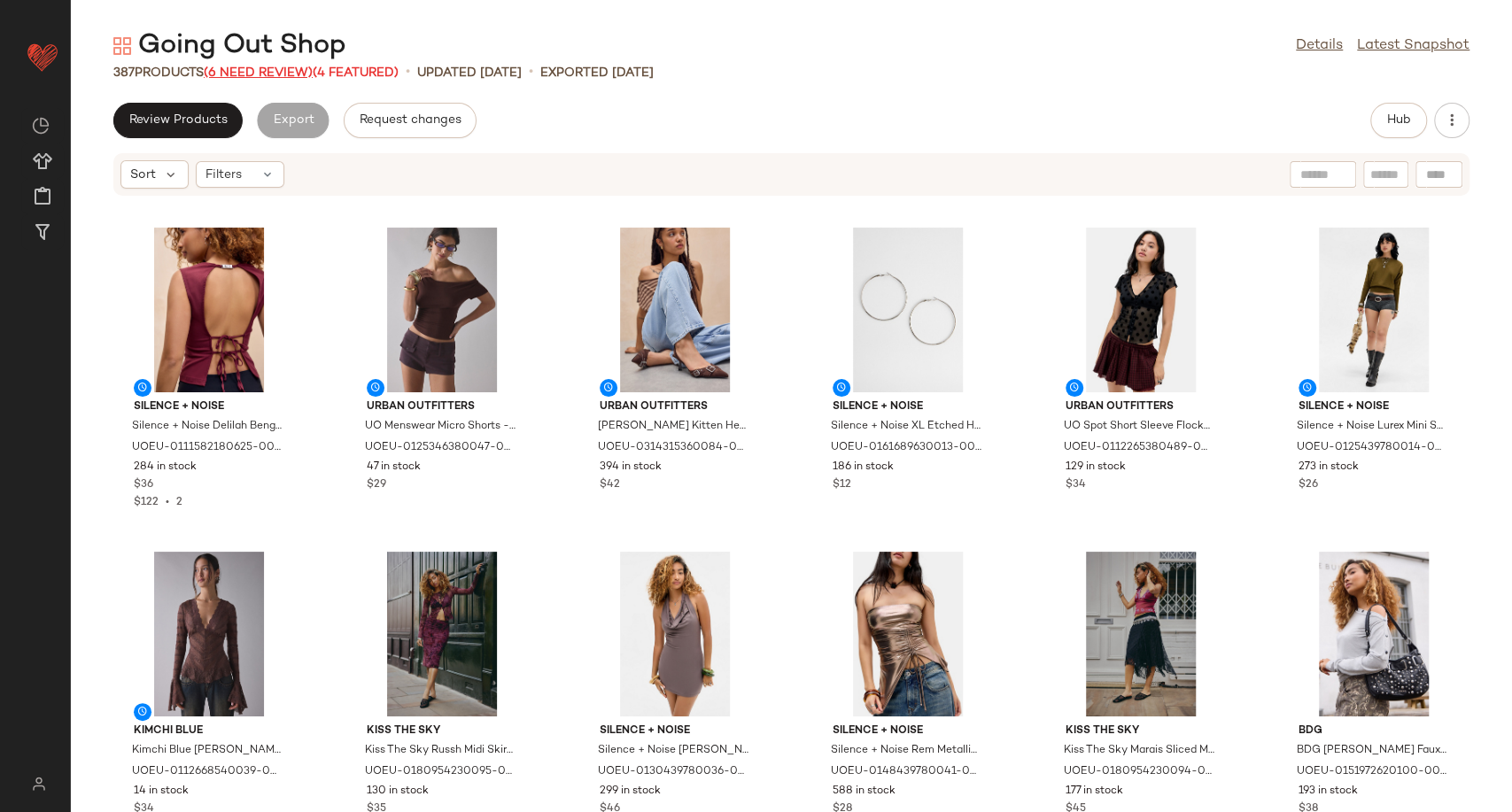
click at [273, 73] on span "(6 Need Review)" at bounding box center [258, 73] width 109 height 14
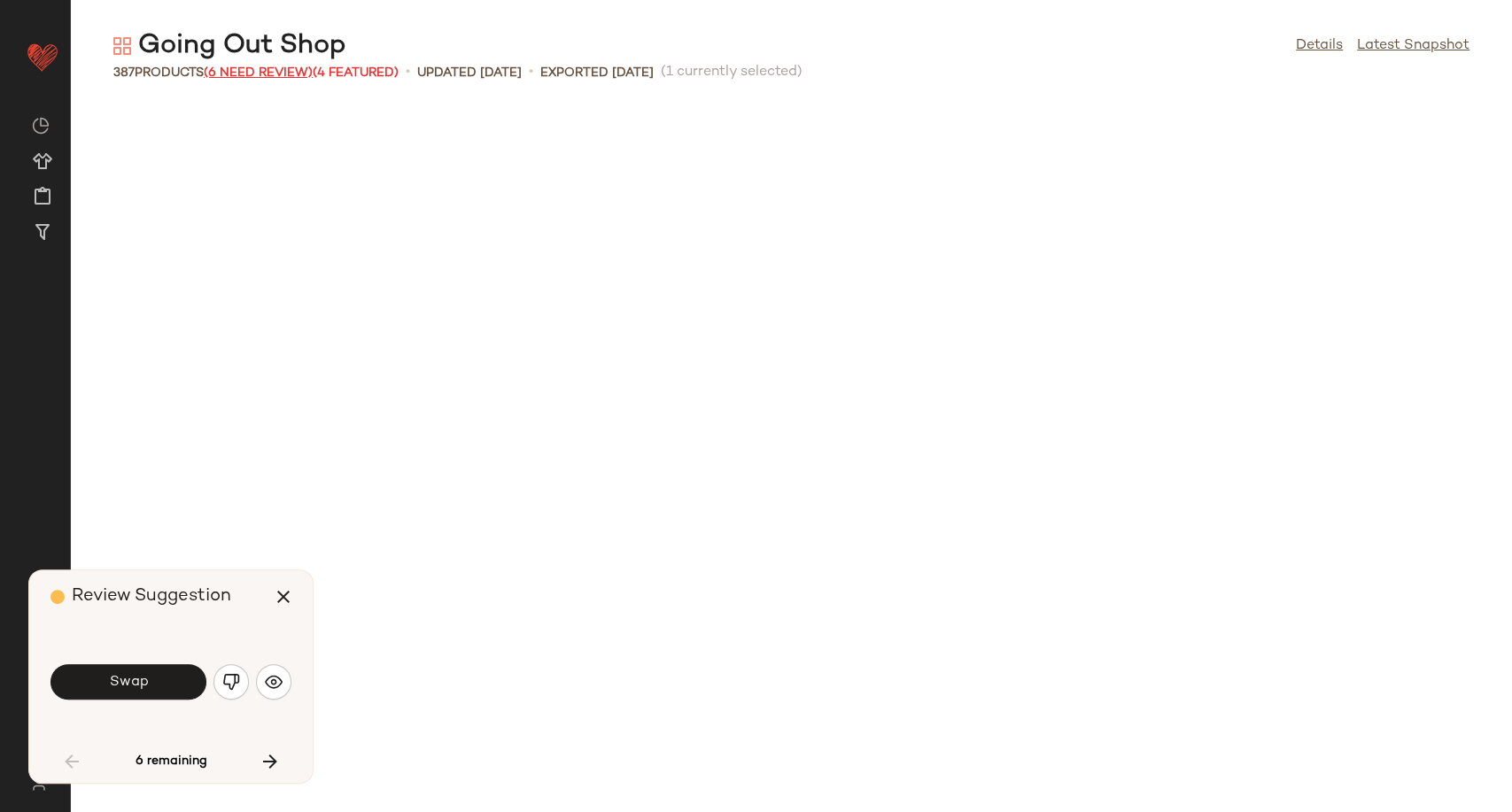
scroll to position [662, 0]
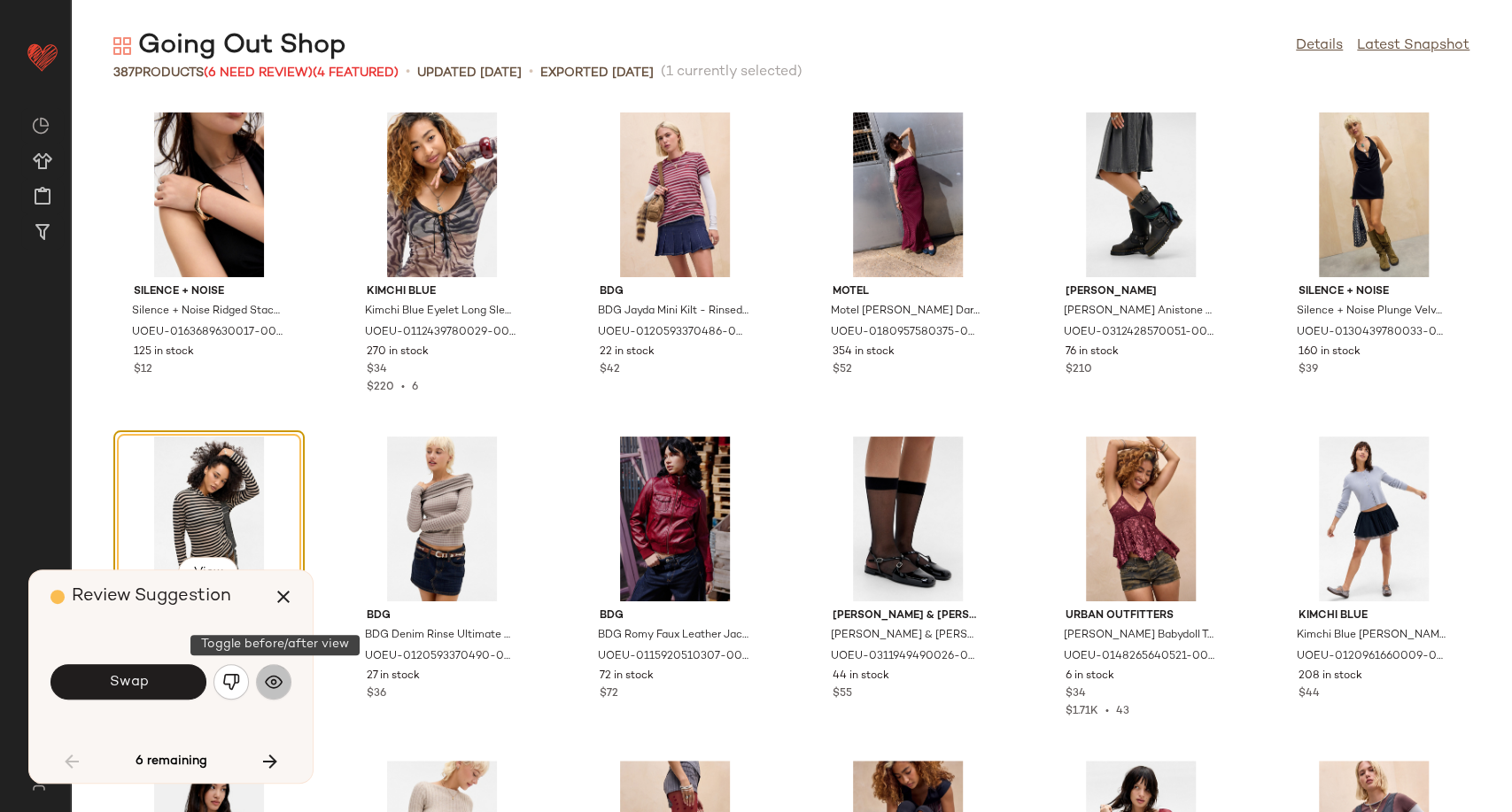
click at [263, 677] on button "button" at bounding box center [273, 681] width 36 height 36
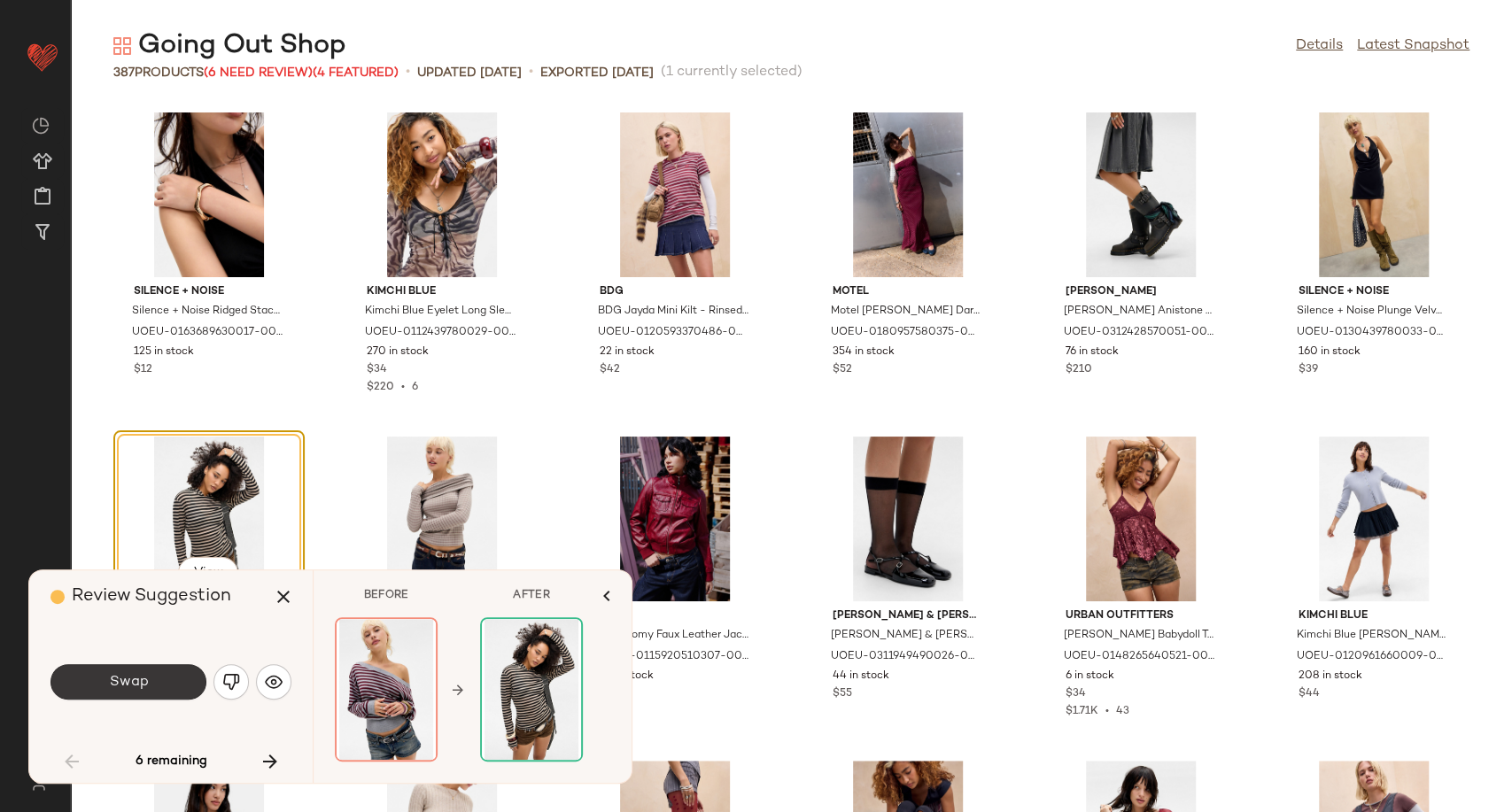
click at [173, 682] on button "Swap" at bounding box center [128, 681] width 155 height 36
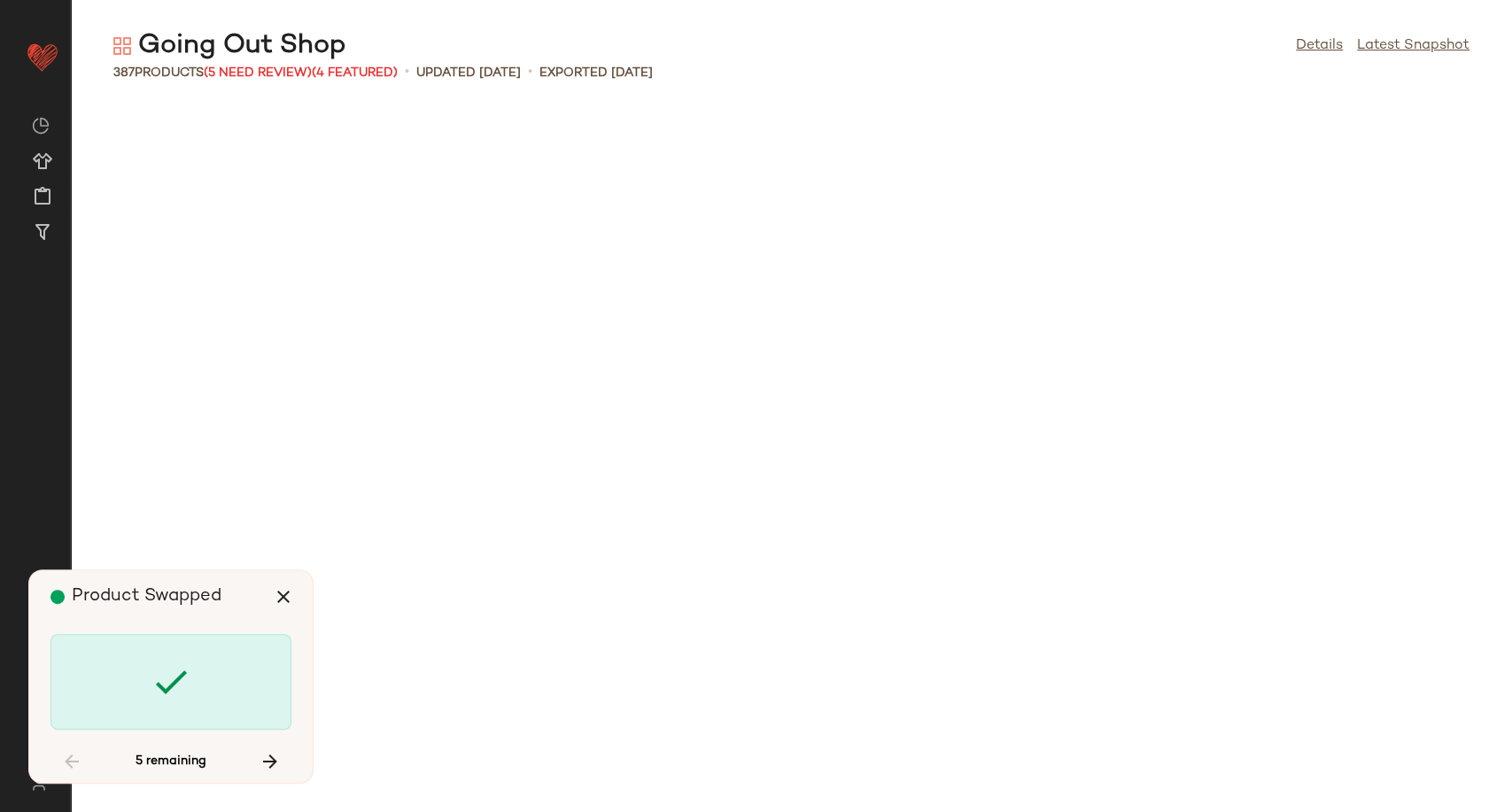
scroll to position [3241, 0]
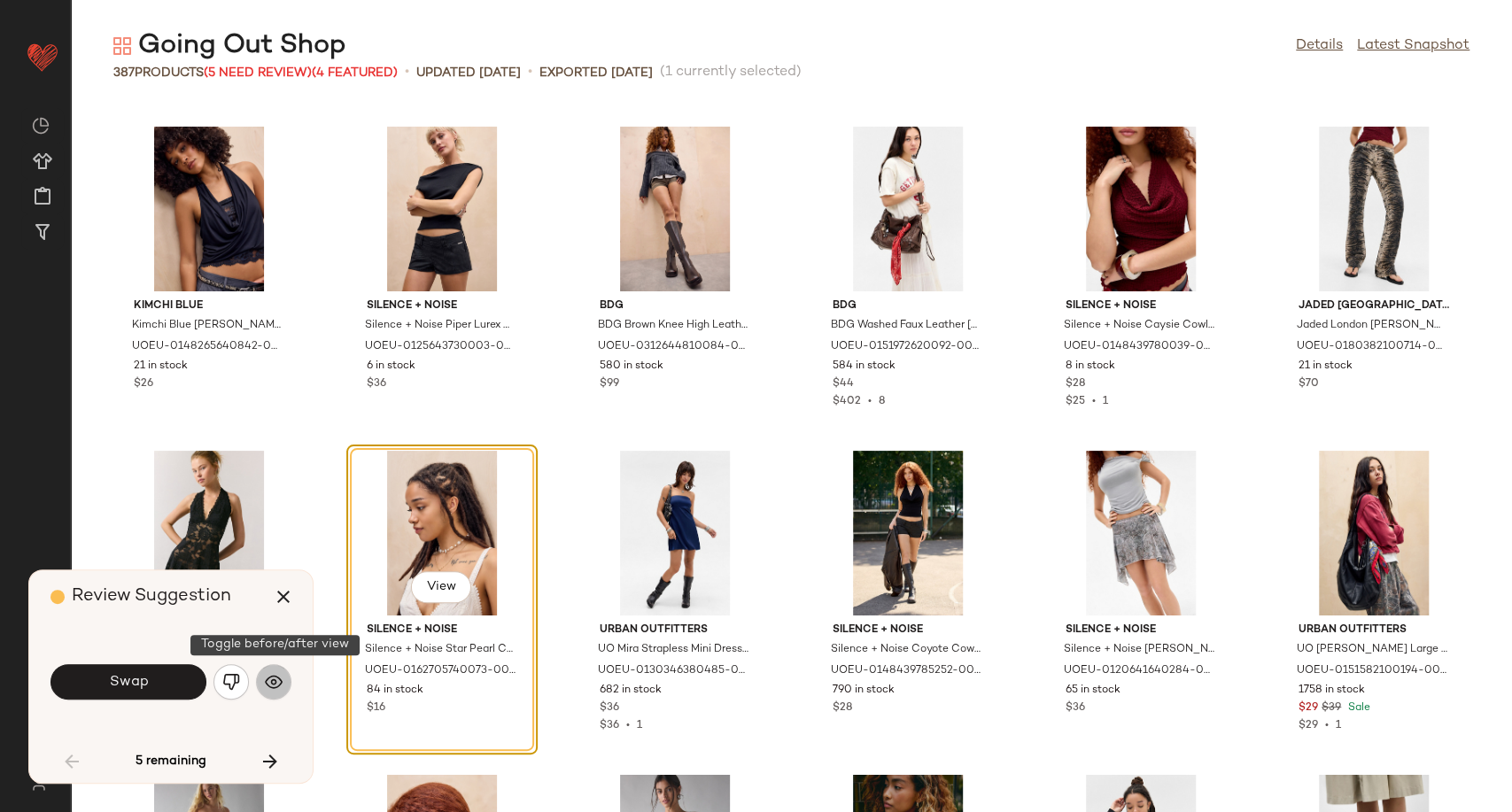
click at [273, 668] on button "button" at bounding box center [273, 681] width 36 height 36
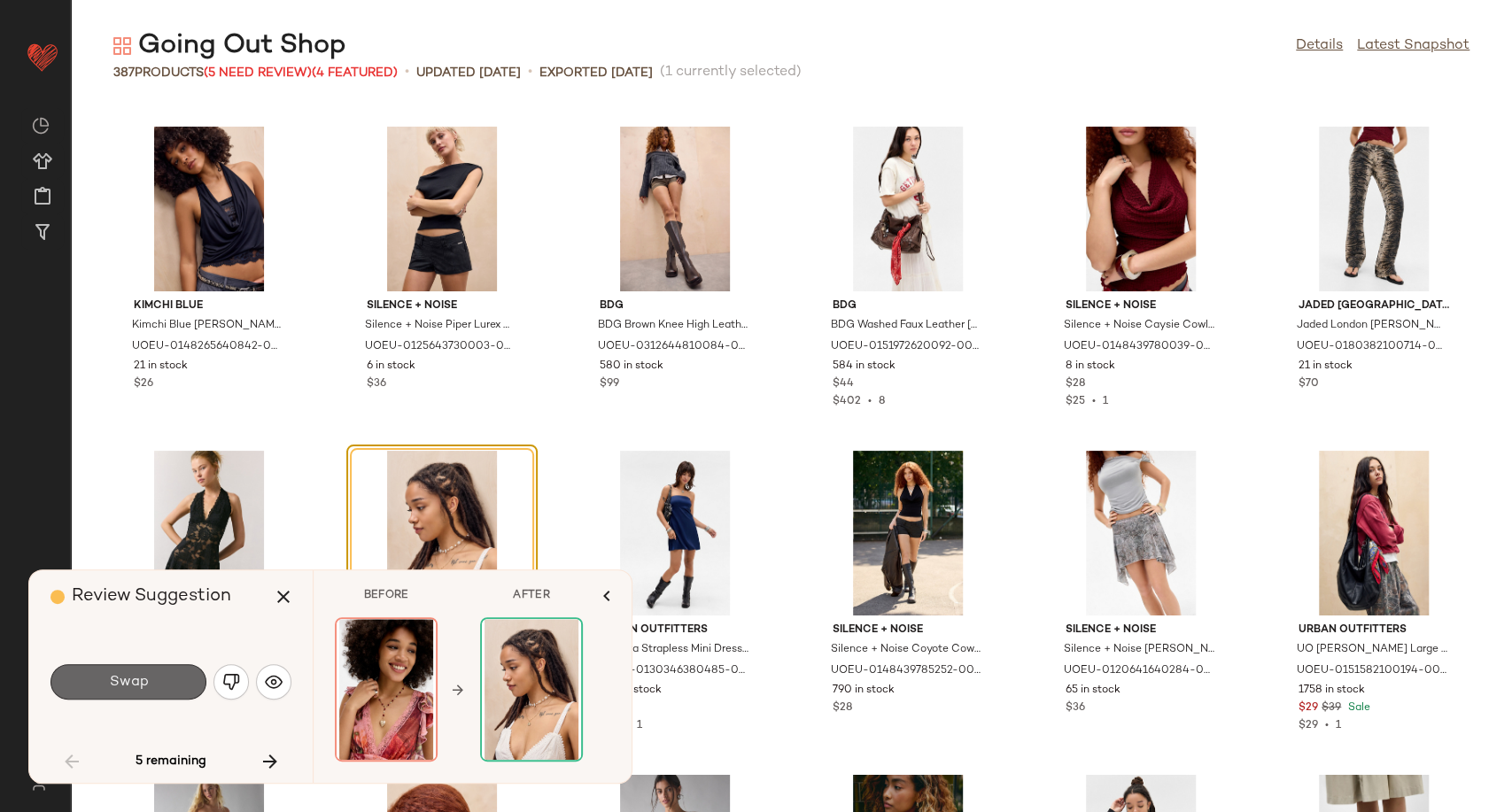
click at [184, 681] on button "Swap" at bounding box center [128, 681] width 155 height 36
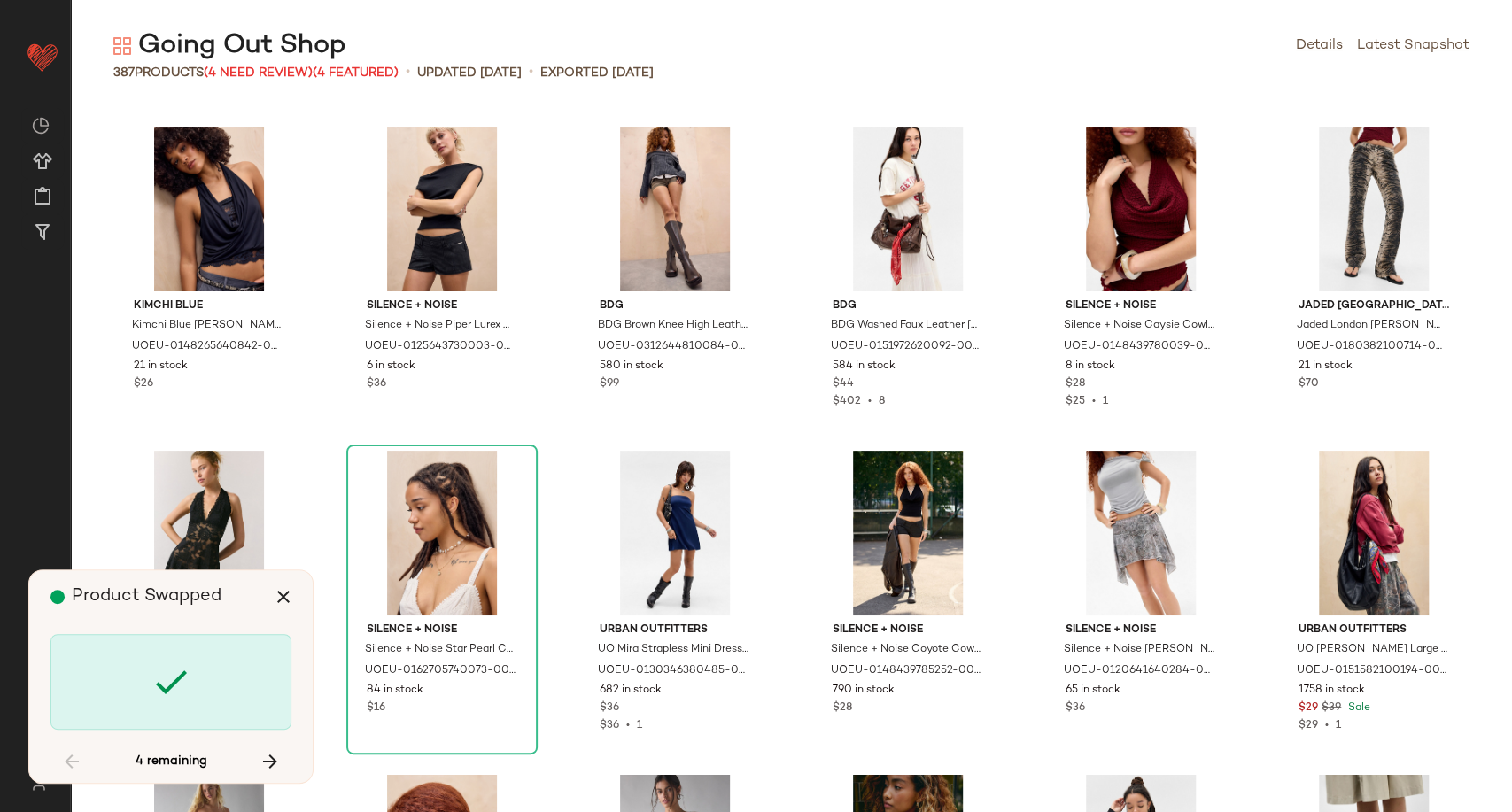
scroll to position [5186, 0]
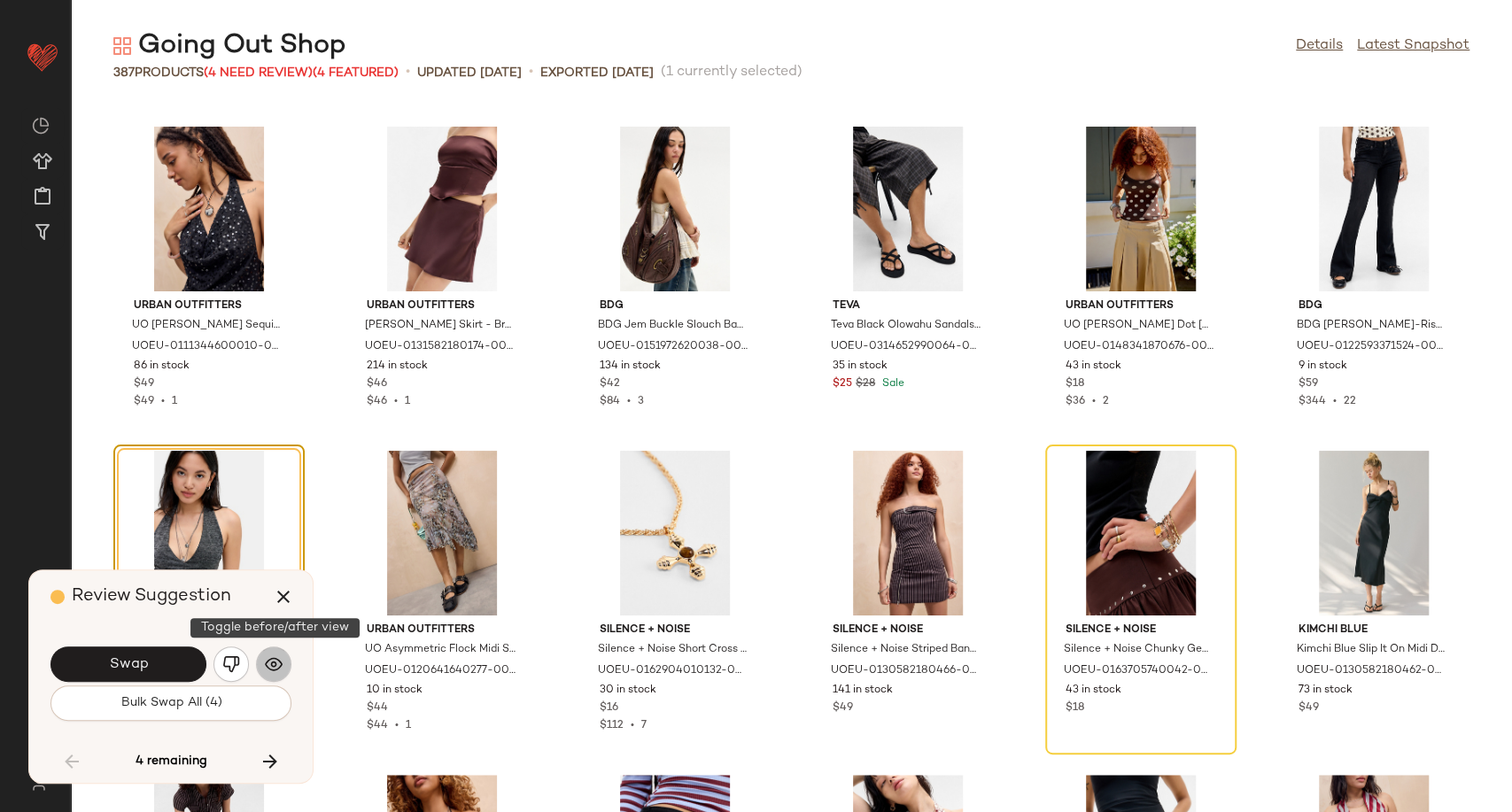
click at [269, 658] on img "button" at bounding box center [273, 664] width 17 height 17
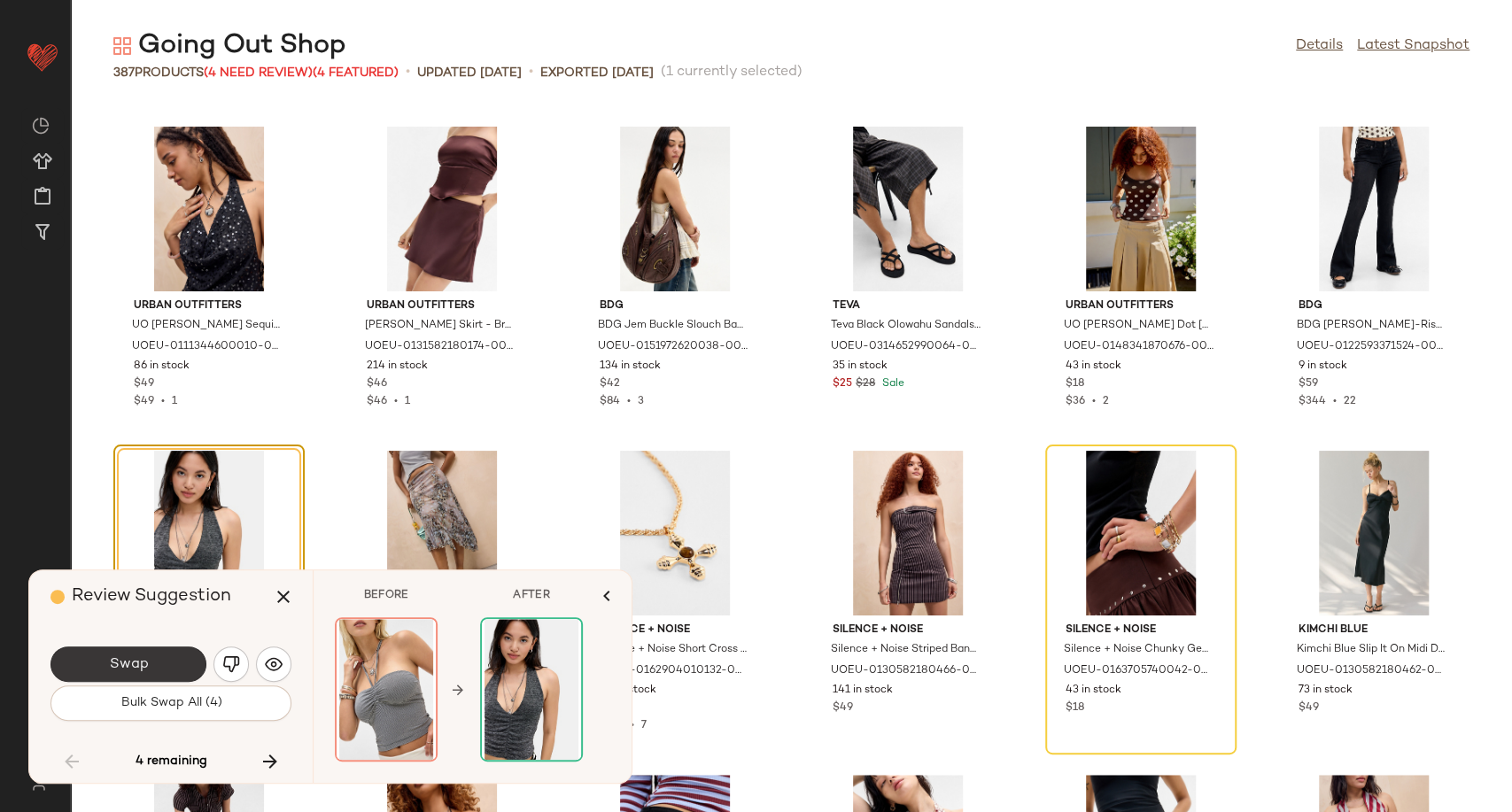
click at [132, 675] on button "Swap" at bounding box center [128, 664] width 155 height 36
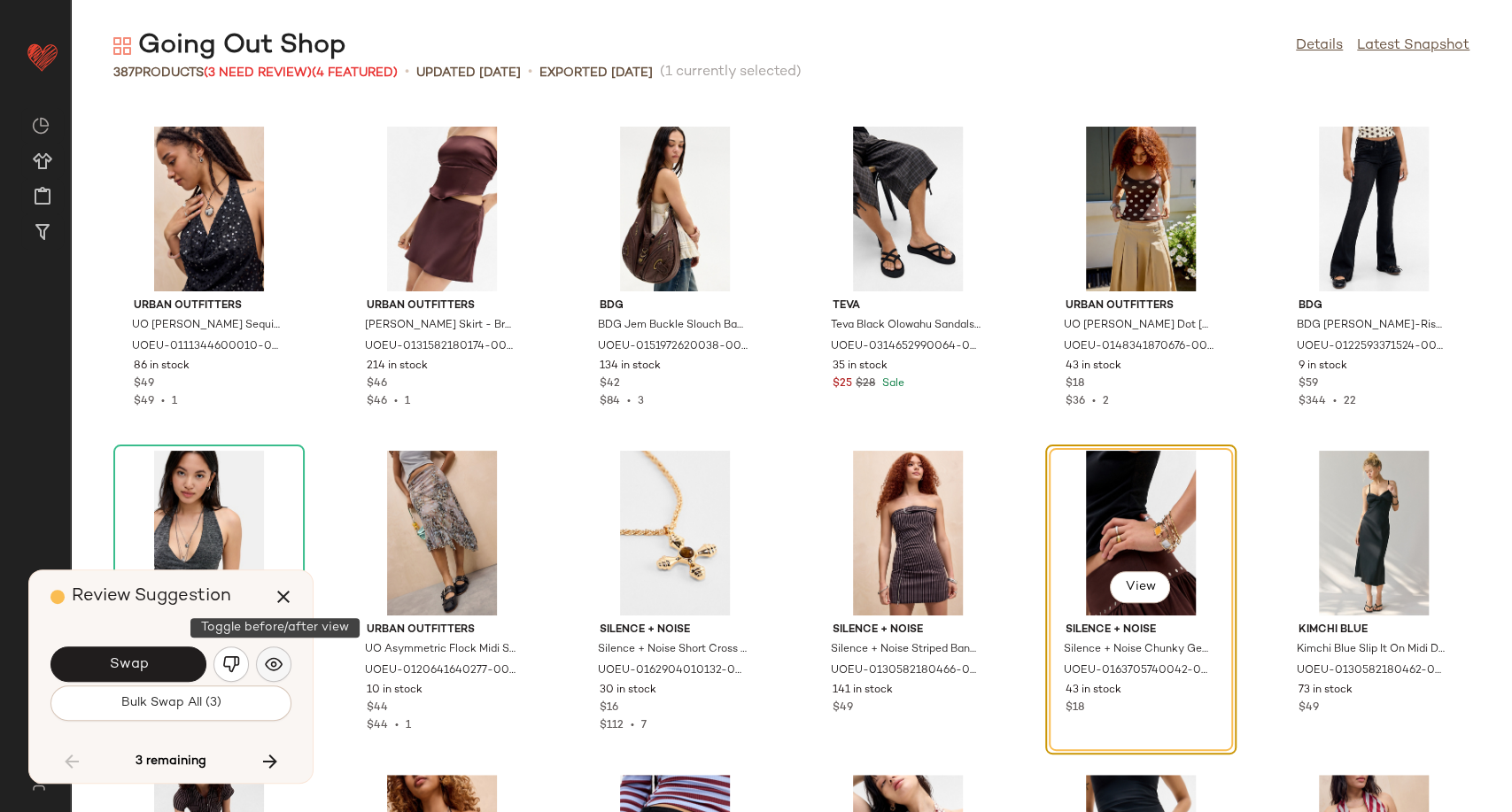
click at [275, 665] on img "button" at bounding box center [273, 664] width 17 height 17
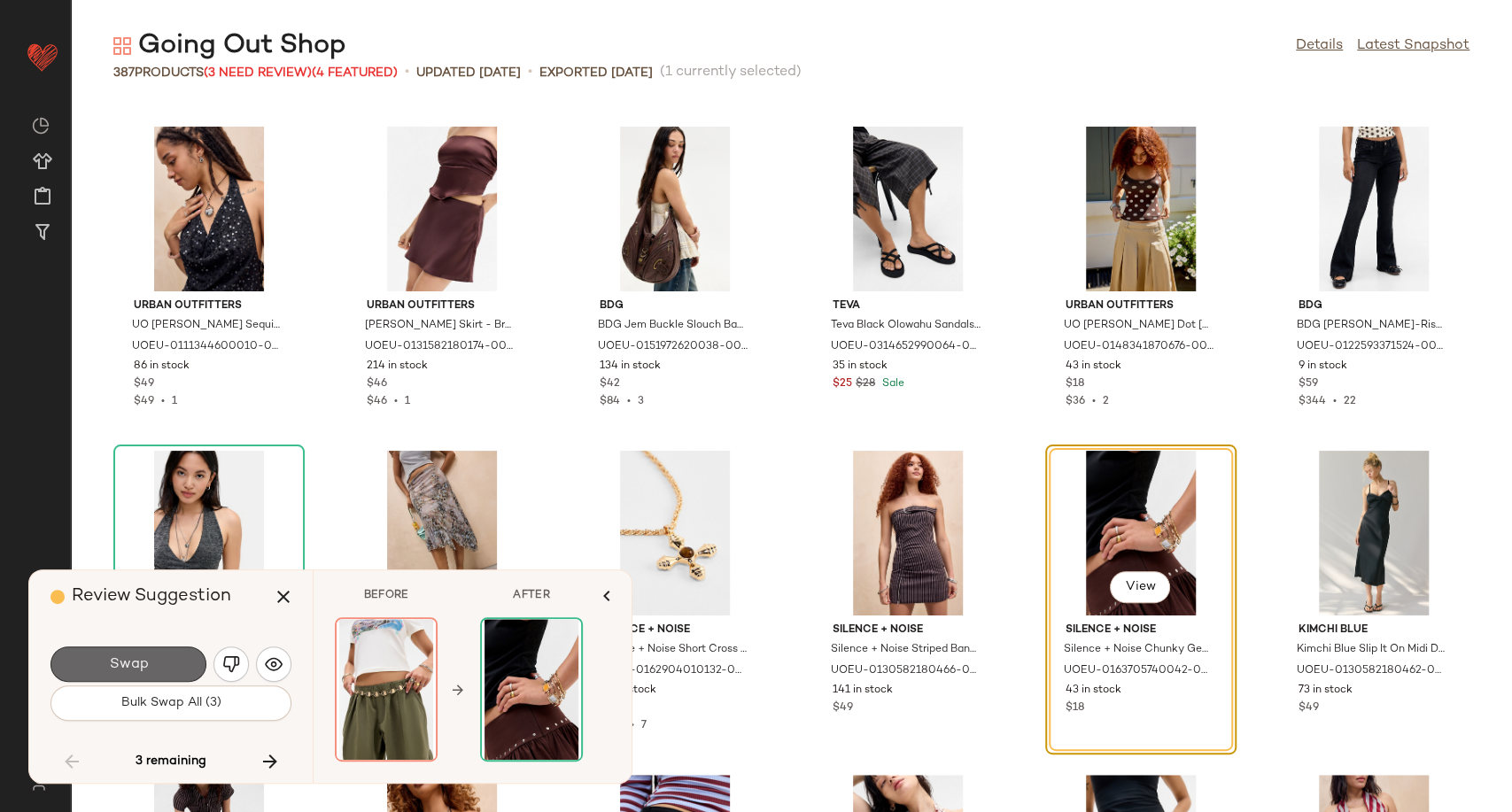
click at [134, 669] on span "Swap" at bounding box center [128, 665] width 40 height 16
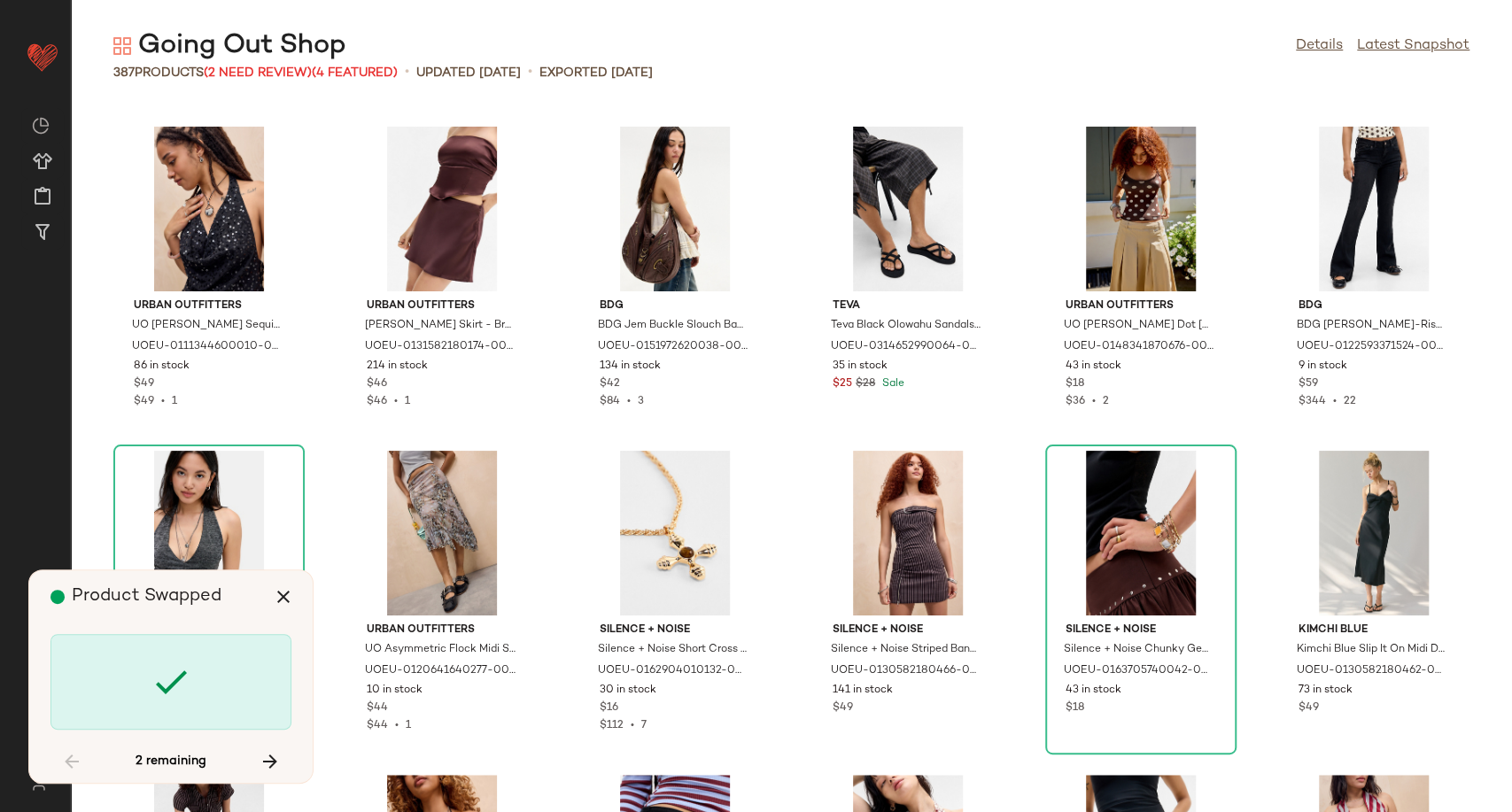
scroll to position [12964, 0]
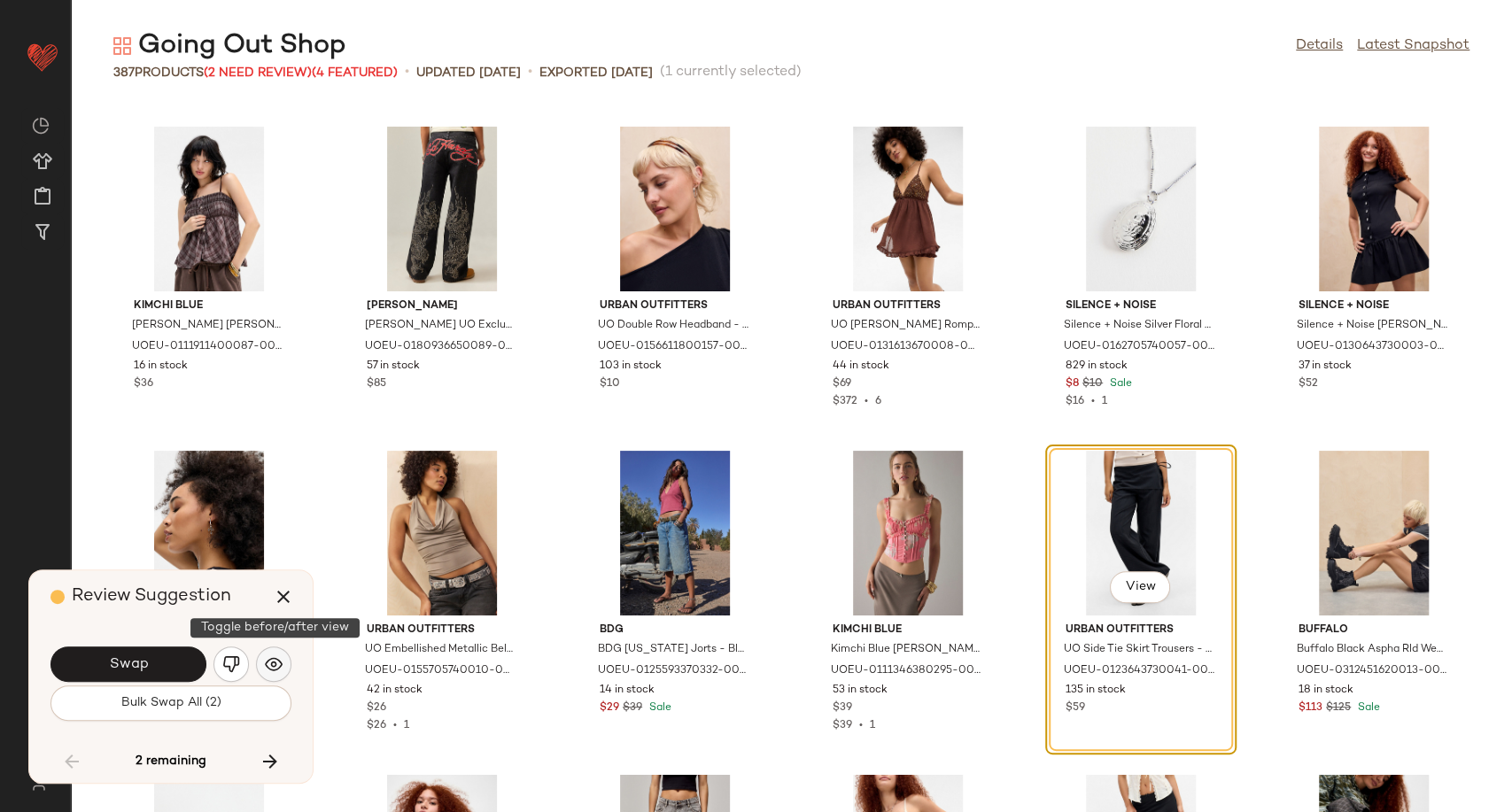
click at [276, 667] on img "button" at bounding box center [273, 664] width 17 height 17
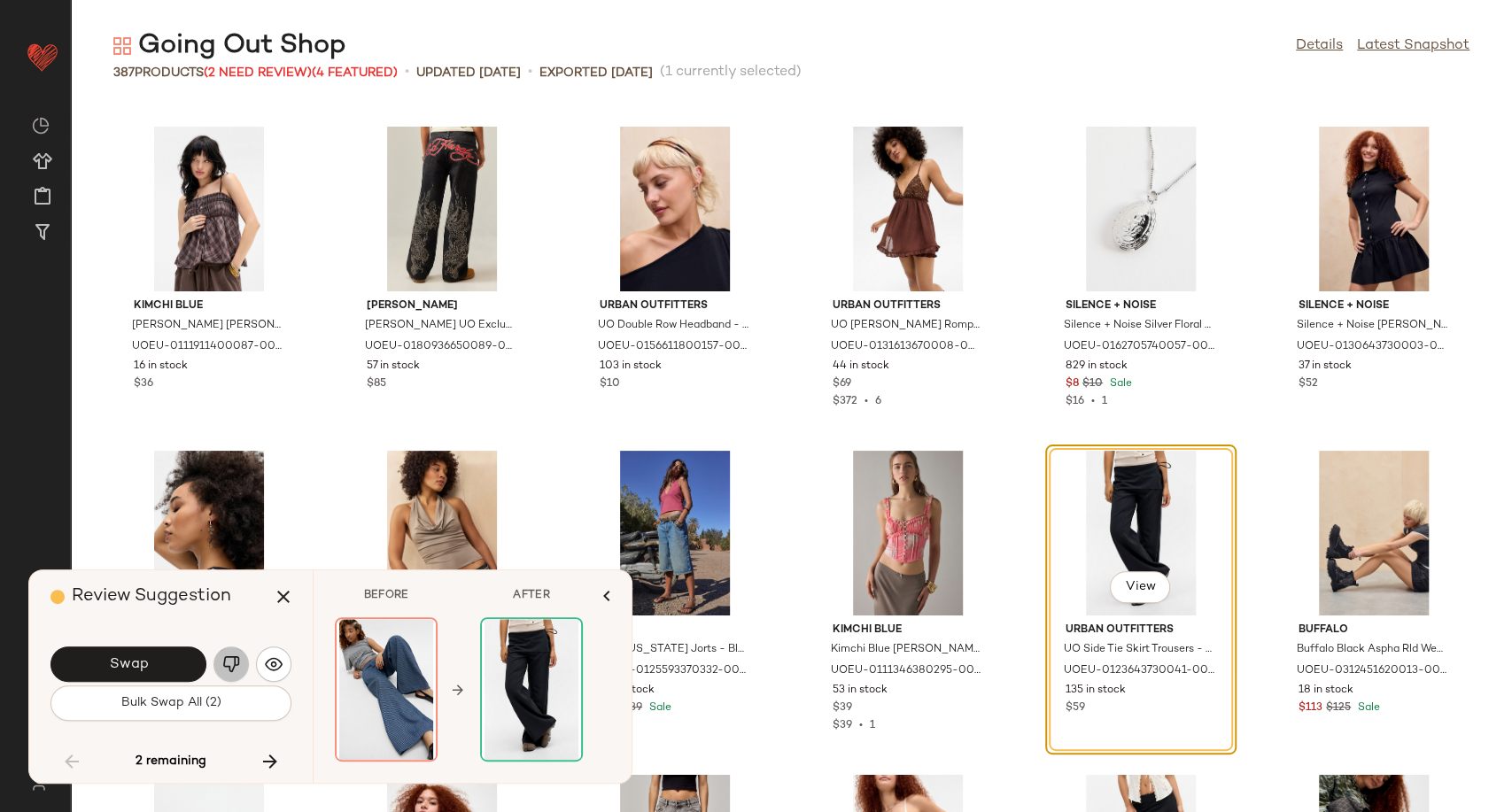
click at [223, 665] on img "button" at bounding box center [231, 664] width 17 height 17
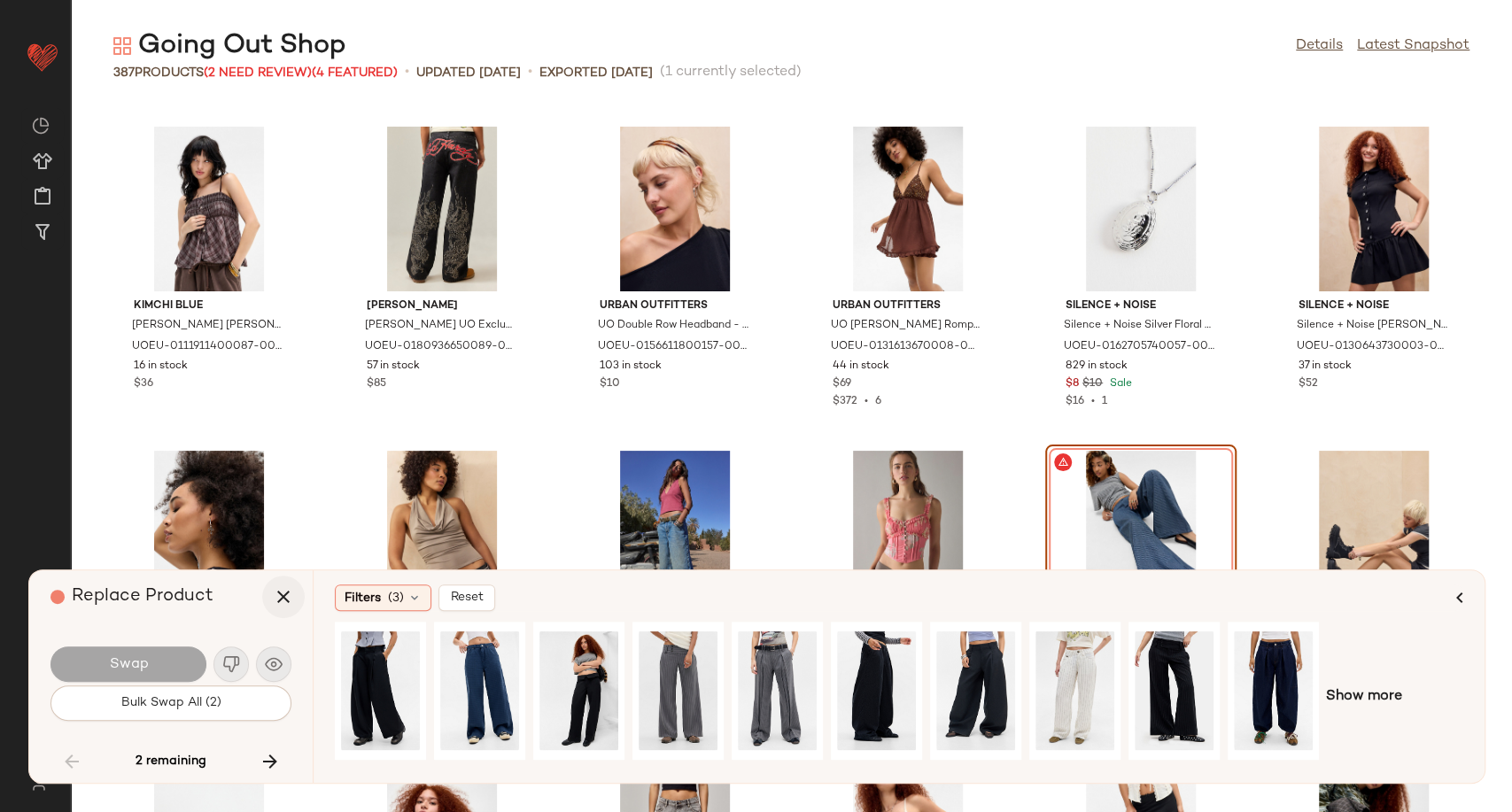
click at [281, 604] on icon "button" at bounding box center [283, 596] width 21 height 21
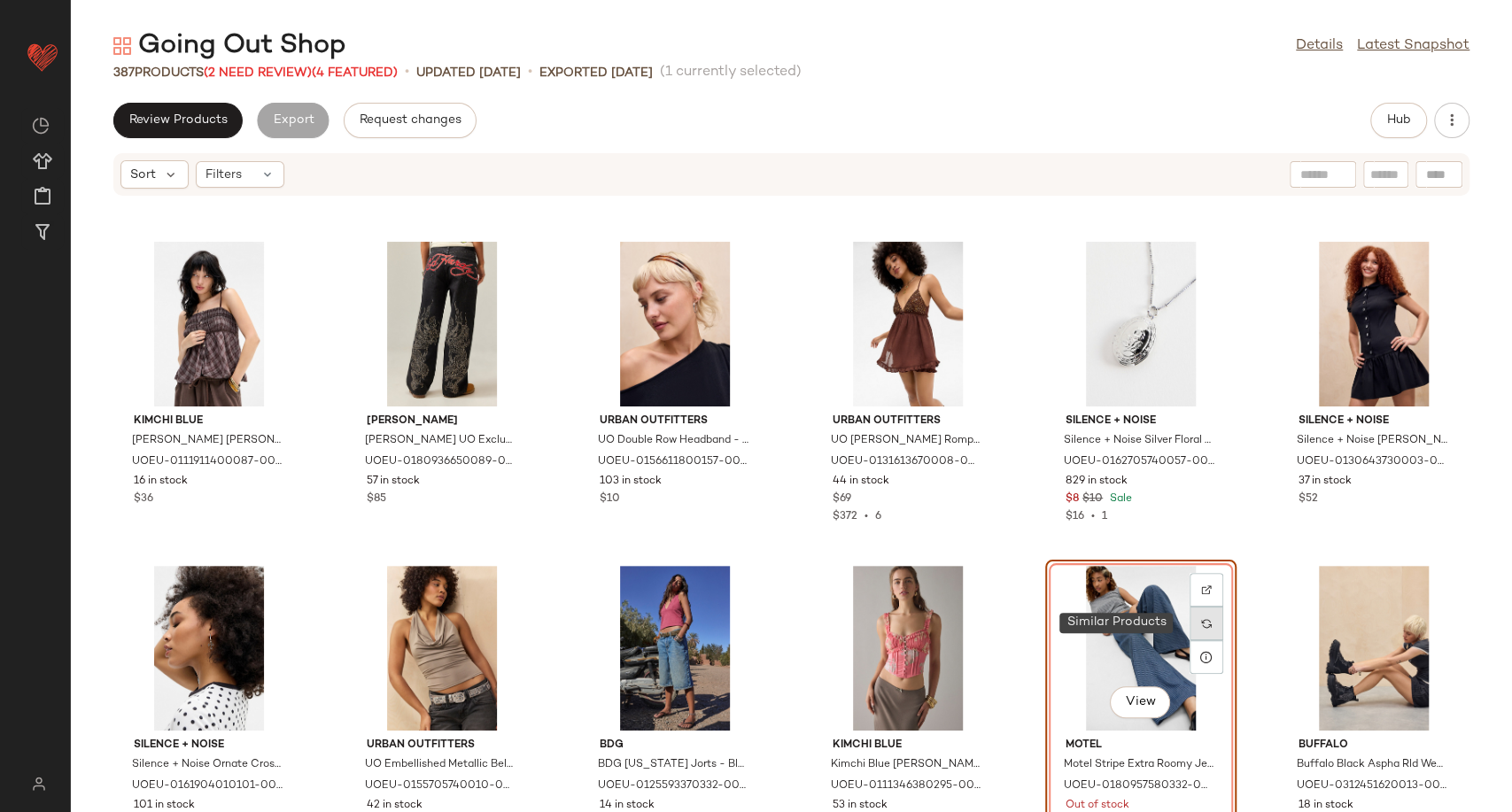
click at [1201, 625] on img at bounding box center [1206, 624] width 11 height 11
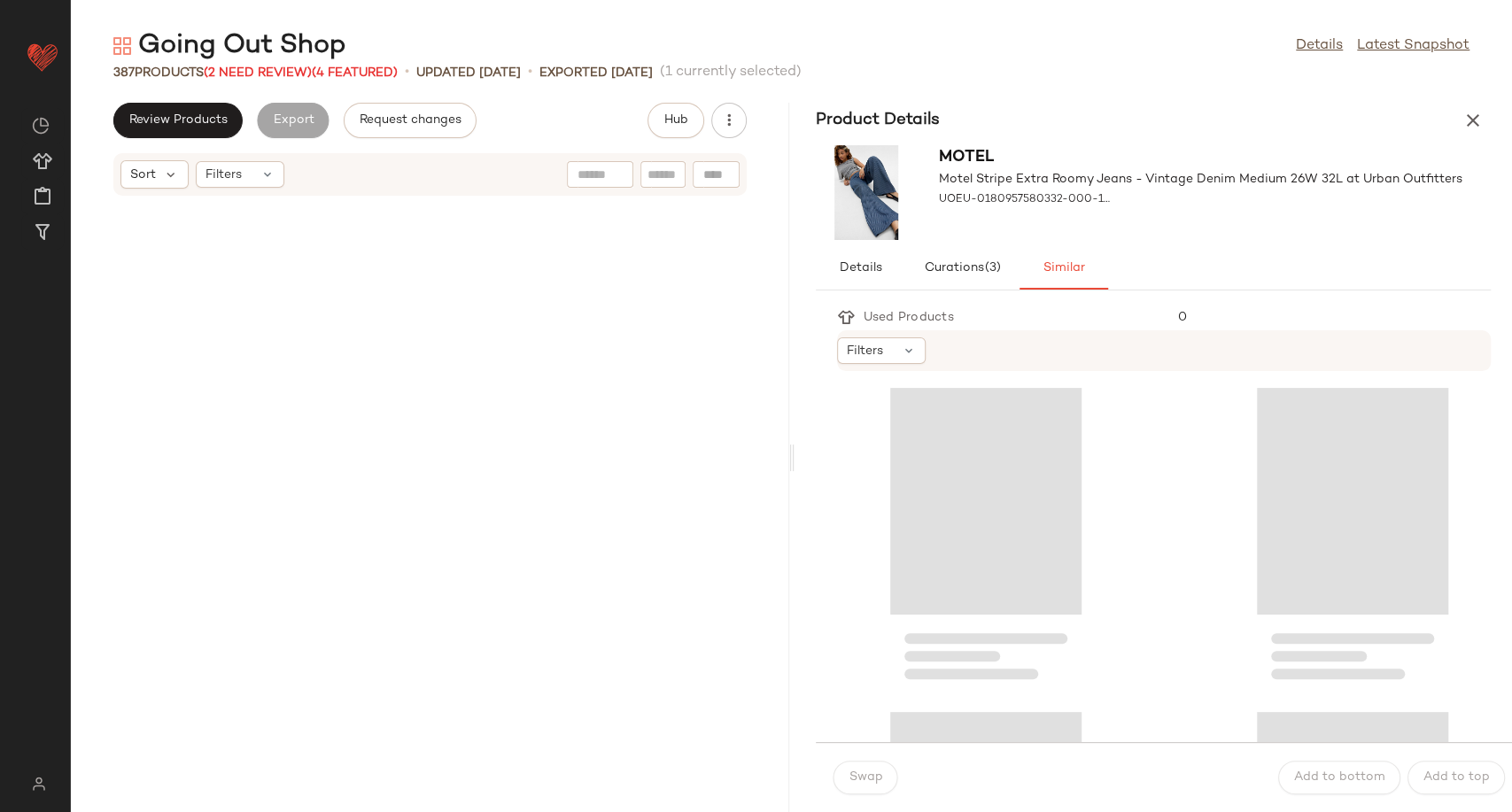
scroll to position [26898, 0]
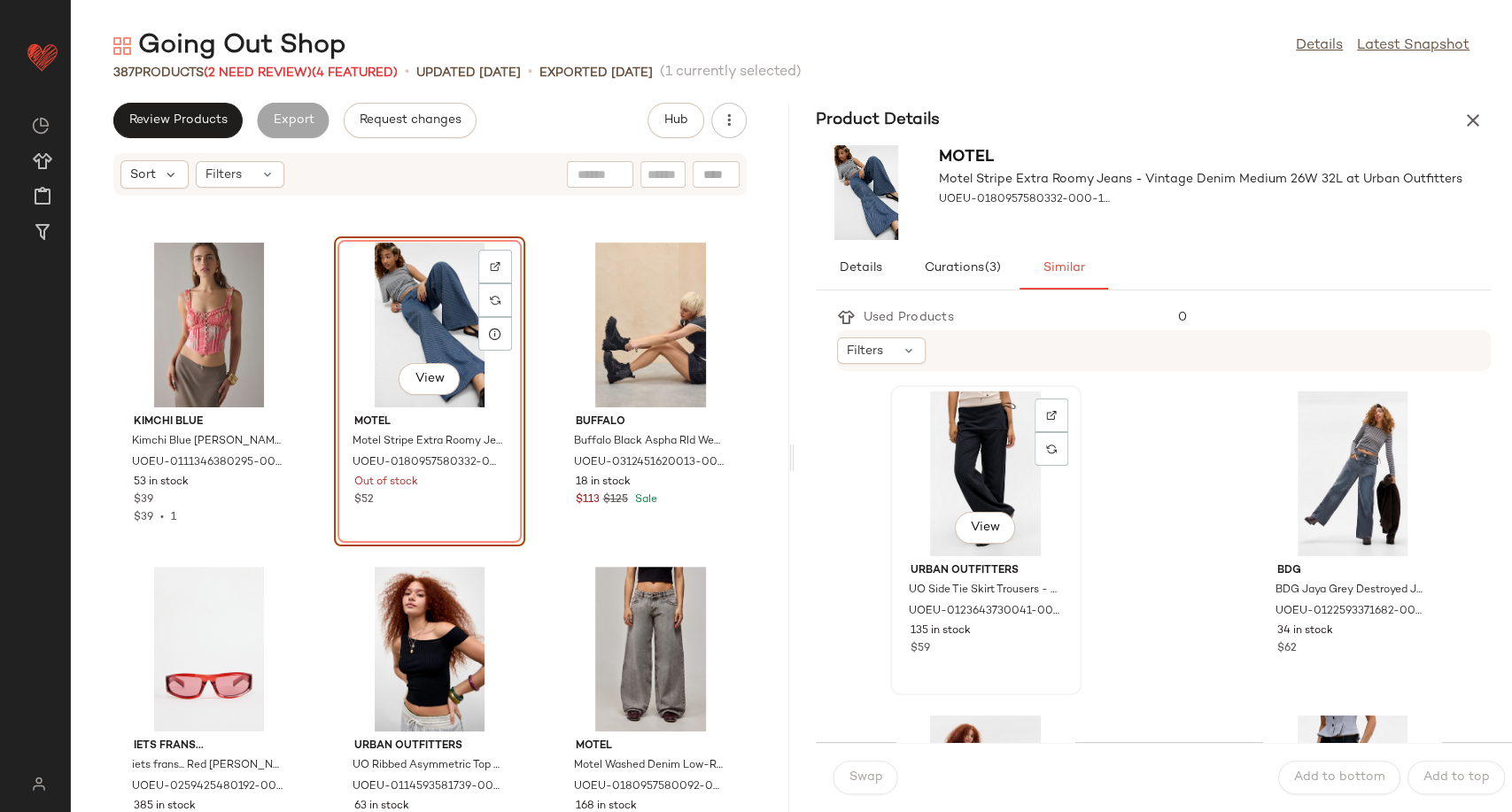
click at [992, 469] on div "View" at bounding box center [986, 474] width 179 height 165
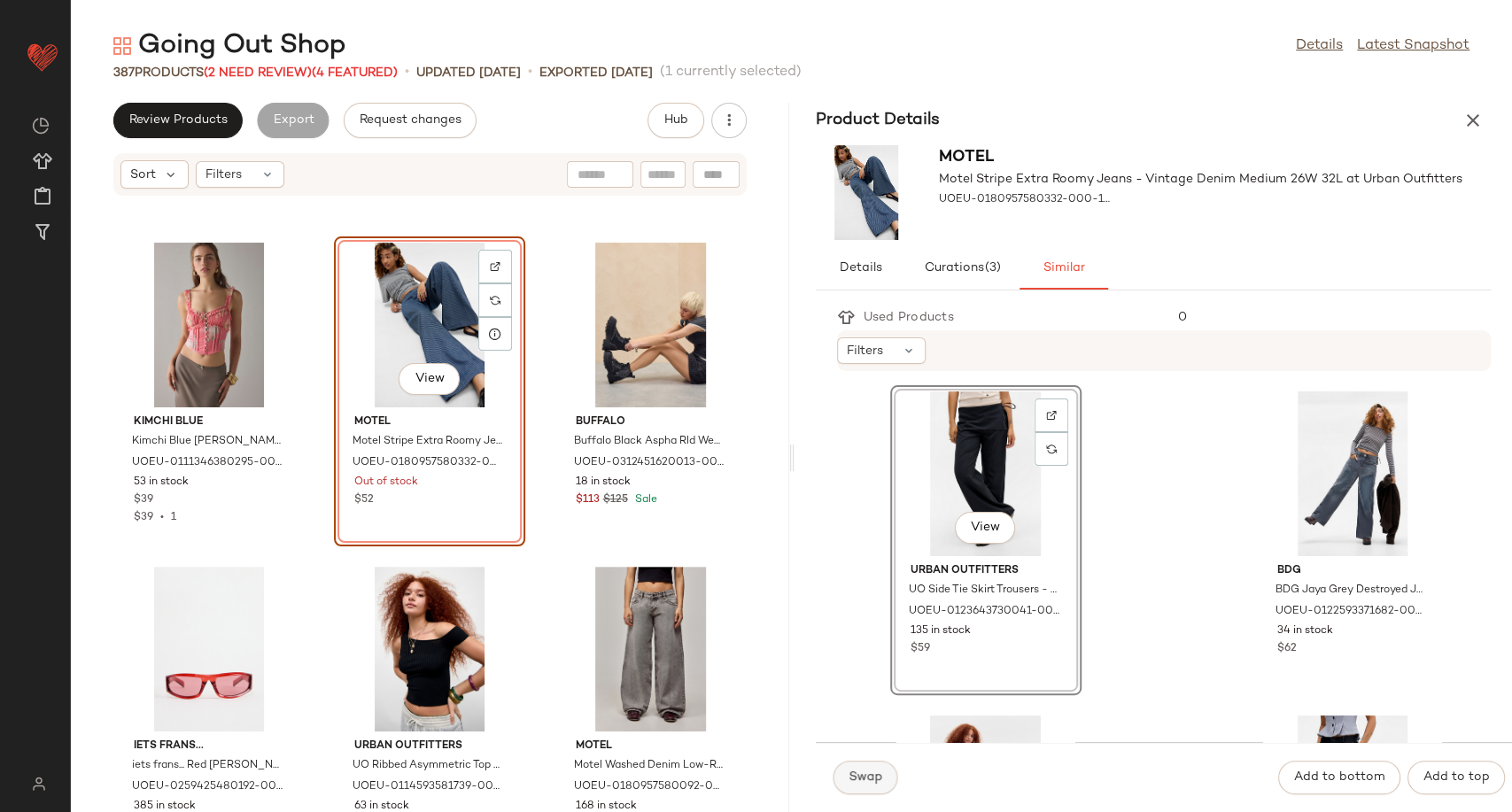
click at [874, 780] on span "Swap" at bounding box center [866, 776] width 35 height 14
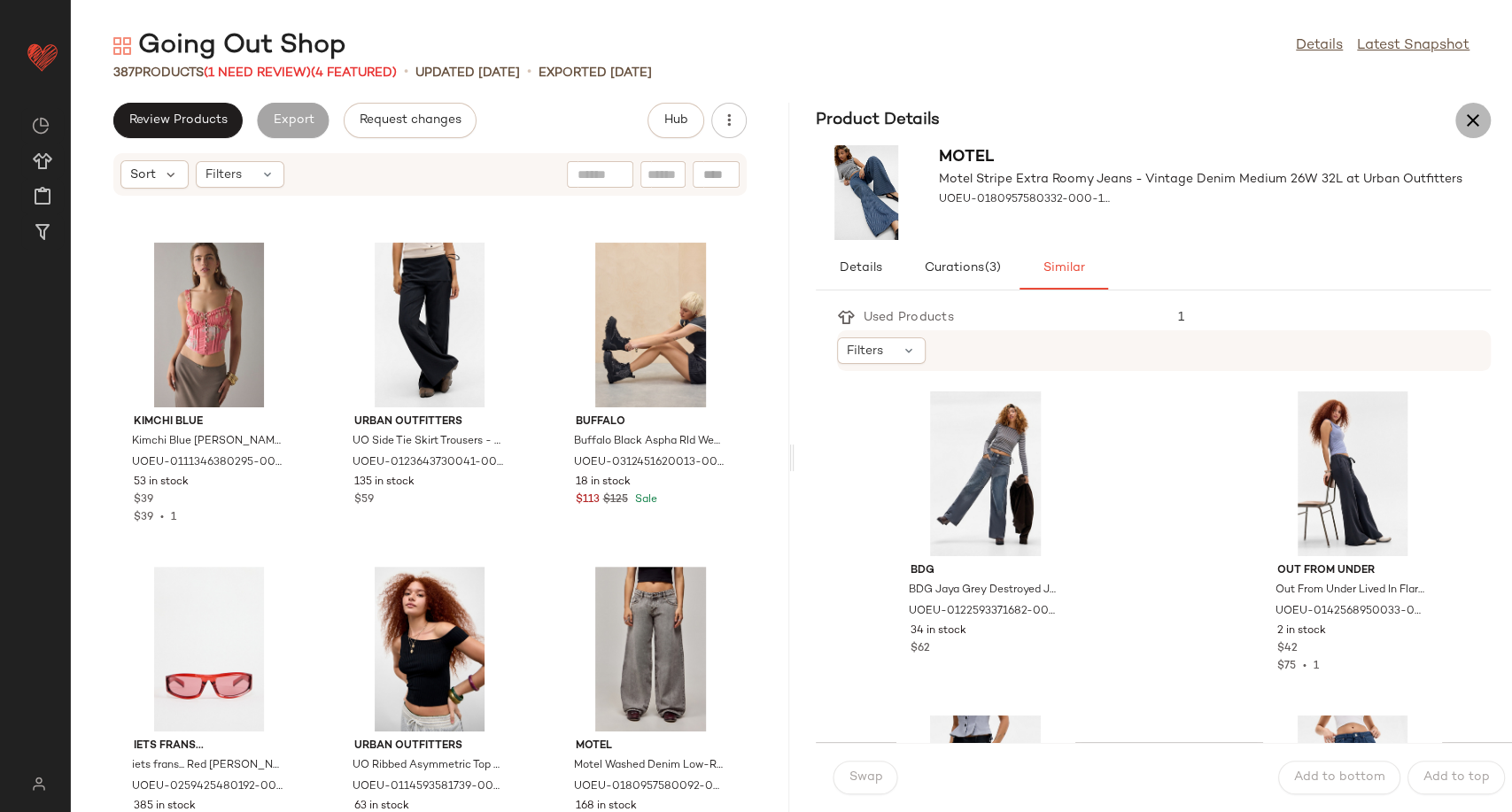
click at [1474, 117] on icon "button" at bounding box center [1473, 120] width 21 height 21
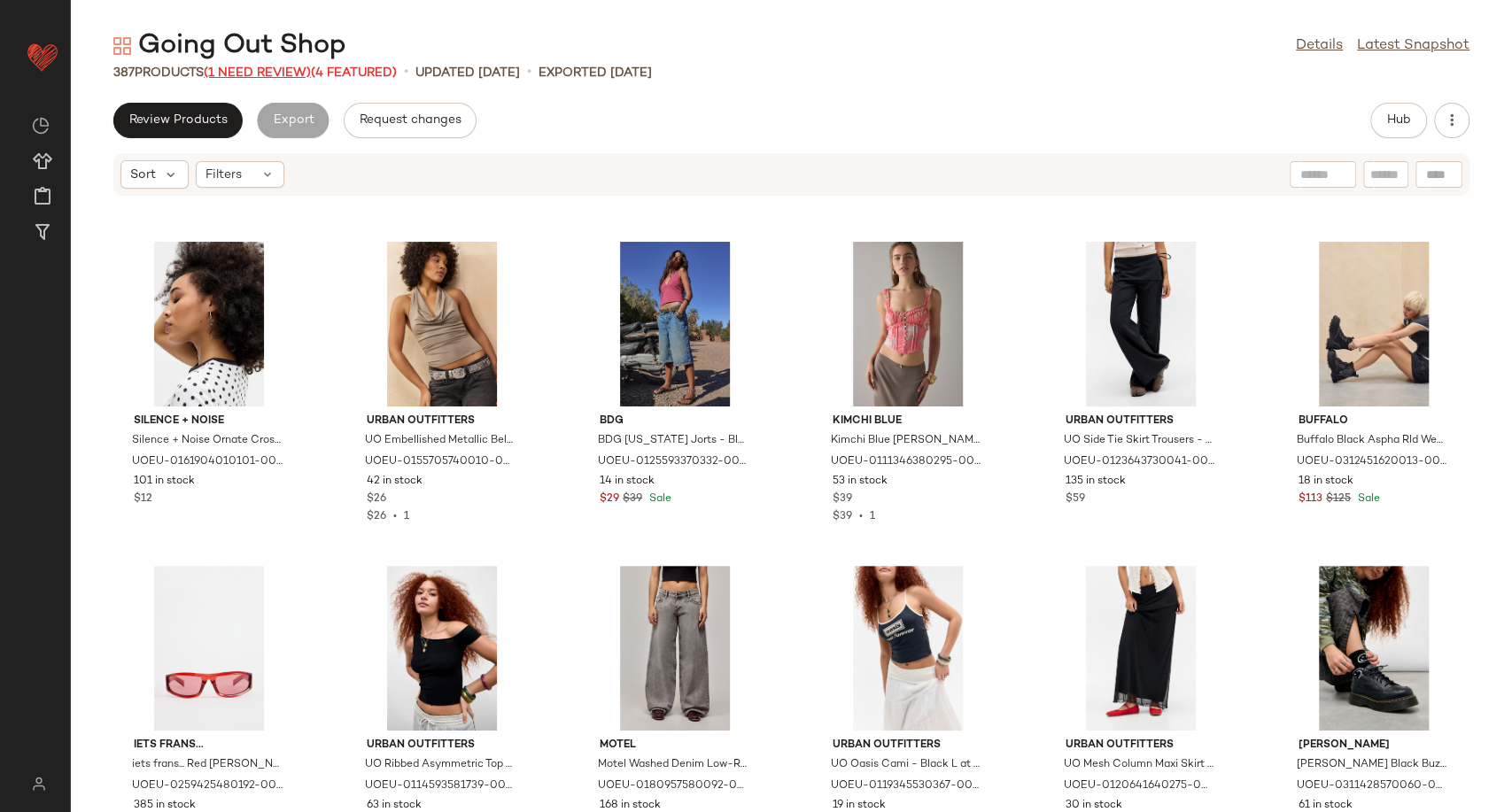
click at [258, 72] on span "(1 Need Review)" at bounding box center [257, 73] width 107 height 14
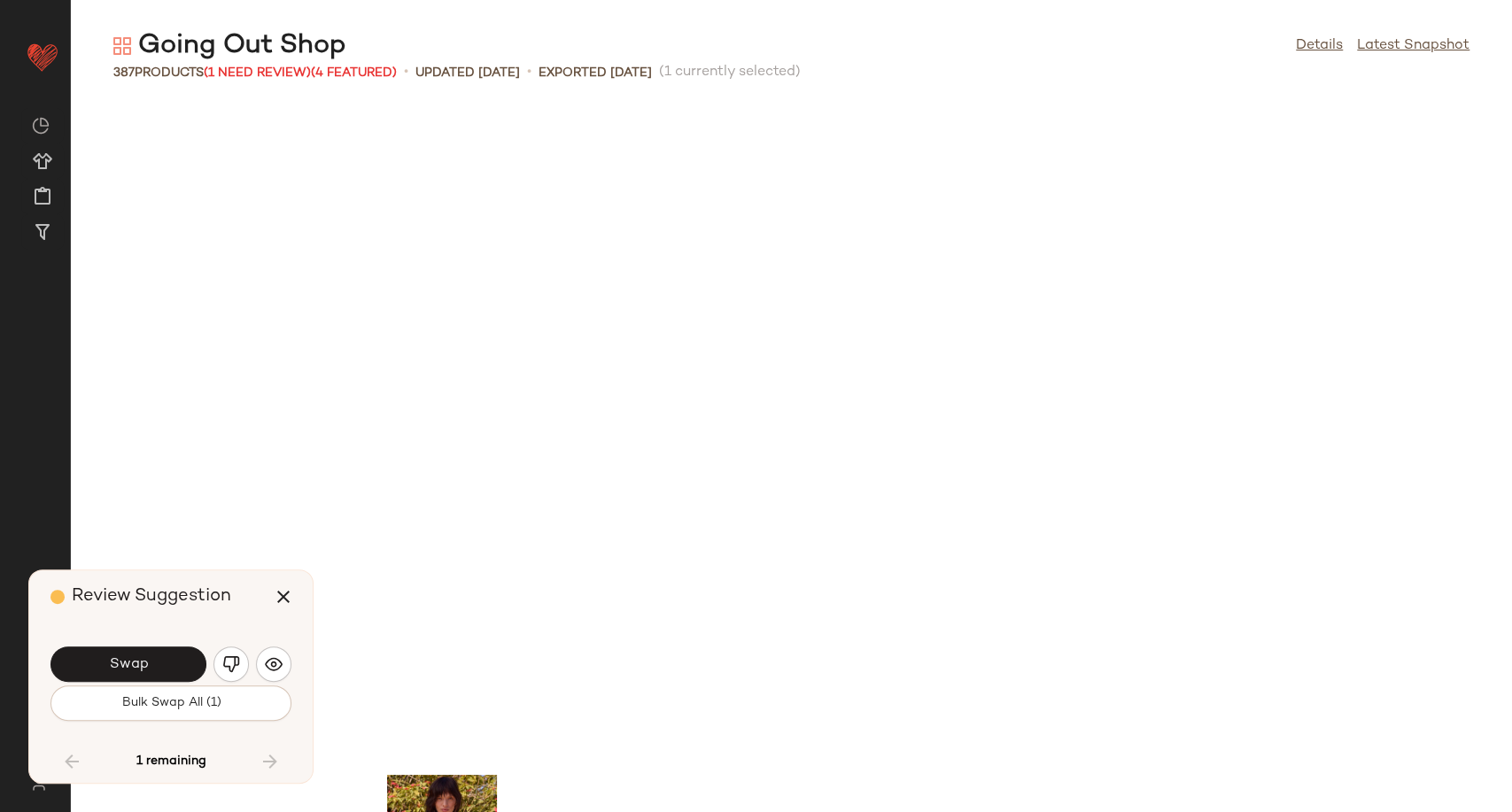
scroll to position [13935, 0]
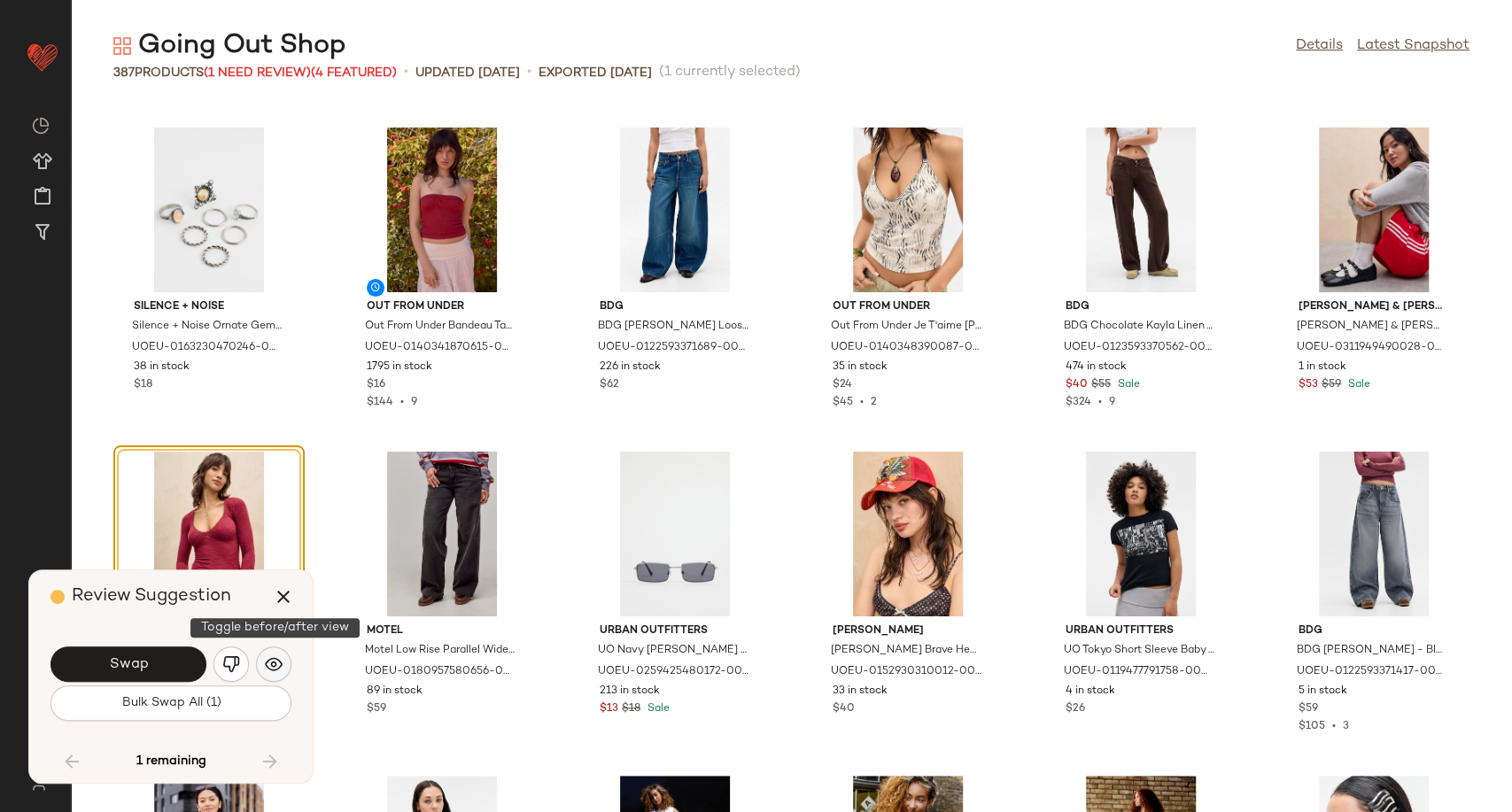
click at [279, 662] on img "button" at bounding box center [273, 664] width 17 height 17
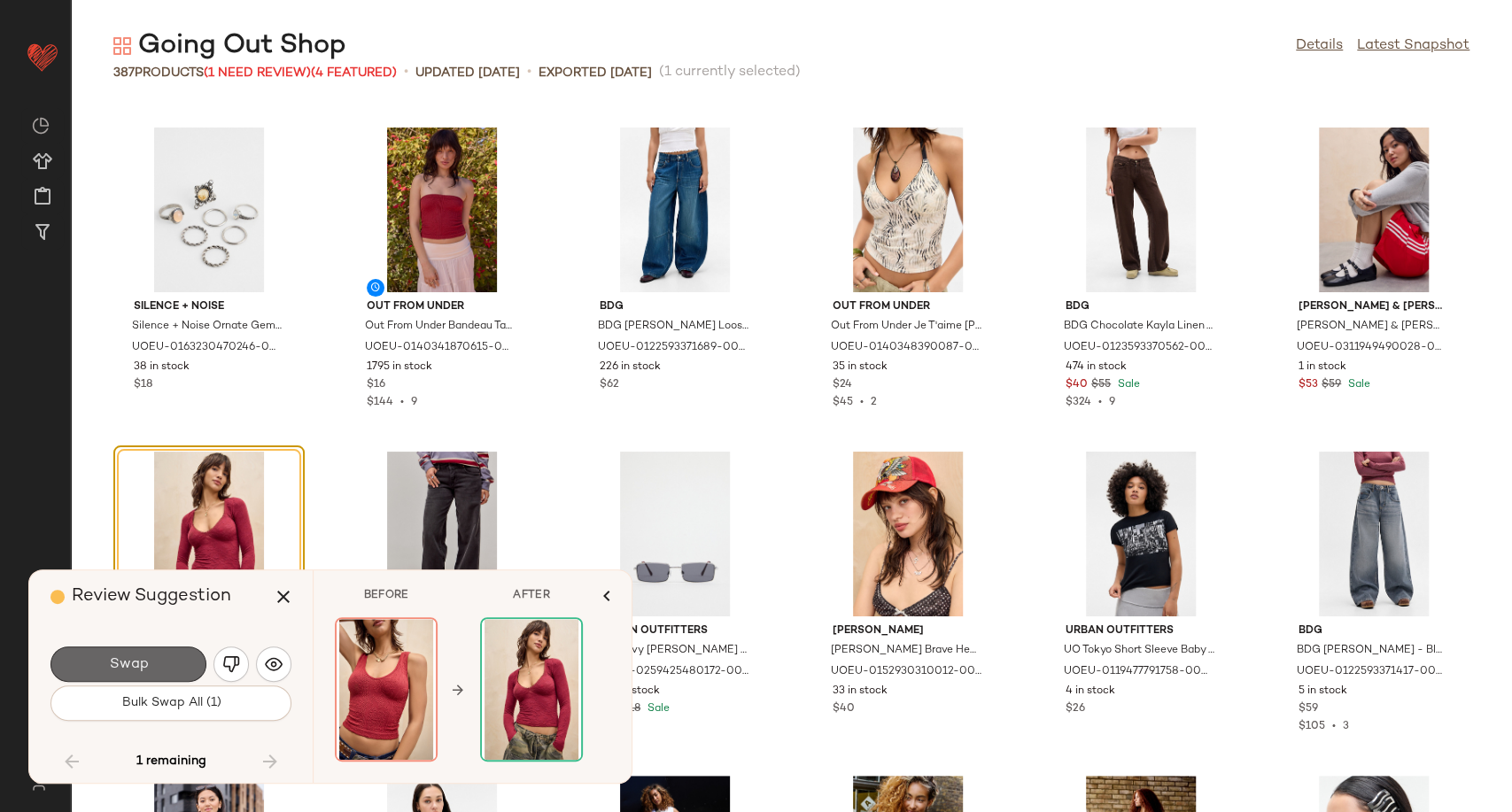
click at [168, 663] on button "Swap" at bounding box center [128, 664] width 155 height 36
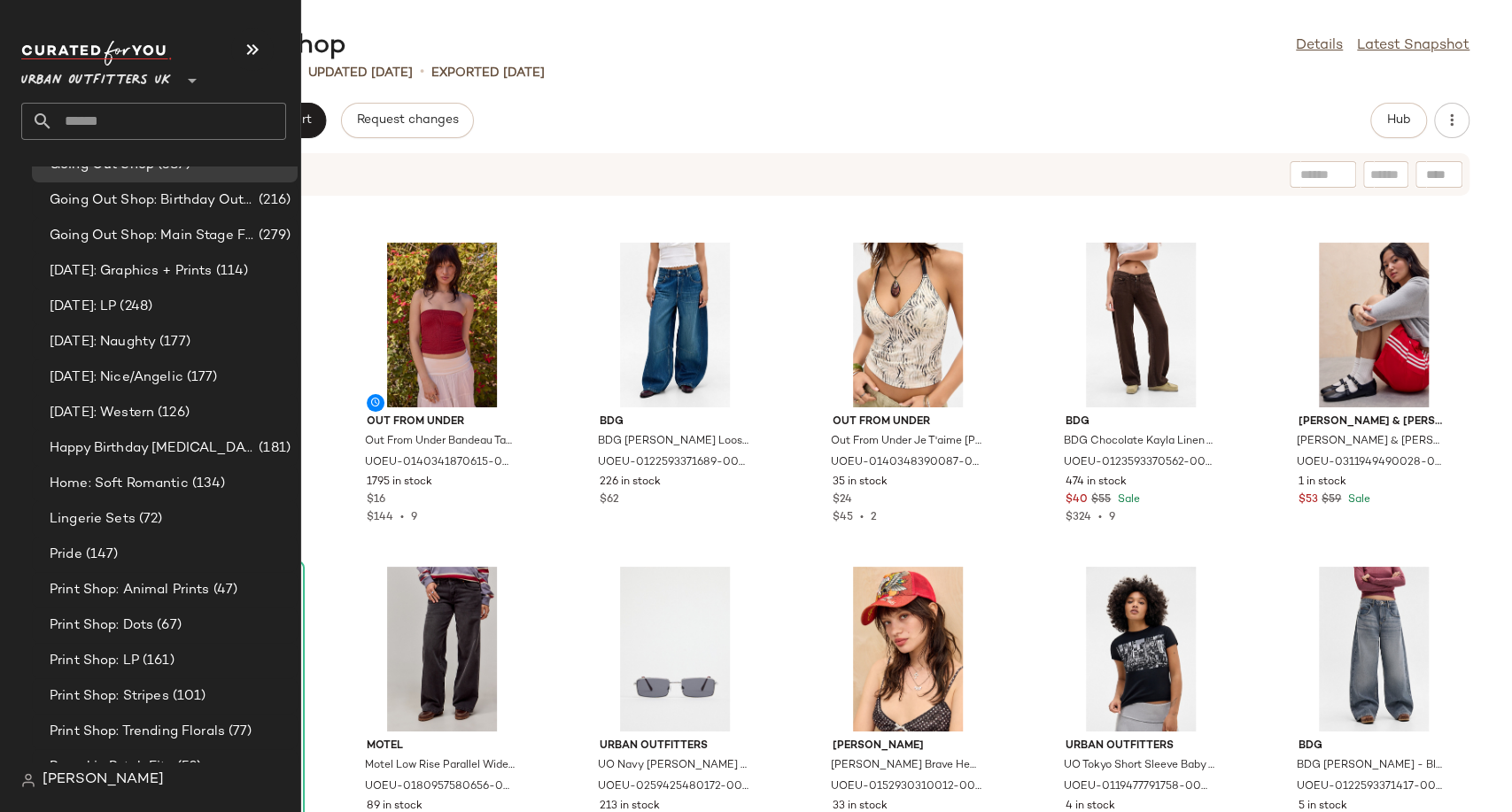
scroll to position [4328, 0]
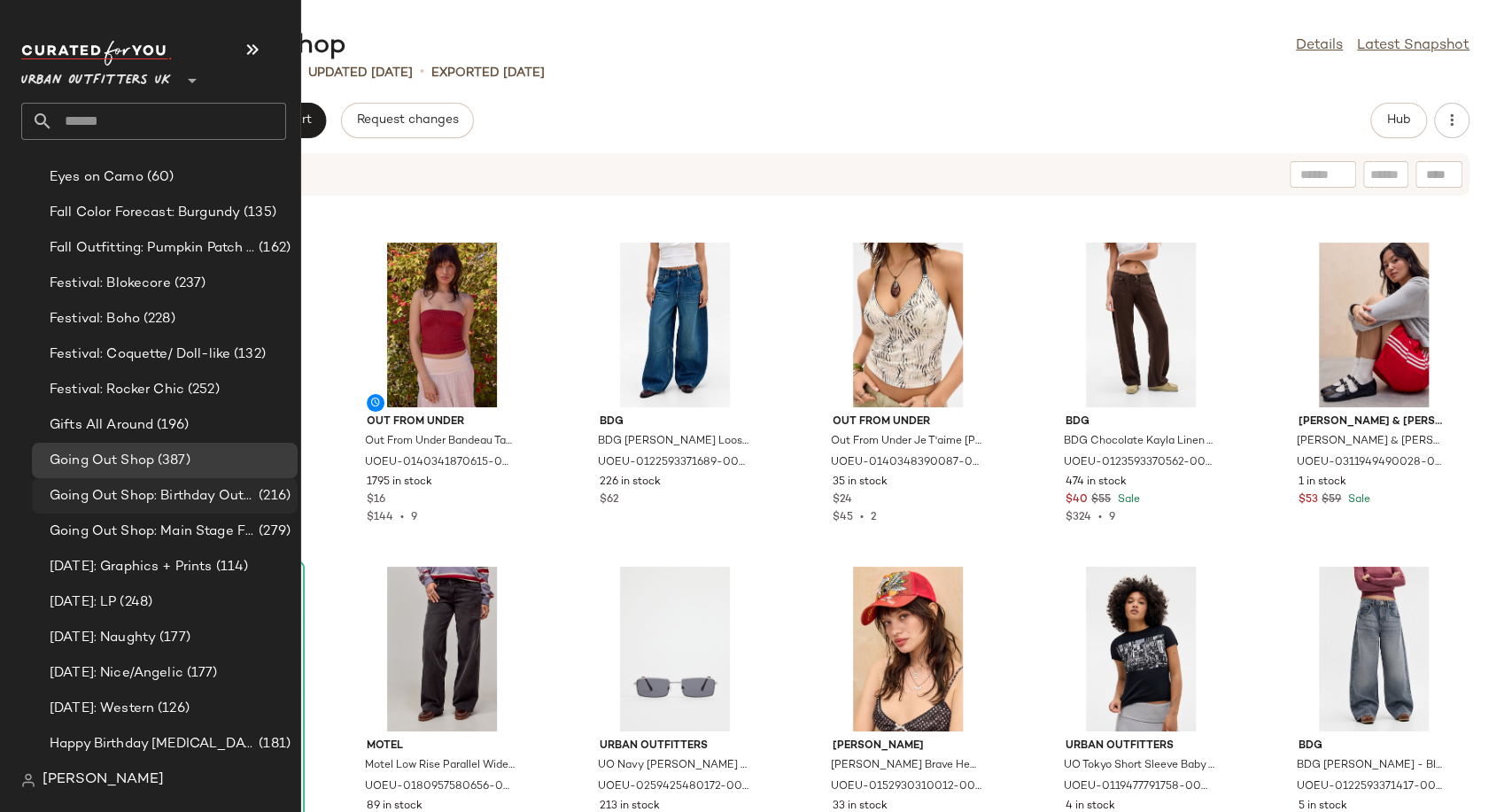
click at [123, 496] on span "Going Out Shop: Birthday Outfit" at bounding box center [152, 497] width 206 height 20
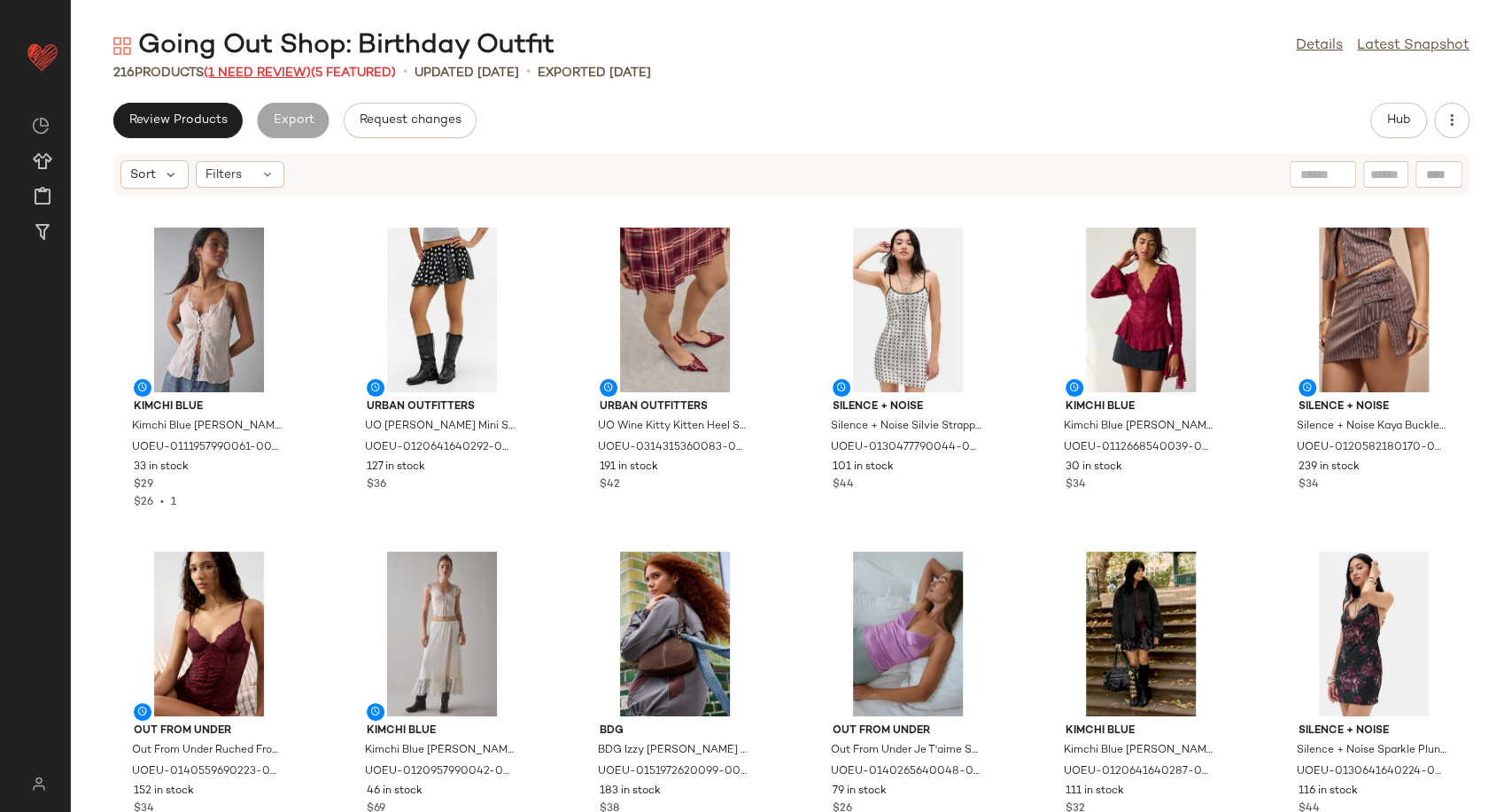
click at [287, 73] on span "(1 Need Review)" at bounding box center [257, 73] width 107 height 14
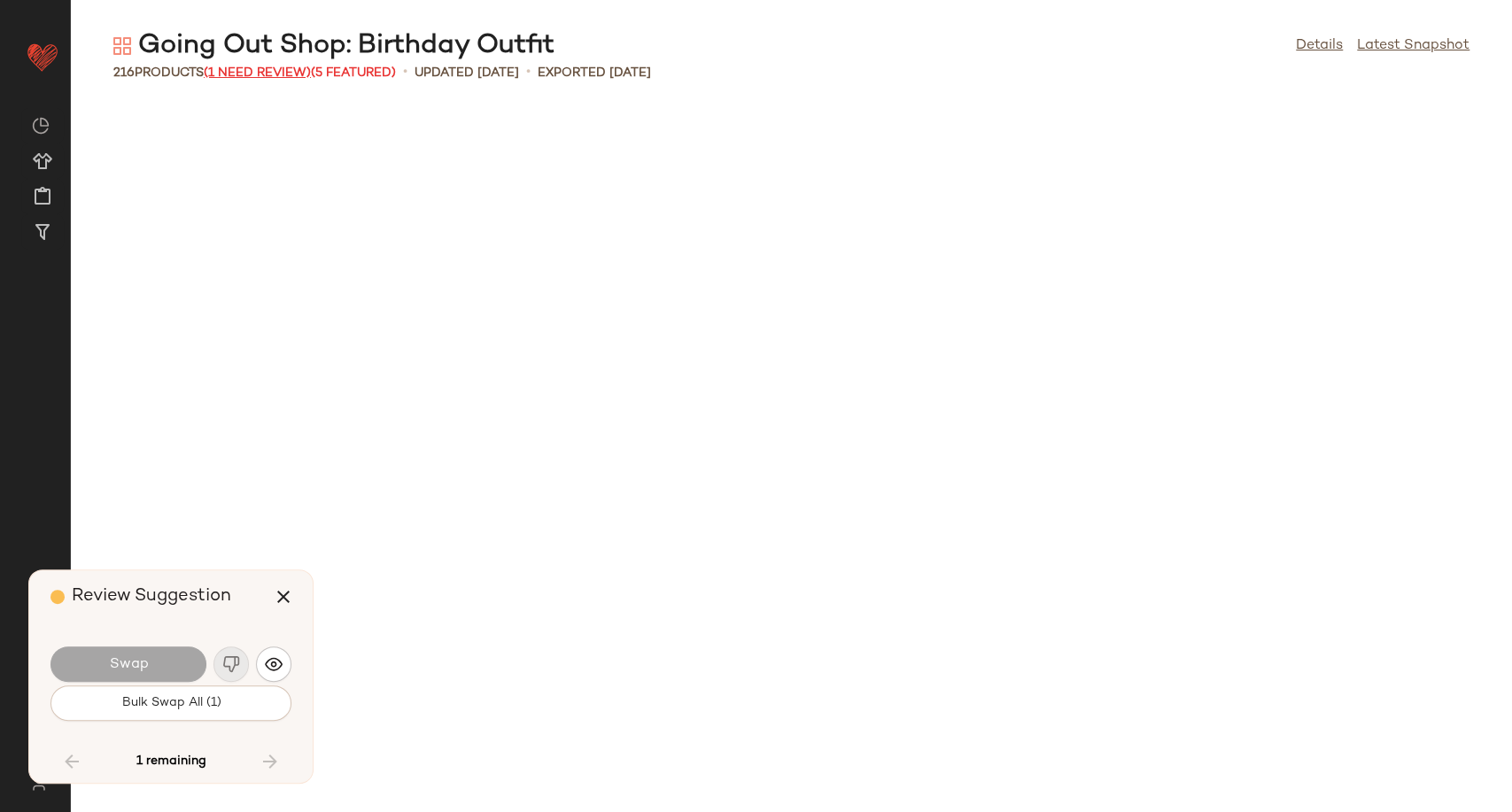
scroll to position [7453, 0]
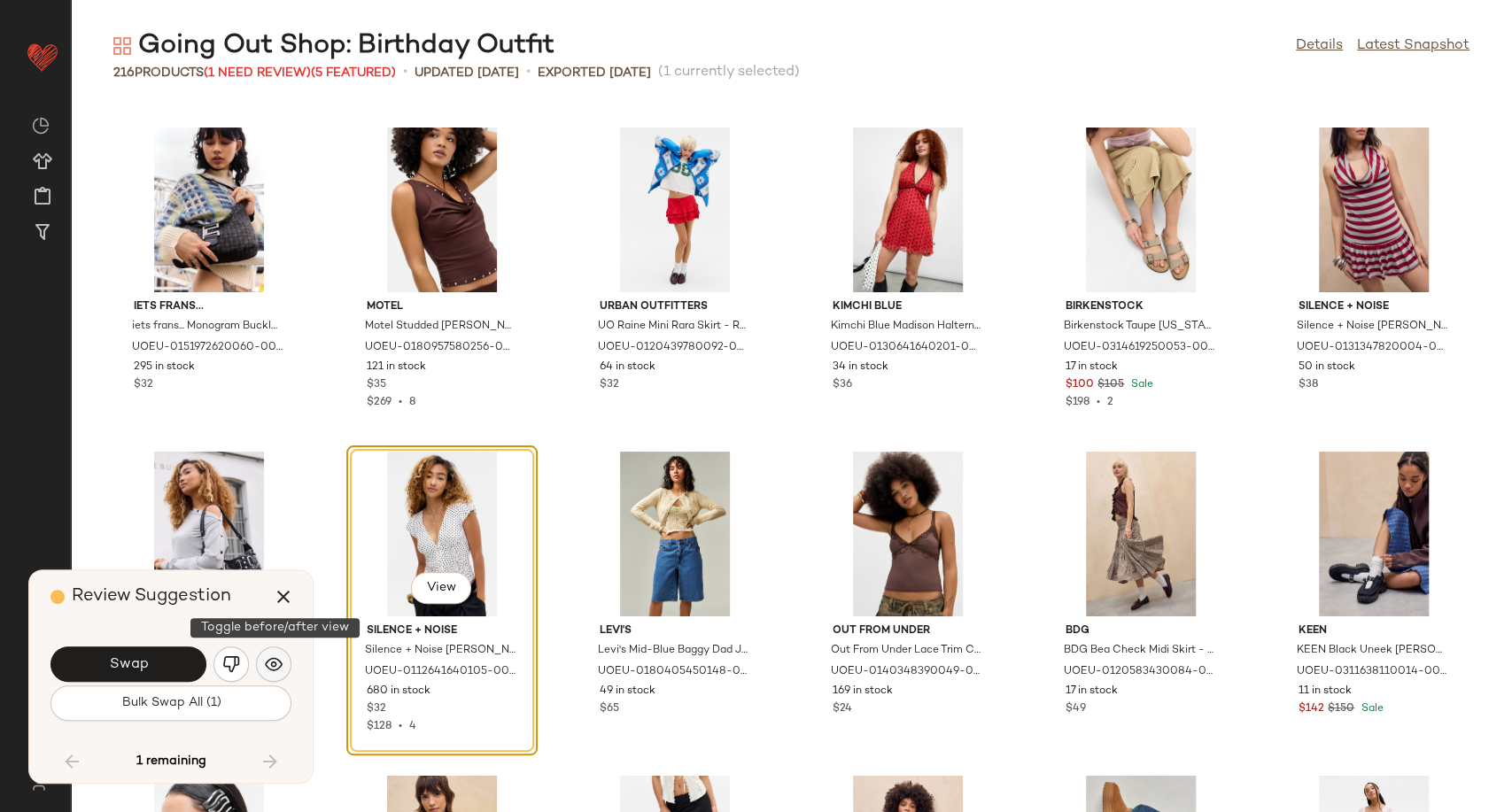
click at [276, 663] on img "button" at bounding box center [273, 664] width 17 height 17
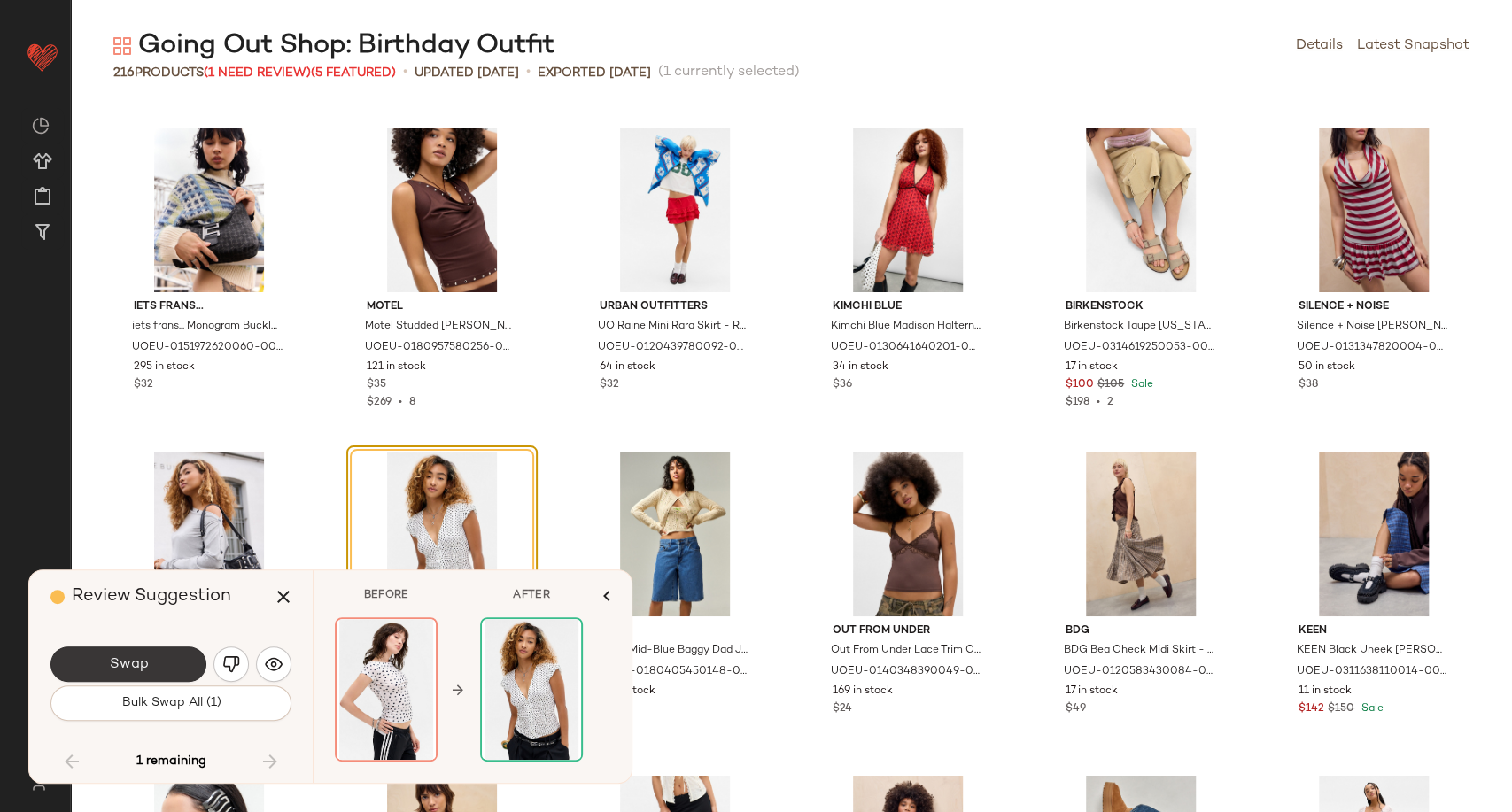
click at [183, 657] on button "Swap" at bounding box center [128, 664] width 155 height 36
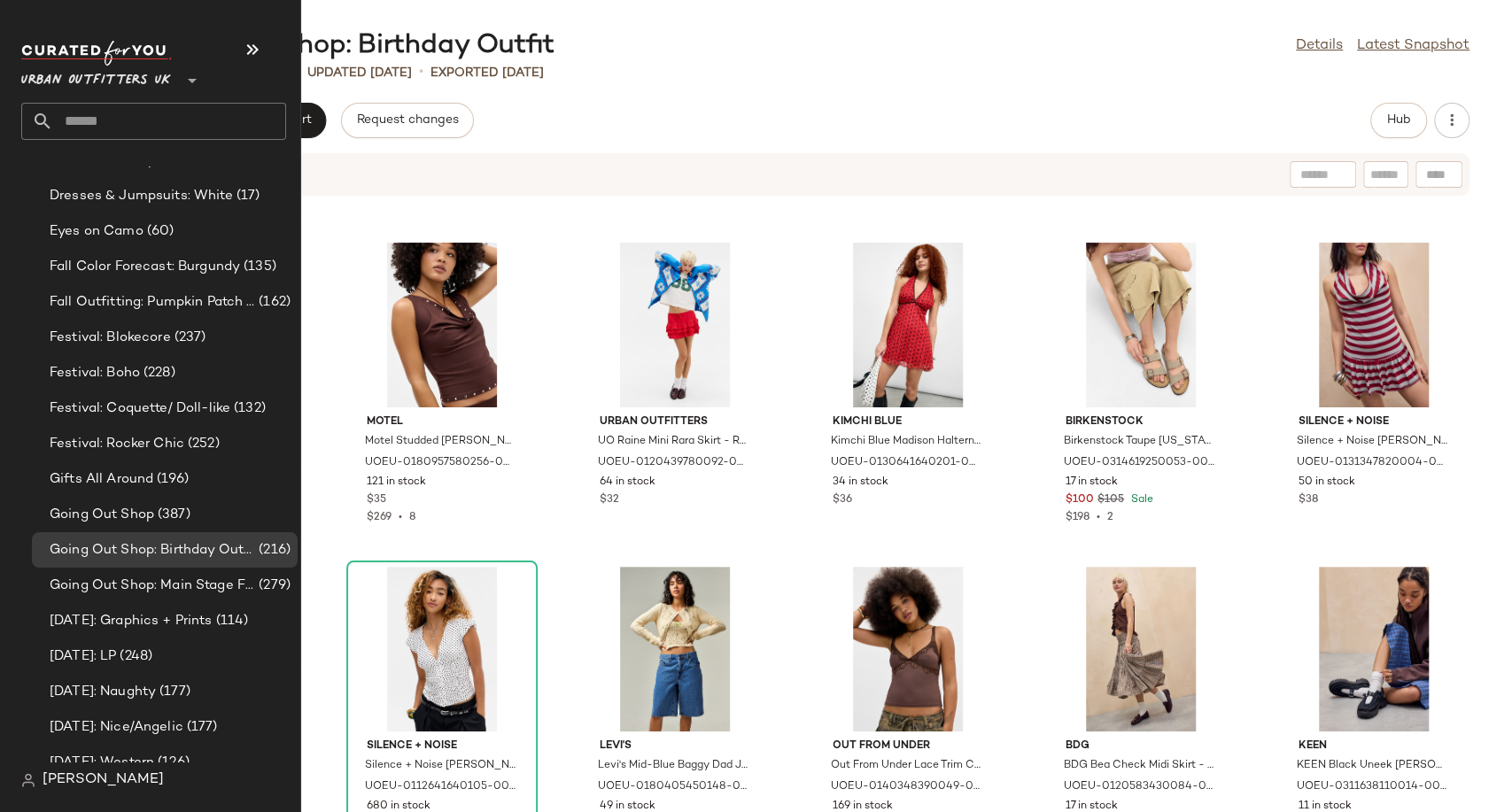
scroll to position [4428, 0]
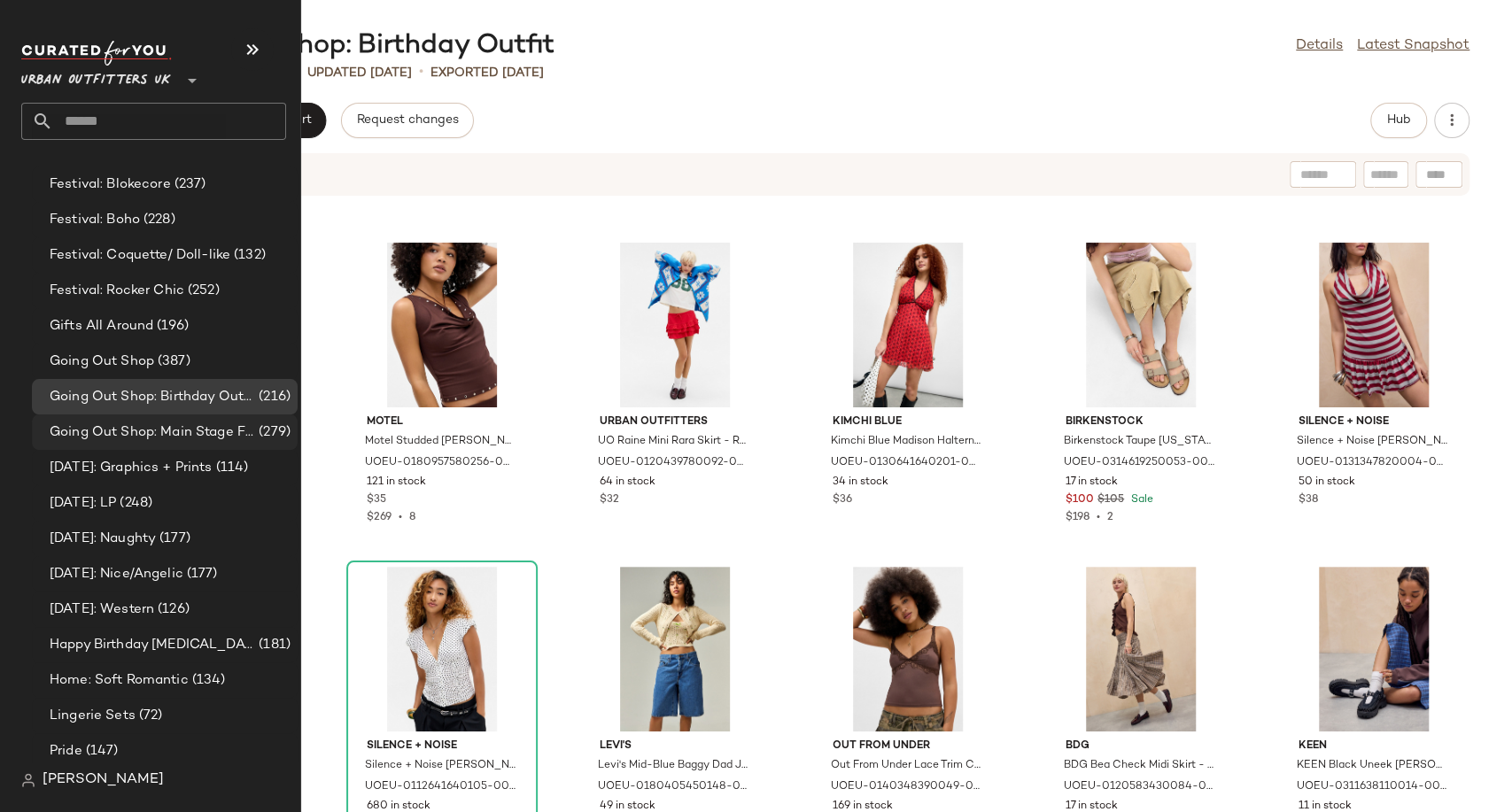
click at [108, 438] on span "Going Out Shop: Main Stage Fits" at bounding box center [152, 433] width 206 height 20
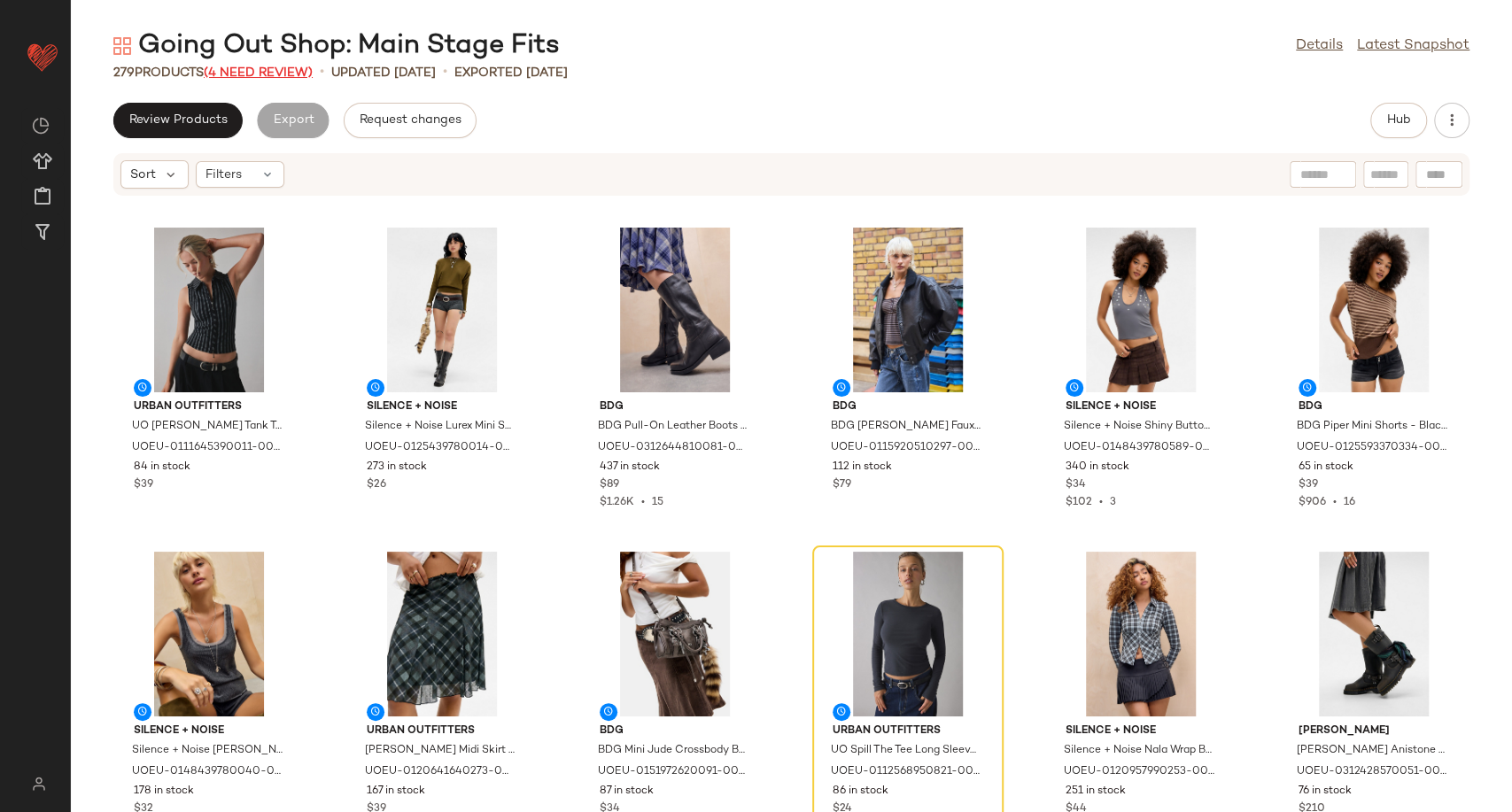
click at [234, 68] on span "(4 Need Review)" at bounding box center [258, 73] width 109 height 14
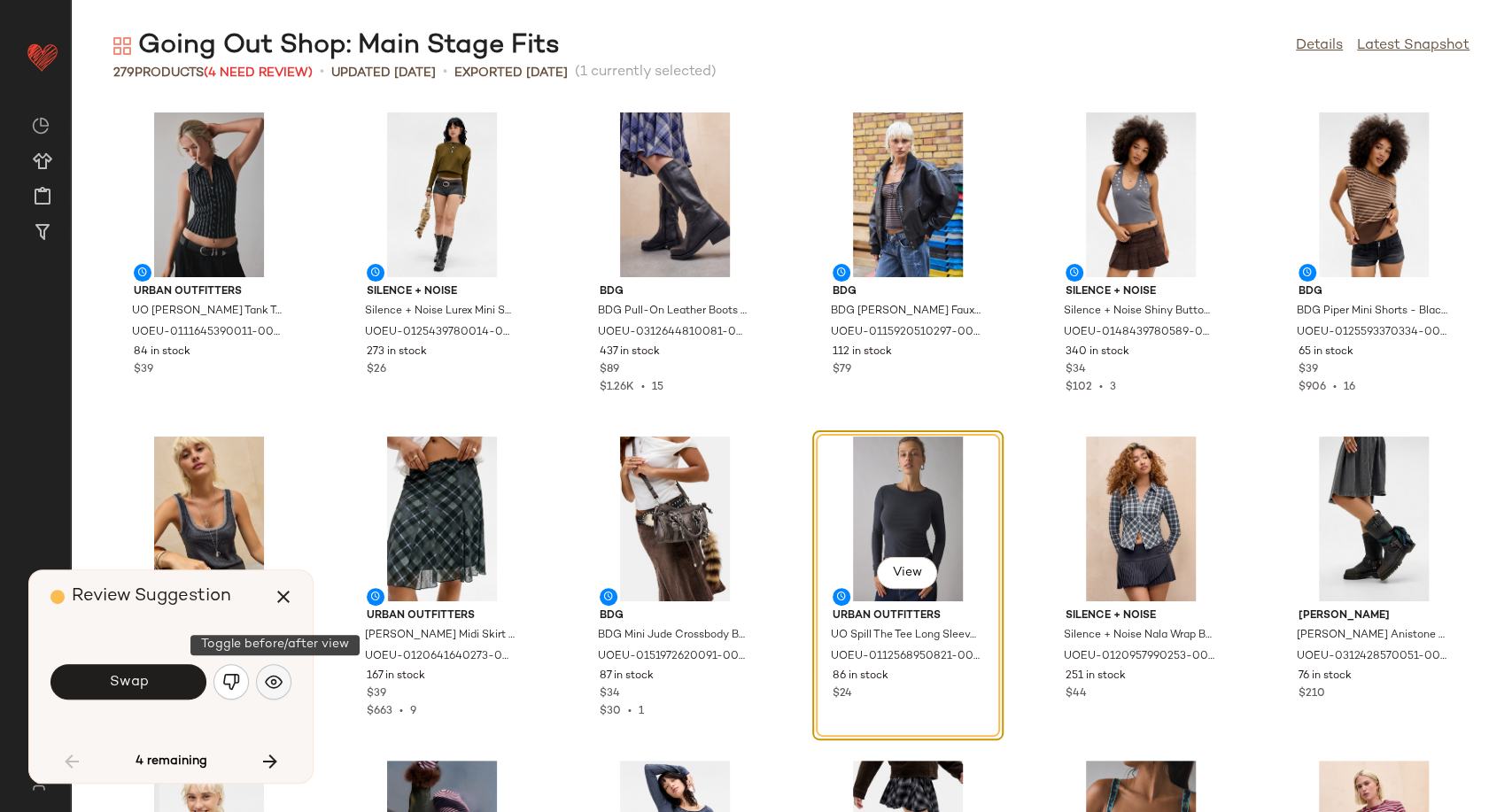
click at [284, 673] on button "button" at bounding box center [273, 681] width 36 height 36
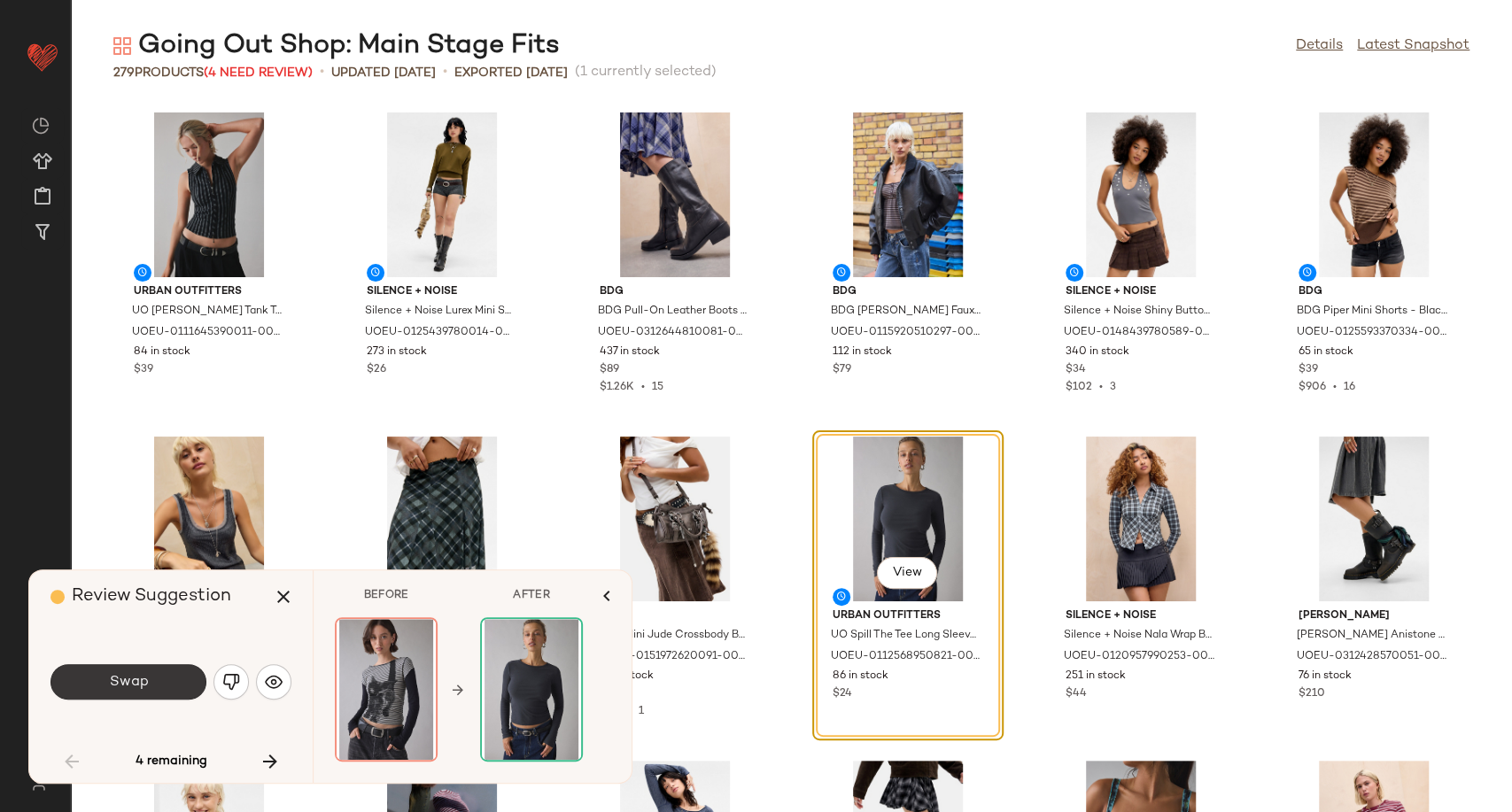
click at [163, 671] on button "Swap" at bounding box center [128, 681] width 155 height 36
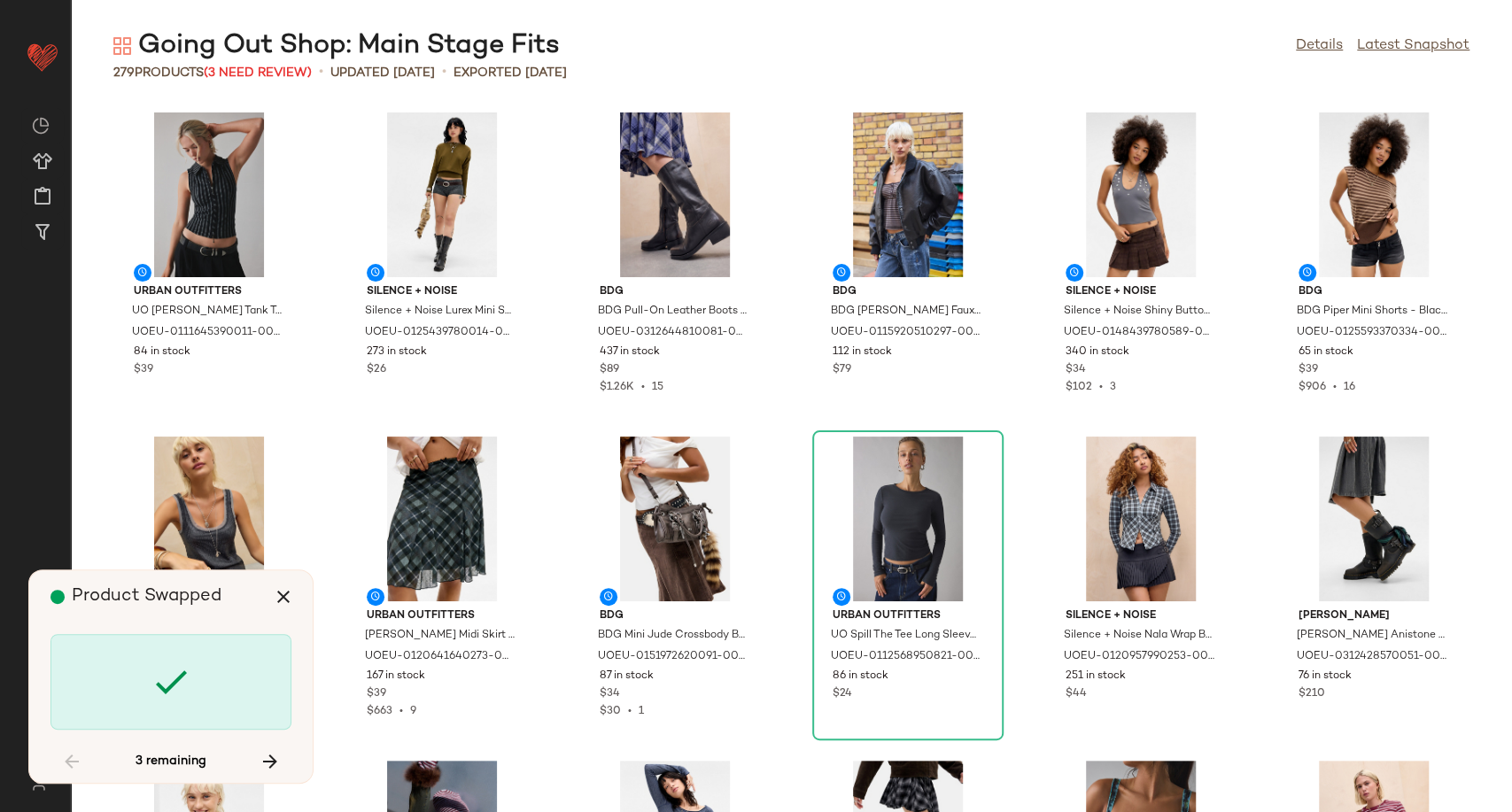
scroll to position [986, 0]
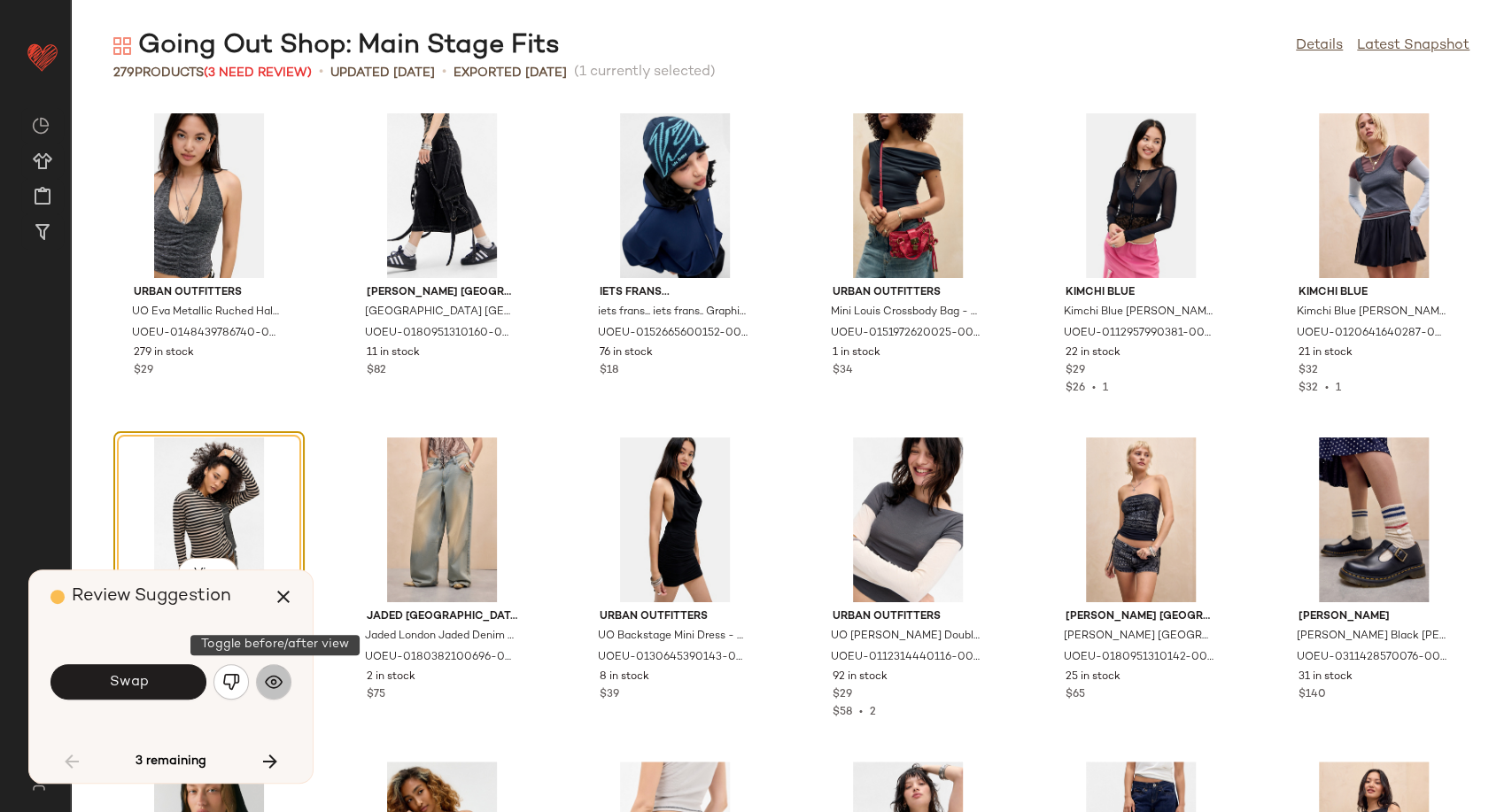
click at [273, 682] on img "button" at bounding box center [273, 681] width 17 height 17
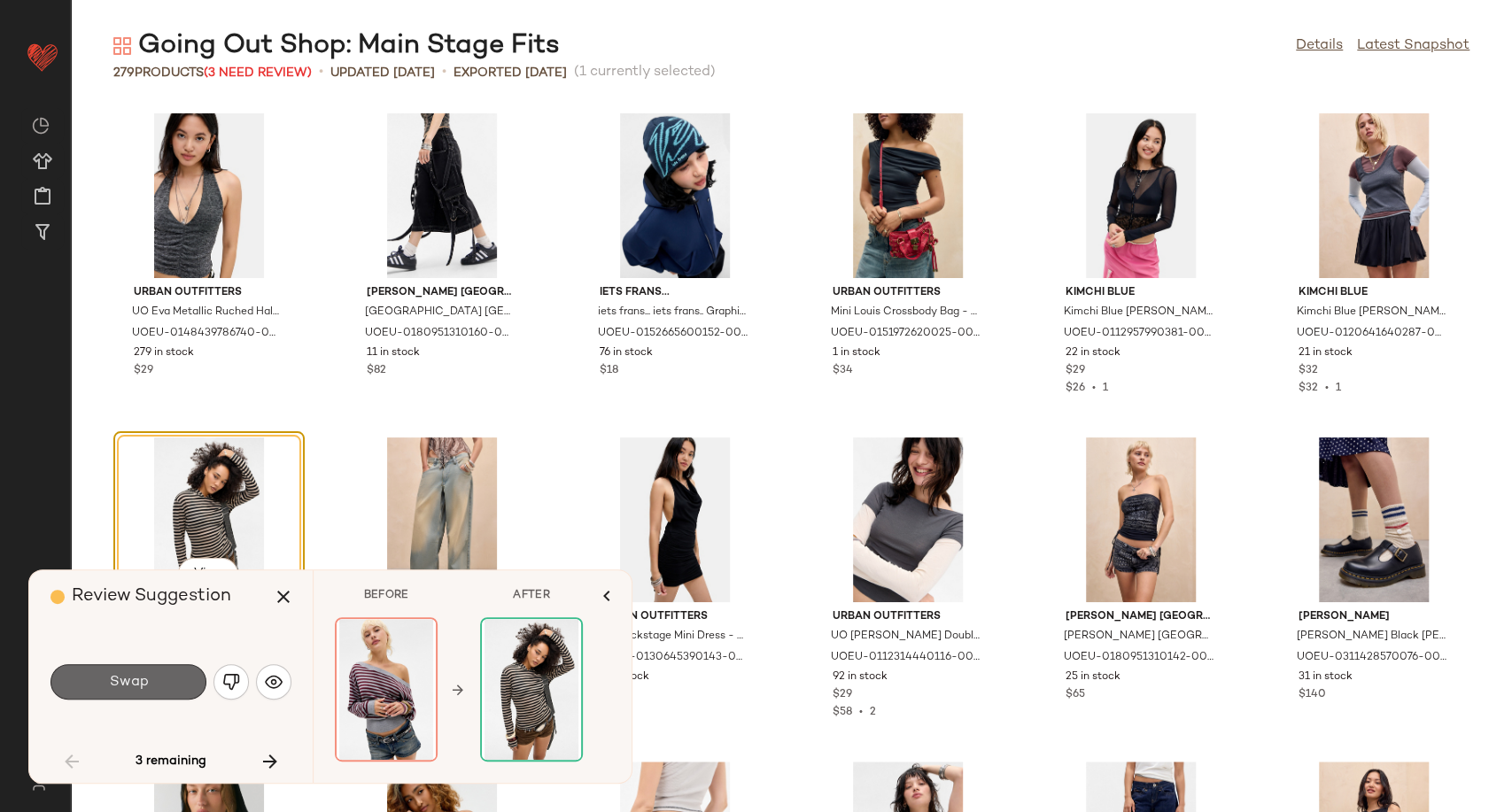
click at [174, 682] on button "Swap" at bounding box center [128, 681] width 155 height 36
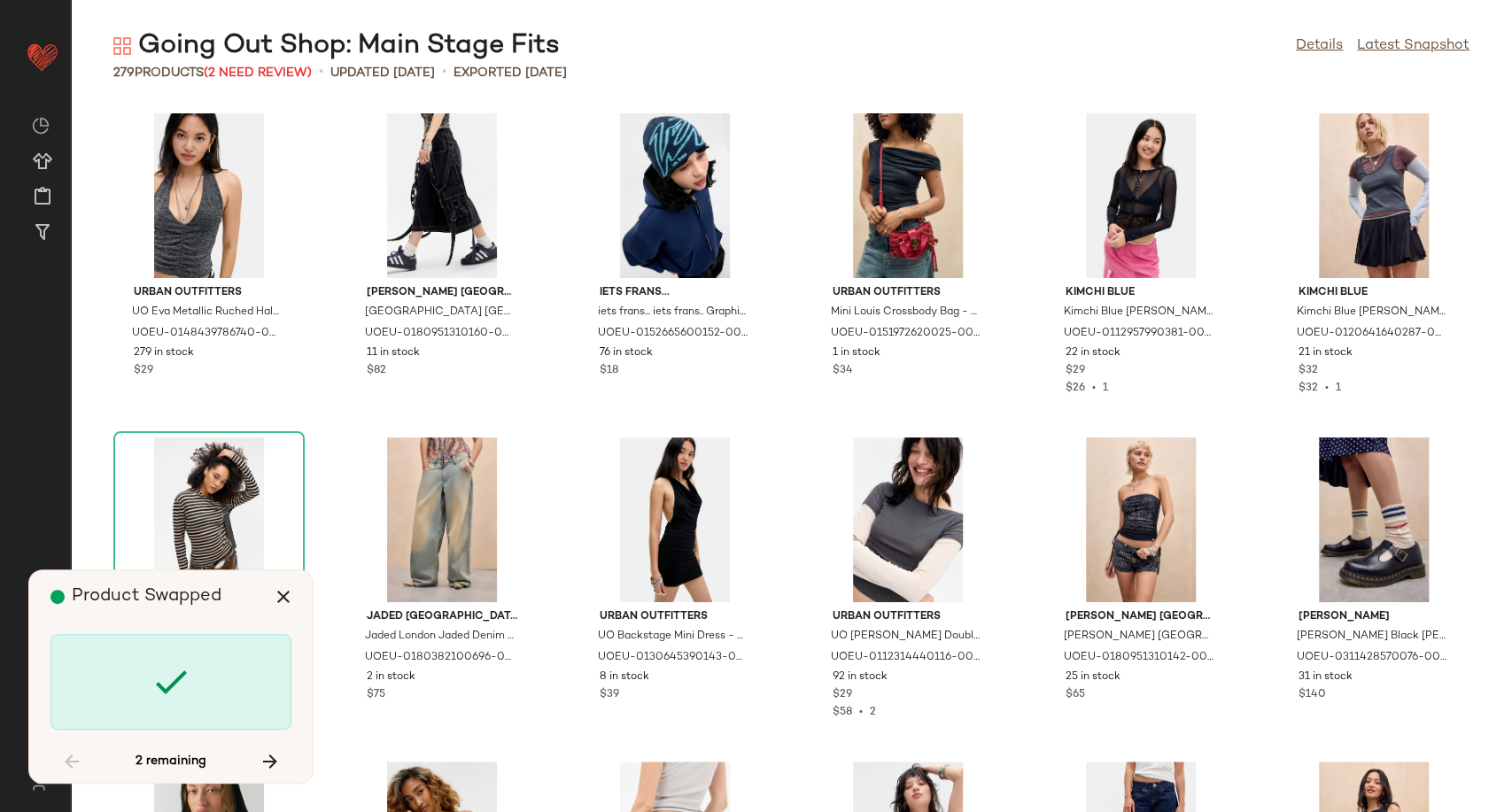
scroll to position [9398, 0]
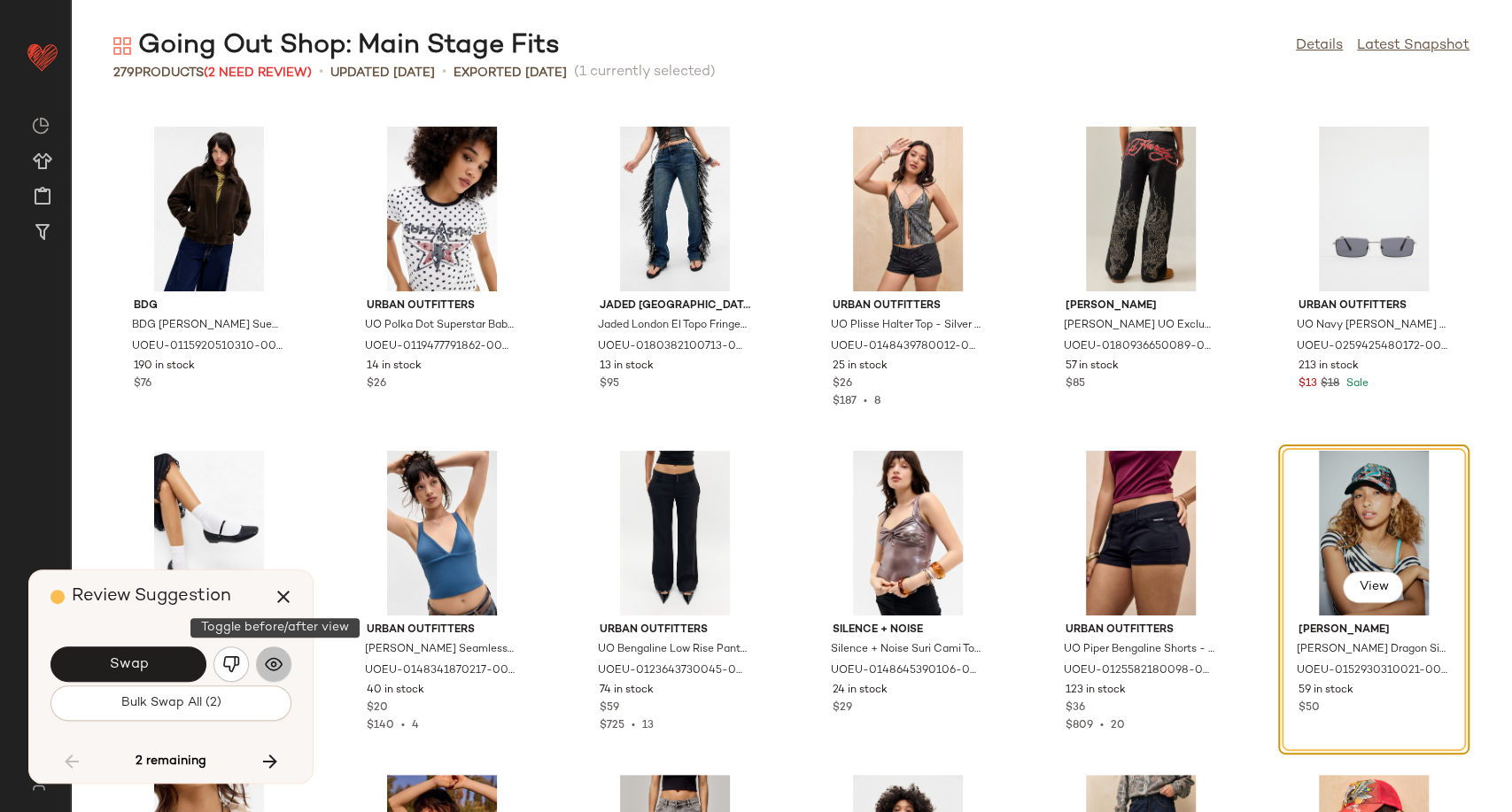
click at [280, 657] on img "button" at bounding box center [273, 664] width 17 height 17
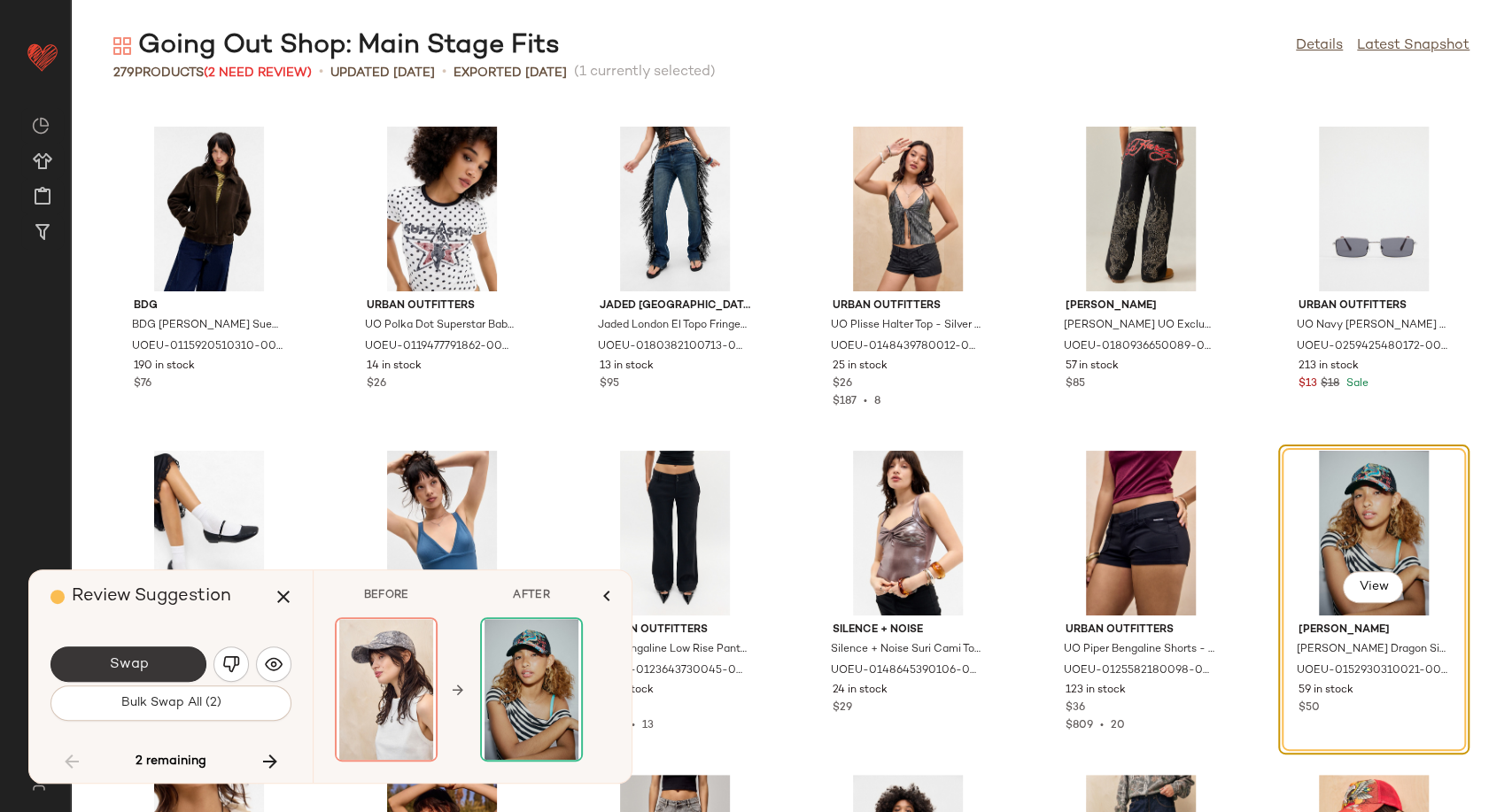
click at [96, 667] on button "Swap" at bounding box center [128, 664] width 155 height 36
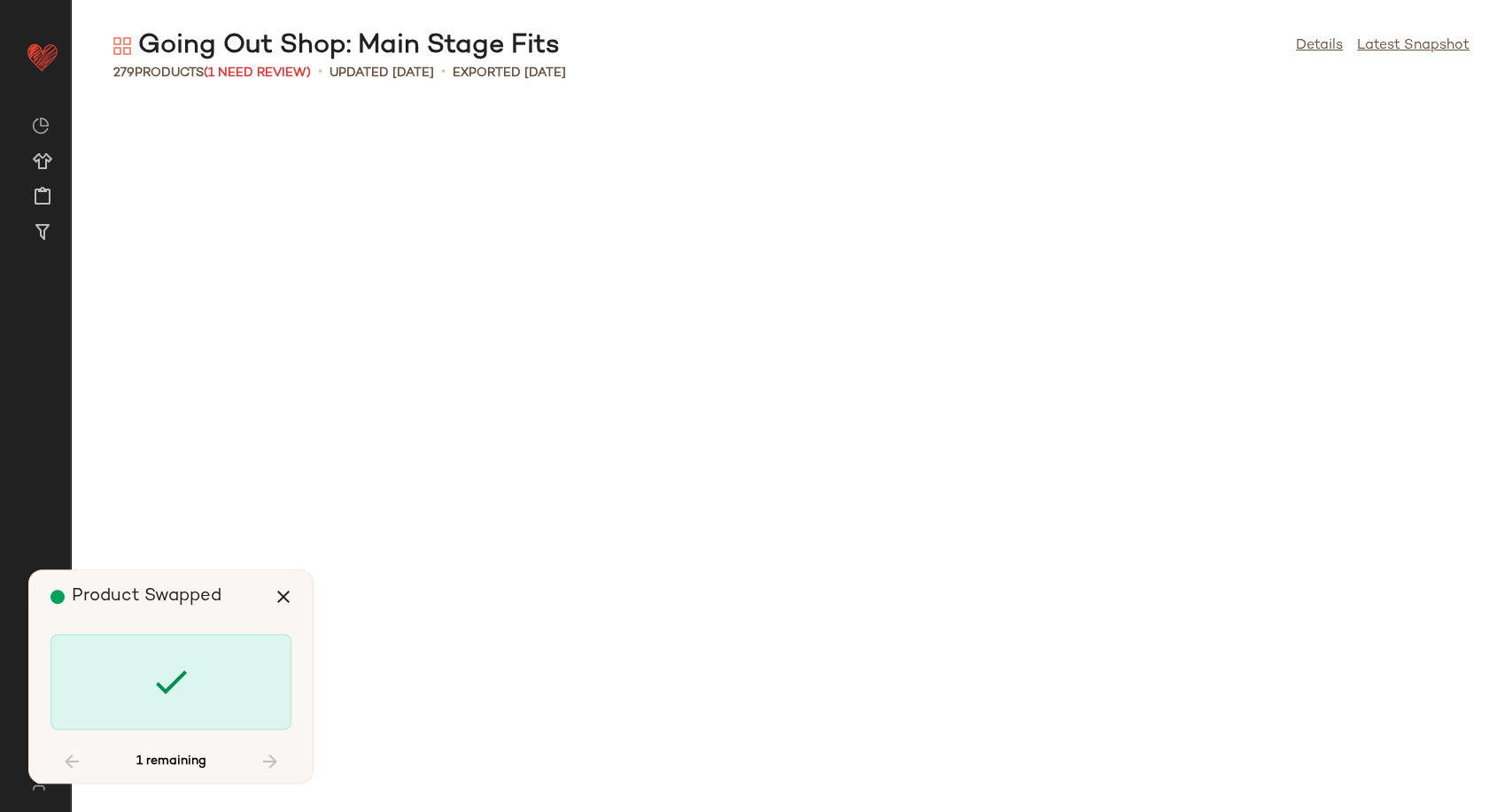
scroll to position [12964, 0]
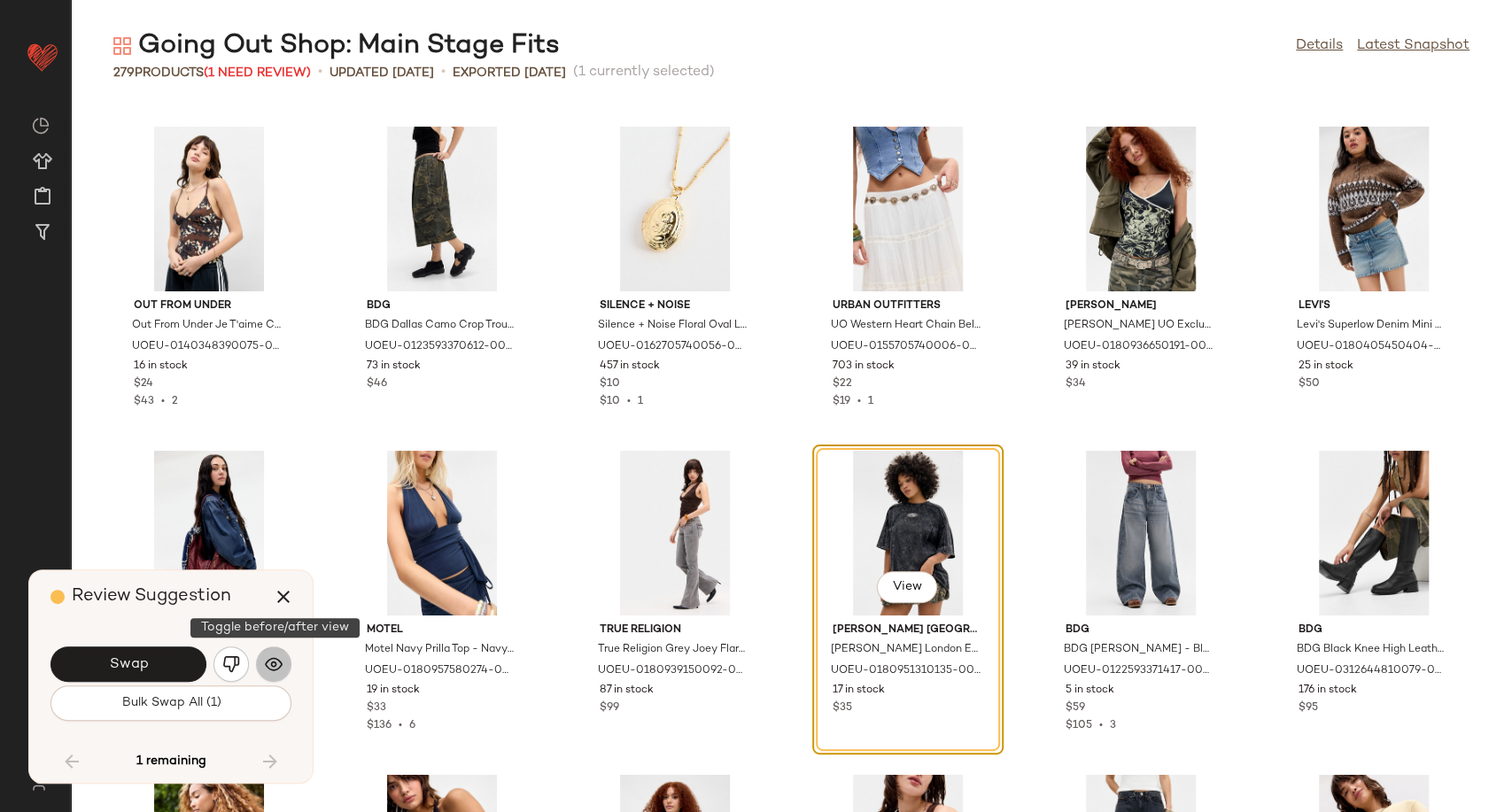
click at [271, 660] on img "button" at bounding box center [273, 664] width 17 height 17
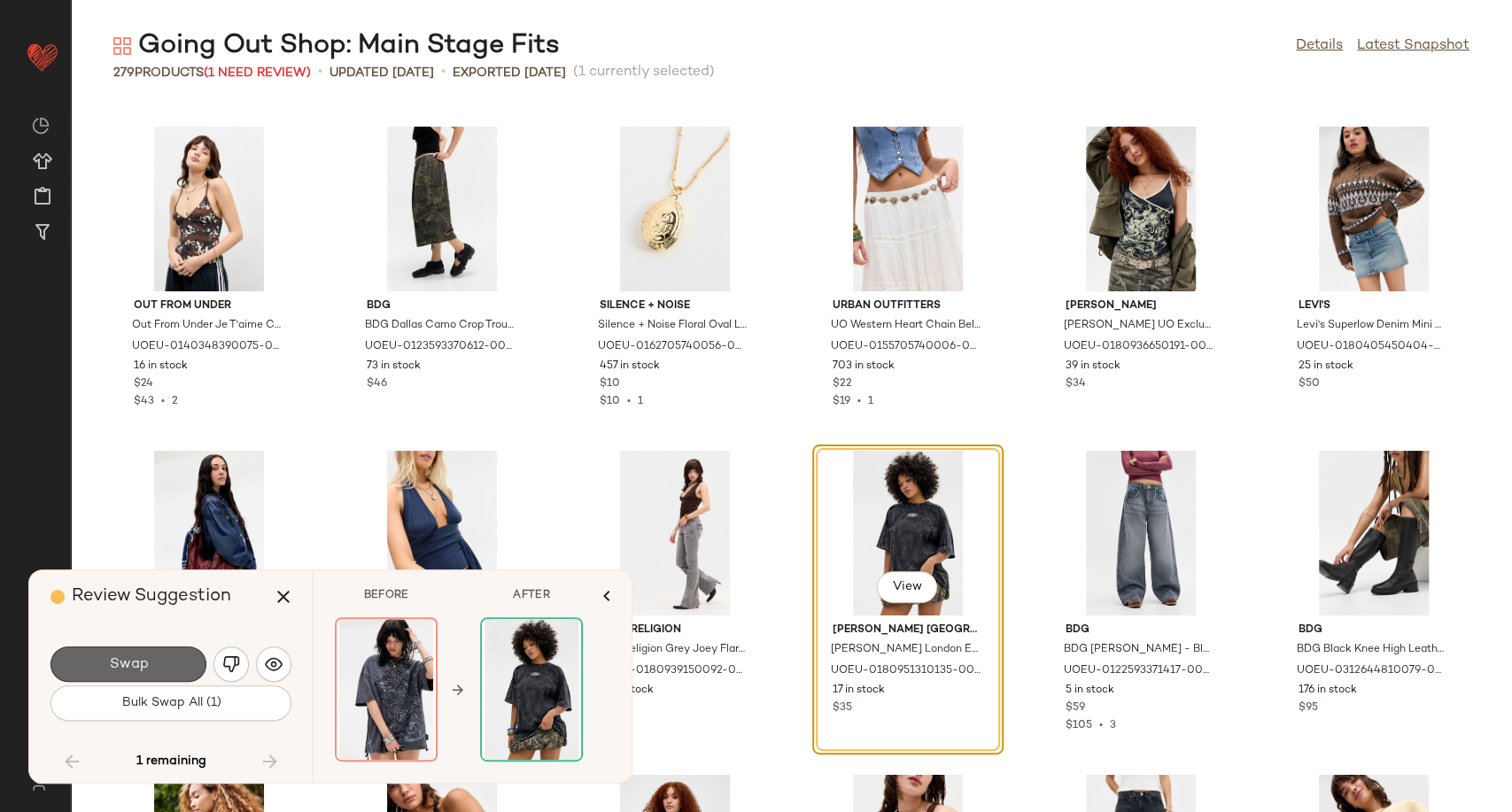
click at [177, 658] on button "Swap" at bounding box center [128, 664] width 155 height 36
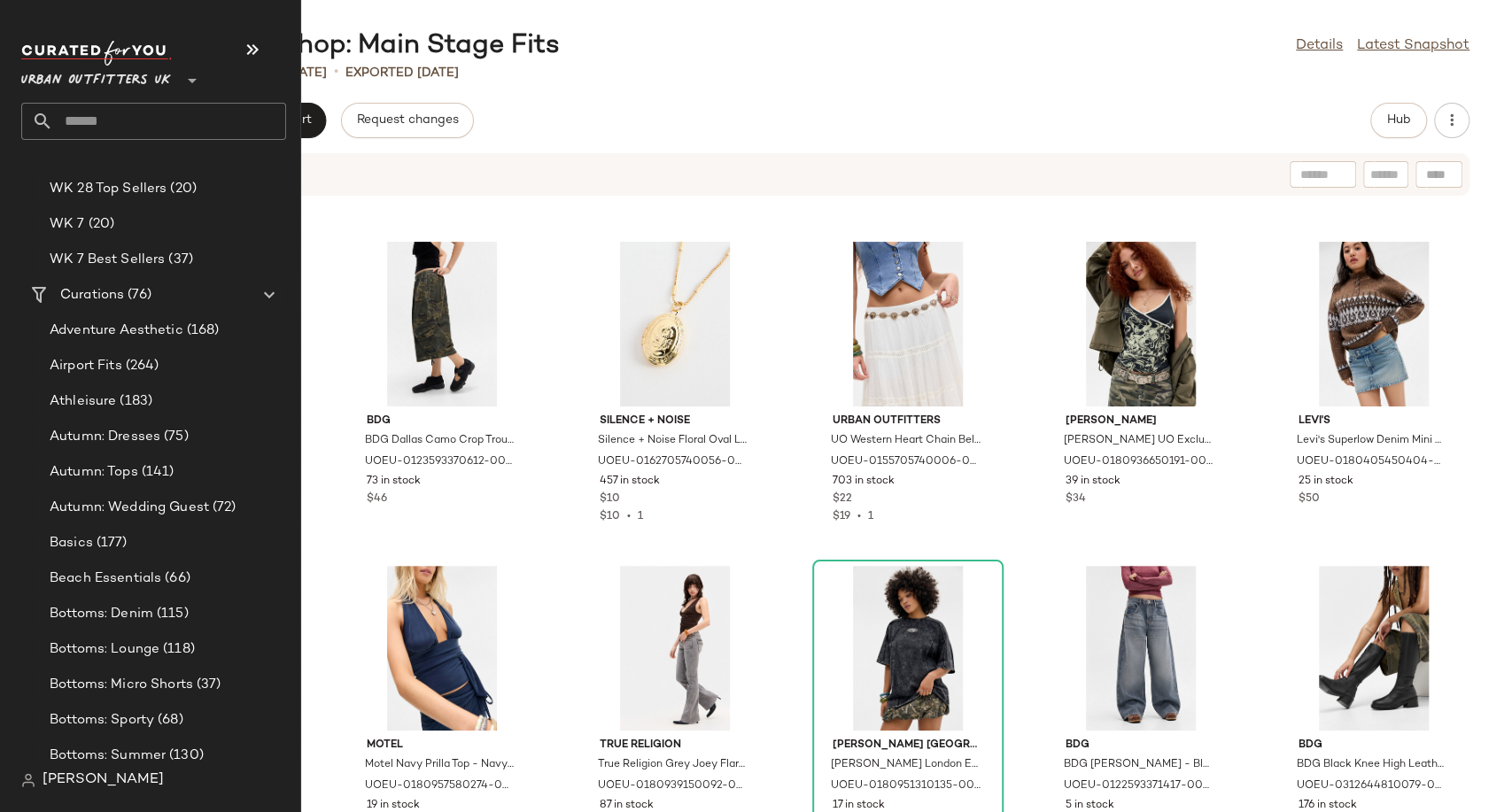
scroll to position [3050, 0]
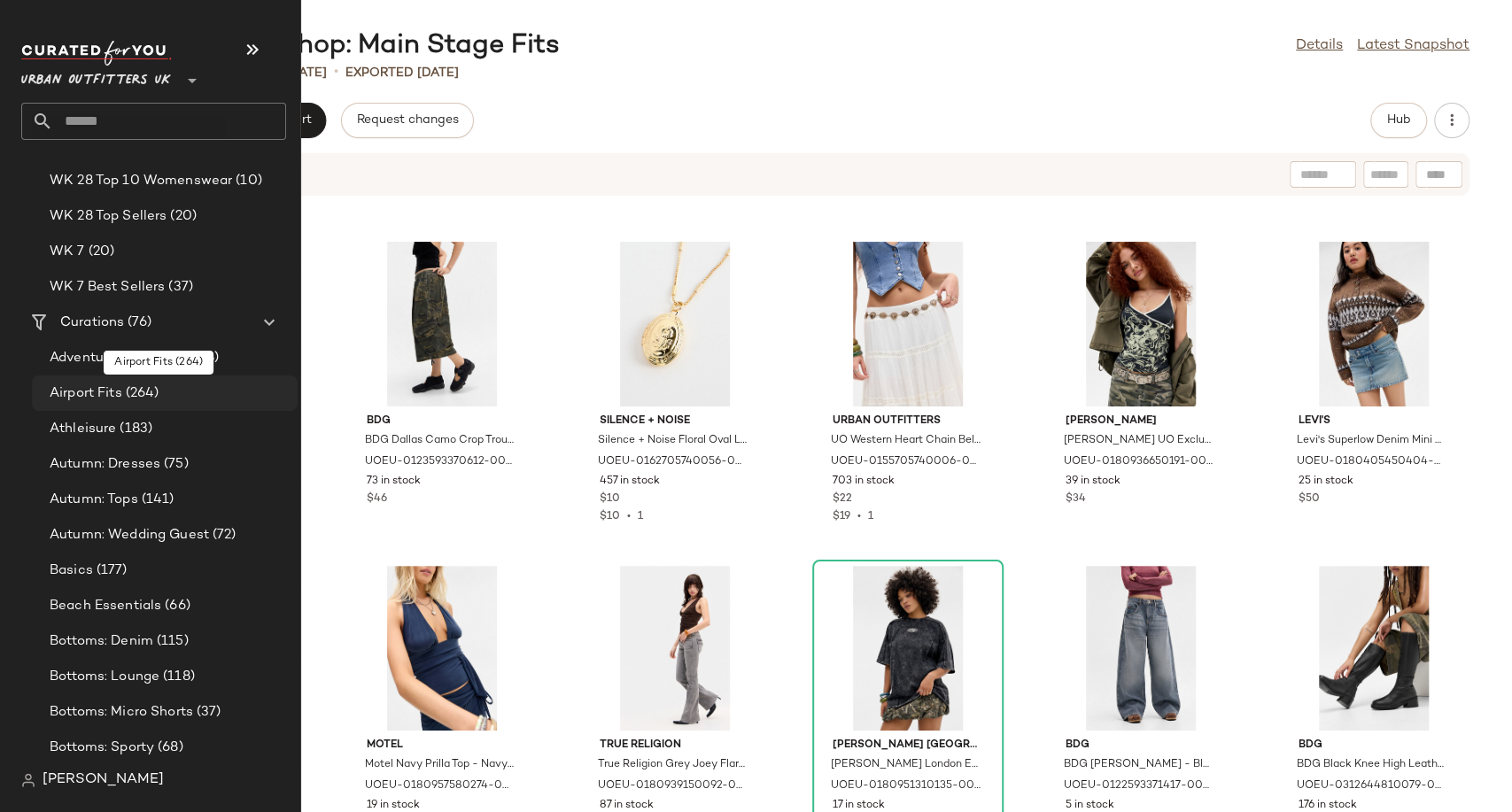
click at [153, 391] on span "(264)" at bounding box center [141, 393] width 38 height 20
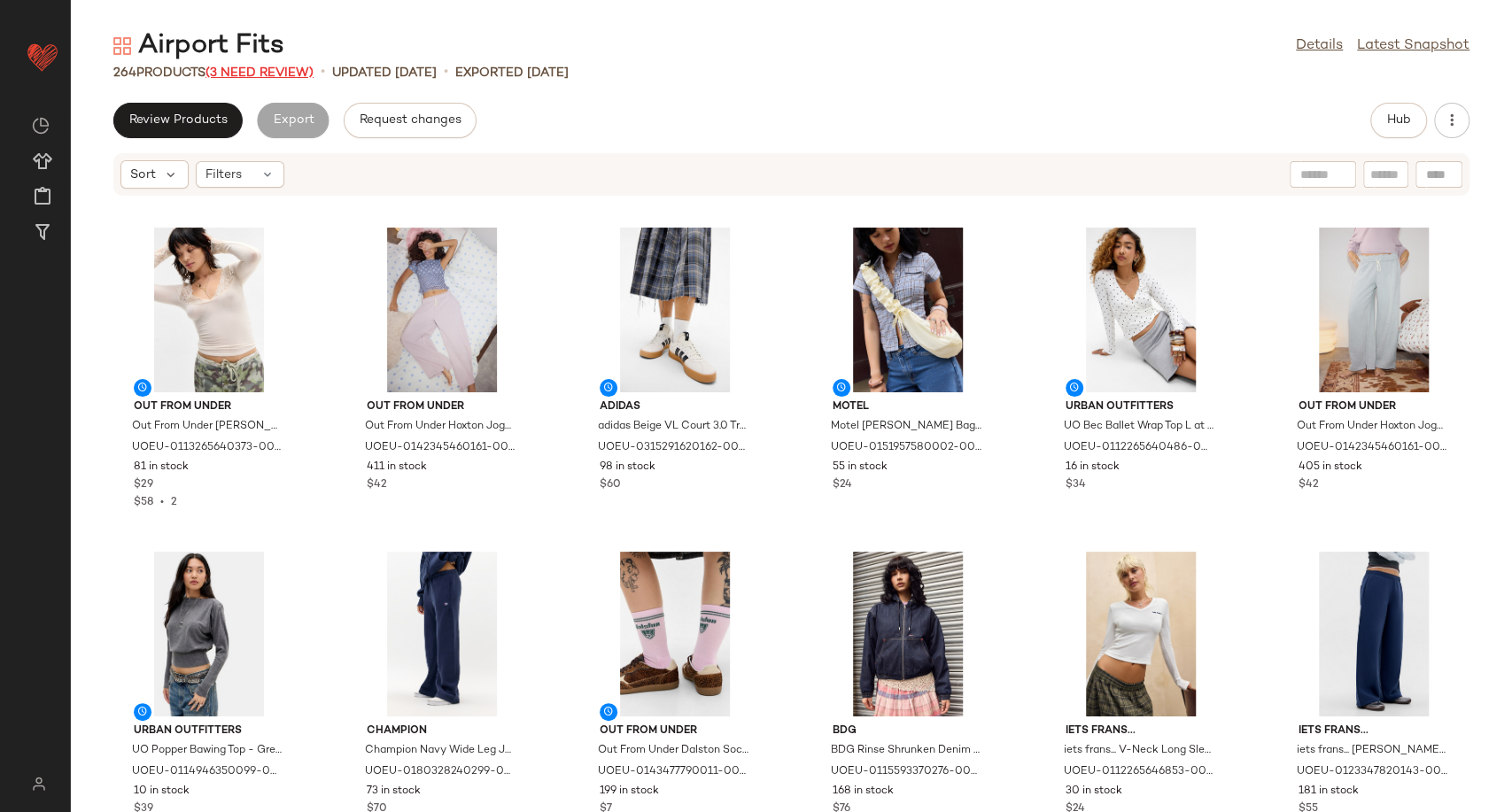
click at [252, 68] on span "(3 Need Review)" at bounding box center [260, 73] width 108 height 14
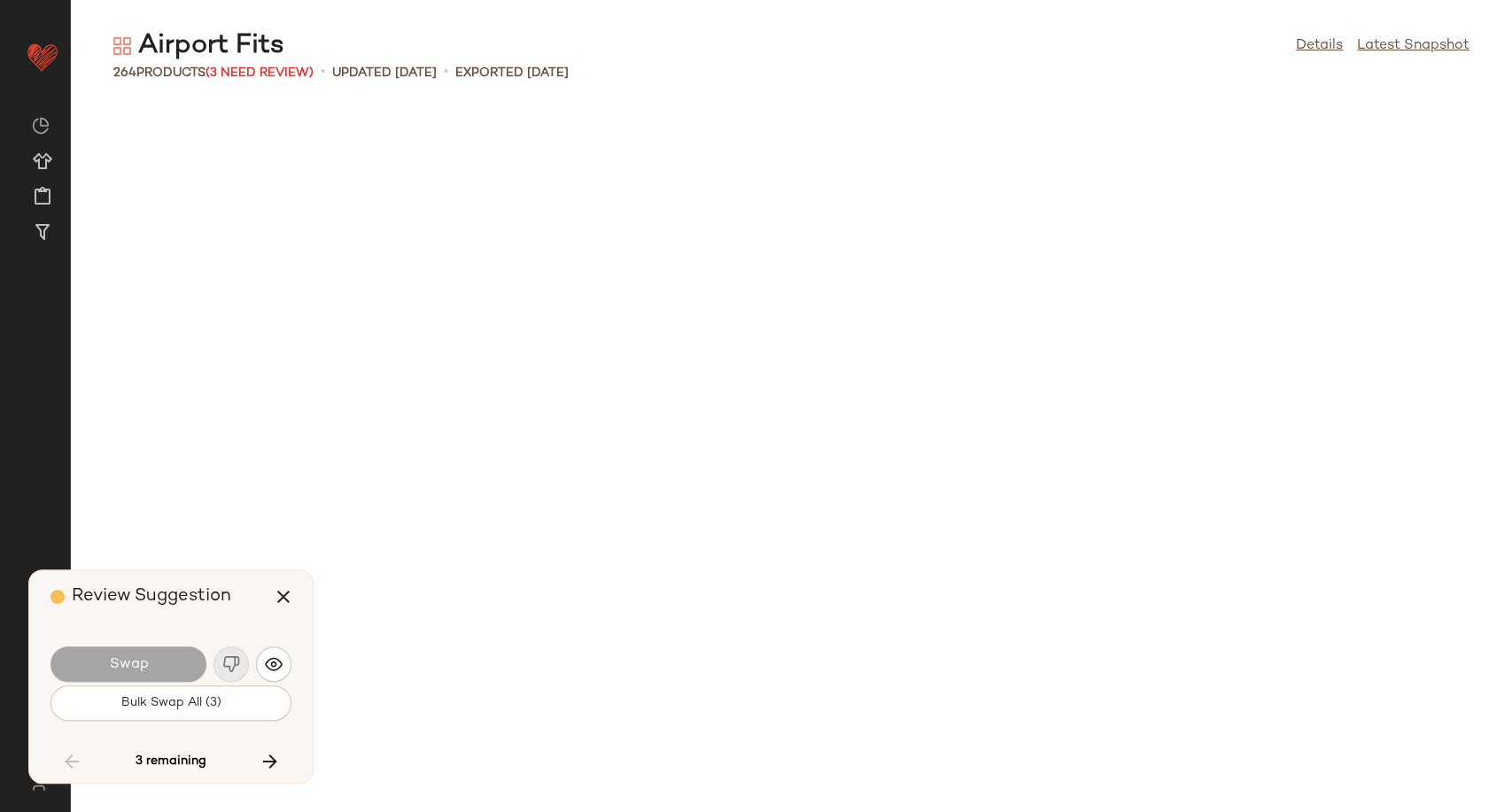
scroll to position [3564, 0]
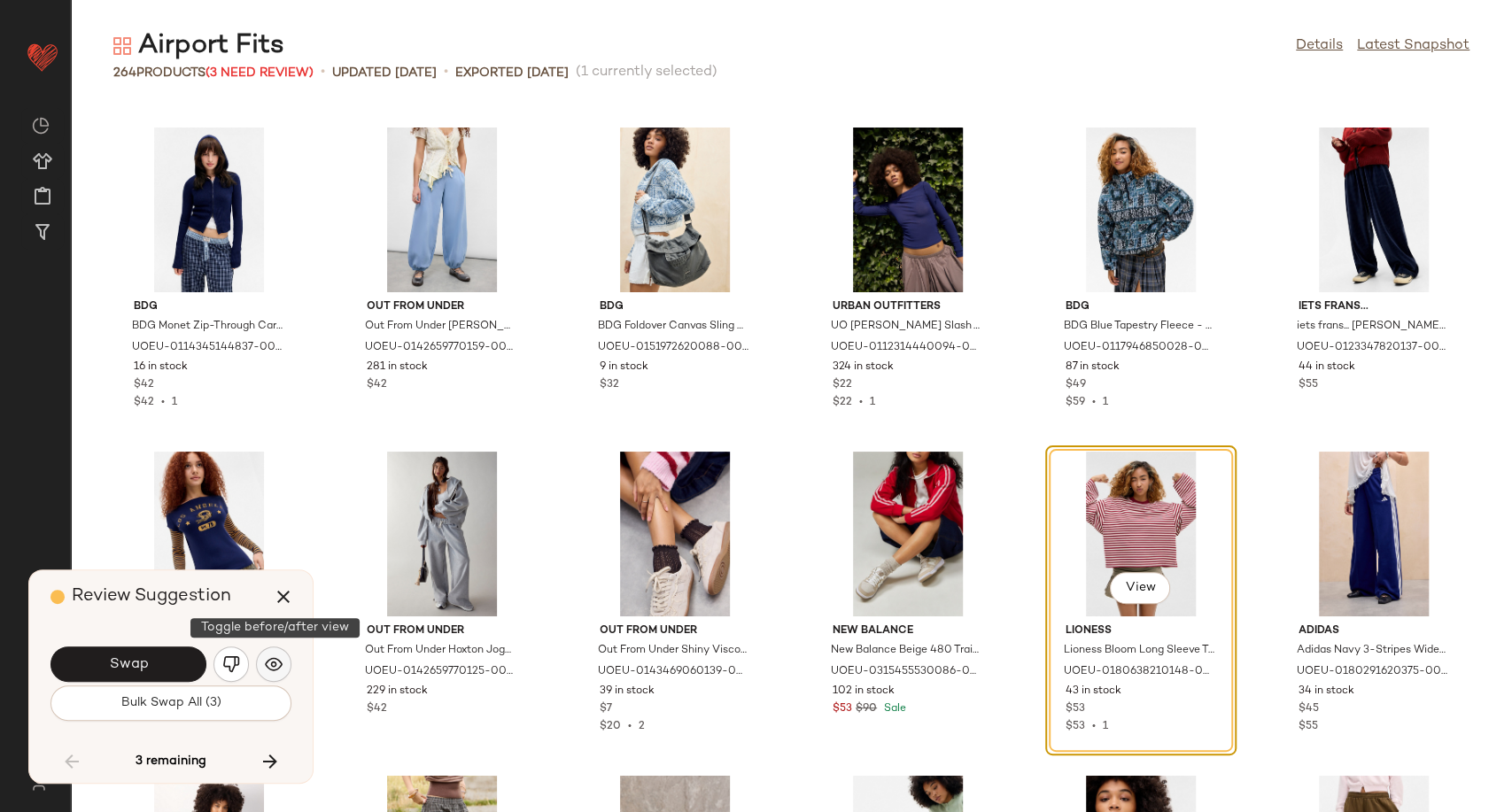
click at [284, 665] on button "button" at bounding box center [273, 664] width 36 height 36
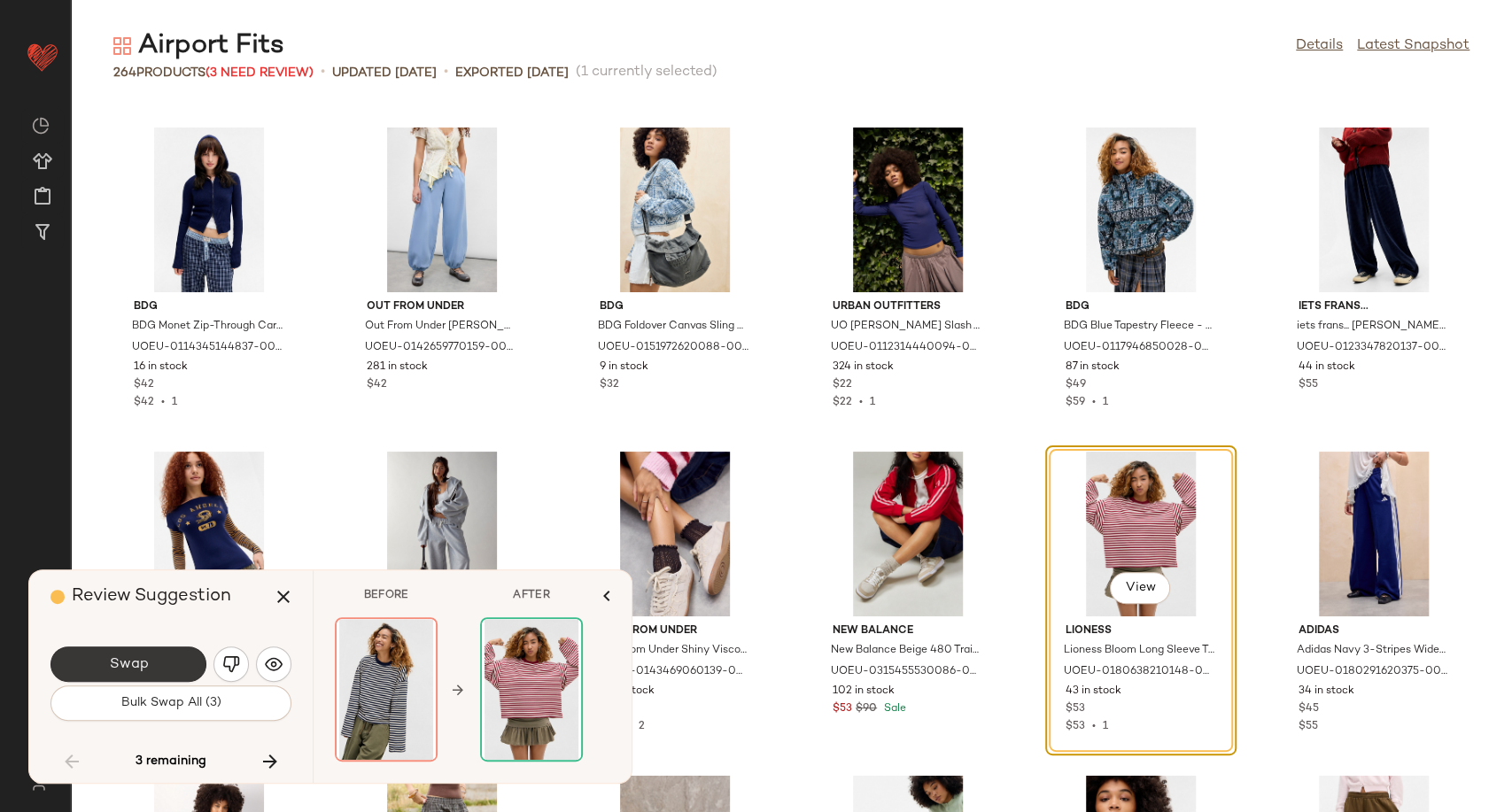
click at [169, 661] on button "Swap" at bounding box center [128, 664] width 155 height 36
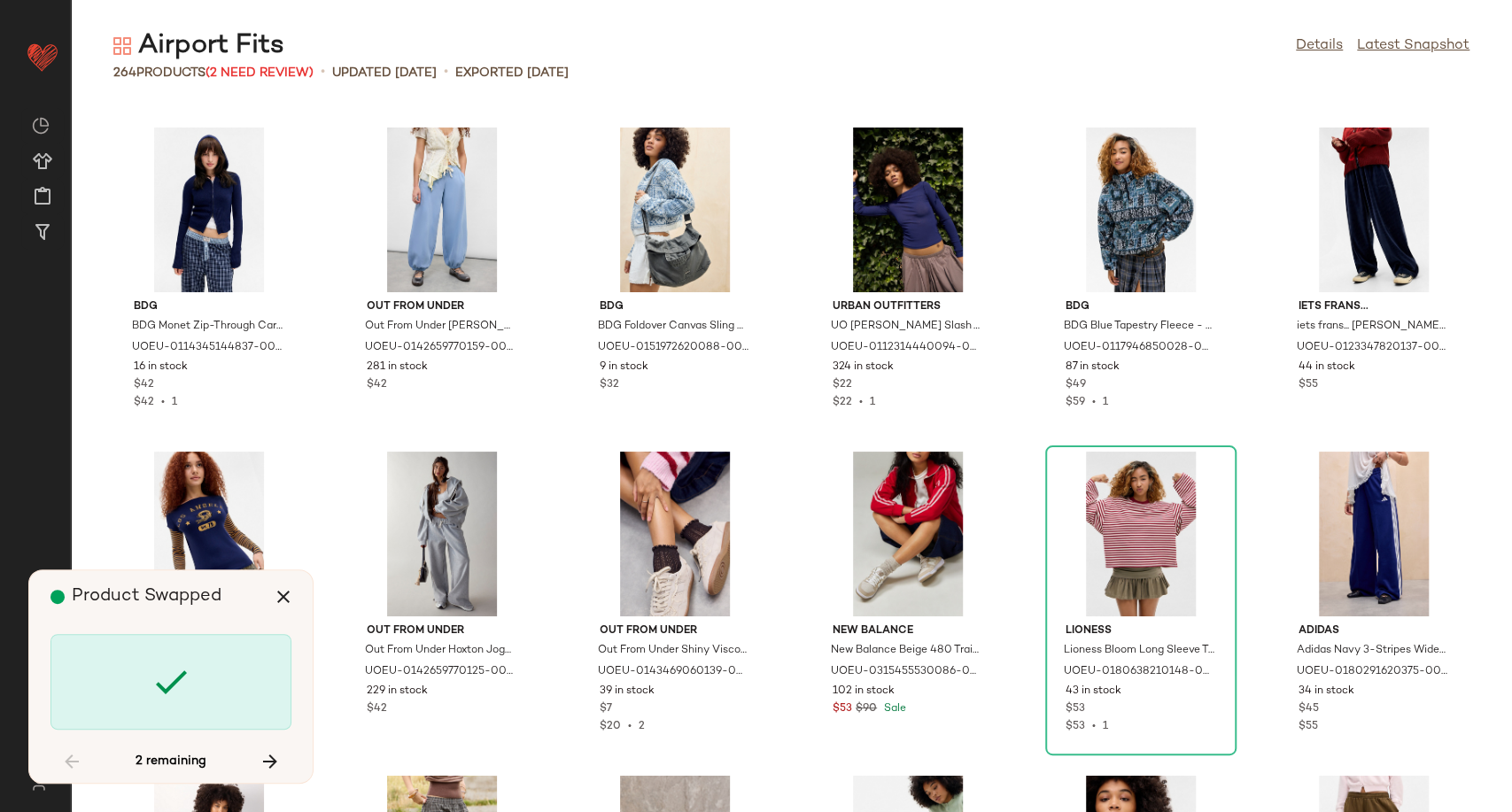
scroll to position [6806, 0]
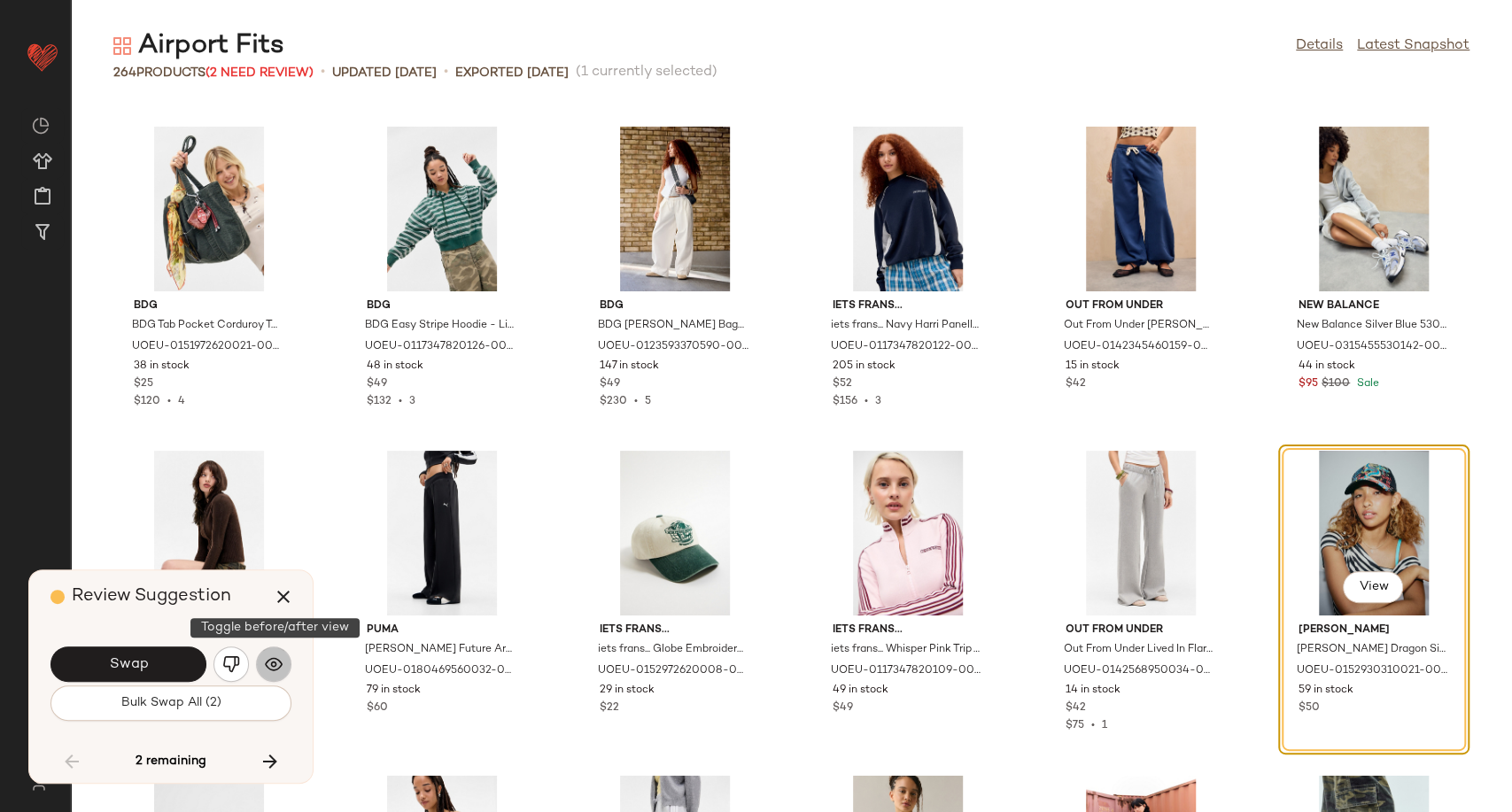
click at [282, 660] on img "button" at bounding box center [273, 664] width 17 height 17
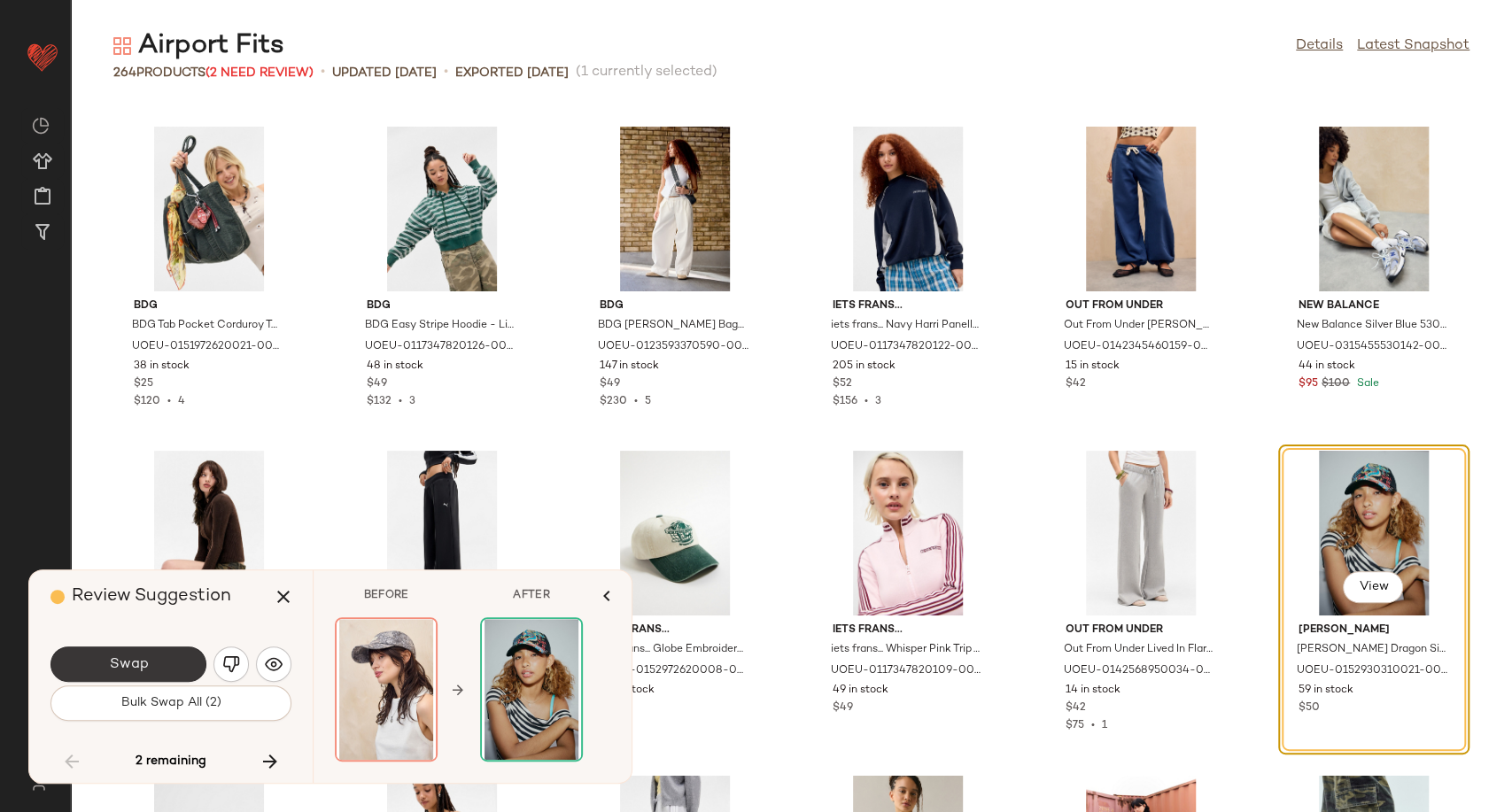
click at [142, 662] on span "Swap" at bounding box center [128, 665] width 40 height 16
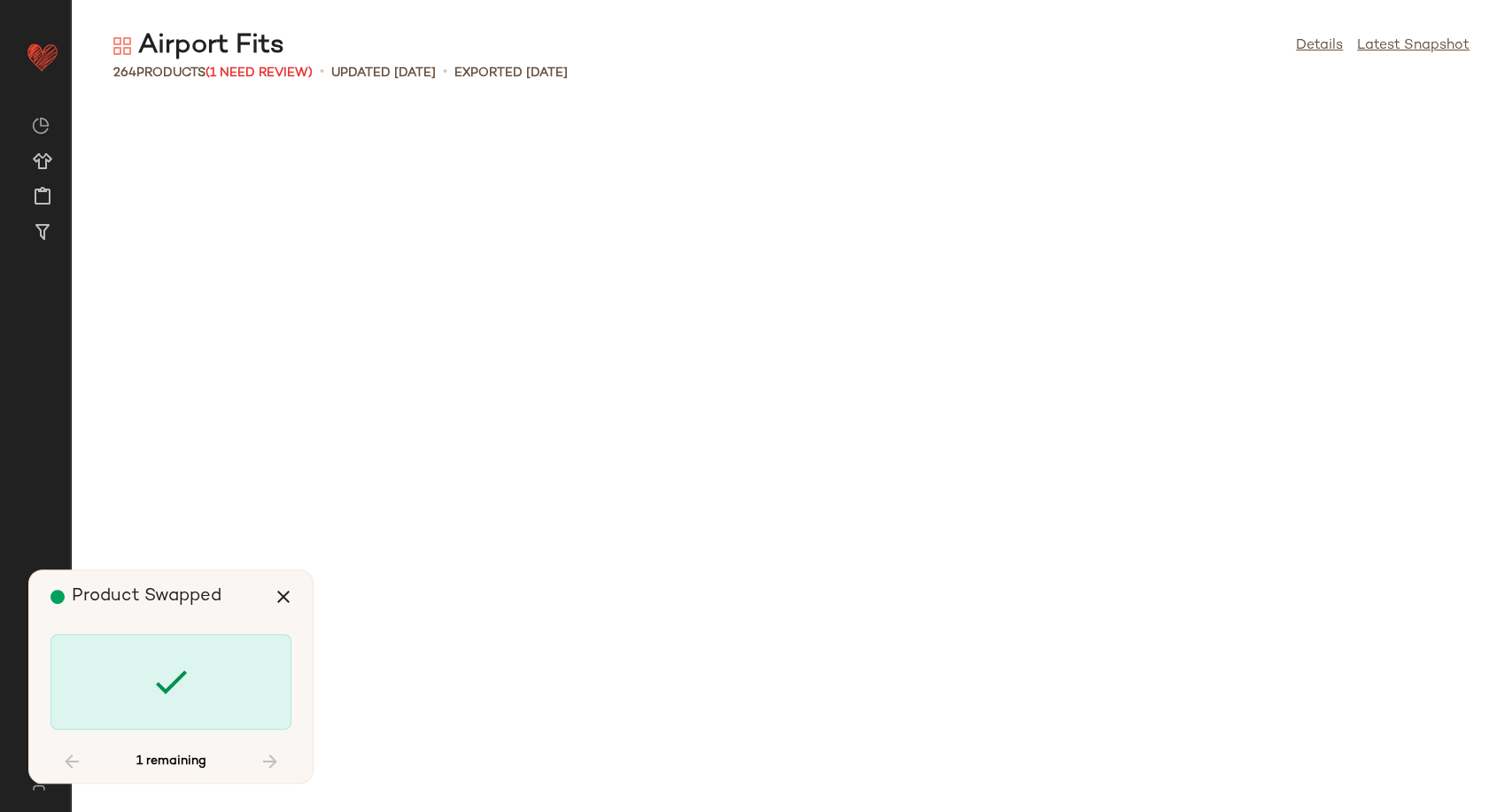
scroll to position [11342, 0]
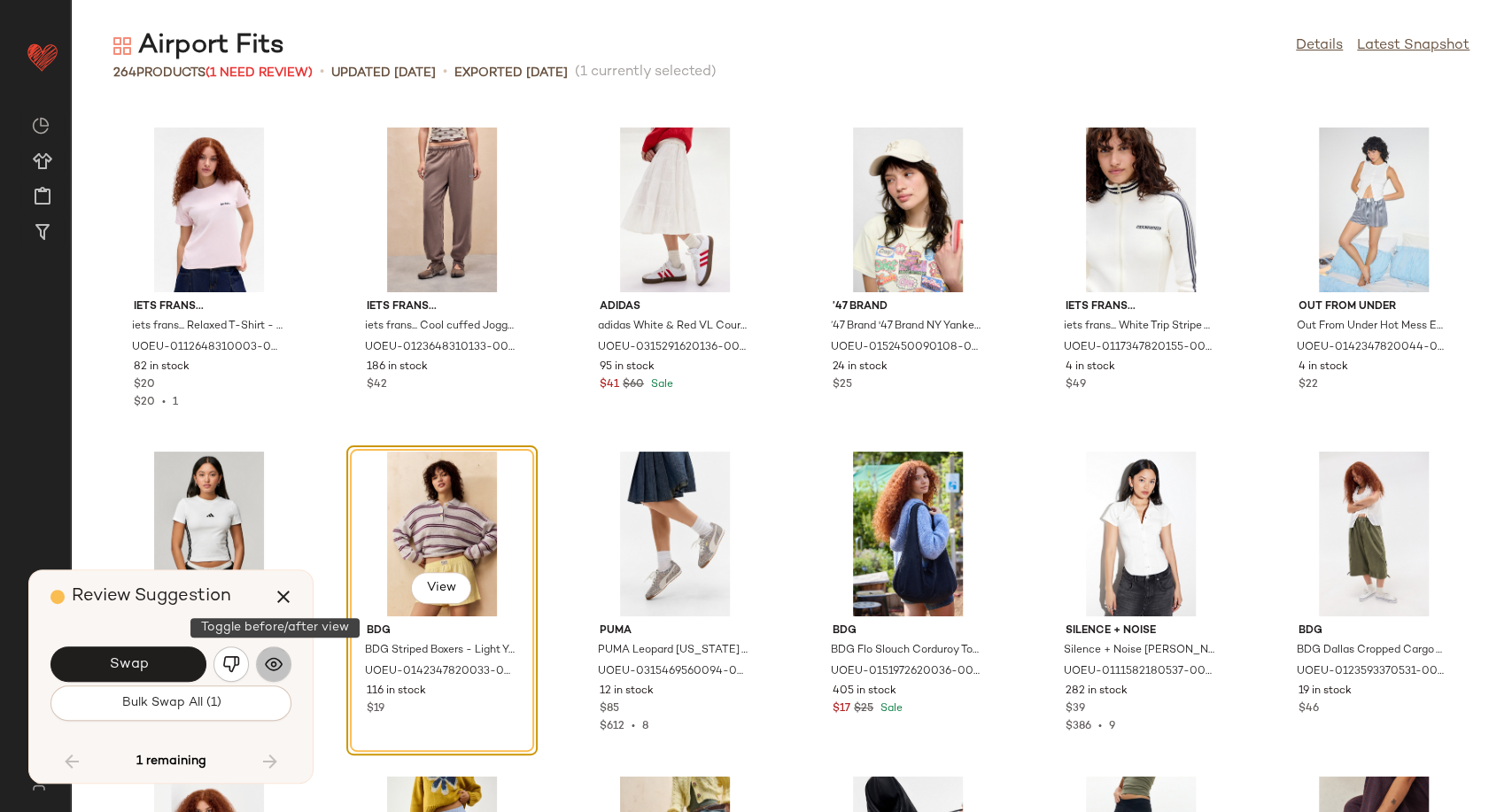
click at [263, 665] on button "button" at bounding box center [273, 664] width 36 height 36
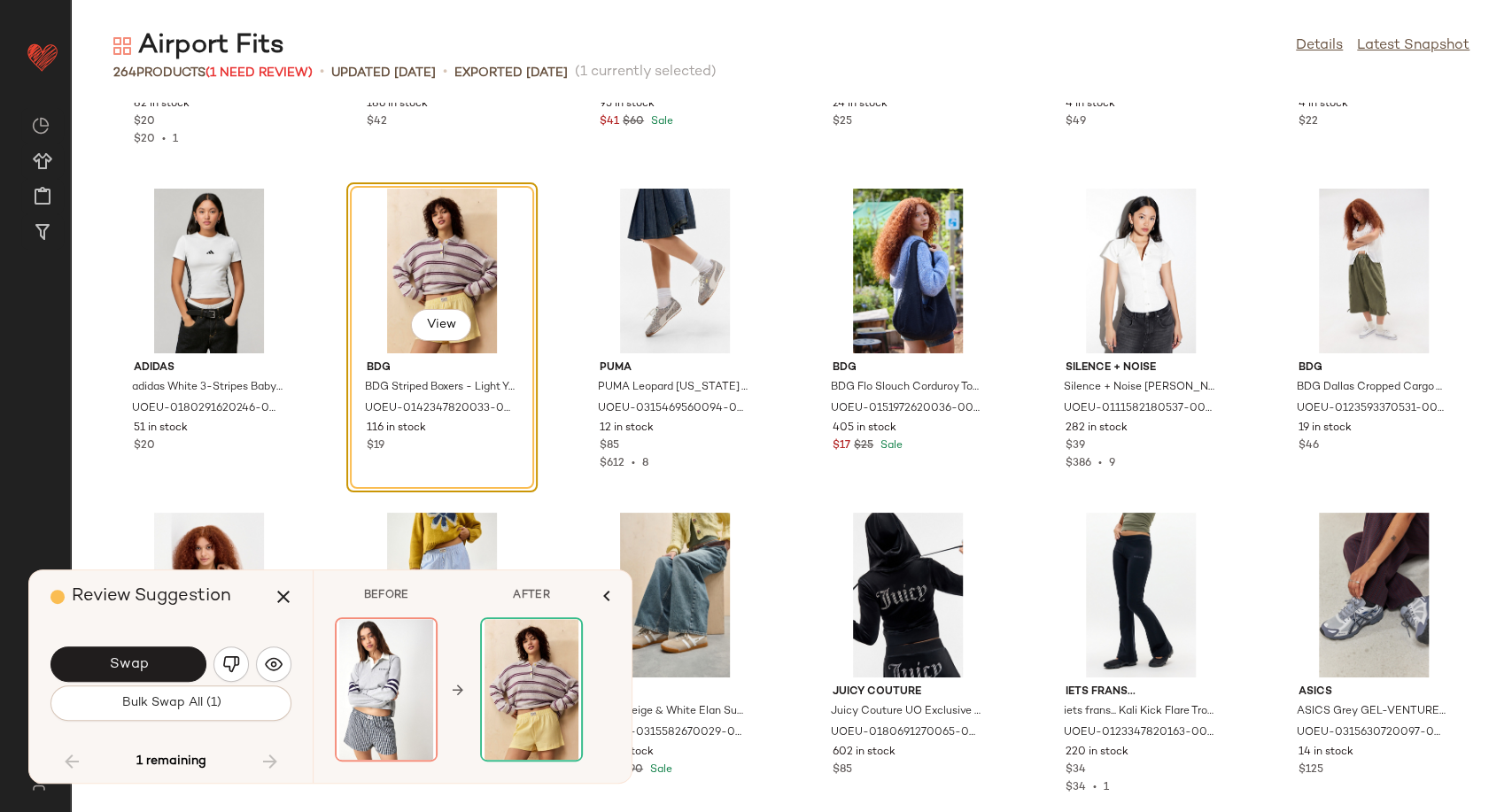
scroll to position [11638, 0]
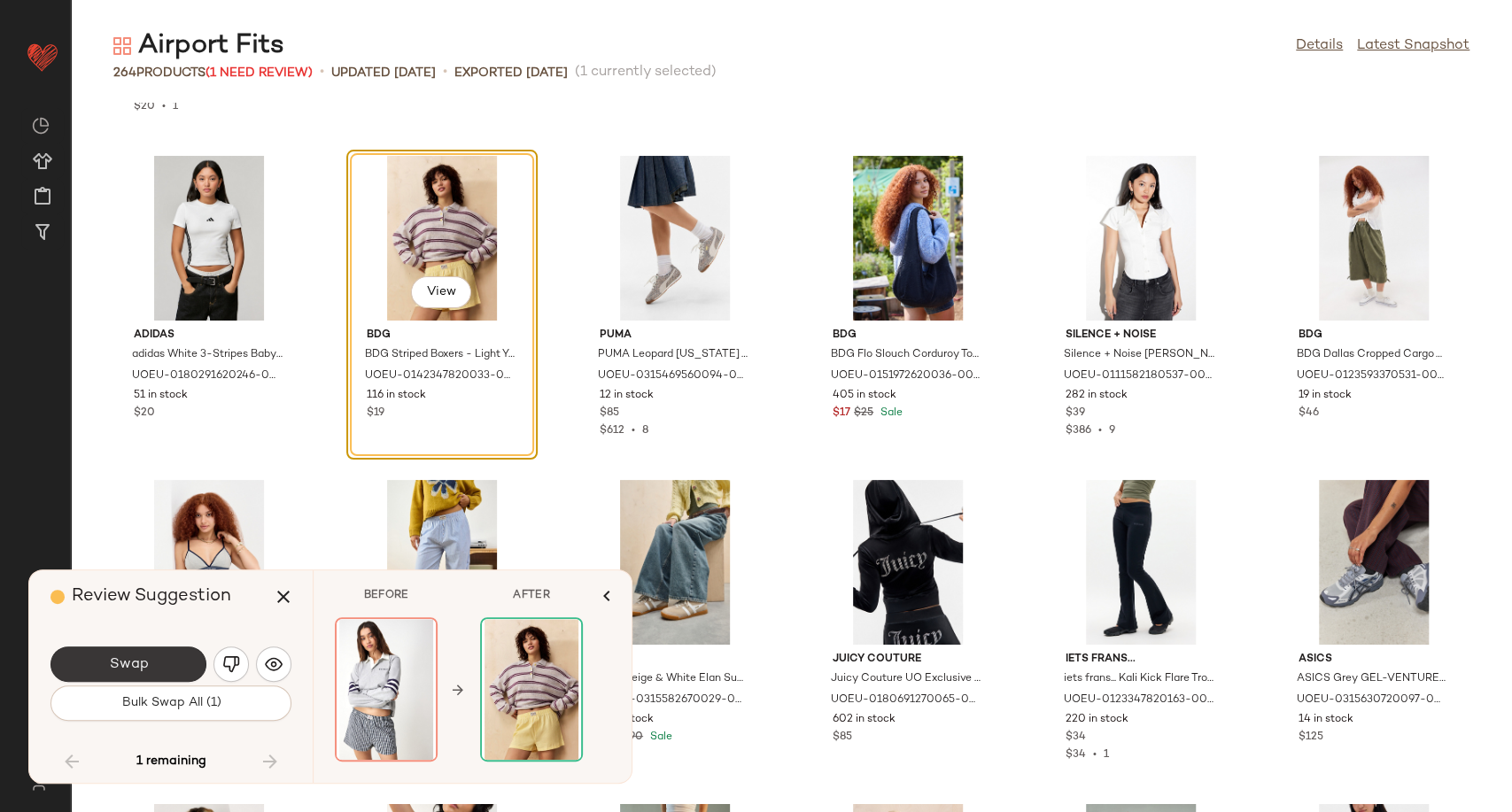
click at [170, 665] on button "Swap" at bounding box center [128, 664] width 155 height 36
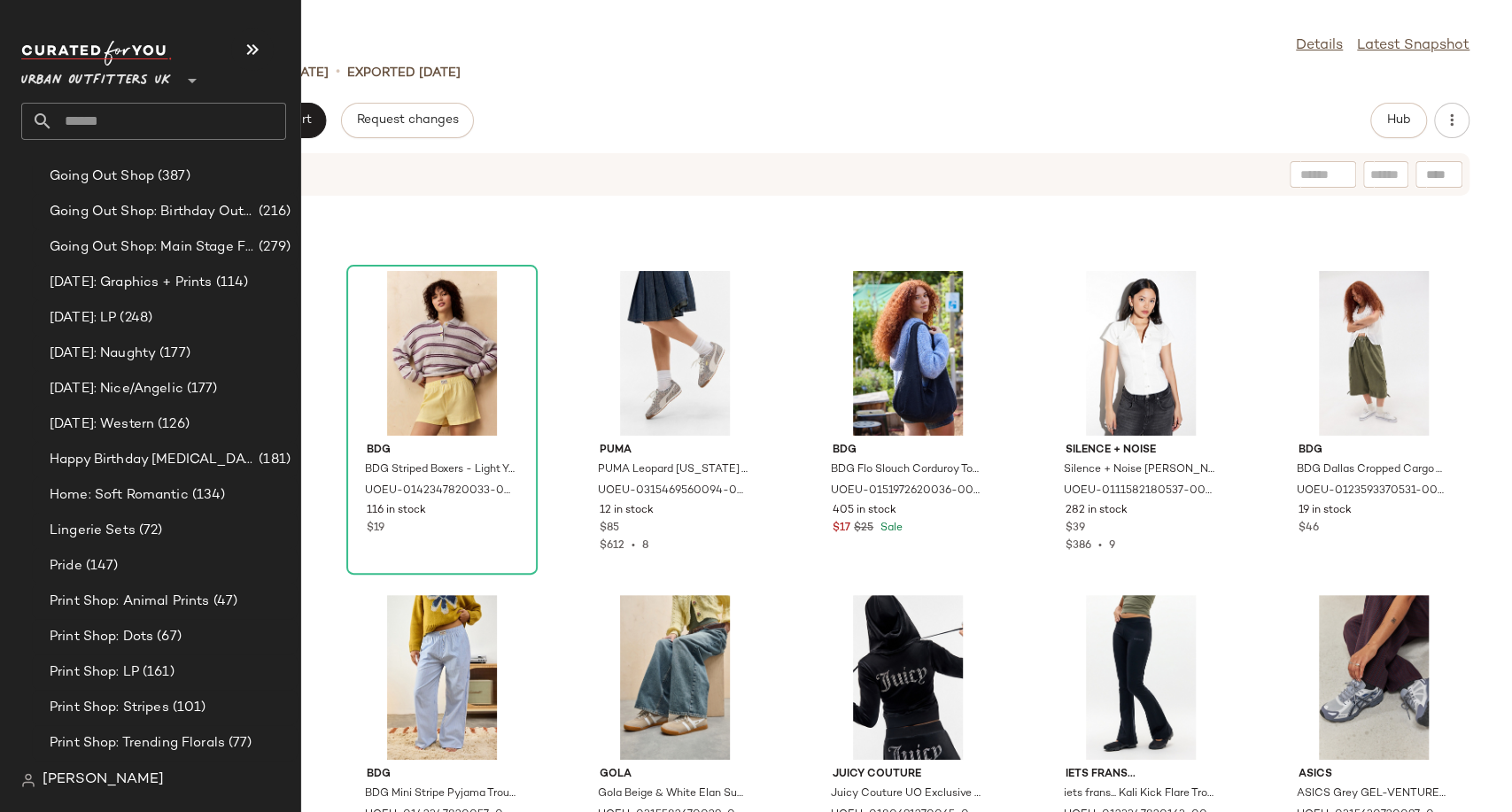
scroll to position [4722, 0]
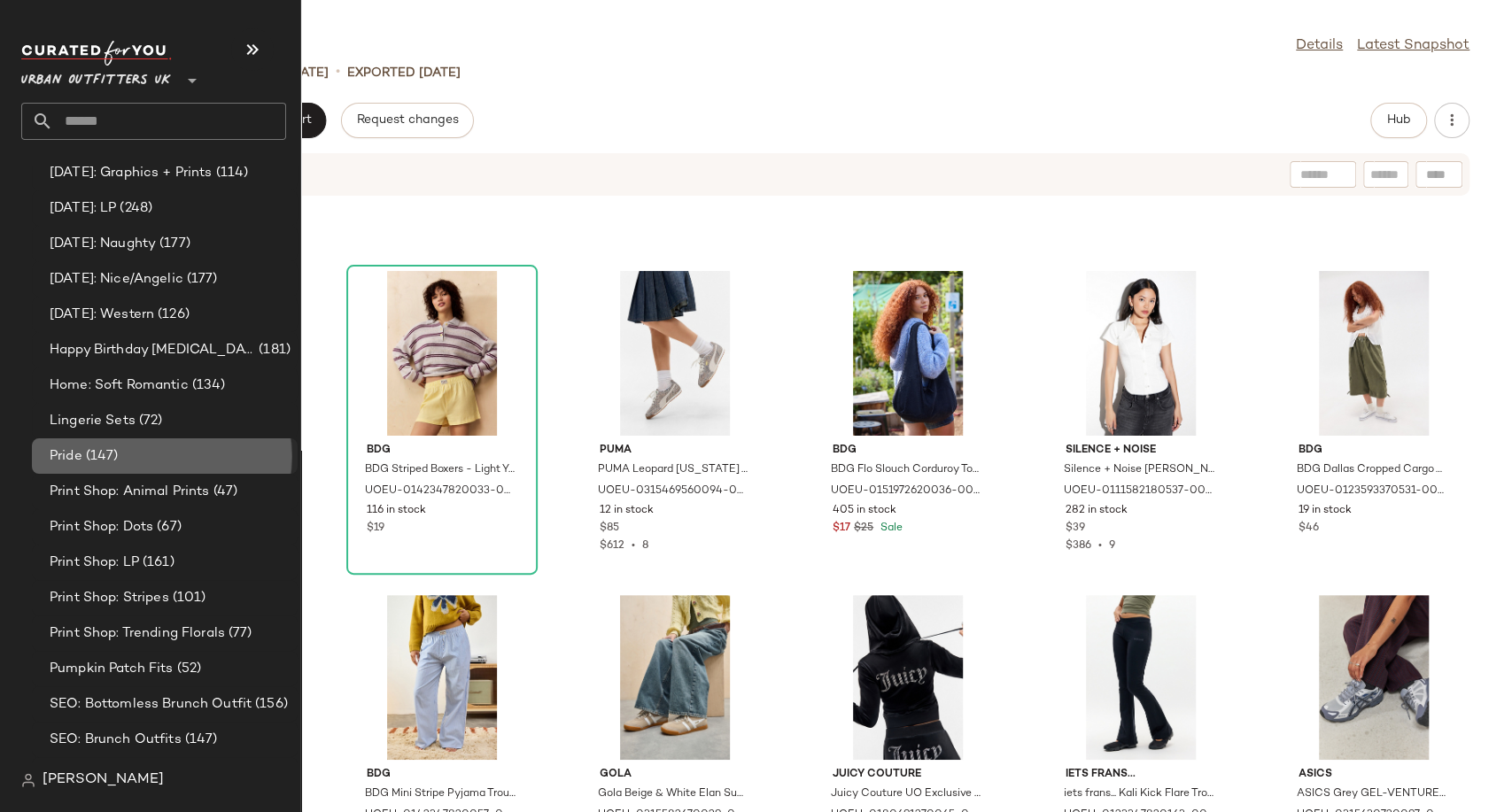
click at [79, 462] on span "Pride" at bounding box center [66, 456] width 33 height 20
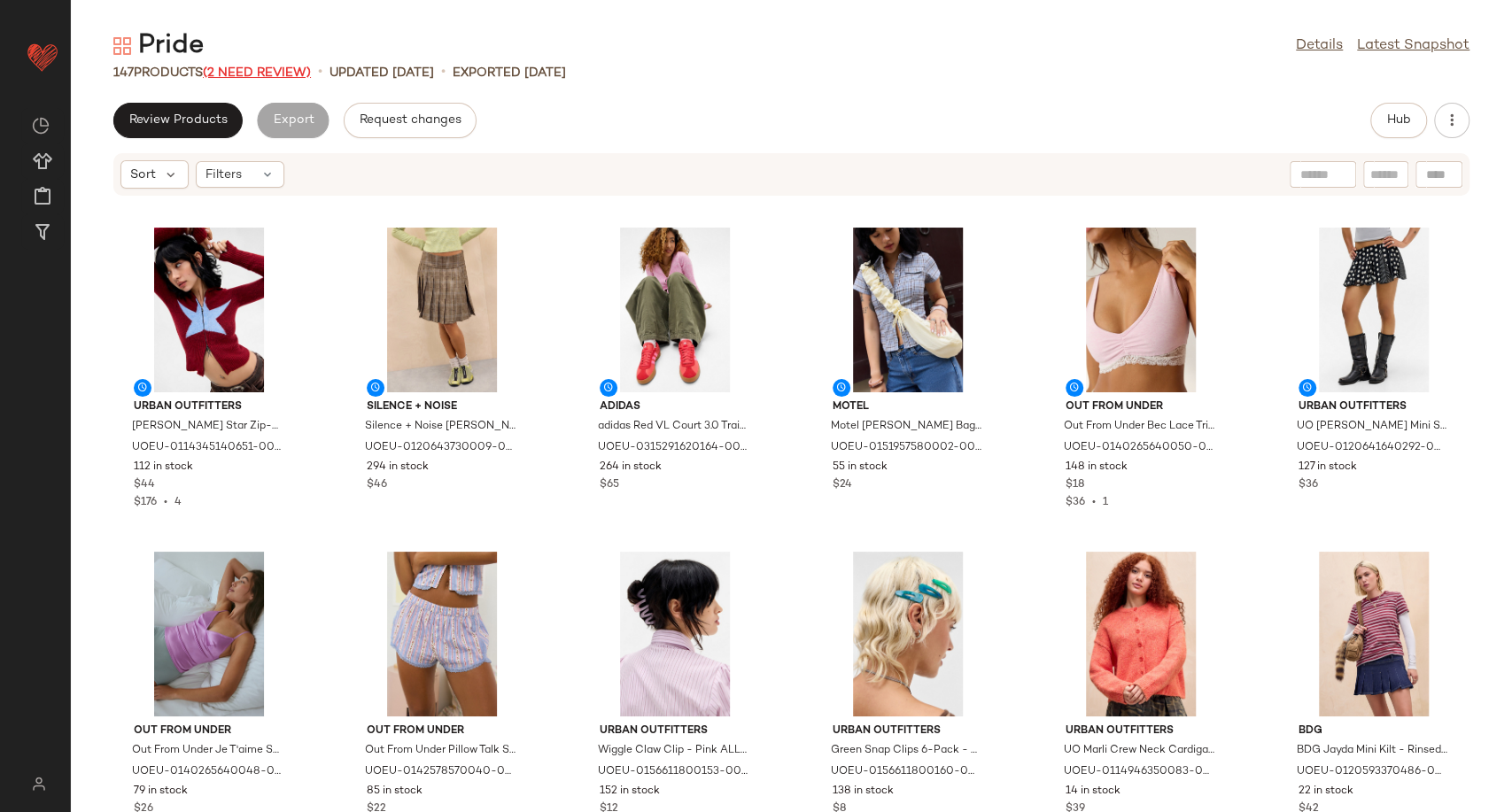
click at [263, 76] on span "(2 Need Review)" at bounding box center [257, 73] width 108 height 14
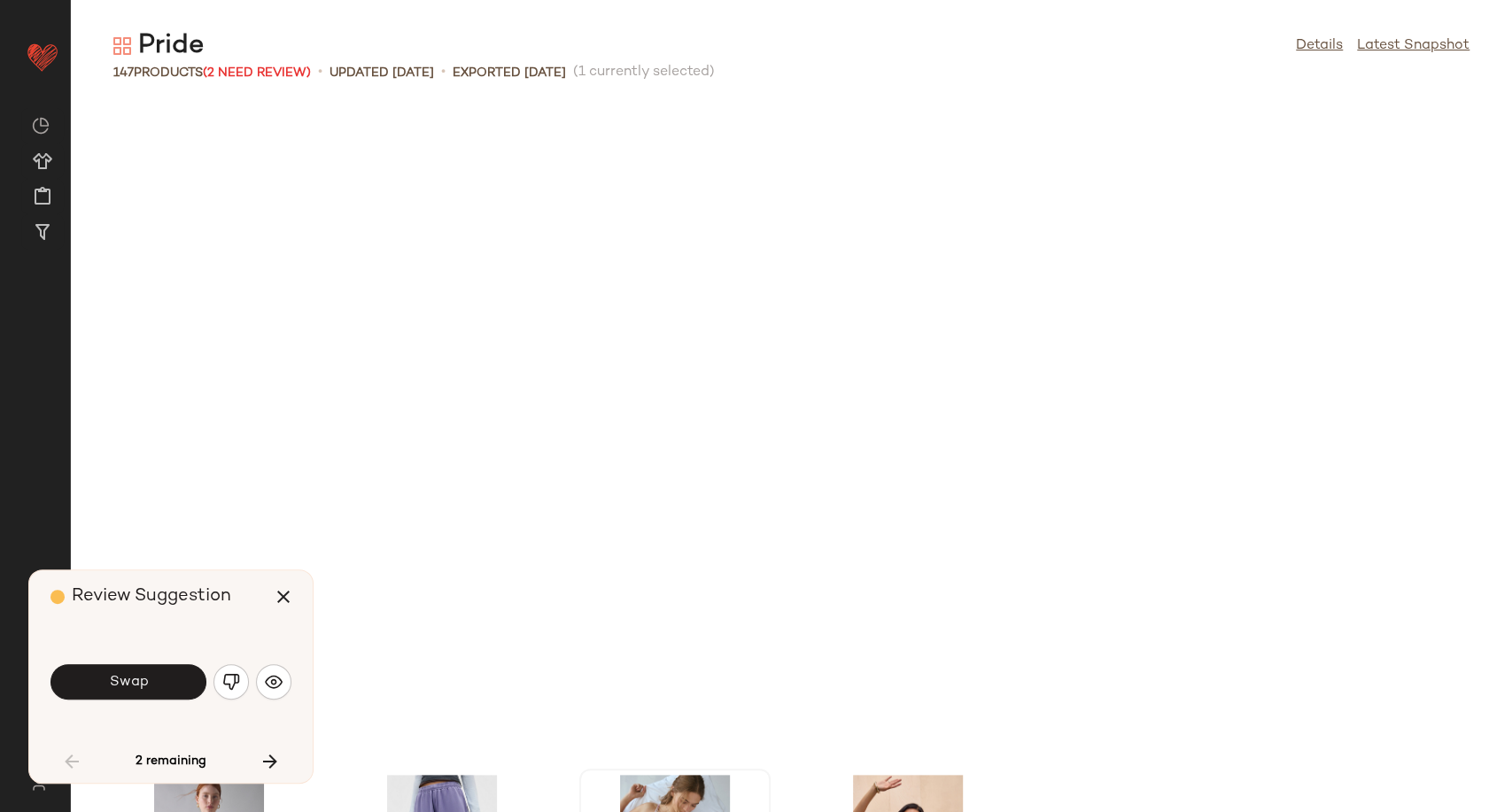
scroll to position [662, 0]
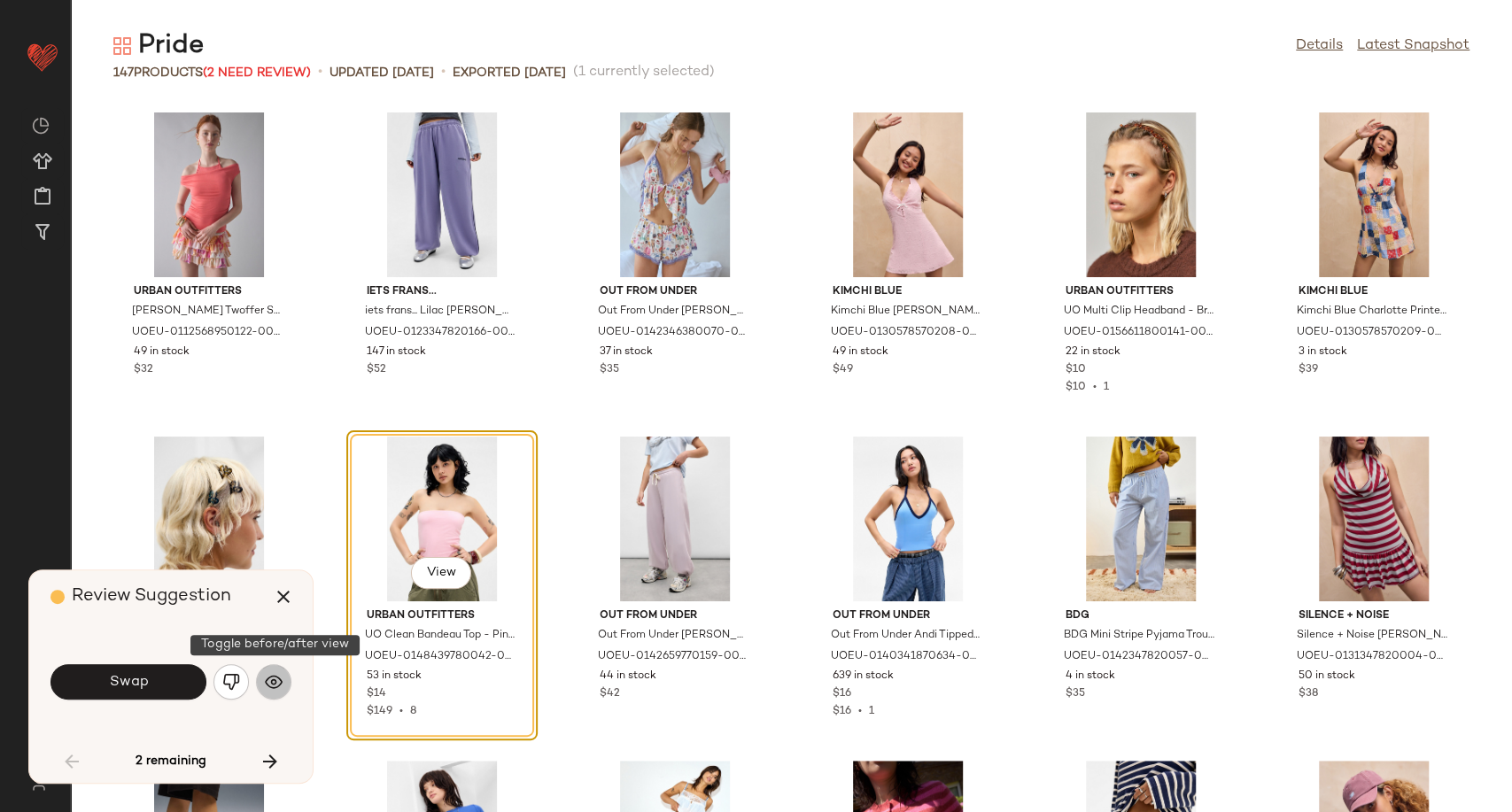
click at [275, 686] on img "button" at bounding box center [273, 681] width 17 height 17
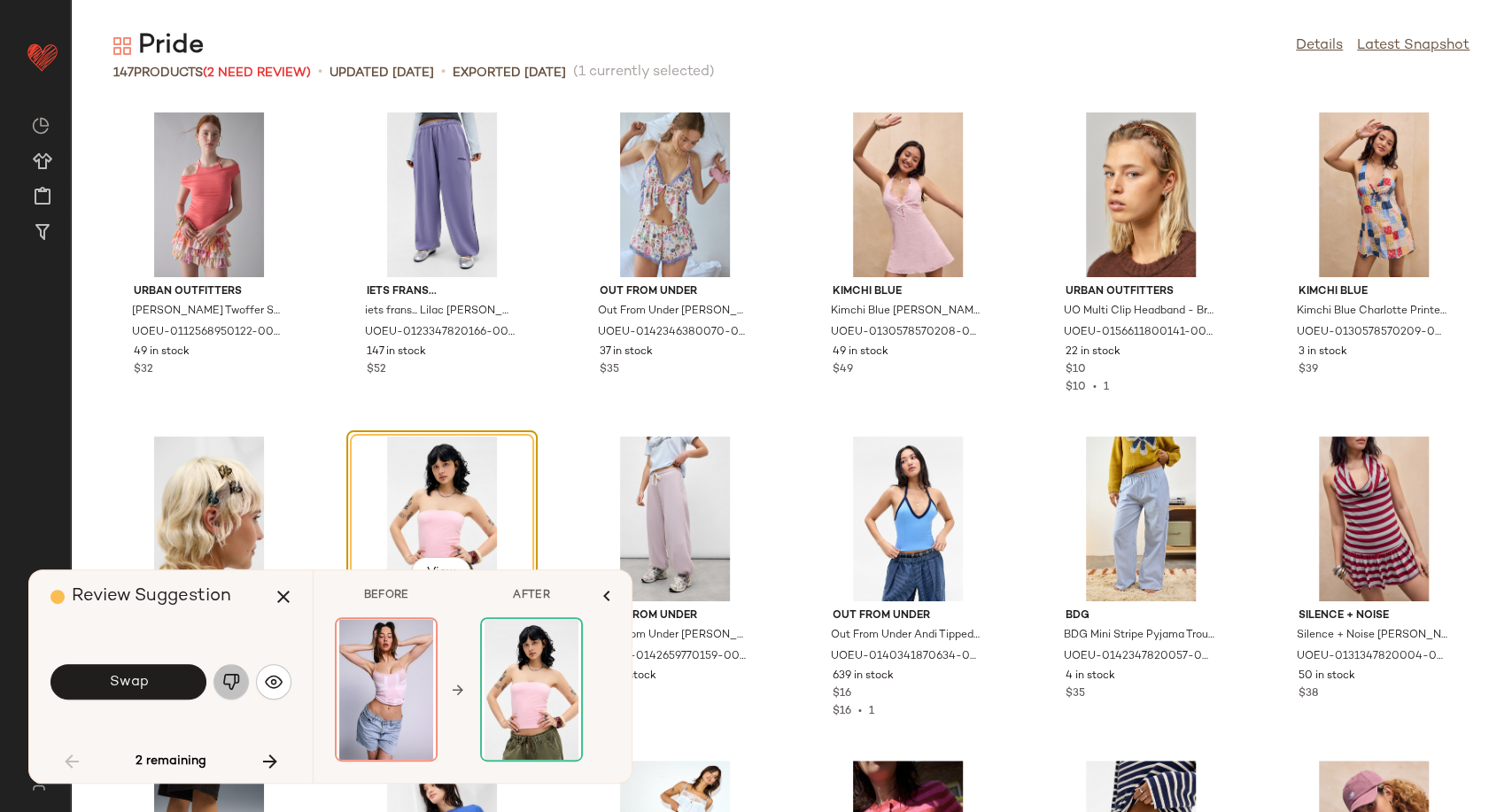
click at [235, 679] on img "button" at bounding box center [231, 681] width 17 height 17
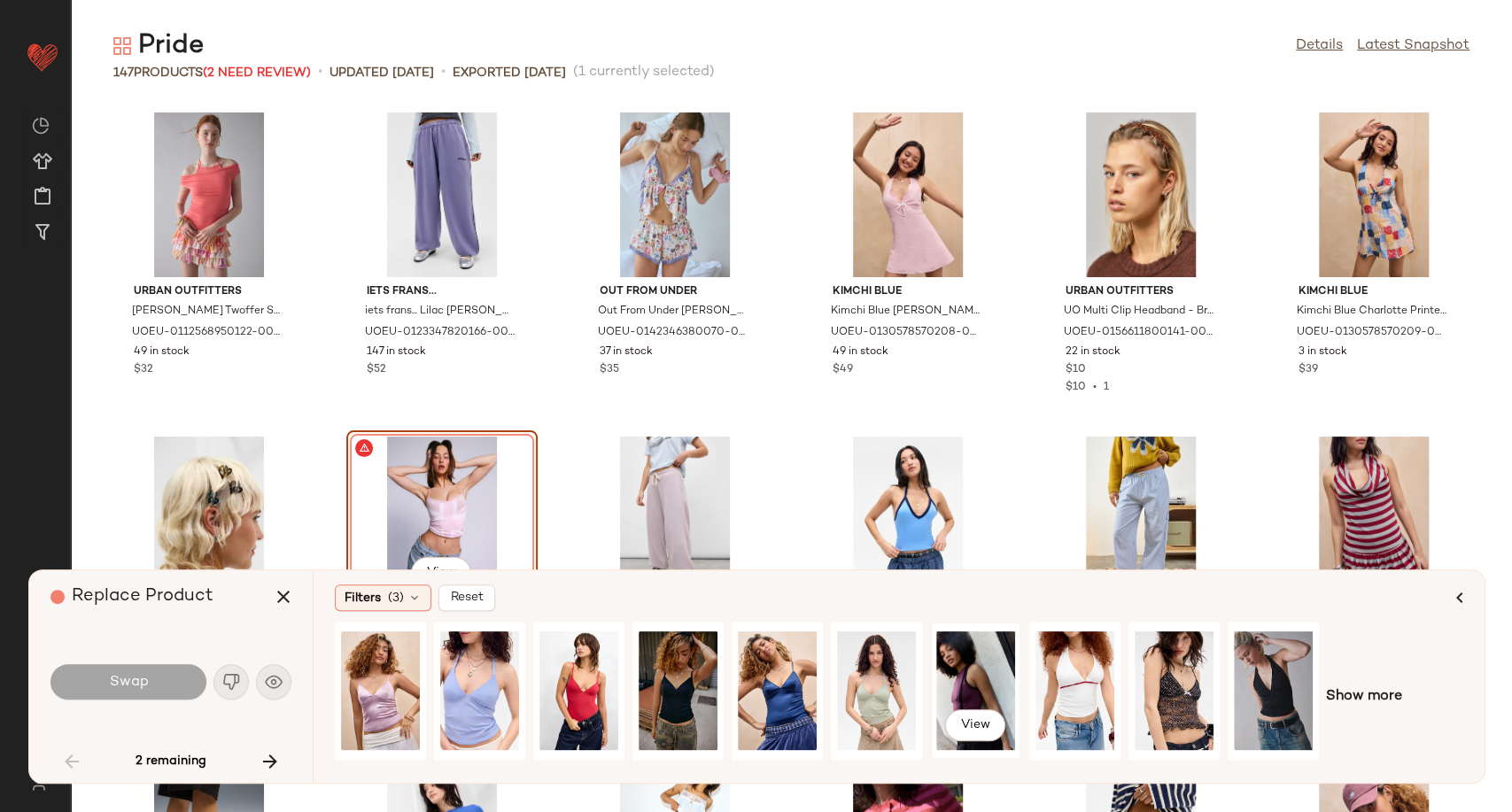
click at [948, 693] on div "View" at bounding box center [976, 691] width 79 height 126
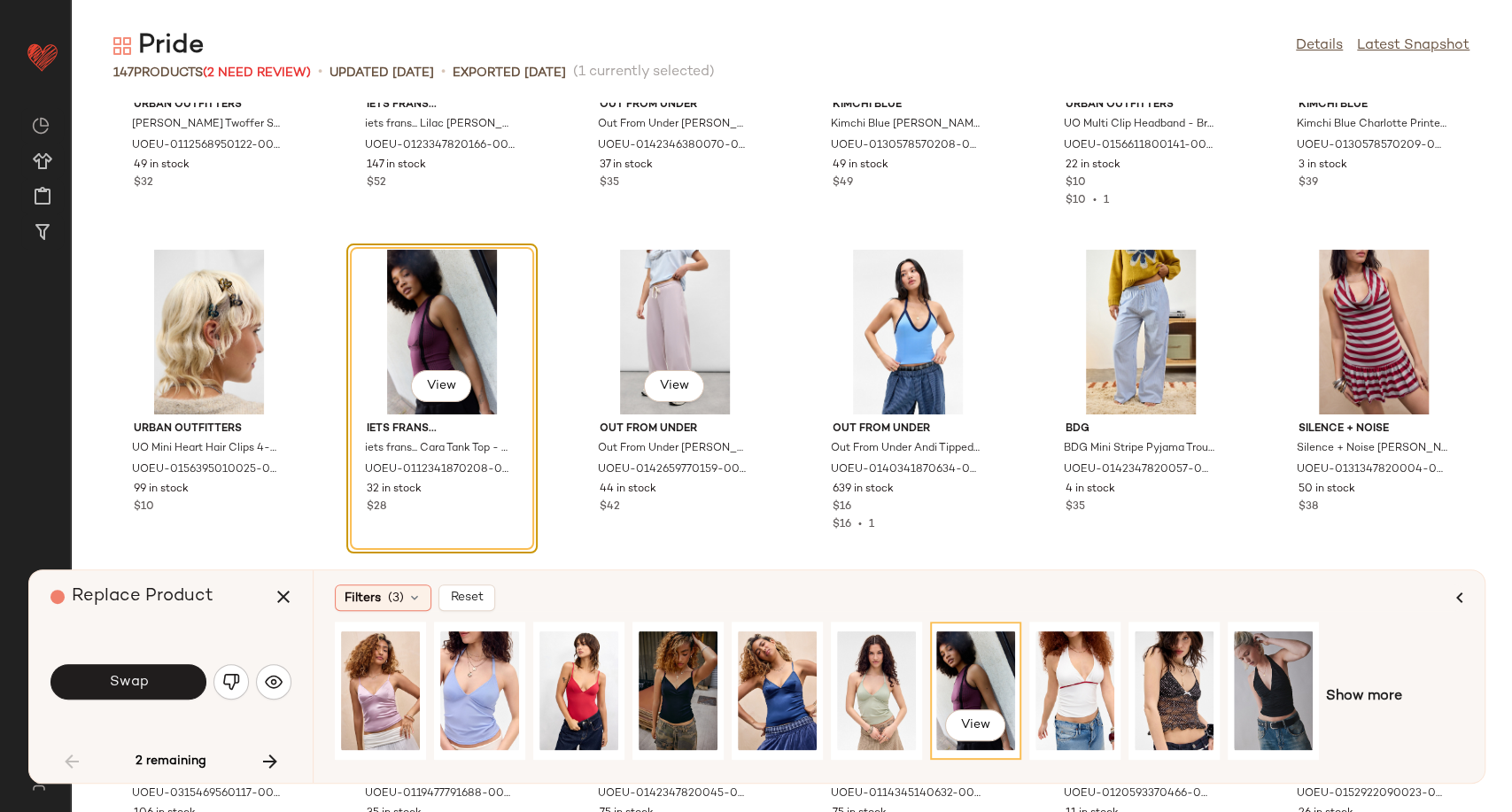
scroll to position [859, 0]
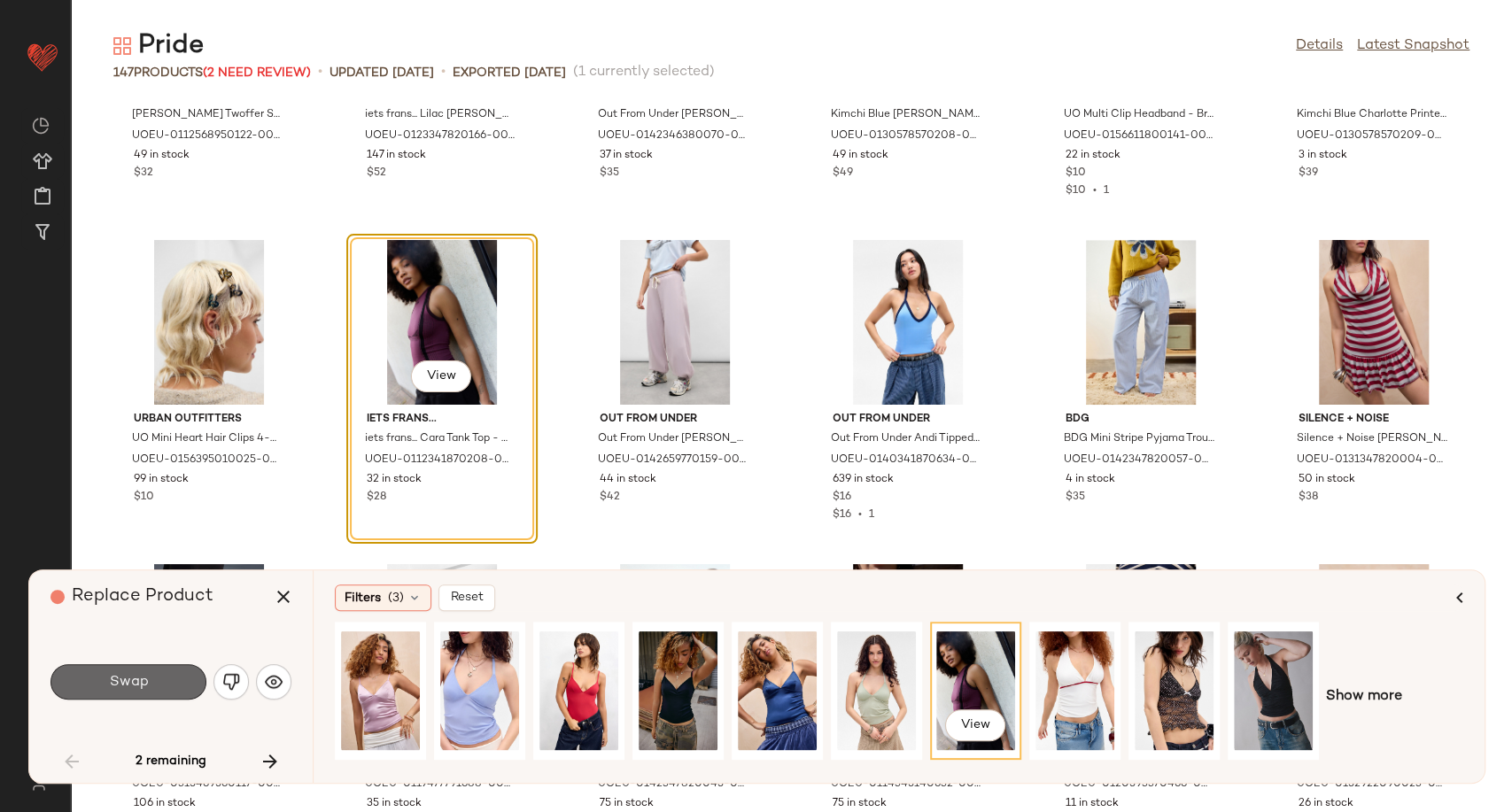
click at [112, 688] on span "Swap" at bounding box center [128, 682] width 40 height 16
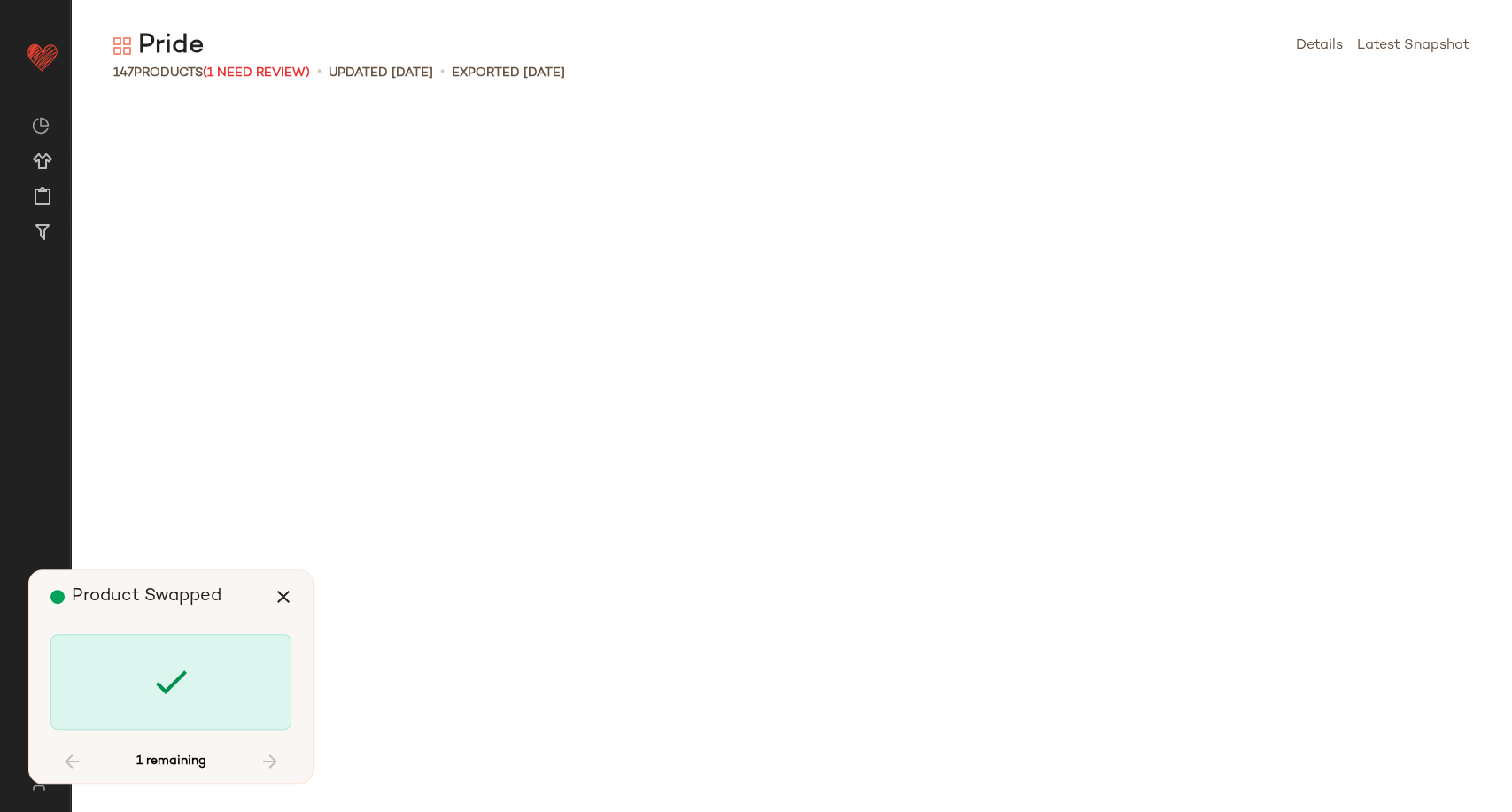
scroll to position [6806, 0]
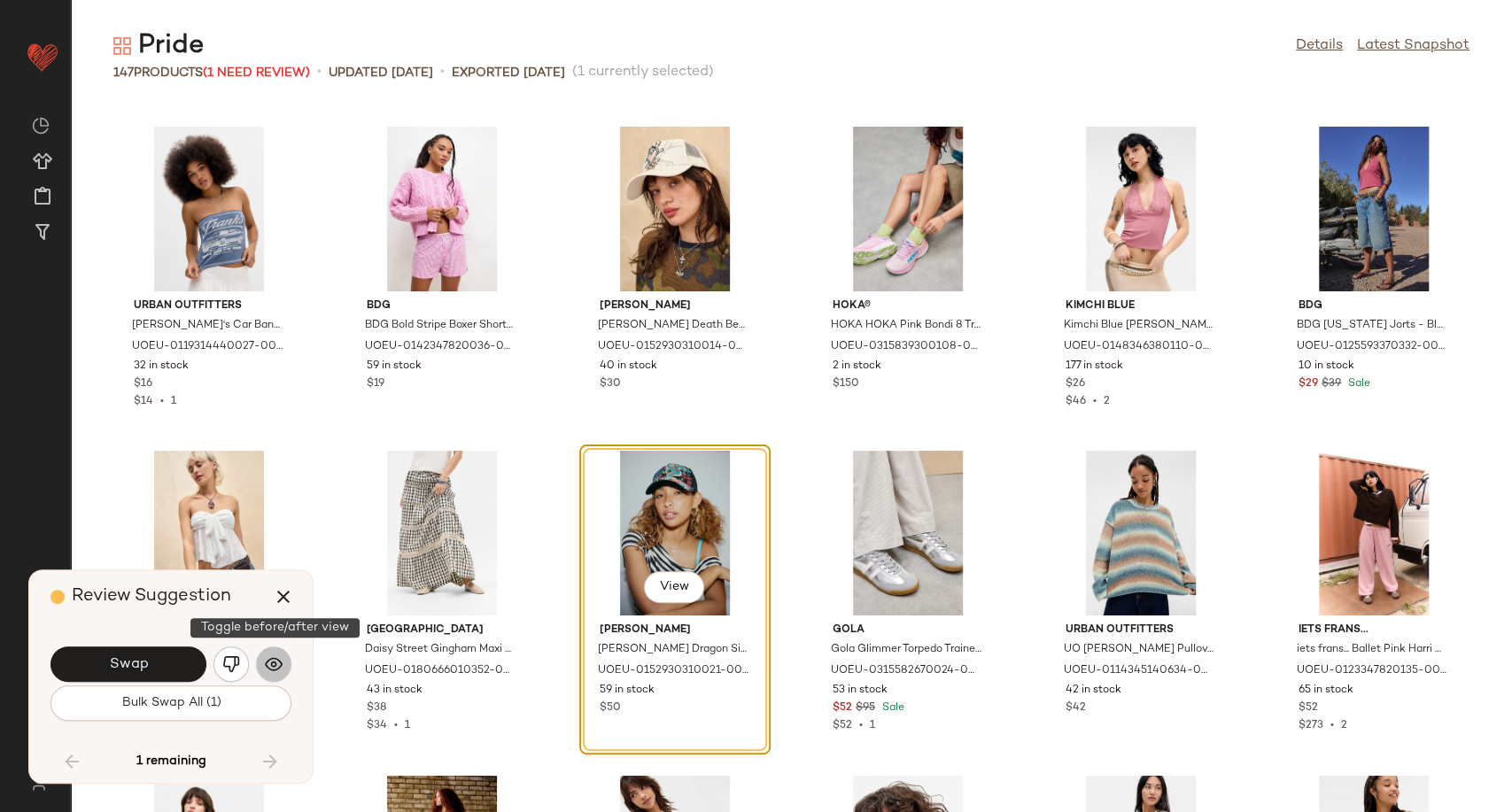
click at [279, 660] on img "button" at bounding box center [273, 664] width 17 height 17
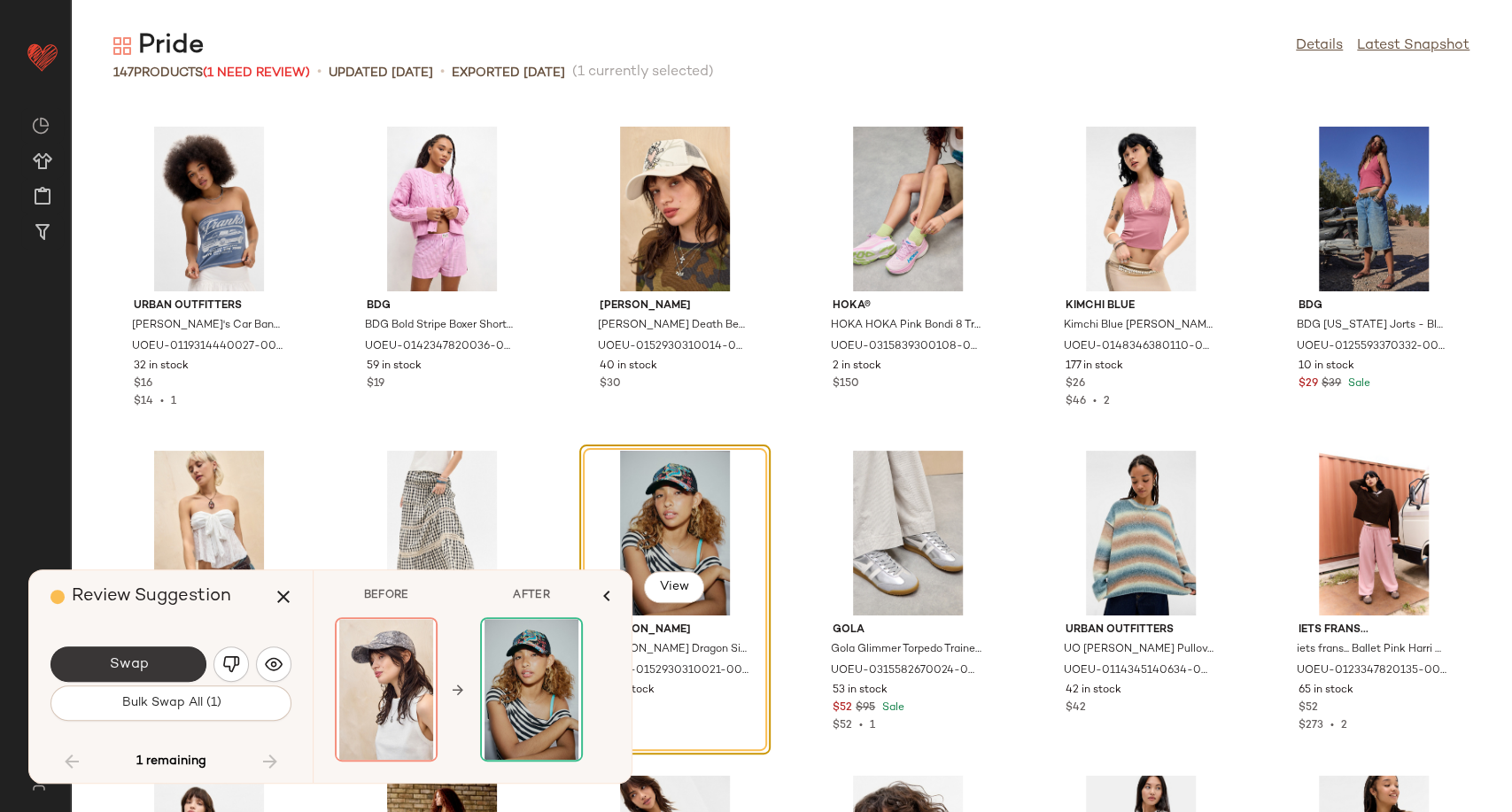
click at [151, 671] on button "Swap" at bounding box center [128, 664] width 155 height 36
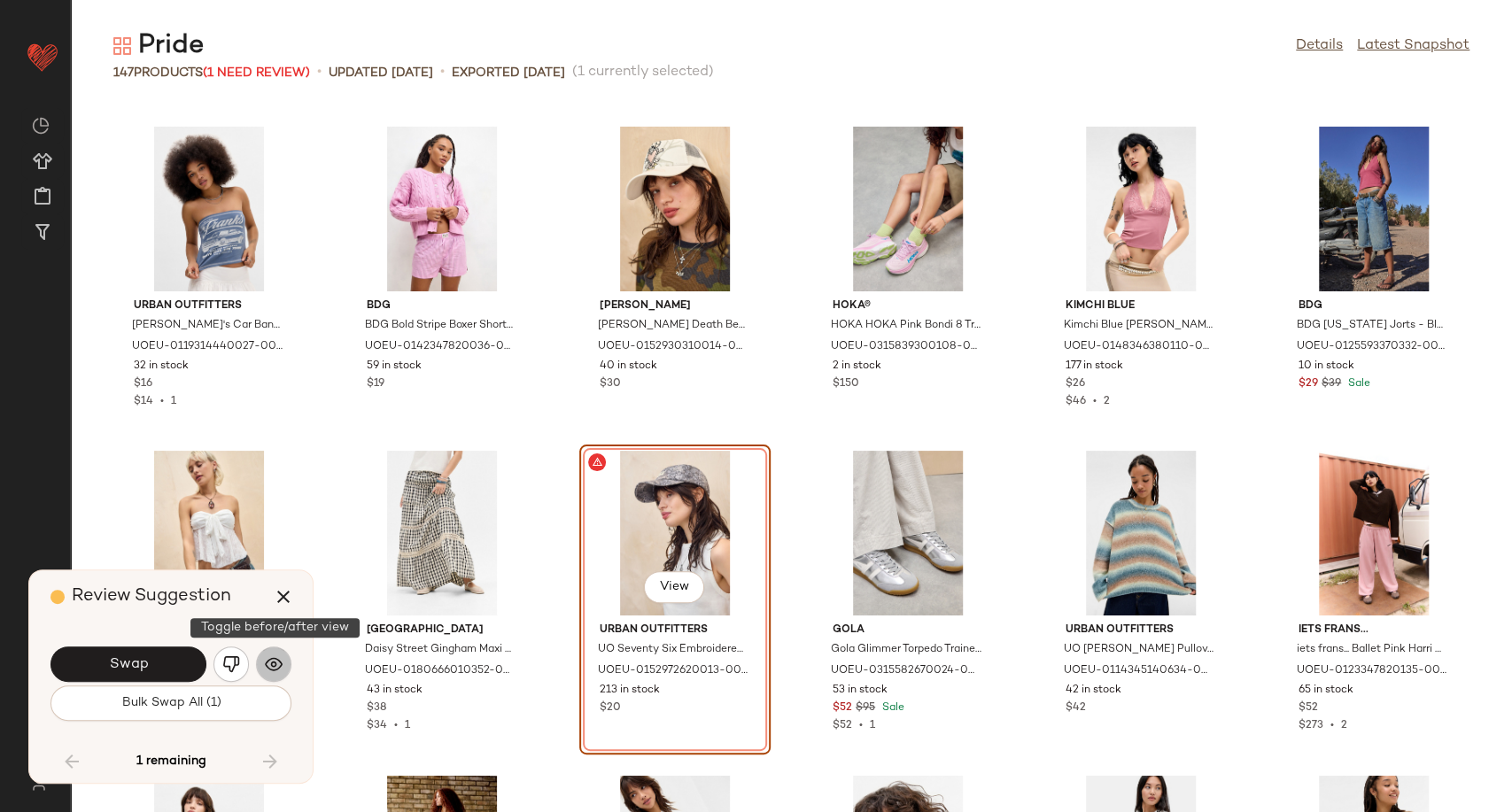
click at [274, 663] on img "button" at bounding box center [273, 664] width 17 height 17
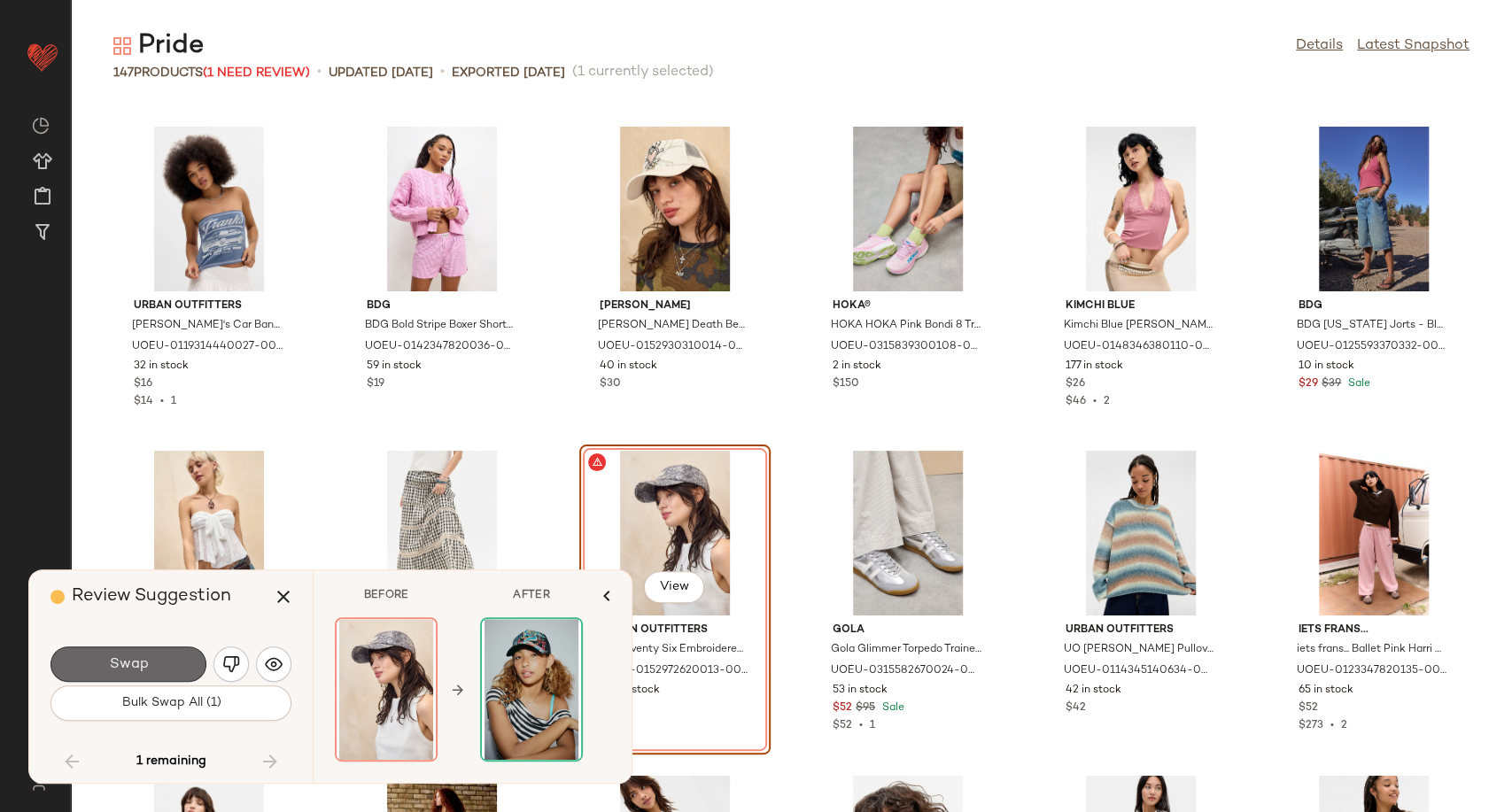
click at [160, 665] on button "Swap" at bounding box center [128, 664] width 155 height 36
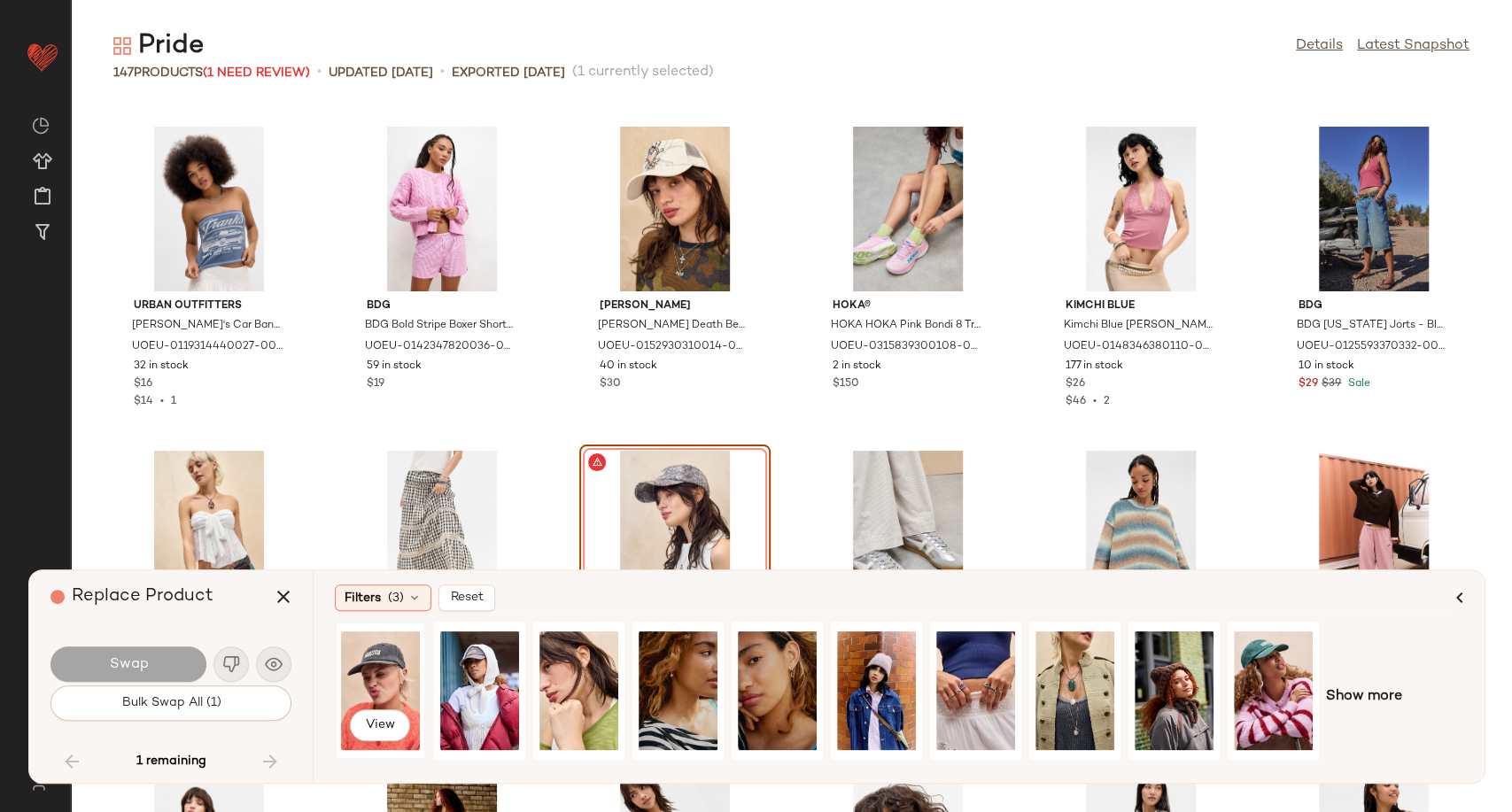
click at [397, 680] on div "View" at bounding box center [381, 691] width 79 height 126
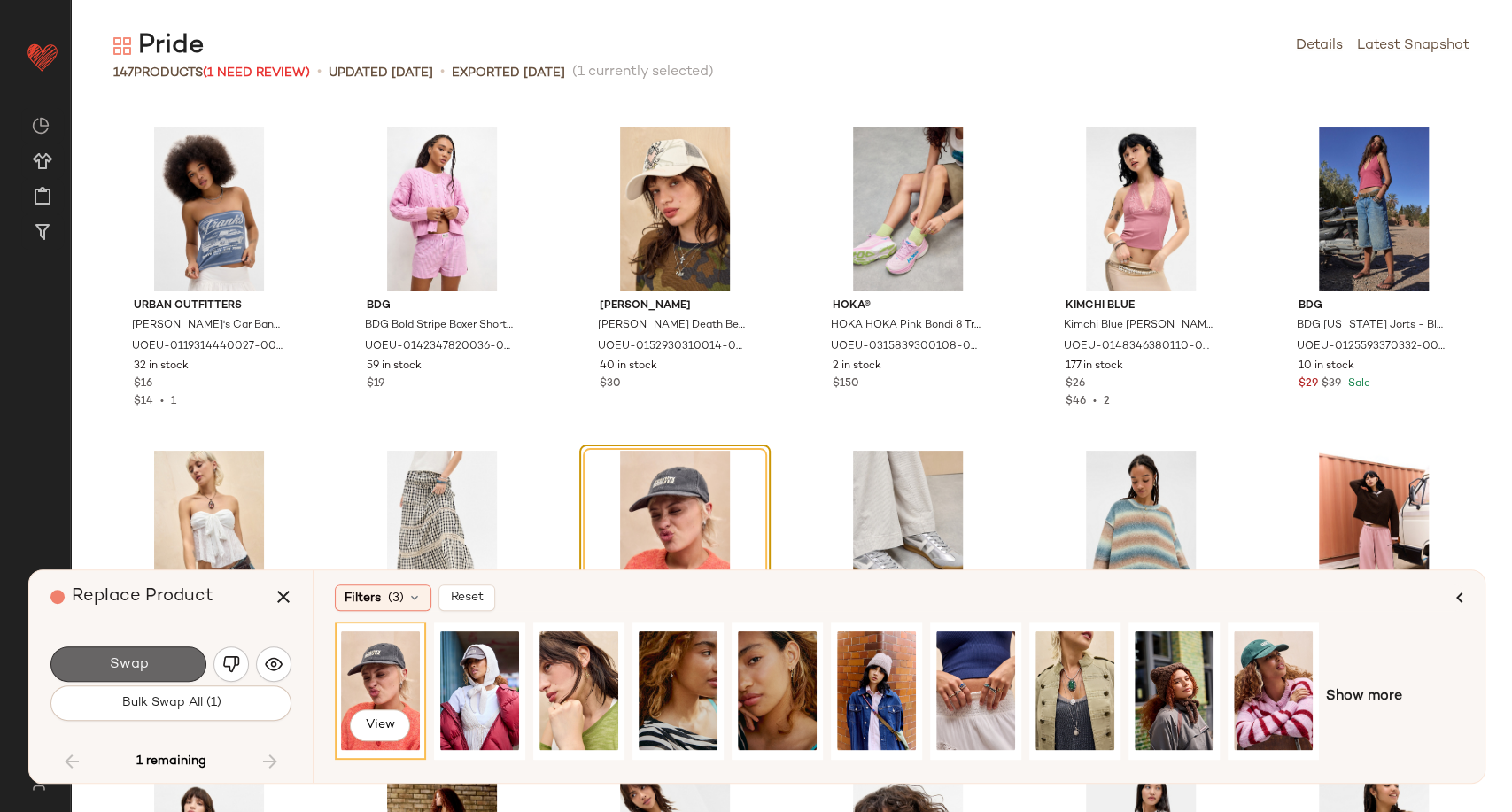
click at [162, 672] on button "Swap" at bounding box center [128, 664] width 155 height 36
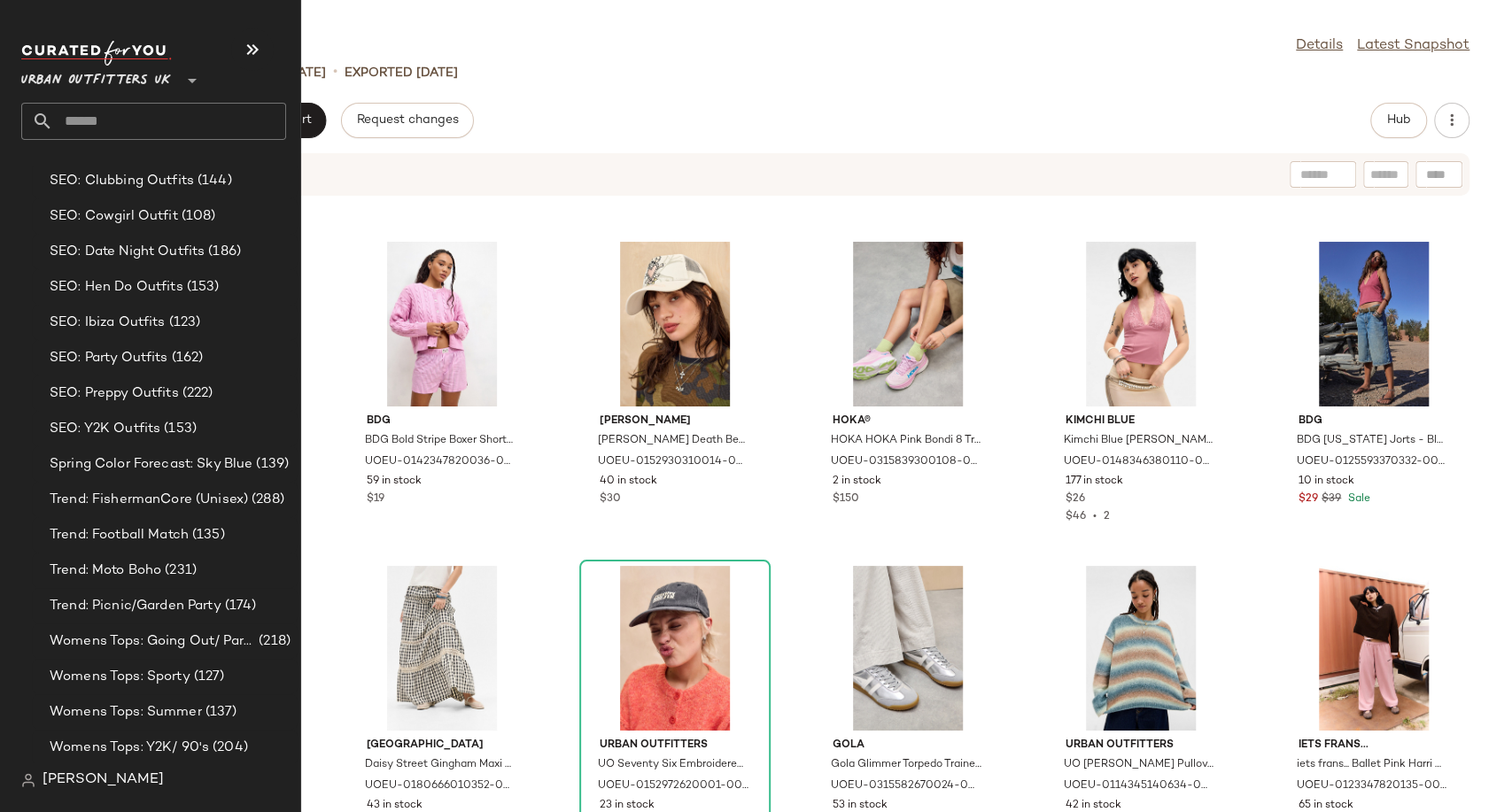
scroll to position [5318, 0]
click at [152, 529] on span "Trend: Football Match" at bounding box center [119, 533] width 139 height 20
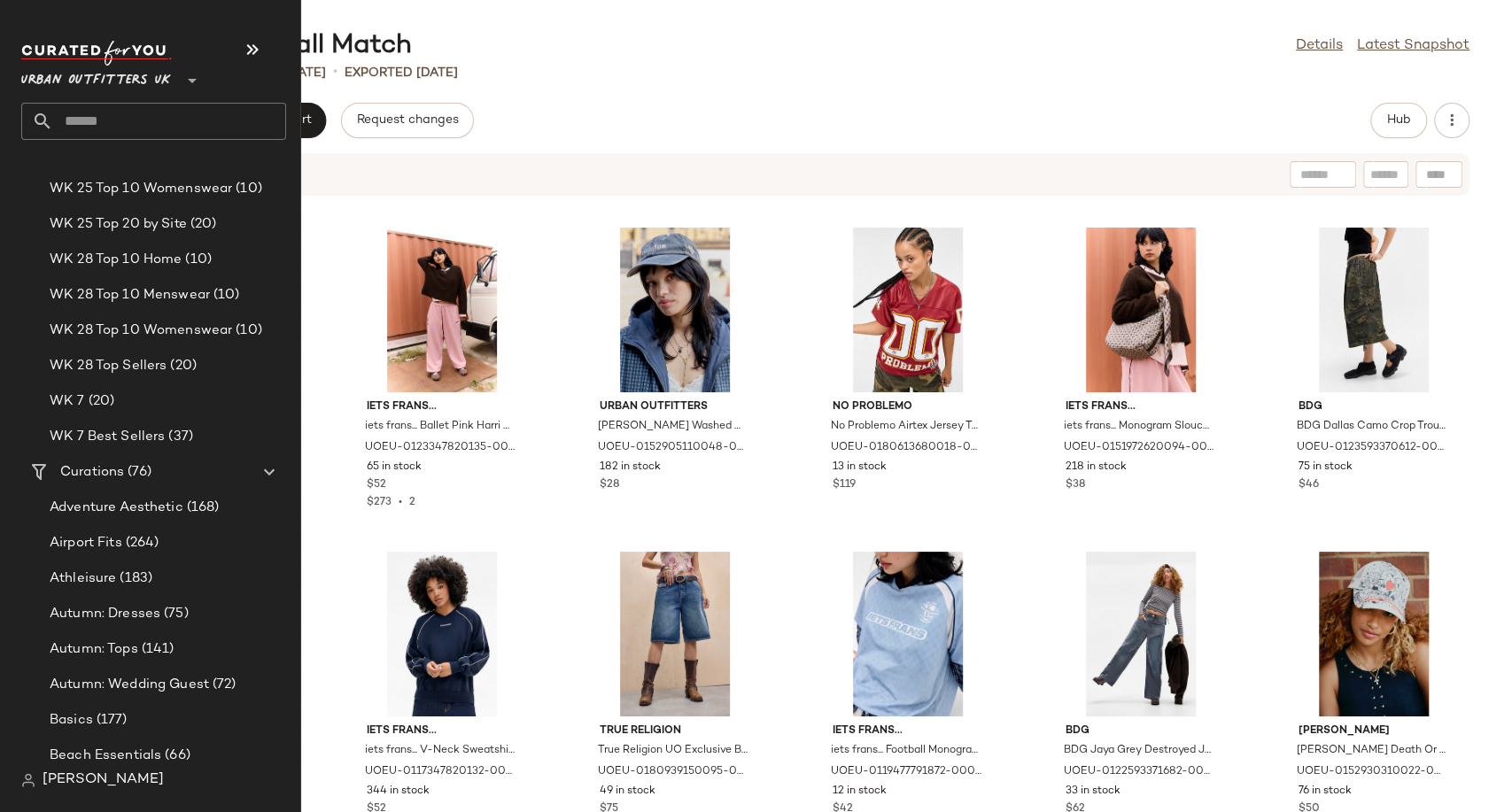
scroll to position [3148, 0]
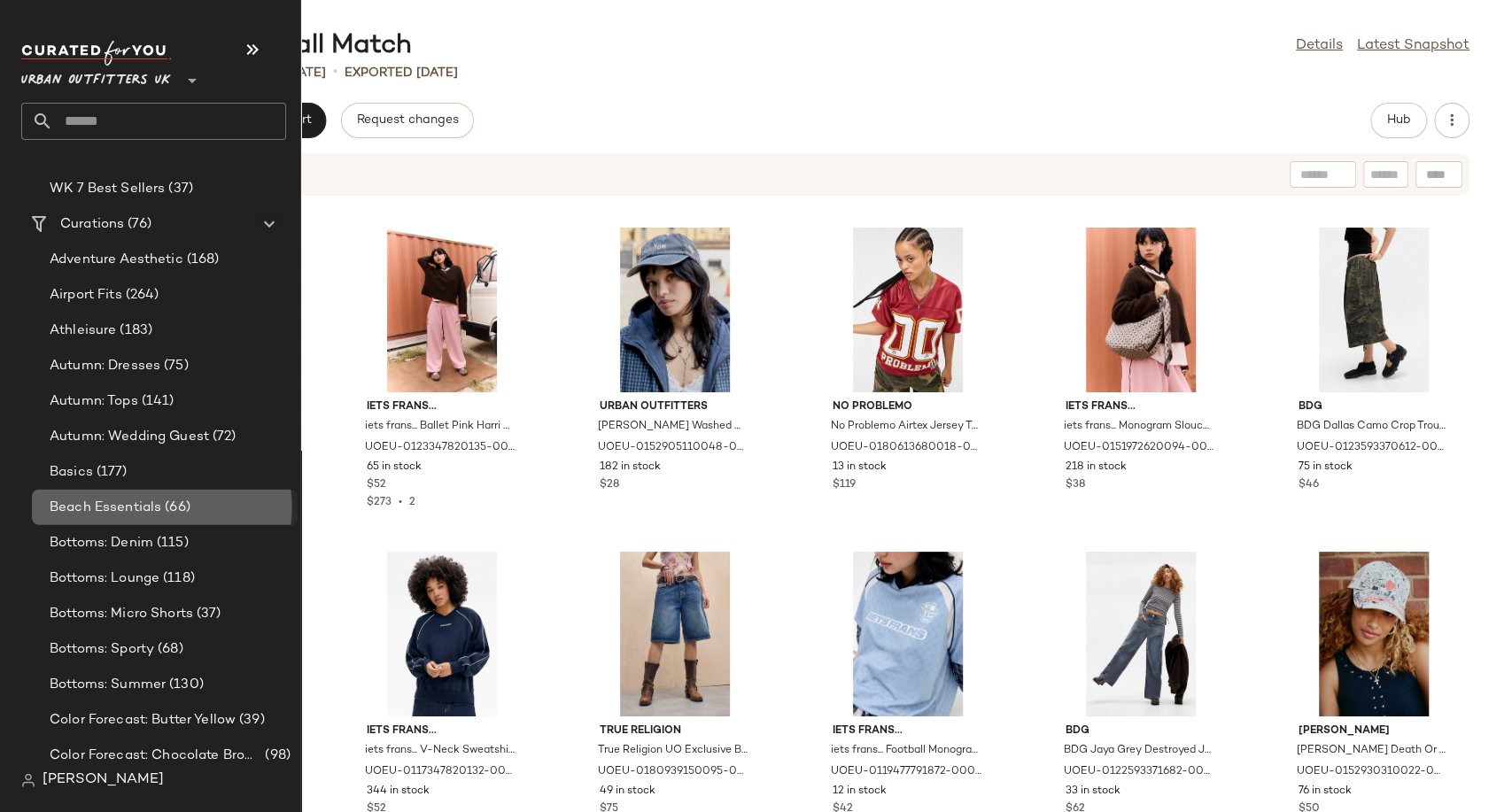
click at [81, 508] on span "Beach Essentials" at bounding box center [105, 508] width 112 height 20
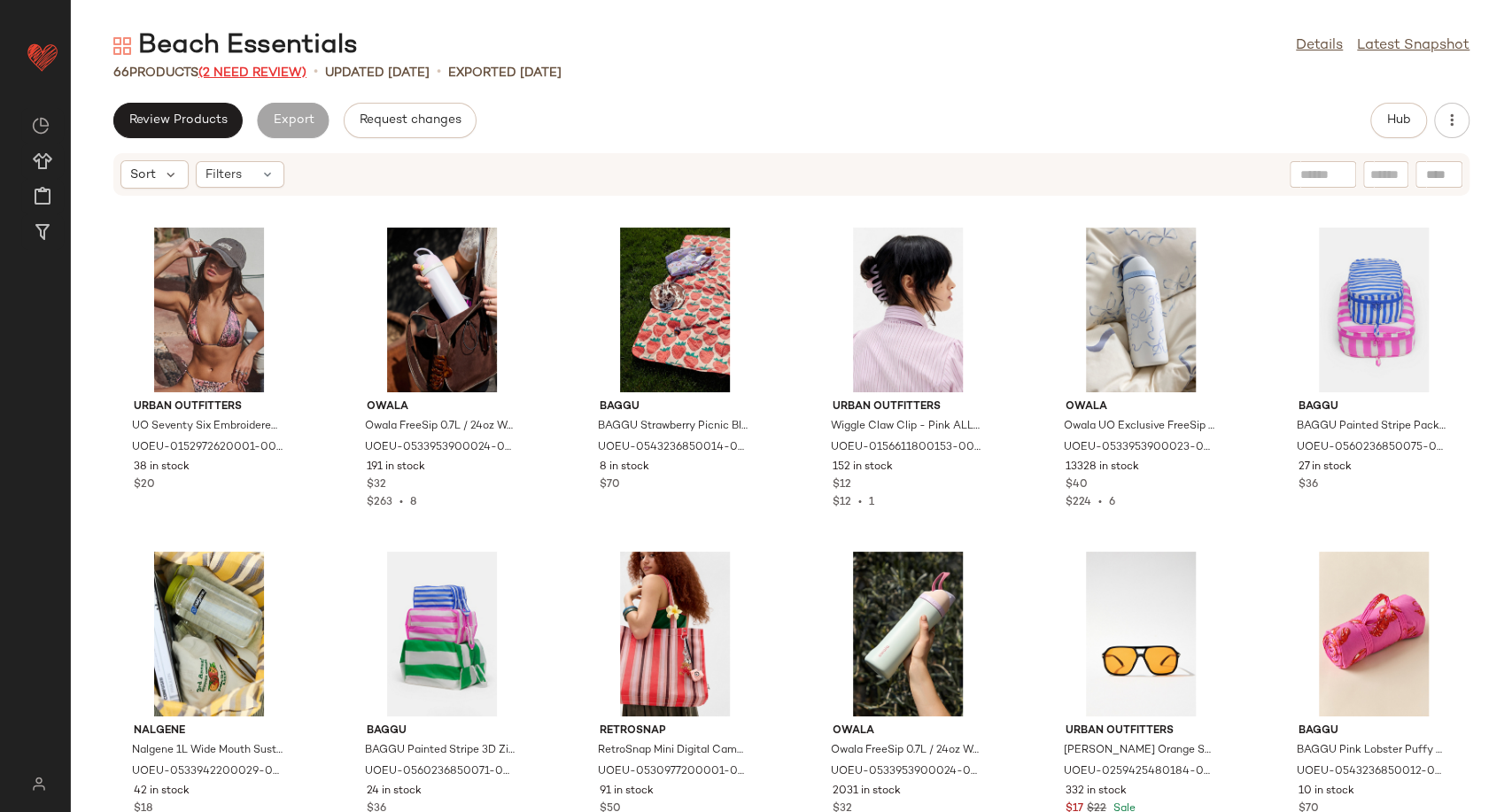
click at [248, 74] on span "(2 Need Review)" at bounding box center [252, 73] width 108 height 14
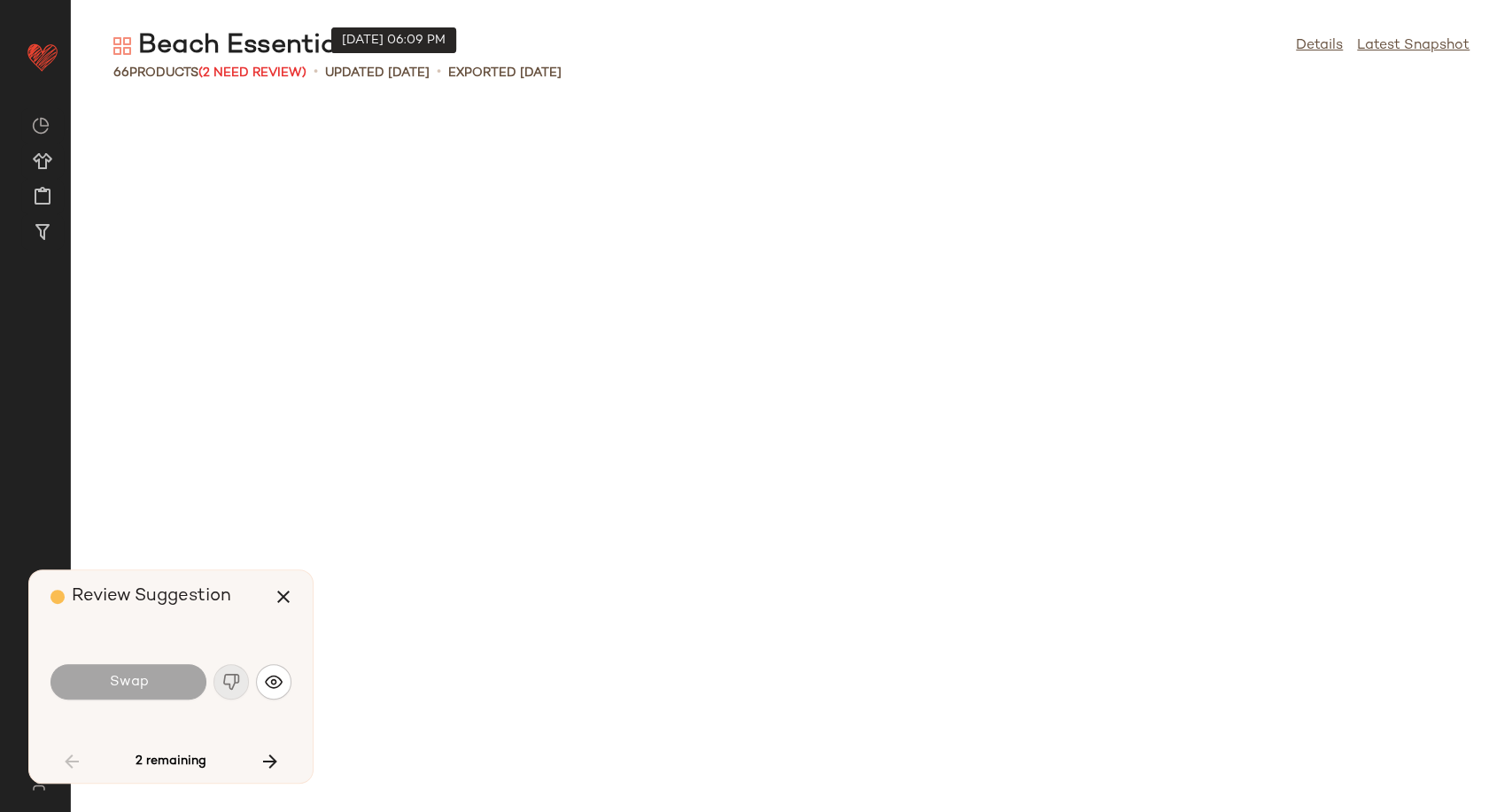
scroll to position [1945, 0]
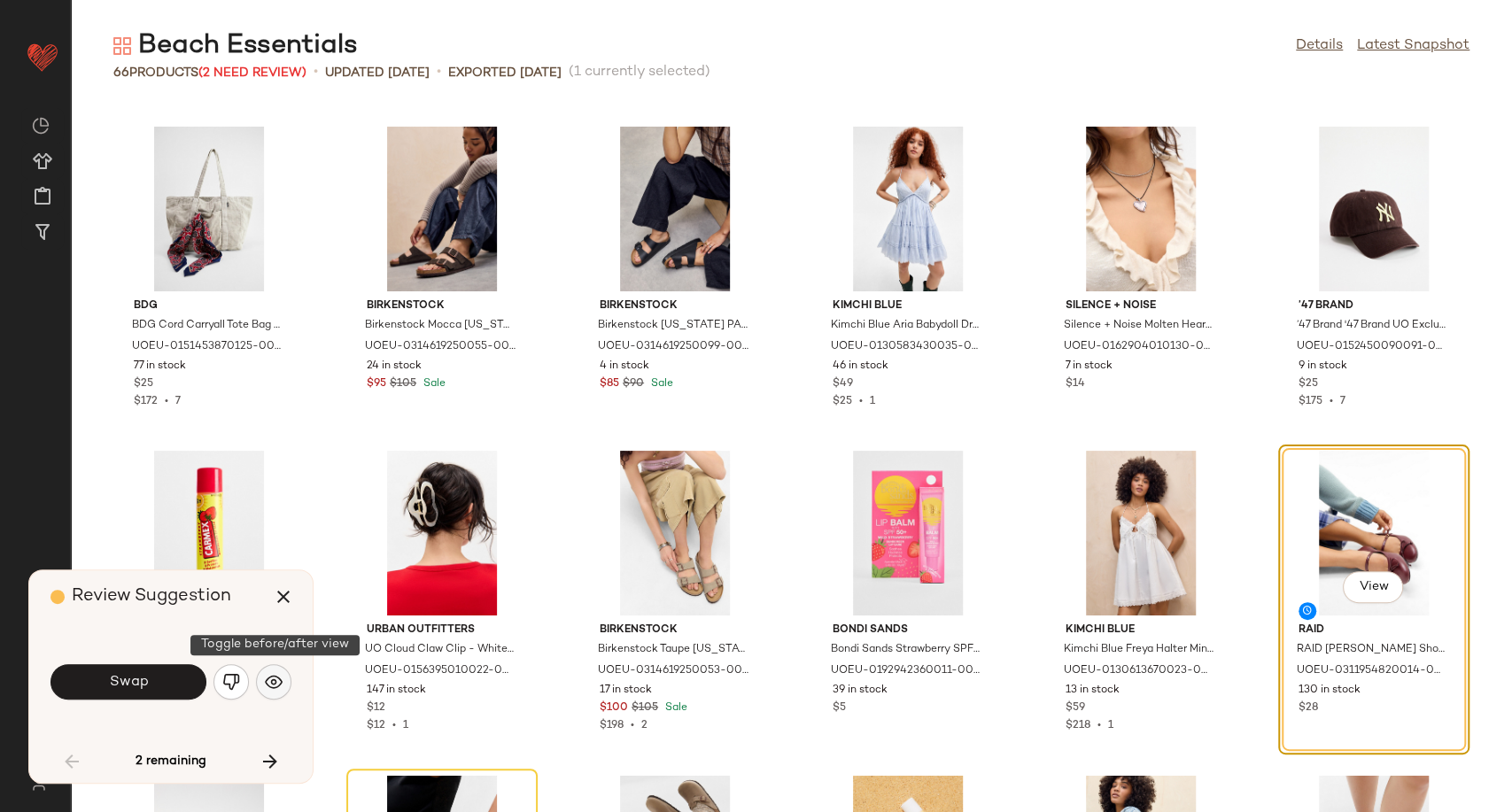
click at [274, 685] on img "button" at bounding box center [273, 681] width 17 height 17
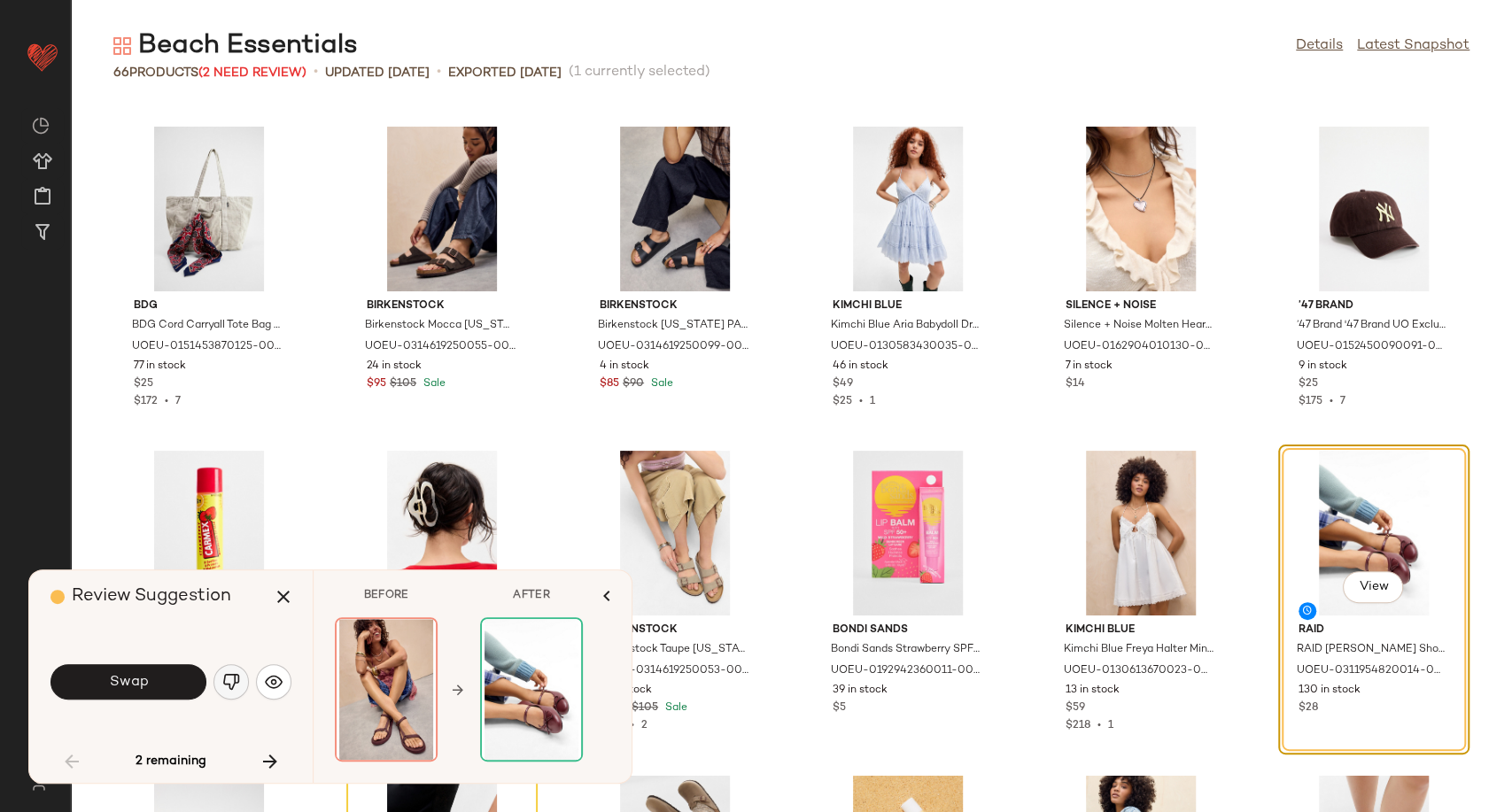
click at [226, 685] on img "button" at bounding box center [231, 681] width 17 height 17
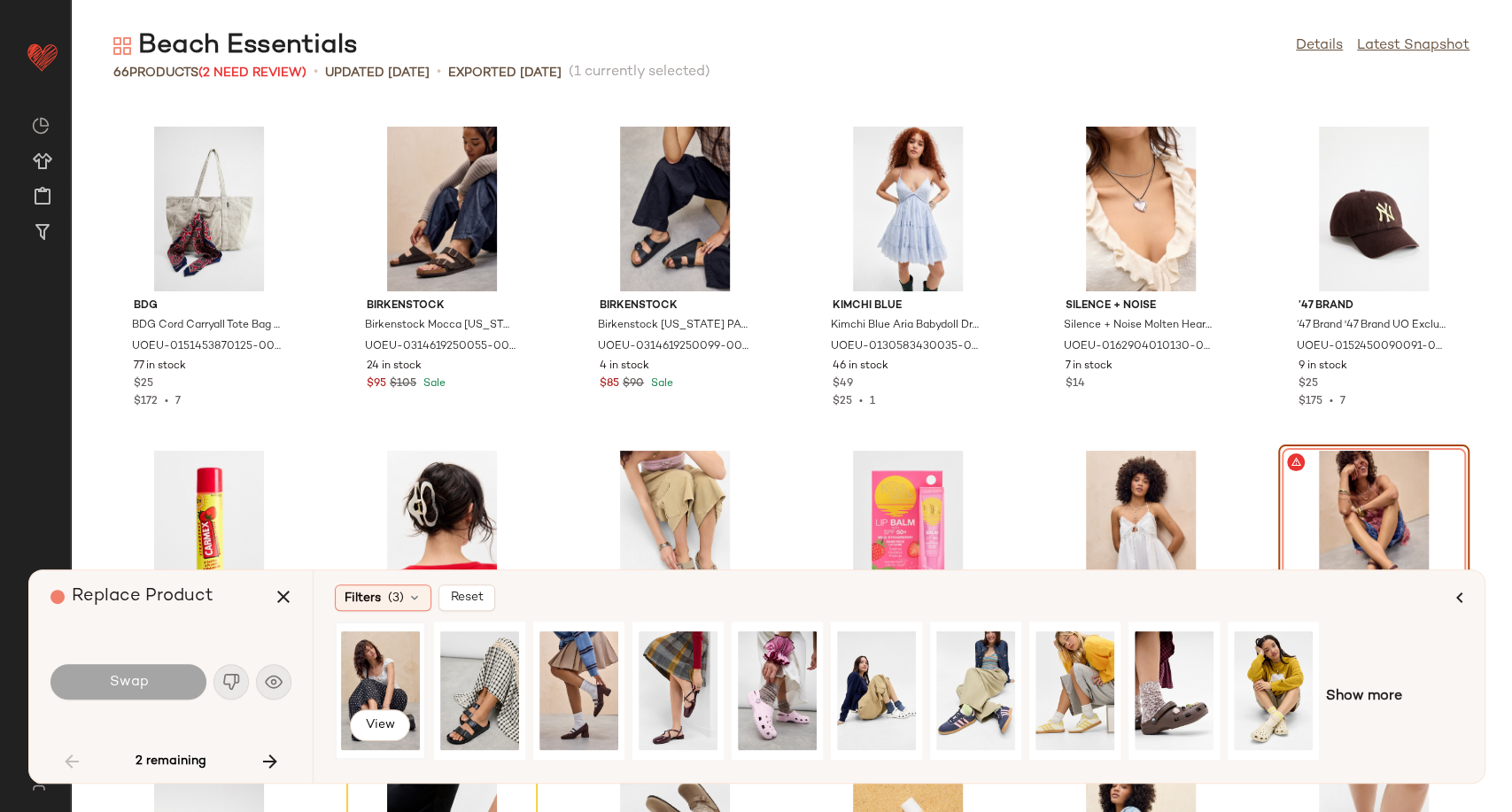
click at [402, 672] on div "View" at bounding box center [381, 691] width 79 height 126
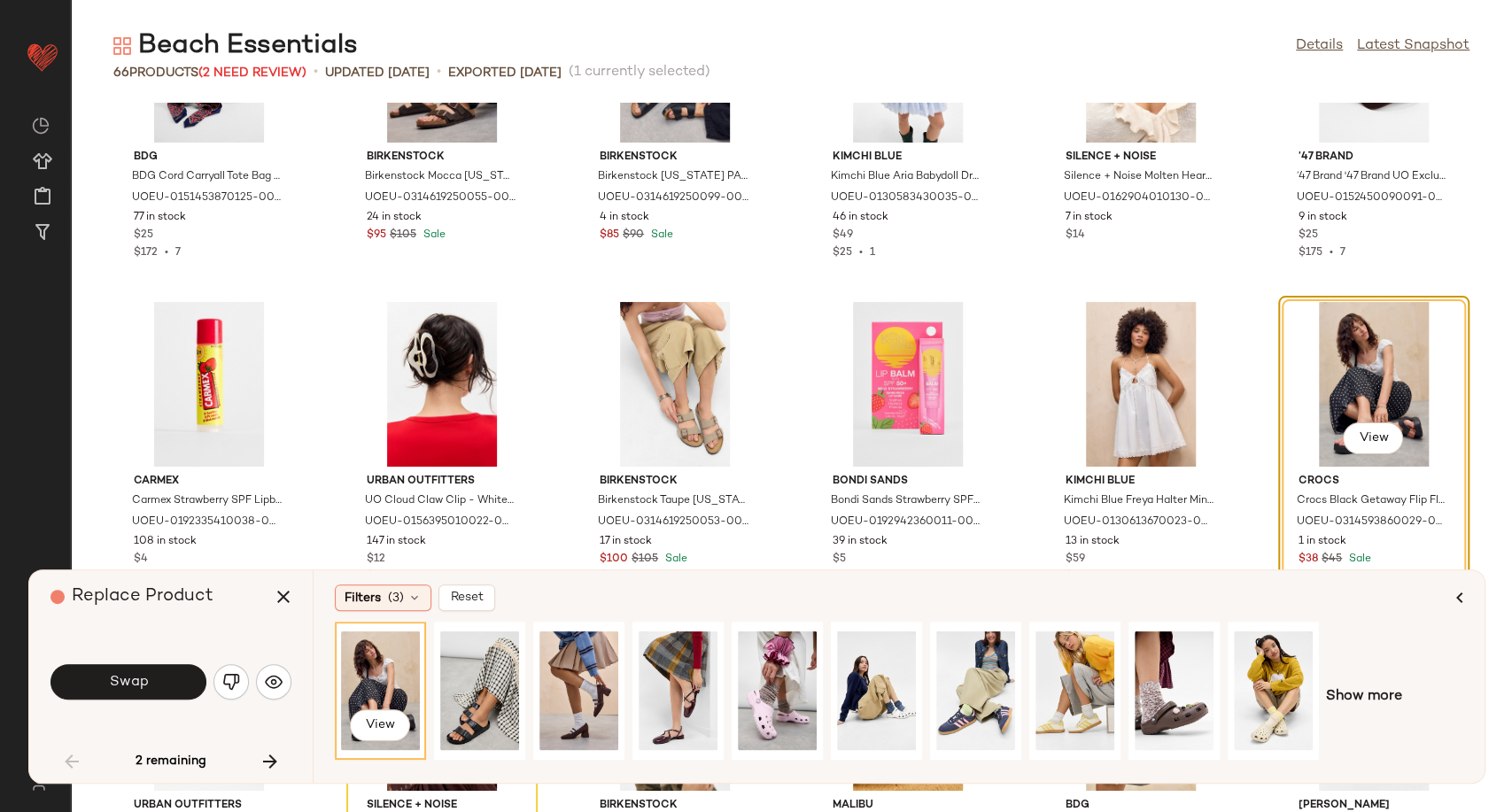
scroll to position [2239, 0]
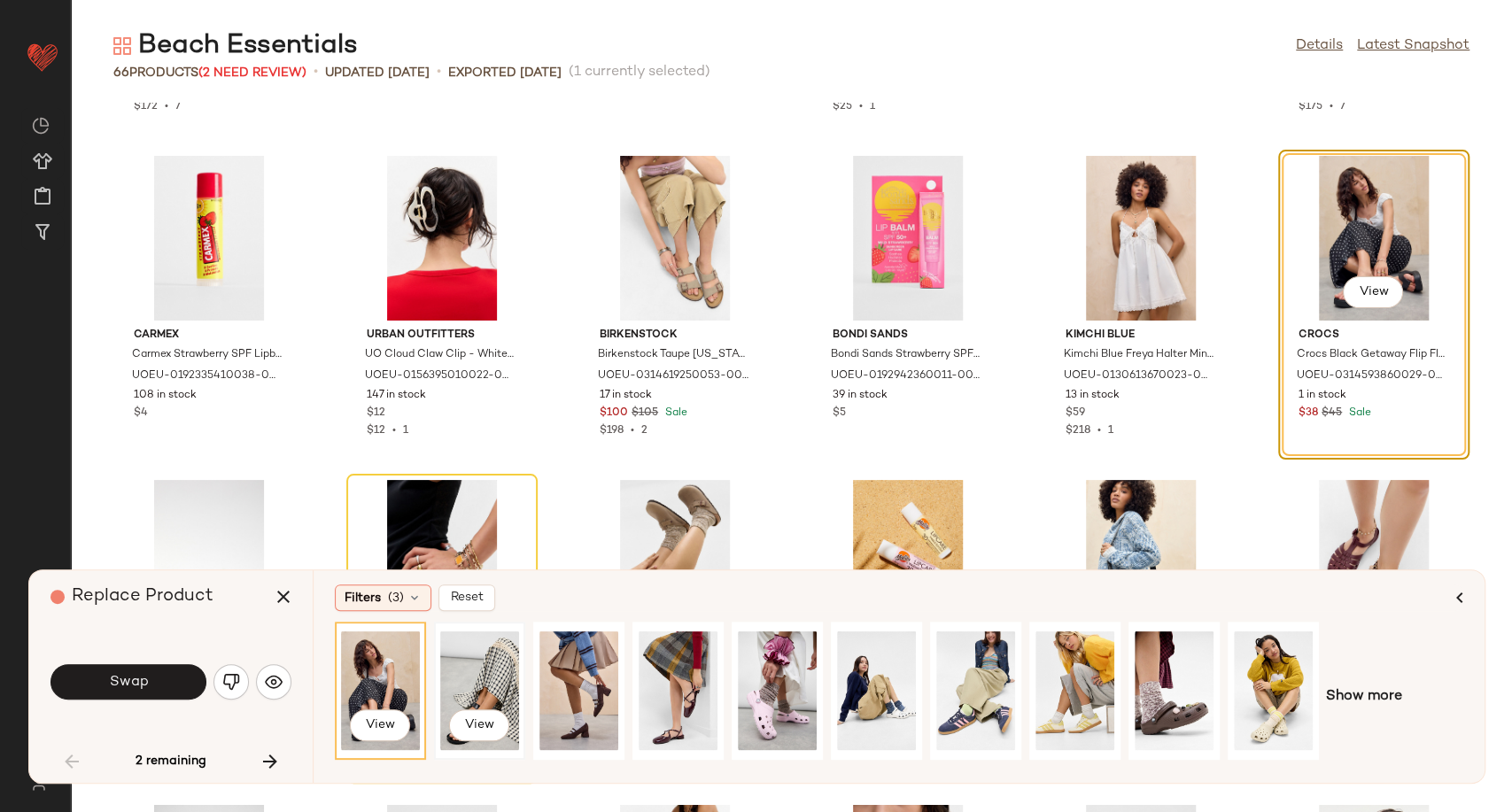
click at [450, 698] on div "View" at bounding box center [479, 691] width 79 height 126
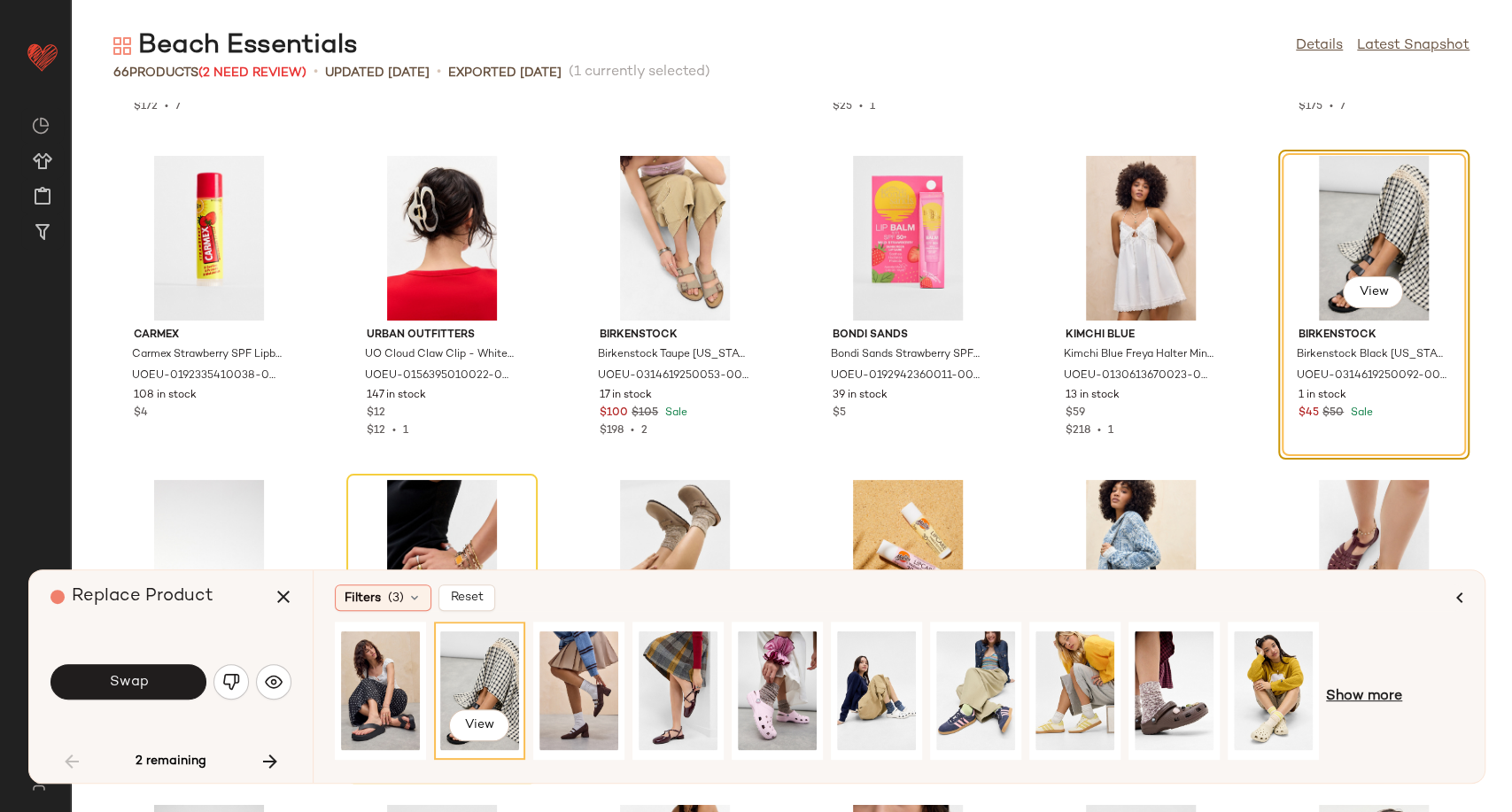
click at [1356, 700] on span "Show more" at bounding box center [1364, 696] width 76 height 21
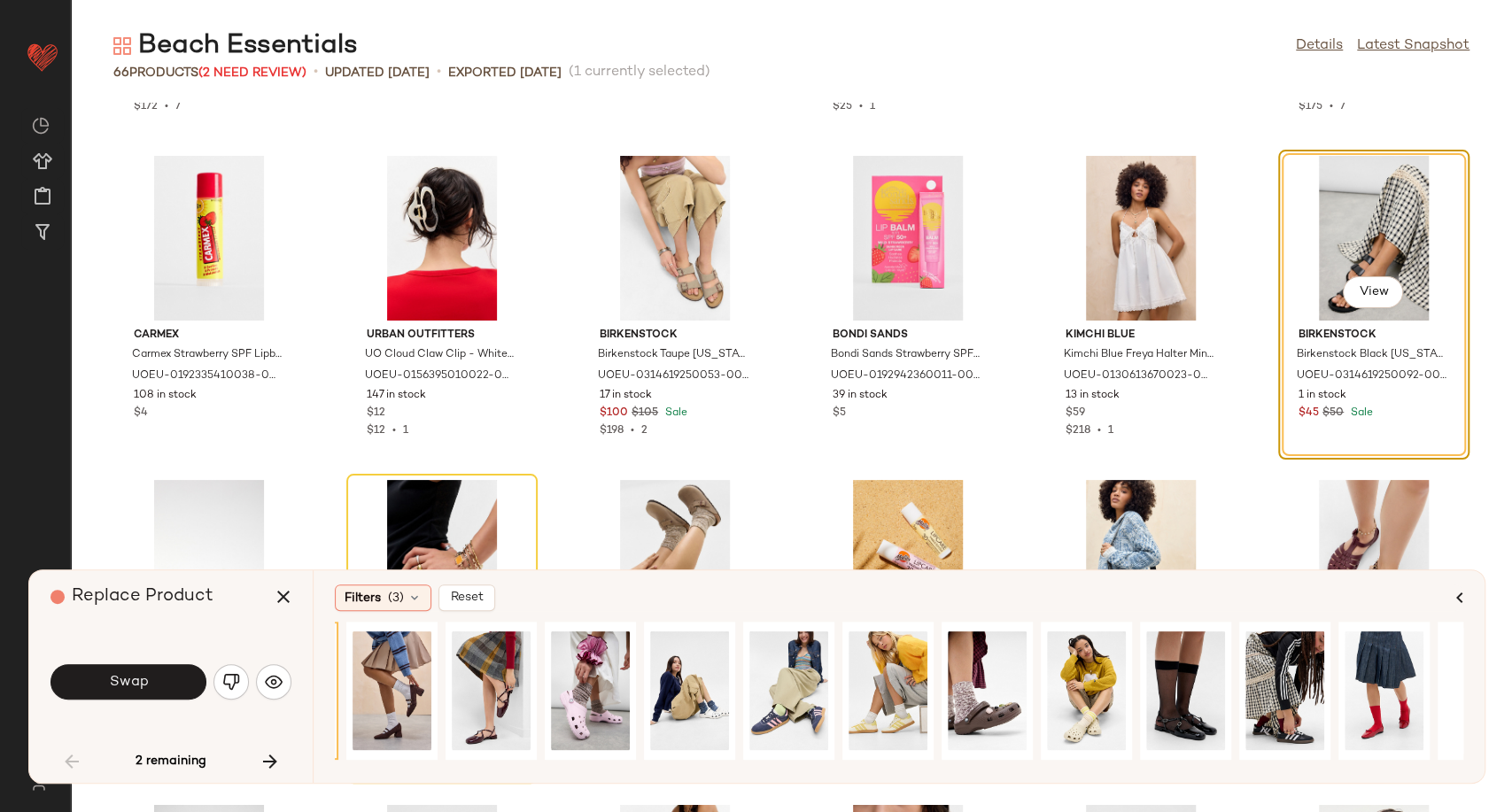
scroll to position [0, 252]
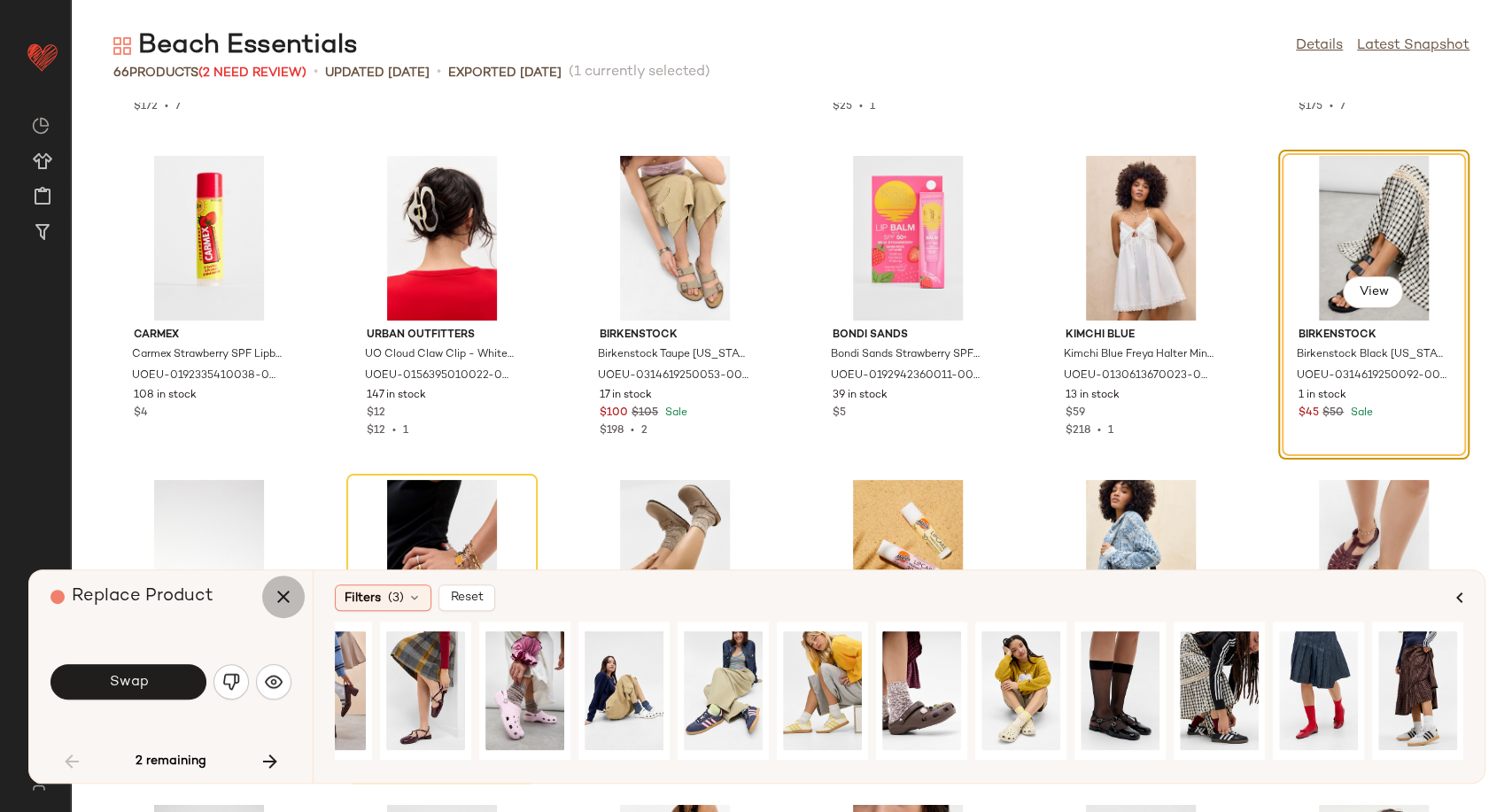
click at [293, 604] on icon "button" at bounding box center [283, 596] width 21 height 21
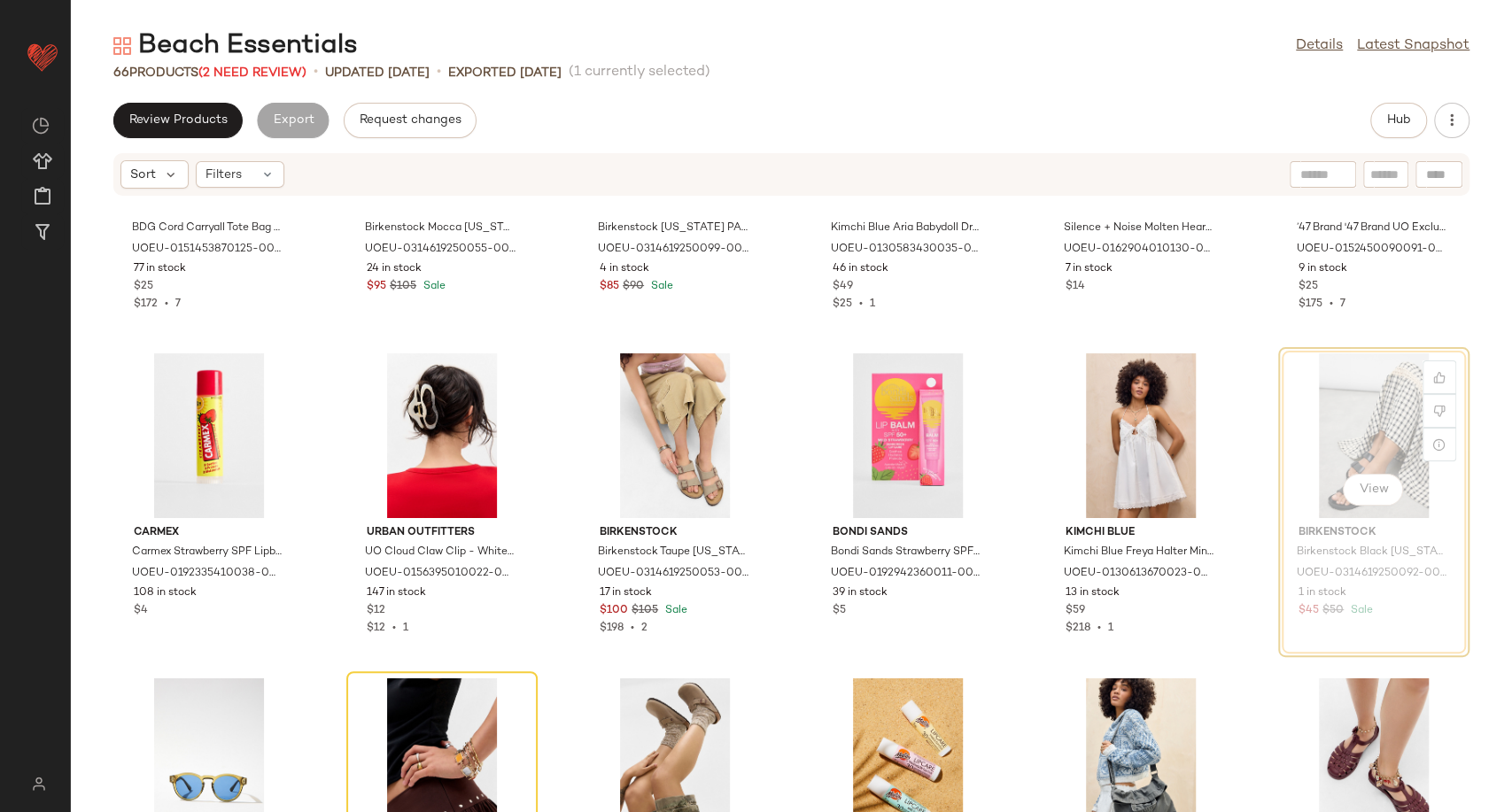
scroll to position [2153, 0]
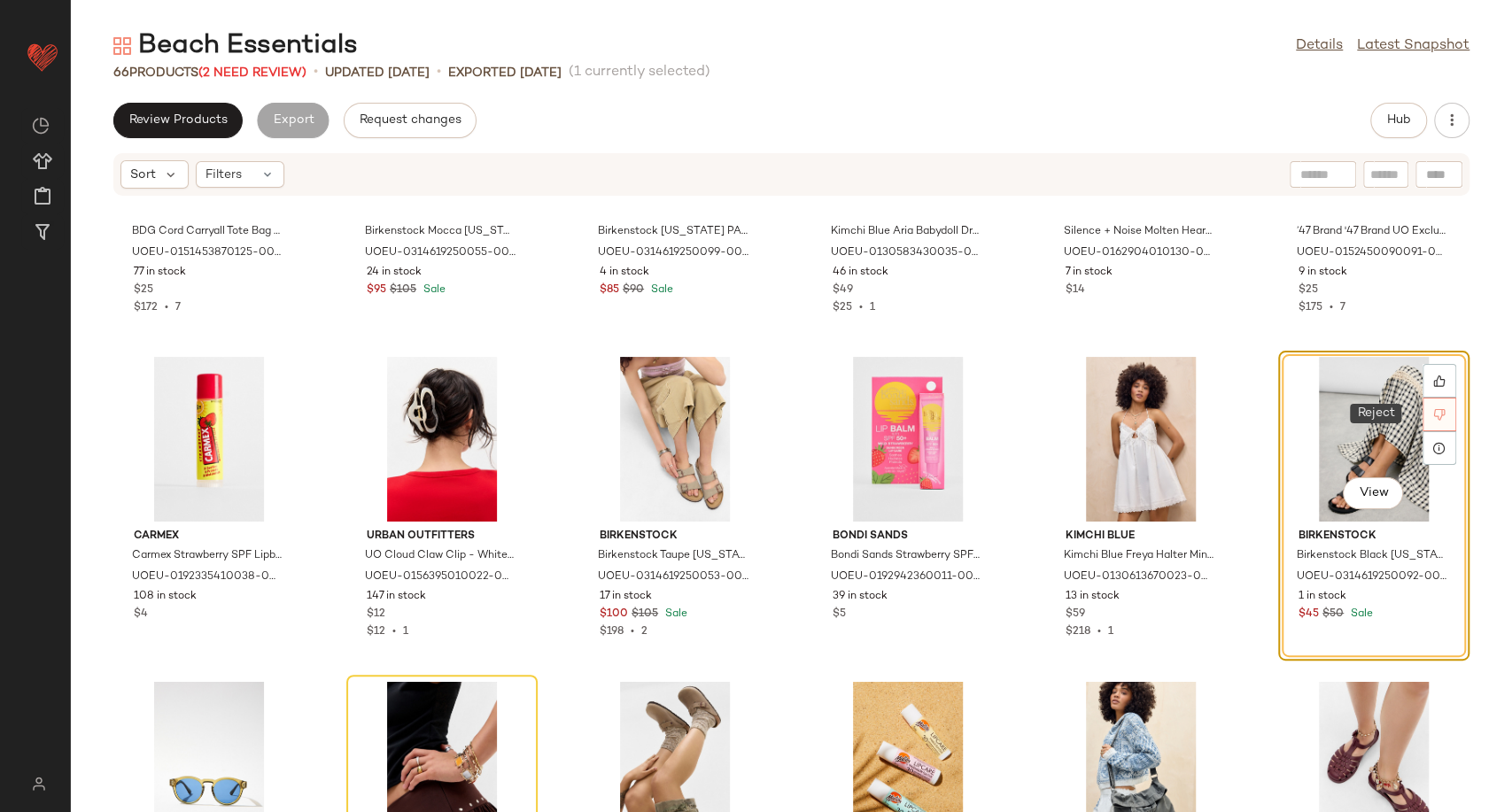
click at [1434, 418] on icon at bounding box center [1440, 414] width 12 height 12
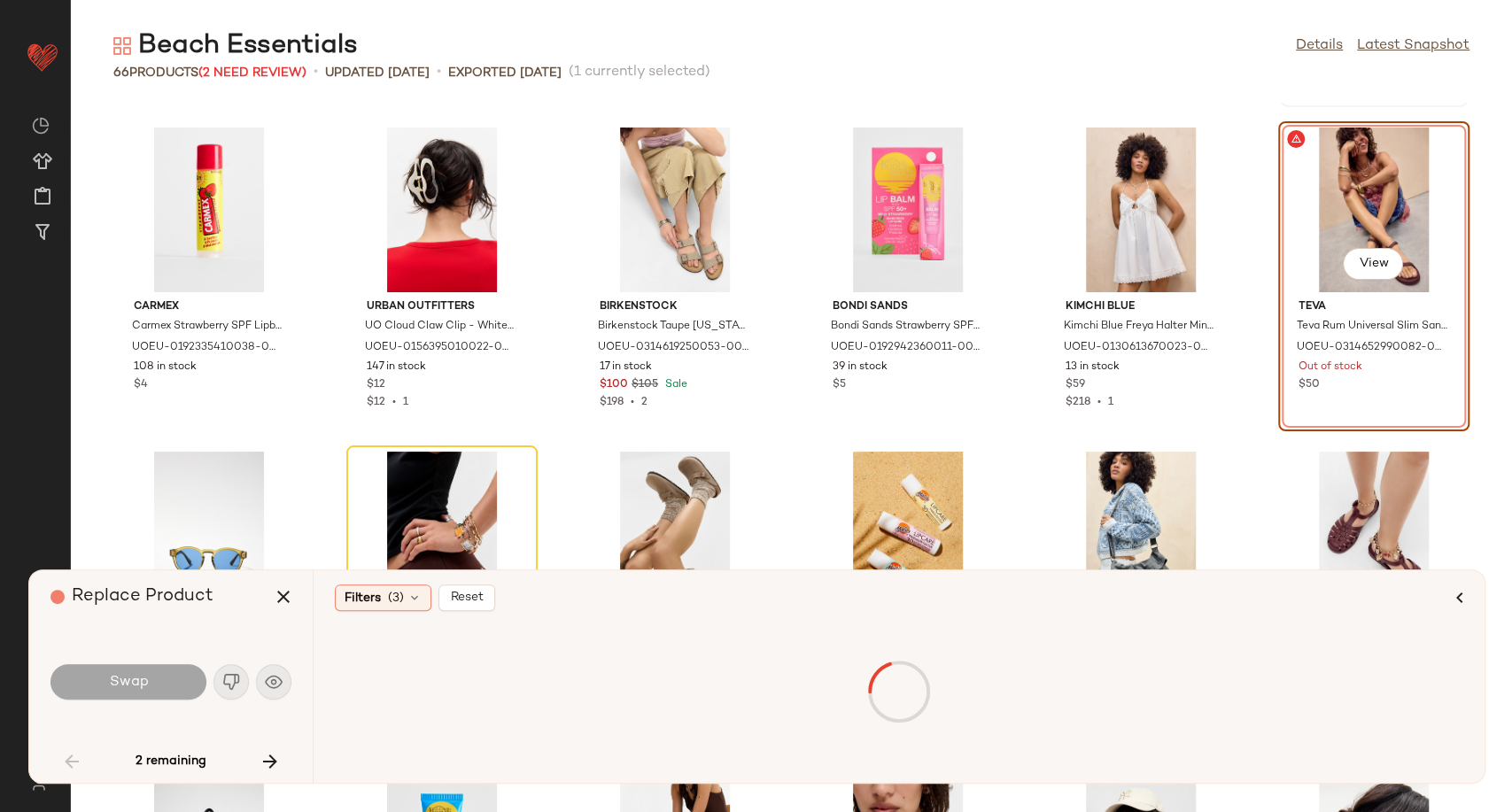
scroll to position [1945, 0]
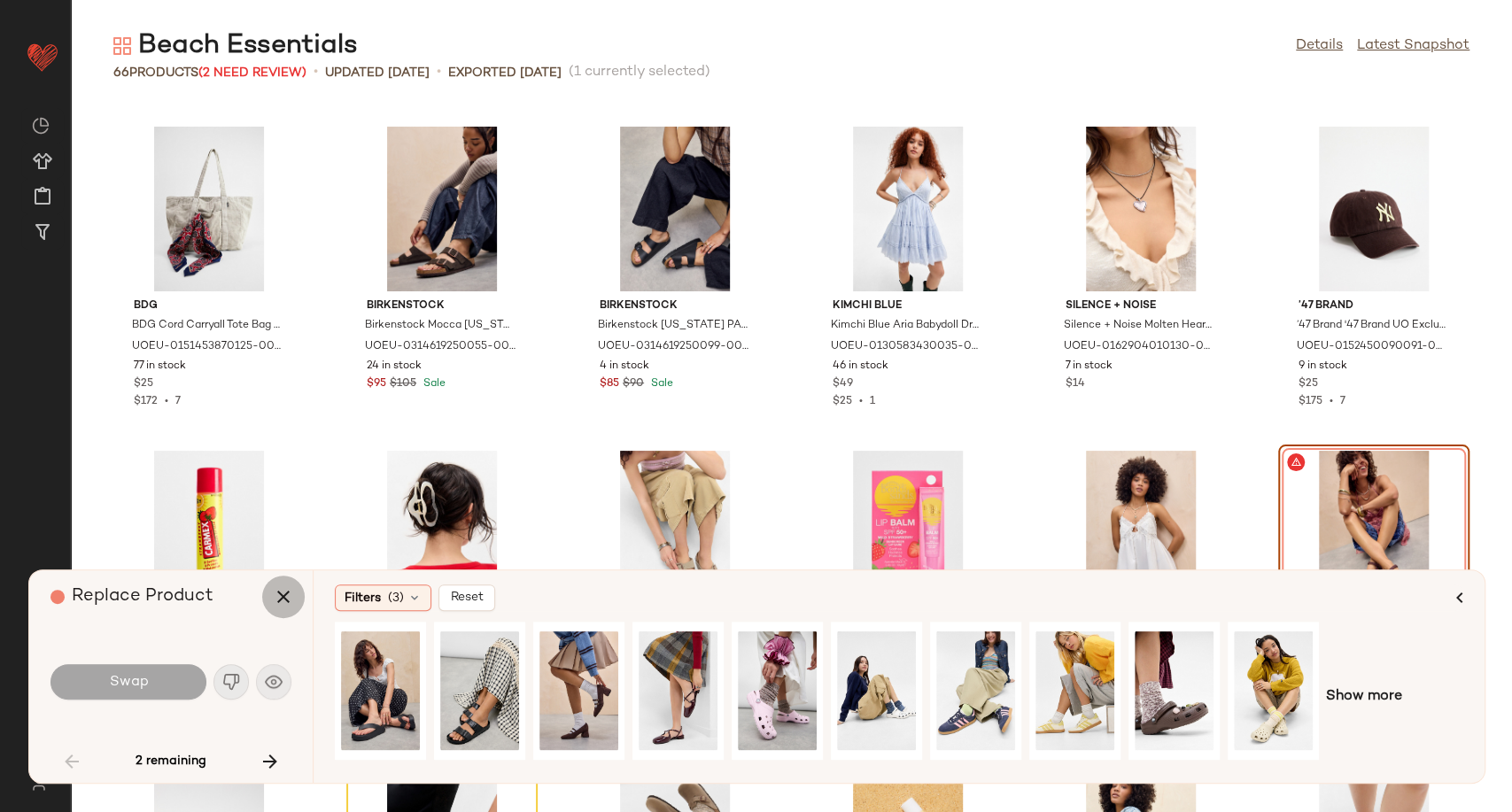
click at [275, 587] on icon "button" at bounding box center [283, 596] width 21 height 21
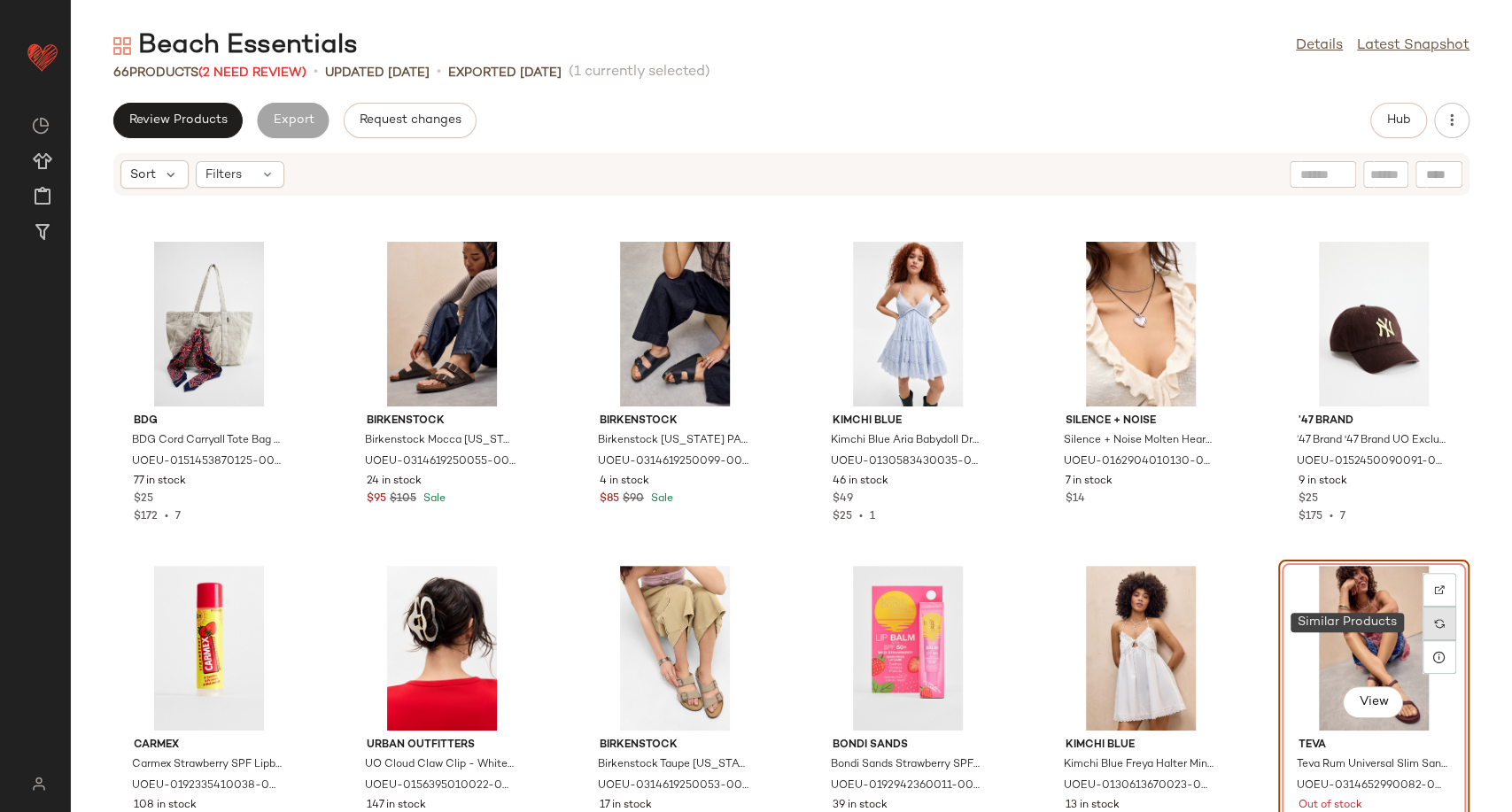
click at [1443, 631] on div at bounding box center [1439, 623] width 34 height 34
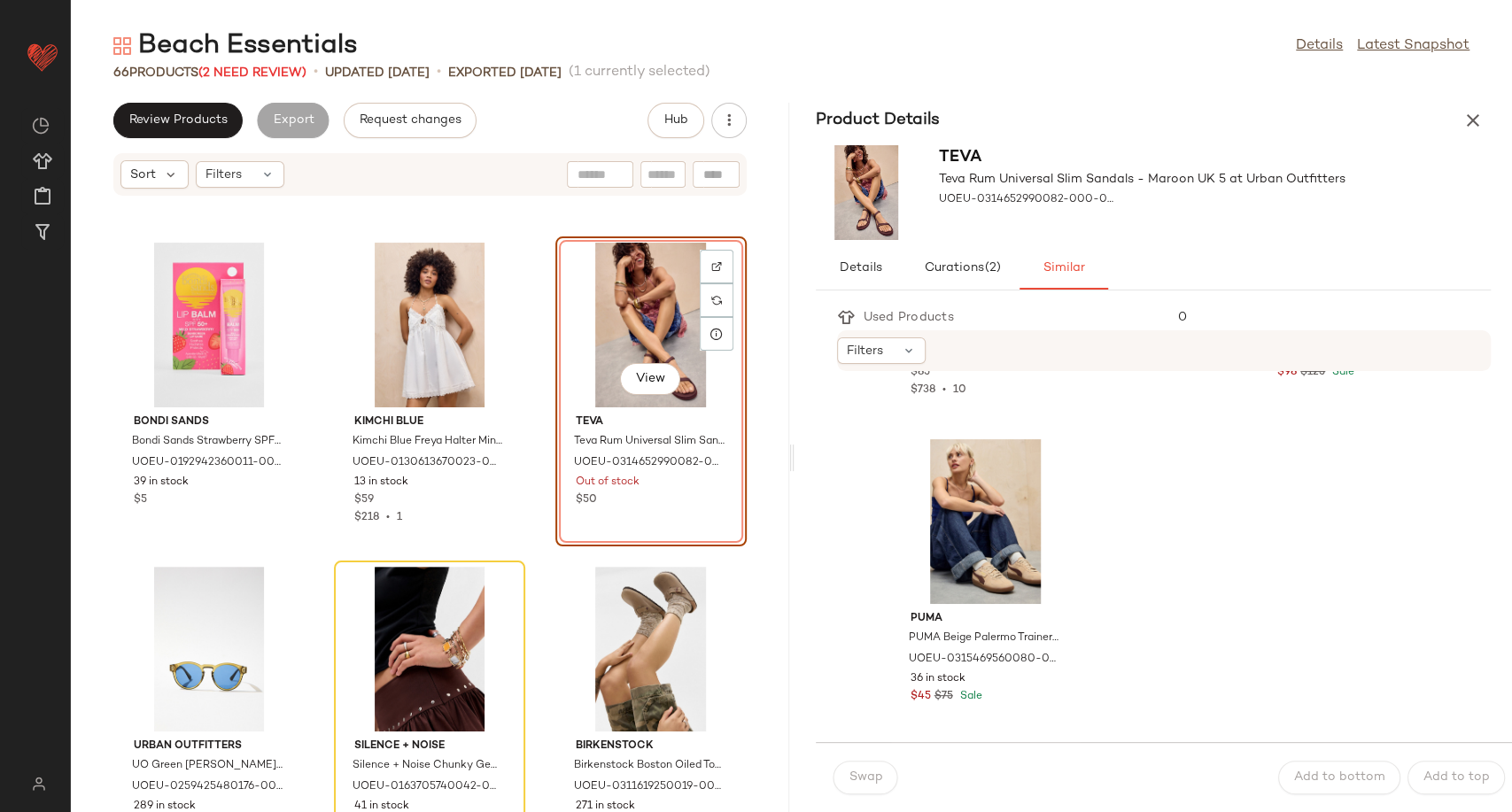
scroll to position [3546, 0]
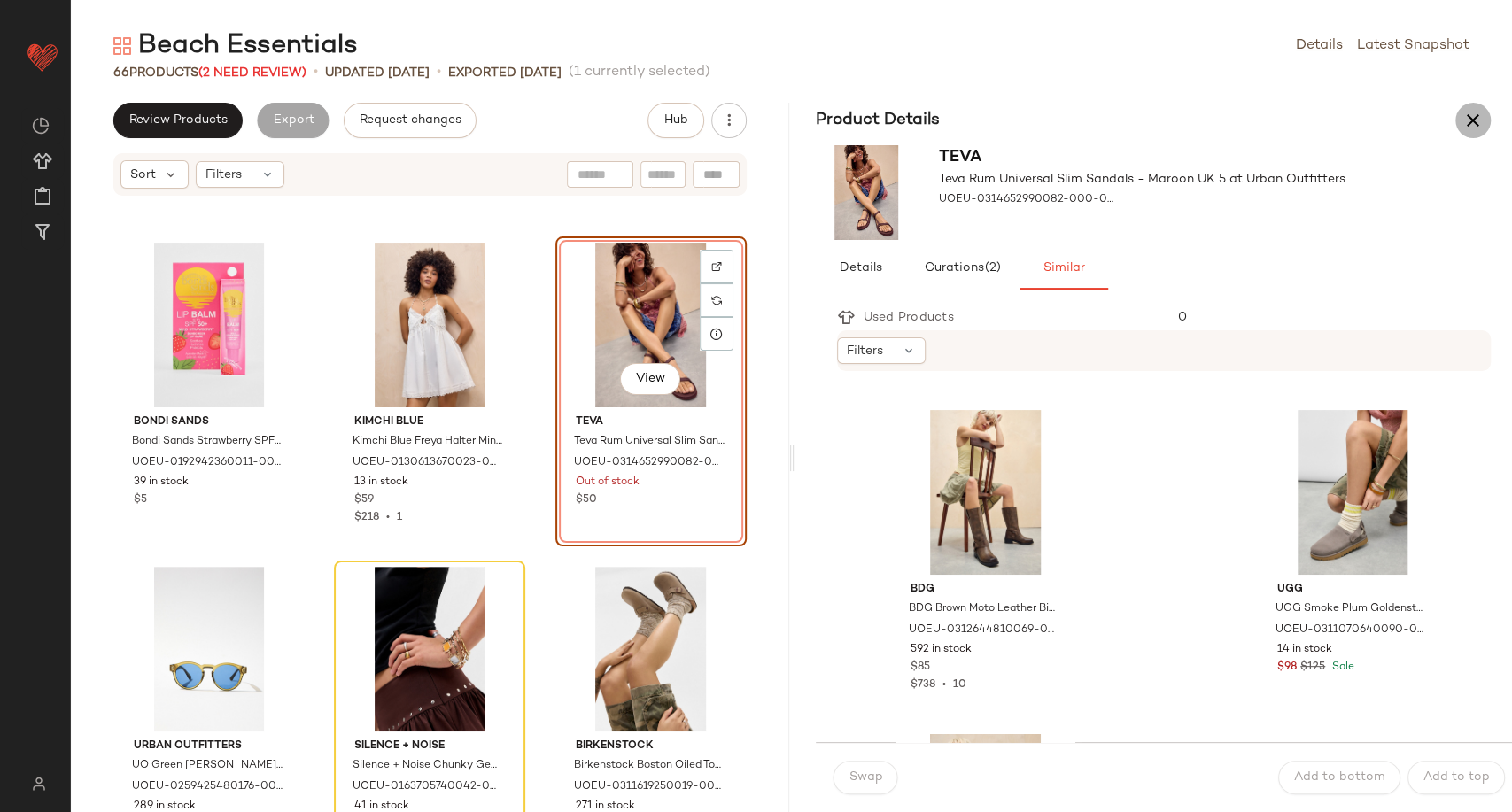
click at [1468, 123] on icon "button" at bounding box center [1473, 120] width 21 height 21
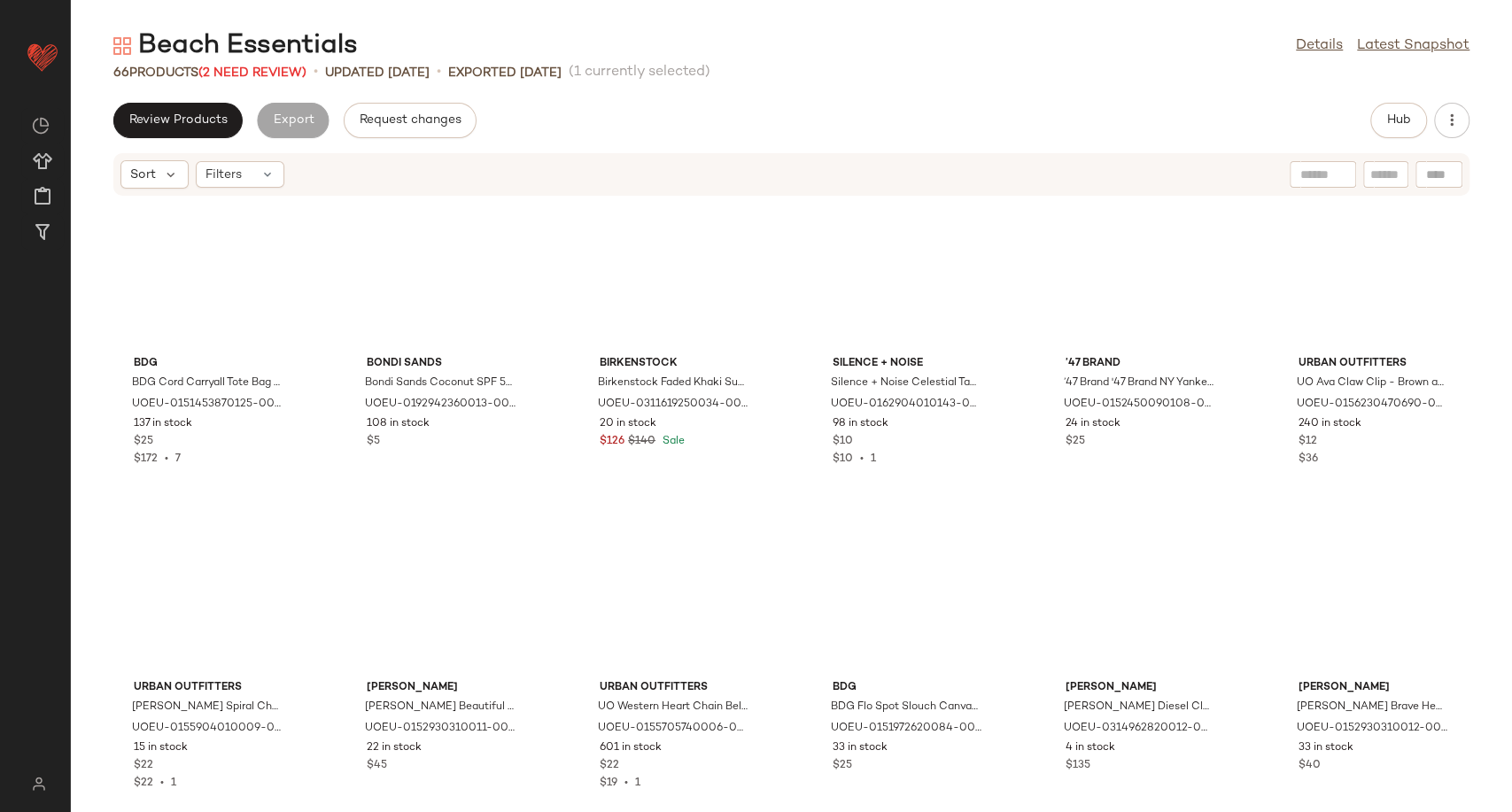
scroll to position [2268, 0]
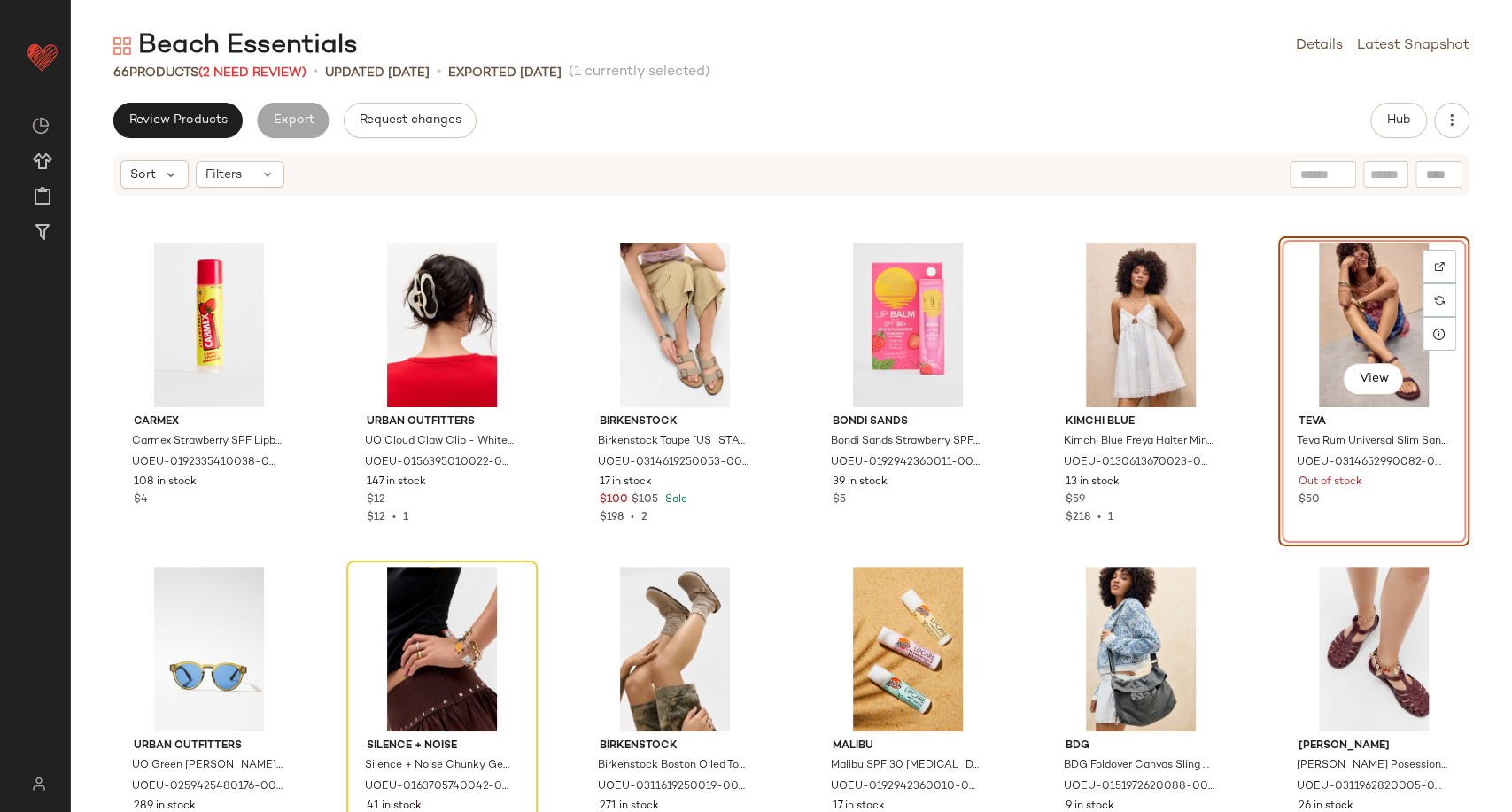
click at [1360, 327] on div "View" at bounding box center [1374, 325] width 179 height 165
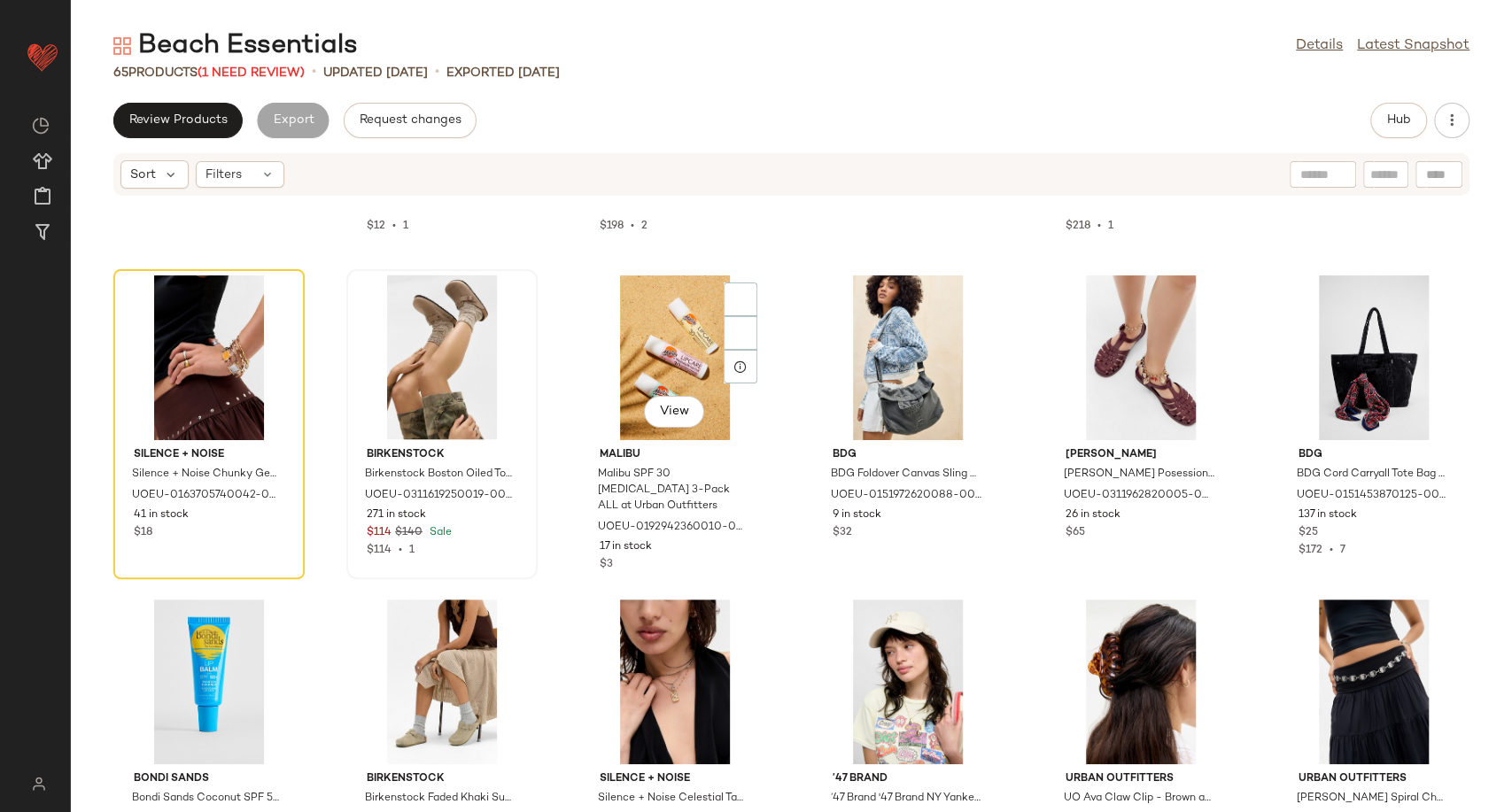
scroll to position [2563, 0]
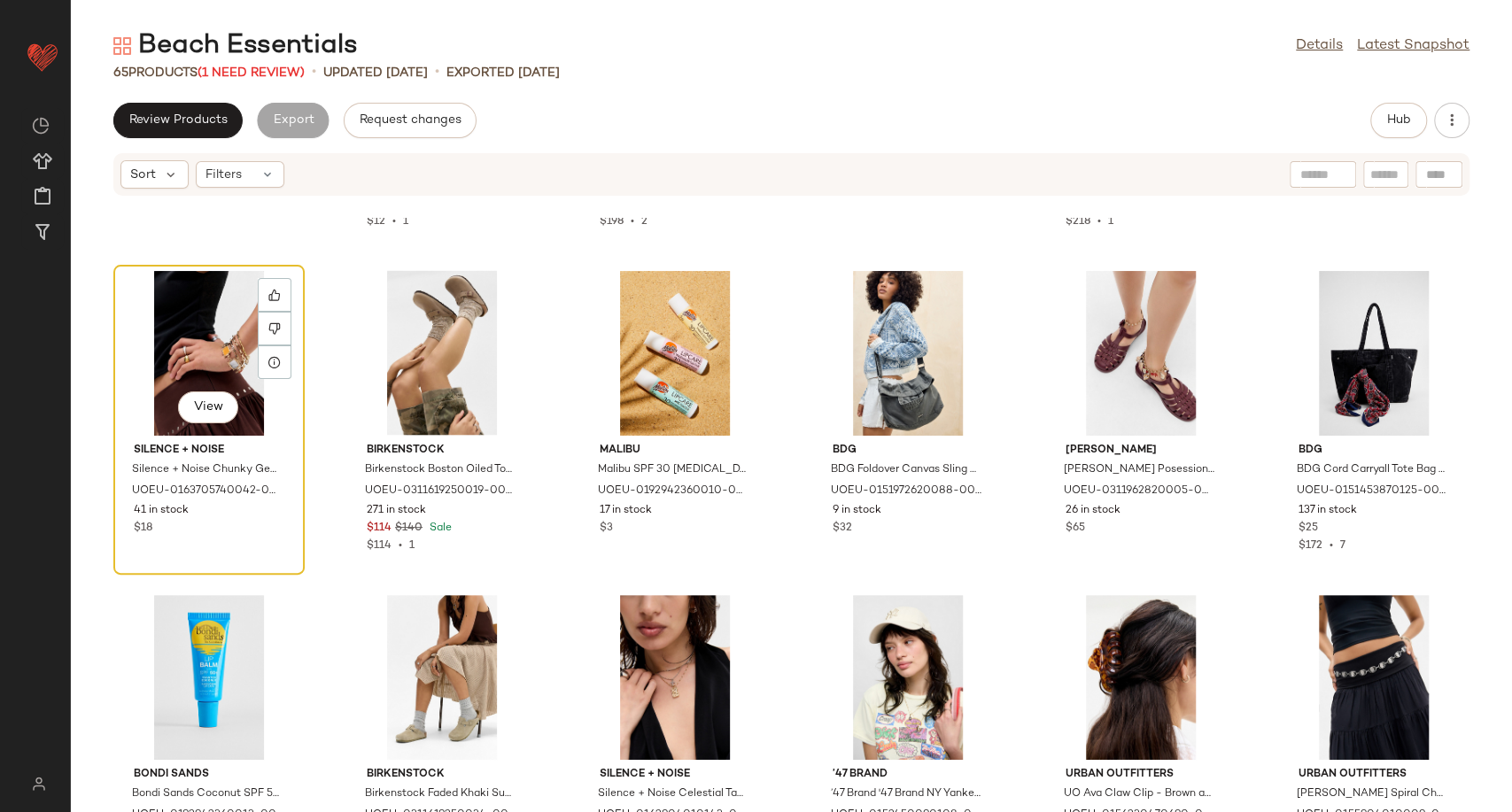
click at [228, 355] on div "View" at bounding box center [209, 353] width 179 height 165
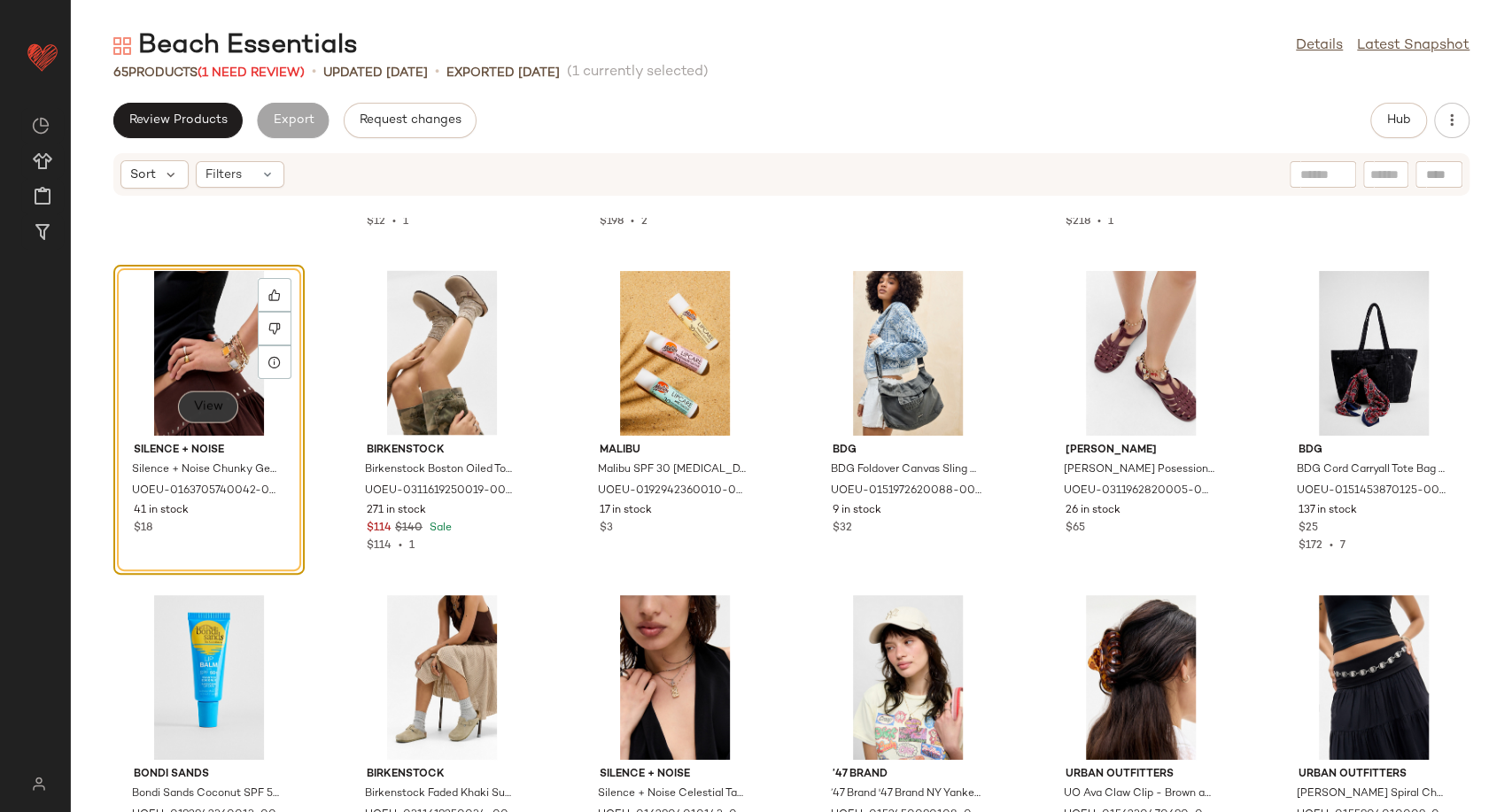
click at [219, 392] on button "View" at bounding box center [209, 407] width 60 height 32
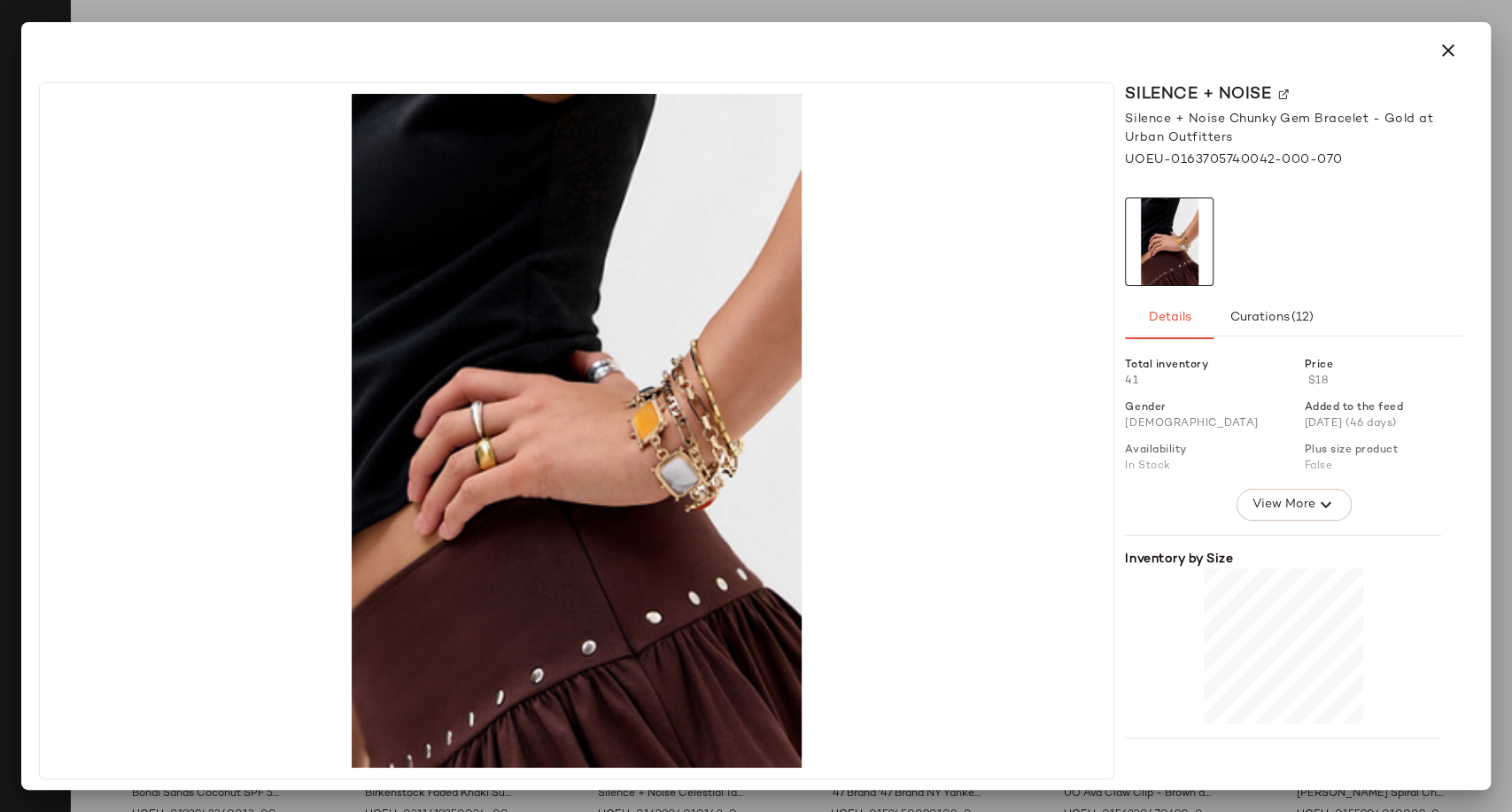
click at [1465, 51] on button "button" at bounding box center [1448, 50] width 42 height 42
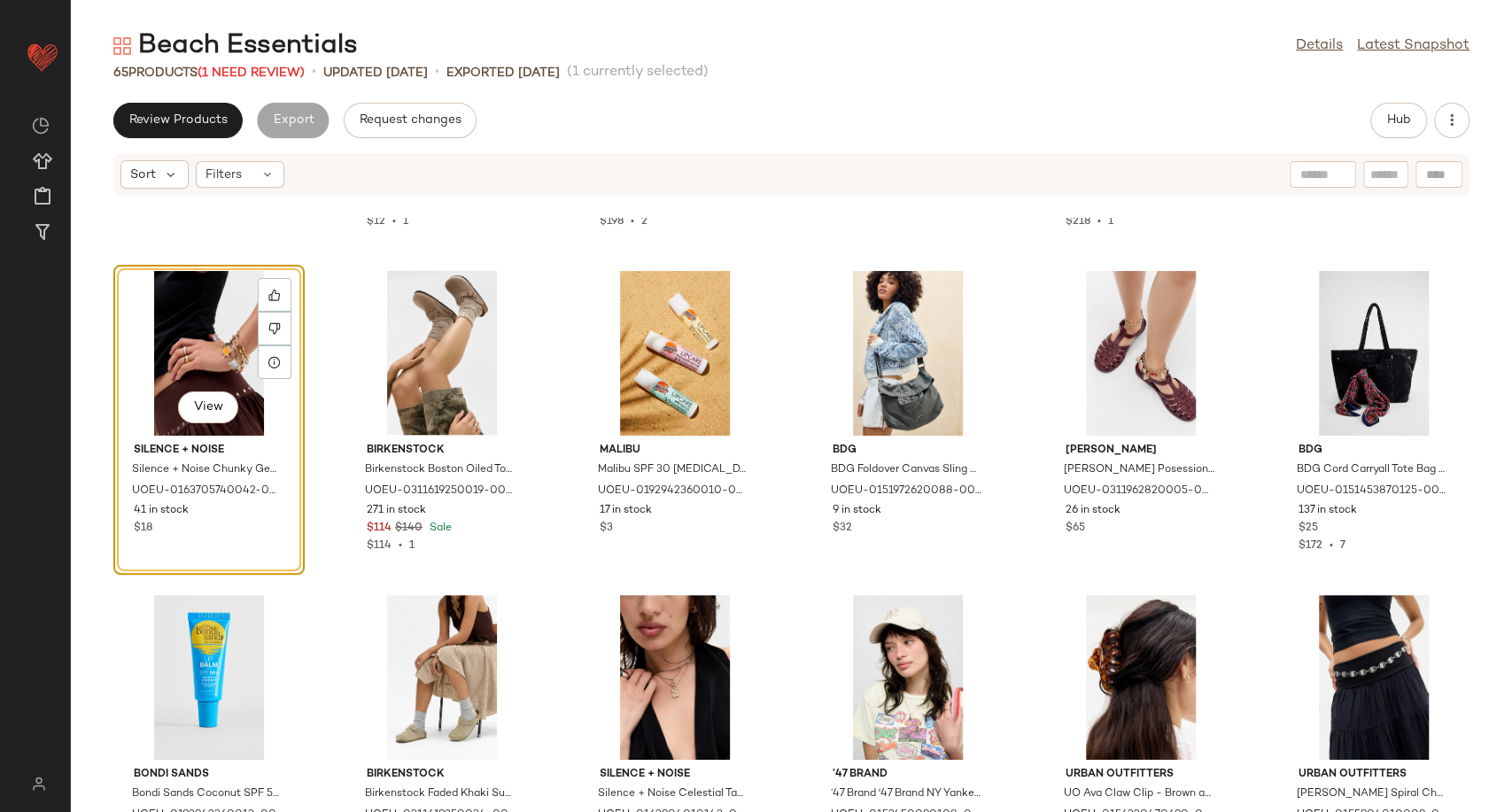
click at [230, 85] on div "Beach Essentials Details Latest Snapshot 65 Products (1 Need Review) • updated …" at bounding box center [791, 420] width 1442 height 784
click at [277, 72] on span "(1 Need Review)" at bounding box center [251, 73] width 107 height 14
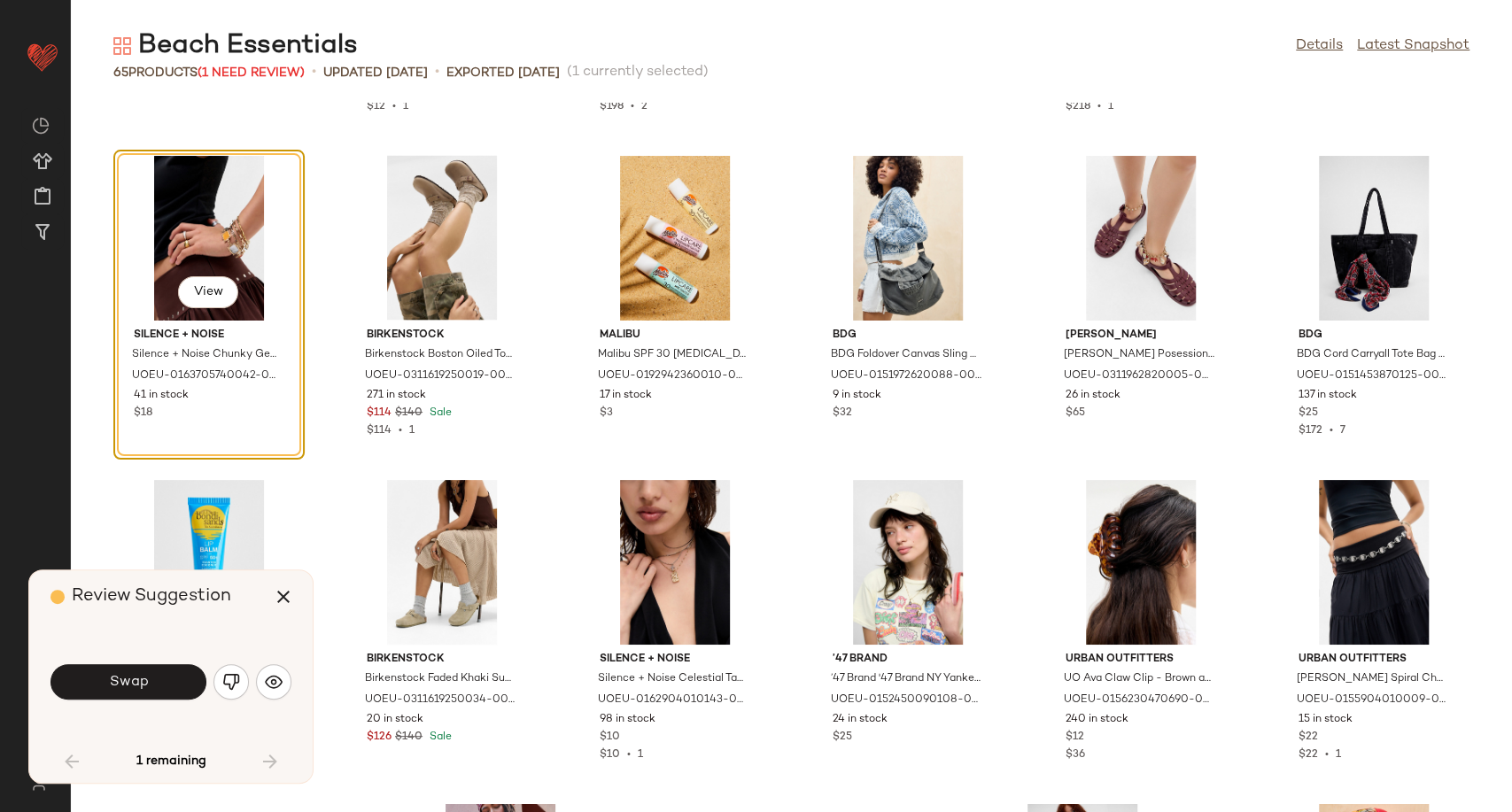
scroll to position [2268, 0]
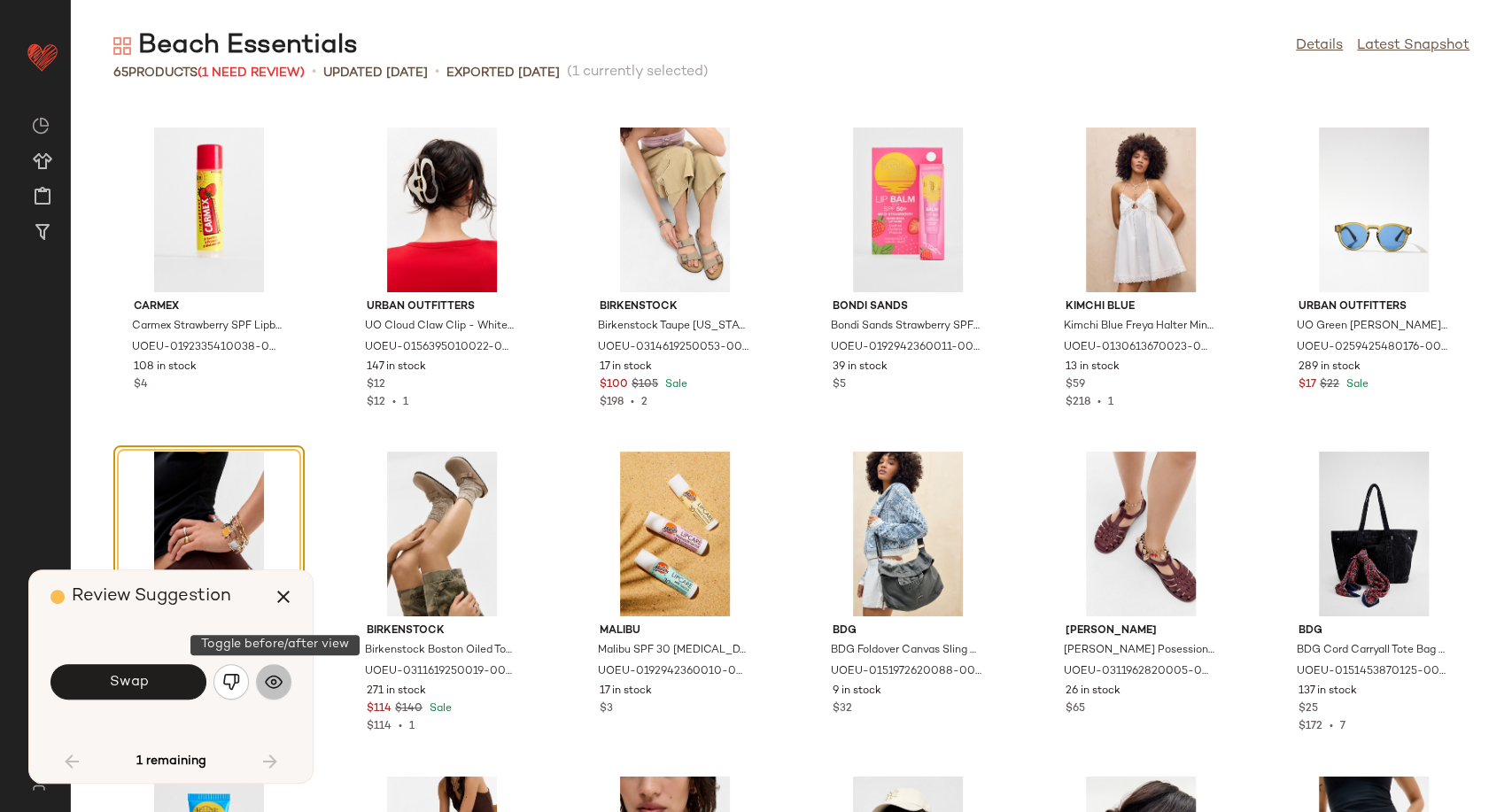
click at [259, 692] on button "button" at bounding box center [273, 681] width 36 height 36
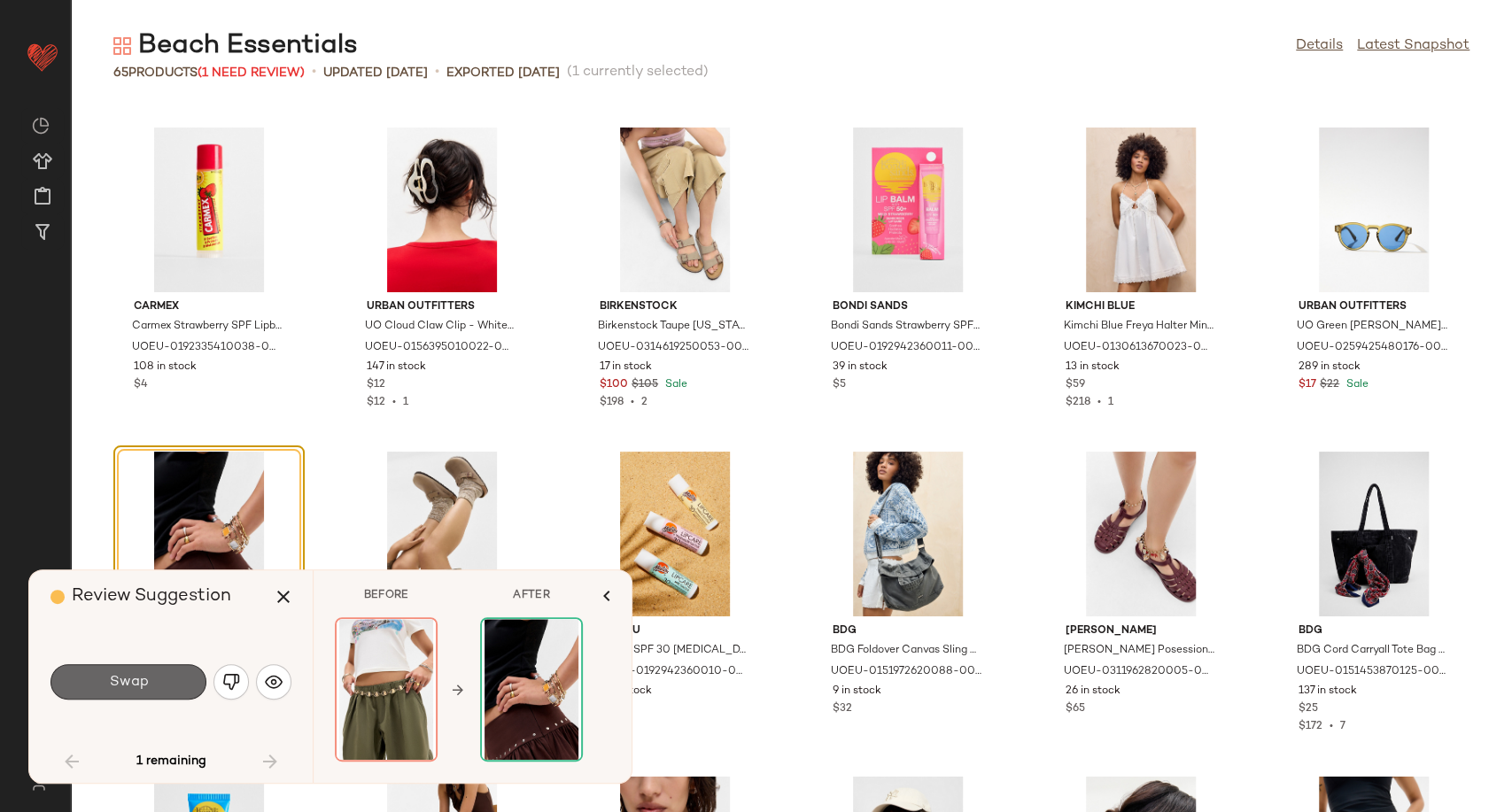
click at [168, 685] on button "Swap" at bounding box center [128, 681] width 155 height 36
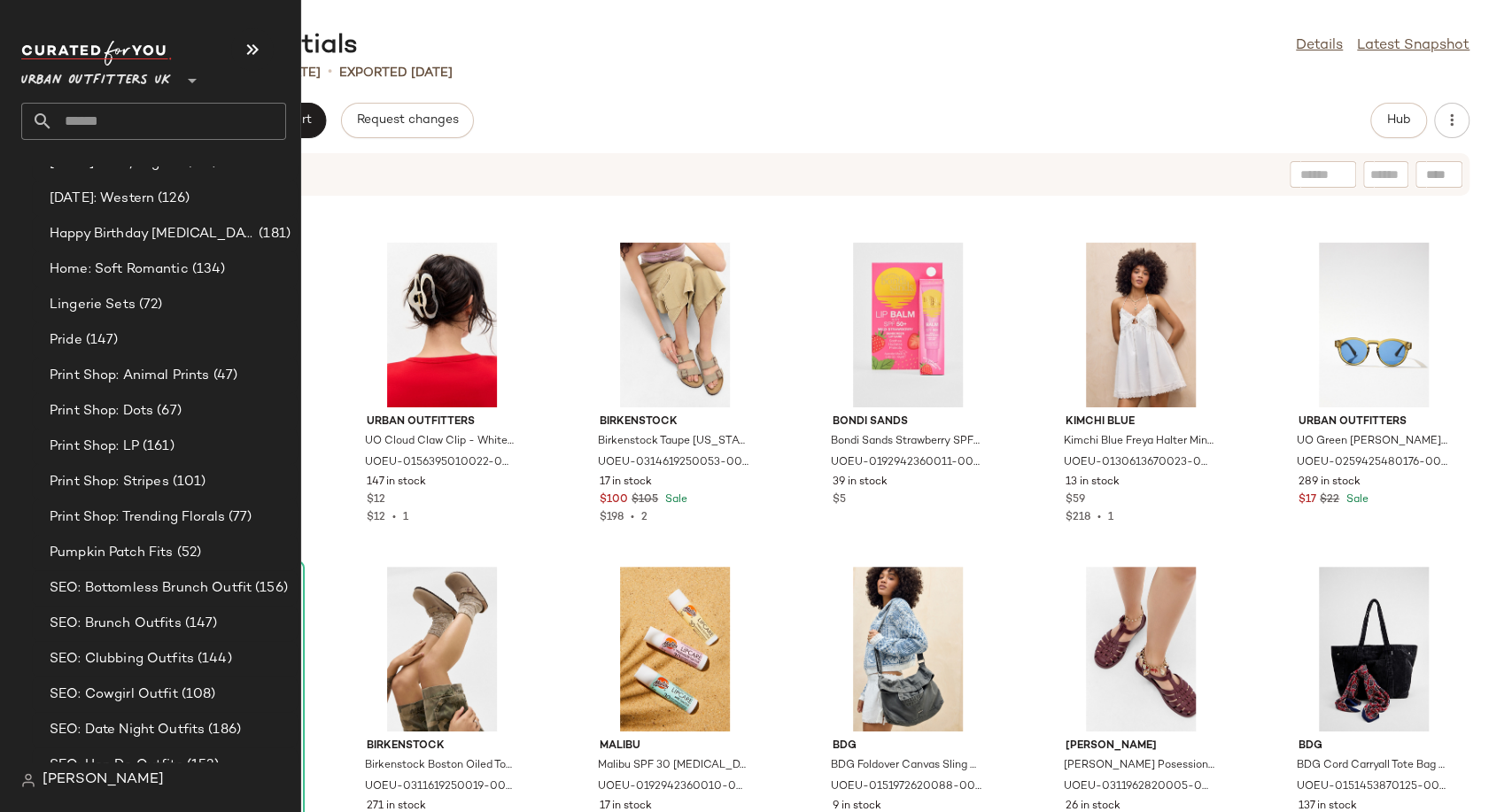
scroll to position [4924, 0]
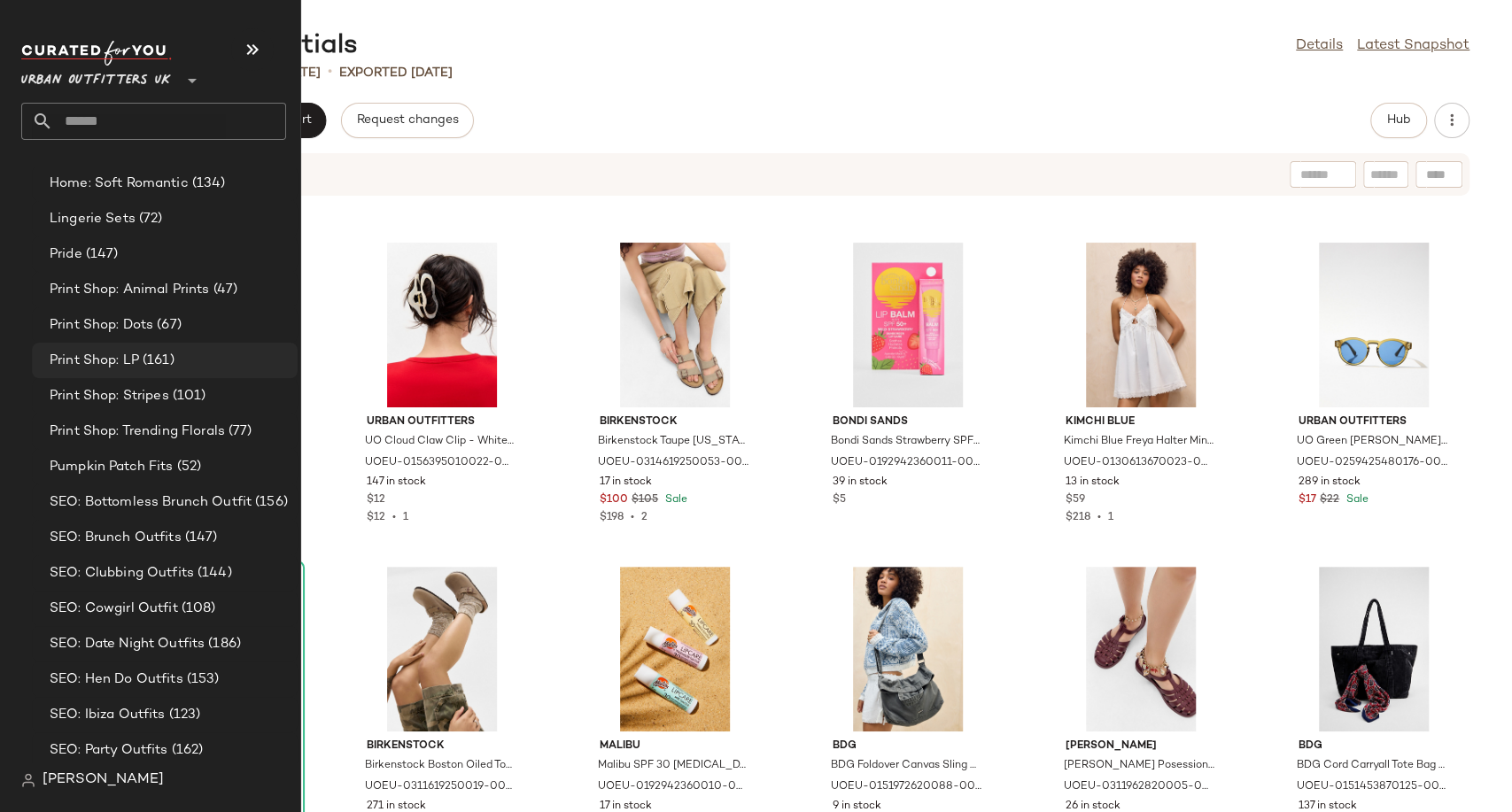
click at [112, 363] on span "Print Shop: LP" at bounding box center [94, 360] width 90 height 20
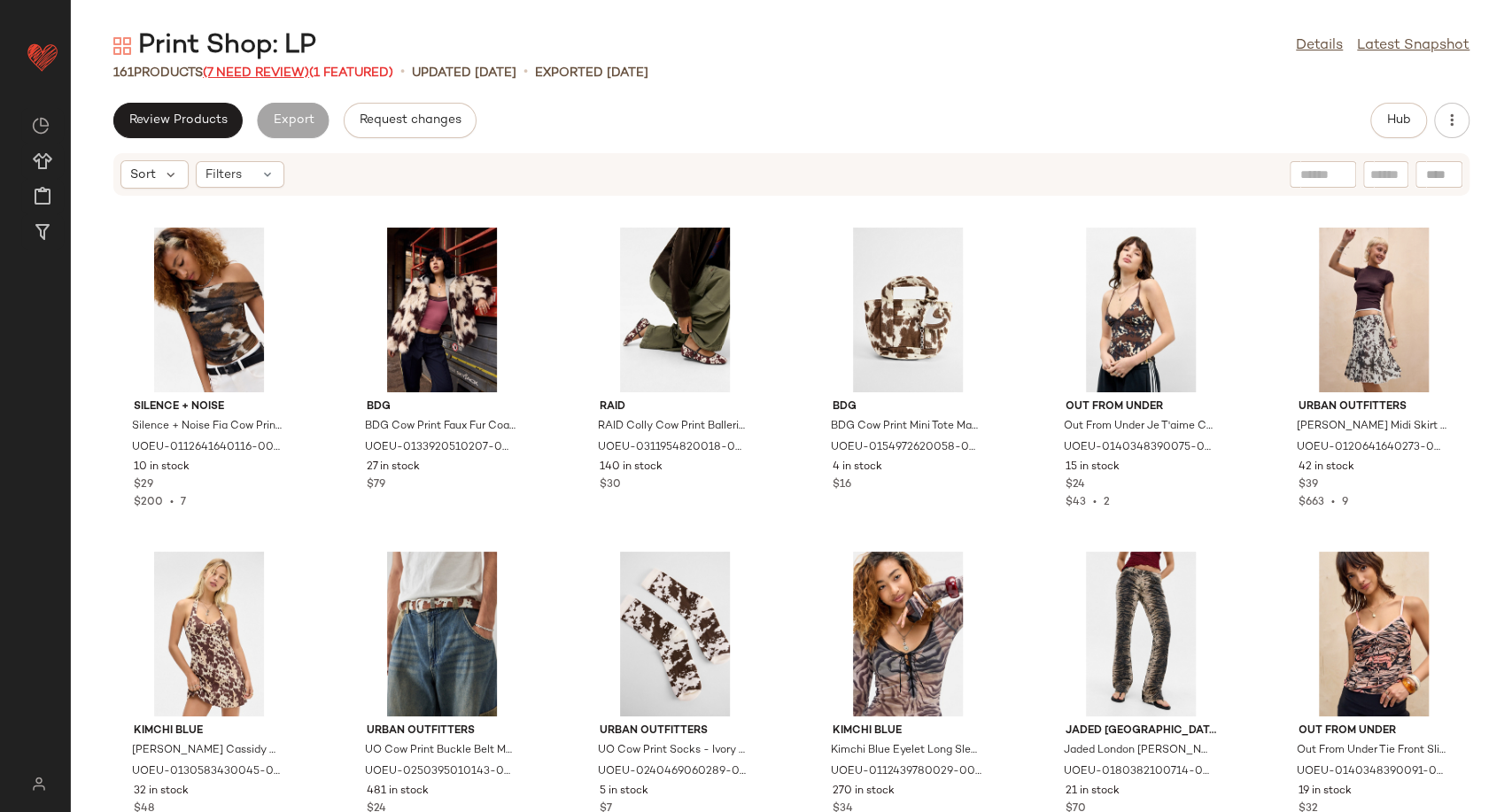
click at [244, 76] on span "(7 Need Review)" at bounding box center [256, 73] width 106 height 14
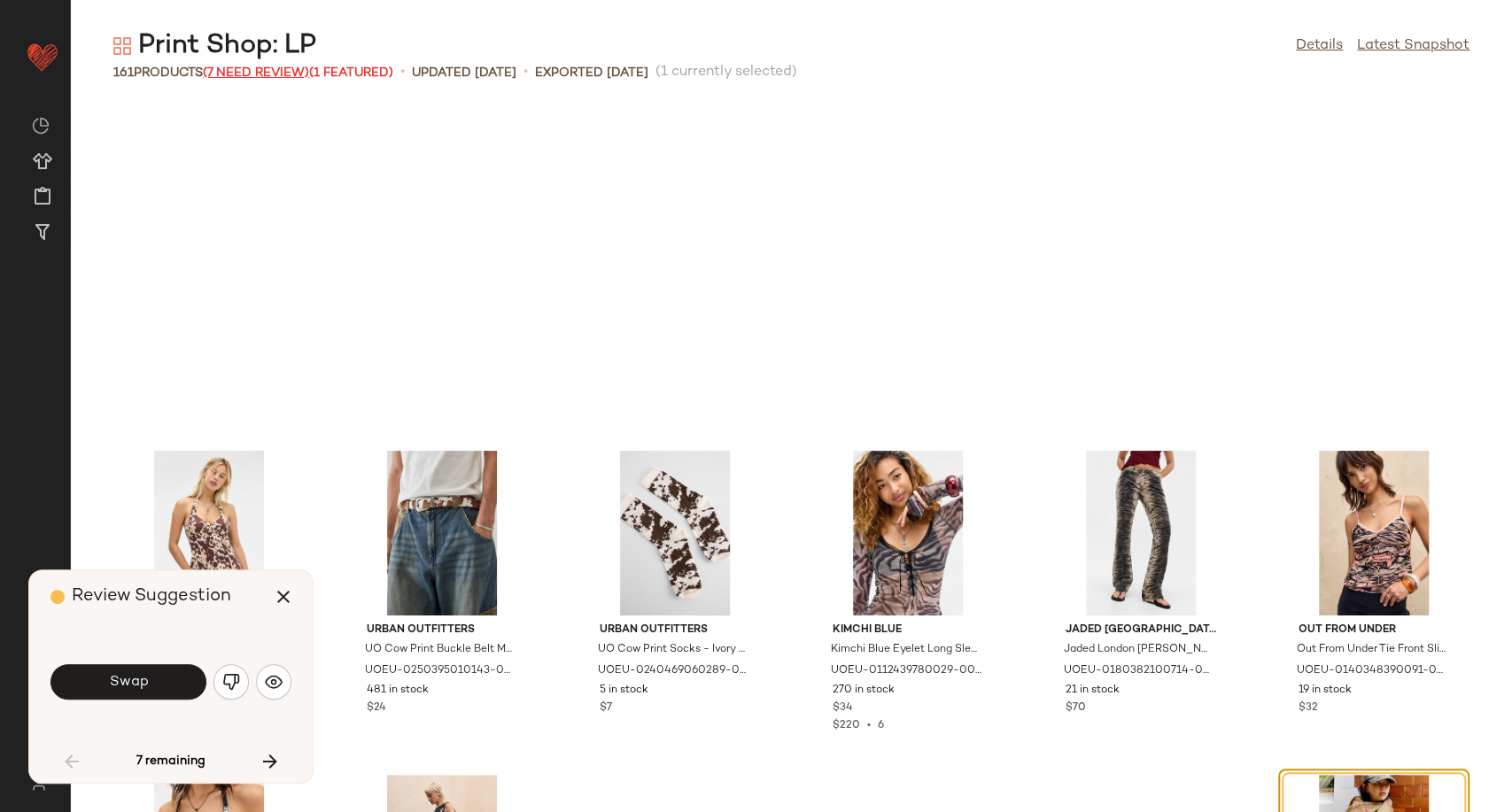
scroll to position [338, 0]
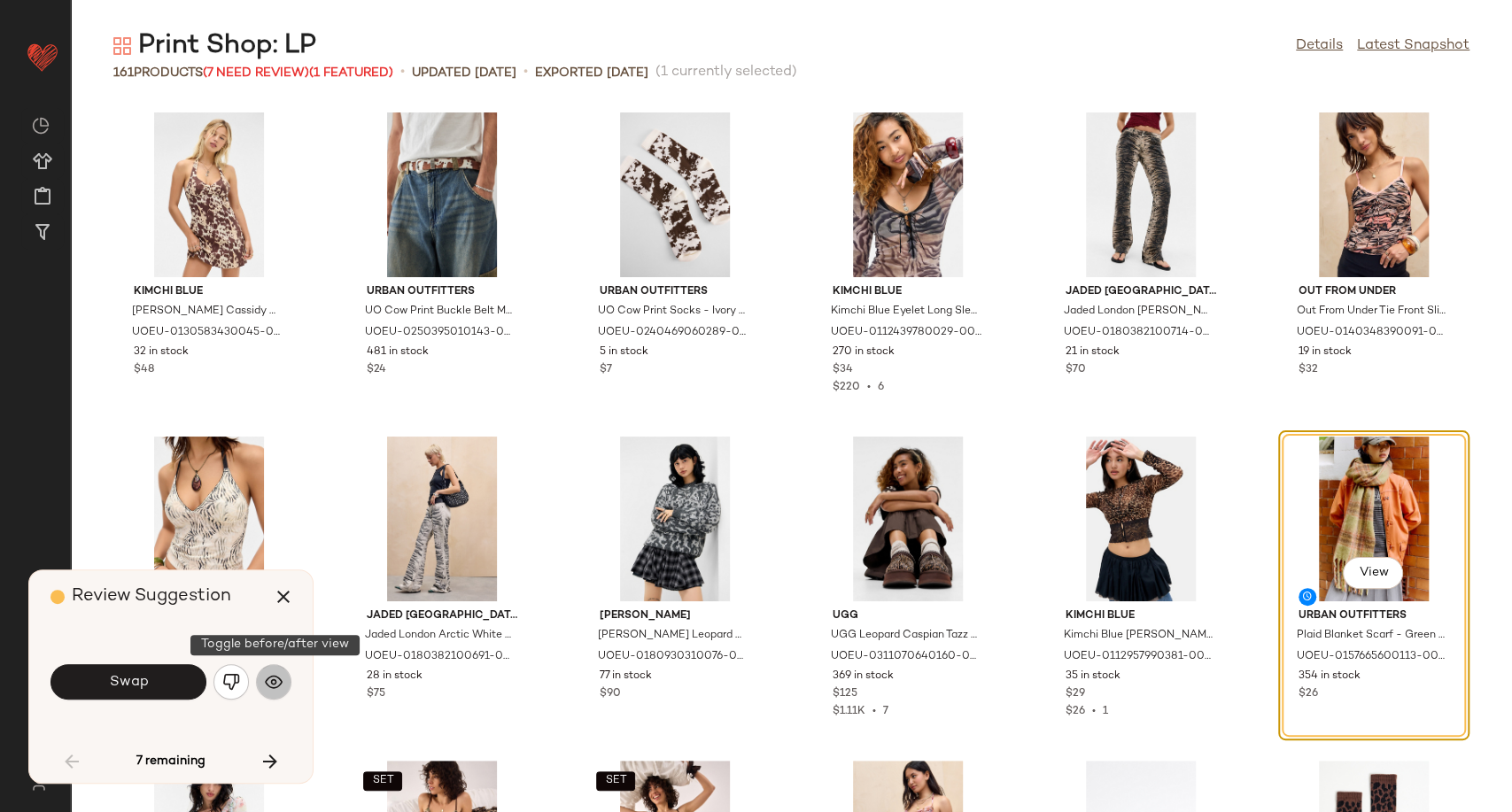
click at [273, 687] on img "button" at bounding box center [273, 681] width 17 height 17
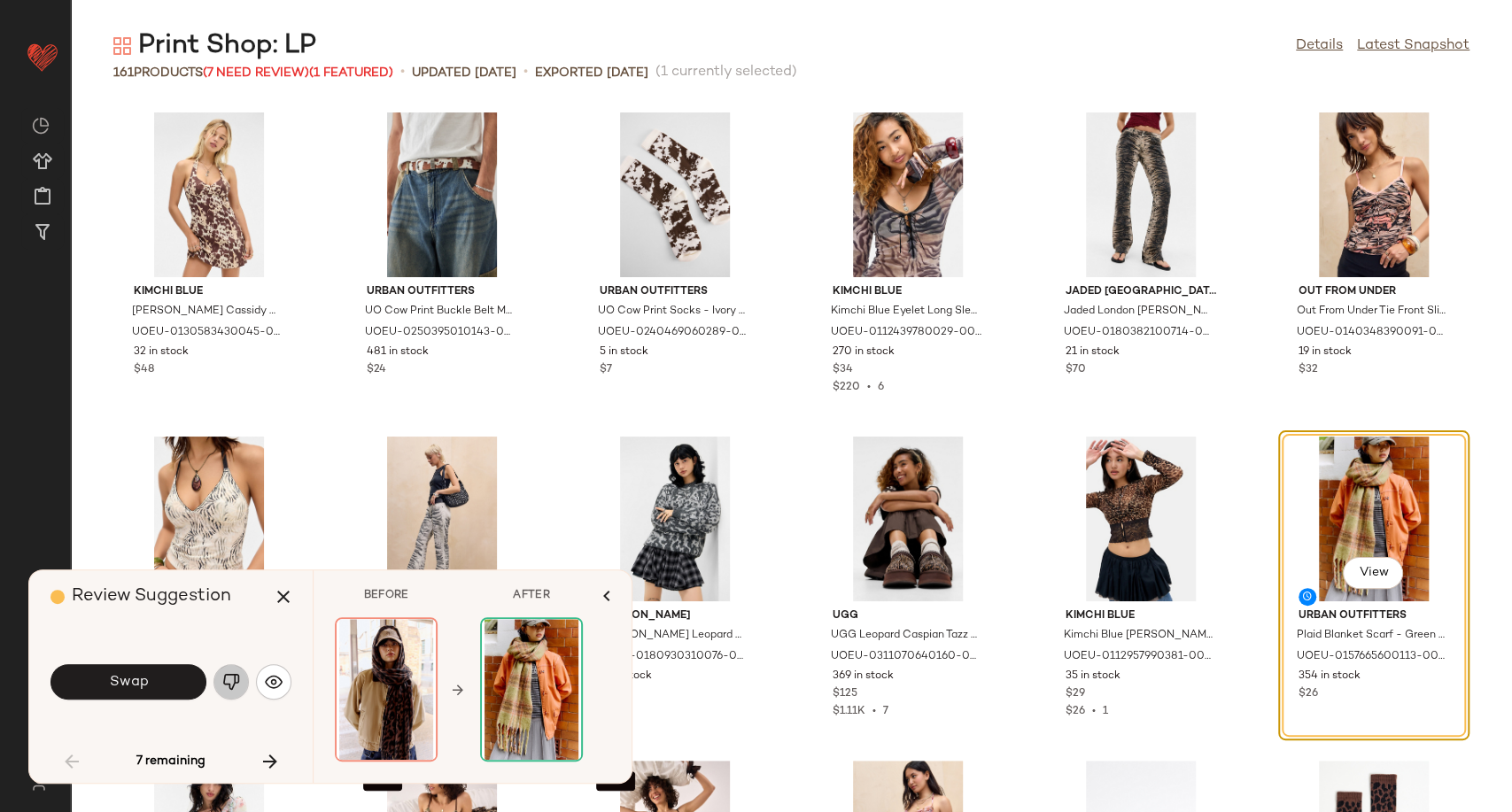
click at [216, 681] on button "button" at bounding box center [231, 681] width 36 height 36
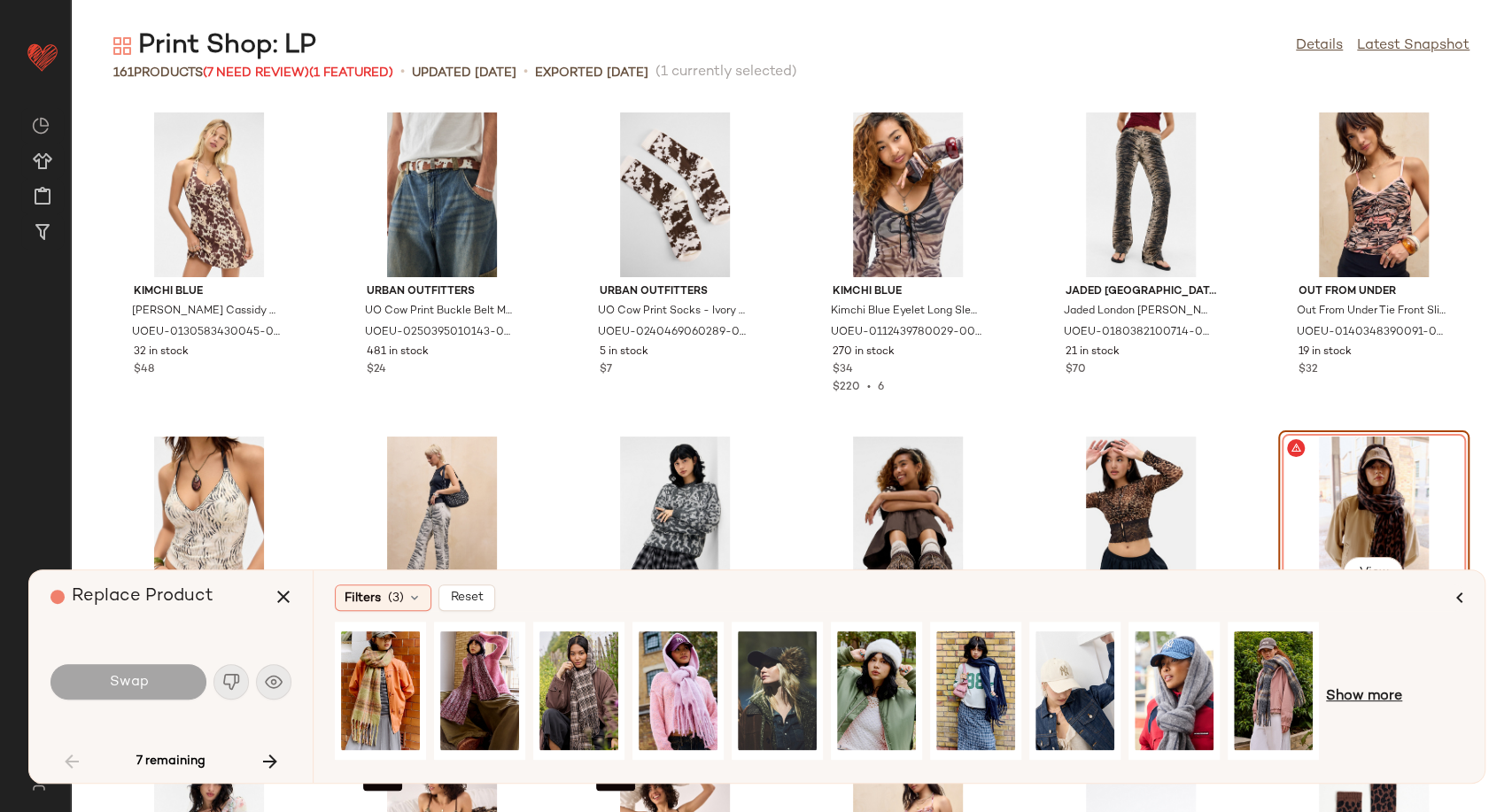
click at [1350, 700] on span "Show more" at bounding box center [1364, 696] width 76 height 21
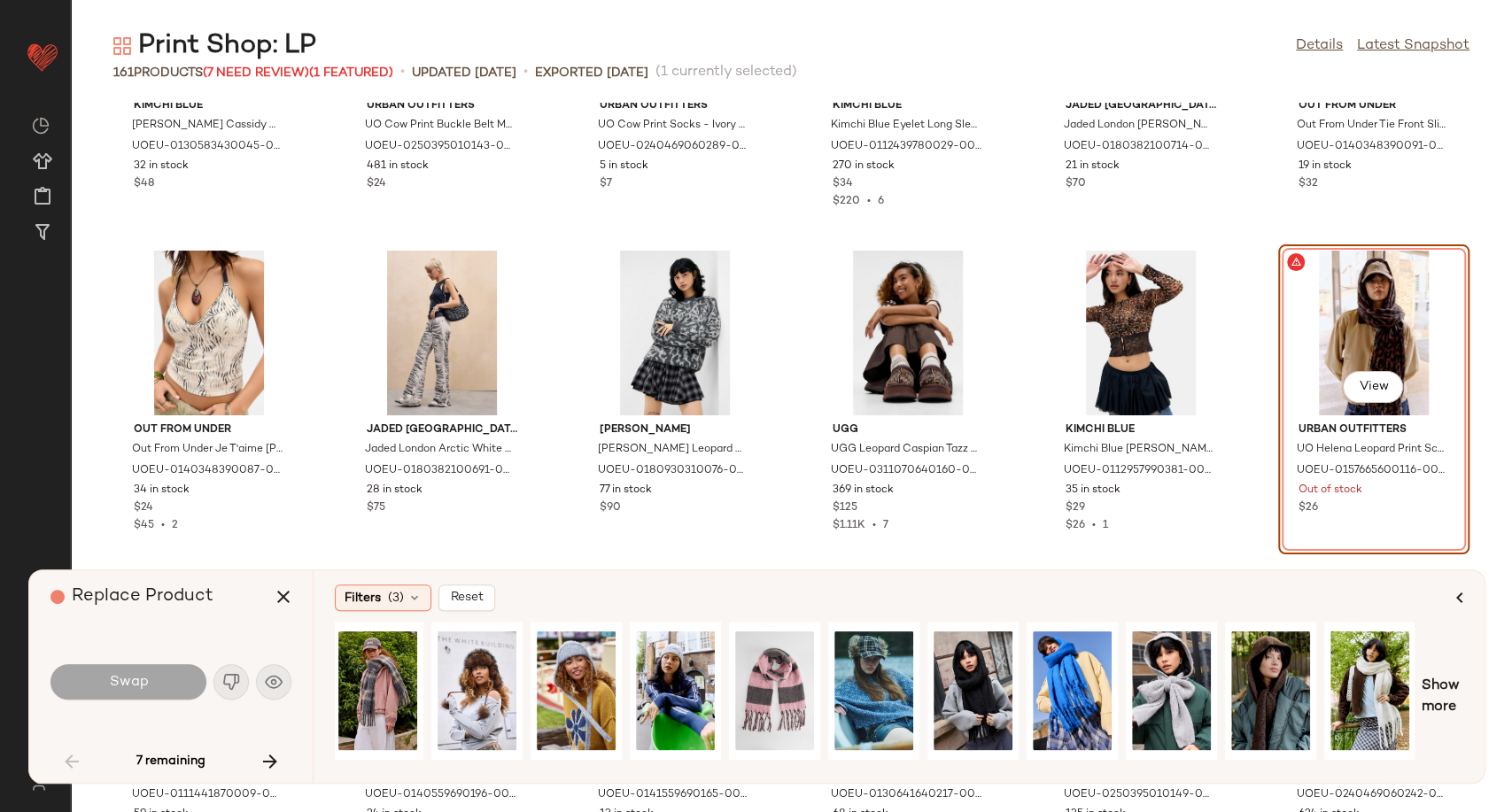
scroll to position [535, 0]
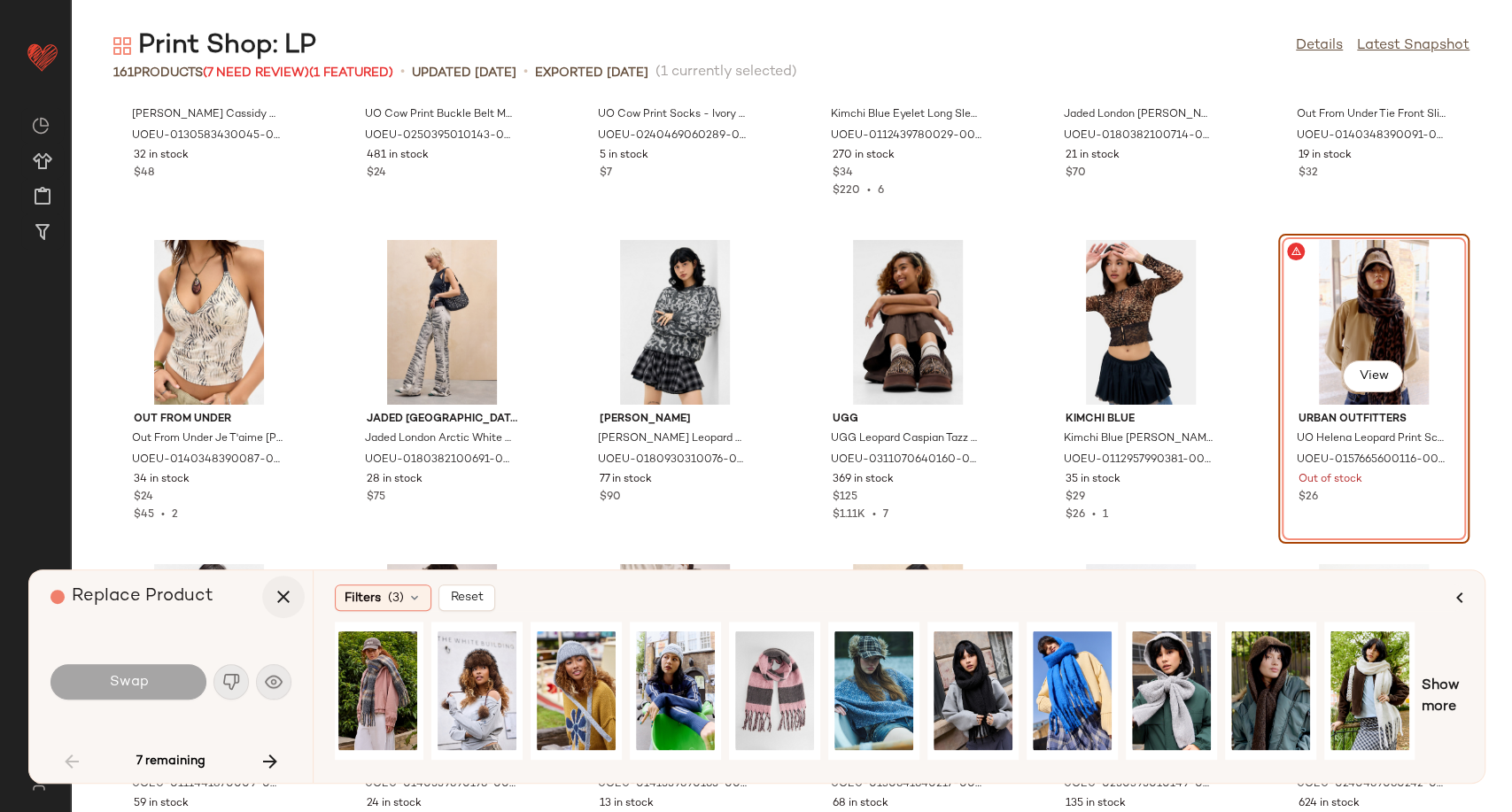
click at [273, 610] on button "button" at bounding box center [284, 596] width 42 height 42
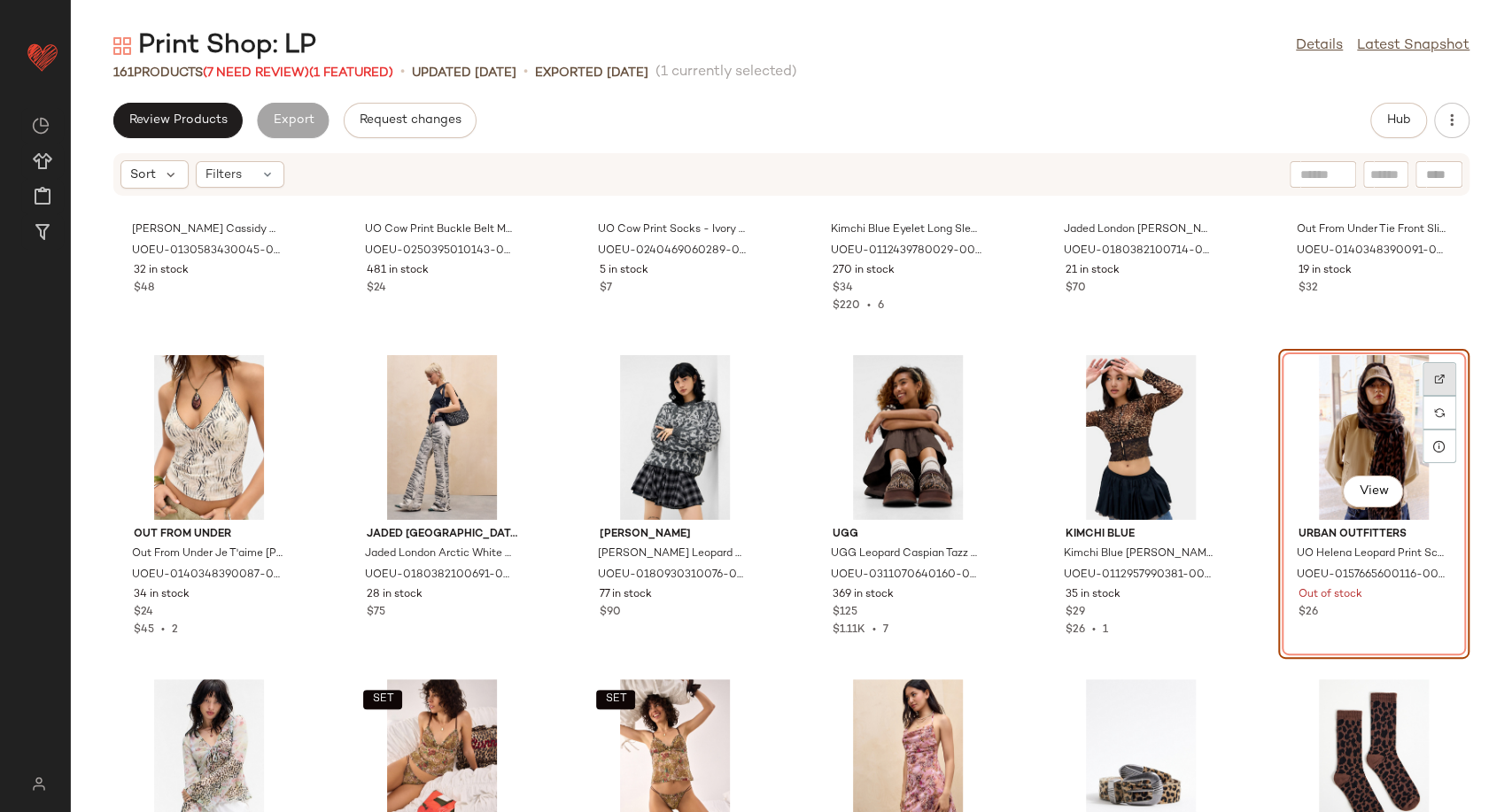
click at [1431, 370] on div at bounding box center [1439, 379] width 34 height 34
click at [1432, 452] on icon at bounding box center [1439, 445] width 14 height 14
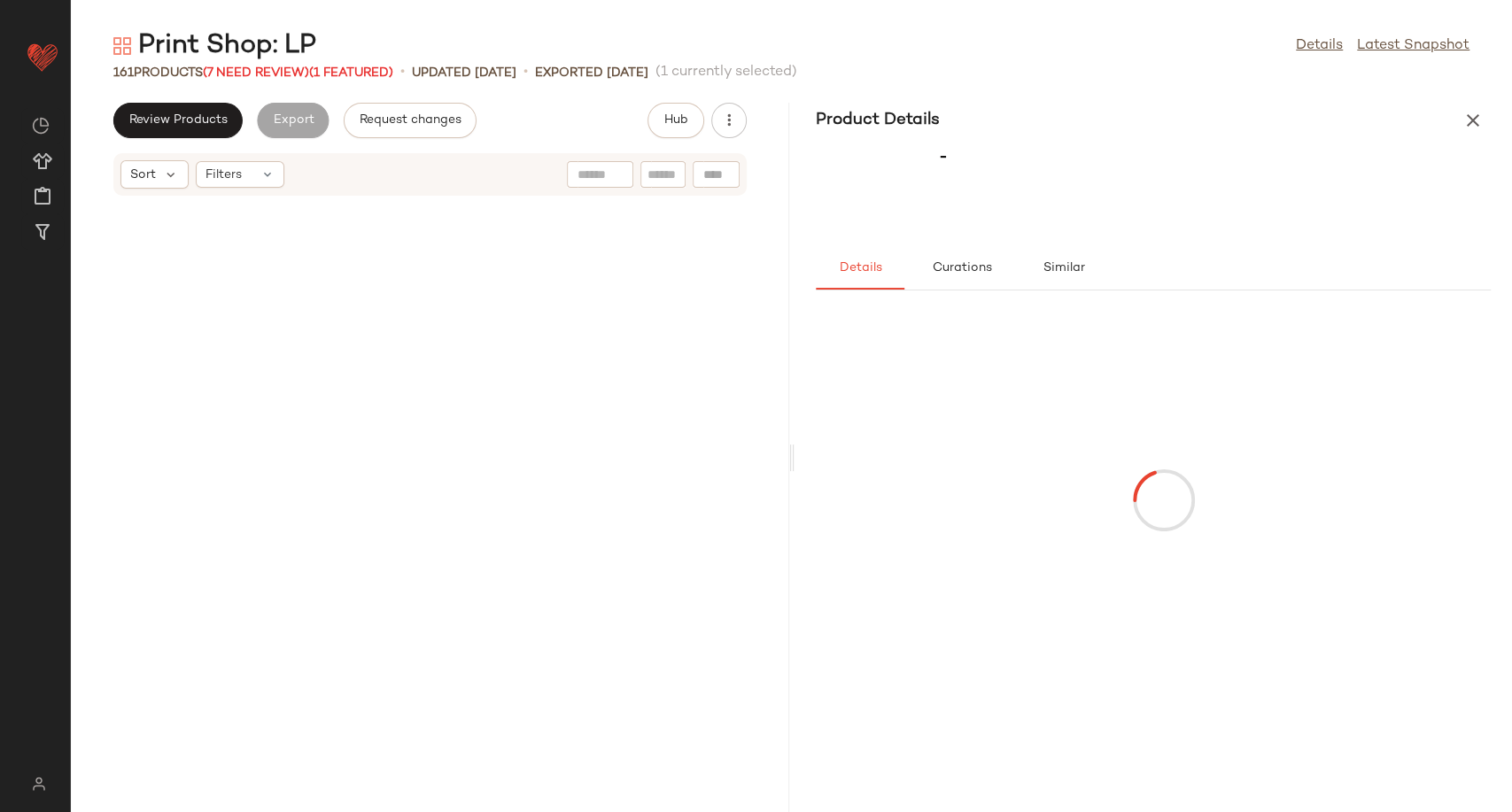
scroll to position [1620, 0]
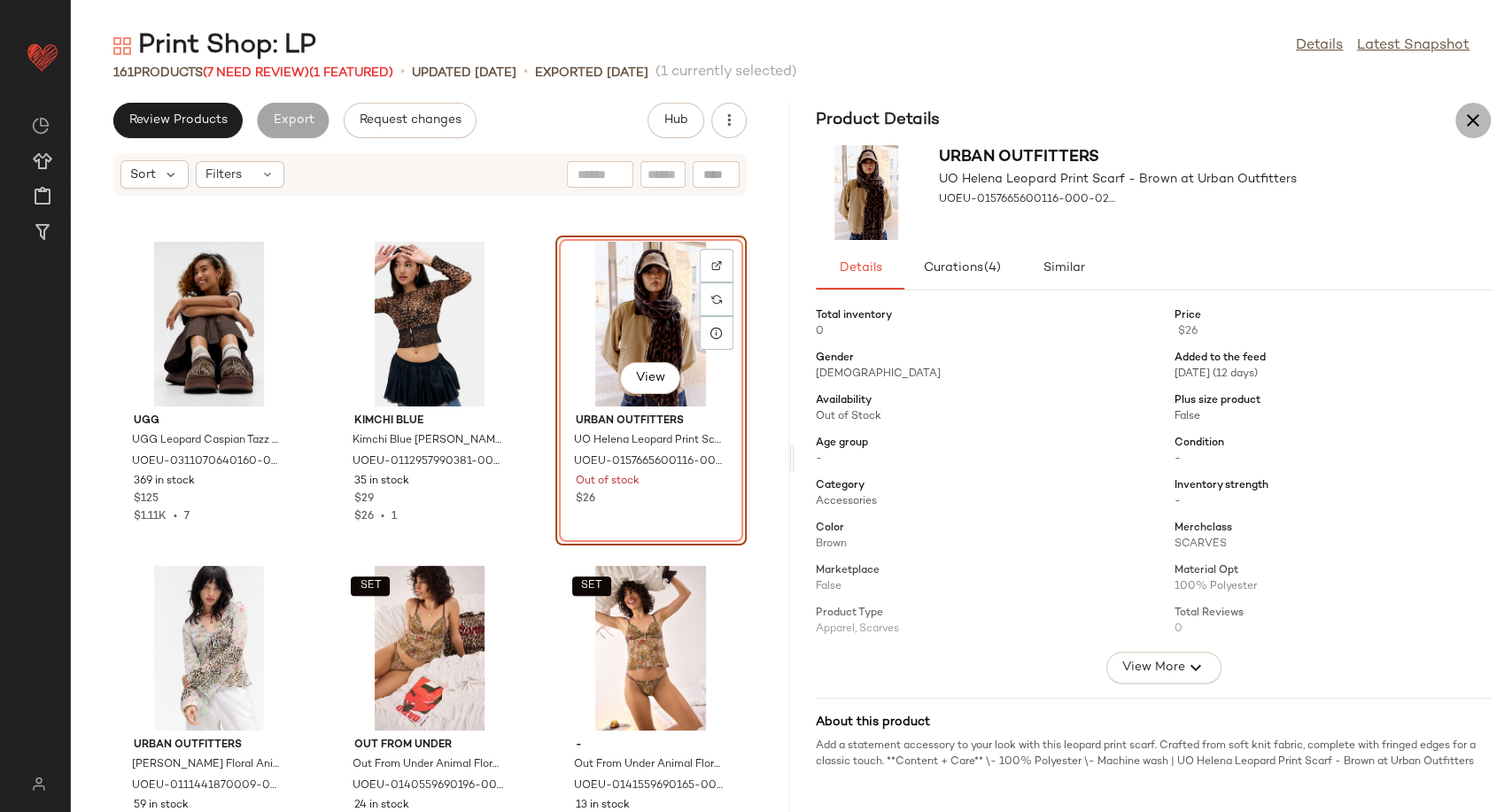
click at [1478, 123] on icon "button" at bounding box center [1473, 120] width 21 height 21
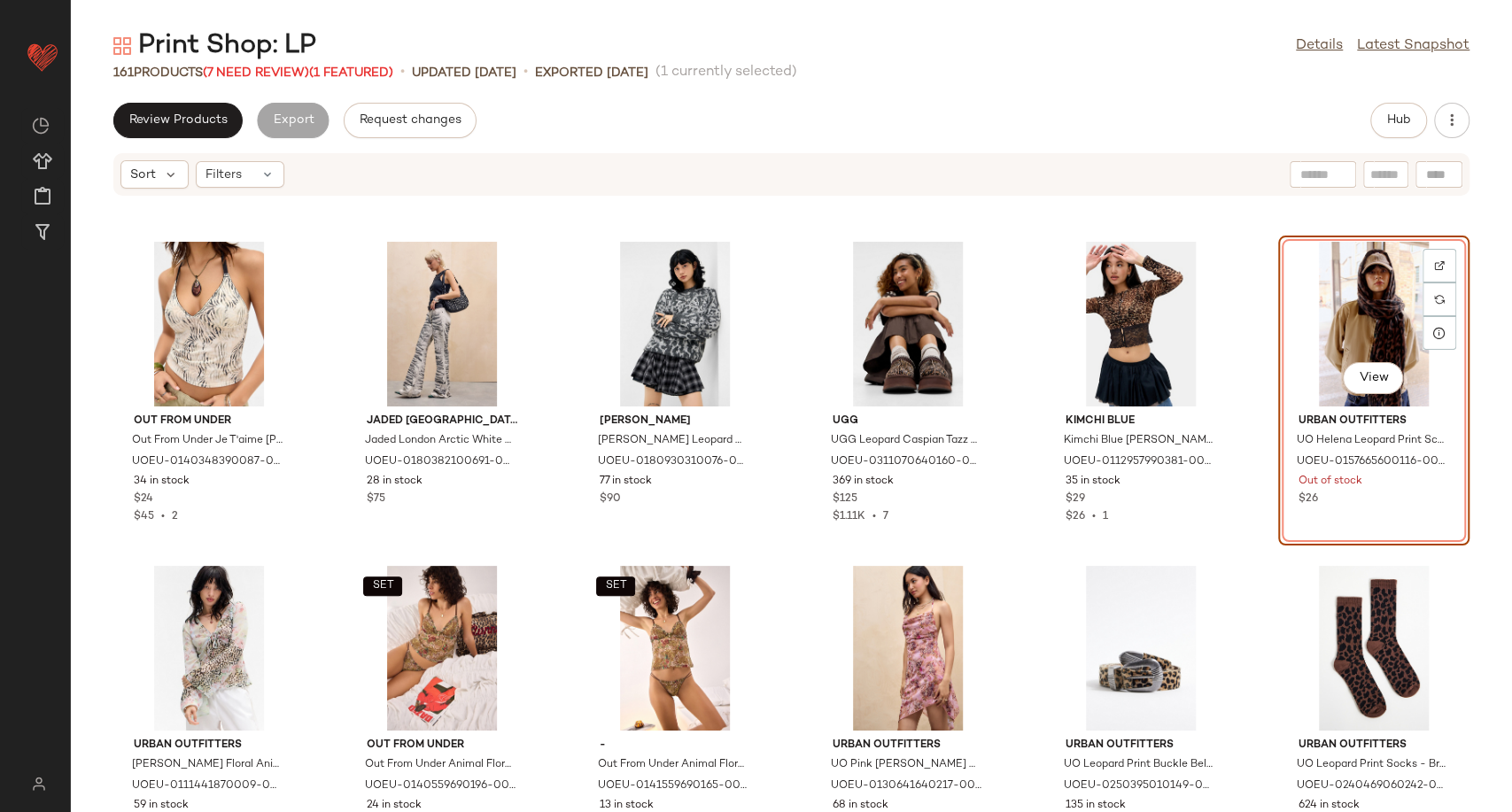
click at [1396, 286] on div "View" at bounding box center [1374, 324] width 179 height 165
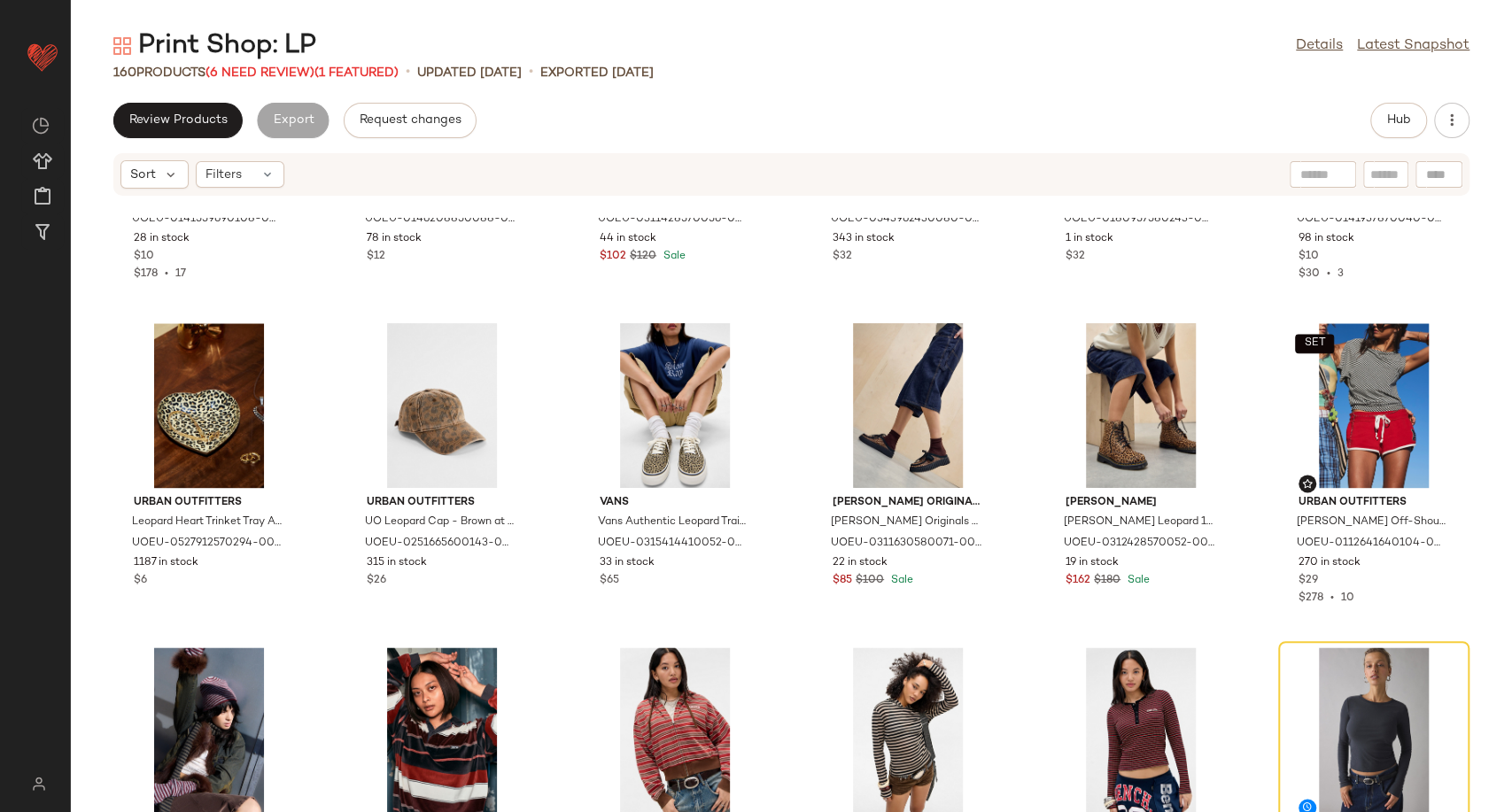
scroll to position [1730, 0]
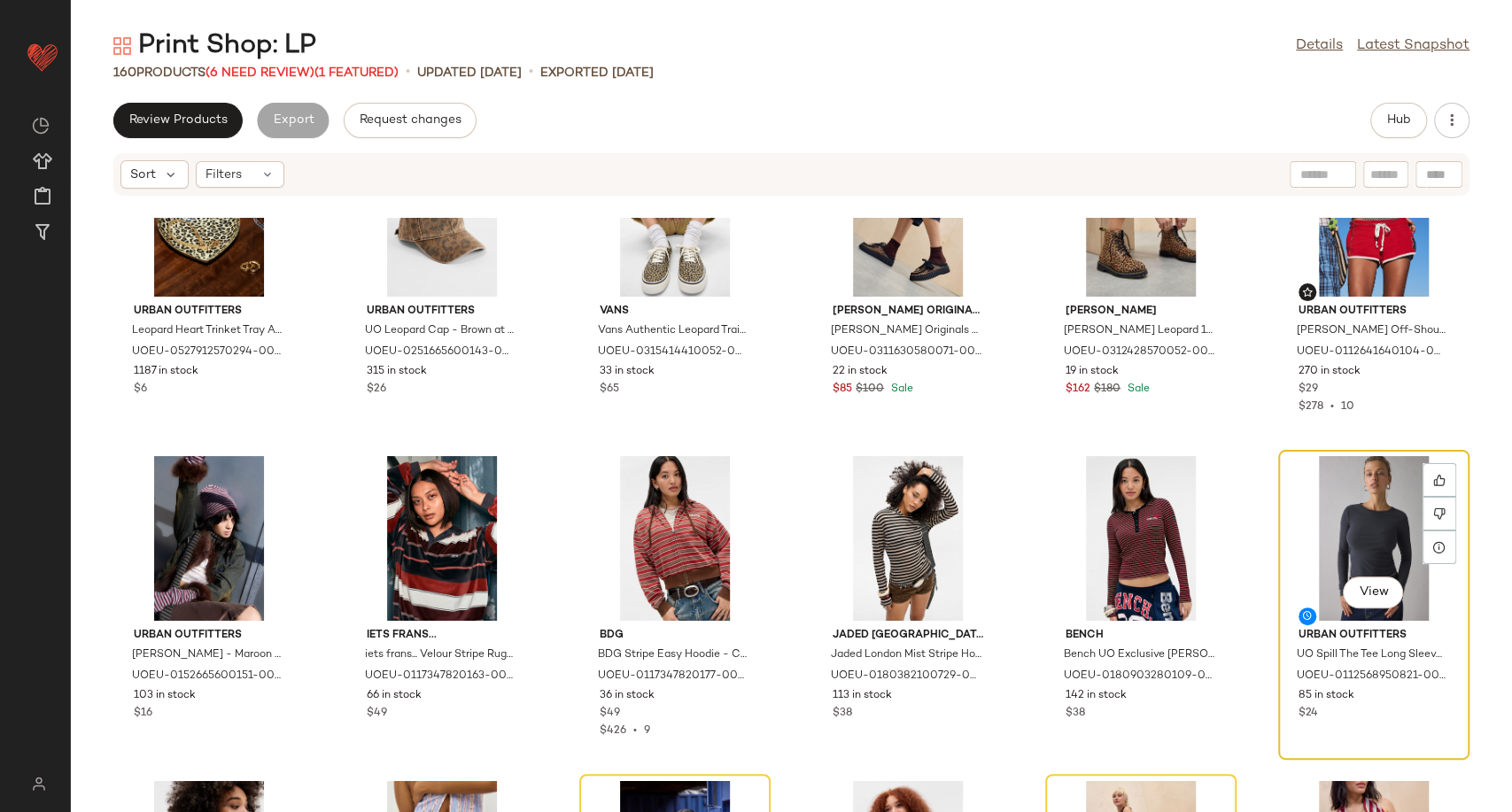
click at [1360, 538] on div "View" at bounding box center [1374, 539] width 179 height 165
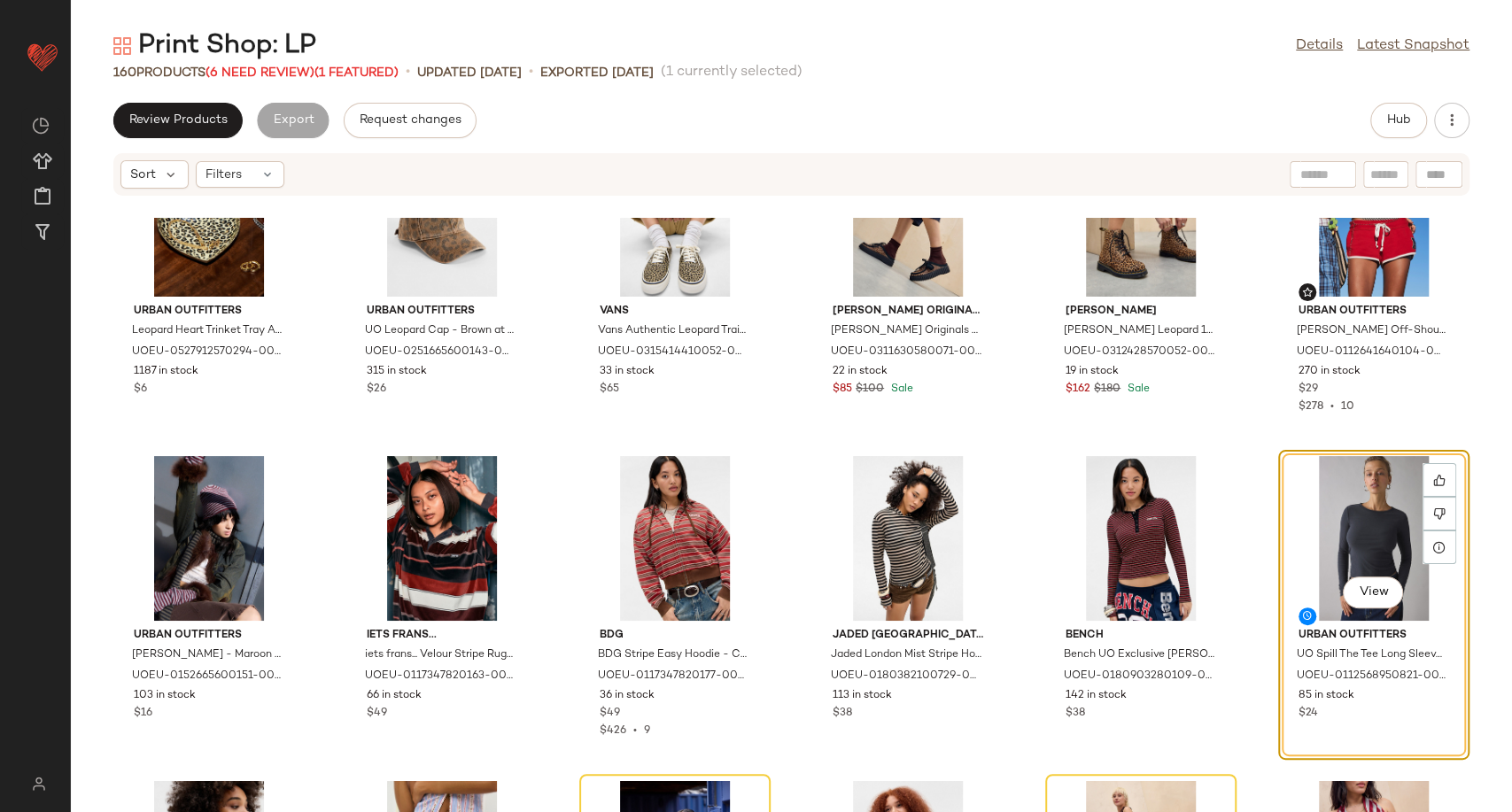
click at [274, 62] on div "Print Shop: LP" at bounding box center [215, 46] width 203 height 36
click at [289, 87] on div "Print Shop: LP Details Latest Snapshot 160 Products (6 Need Review) (1 Featured…" at bounding box center [791, 420] width 1442 height 784
click at [283, 74] on span "(6 Need Review)" at bounding box center [260, 73] width 109 height 14
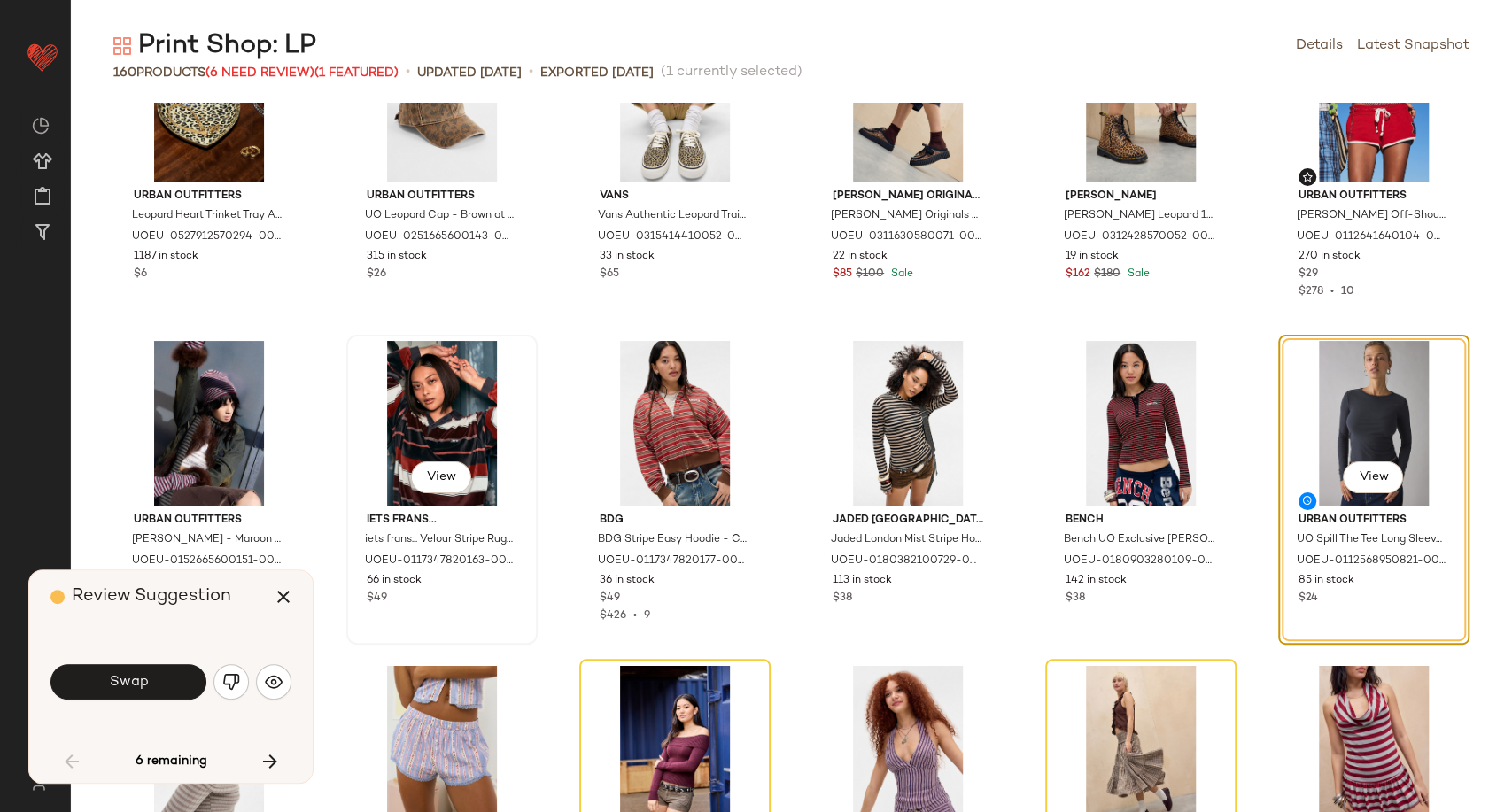
scroll to position [1620, 0]
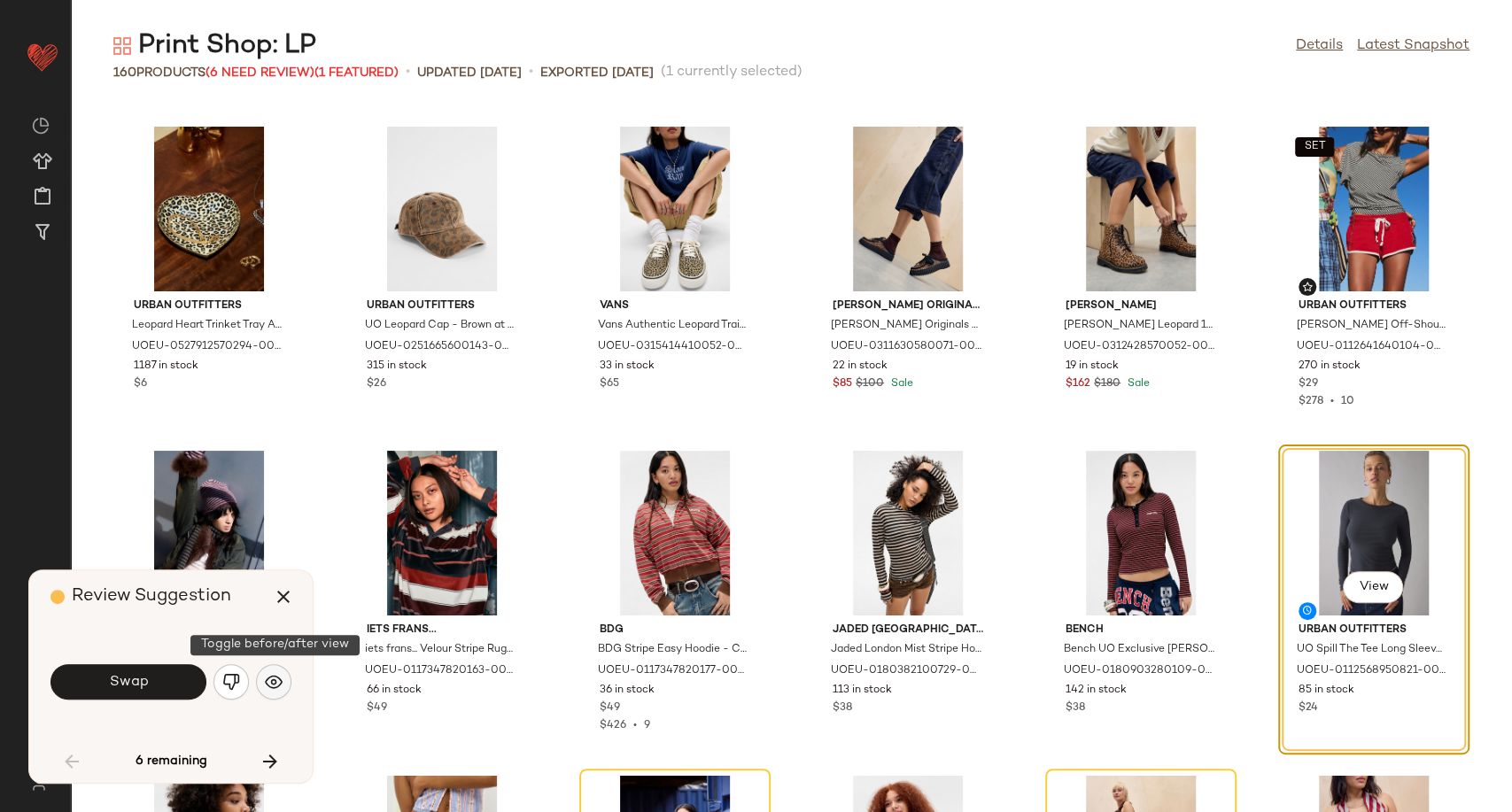
click at [271, 684] on img "button" at bounding box center [273, 681] width 17 height 17
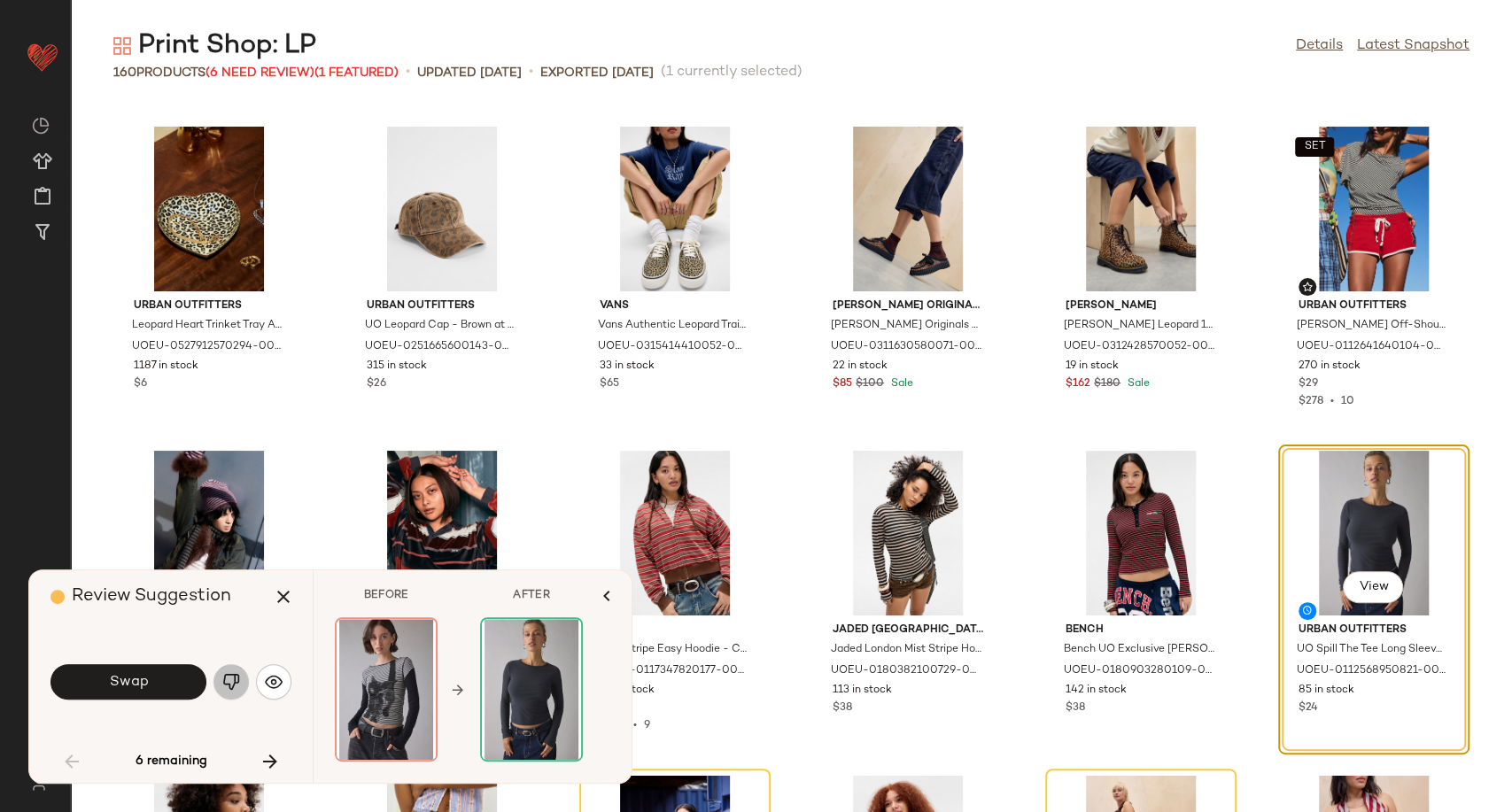
click at [222, 688] on img "button" at bounding box center [231, 681] width 17 height 17
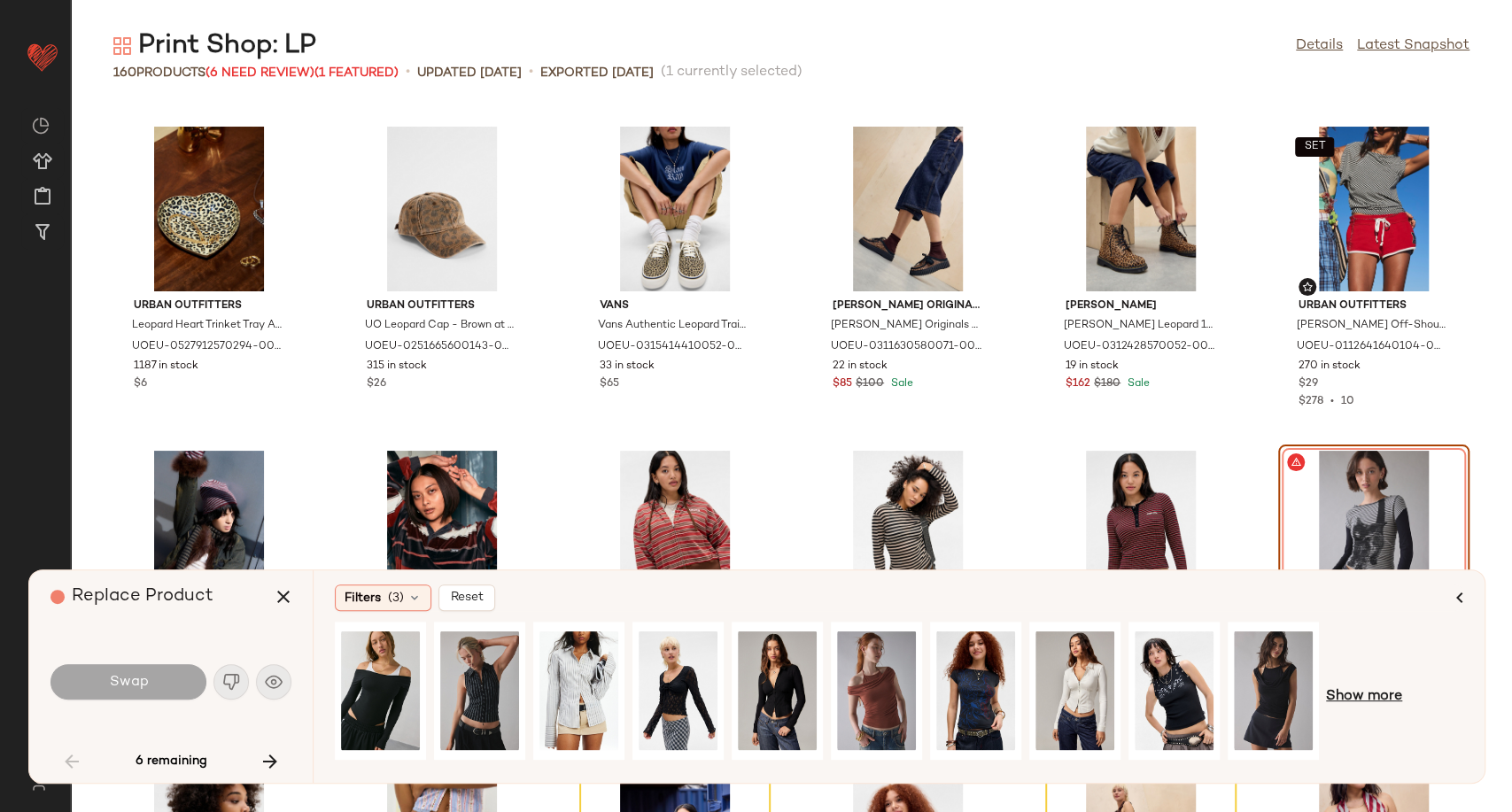
click at [1354, 694] on span "Show more" at bounding box center [1364, 696] width 76 height 21
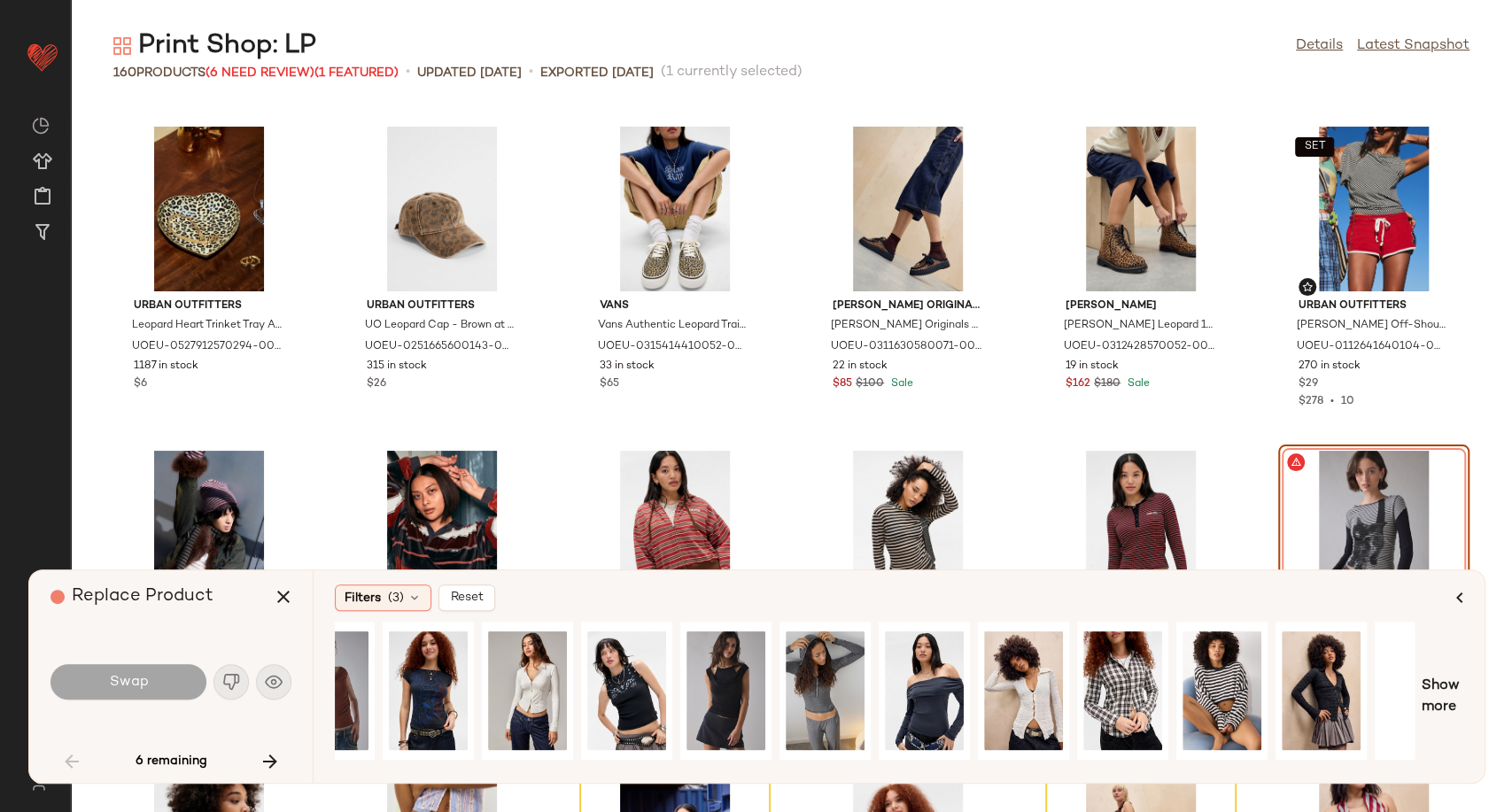
scroll to position [0, 550]
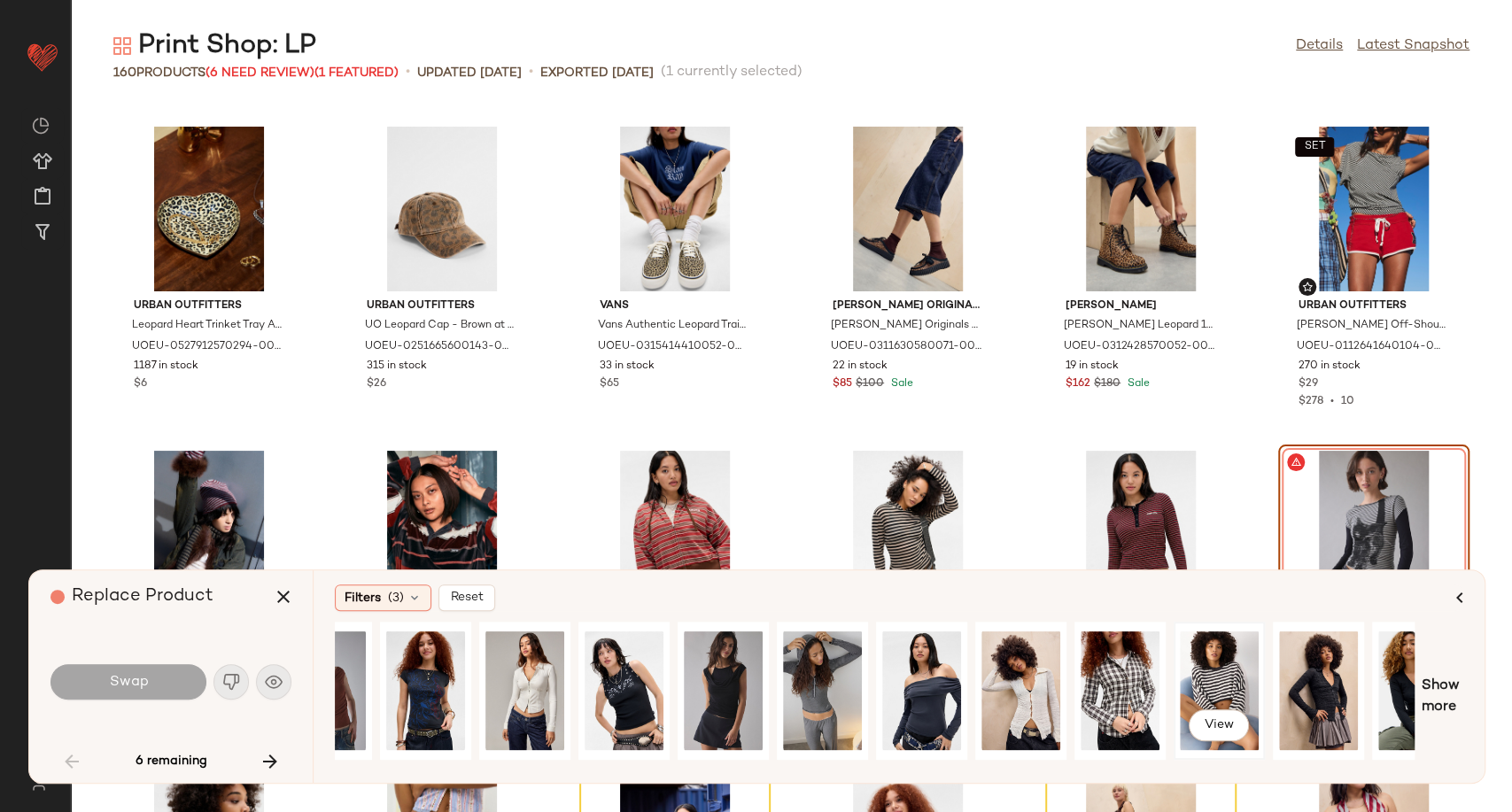
click at [1220, 688] on div "View" at bounding box center [1219, 691] width 79 height 126
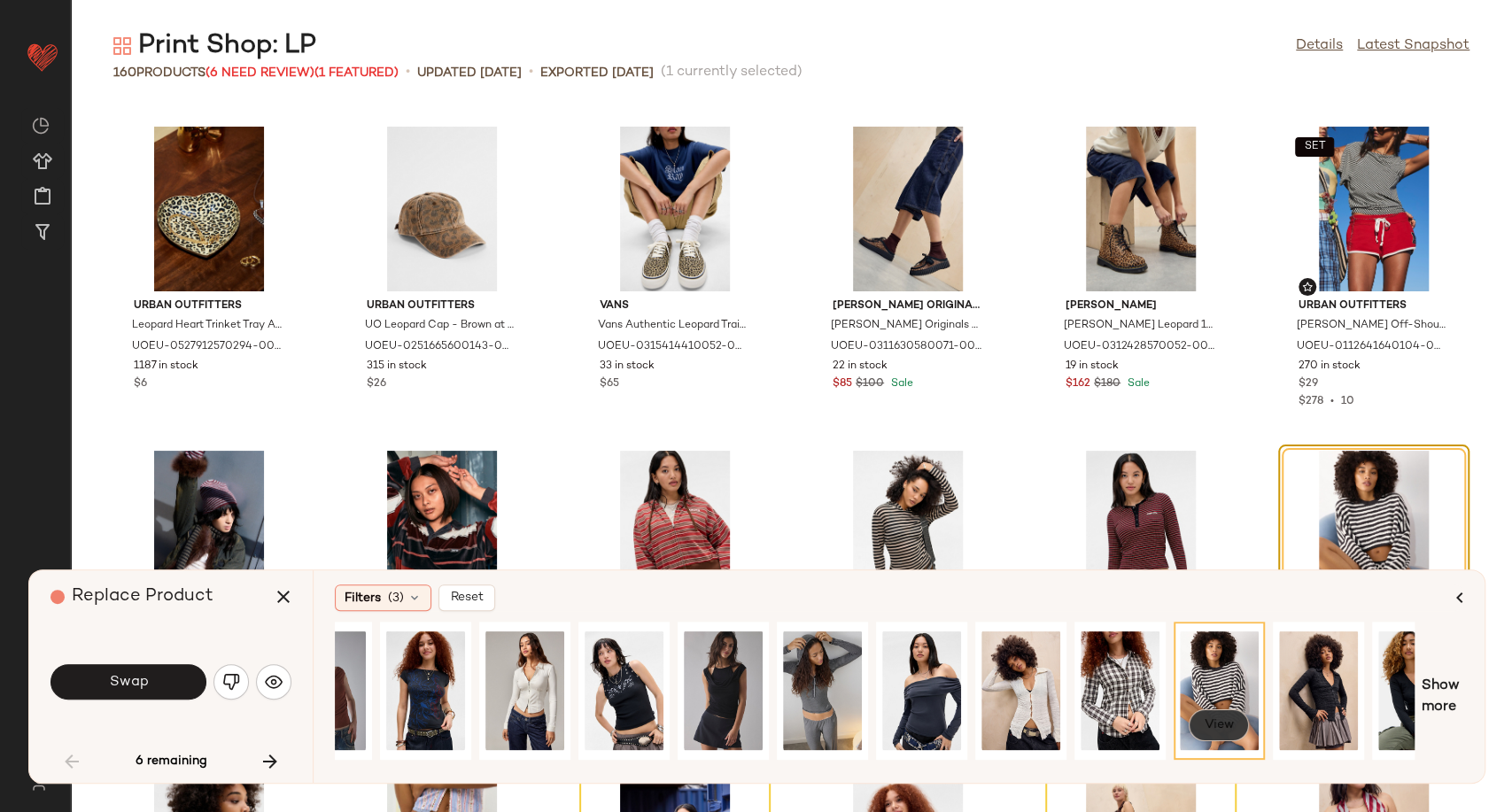
click at [1225, 732] on span "View" at bounding box center [1218, 724] width 30 height 14
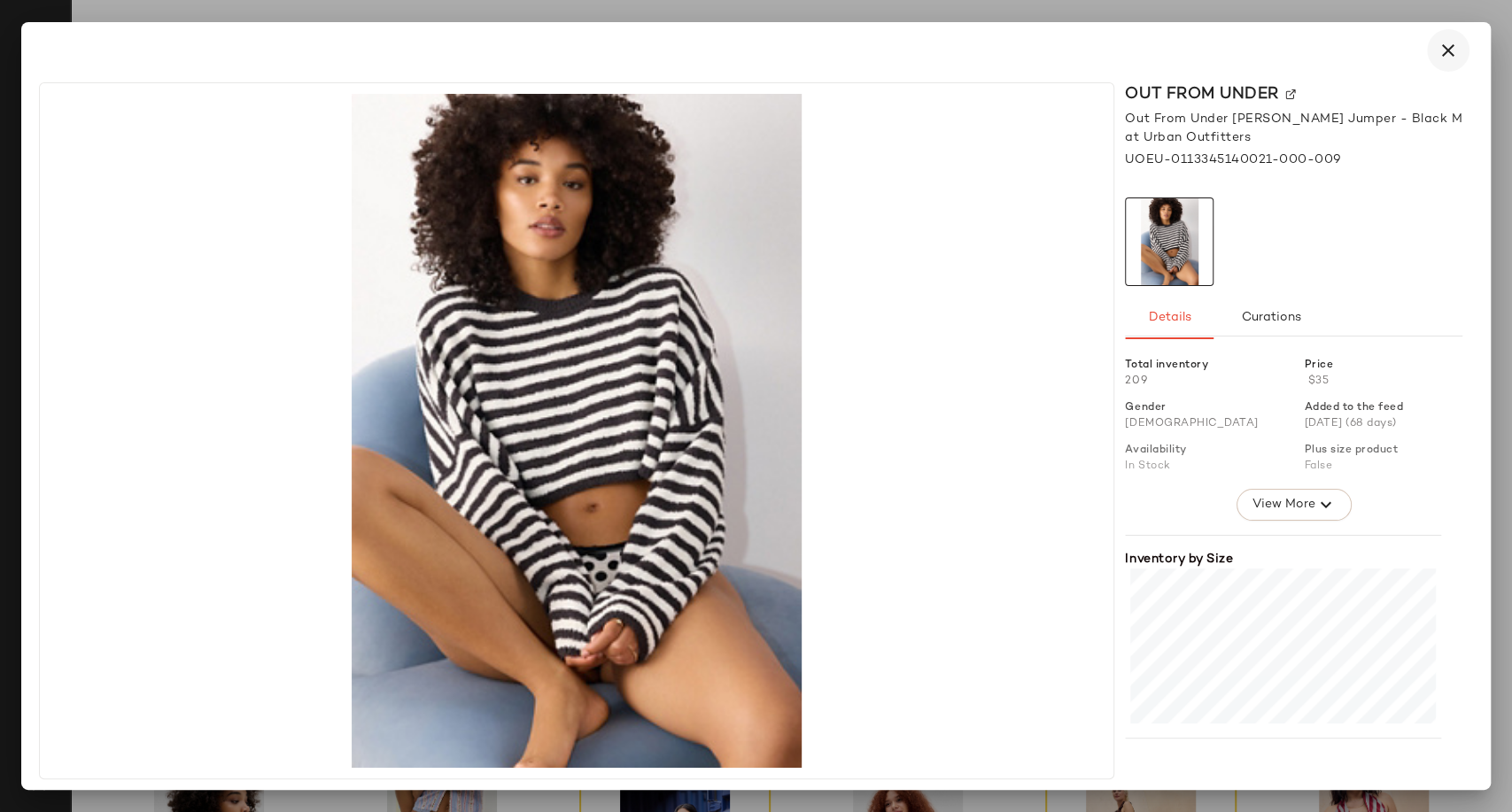
click at [1432, 58] on button "button" at bounding box center [1448, 50] width 42 height 42
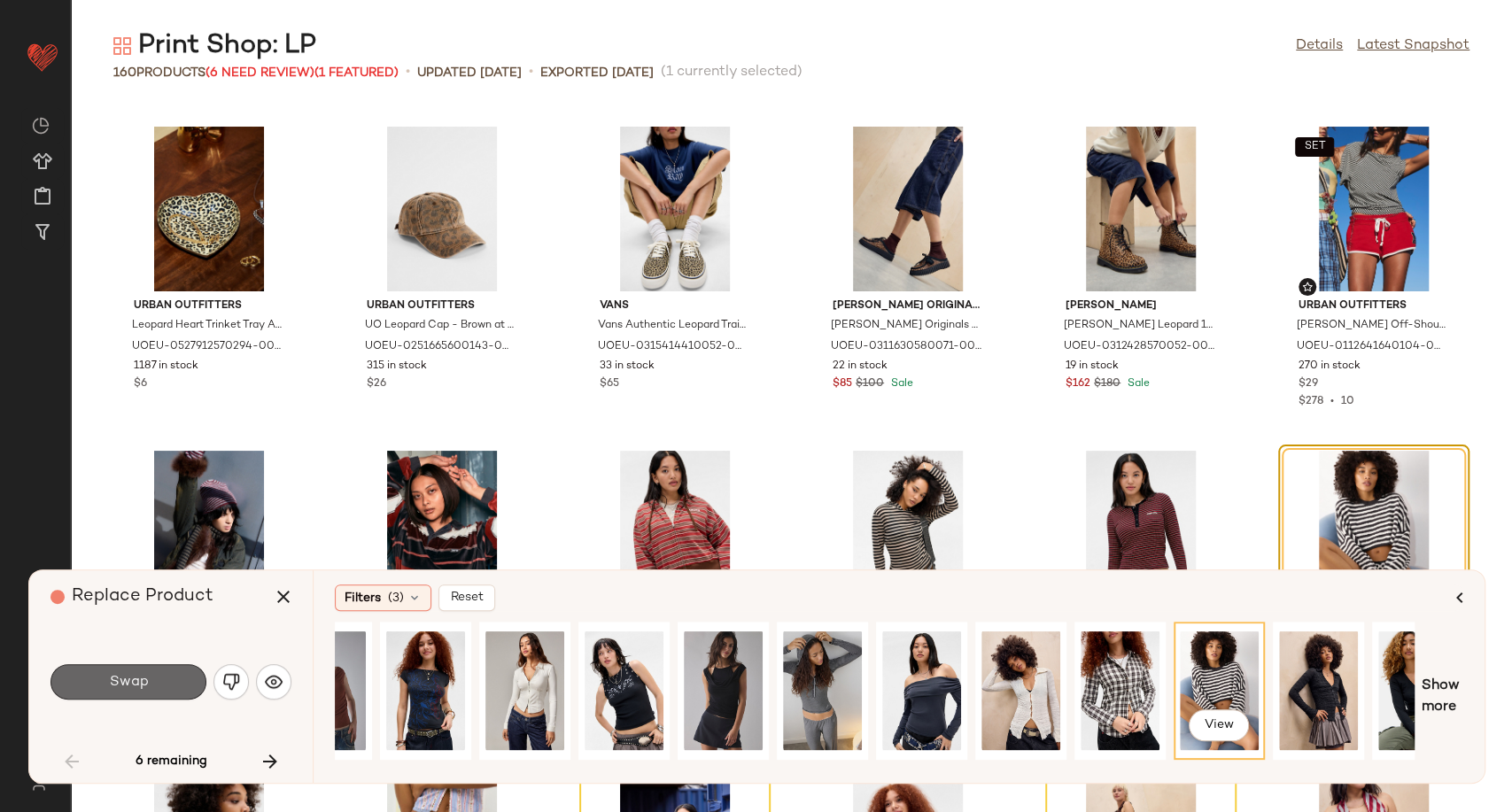
click at [134, 685] on span "Swap" at bounding box center [128, 682] width 40 height 16
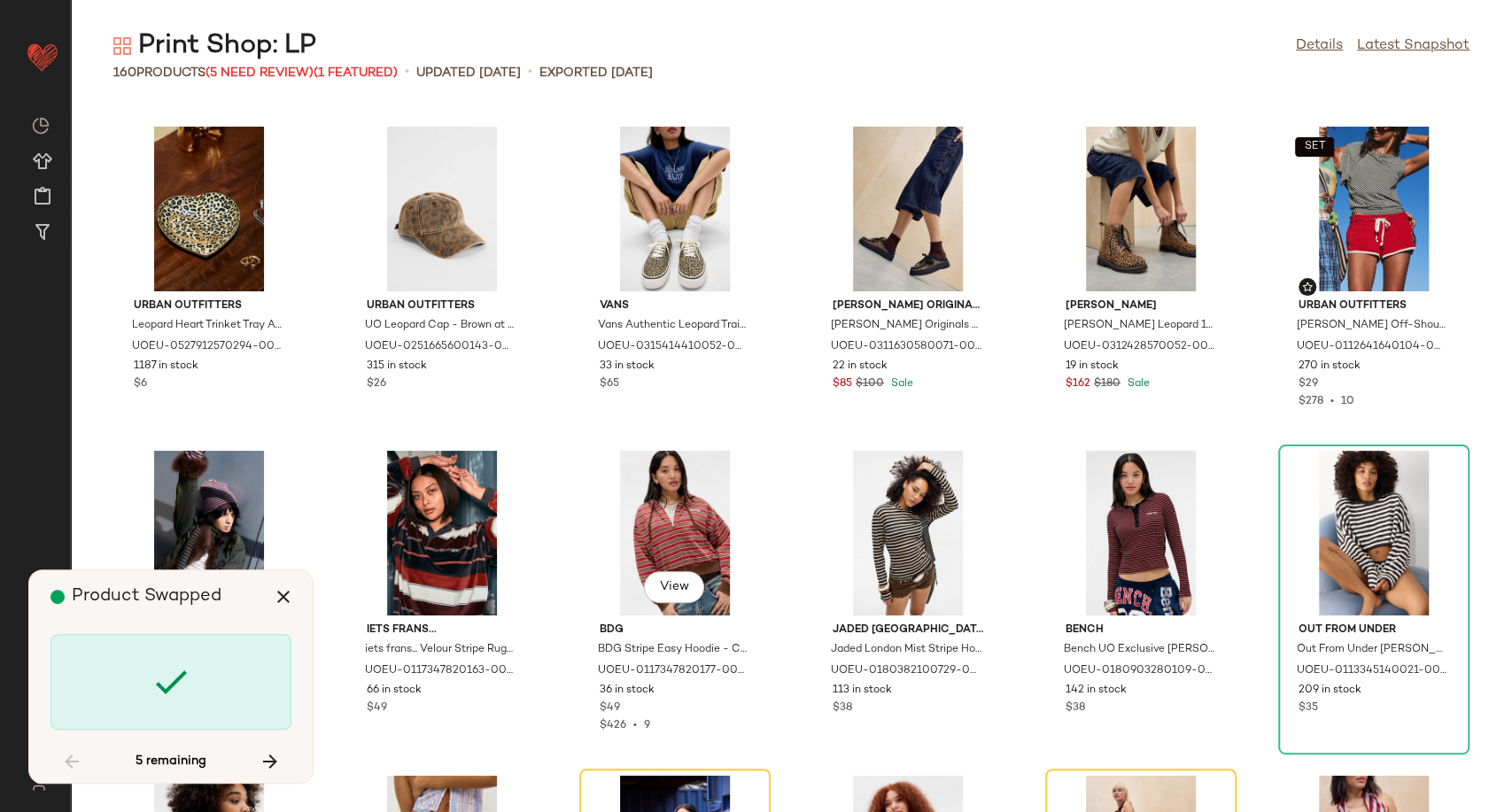
scroll to position [1945, 0]
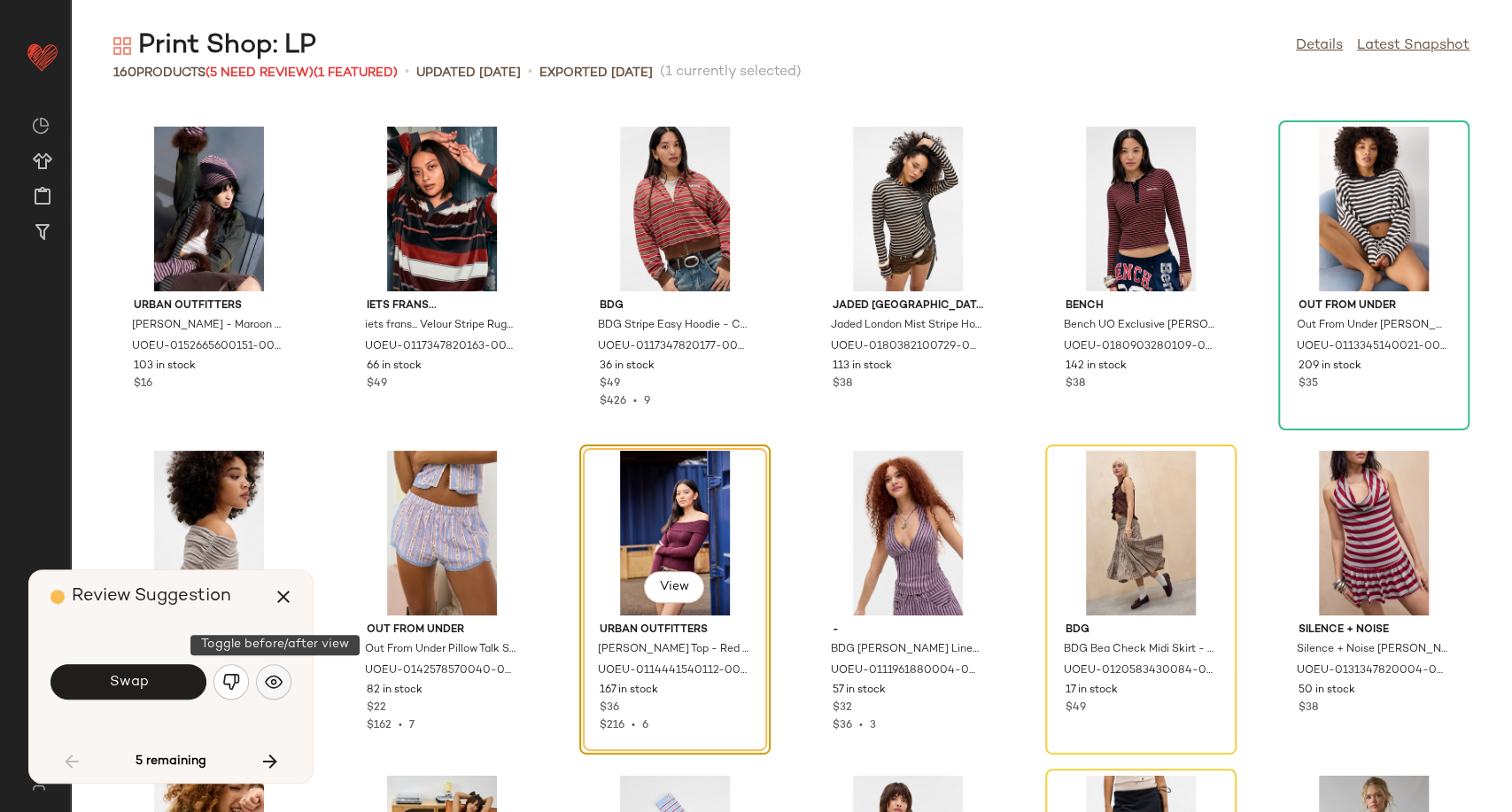
click at [273, 683] on img "button" at bounding box center [273, 681] width 17 height 17
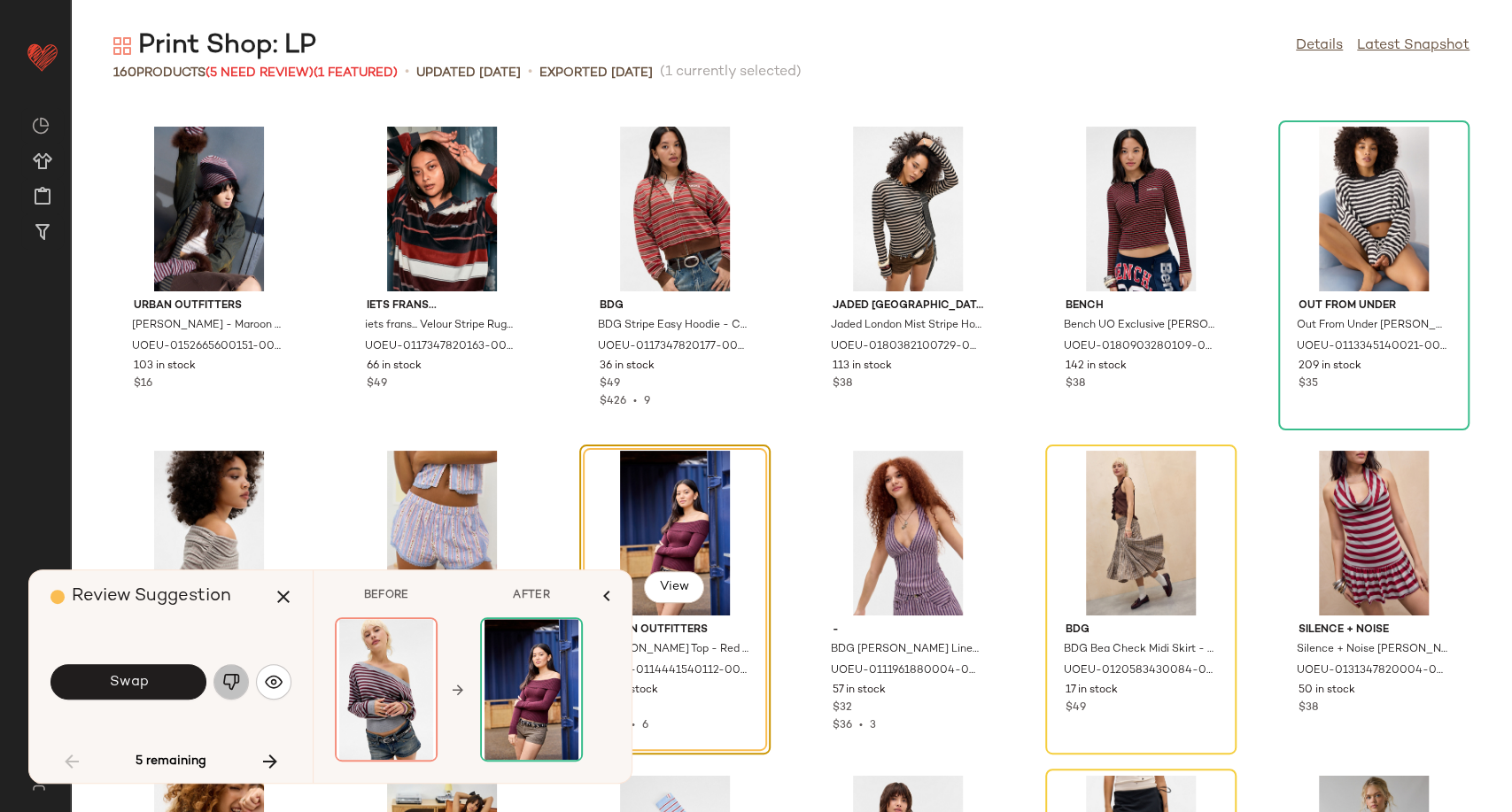
click at [227, 682] on img "button" at bounding box center [231, 681] width 17 height 17
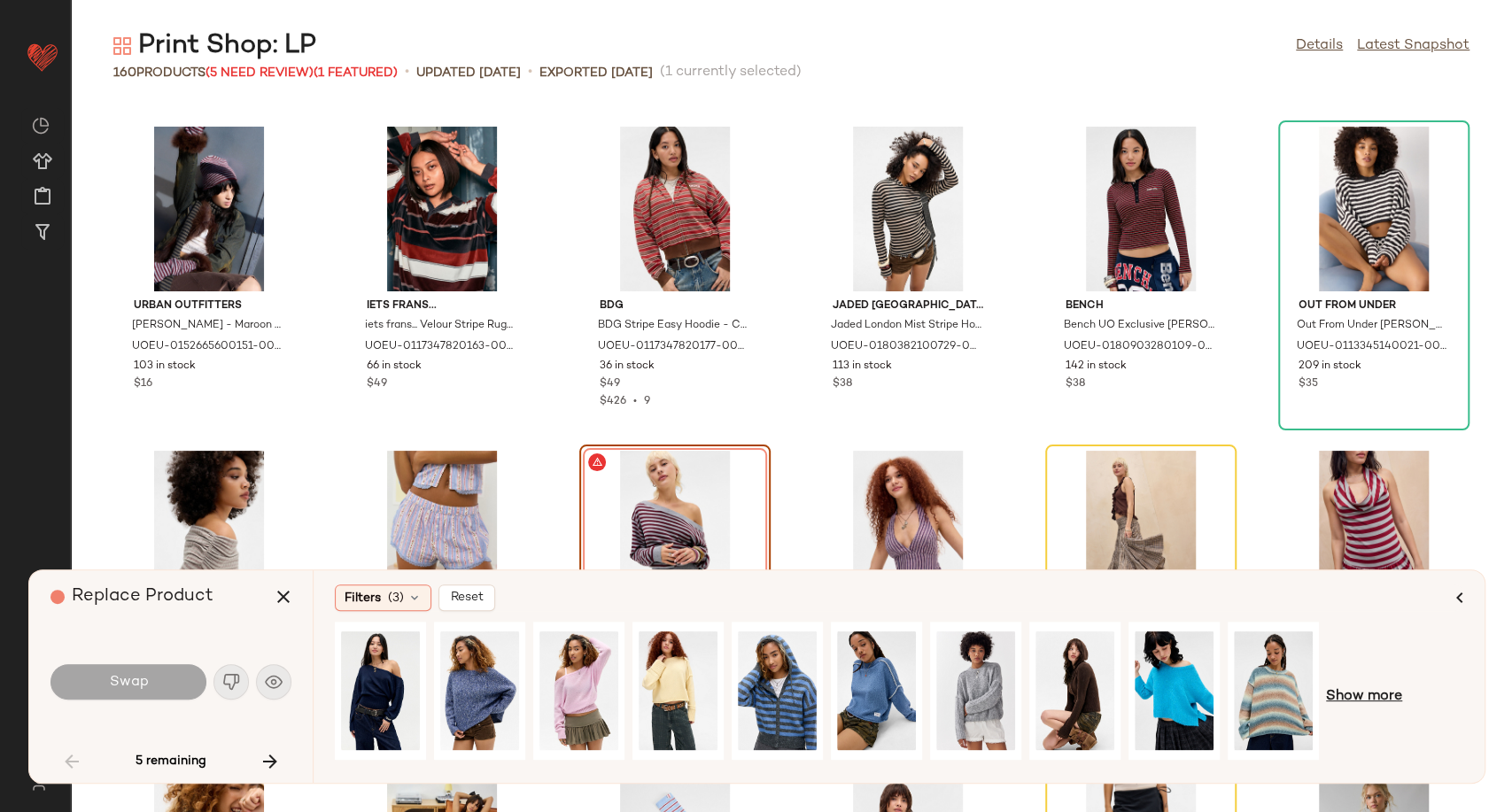
click at [1354, 691] on span "Show more" at bounding box center [1364, 696] width 76 height 21
drag, startPoint x: 782, startPoint y: 762, endPoint x: 895, endPoint y: 762, distance: 113.0
click at [895, 762] on div at bounding box center [874, 697] width 1079 height 151
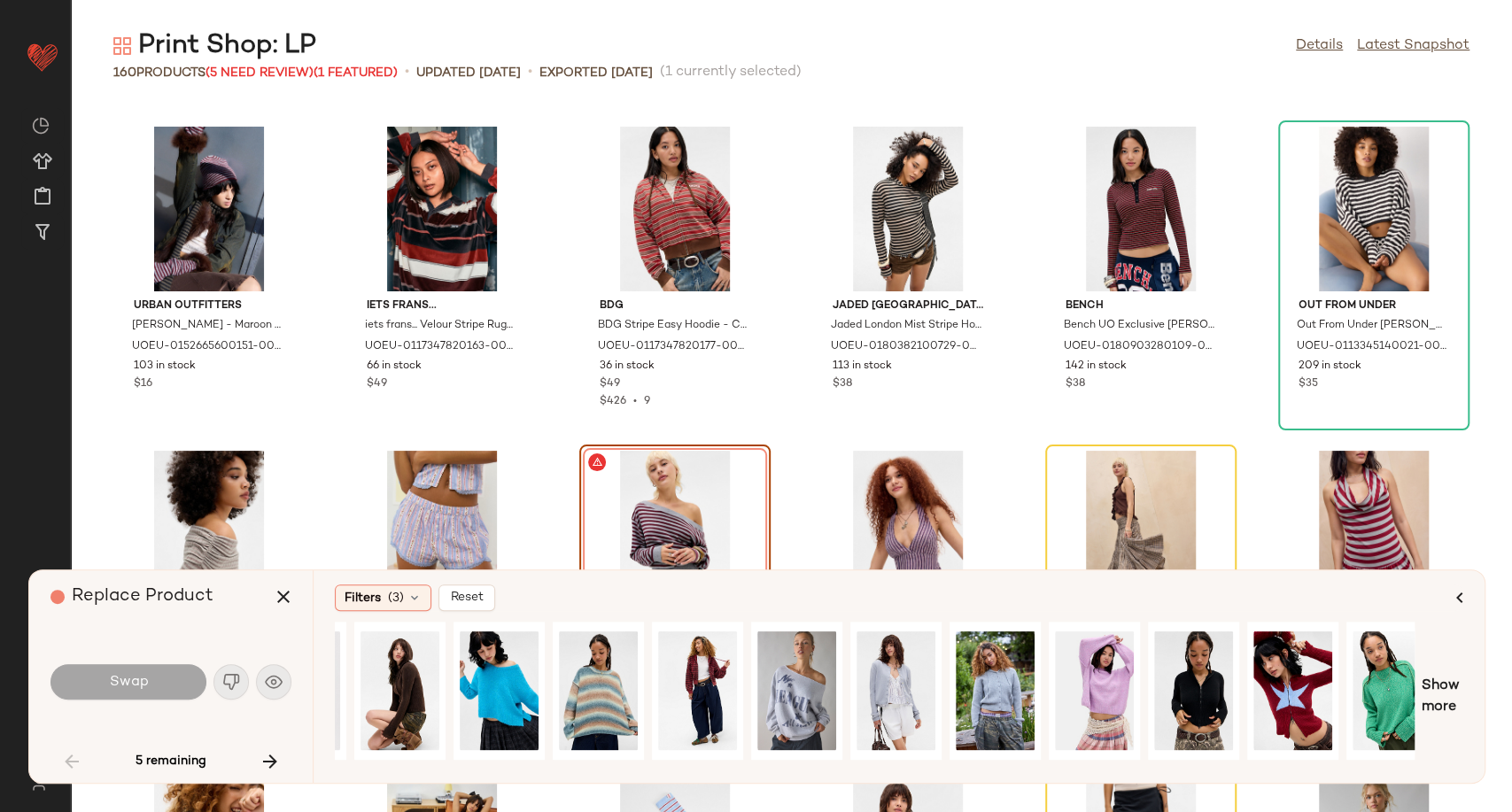
scroll to position [0, 658]
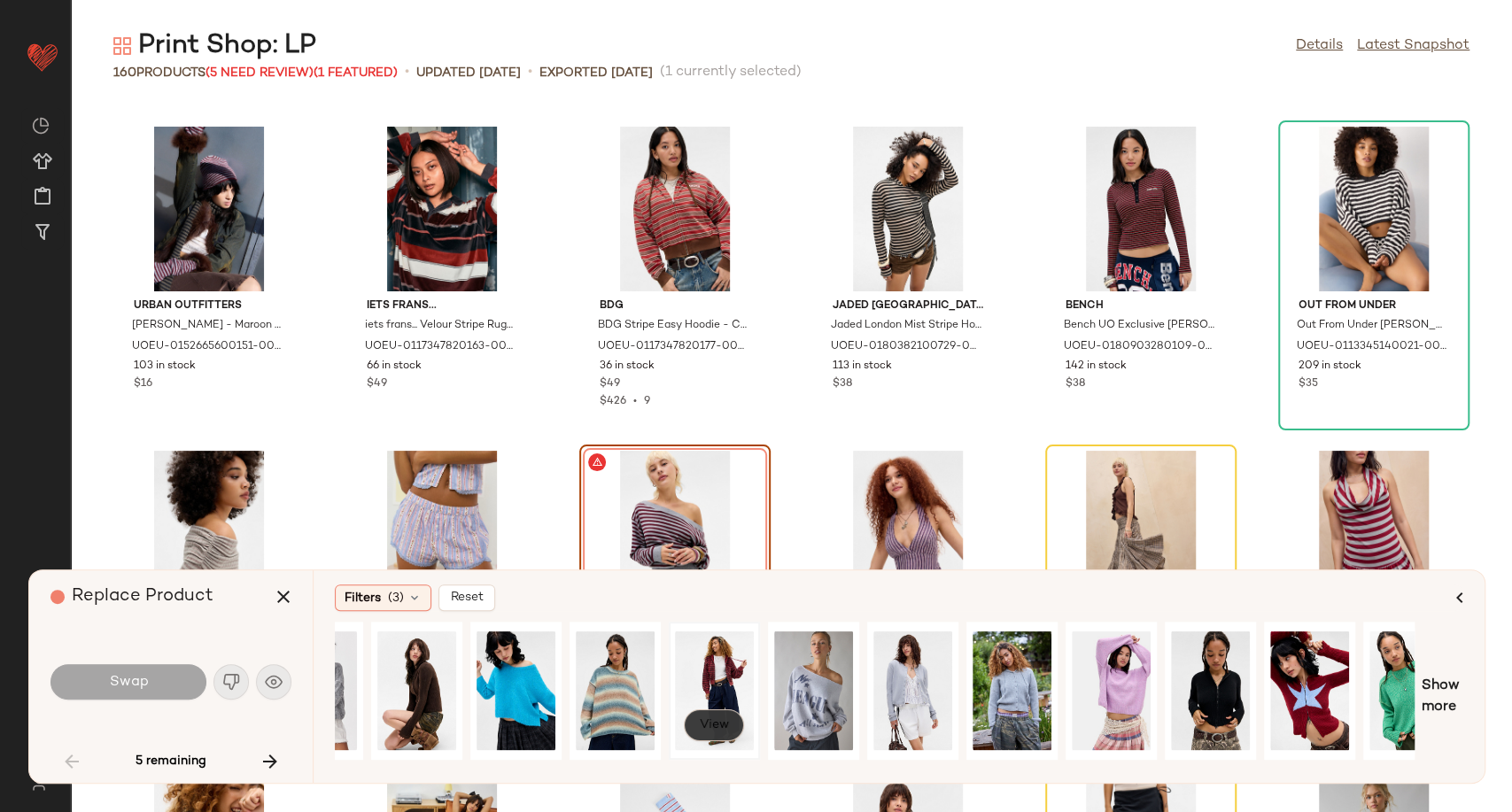
click at [725, 711] on button "View" at bounding box center [714, 725] width 60 height 32
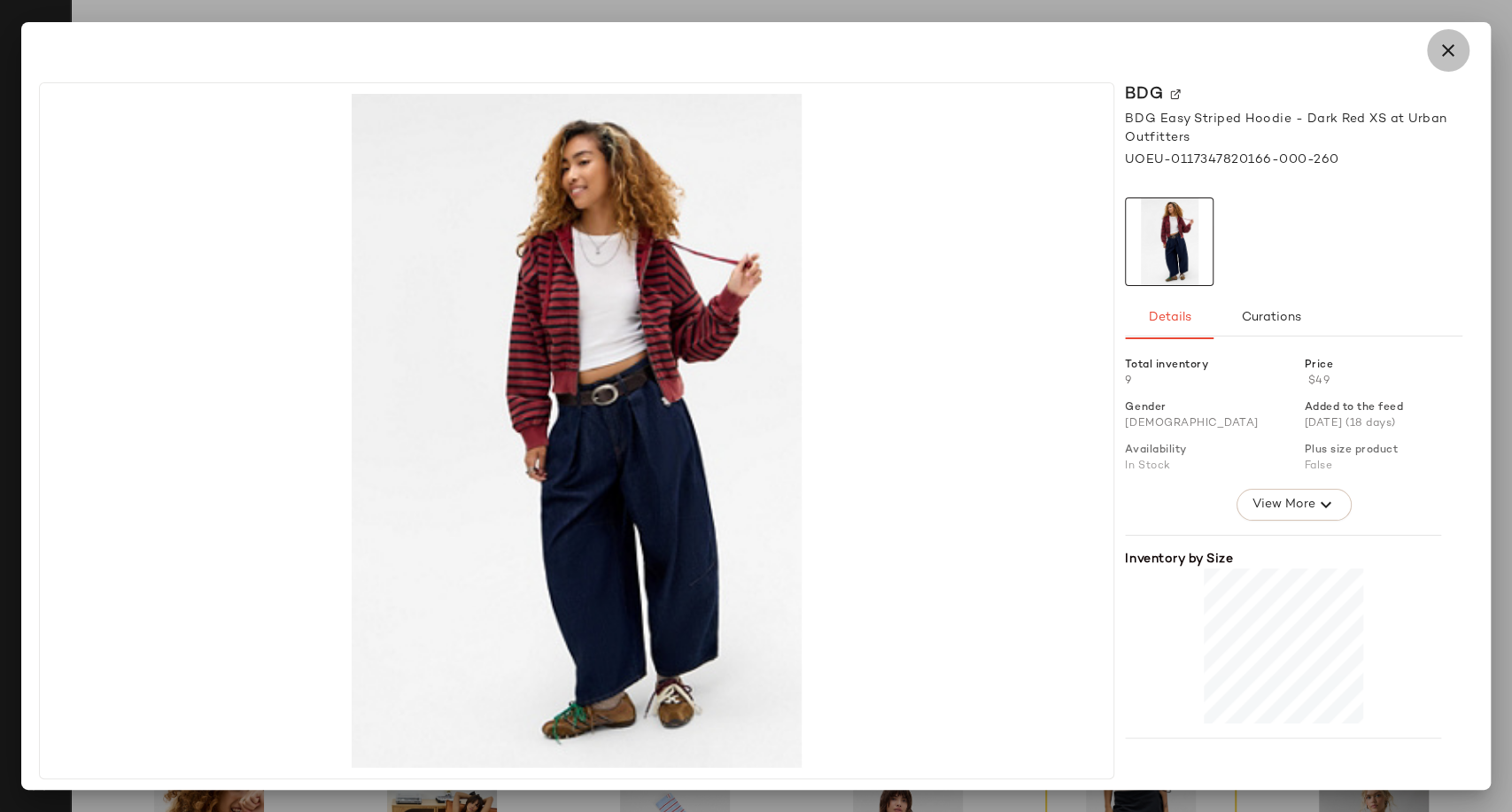
click at [1453, 51] on icon "button" at bounding box center [1448, 50] width 21 height 21
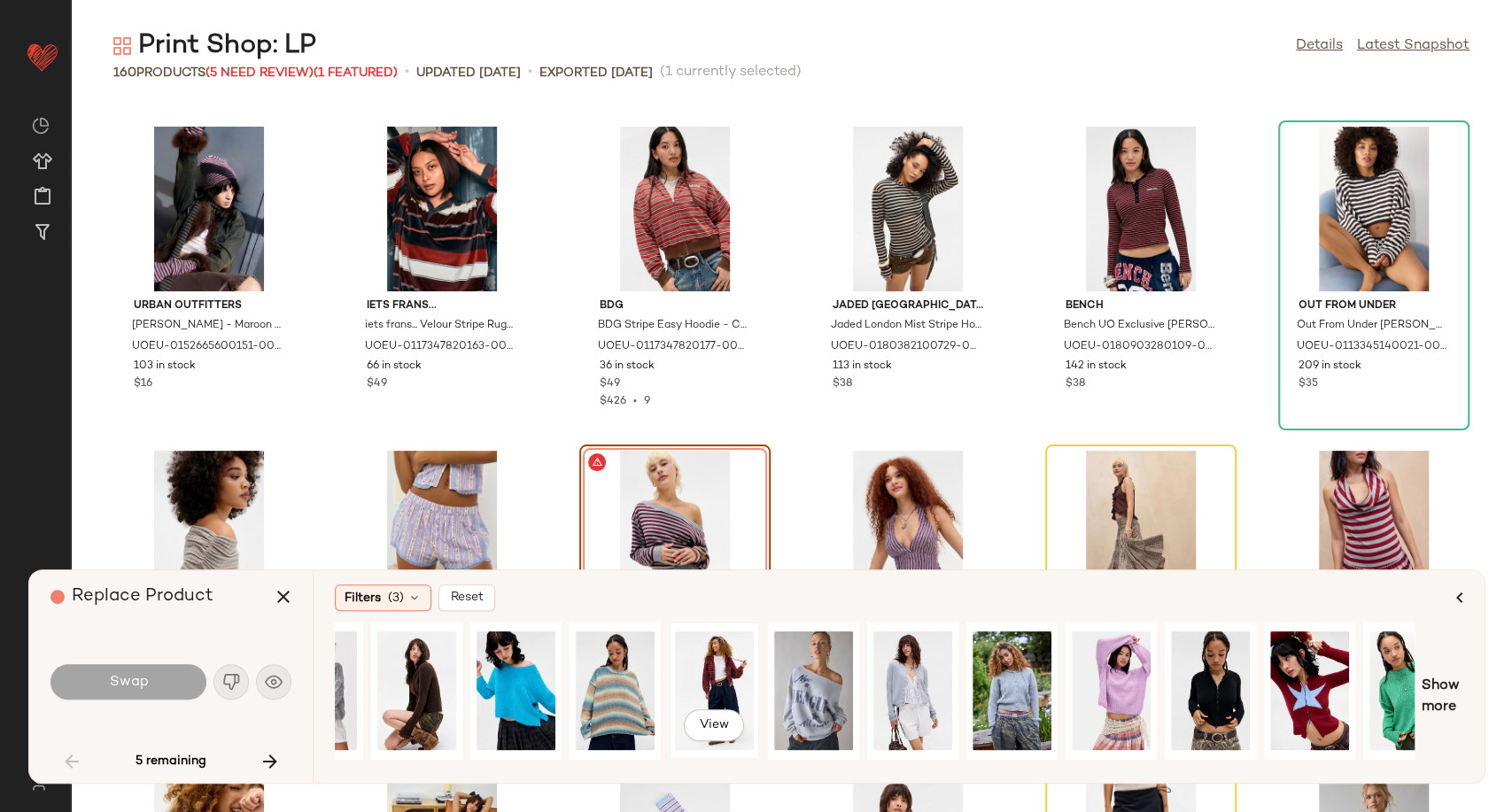
click at [723, 671] on div "View" at bounding box center [714, 691] width 79 height 126
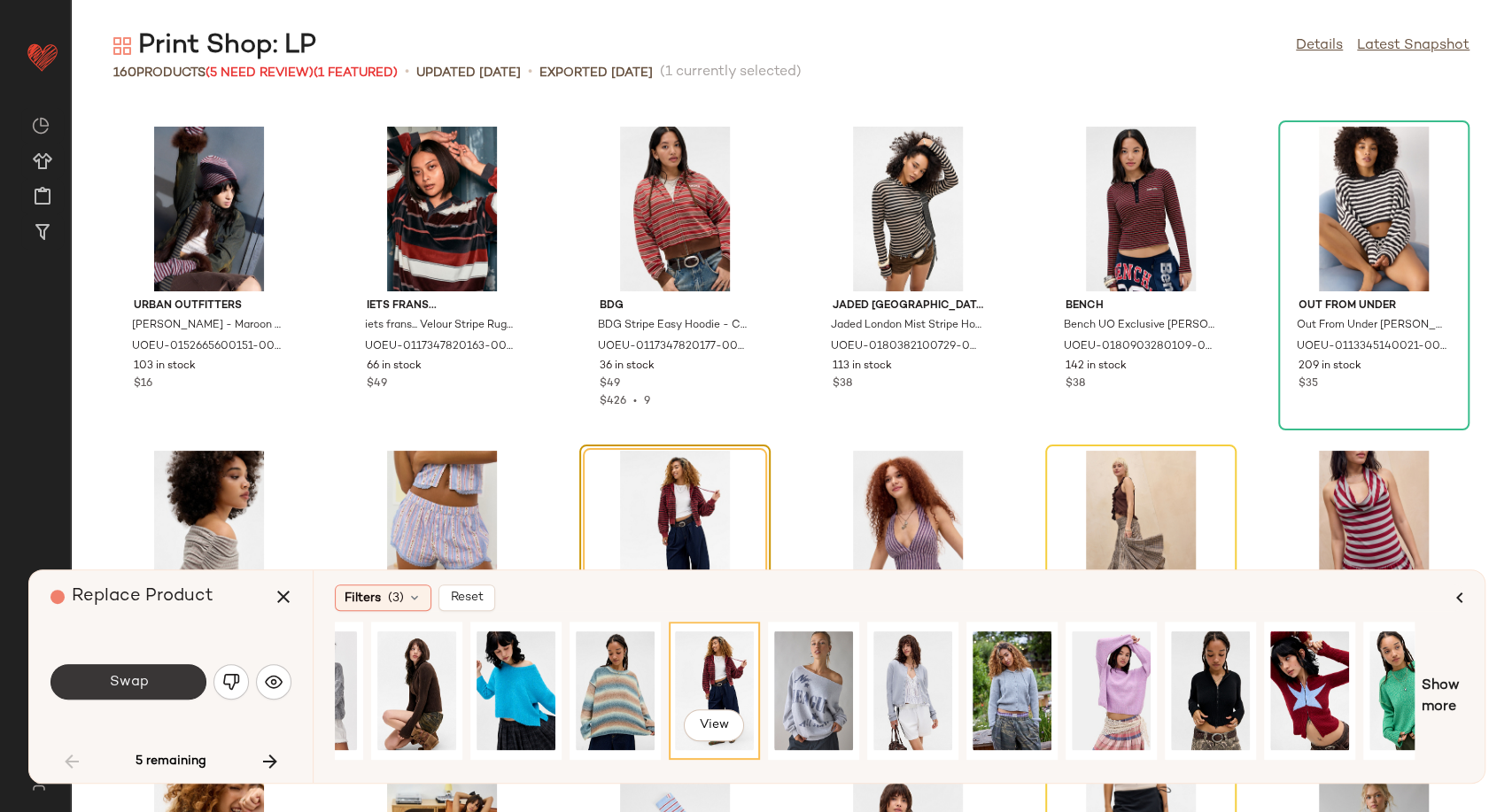
click at [123, 682] on span "Swap" at bounding box center [128, 682] width 40 height 16
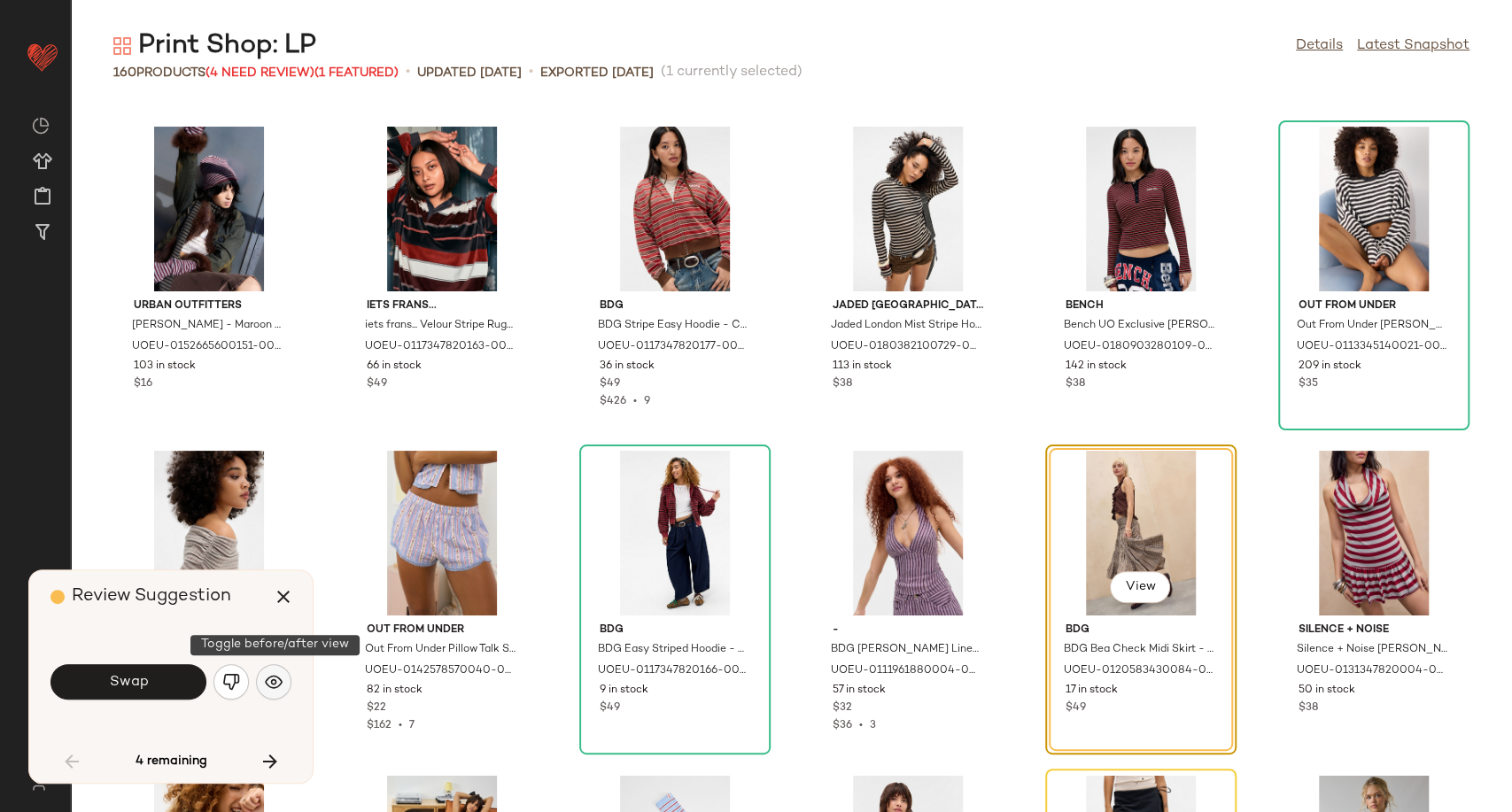
click at [284, 674] on button "button" at bounding box center [273, 681] width 36 height 36
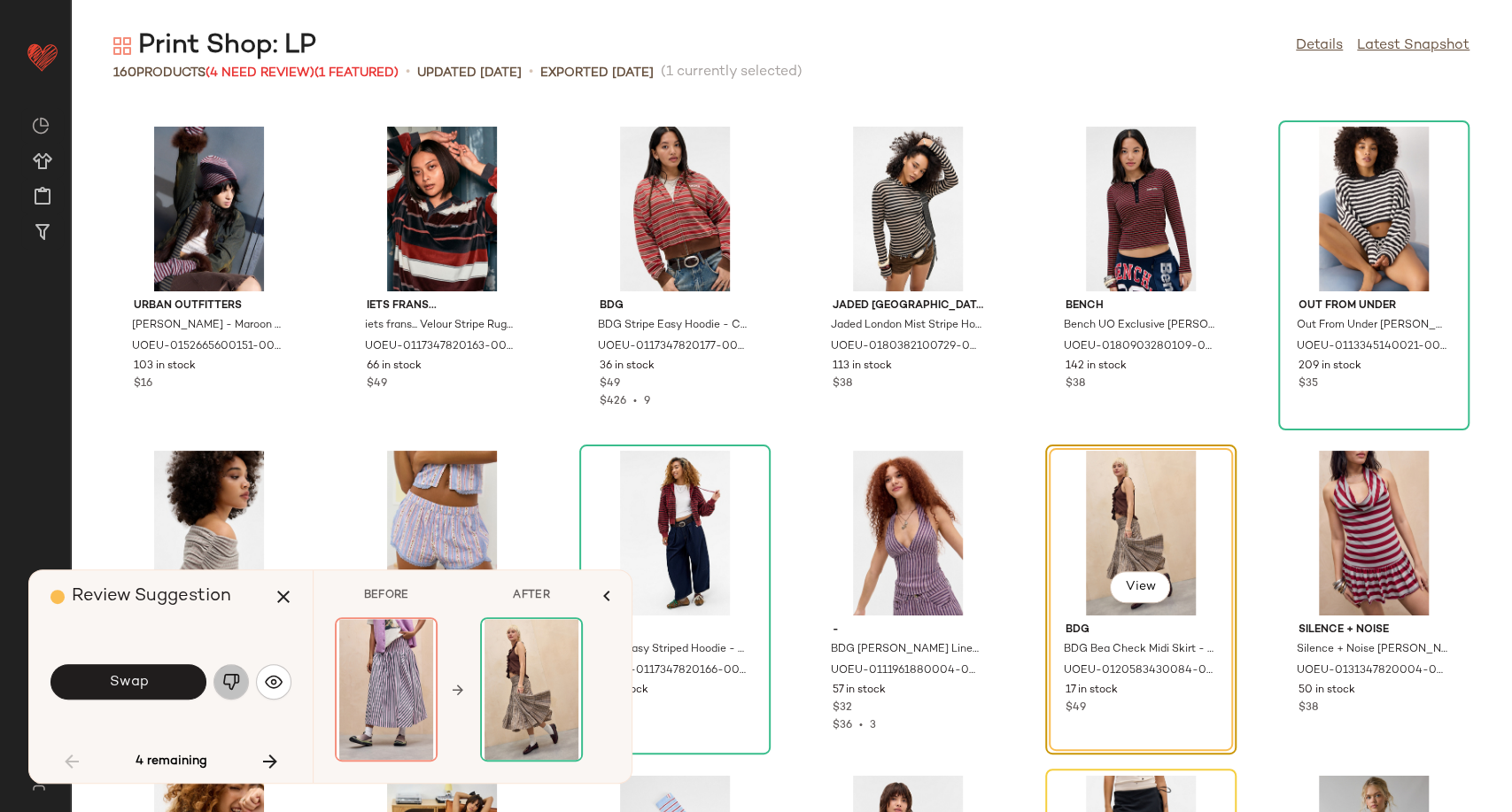
click at [227, 684] on img "button" at bounding box center [231, 681] width 17 height 17
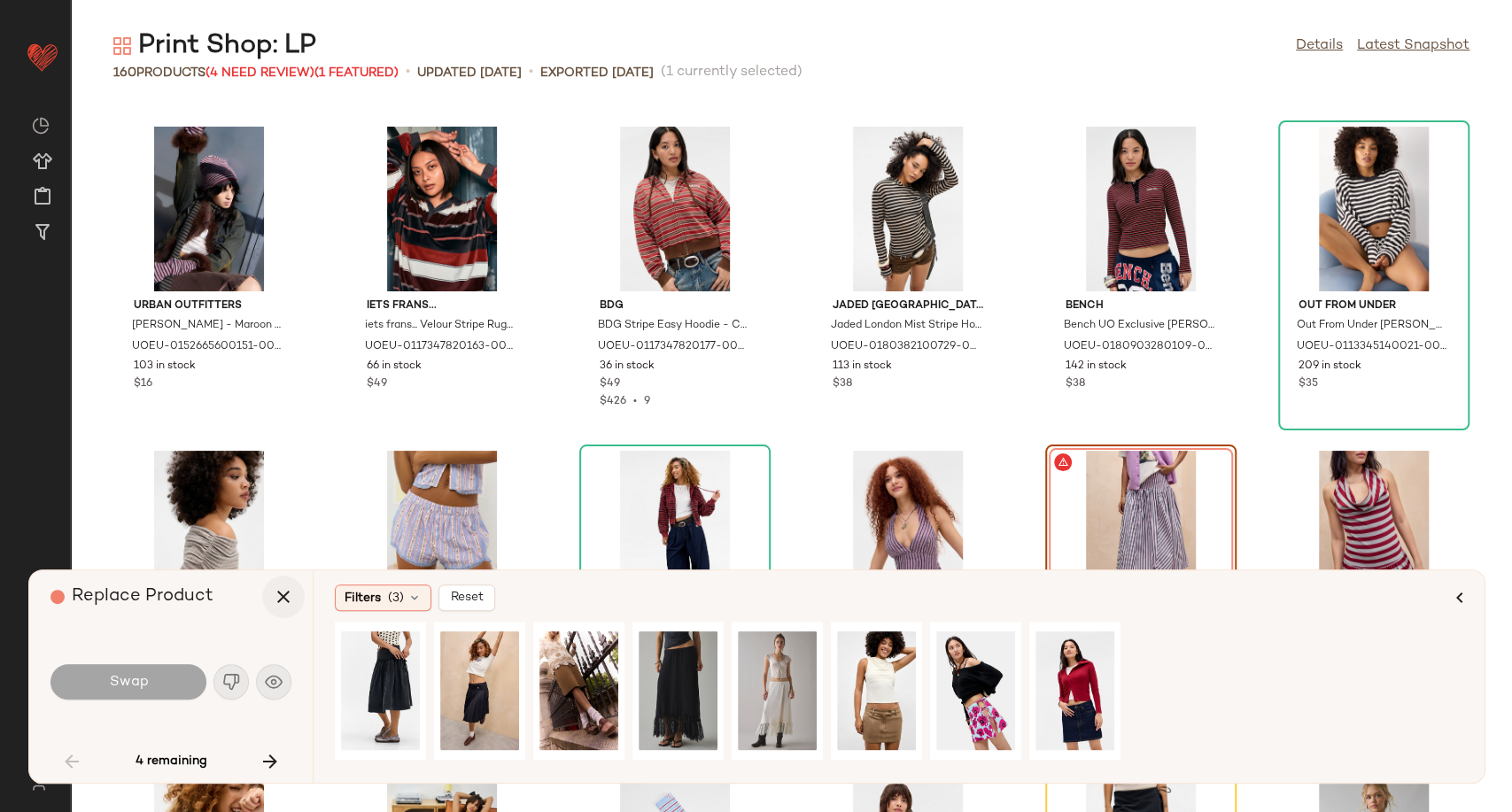
click at [267, 597] on button "button" at bounding box center [284, 596] width 42 height 42
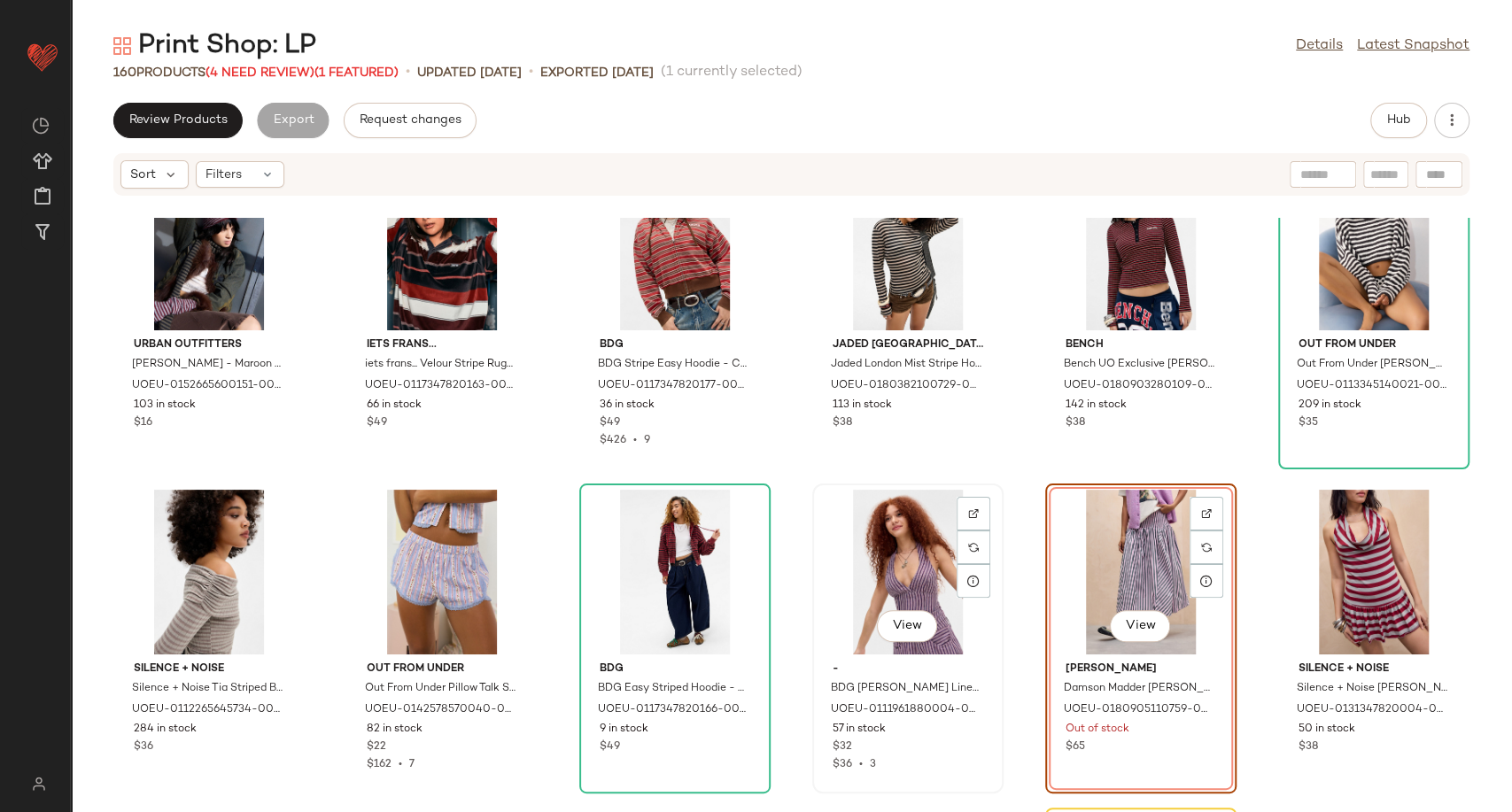
scroll to position [2239, 0]
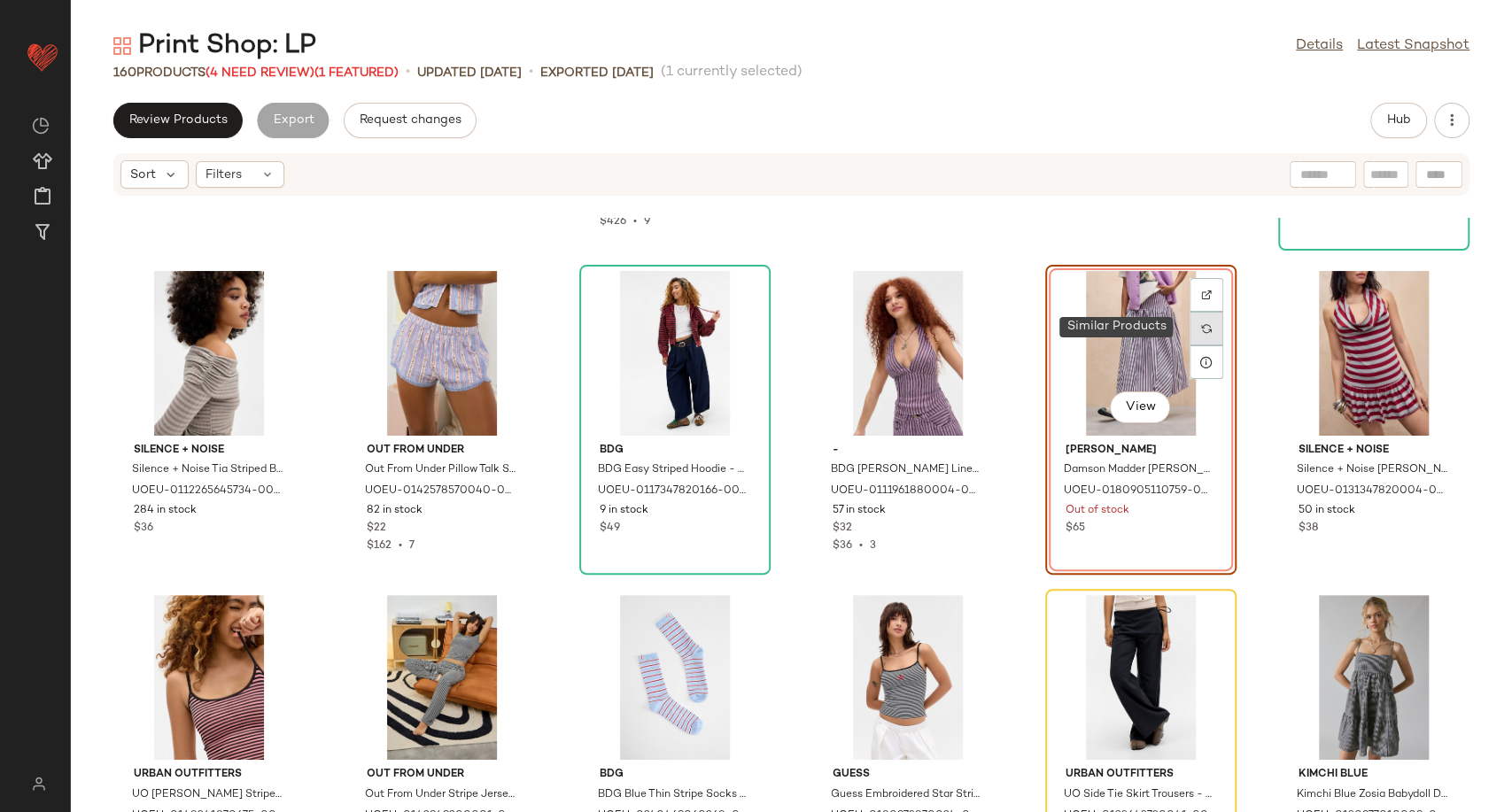
click at [1201, 327] on img at bounding box center [1206, 328] width 11 height 11
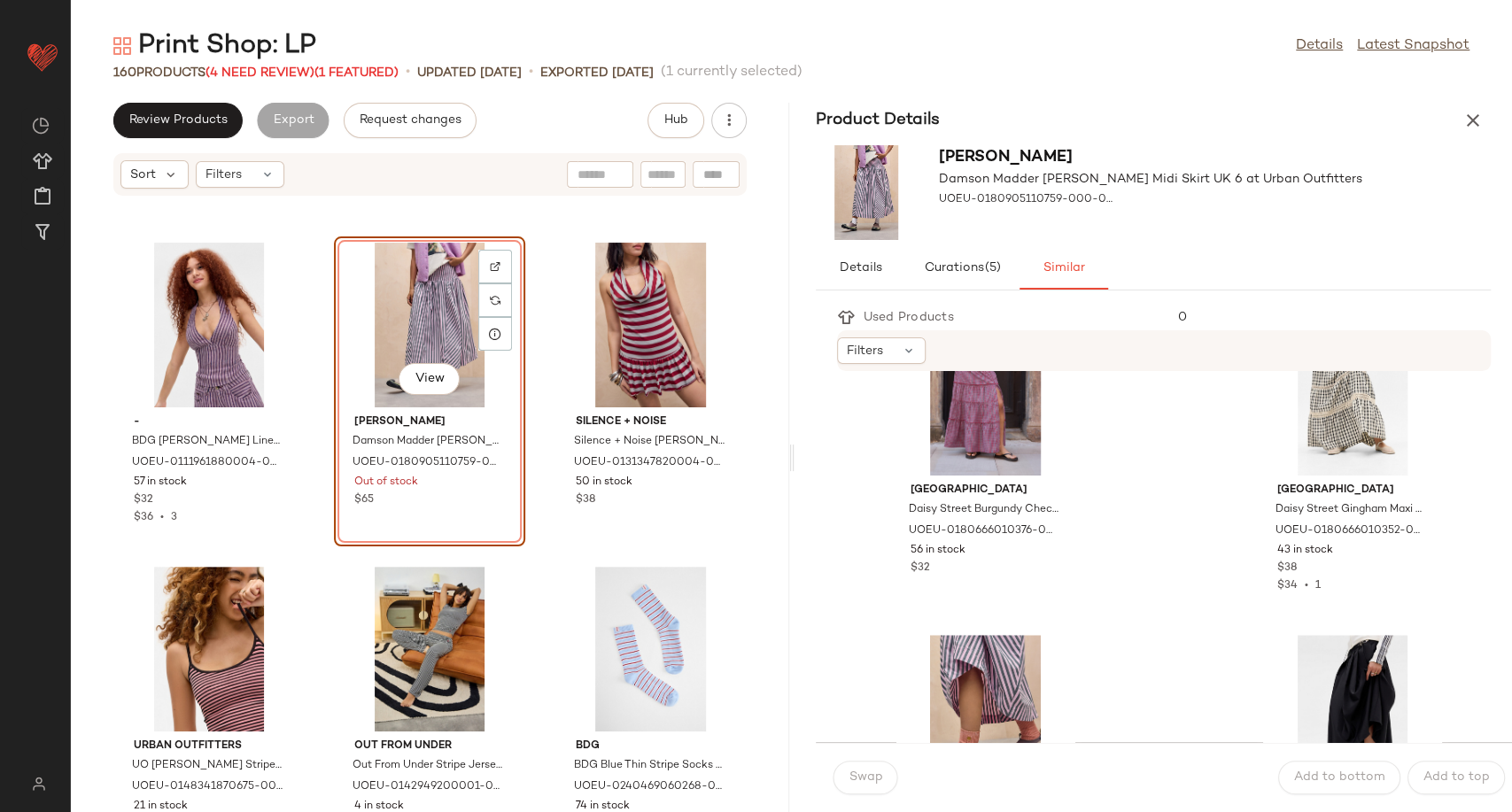
scroll to position [890, 0]
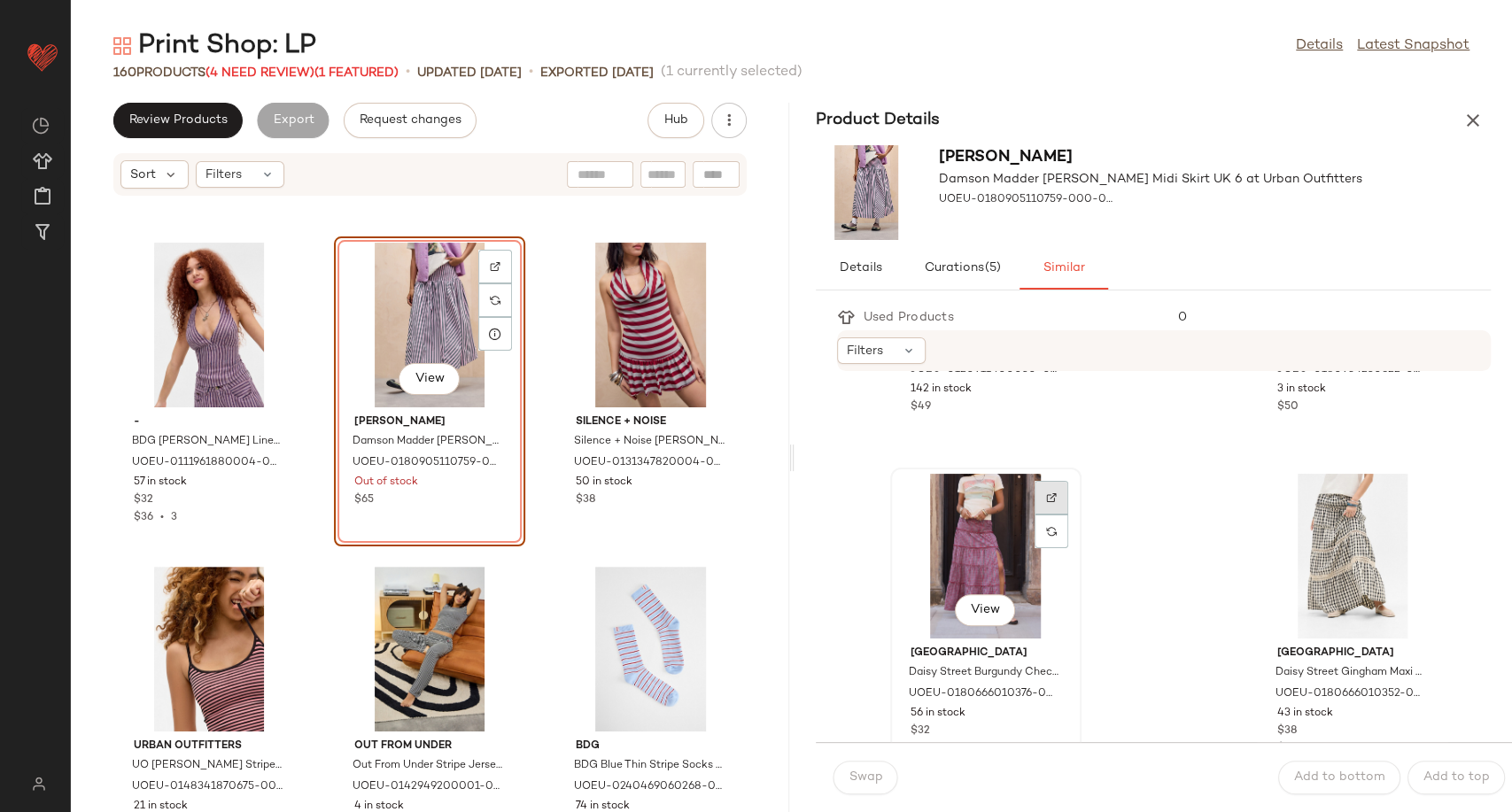
click at [1059, 489] on div at bounding box center [1051, 497] width 34 height 34
click at [965, 550] on div "View" at bounding box center [986, 556] width 179 height 165
click at [864, 774] on span "Swap" at bounding box center [866, 776] width 35 height 14
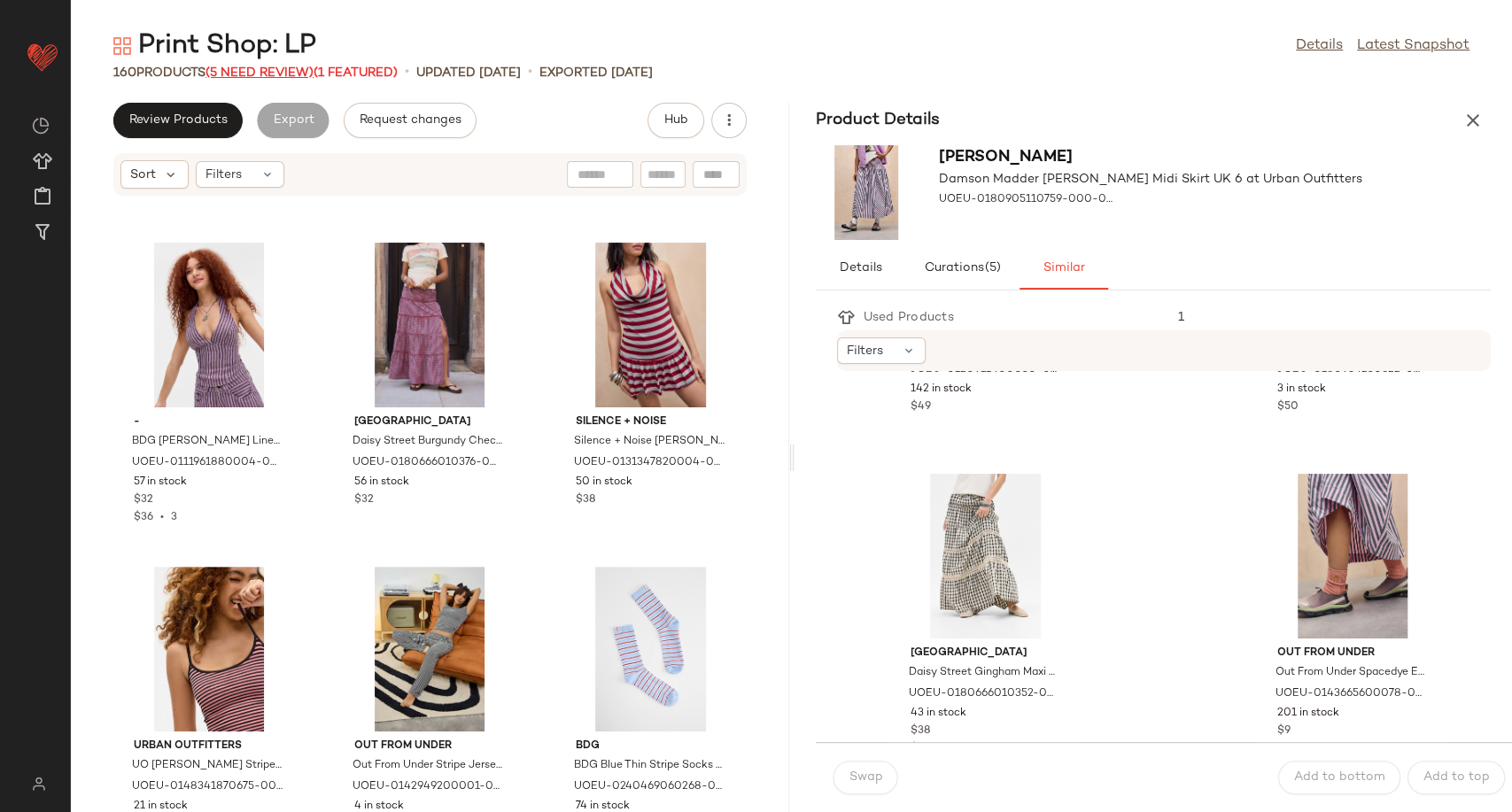
click at [252, 72] on span "(5 Need Review)" at bounding box center [260, 73] width 108 height 14
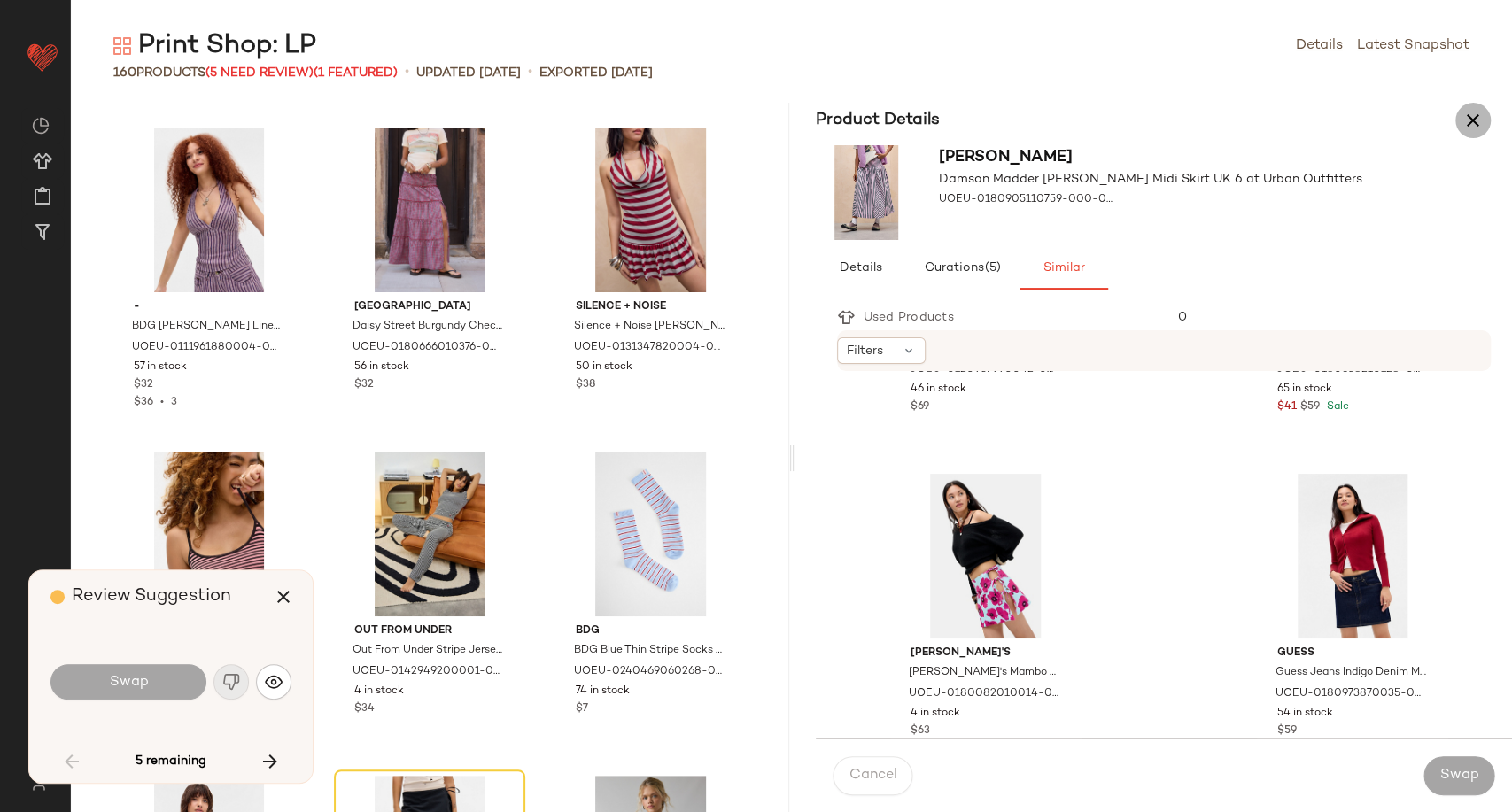
click at [1477, 119] on icon "button" at bounding box center [1473, 120] width 21 height 21
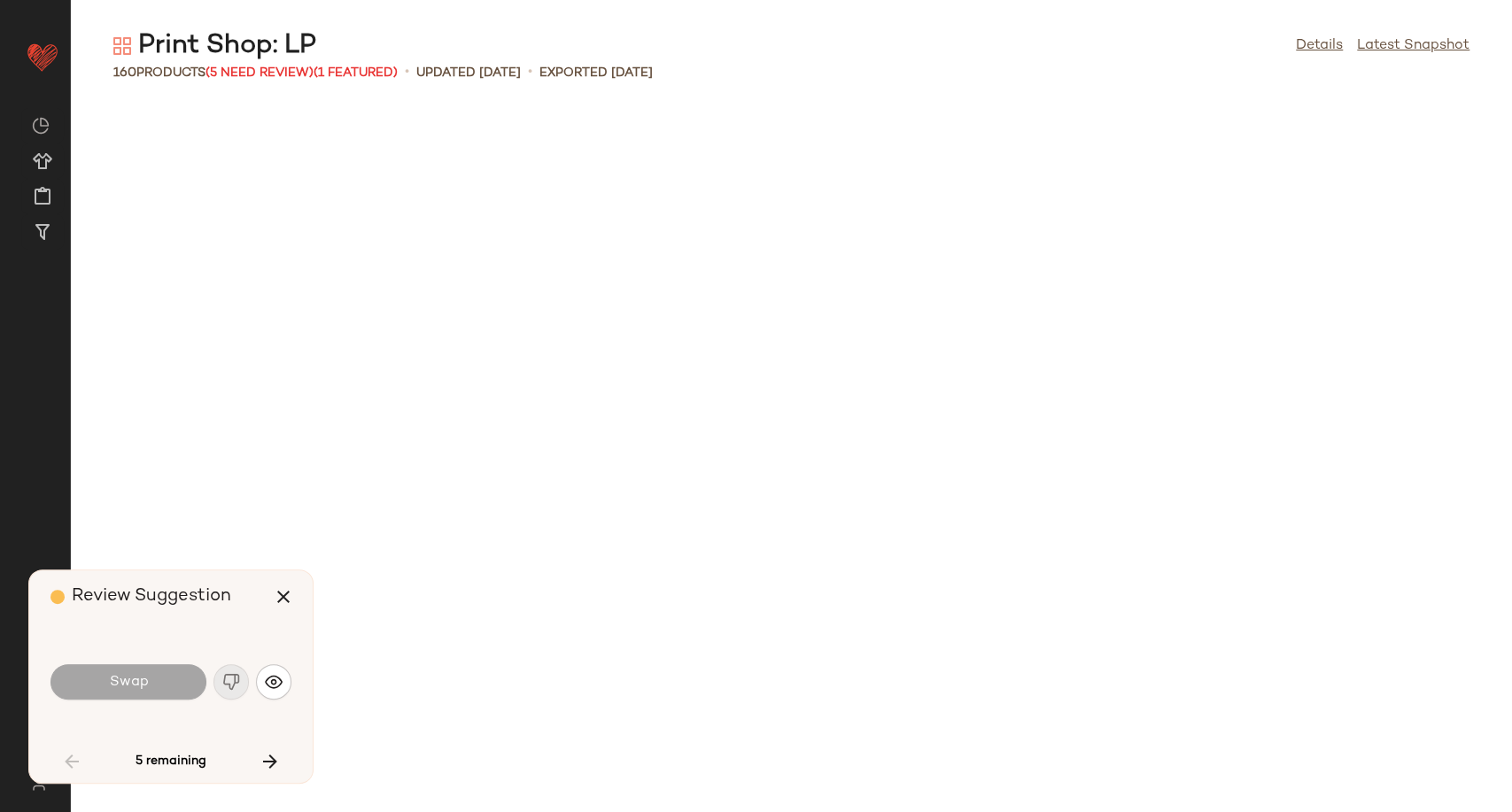
scroll to position [4537, 0]
click at [284, 74] on span "(5 Need Review)" at bounding box center [260, 73] width 108 height 14
click at [392, 53] on div "Print Shop: LP Details Latest Snapshot" at bounding box center [791, 46] width 1442 height 36
click at [284, 599] on icon "button" at bounding box center [283, 596] width 21 height 21
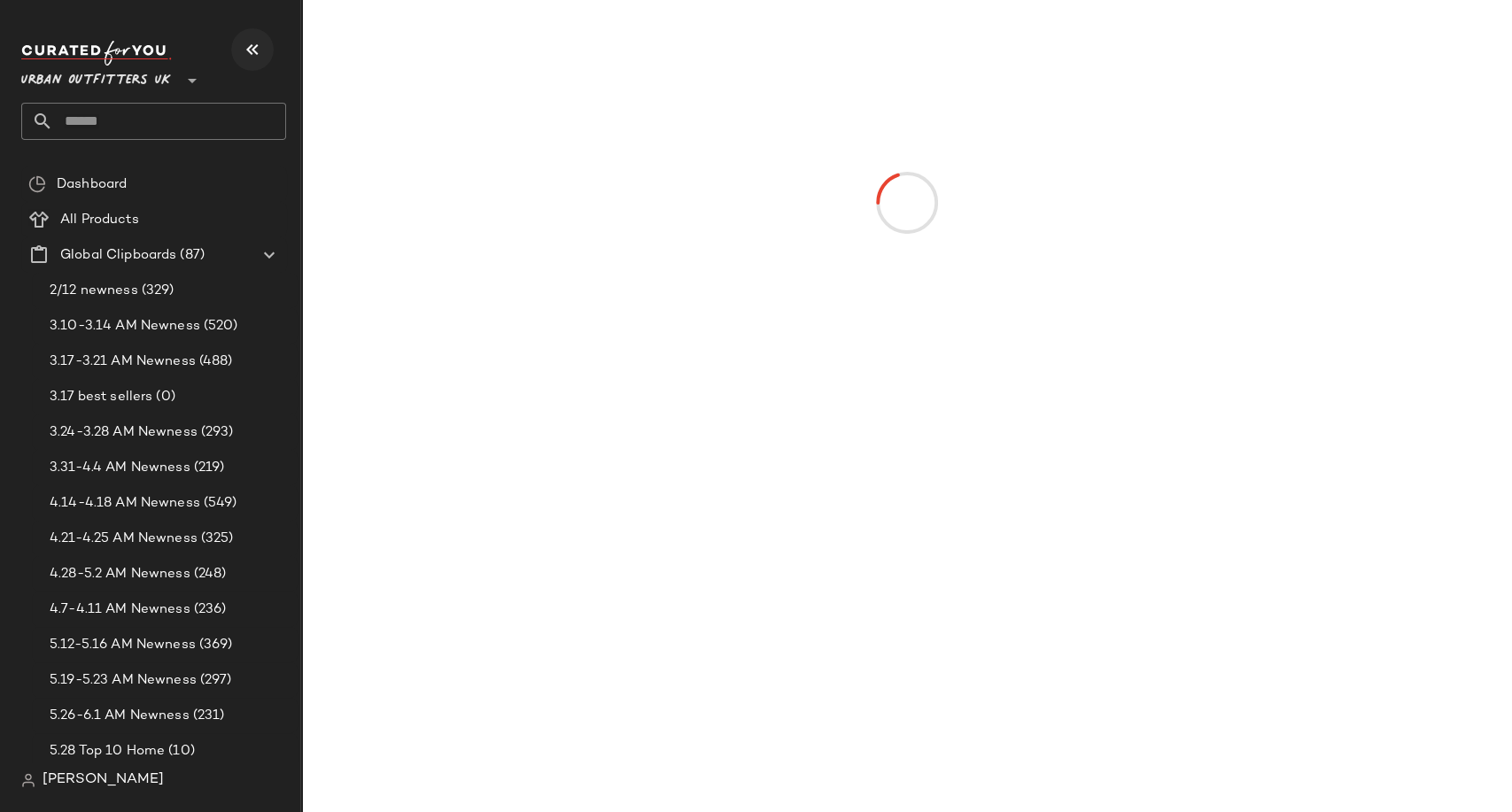
click at [255, 51] on icon "button" at bounding box center [252, 49] width 21 height 21
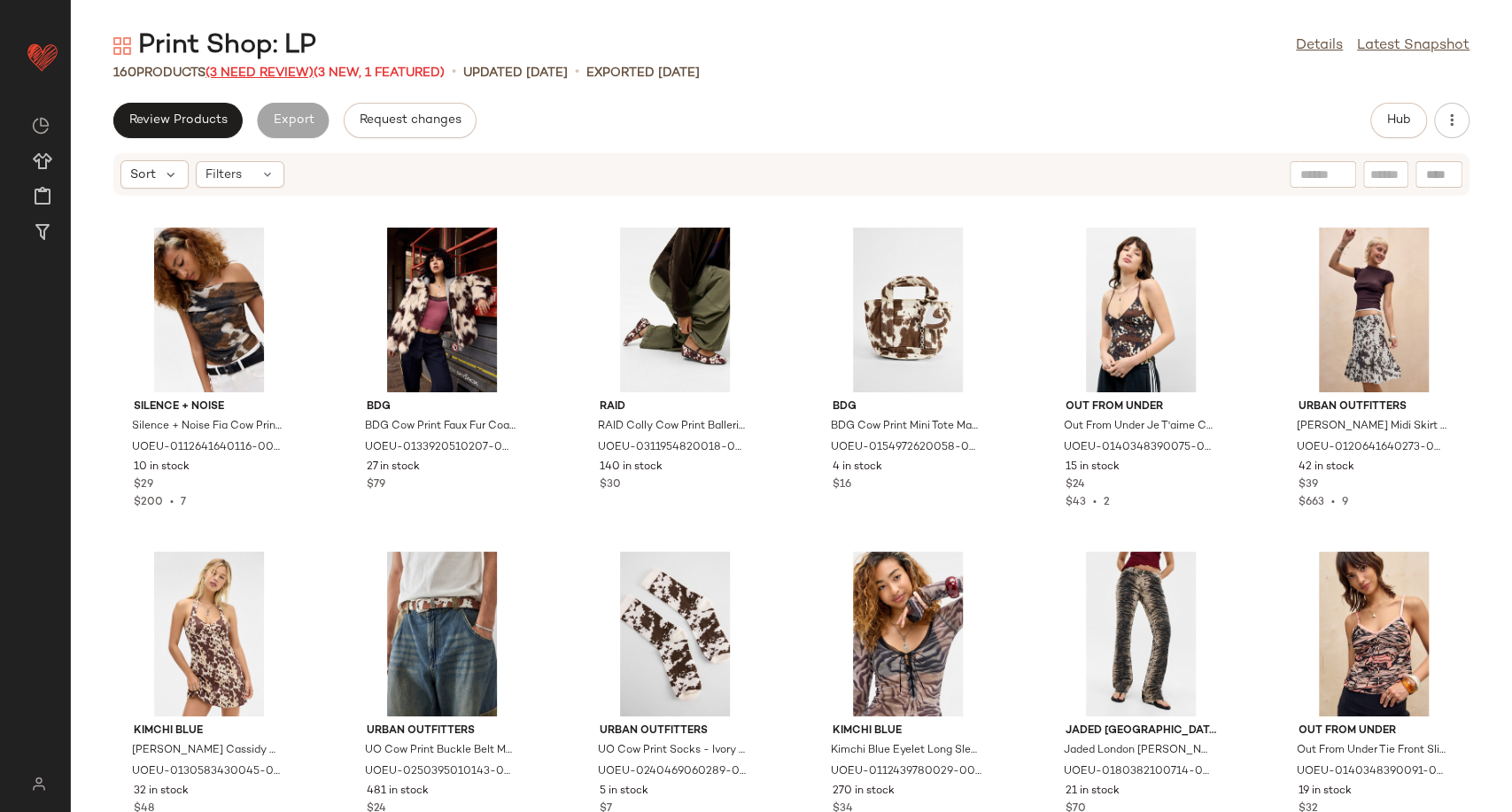
click at [266, 67] on span "(3 Need Review)" at bounding box center [260, 73] width 108 height 14
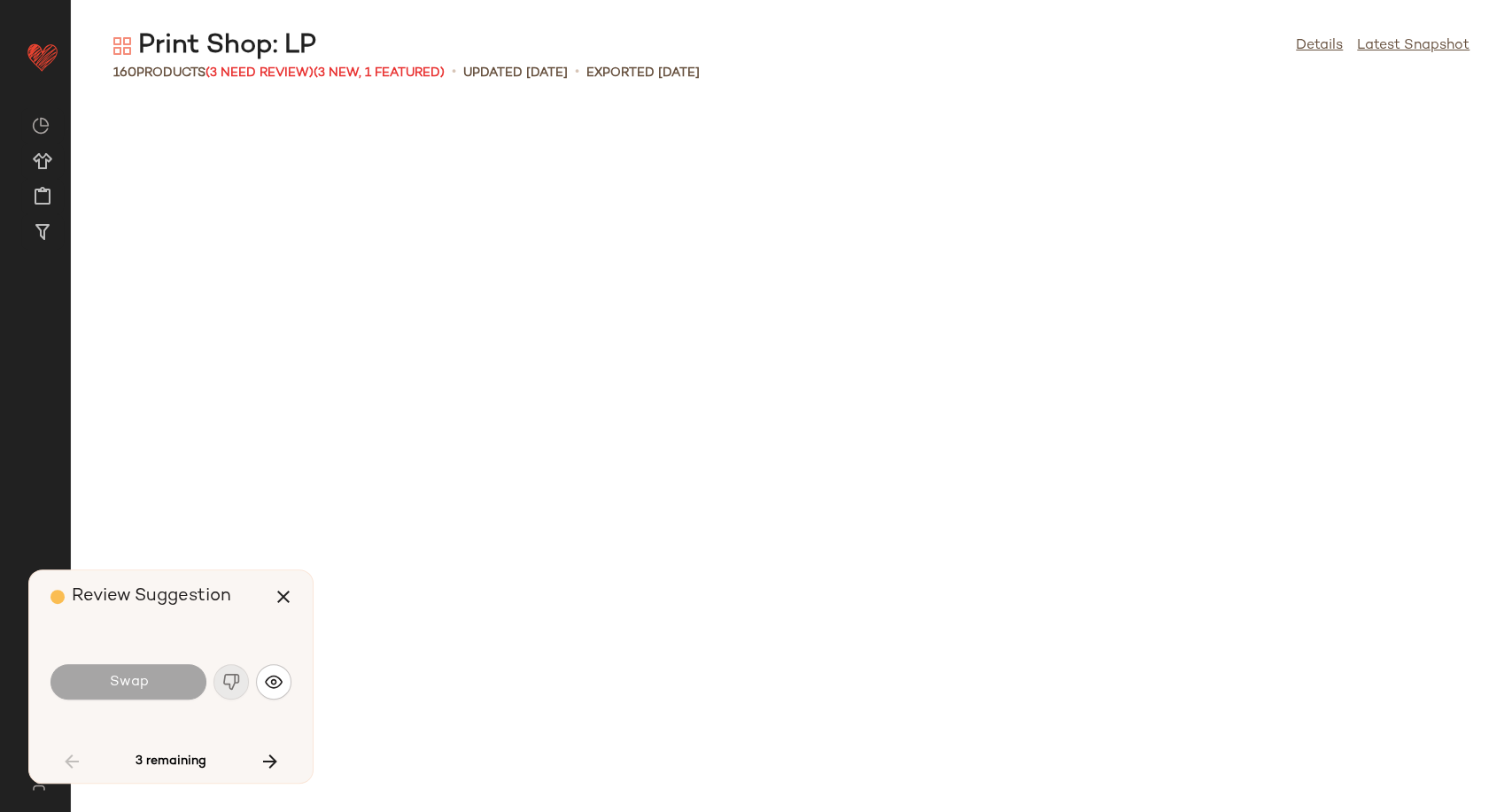
scroll to position [2268, 0]
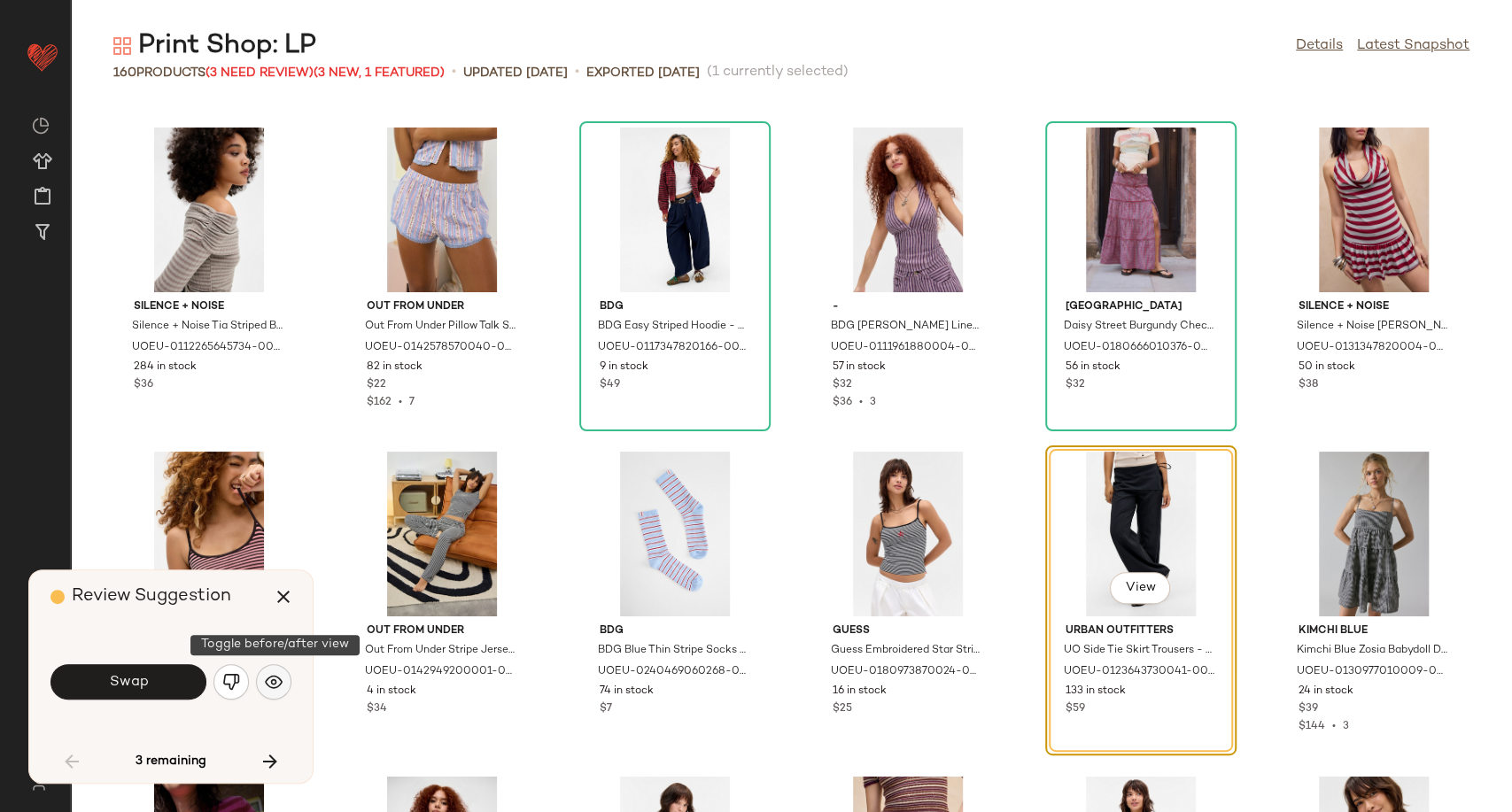
click at [276, 687] on img "button" at bounding box center [273, 681] width 17 height 17
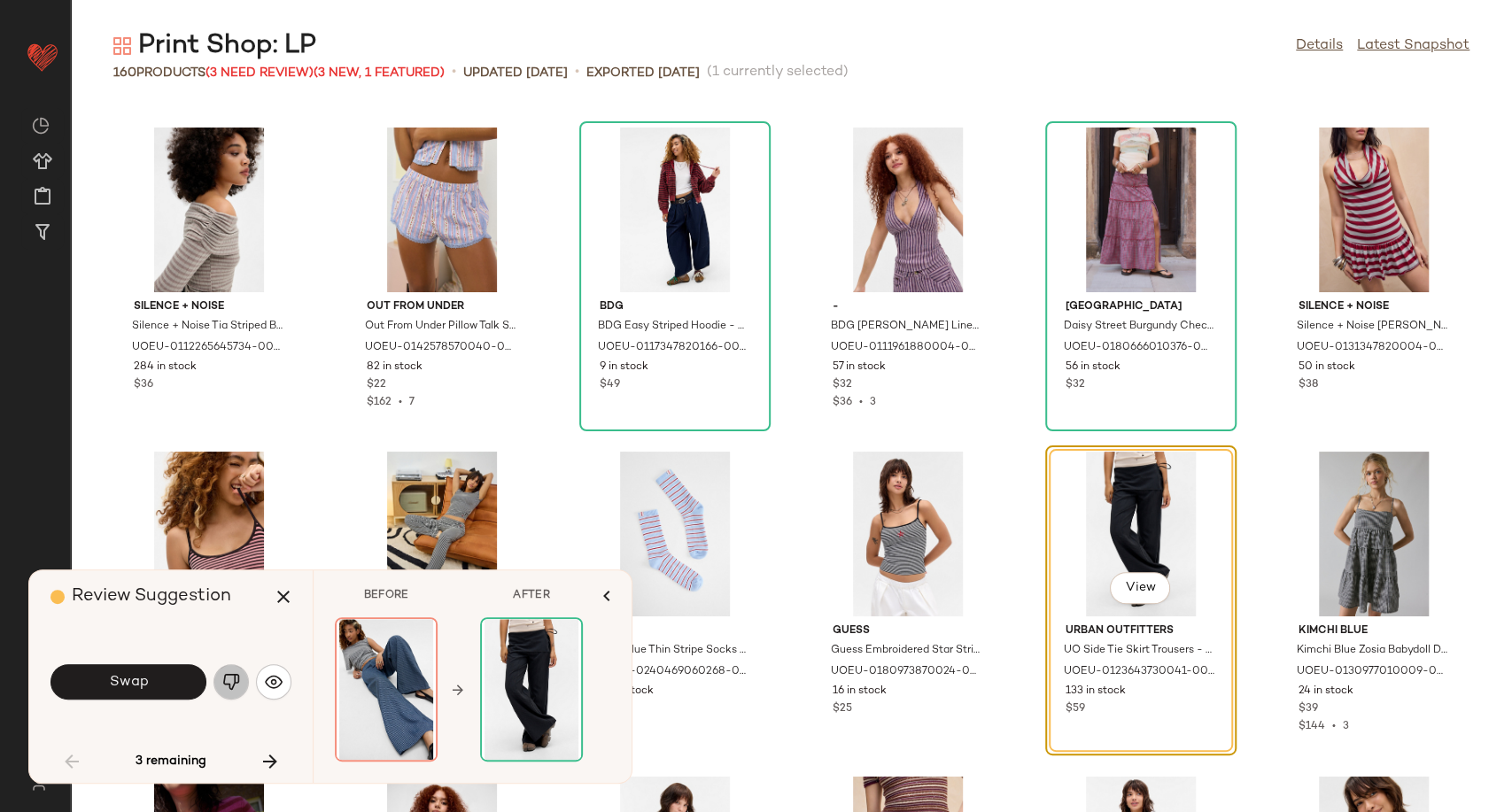
click at [230, 669] on button "button" at bounding box center [231, 681] width 36 height 36
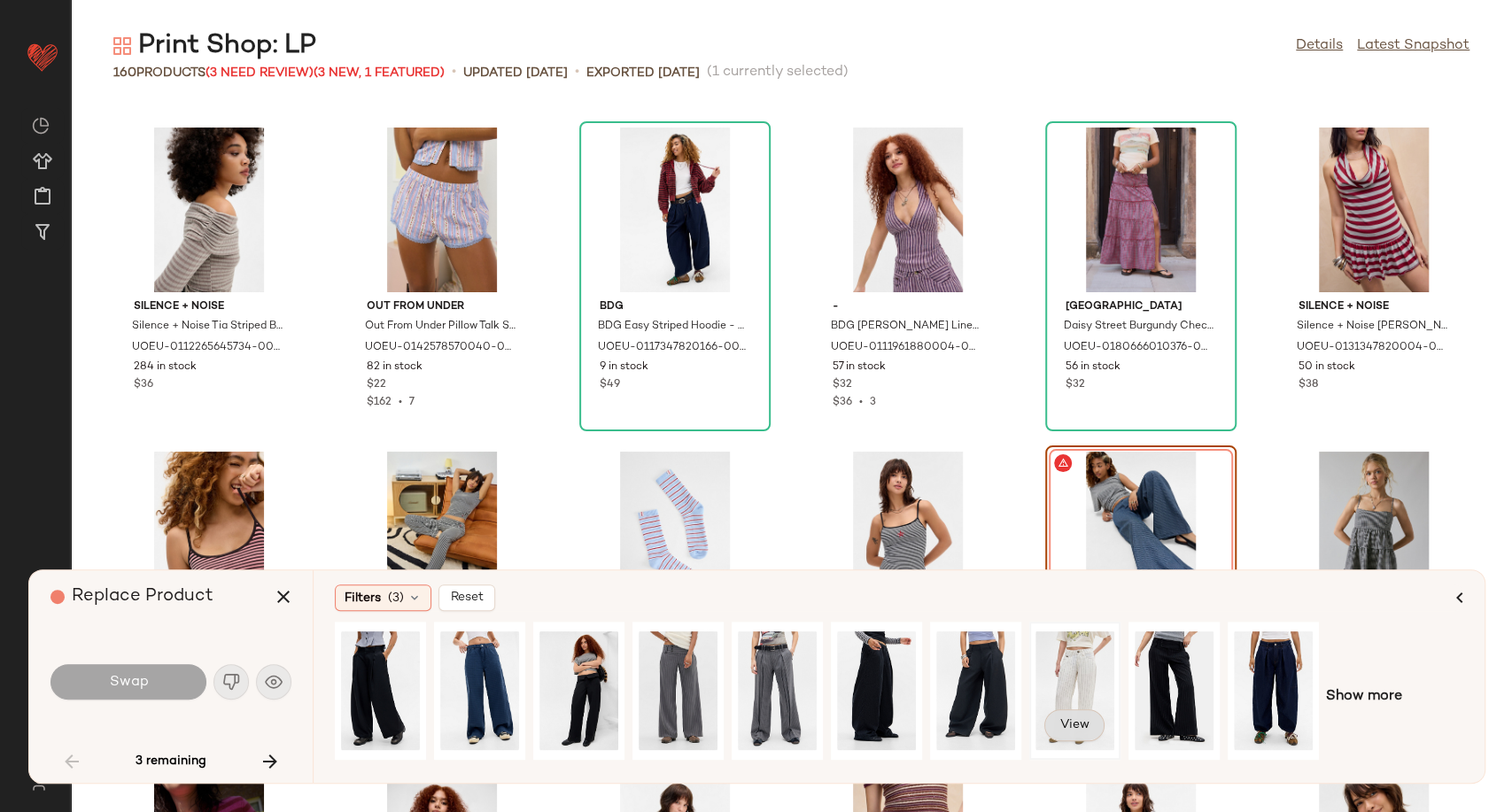
click at [1079, 725] on span "View" at bounding box center [1074, 724] width 30 height 14
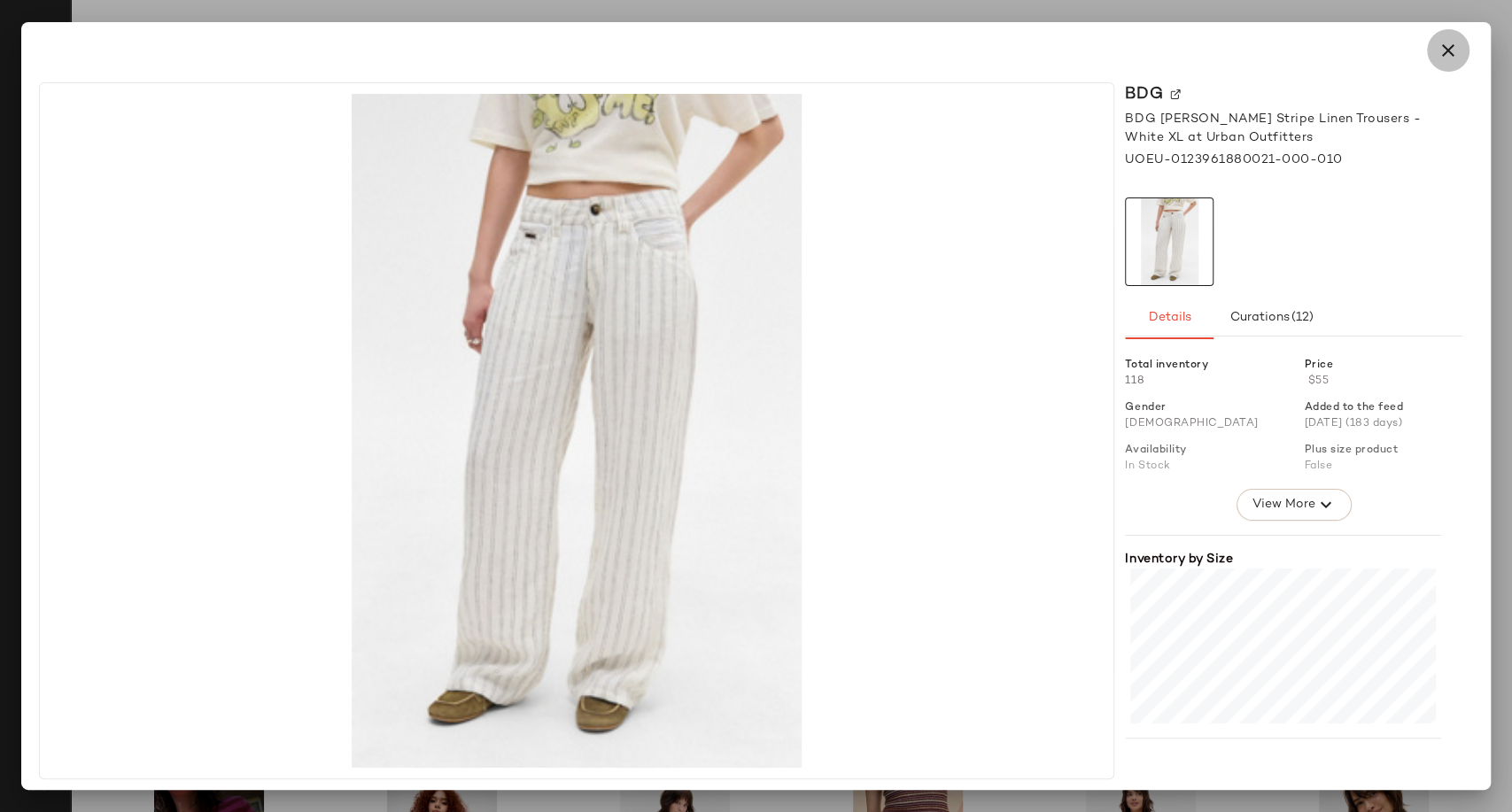
click at [1459, 42] on button "button" at bounding box center [1448, 50] width 42 height 42
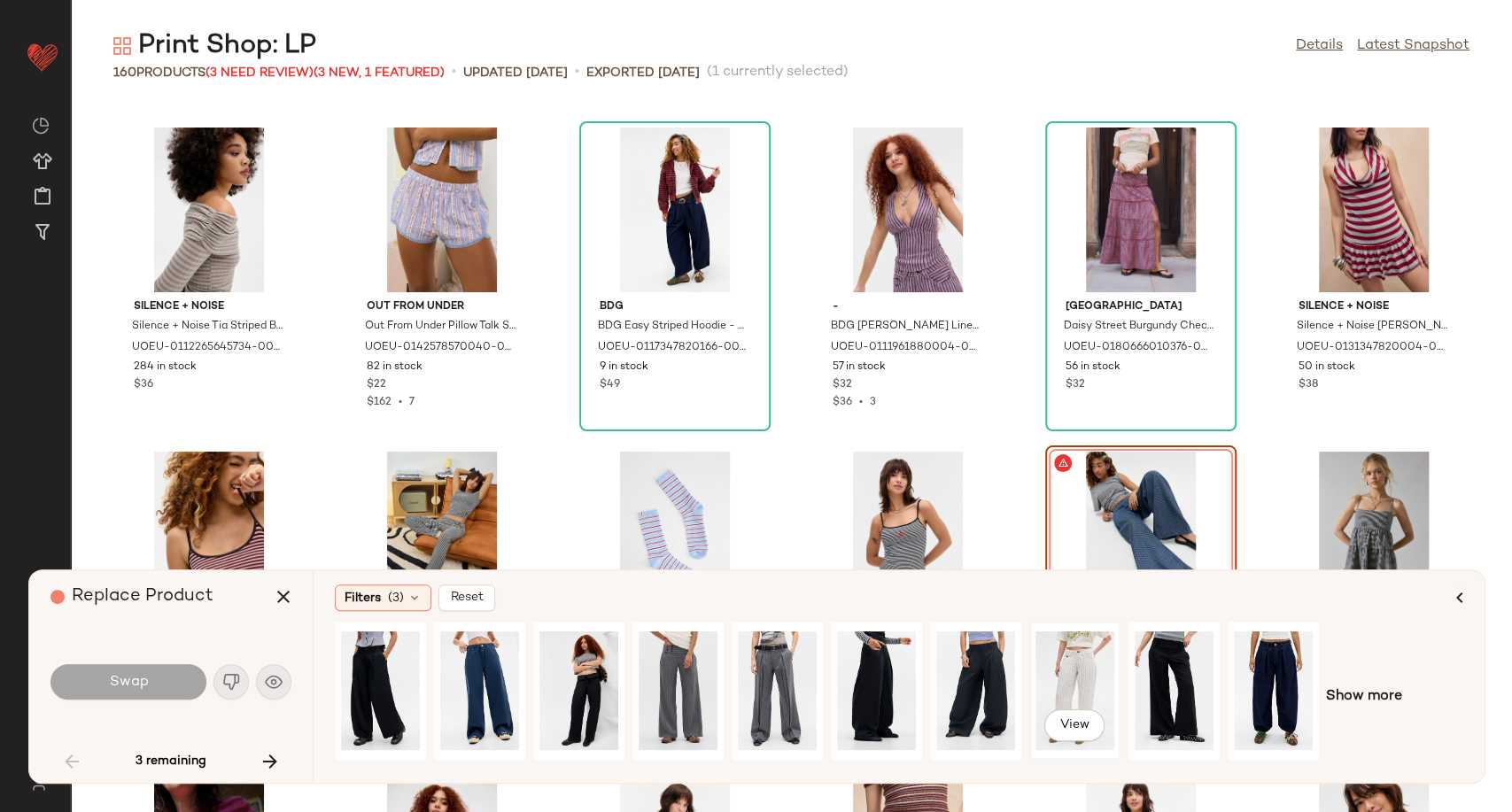
click at [1056, 683] on div "View" at bounding box center [1075, 691] width 79 height 126
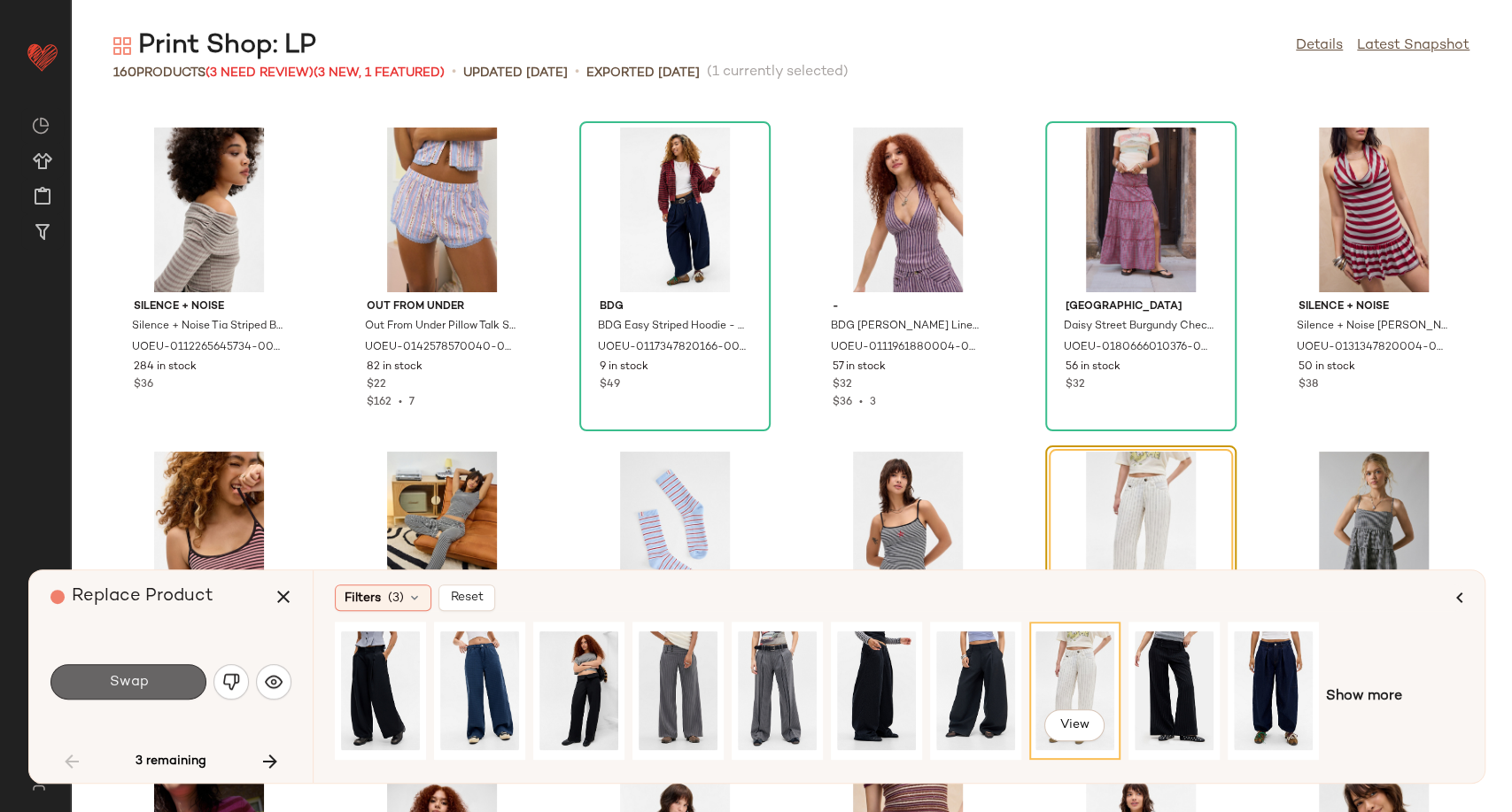
click at [155, 669] on button "Swap" at bounding box center [128, 681] width 155 height 36
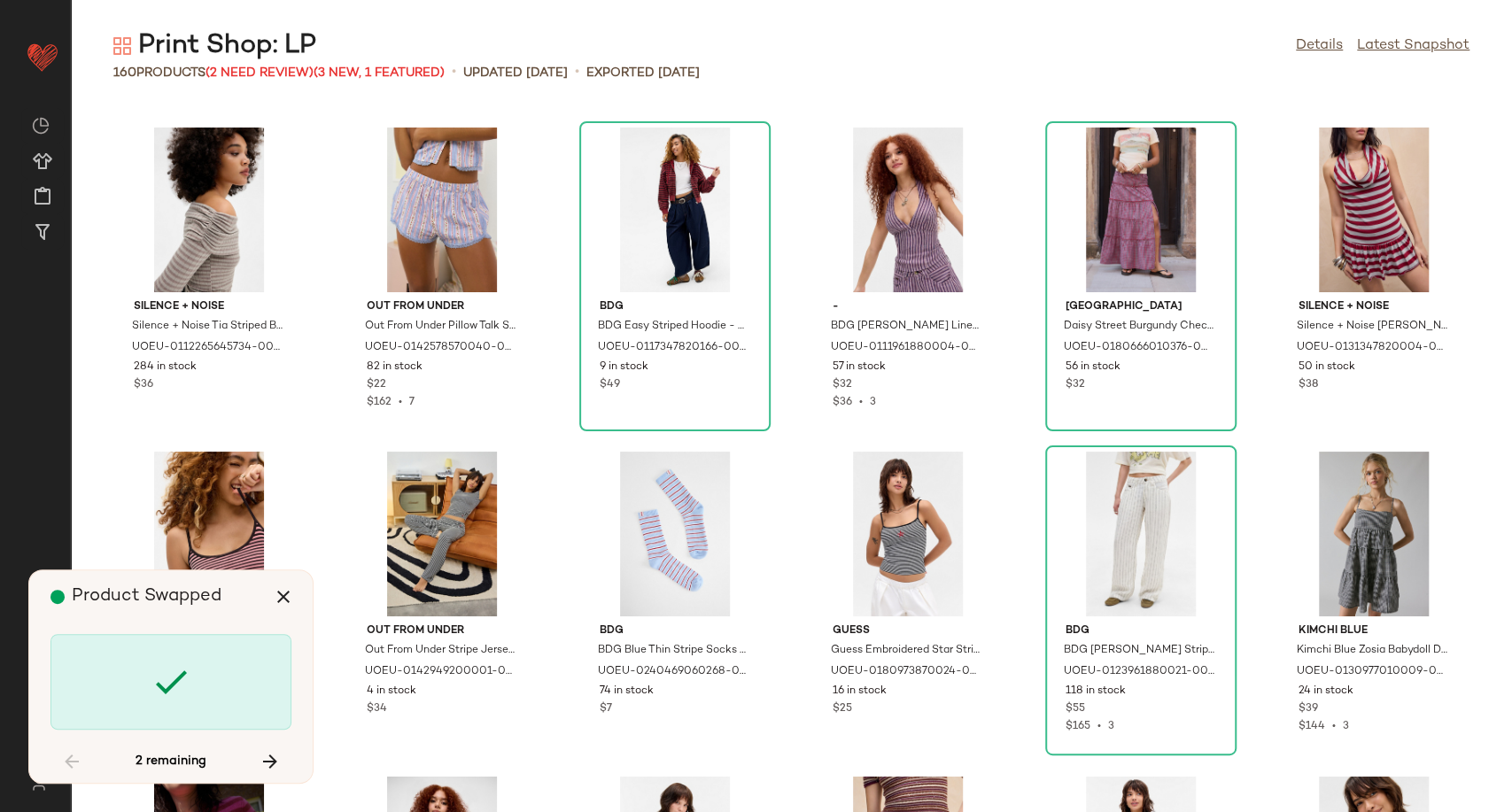
scroll to position [2917, 0]
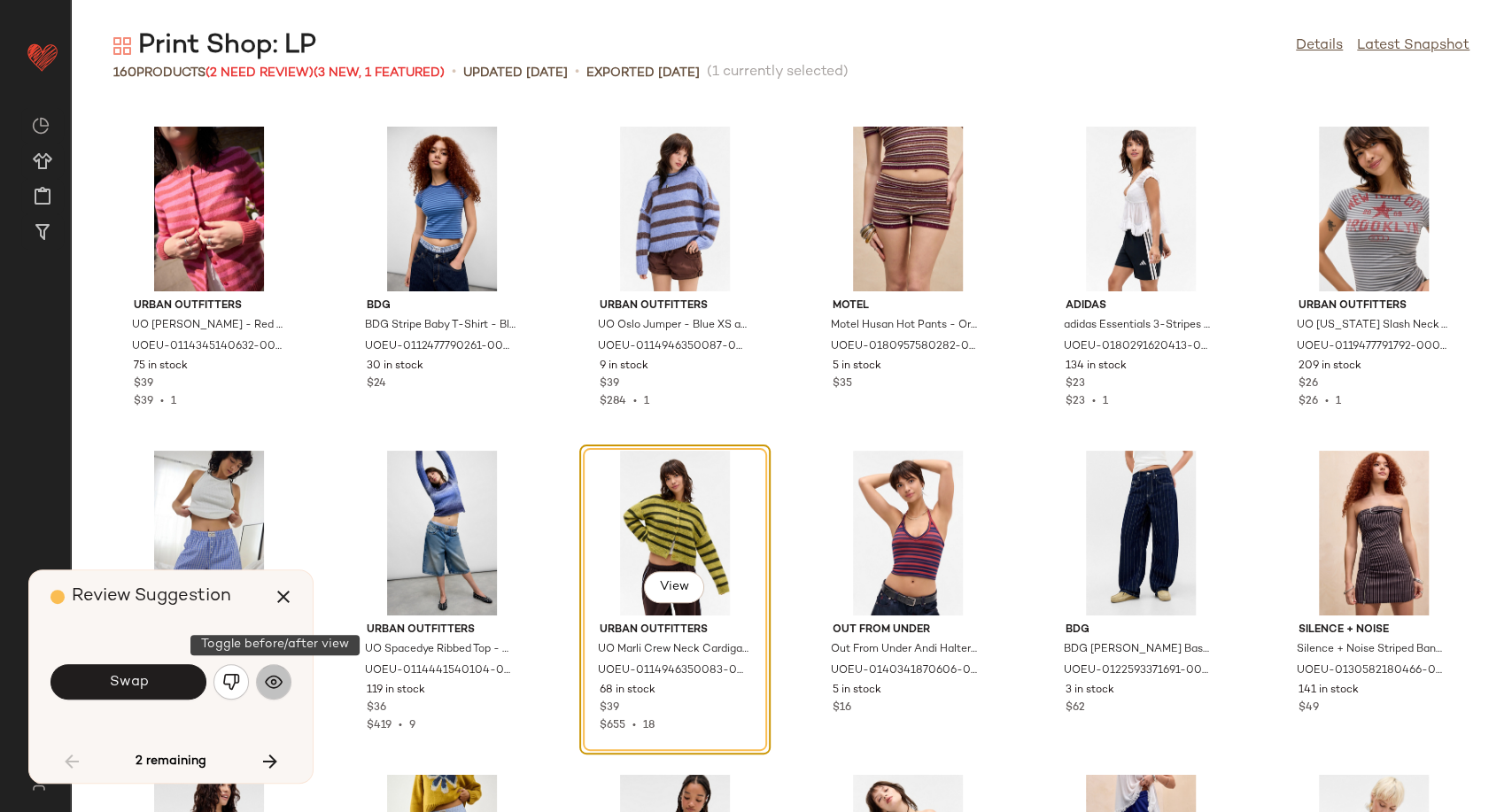
click at [274, 689] on img "button" at bounding box center [273, 681] width 17 height 17
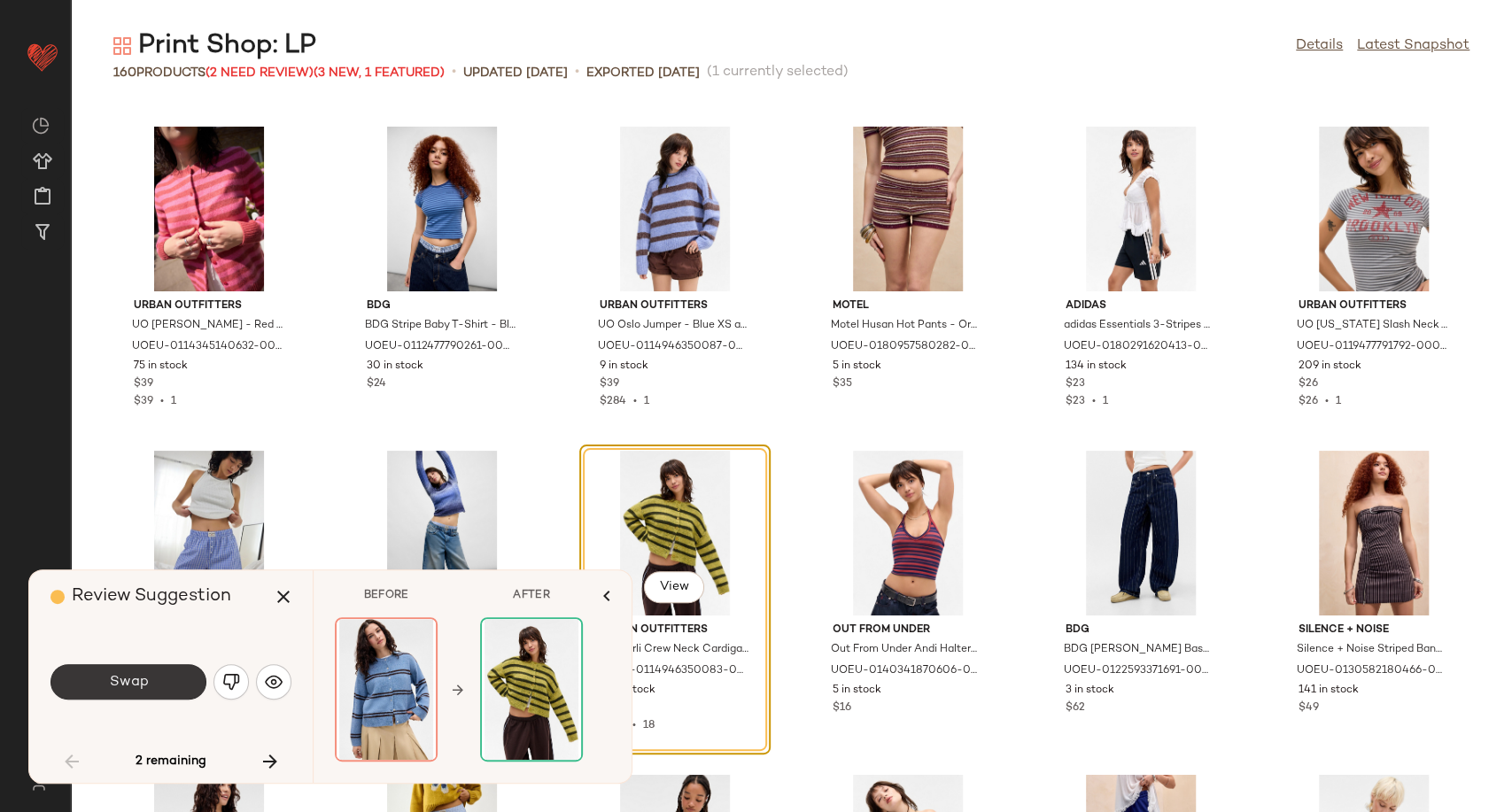
click at [157, 678] on button "Swap" at bounding box center [128, 681] width 155 height 36
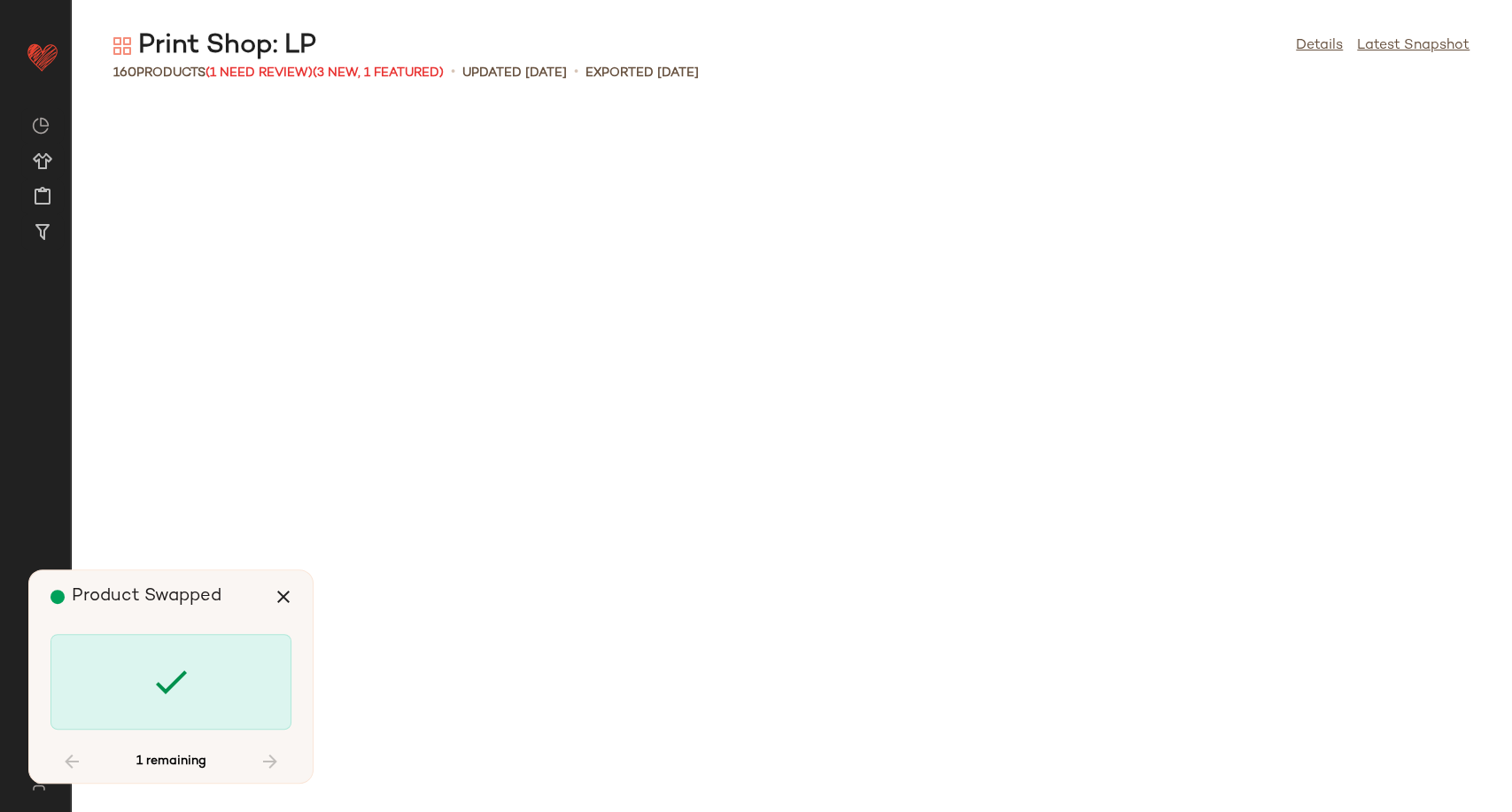
scroll to position [4537, 0]
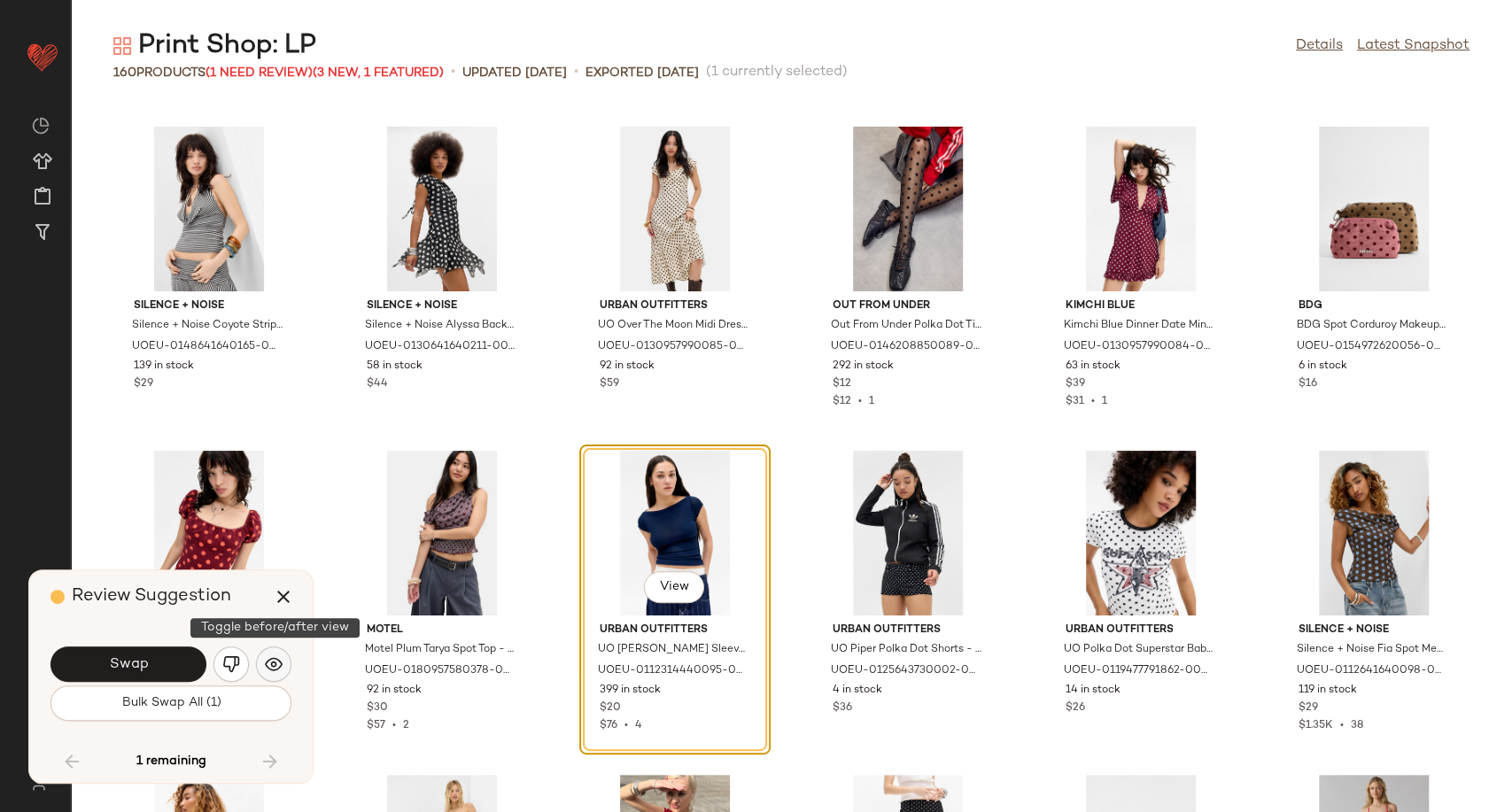
click at [285, 666] on button "button" at bounding box center [273, 664] width 36 height 36
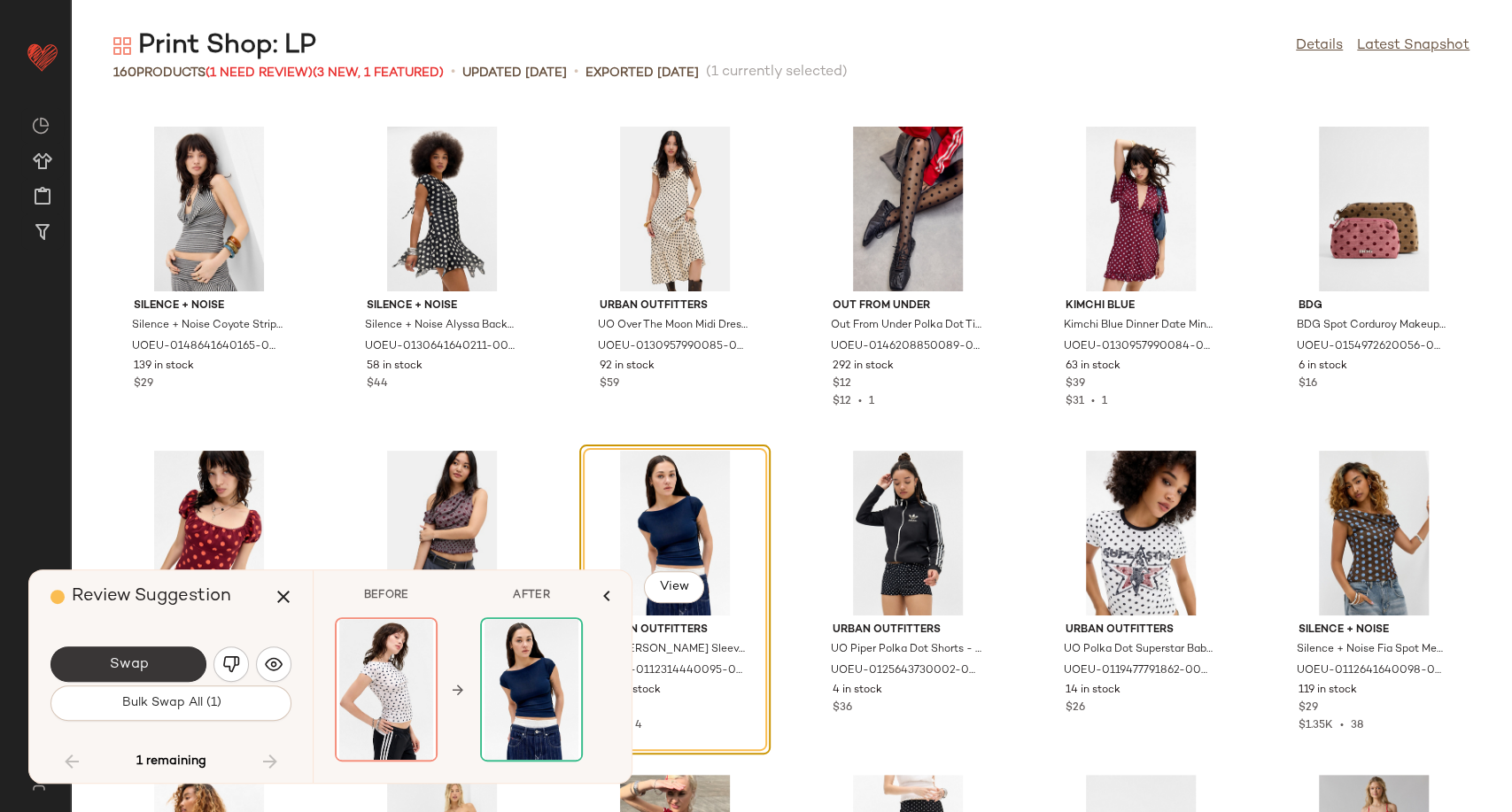
click at [181, 665] on button "Swap" at bounding box center [128, 664] width 155 height 36
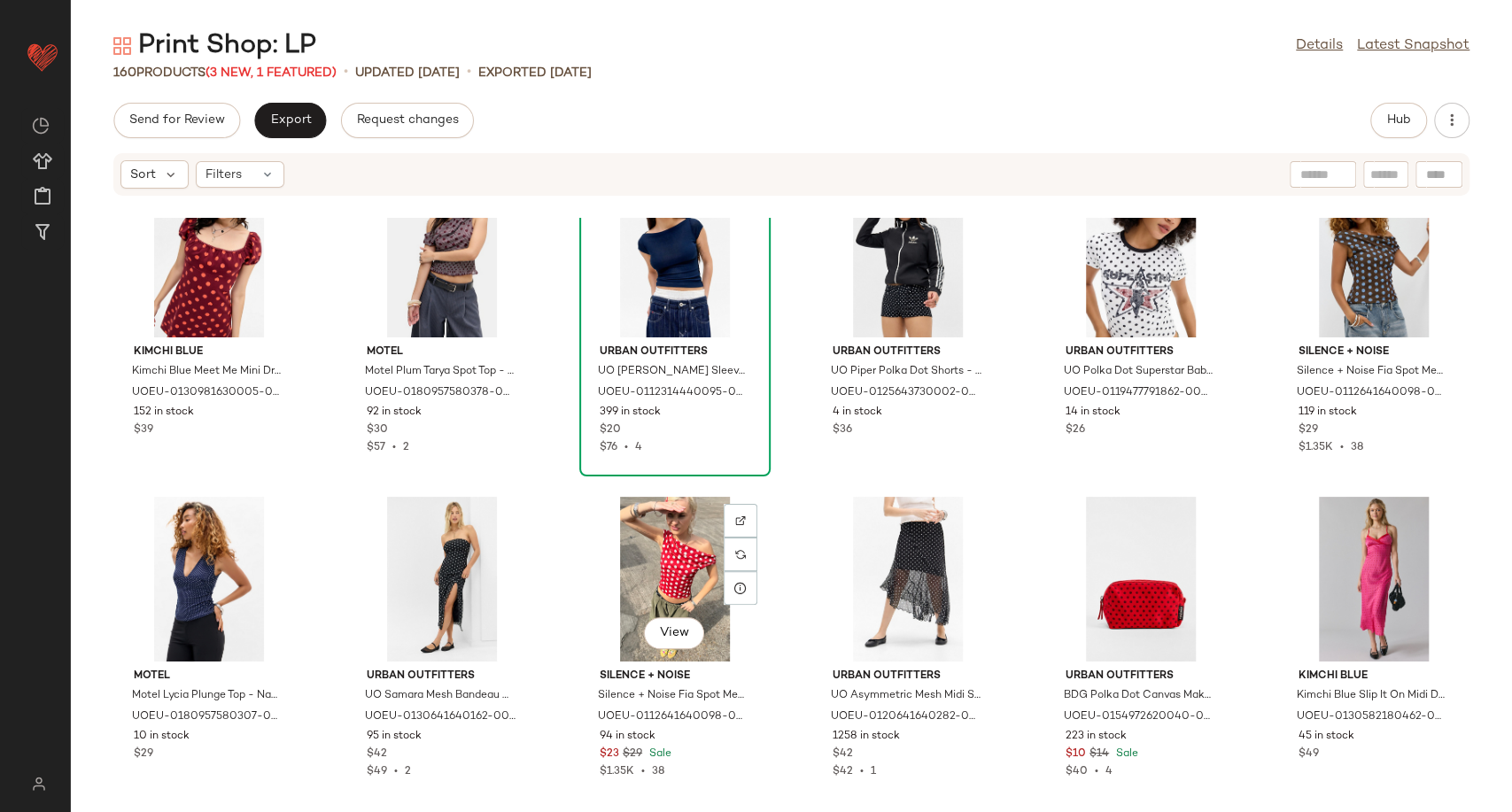
scroll to position [4635, 0]
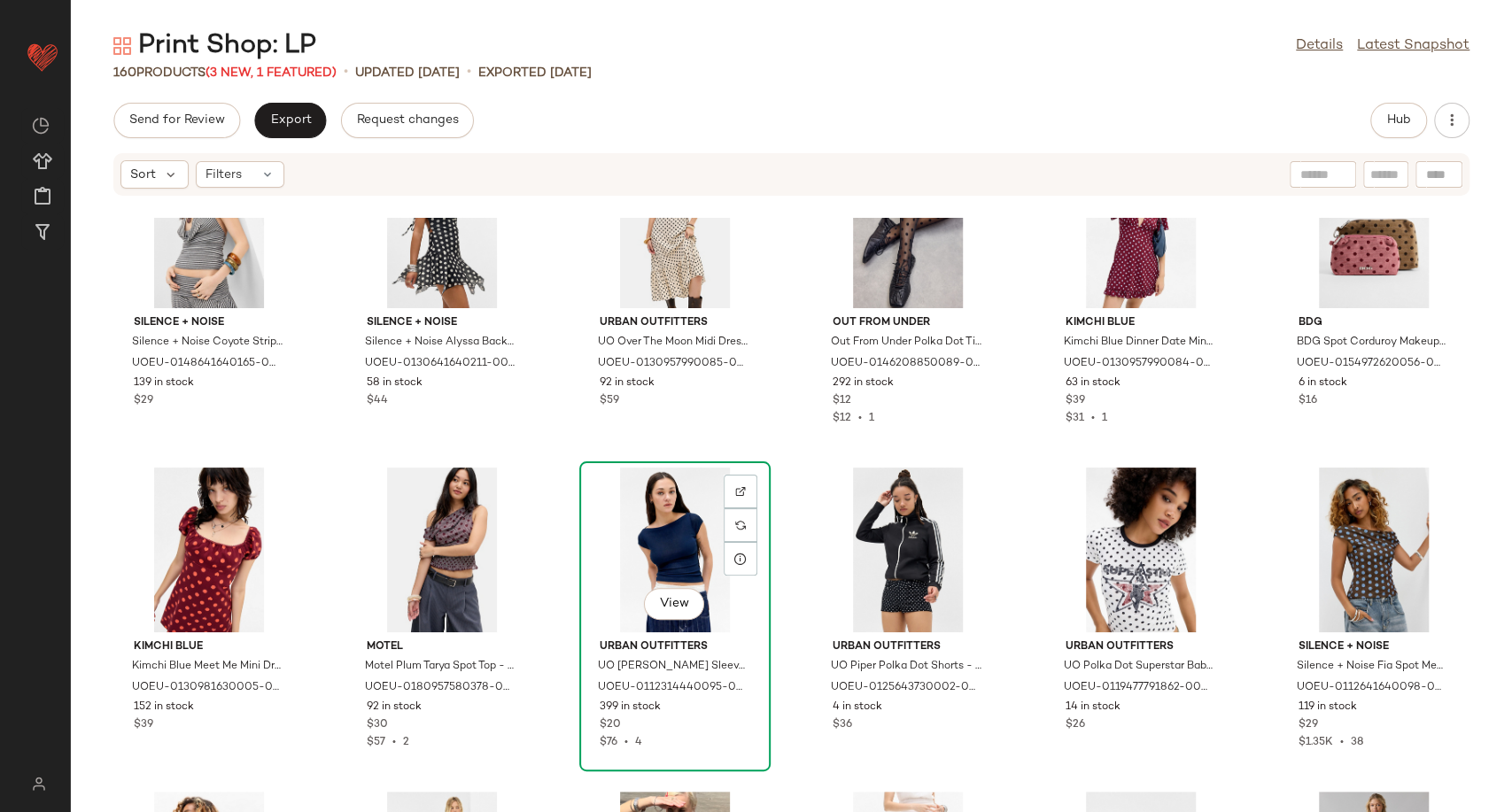
click at [648, 531] on div "View" at bounding box center [675, 550] width 179 height 165
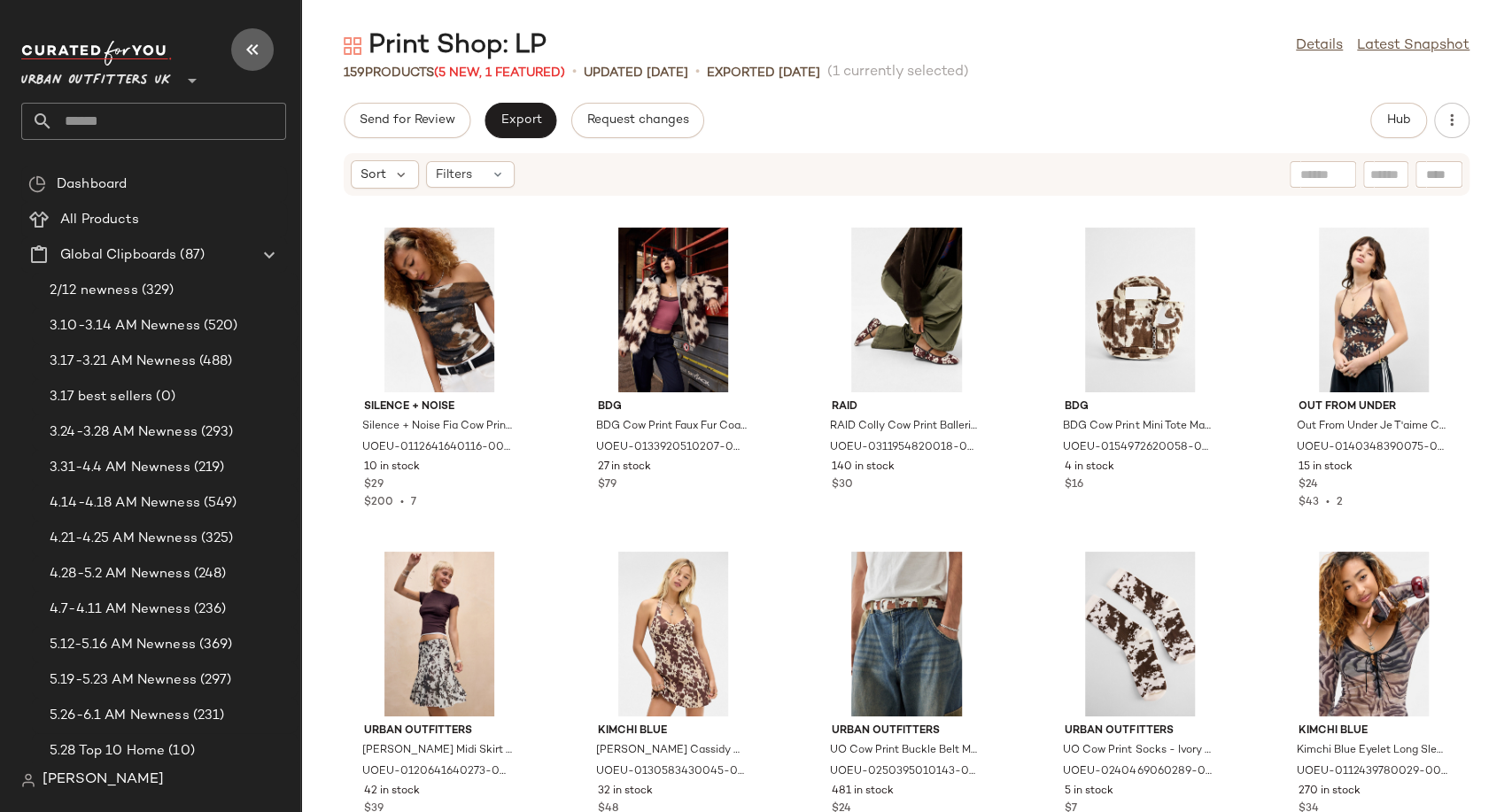
click at [251, 43] on icon "button" at bounding box center [252, 49] width 21 height 21
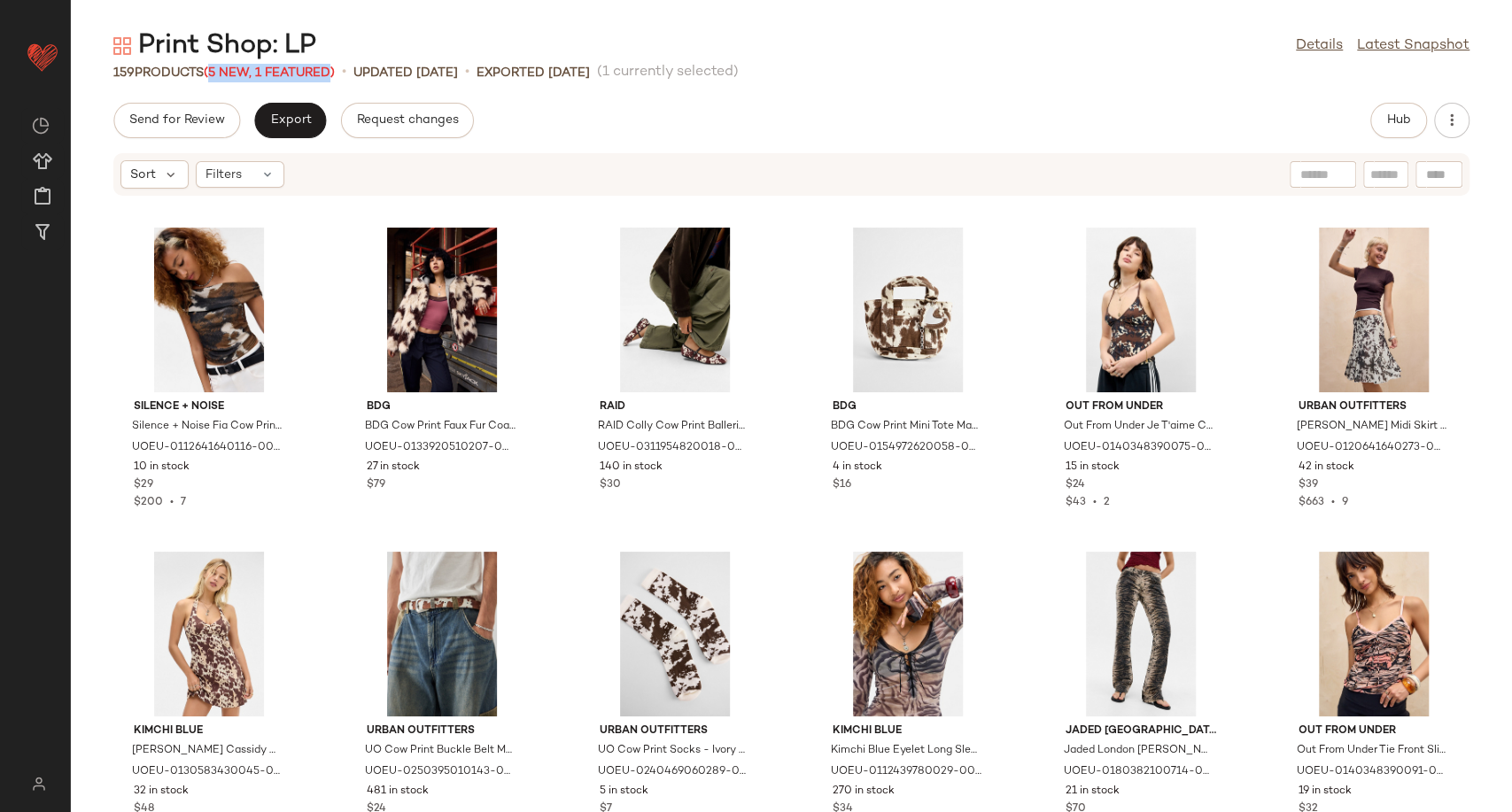
drag, startPoint x: 217, startPoint y: 72, endPoint x: 337, endPoint y: 77, distance: 120.1
click at [335, 77] on span "(5 New, 1 Featured)" at bounding box center [269, 73] width 131 height 14
click at [335, 67] on span "(5 New, 1 Featured)" at bounding box center [269, 73] width 131 height 14
click at [943, 114] on div "Send for Review Export Request changes Hub" at bounding box center [791, 120] width 1442 height 36
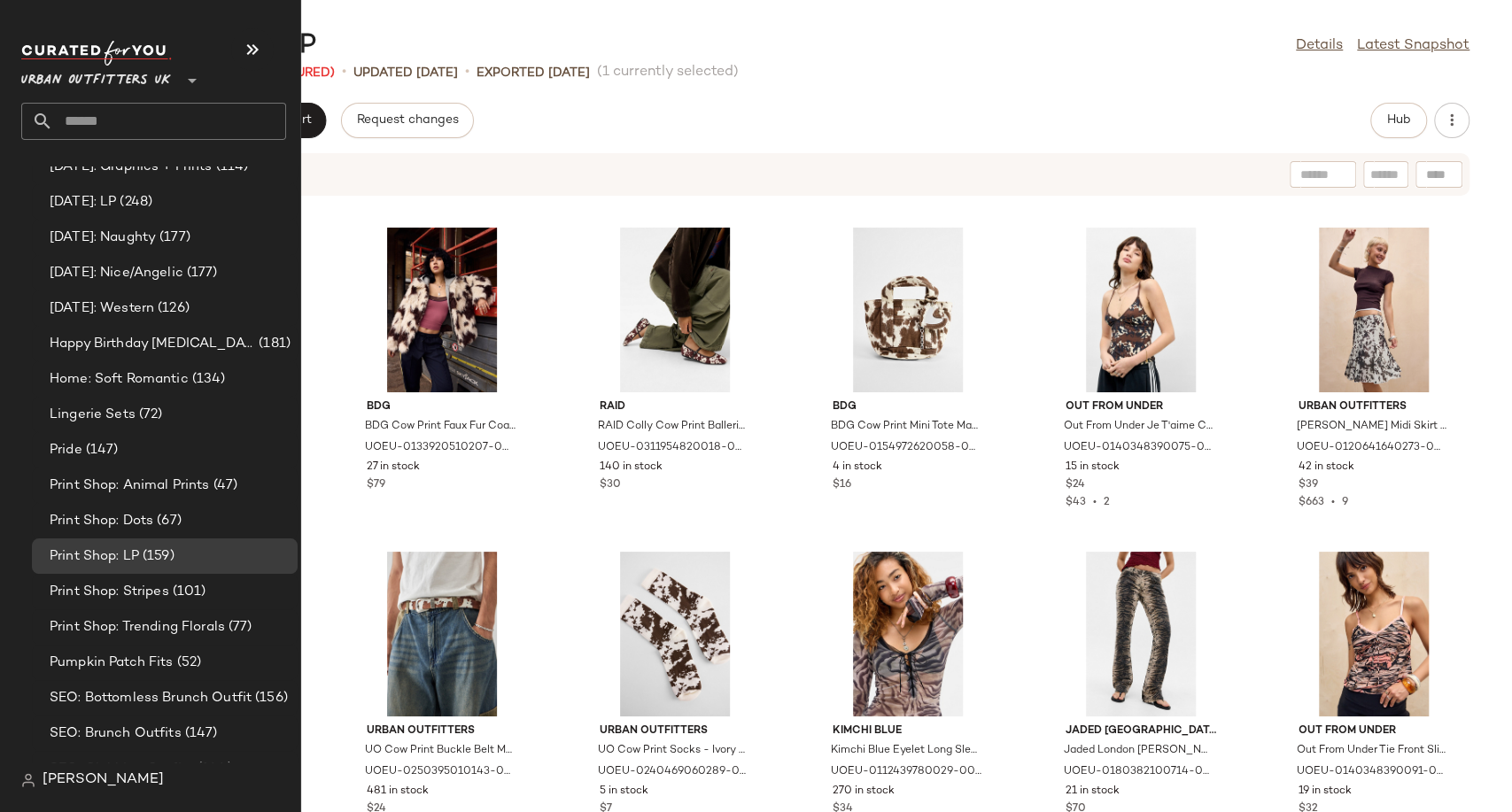
scroll to position [4732, 0]
click at [132, 483] on span "Print Shop: Animal Prints" at bounding box center [129, 482] width 160 height 20
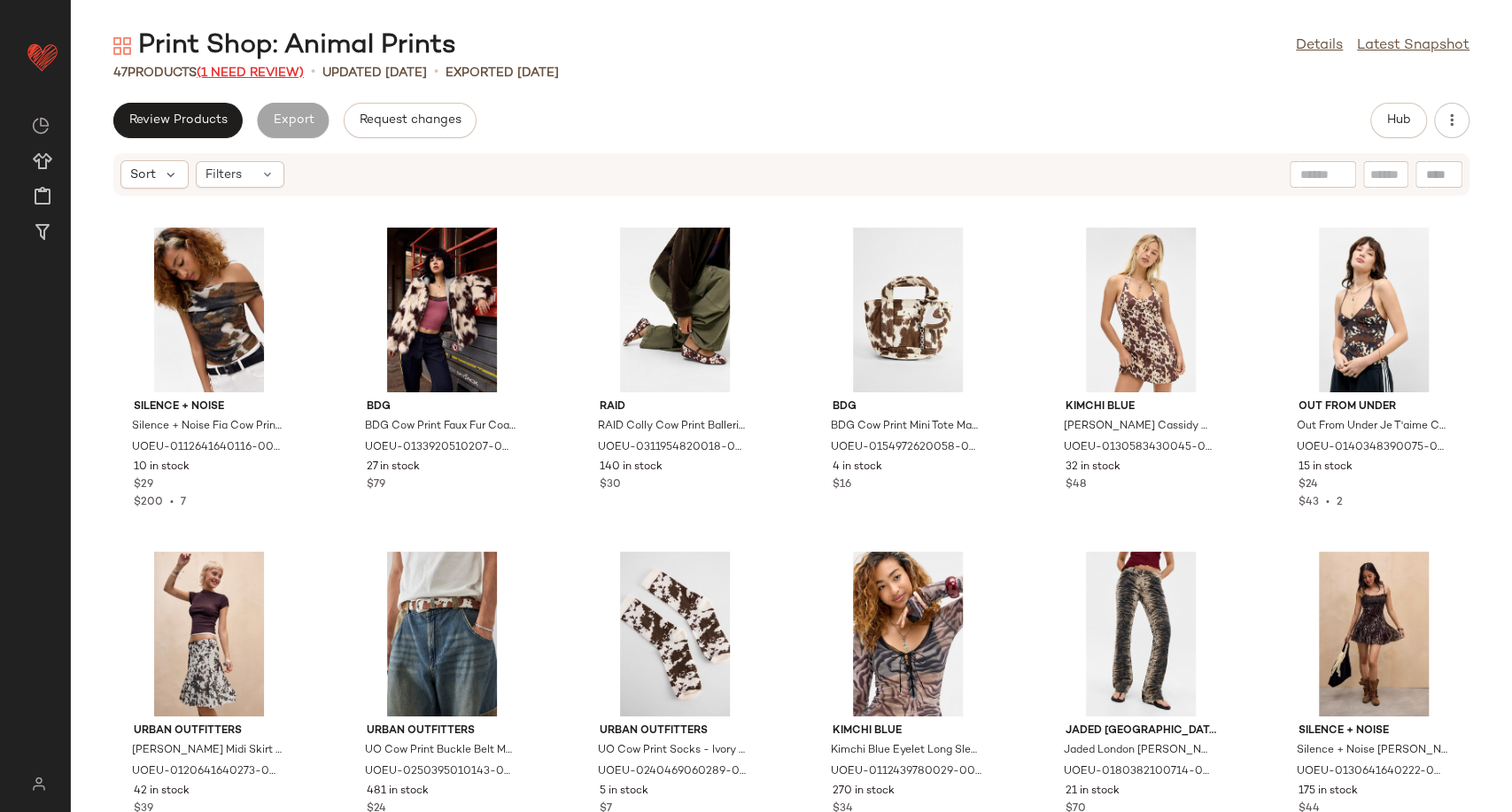
click at [239, 74] on span "(1 Need Review)" at bounding box center [250, 73] width 107 height 14
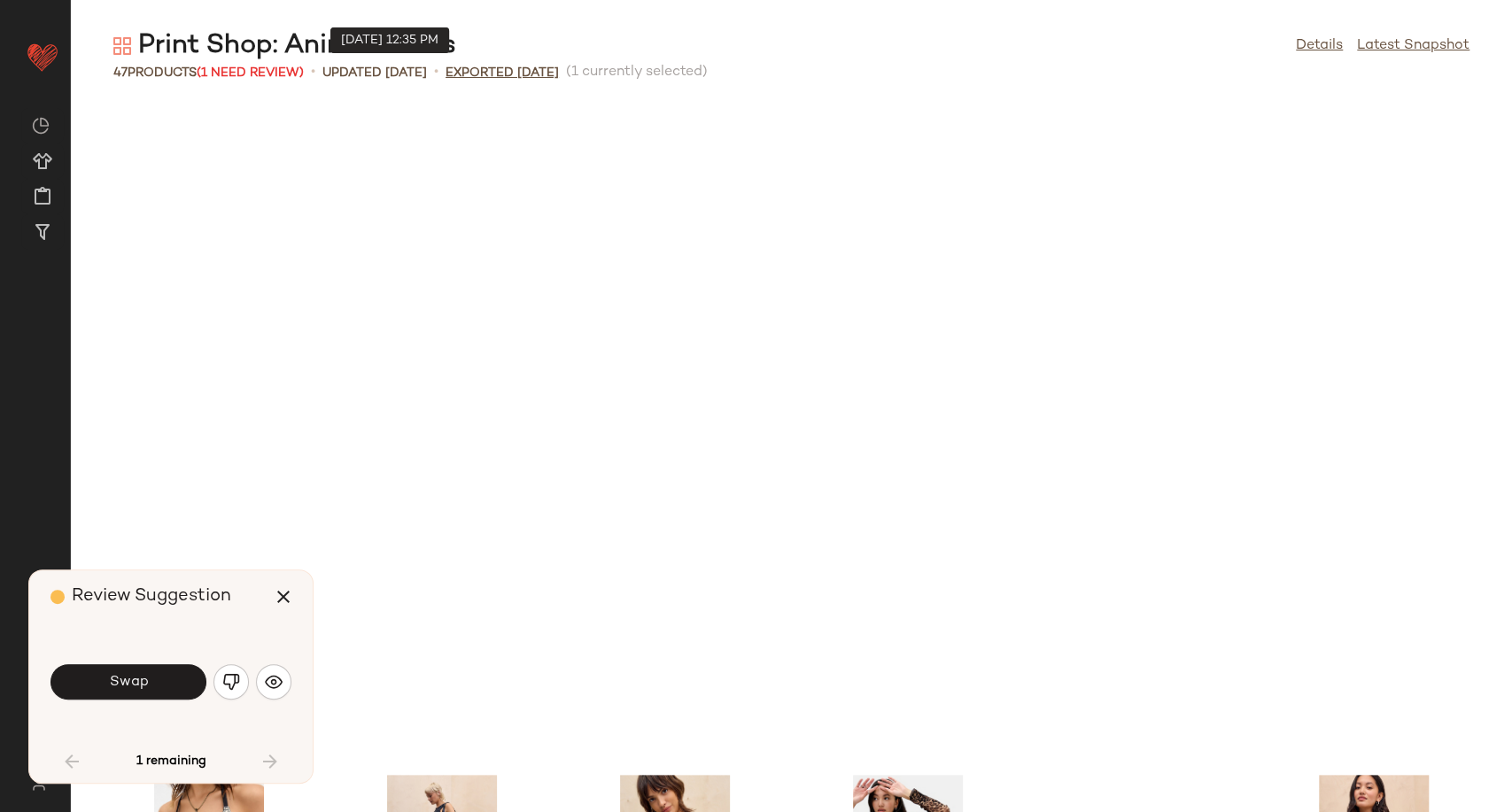
scroll to position [662, 0]
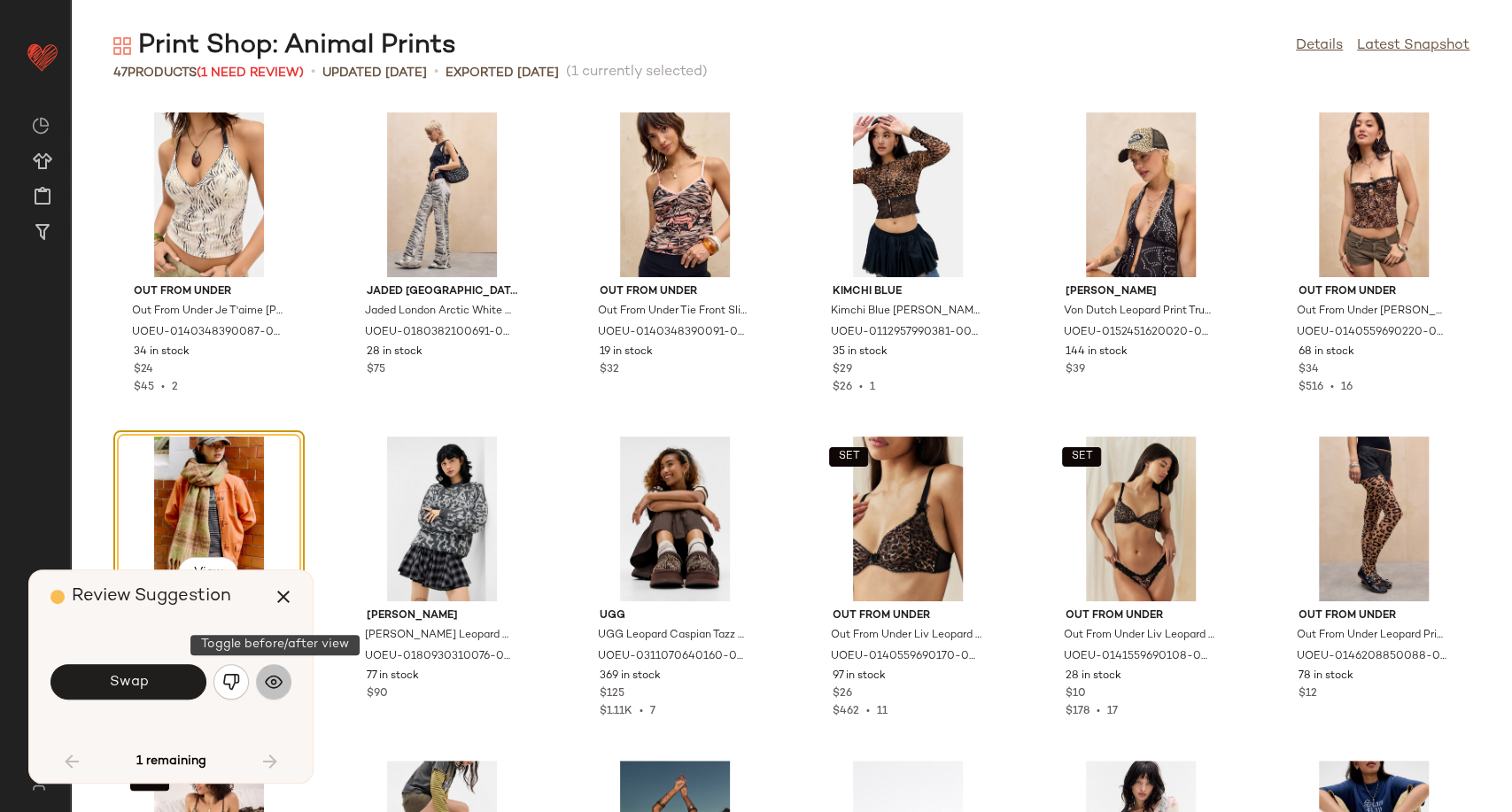
click at [263, 682] on button "button" at bounding box center [273, 681] width 36 height 36
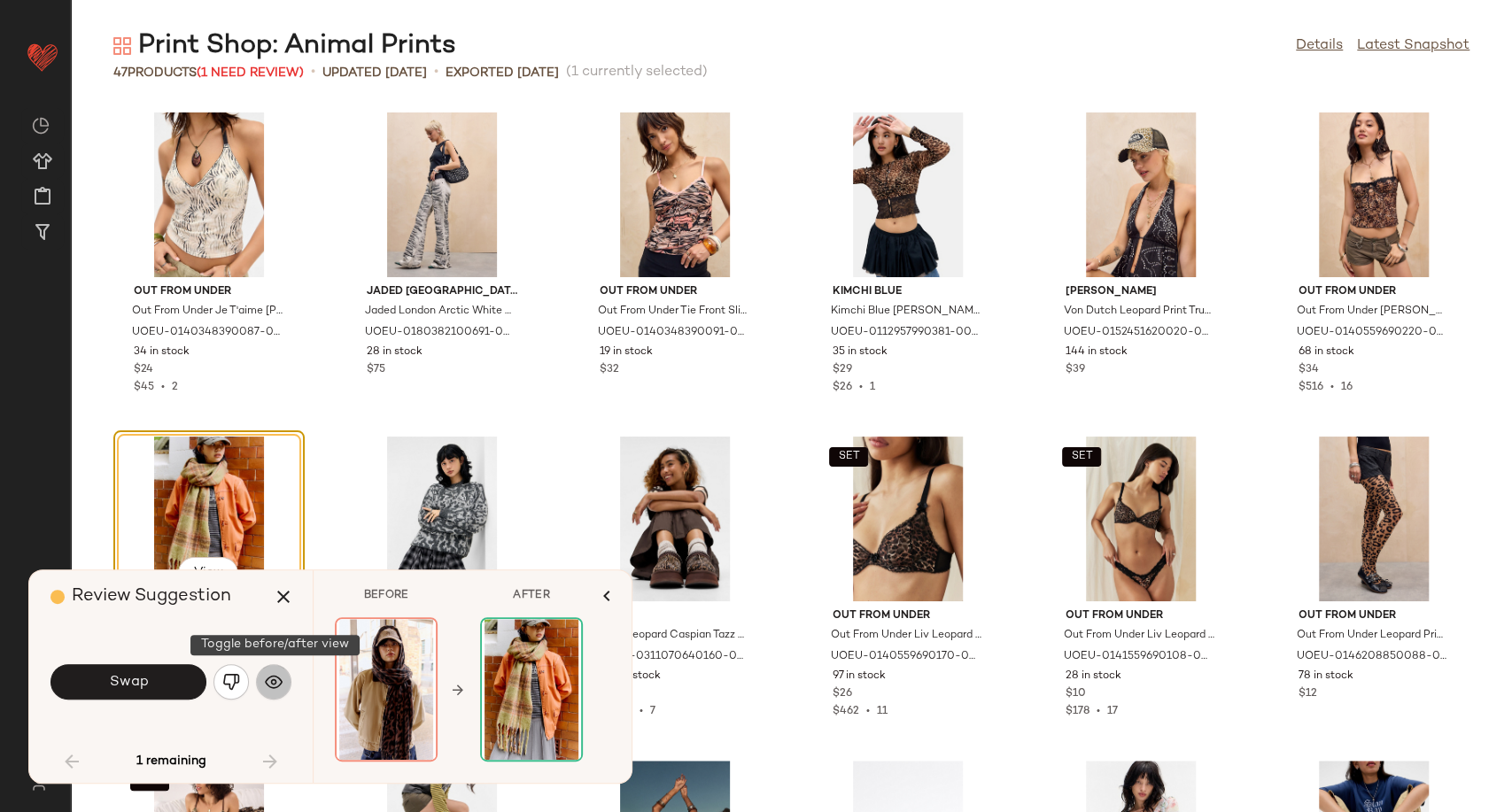
click at [272, 682] on img "button" at bounding box center [273, 681] width 17 height 17
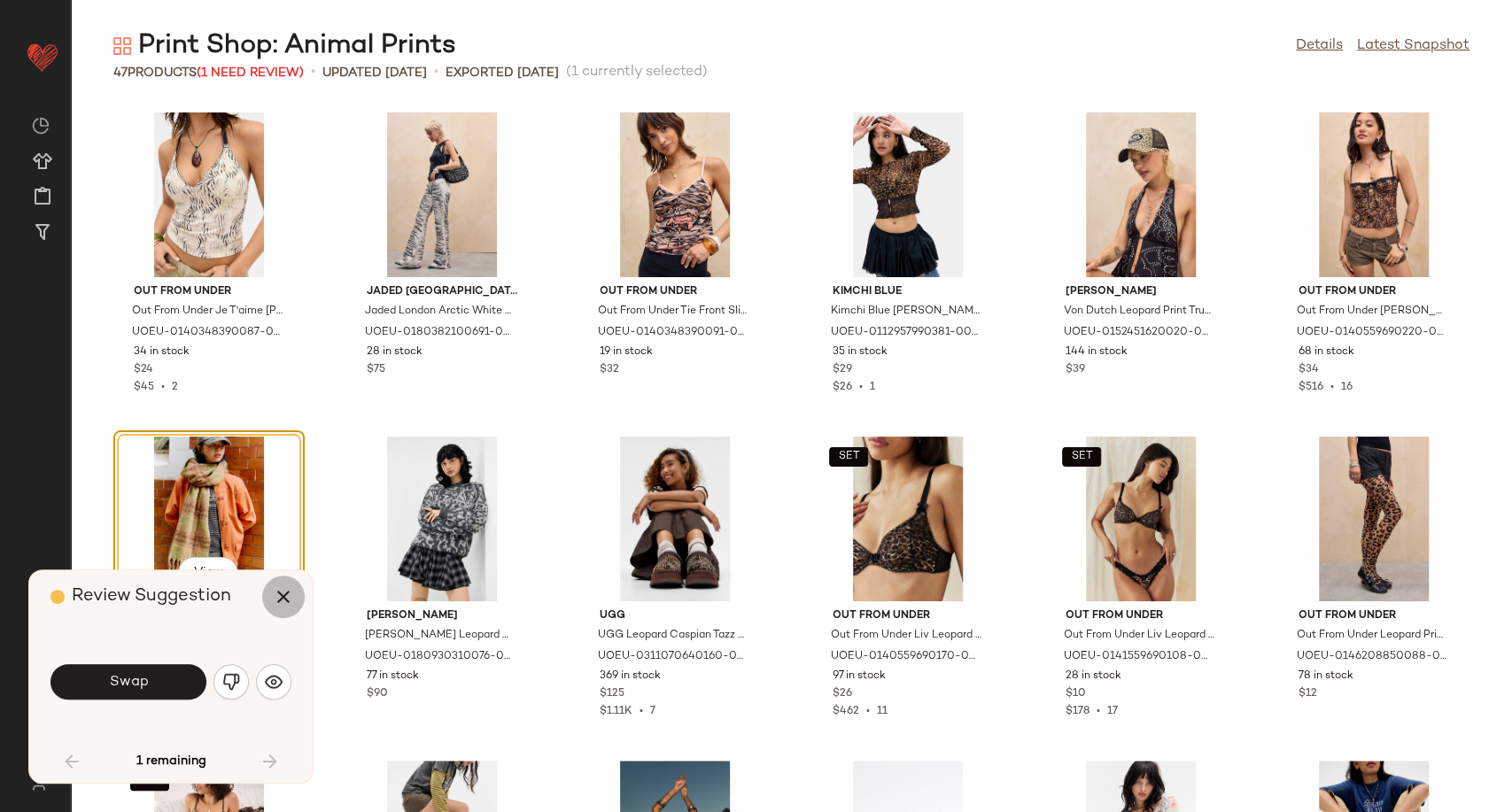
click at [276, 584] on button "button" at bounding box center [284, 596] width 42 height 42
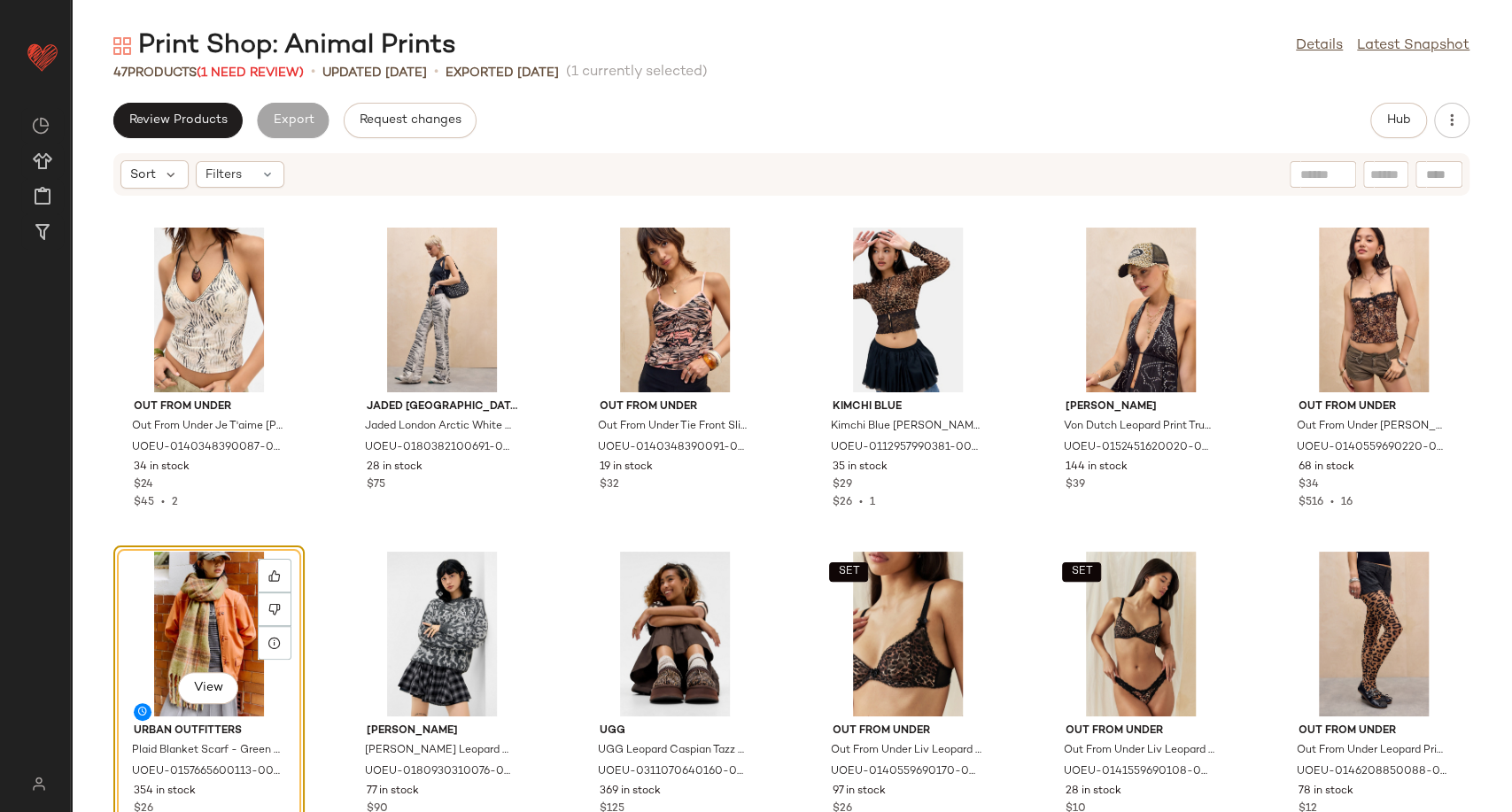
click at [181, 610] on div "View" at bounding box center [209, 634] width 179 height 165
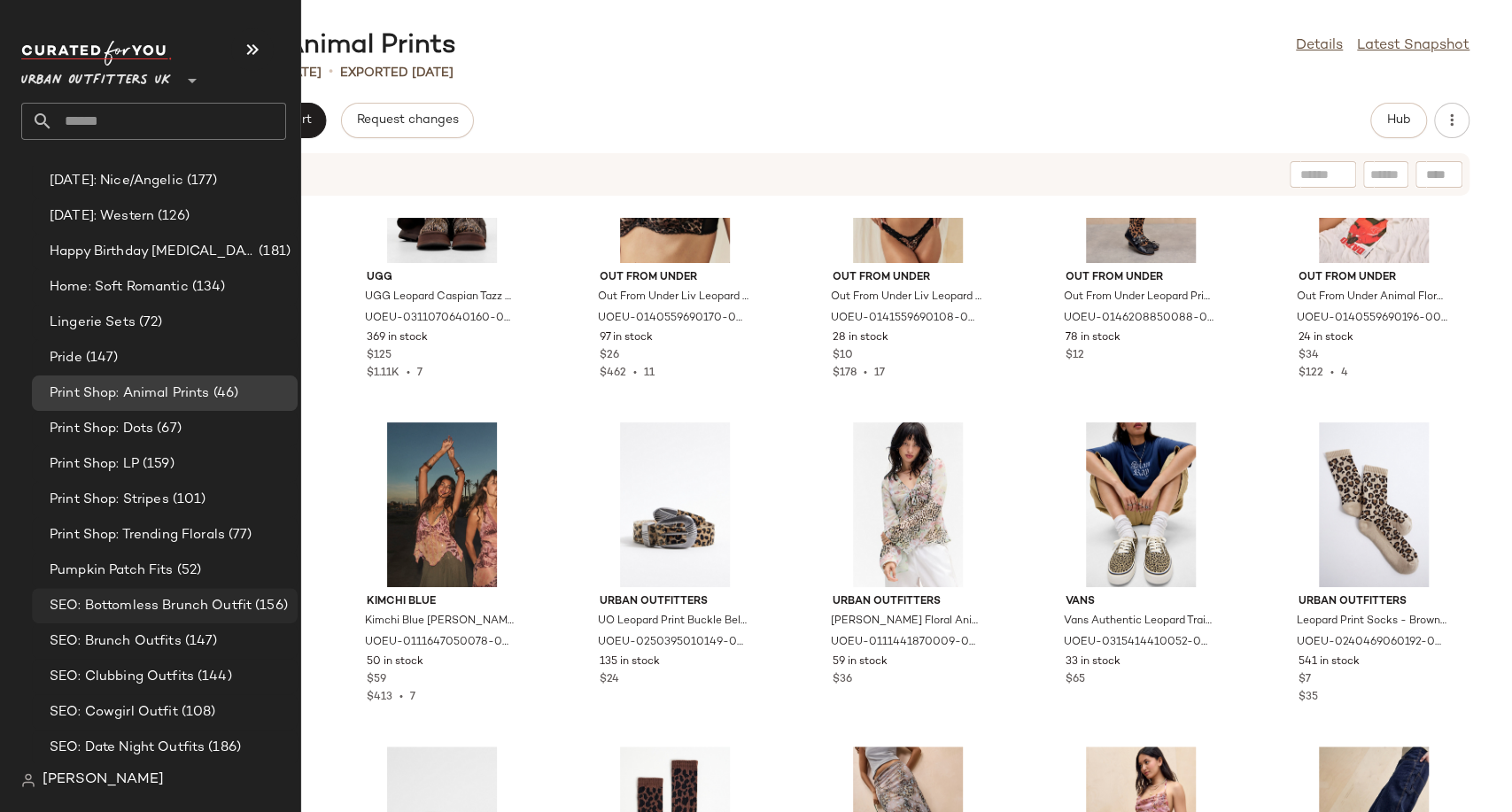
scroll to position [4722, 0]
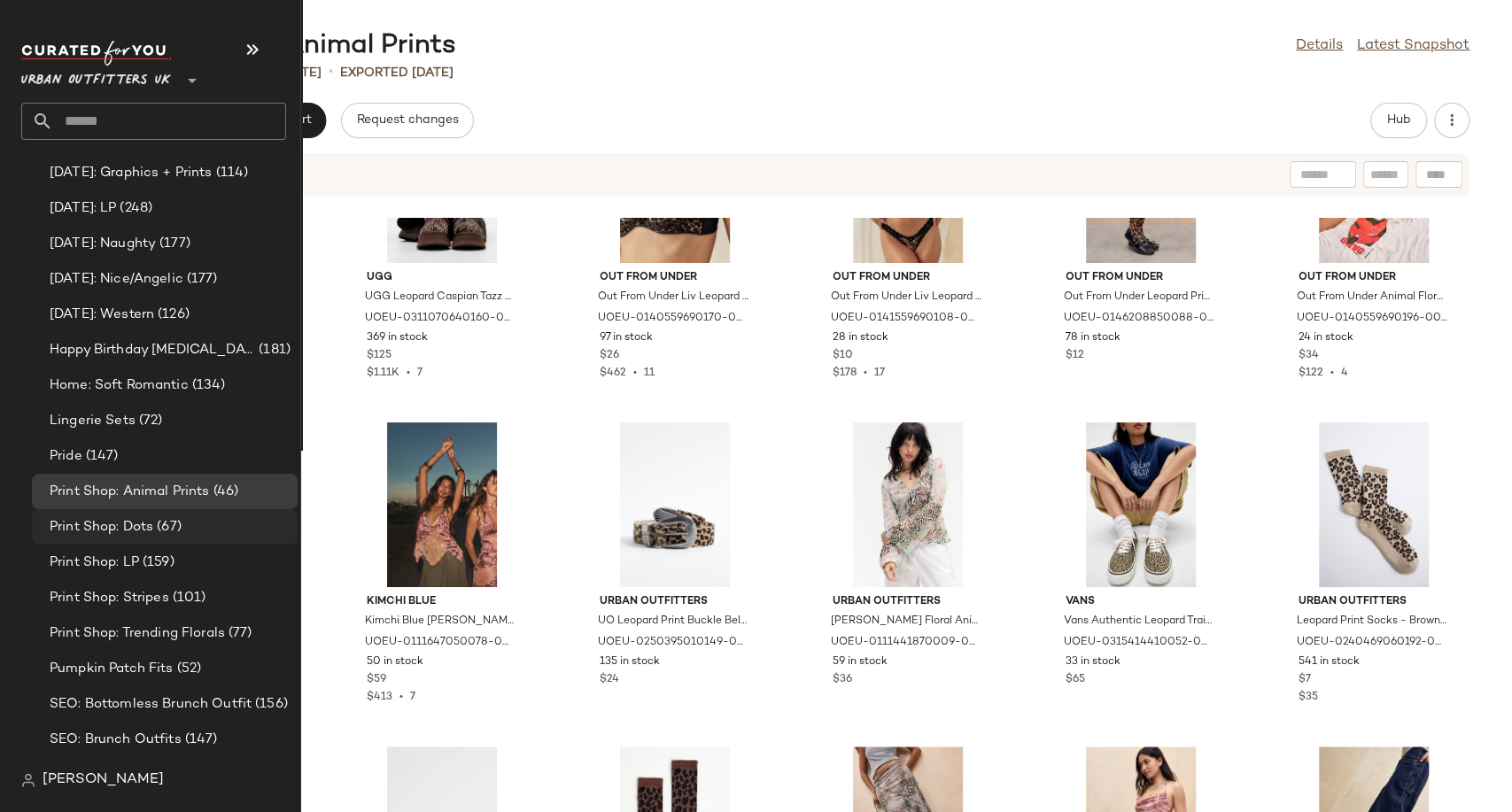
click at [154, 513] on div "Print Shop: Dots (67)" at bounding box center [165, 527] width 266 height 36
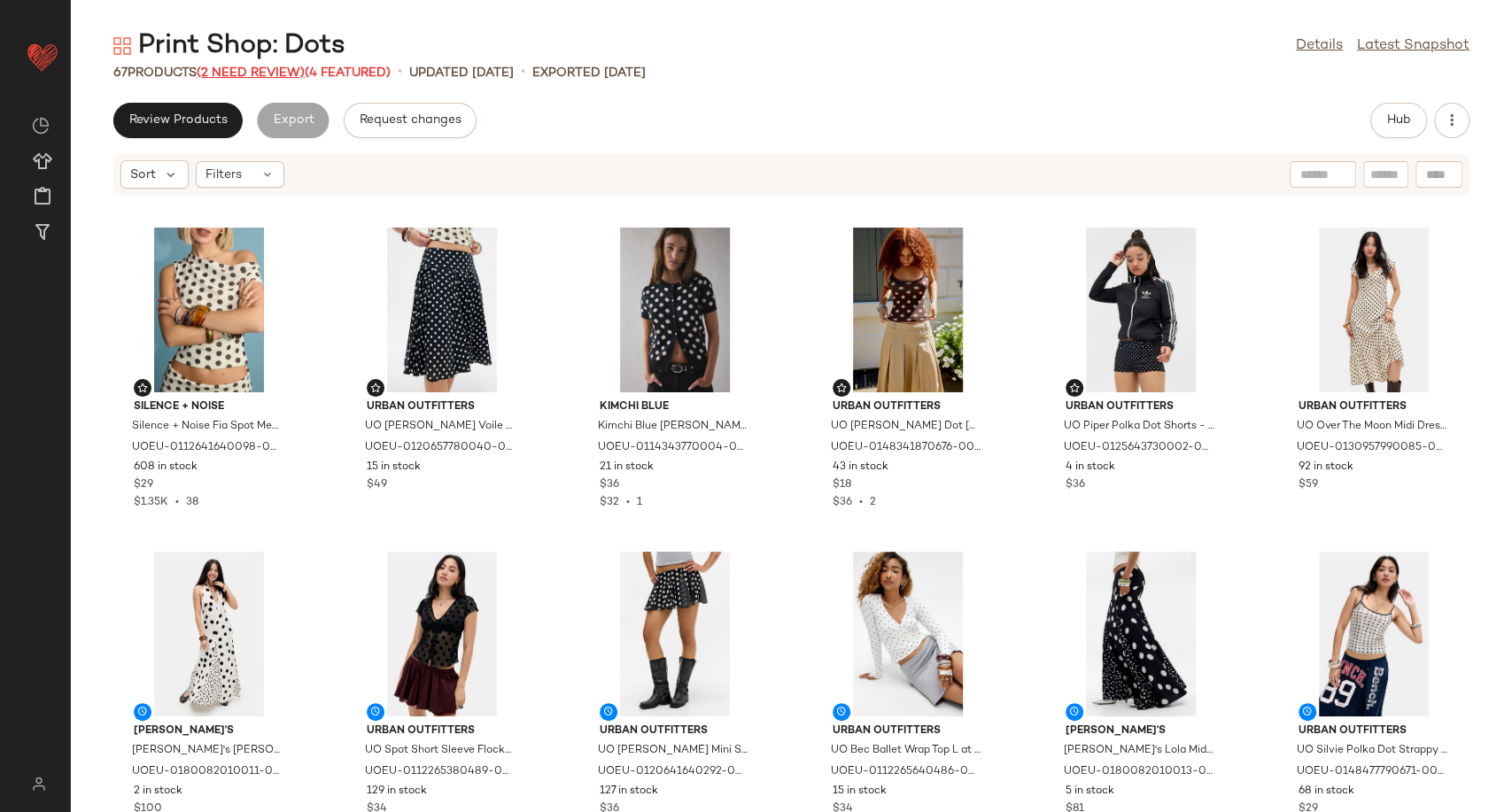
click at [231, 72] on span "(2 Need Review)" at bounding box center [251, 73] width 108 height 14
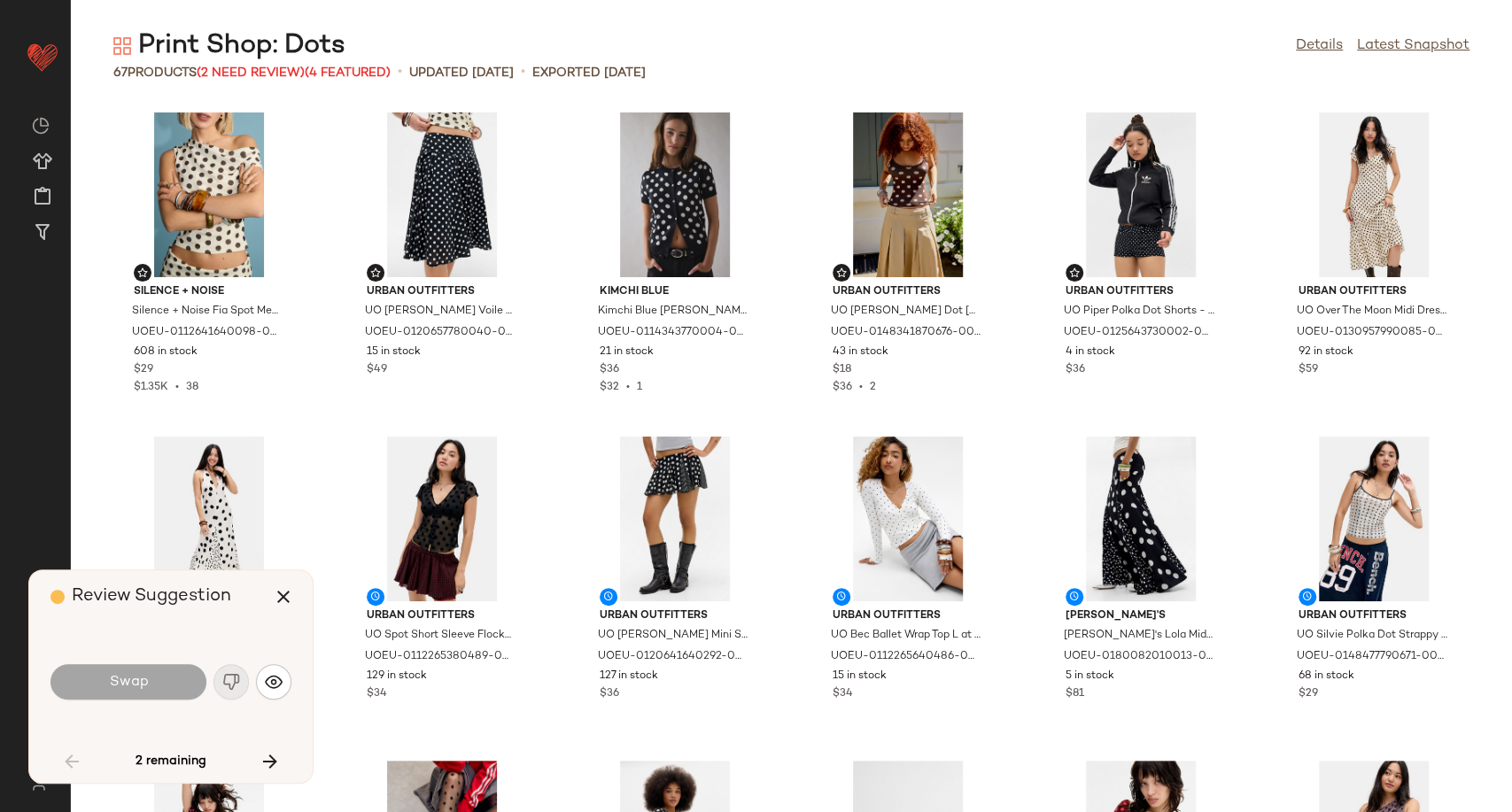
scroll to position [1310, 0]
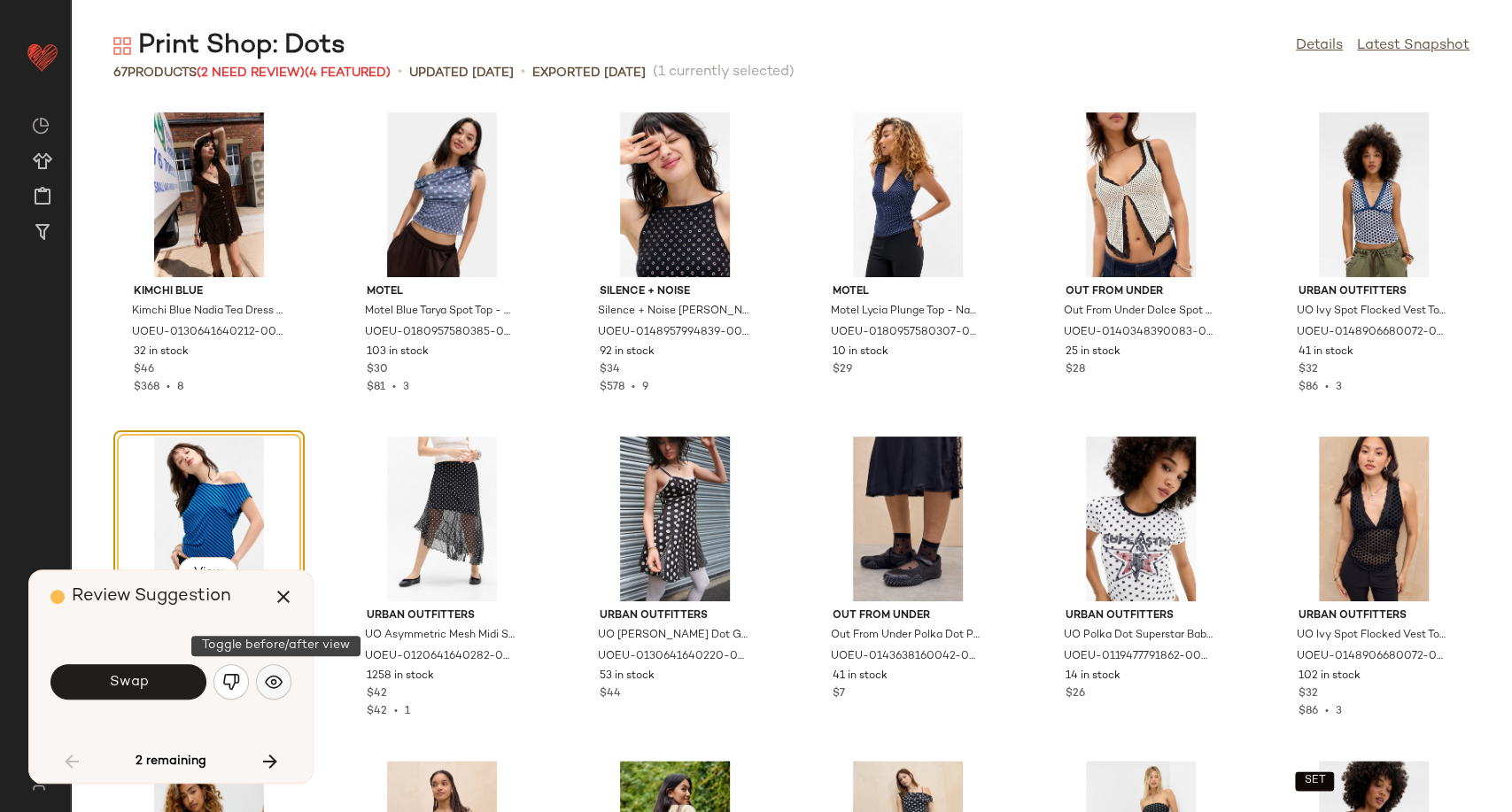
click at [277, 686] on img "button" at bounding box center [273, 681] width 17 height 17
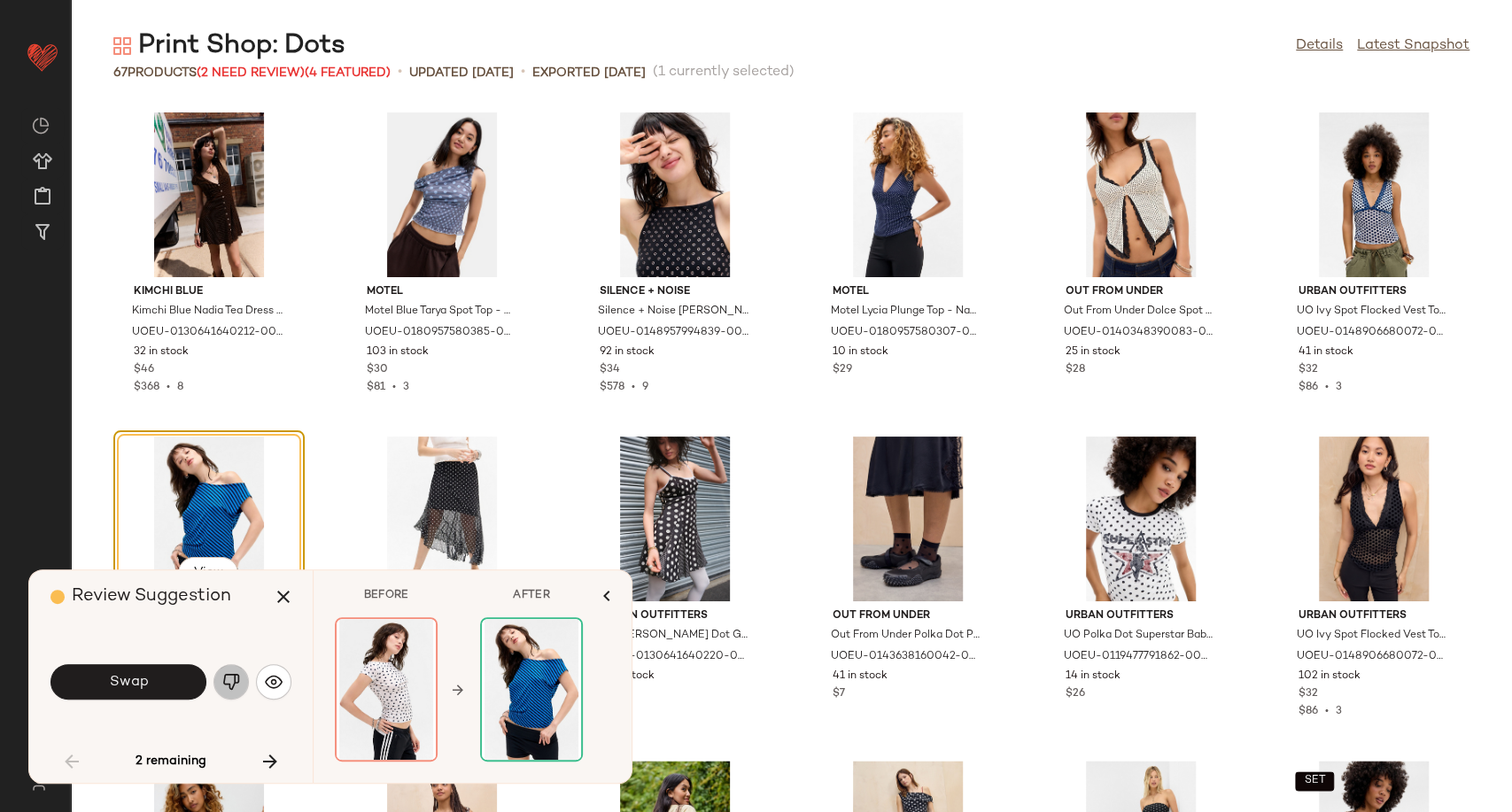
click at [241, 683] on button "button" at bounding box center [231, 681] width 36 height 36
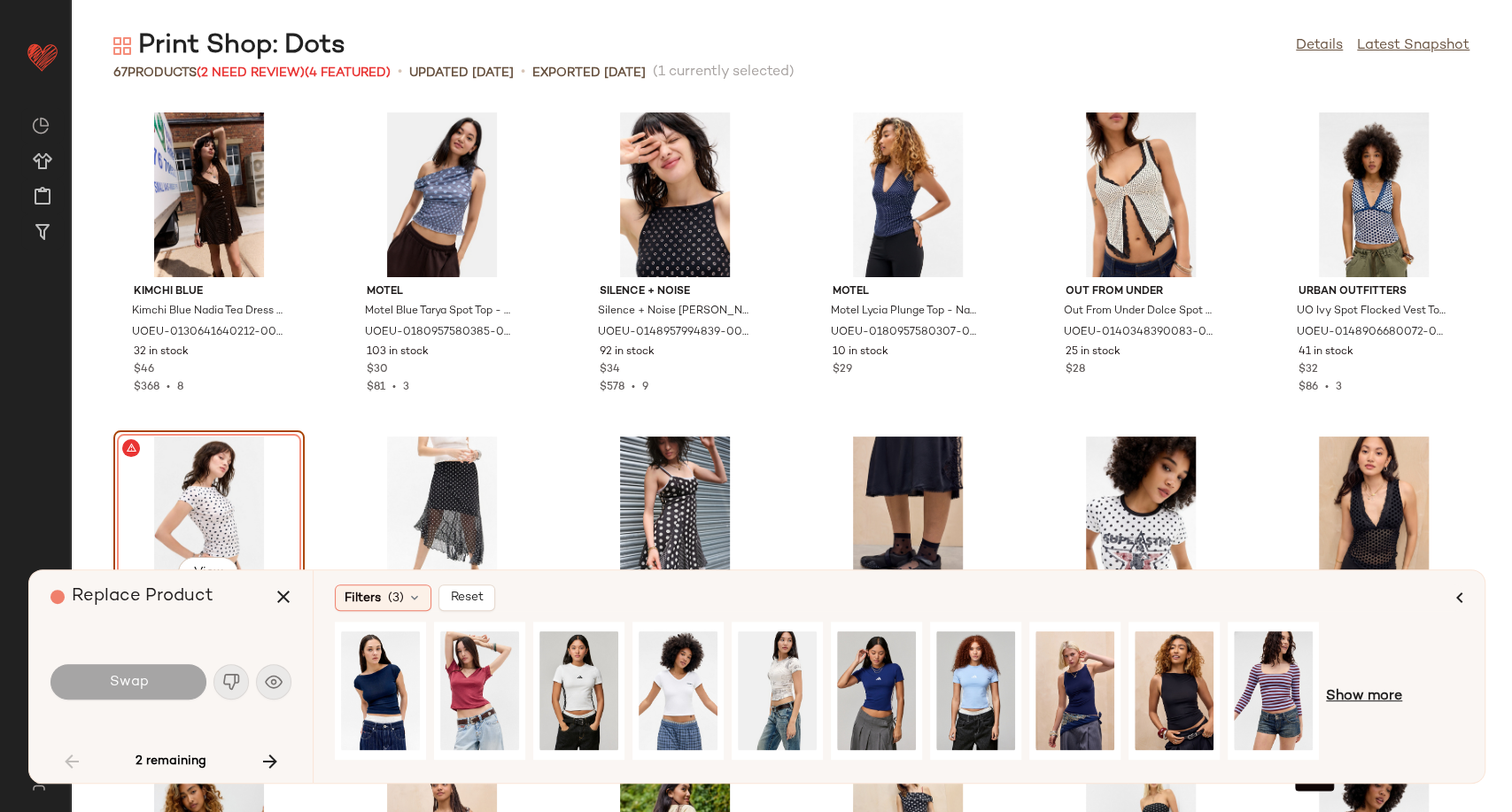
click at [1364, 698] on span "Show more" at bounding box center [1364, 696] width 76 height 21
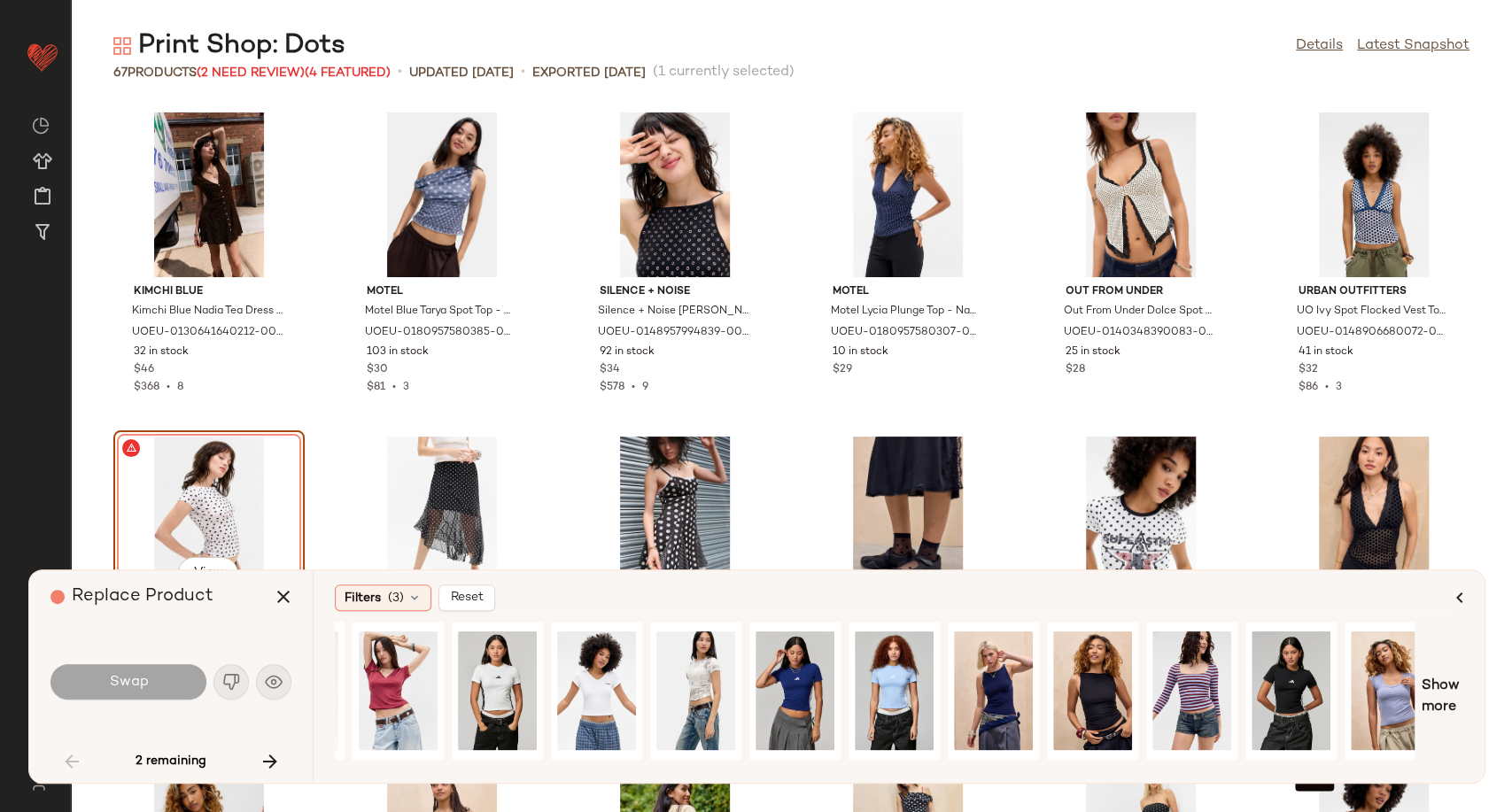
scroll to position [0, 0]
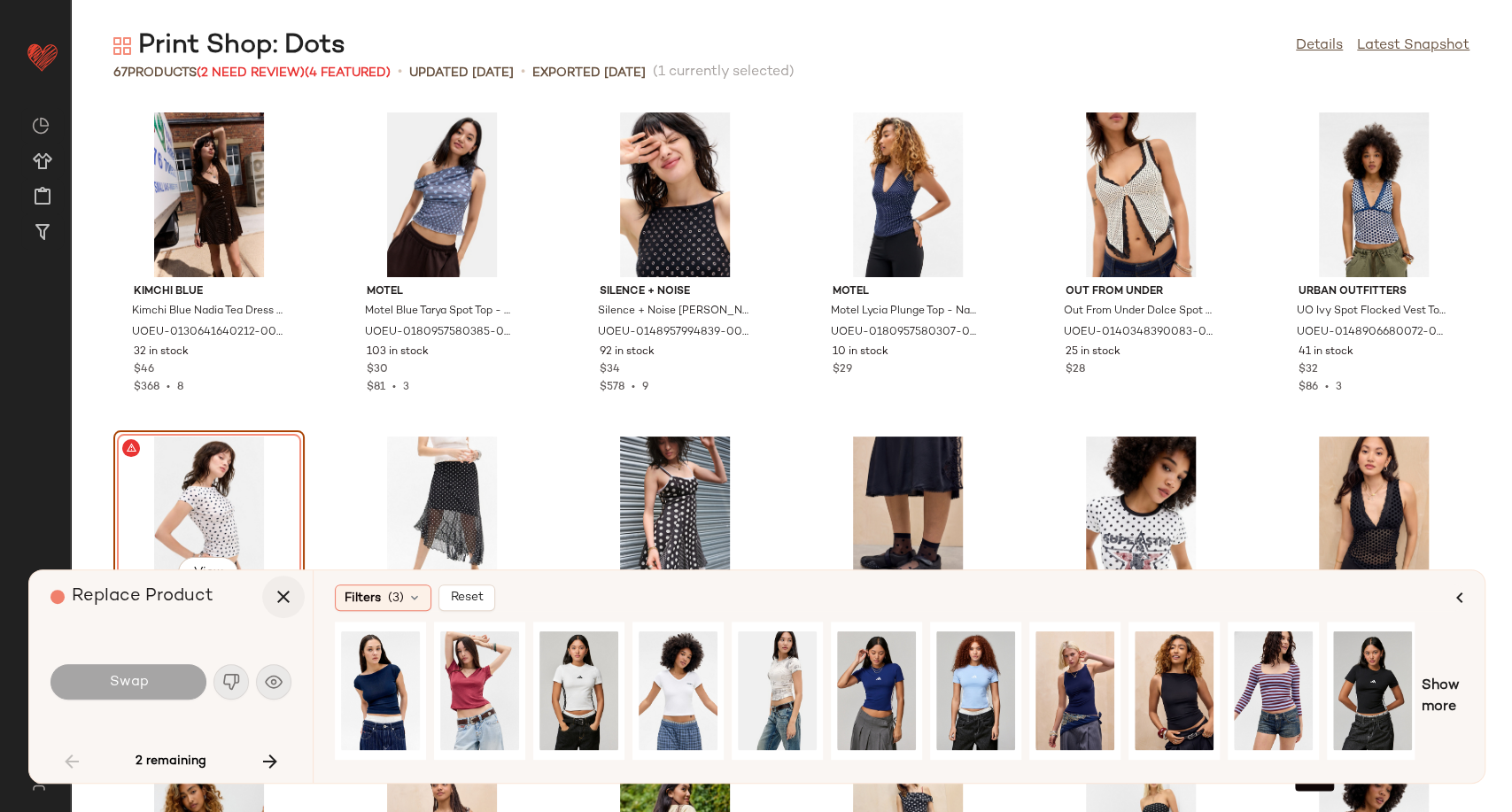
click at [287, 599] on icon "button" at bounding box center [283, 596] width 21 height 21
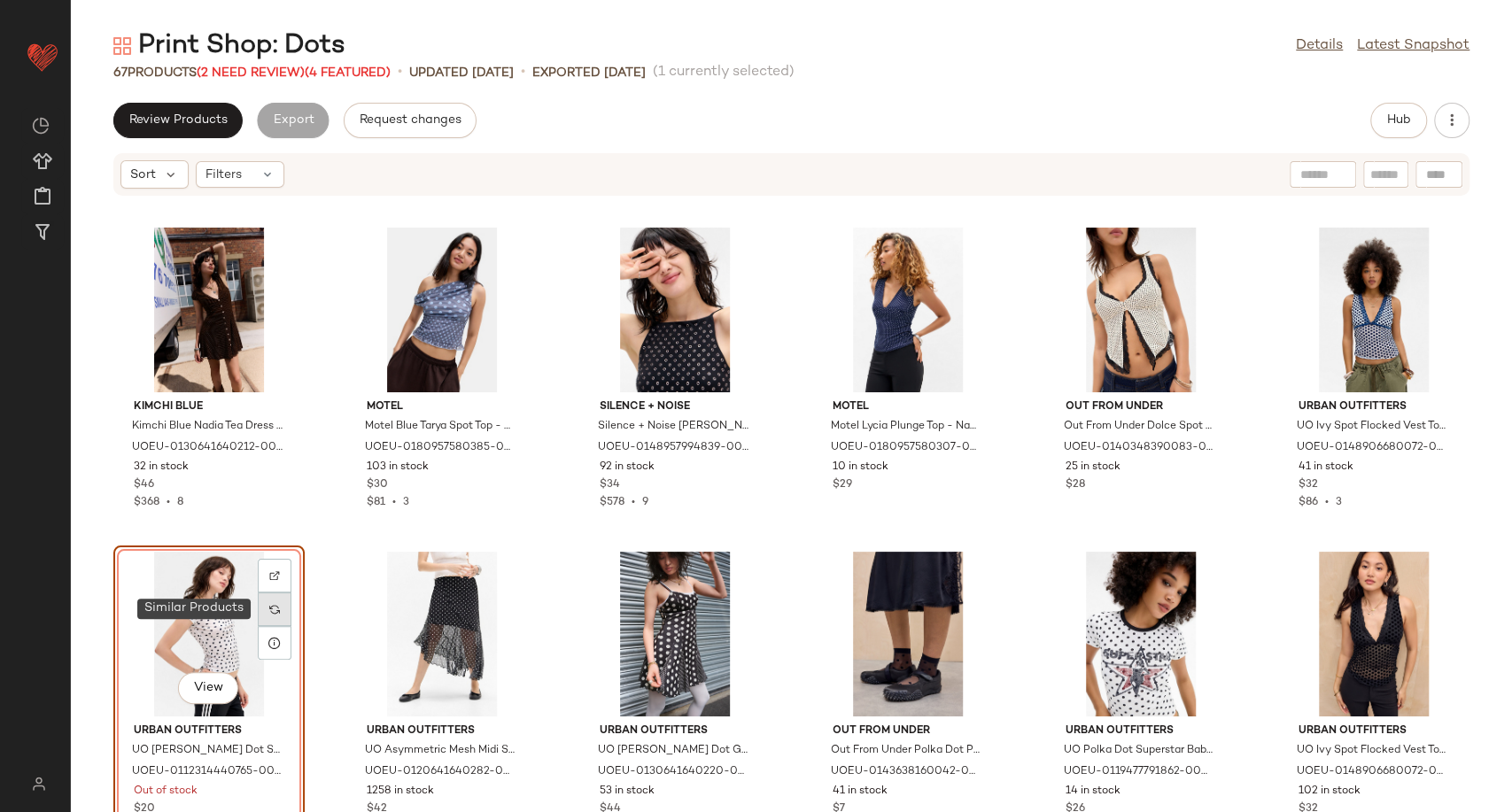
click at [278, 614] on img at bounding box center [274, 609] width 11 height 11
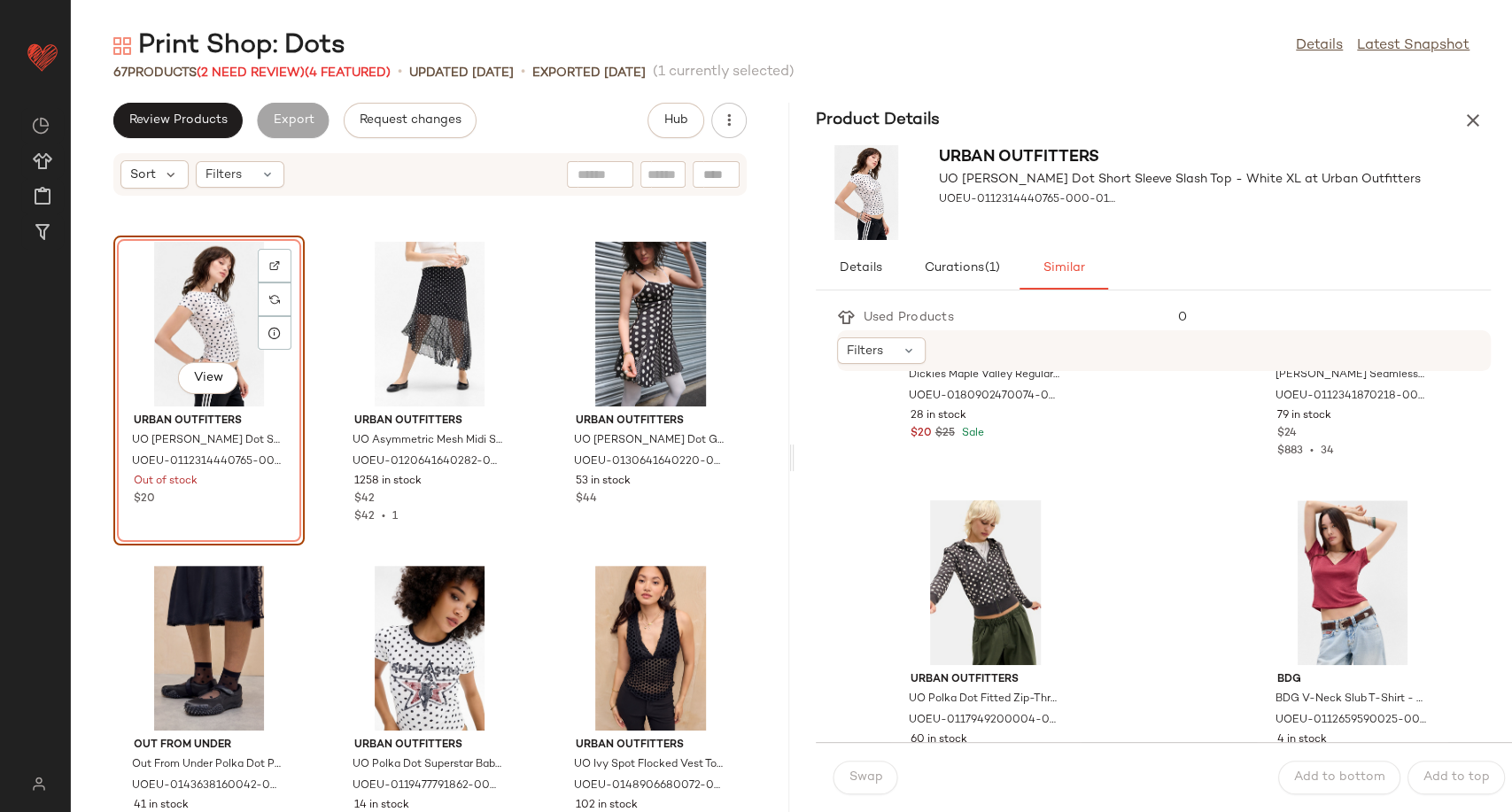
scroll to position [1181, 0]
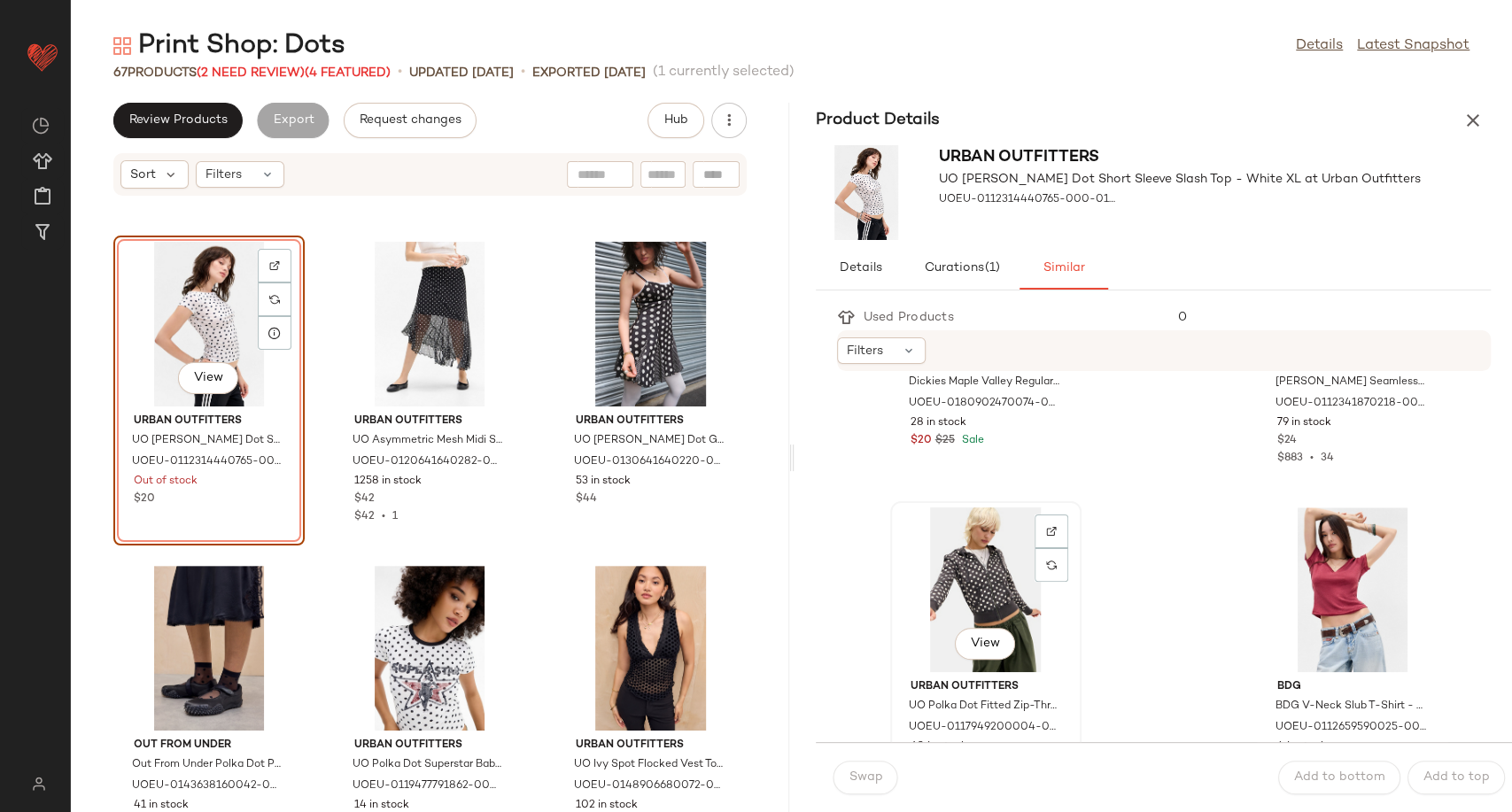
click at [1008, 593] on div "View" at bounding box center [986, 590] width 179 height 165
click at [857, 780] on span "Swap" at bounding box center [866, 776] width 35 height 14
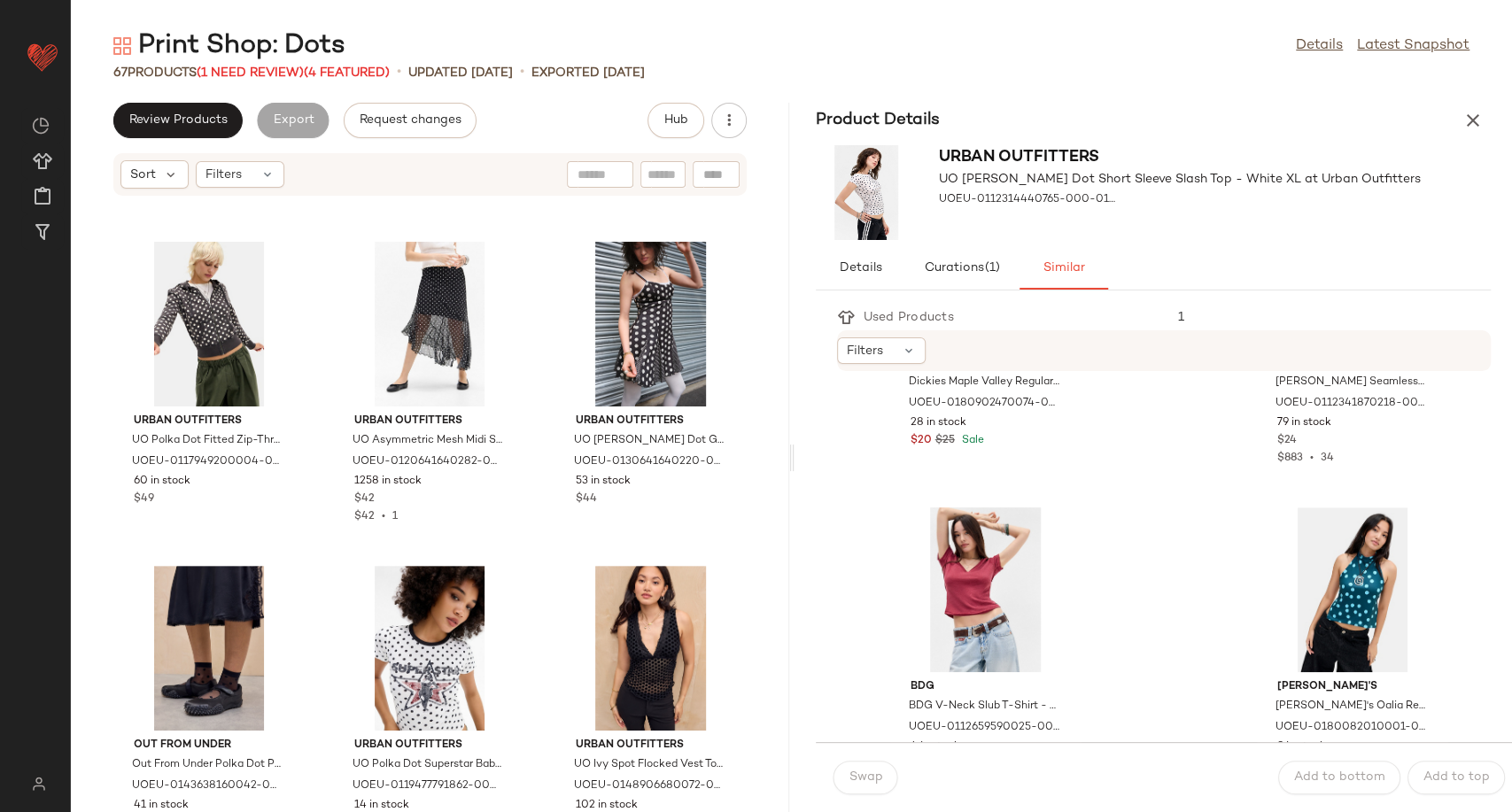
click at [1471, 121] on icon "button" at bounding box center [1473, 120] width 21 height 21
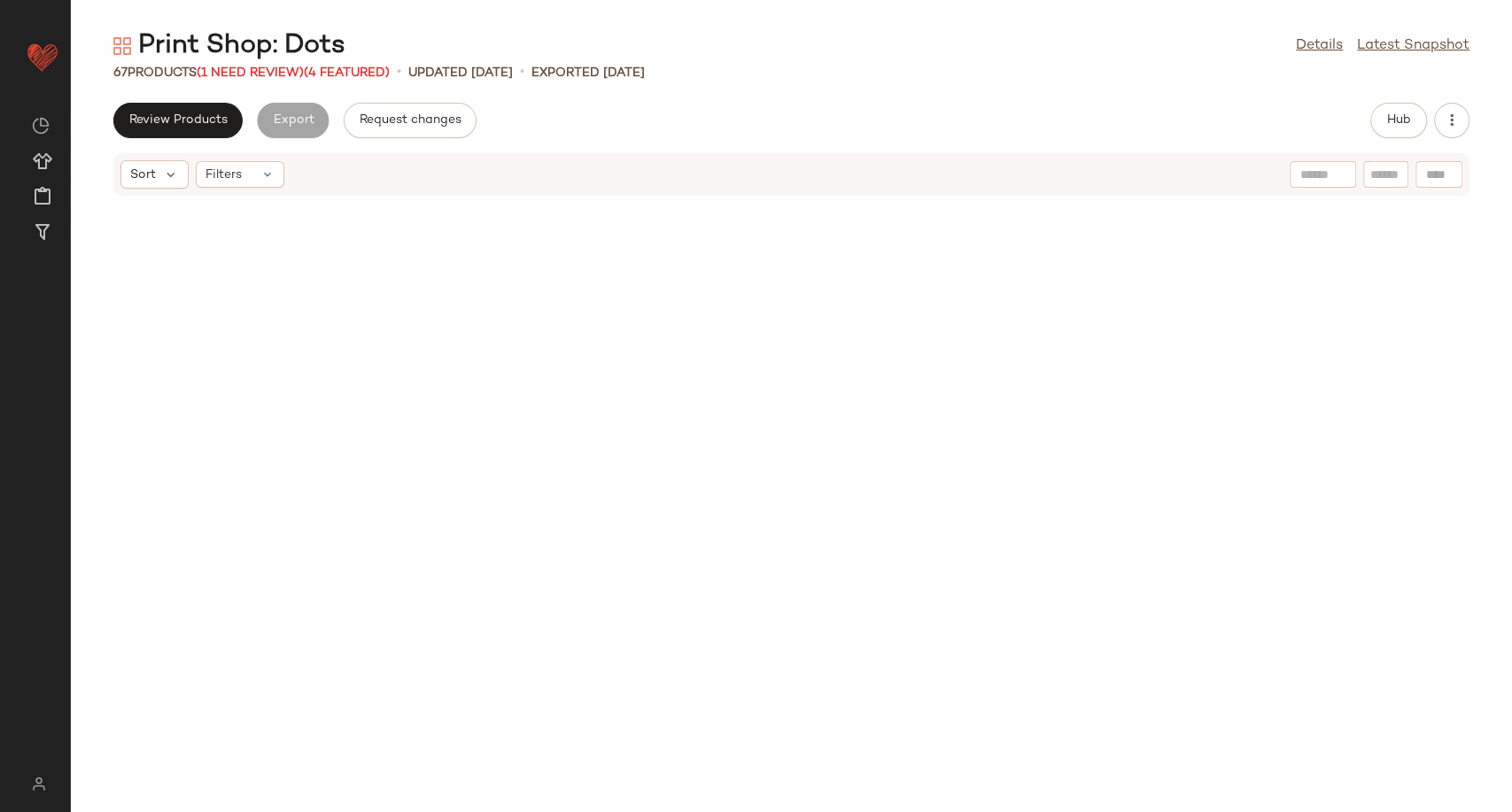
scroll to position [1620, 0]
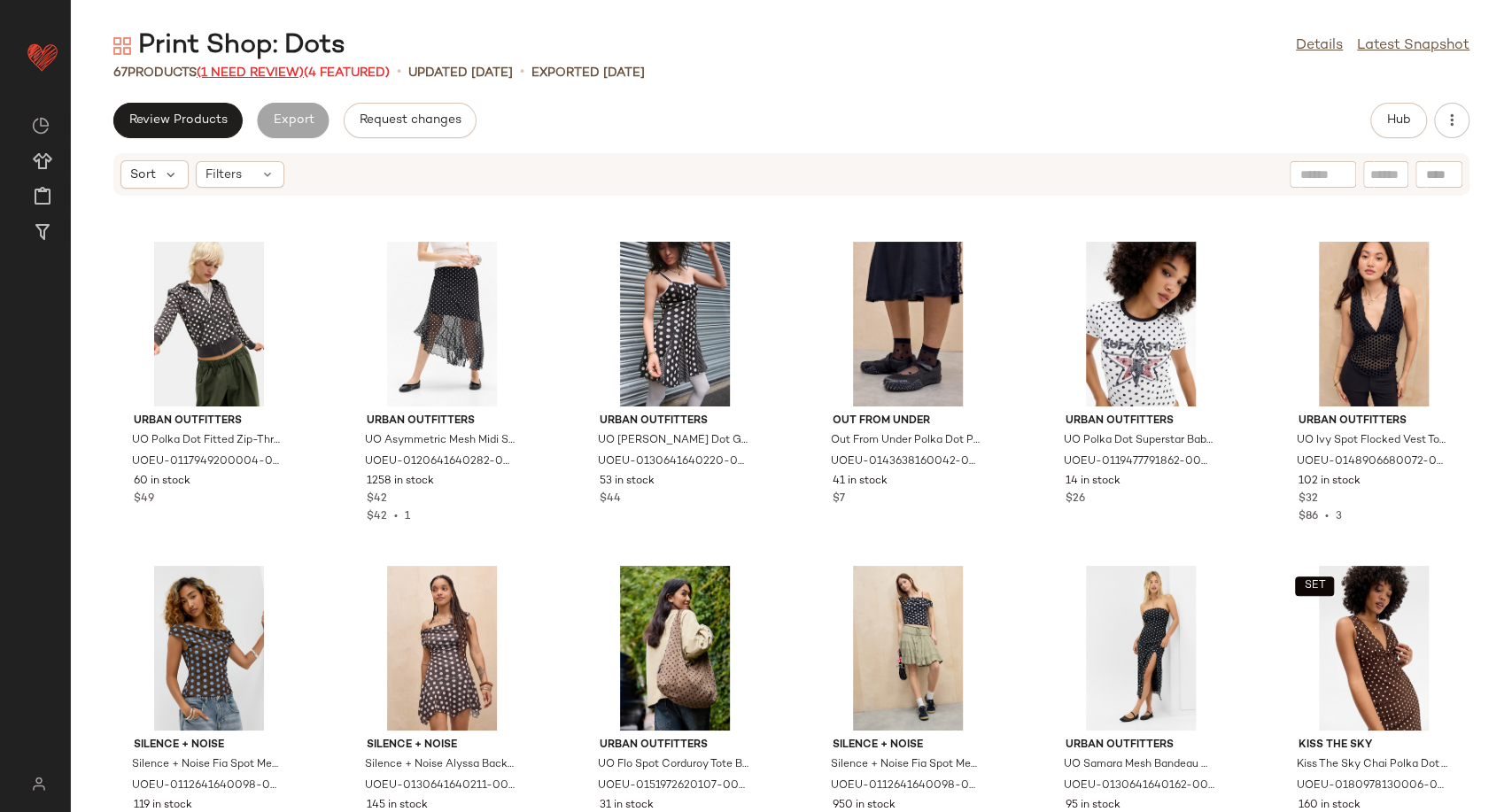
click at [280, 74] on span "(1 Need Review)" at bounding box center [250, 73] width 107 height 14
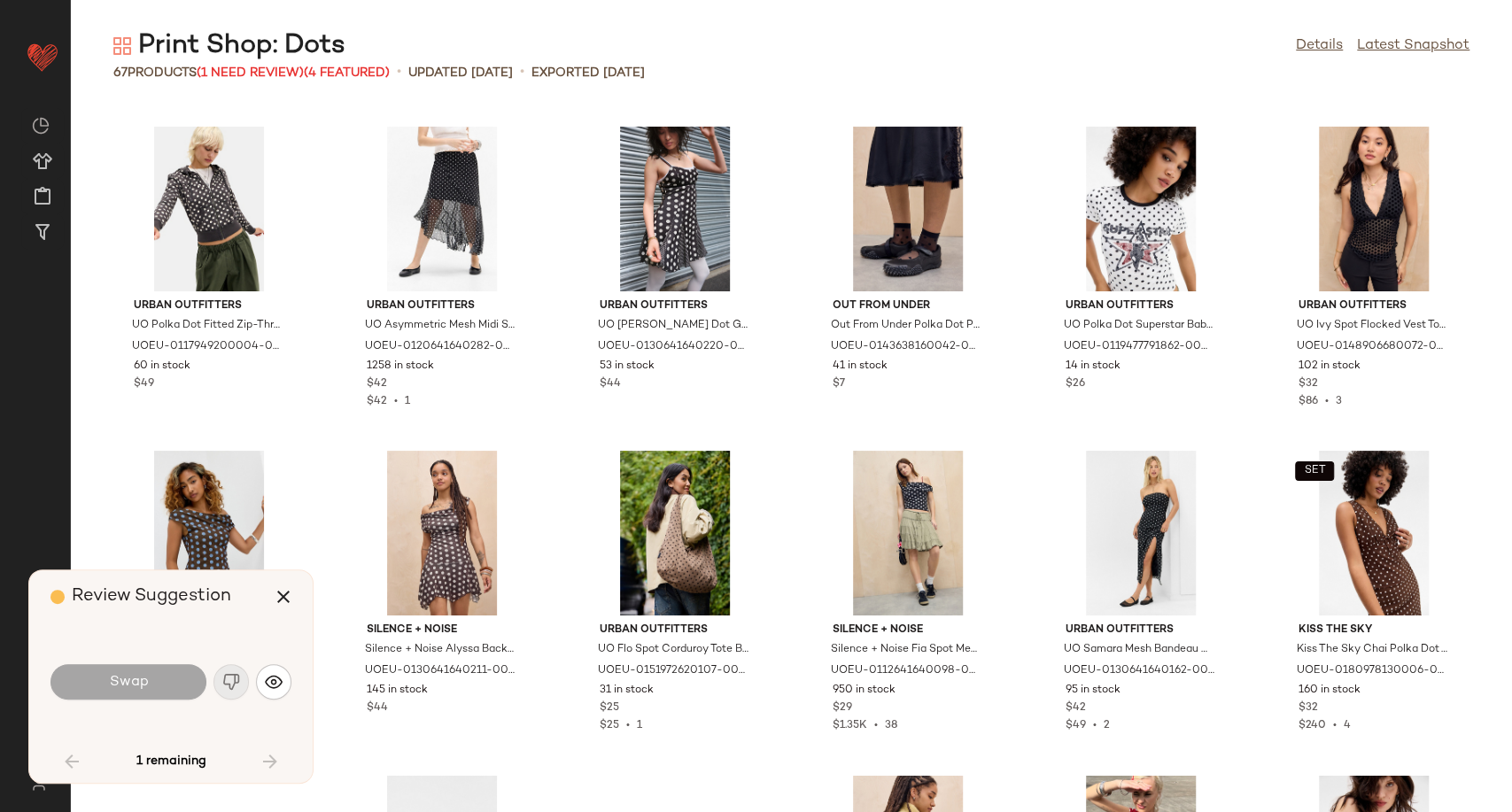
scroll to position [2917, 0]
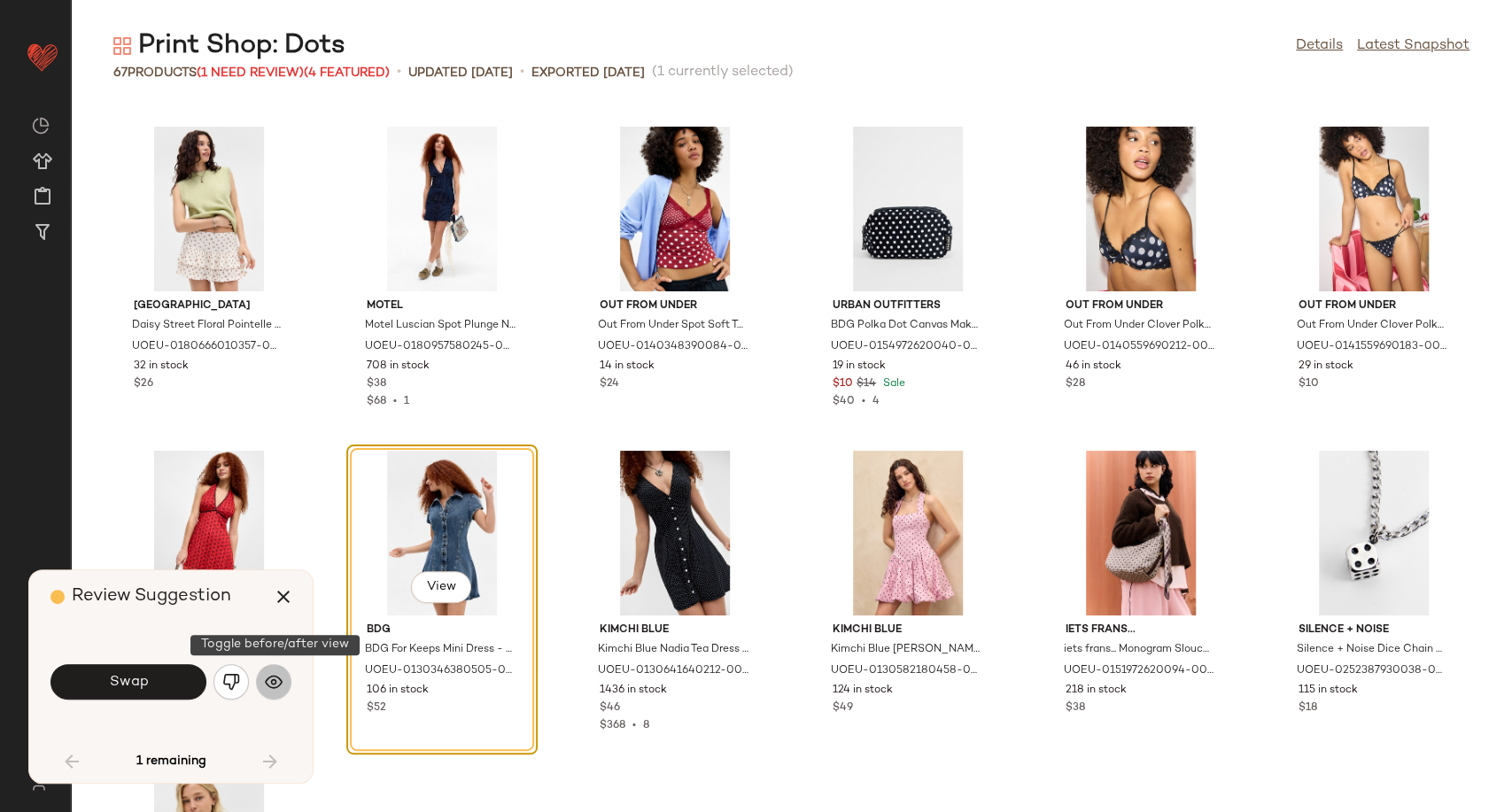
click at [266, 692] on button "button" at bounding box center [273, 681] width 36 height 36
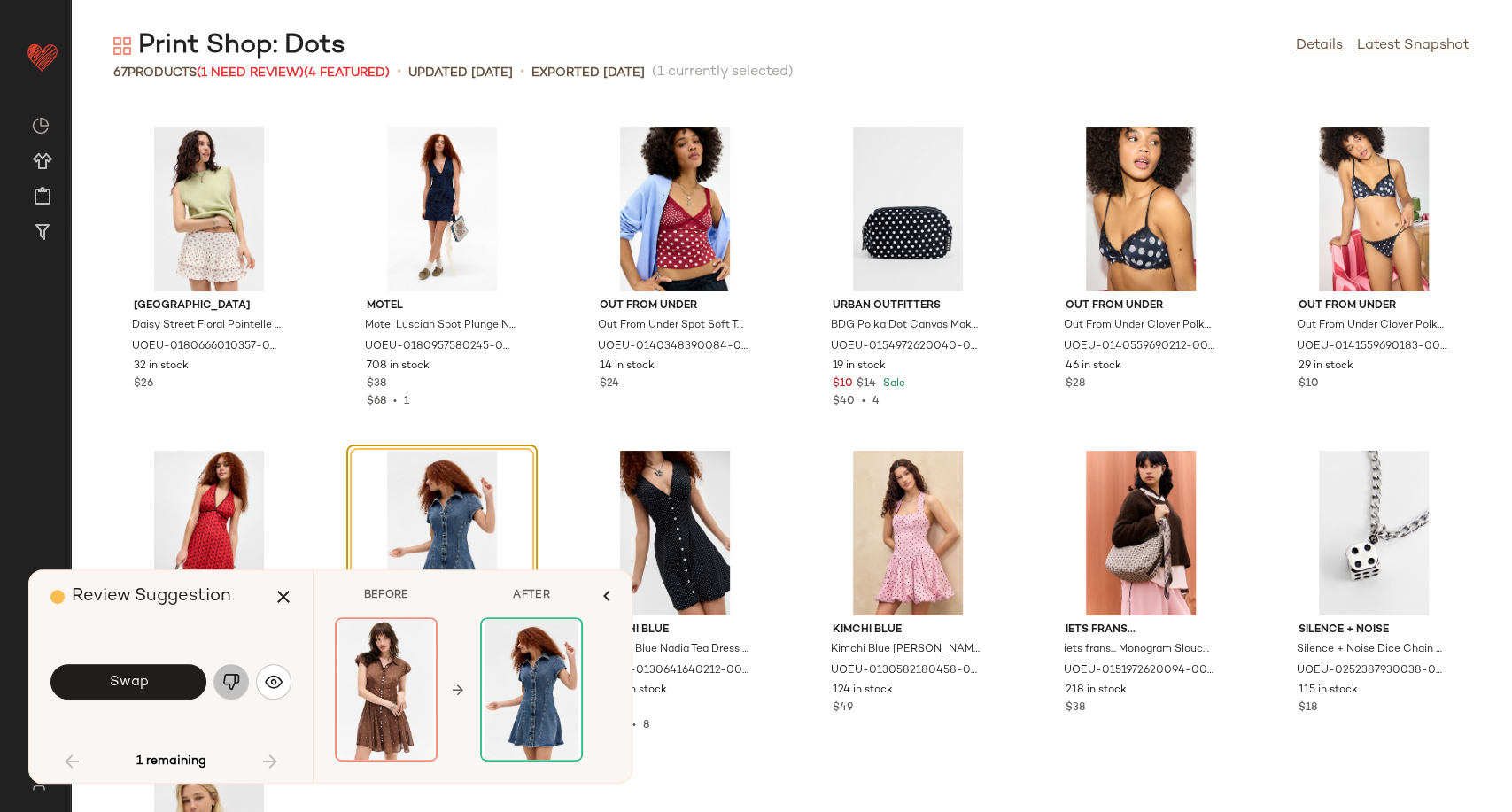
click at [239, 686] on img "button" at bounding box center [231, 681] width 17 height 17
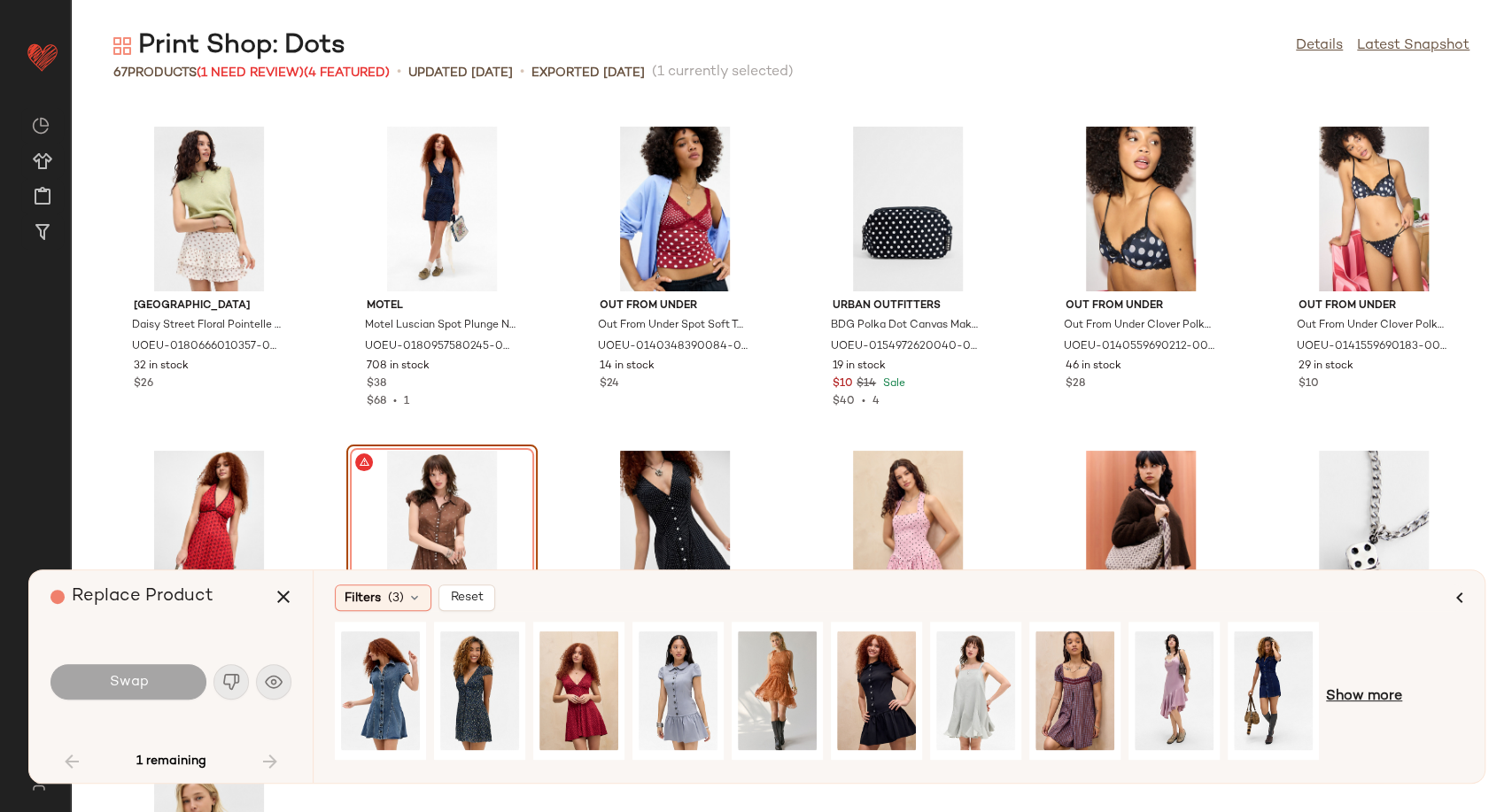
click at [1373, 698] on span "Show more" at bounding box center [1364, 696] width 76 height 21
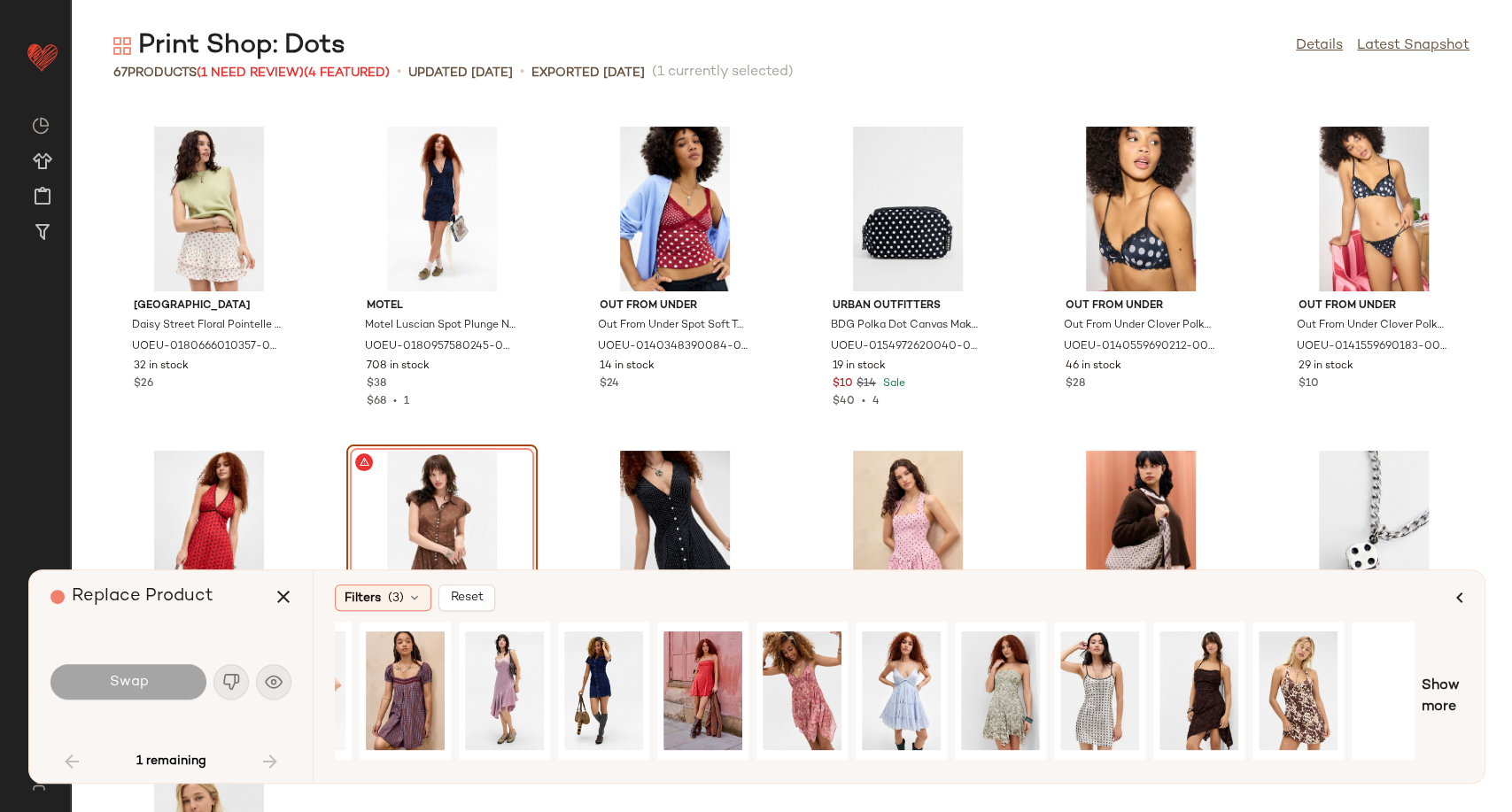
scroll to position [0, 673]
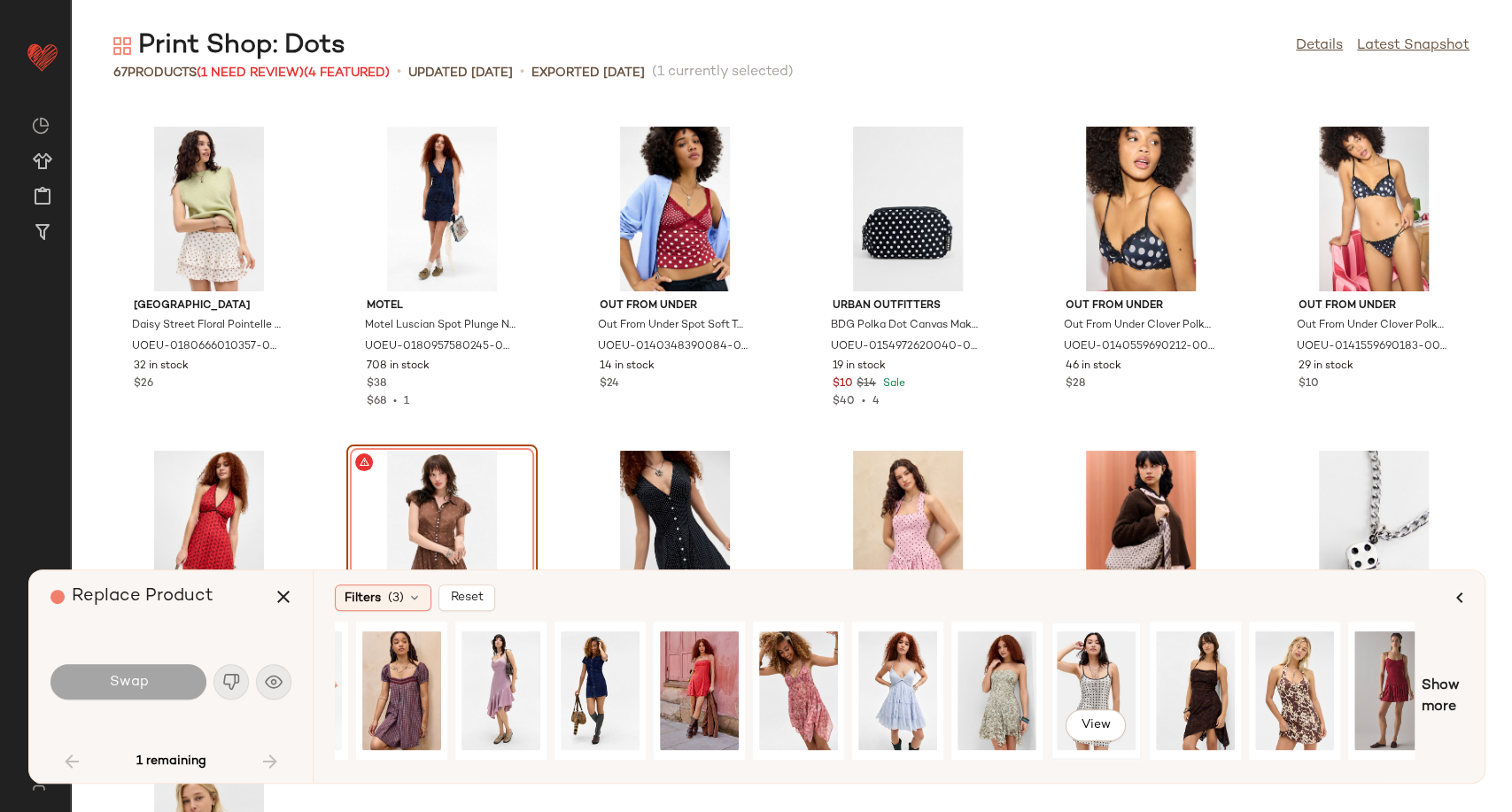
click at [1073, 682] on div "View" at bounding box center [1096, 691] width 79 height 126
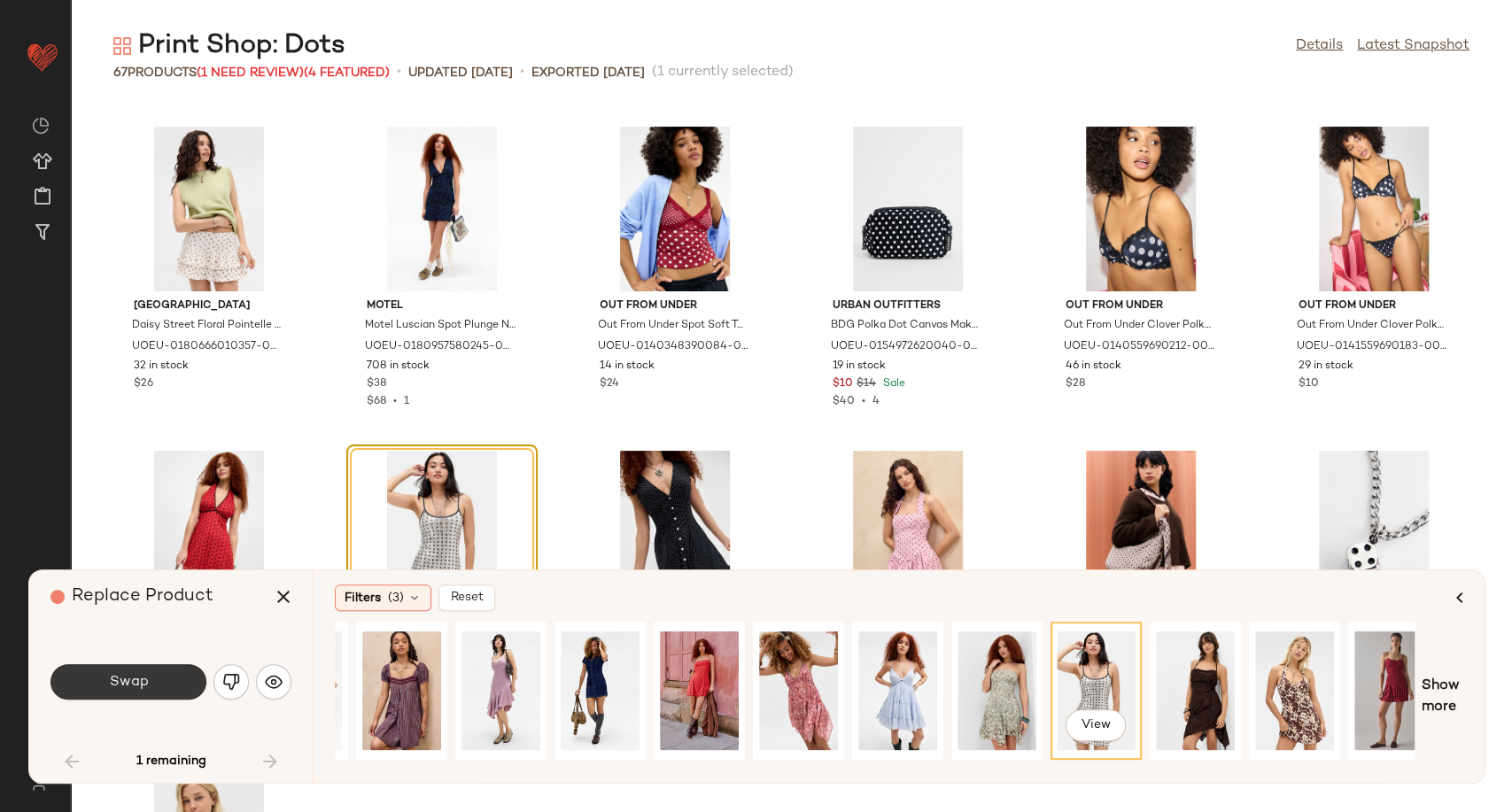
click at [154, 686] on button "Swap" at bounding box center [128, 681] width 155 height 36
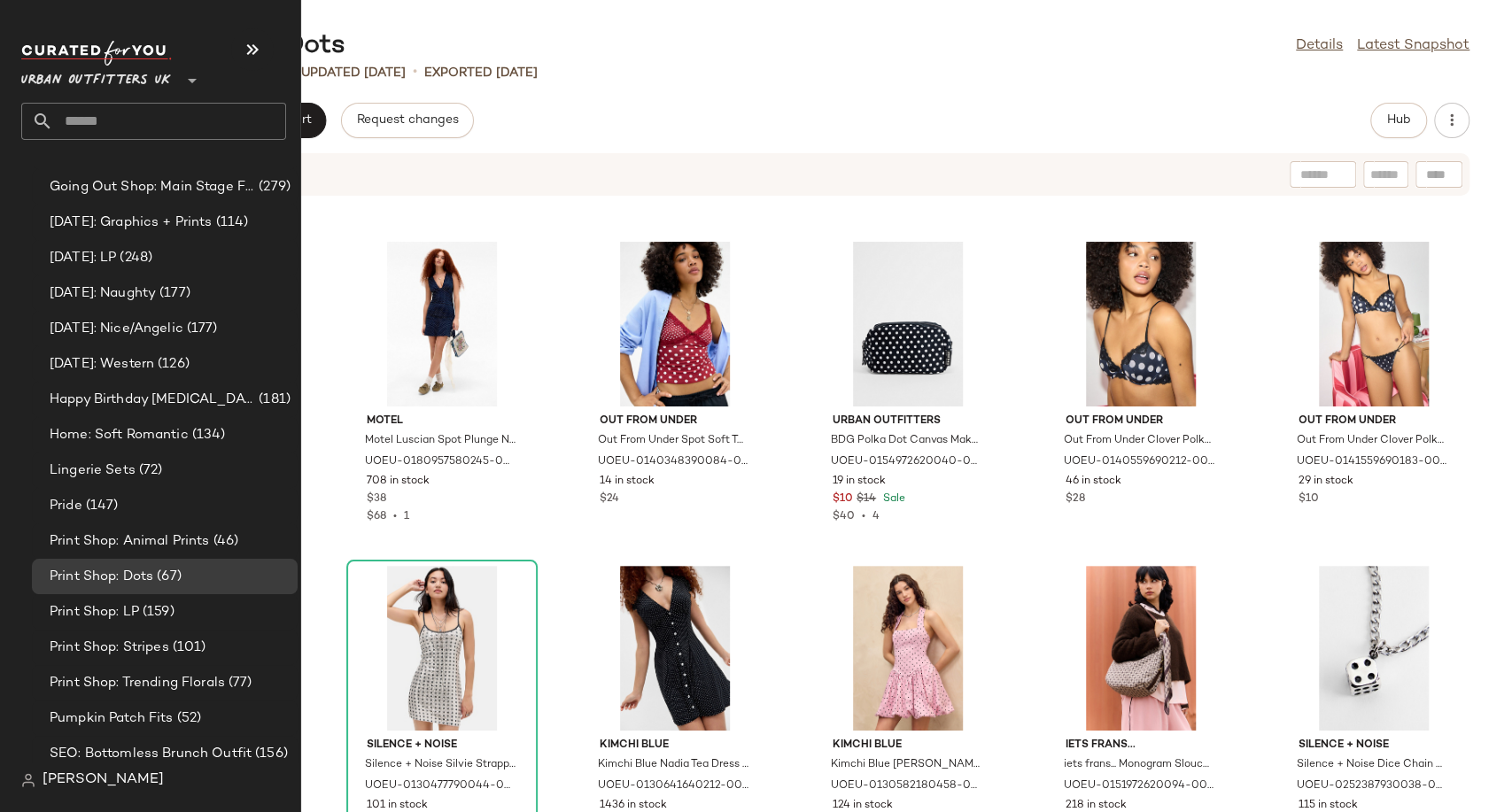
scroll to position [4821, 0]
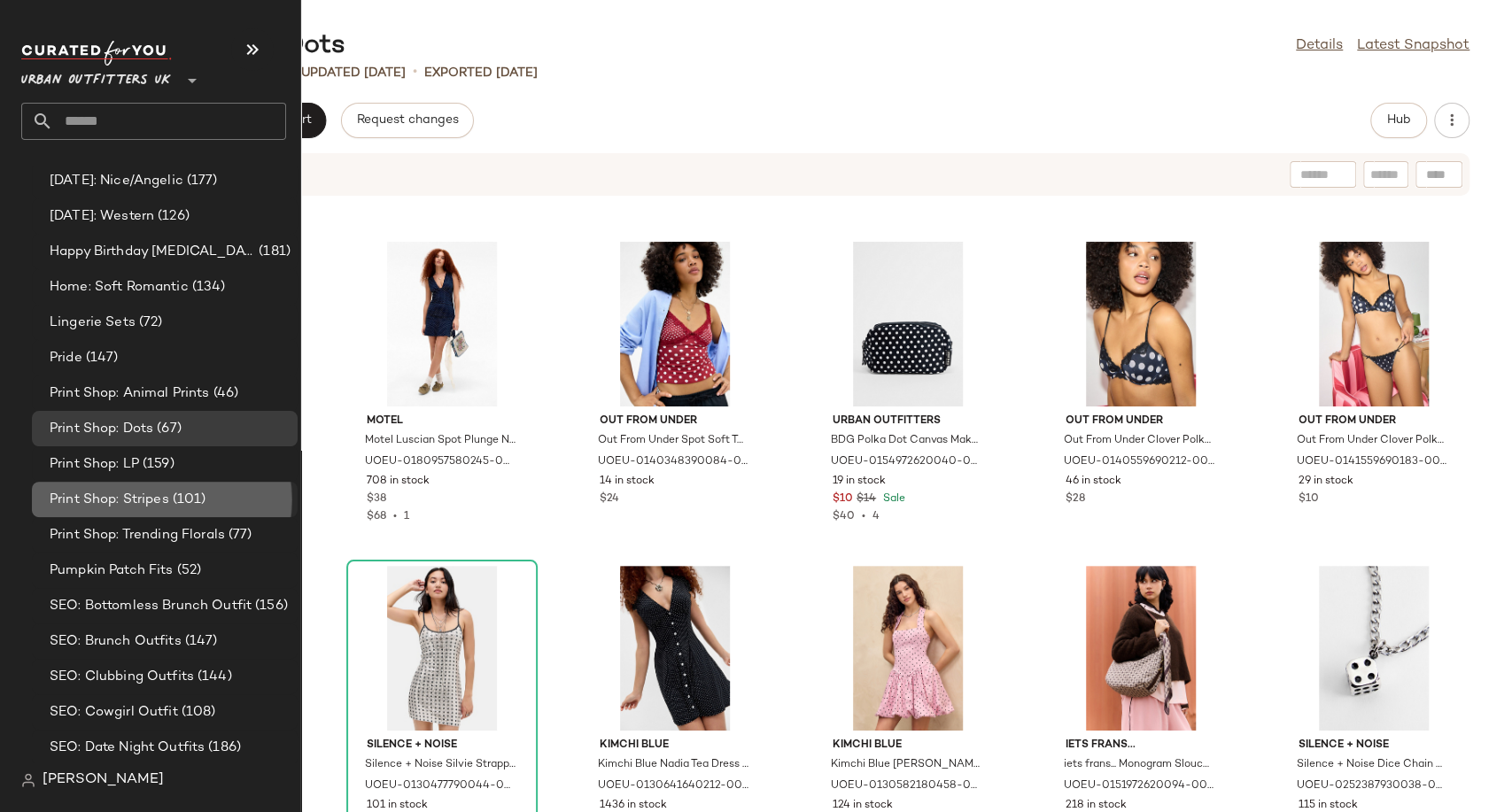
click at [150, 499] on span "Print Shop: Stripes" at bounding box center [109, 500] width 120 height 20
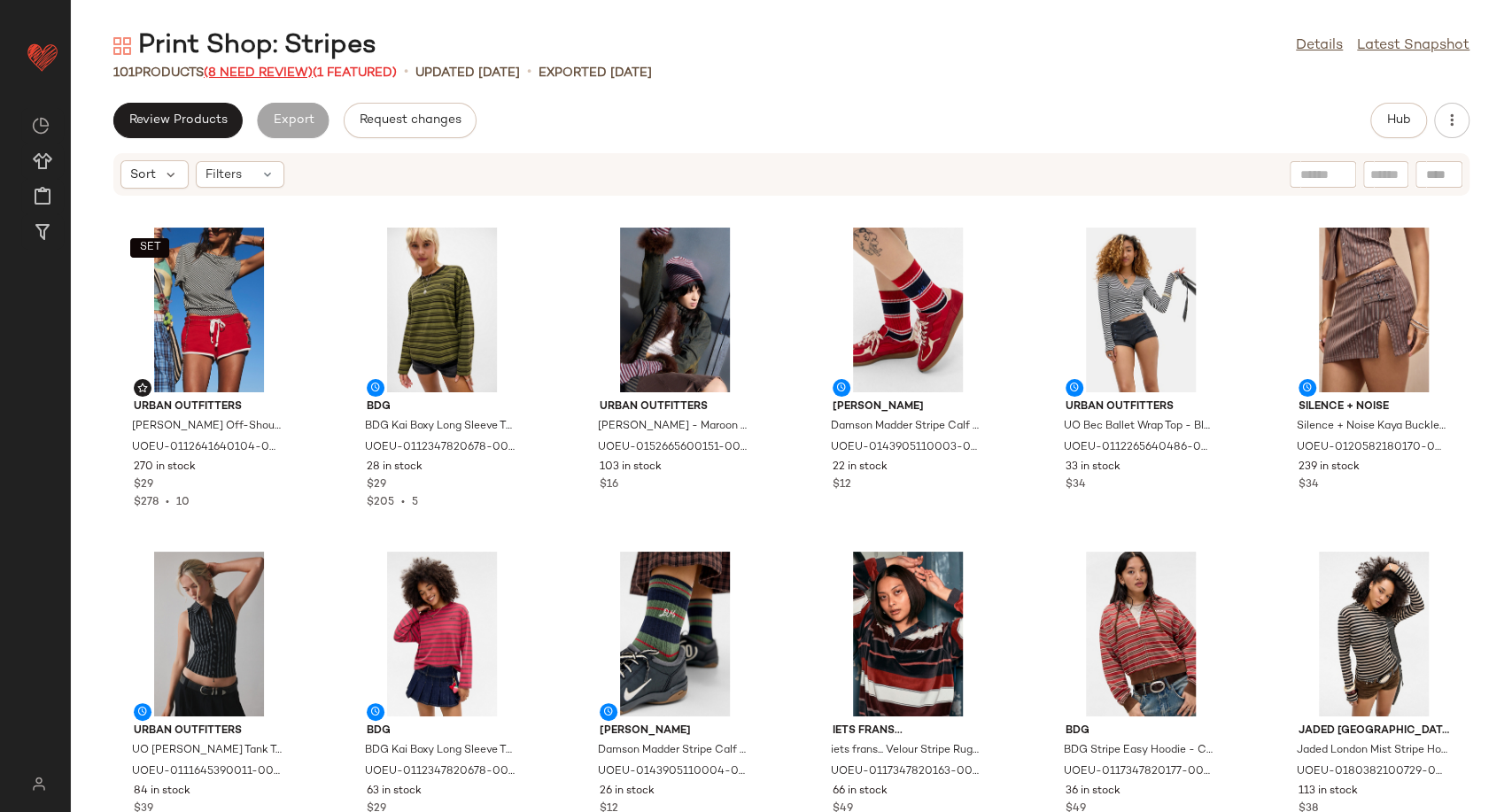
click at [275, 73] on span "(8 Need Review)" at bounding box center [258, 73] width 109 height 14
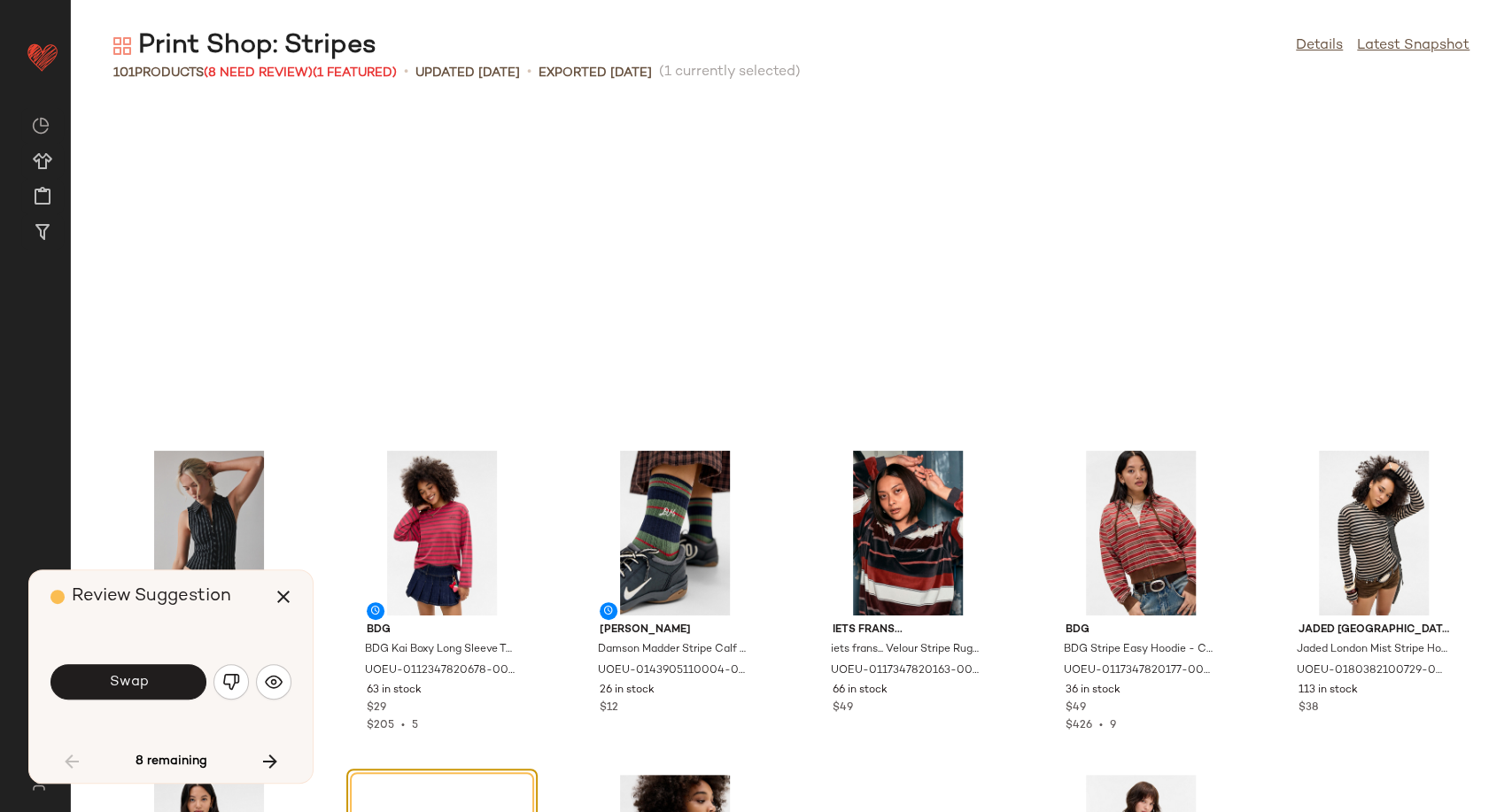
scroll to position [338, 0]
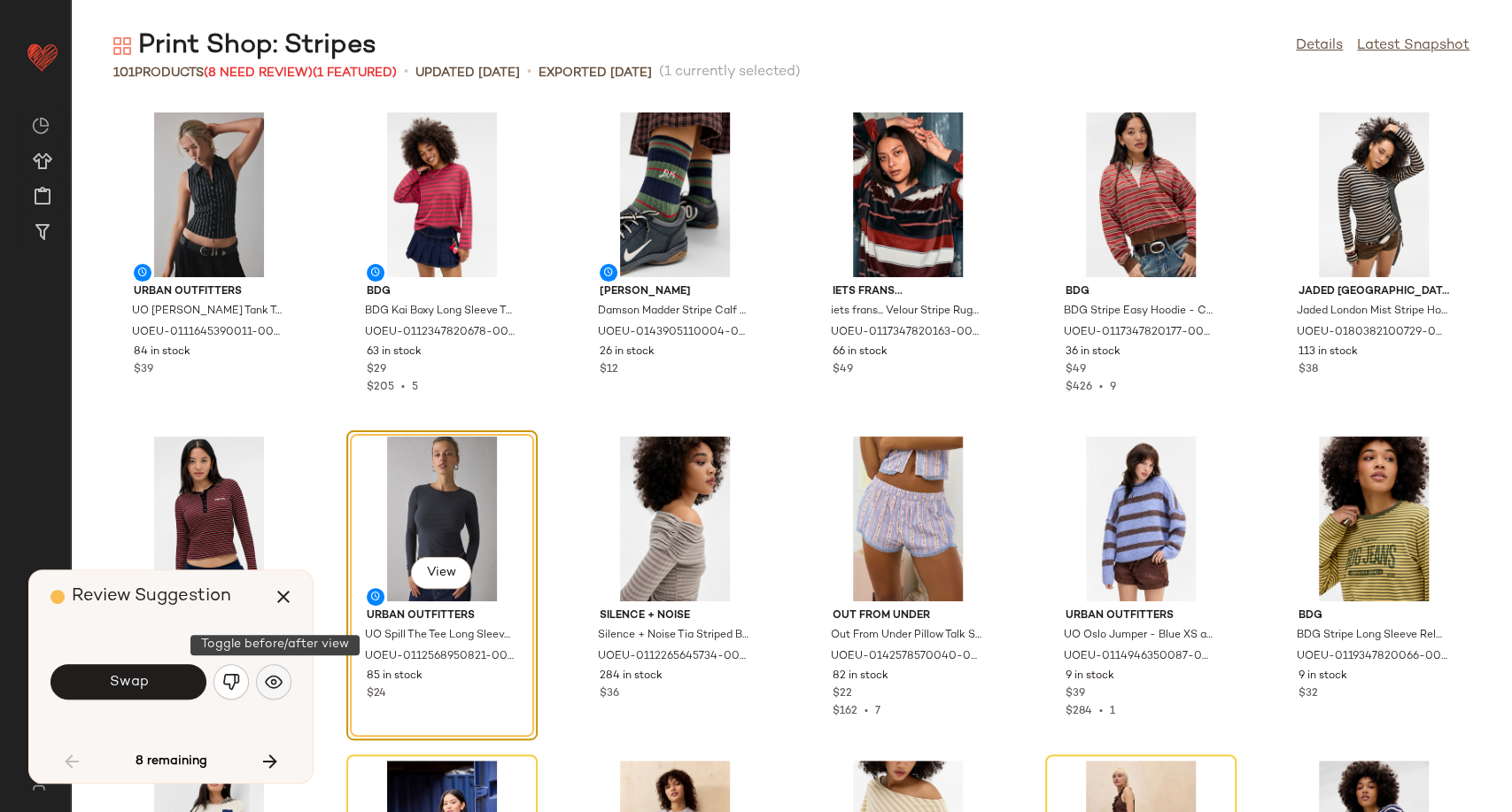
click at [276, 689] on img "button" at bounding box center [273, 681] width 17 height 17
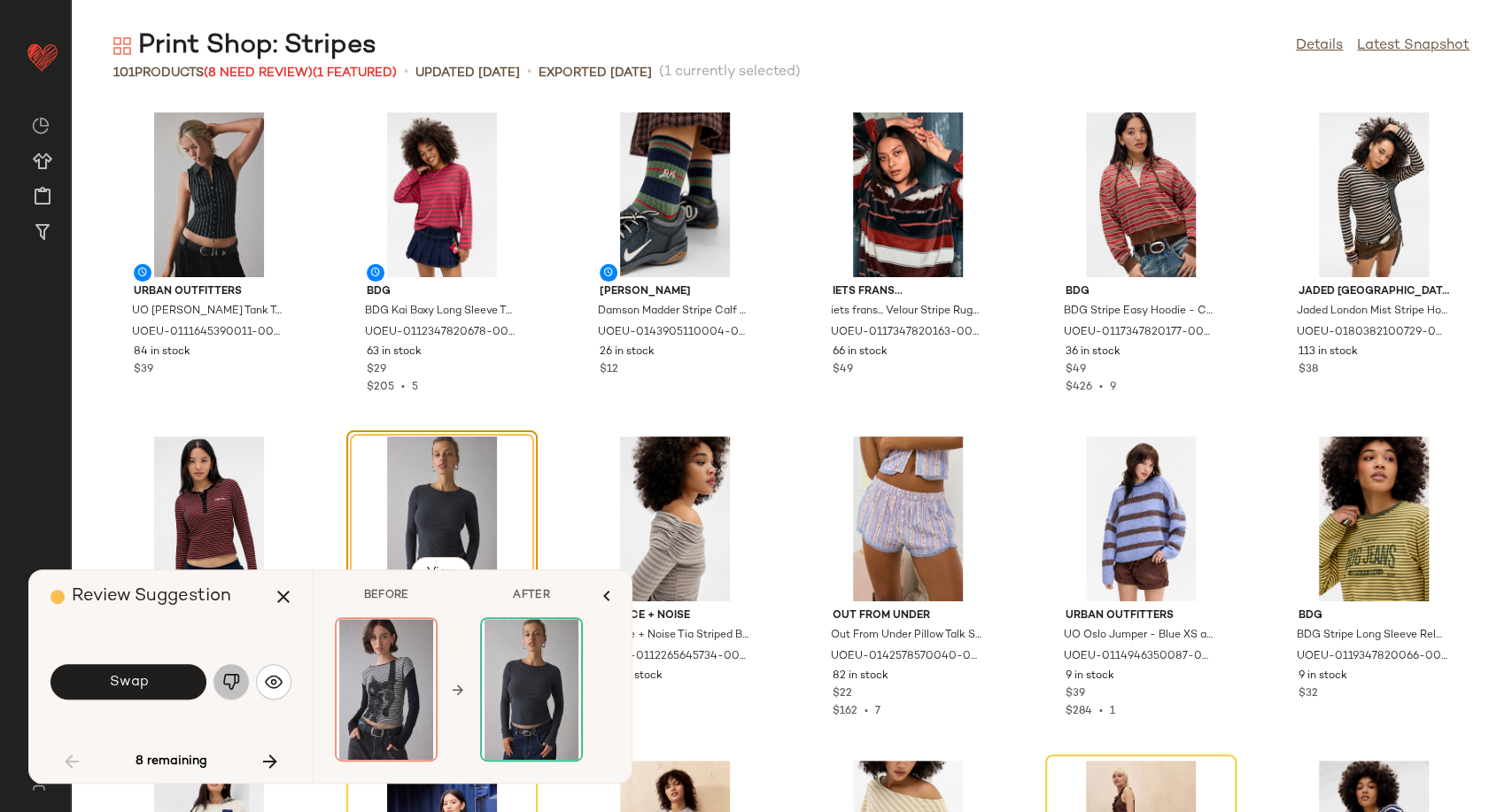
click at [234, 683] on img "button" at bounding box center [231, 681] width 17 height 17
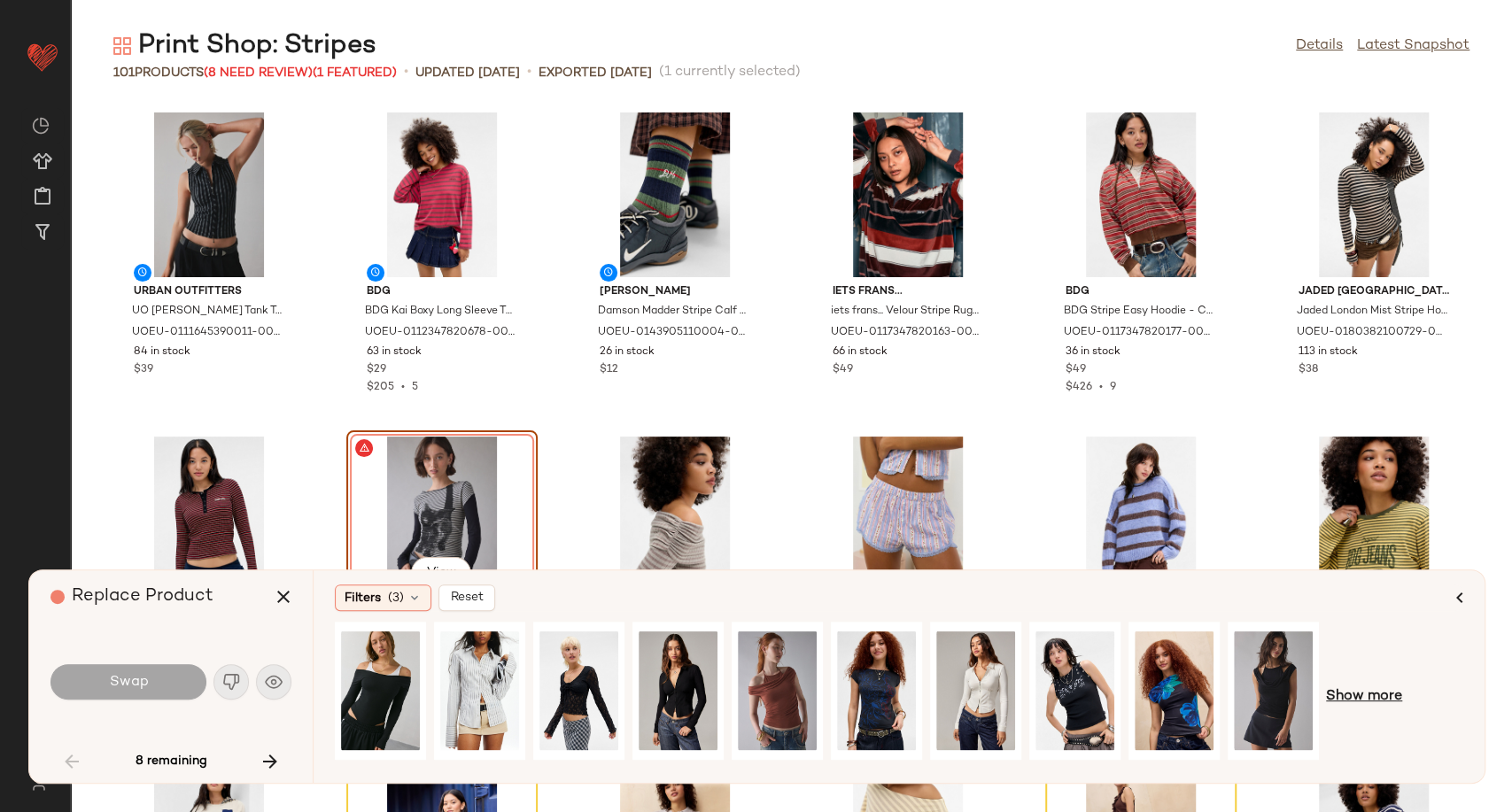
click at [1376, 700] on span "Show more" at bounding box center [1364, 696] width 76 height 21
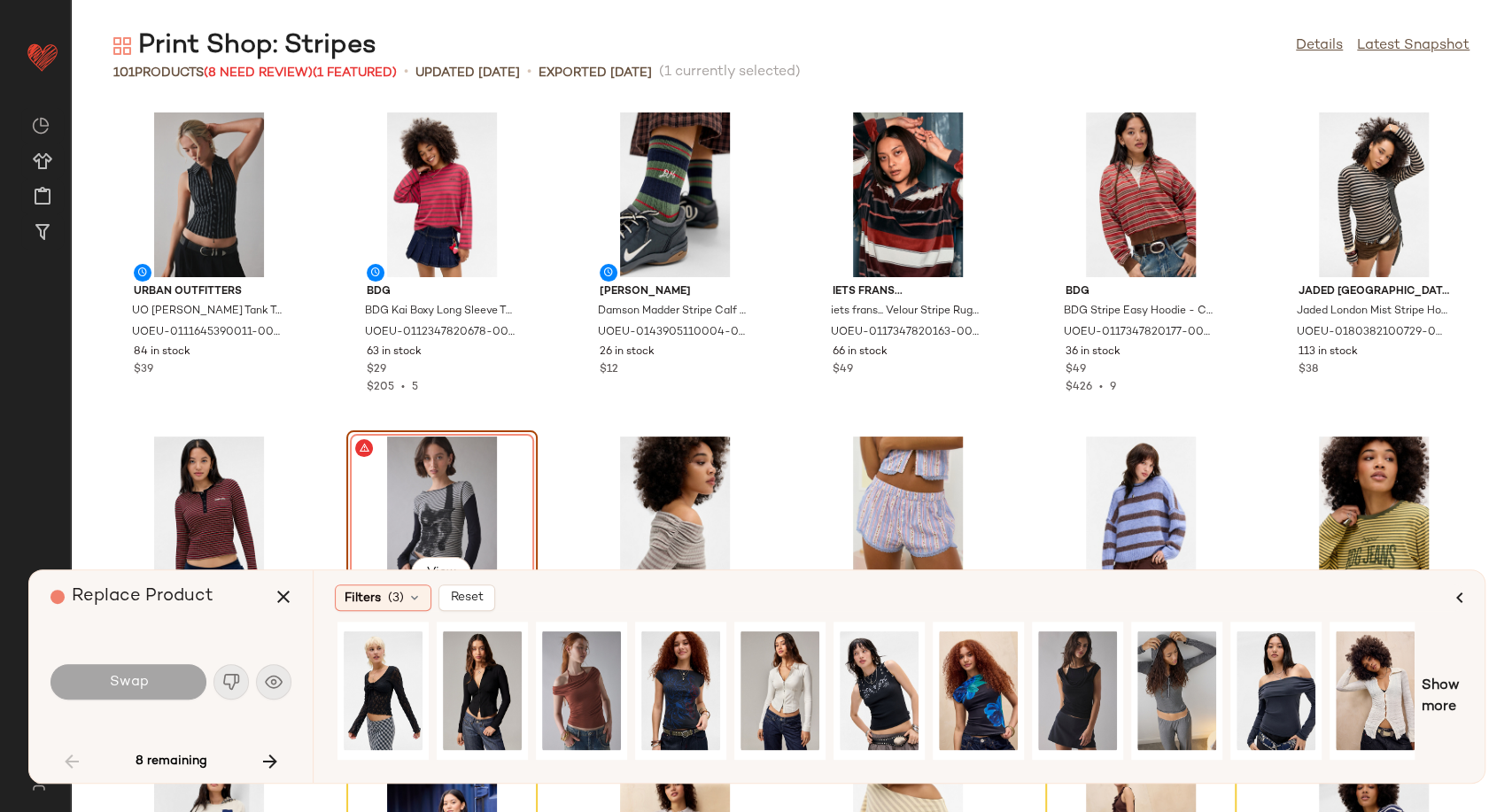
scroll to position [0, 0]
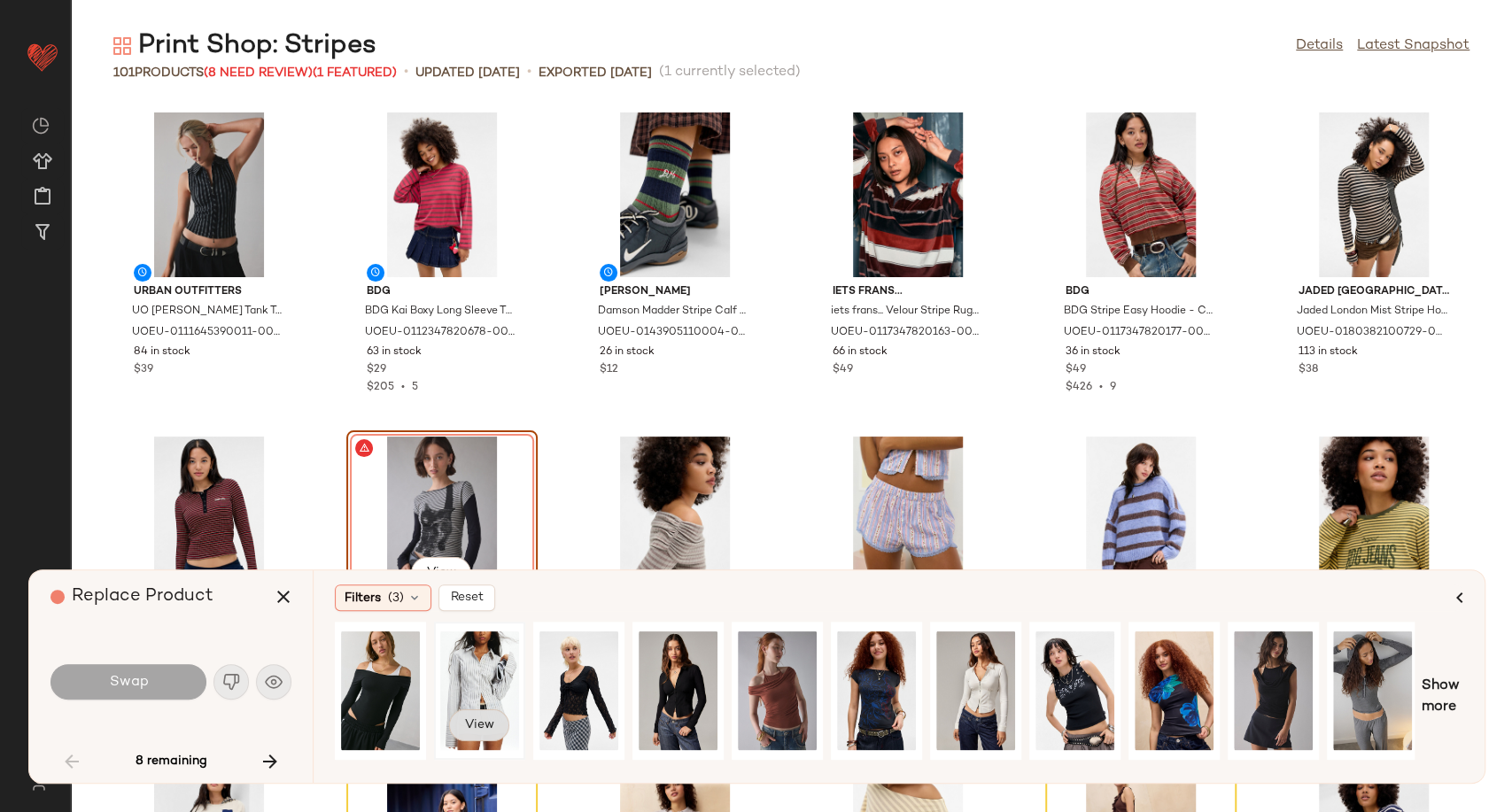
click at [470, 732] on span "View" at bounding box center [478, 724] width 30 height 14
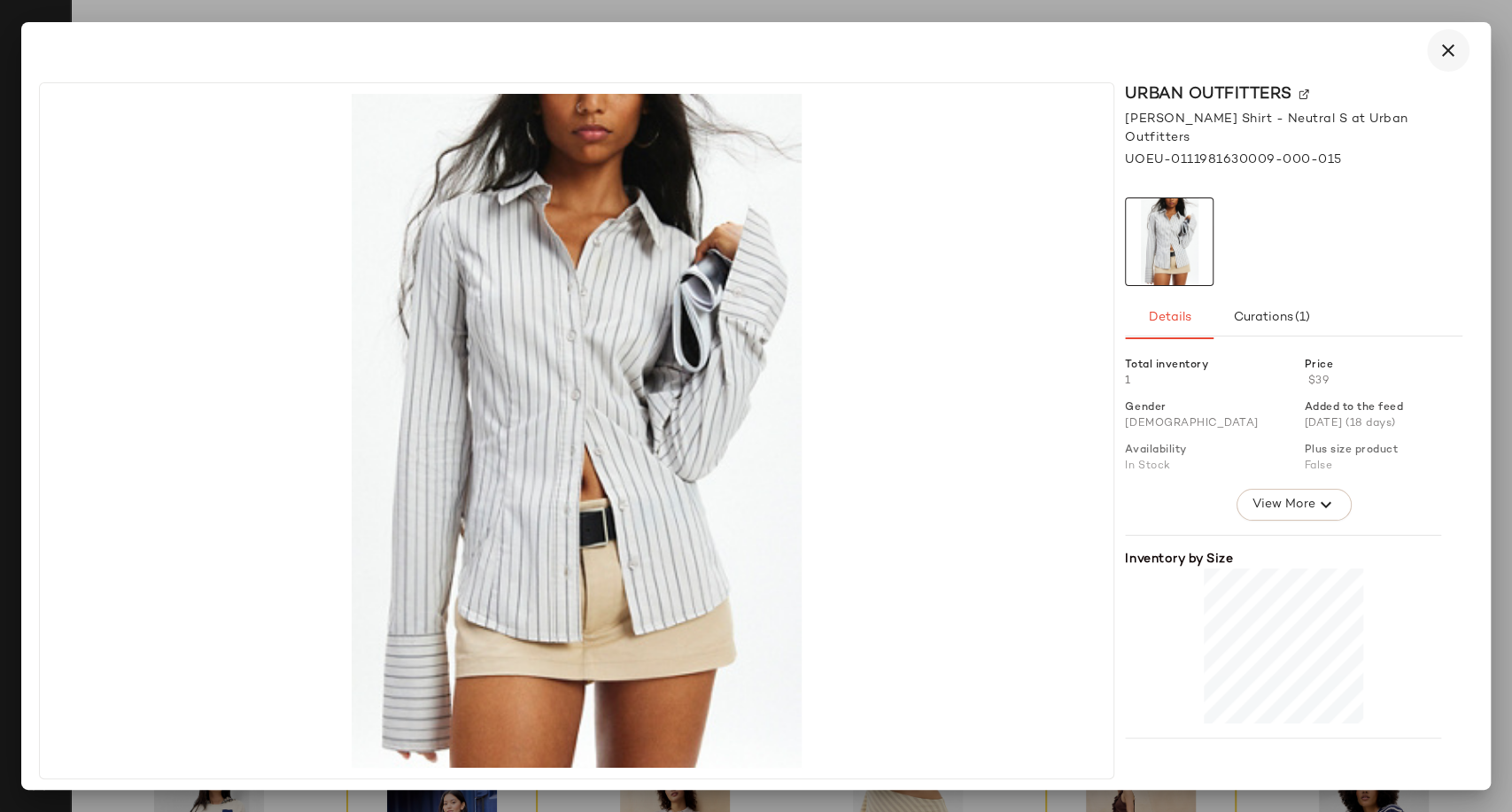
click at [1438, 56] on icon "button" at bounding box center [1448, 50] width 21 height 21
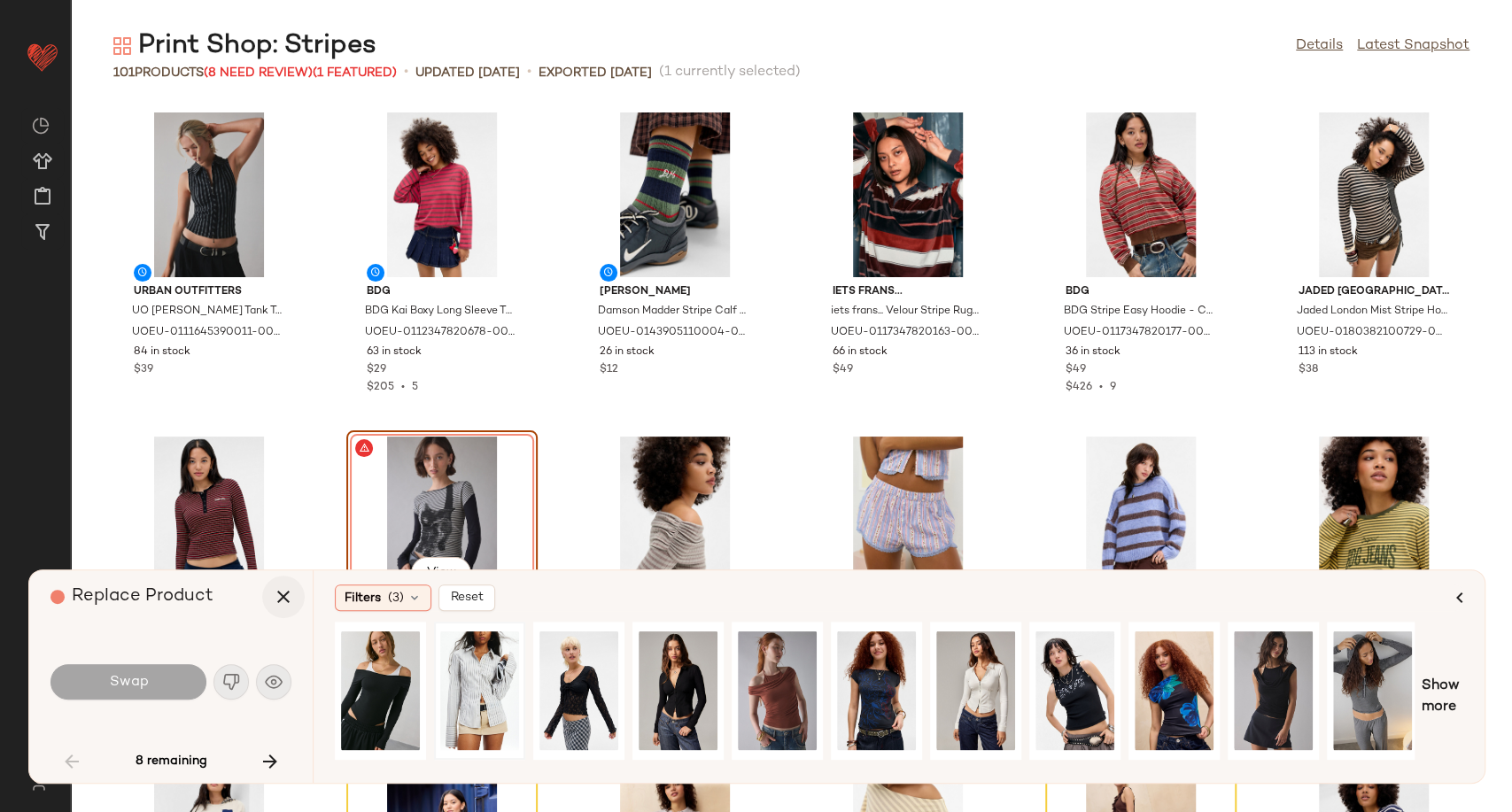
click at [274, 598] on icon "button" at bounding box center [283, 596] width 21 height 21
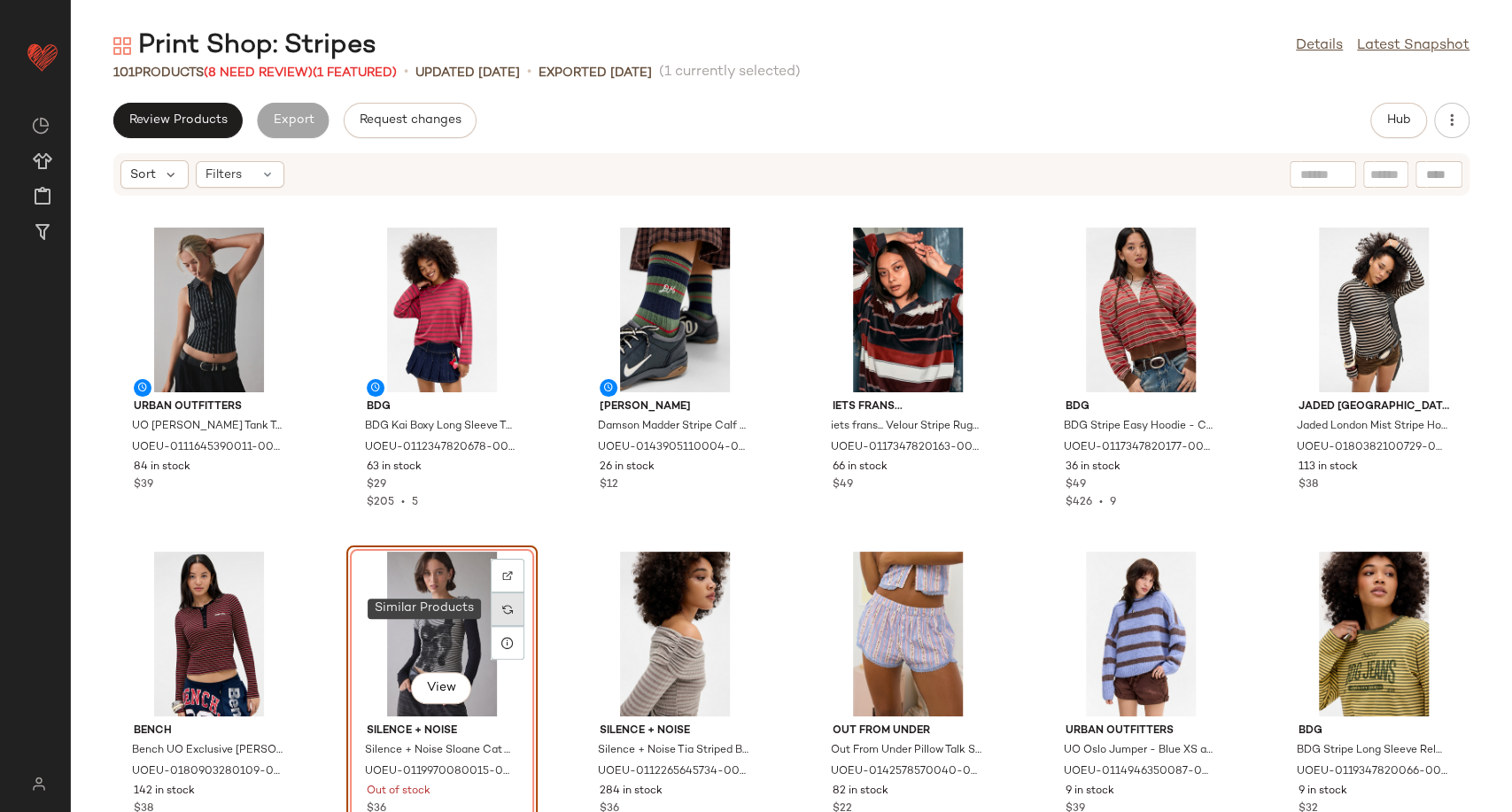
click at [510, 606] on div at bounding box center [507, 609] width 34 height 34
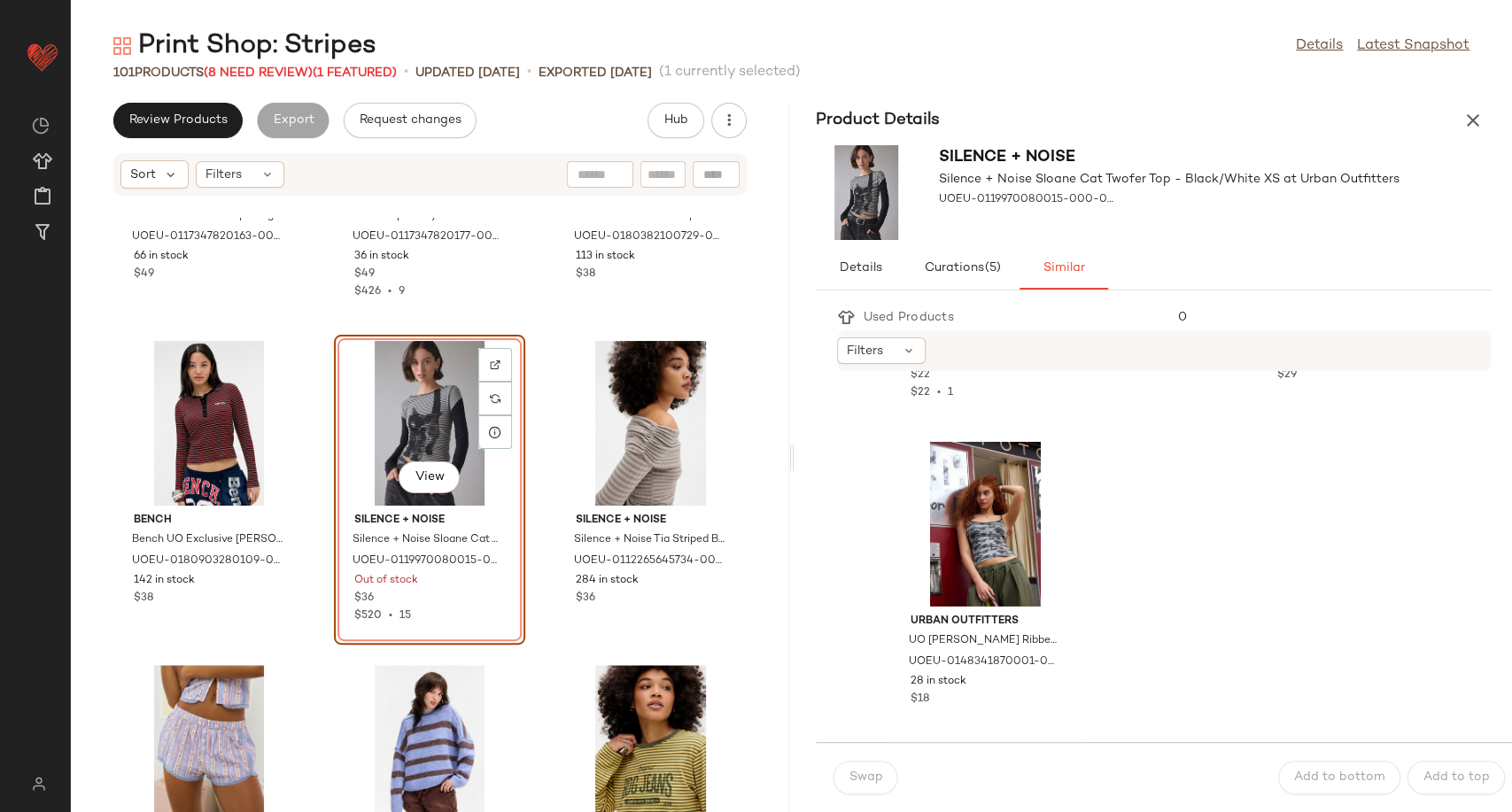
scroll to position [3841, 0]
click at [1467, 122] on icon "button" at bounding box center [1473, 120] width 21 height 21
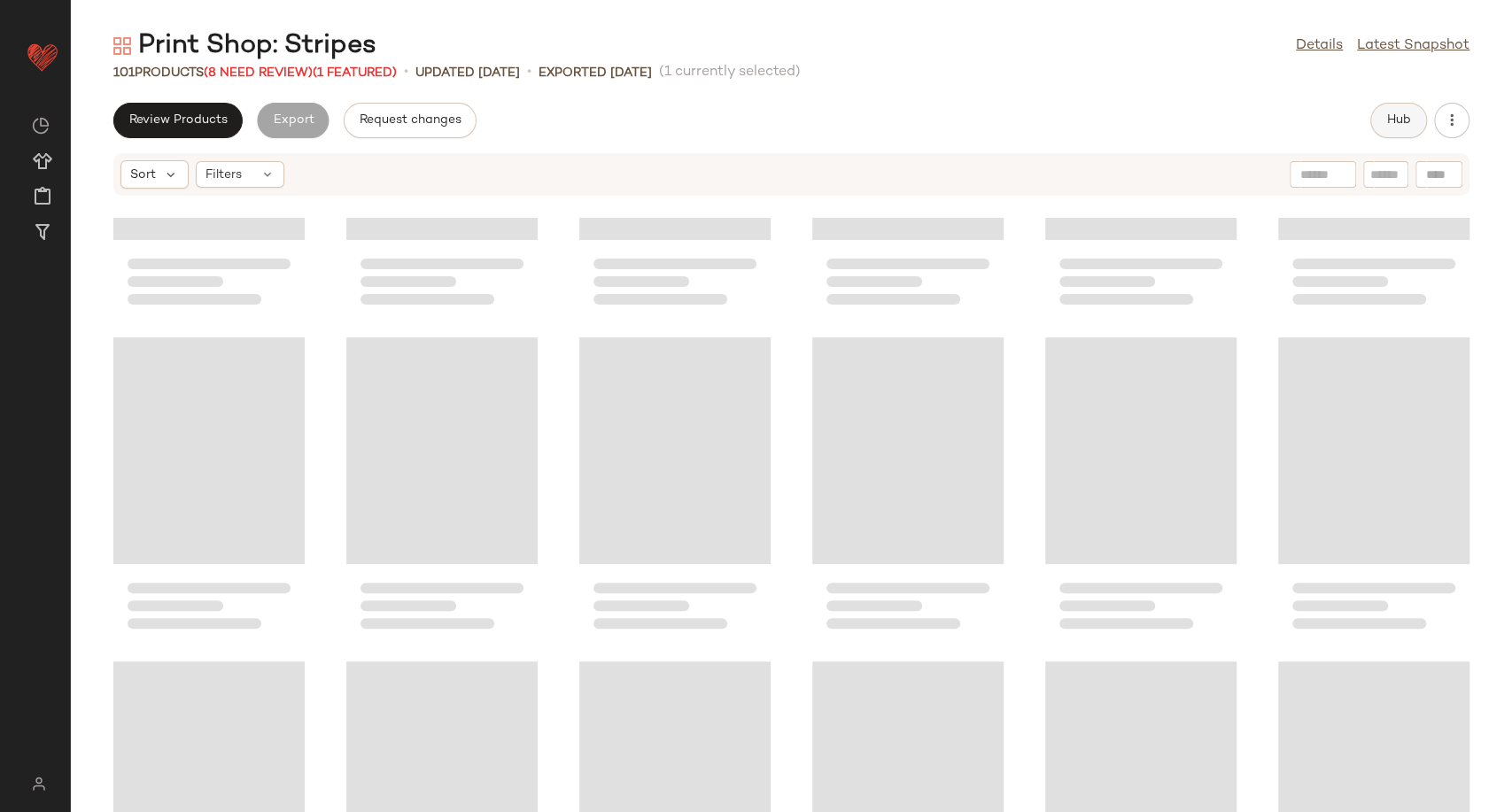
scroll to position [648, 0]
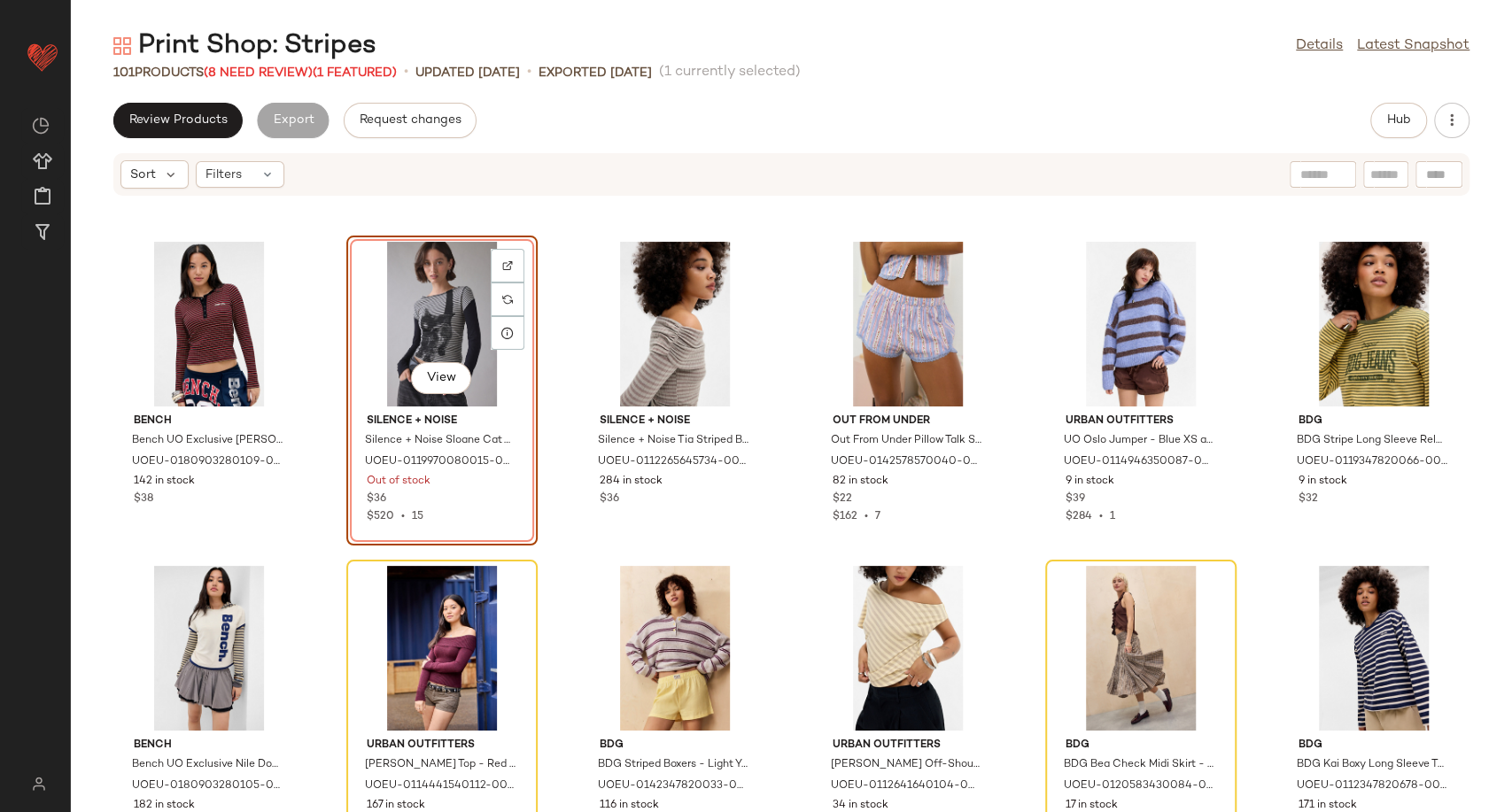
click at [407, 311] on div "View" at bounding box center [442, 324] width 179 height 165
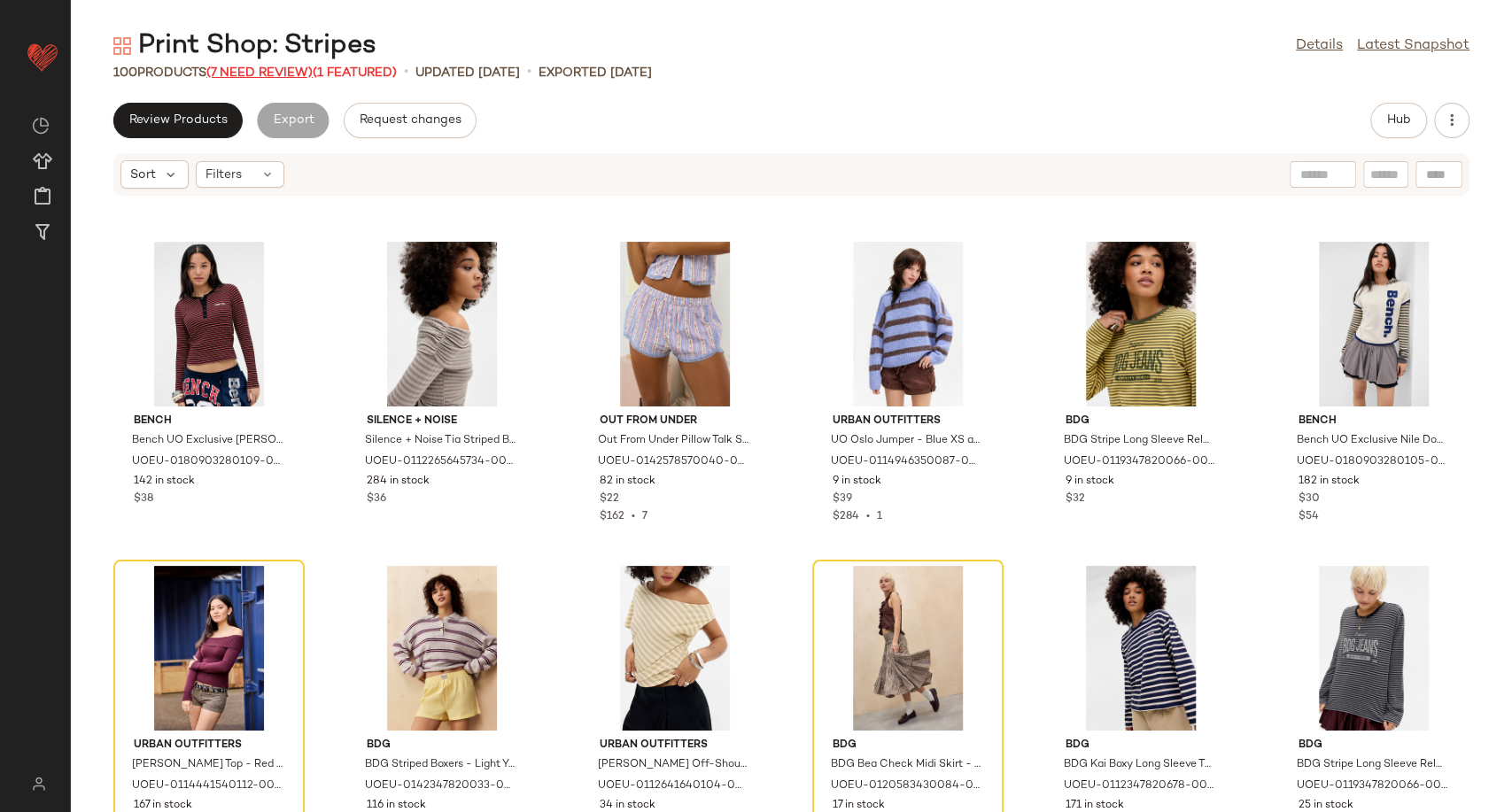
click at [284, 67] on span "(7 Need Review)" at bounding box center [260, 73] width 106 height 14
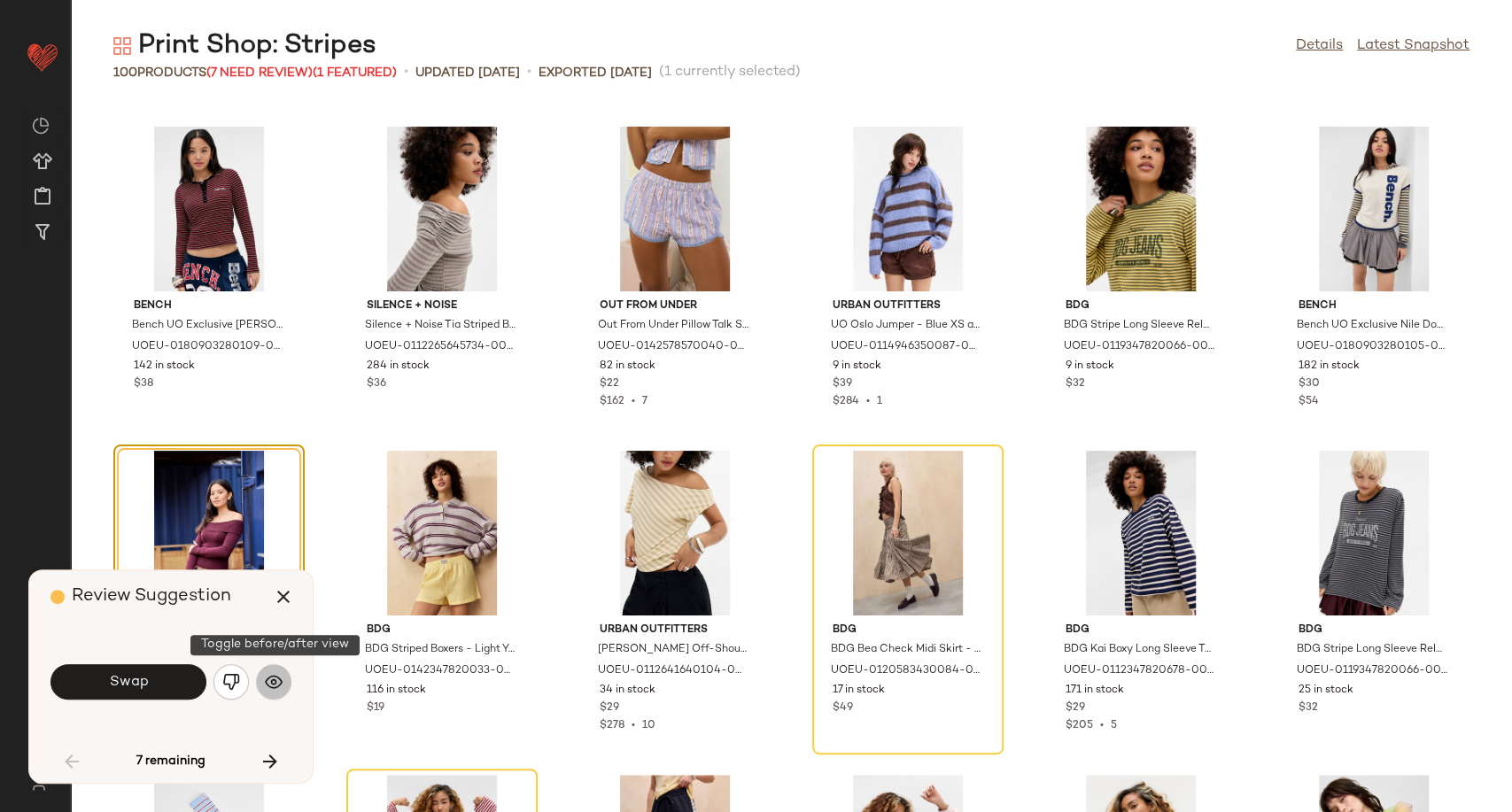
click at [268, 681] on img "button" at bounding box center [273, 681] width 17 height 17
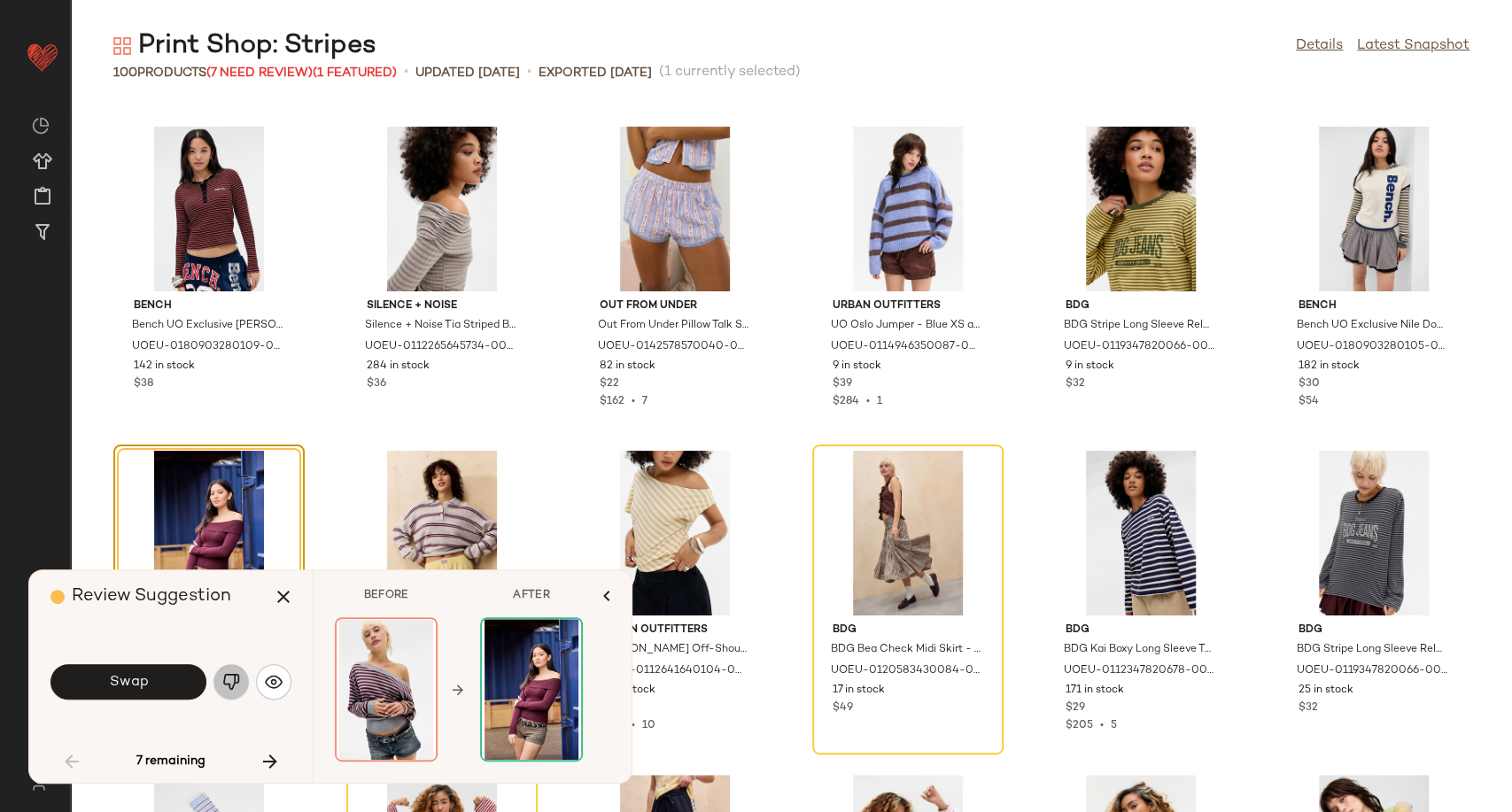
click at [222, 689] on img "button" at bounding box center [231, 681] width 17 height 17
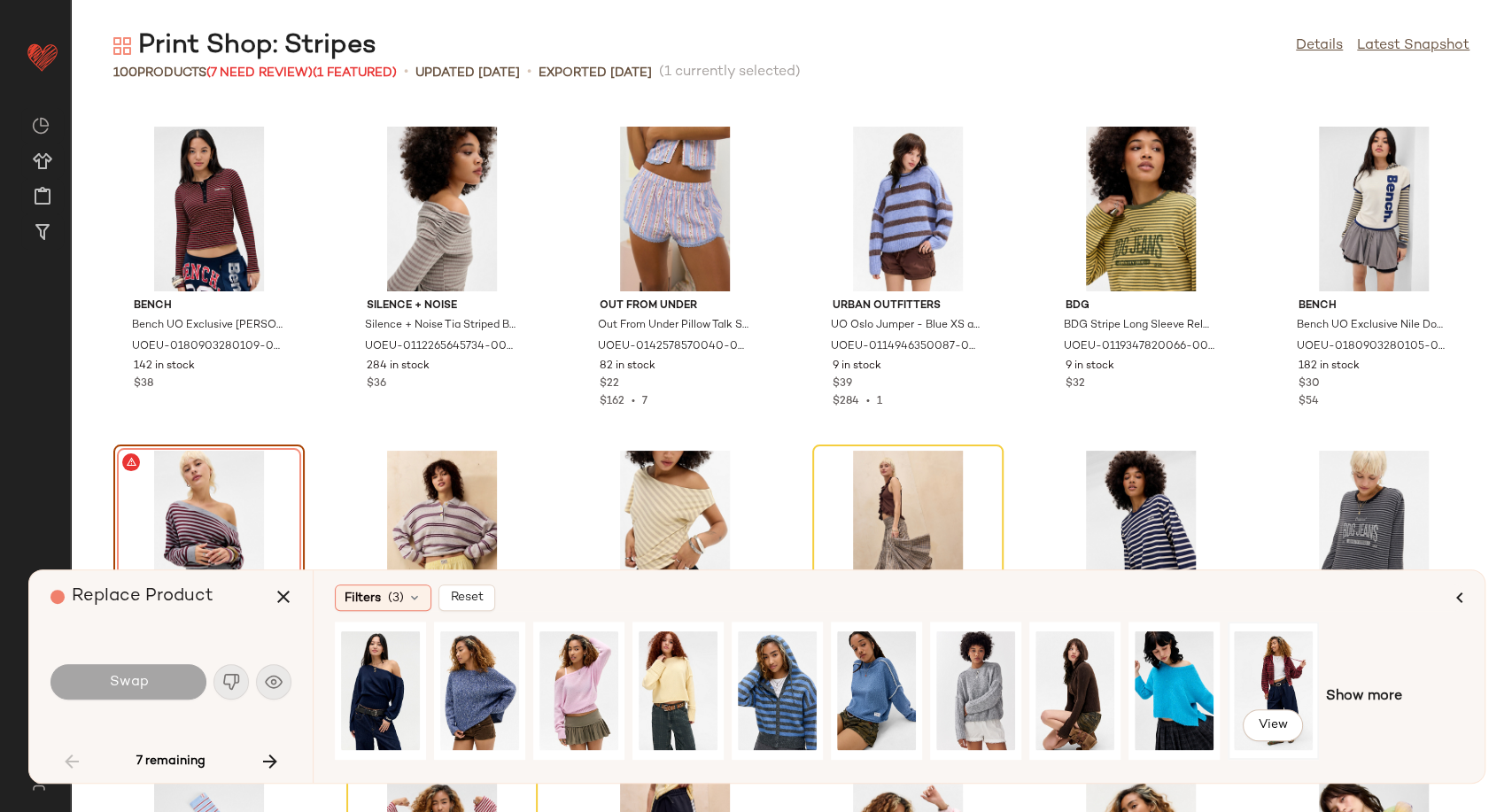
click at [1271, 666] on div "View" at bounding box center [1273, 691] width 79 height 126
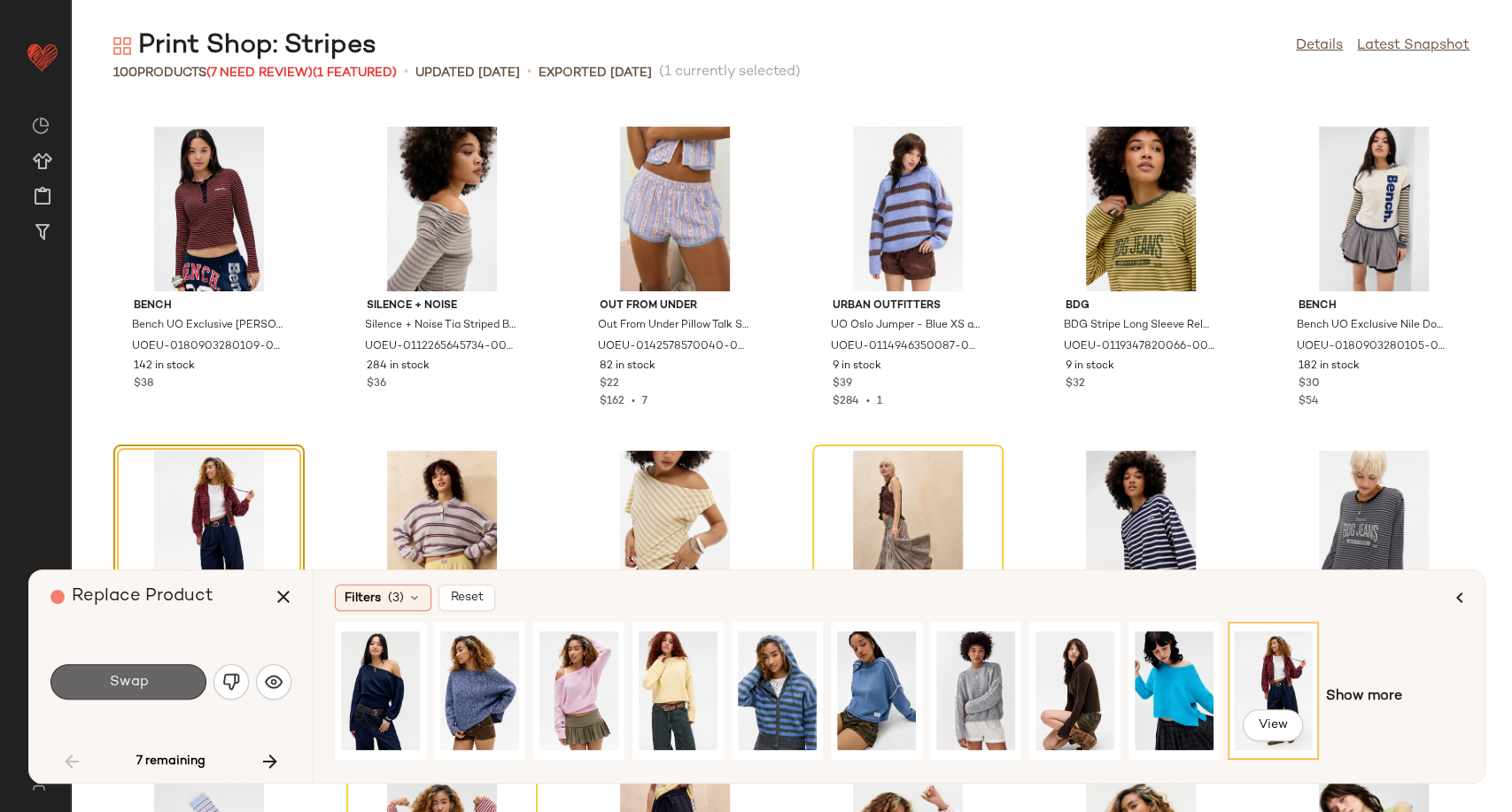
click at [139, 692] on button "Swap" at bounding box center [128, 681] width 155 height 36
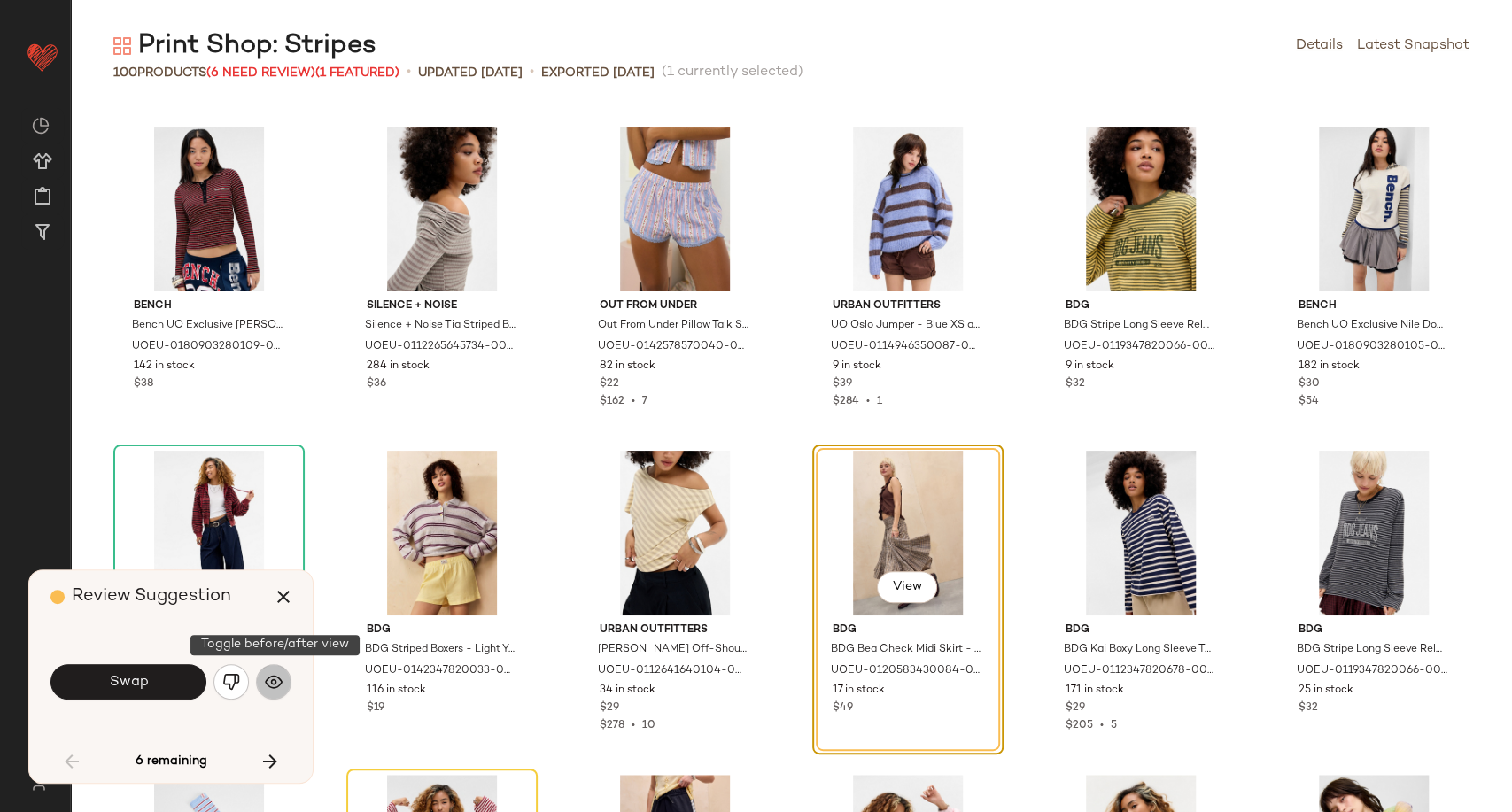
click at [260, 689] on button "button" at bounding box center [273, 681] width 36 height 36
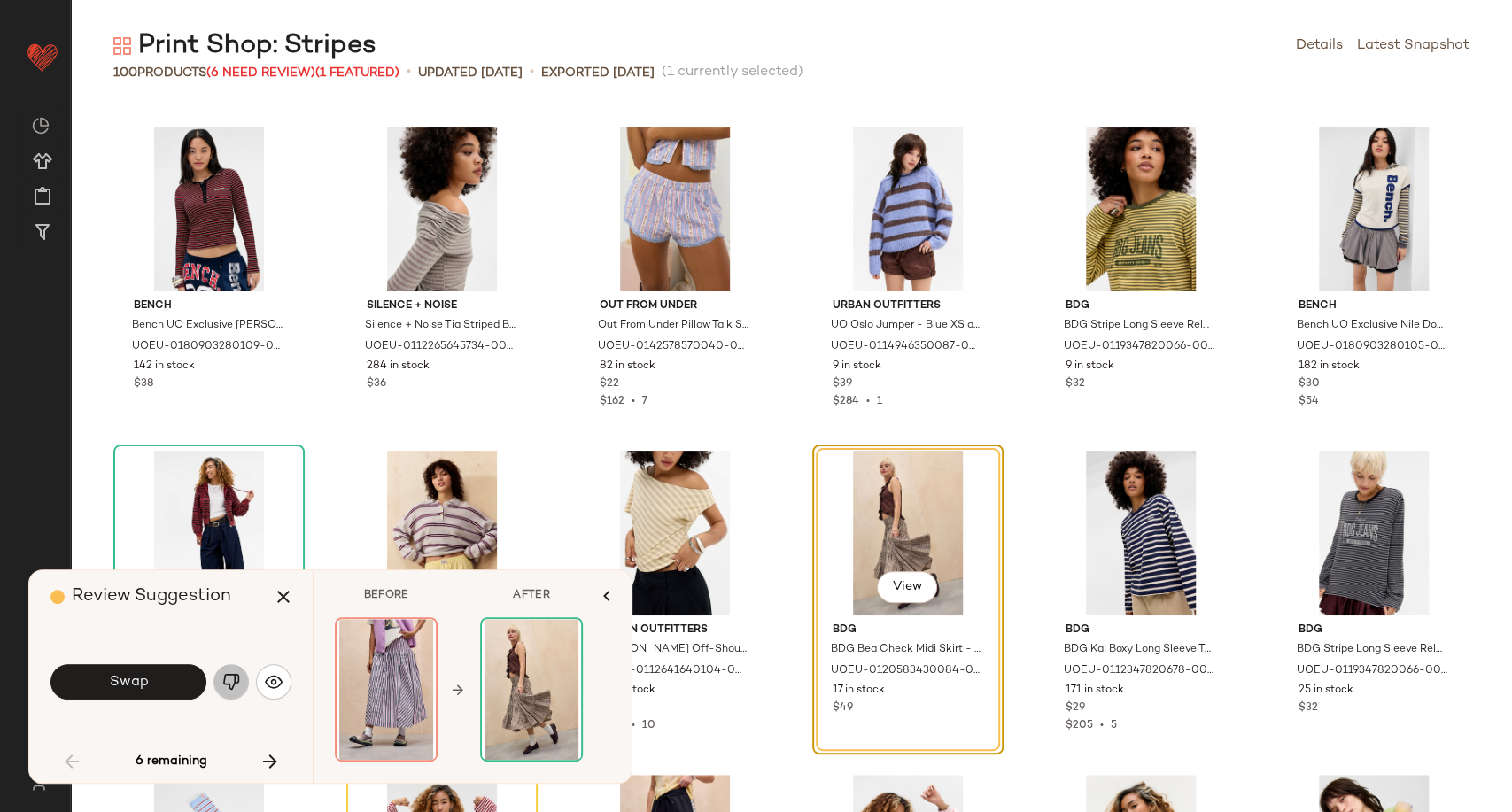
click at [241, 682] on button "button" at bounding box center [231, 681] width 36 height 36
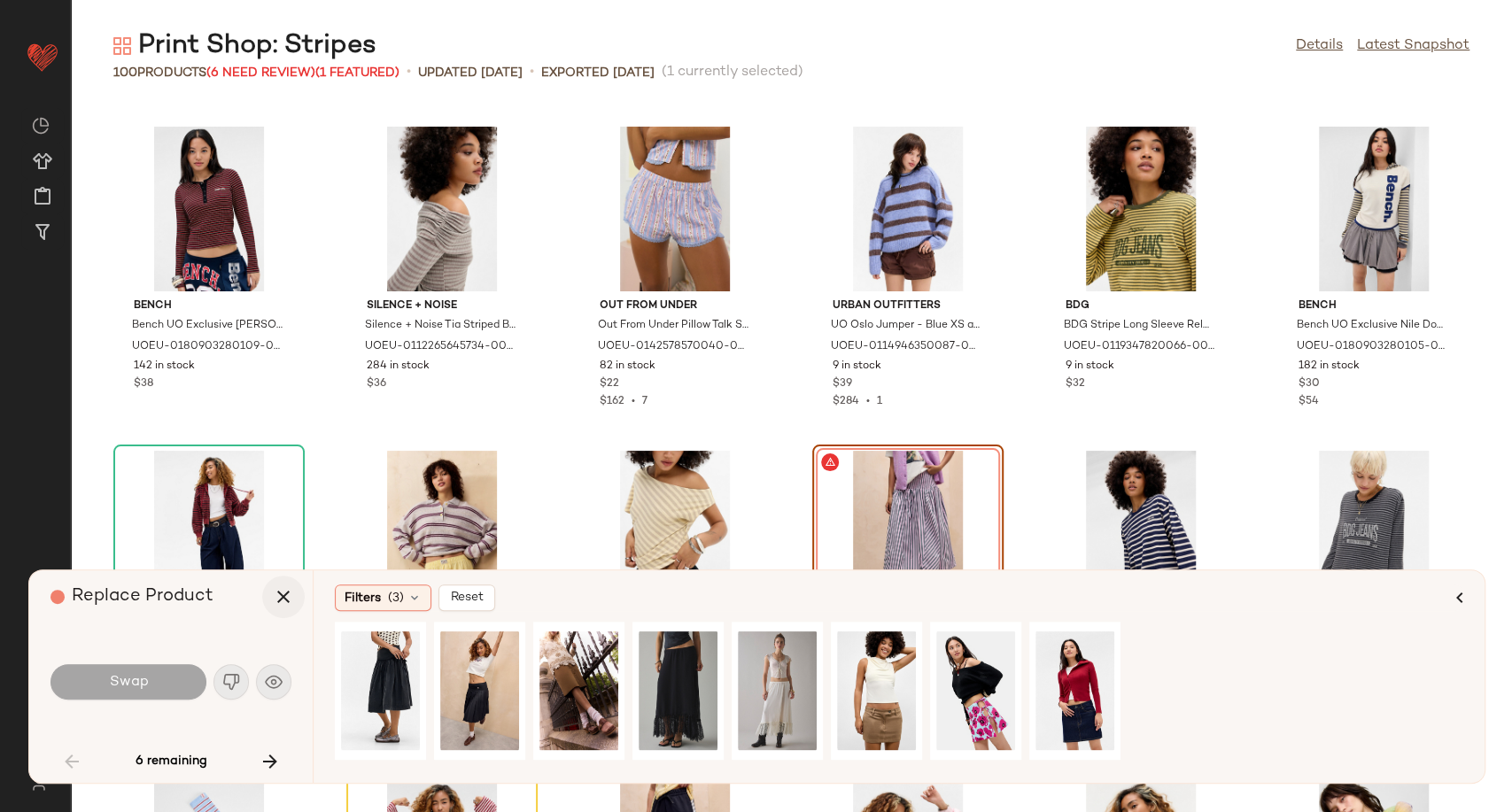
click at [284, 597] on icon "button" at bounding box center [283, 596] width 21 height 21
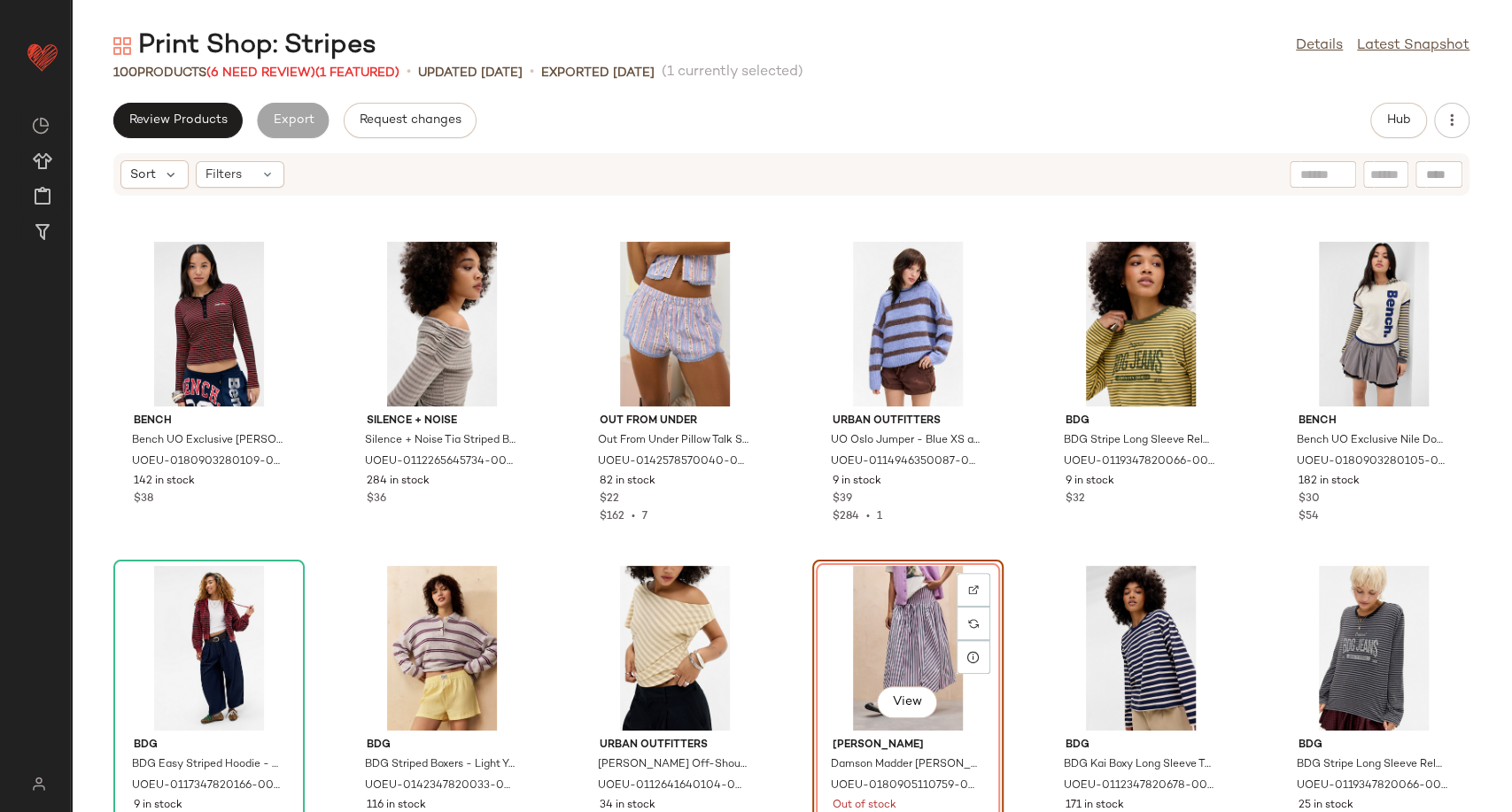
click at [927, 636] on div "View" at bounding box center [908, 648] width 179 height 165
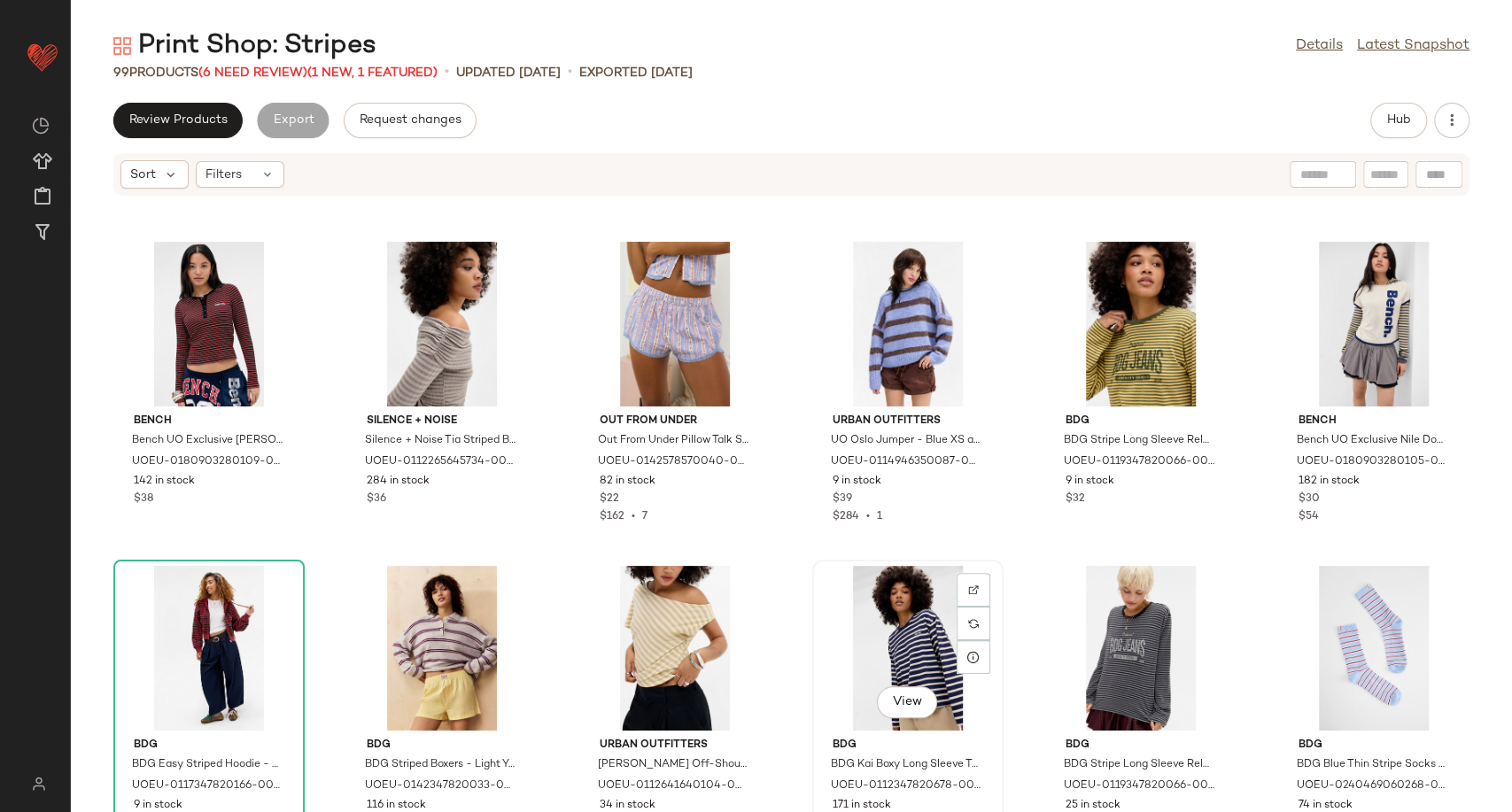
scroll to position [1140, 0]
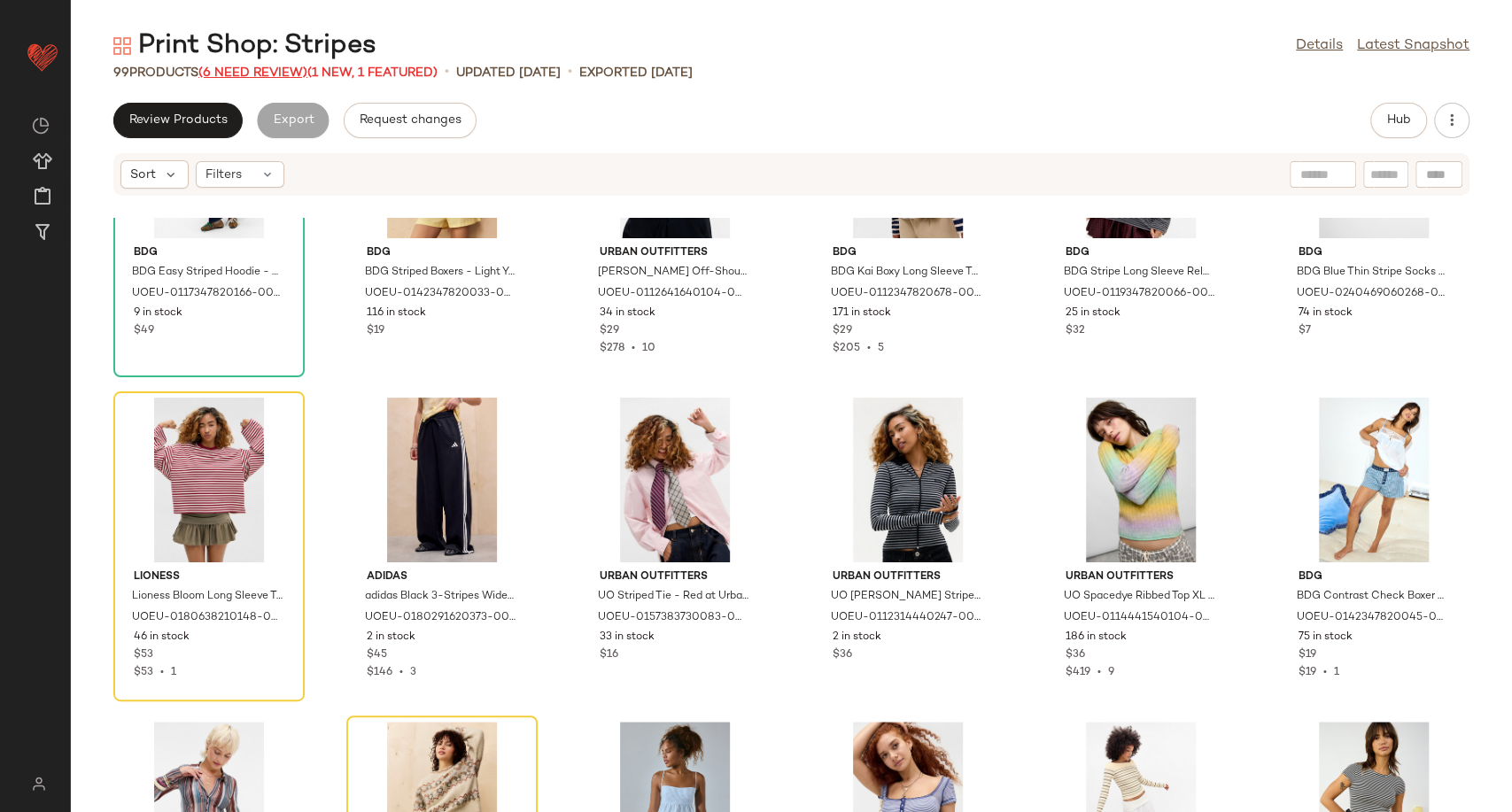
click at [231, 72] on span "(6 Need Review)" at bounding box center [252, 73] width 109 height 14
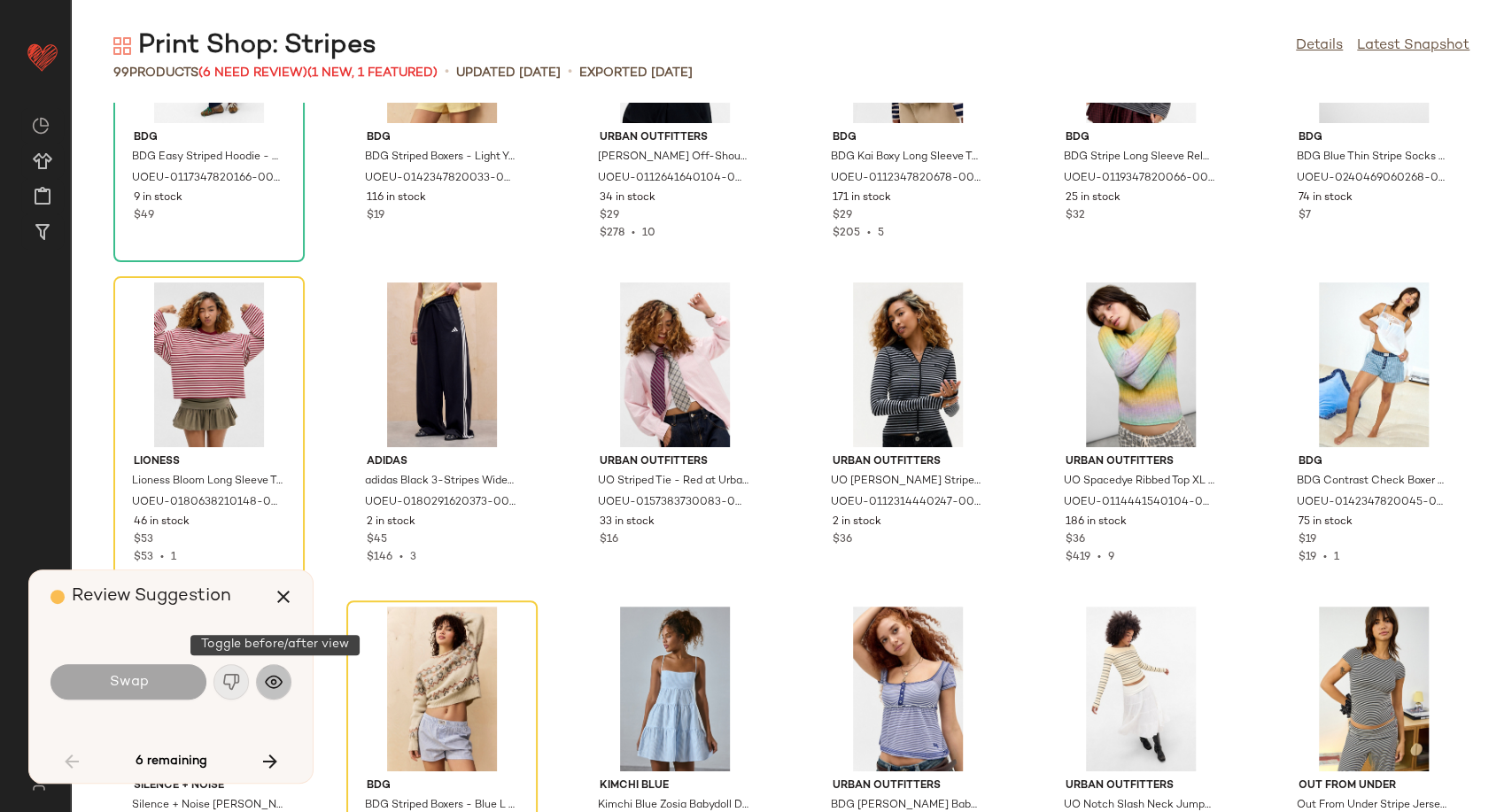
click at [285, 684] on button "button" at bounding box center [273, 681] width 36 height 36
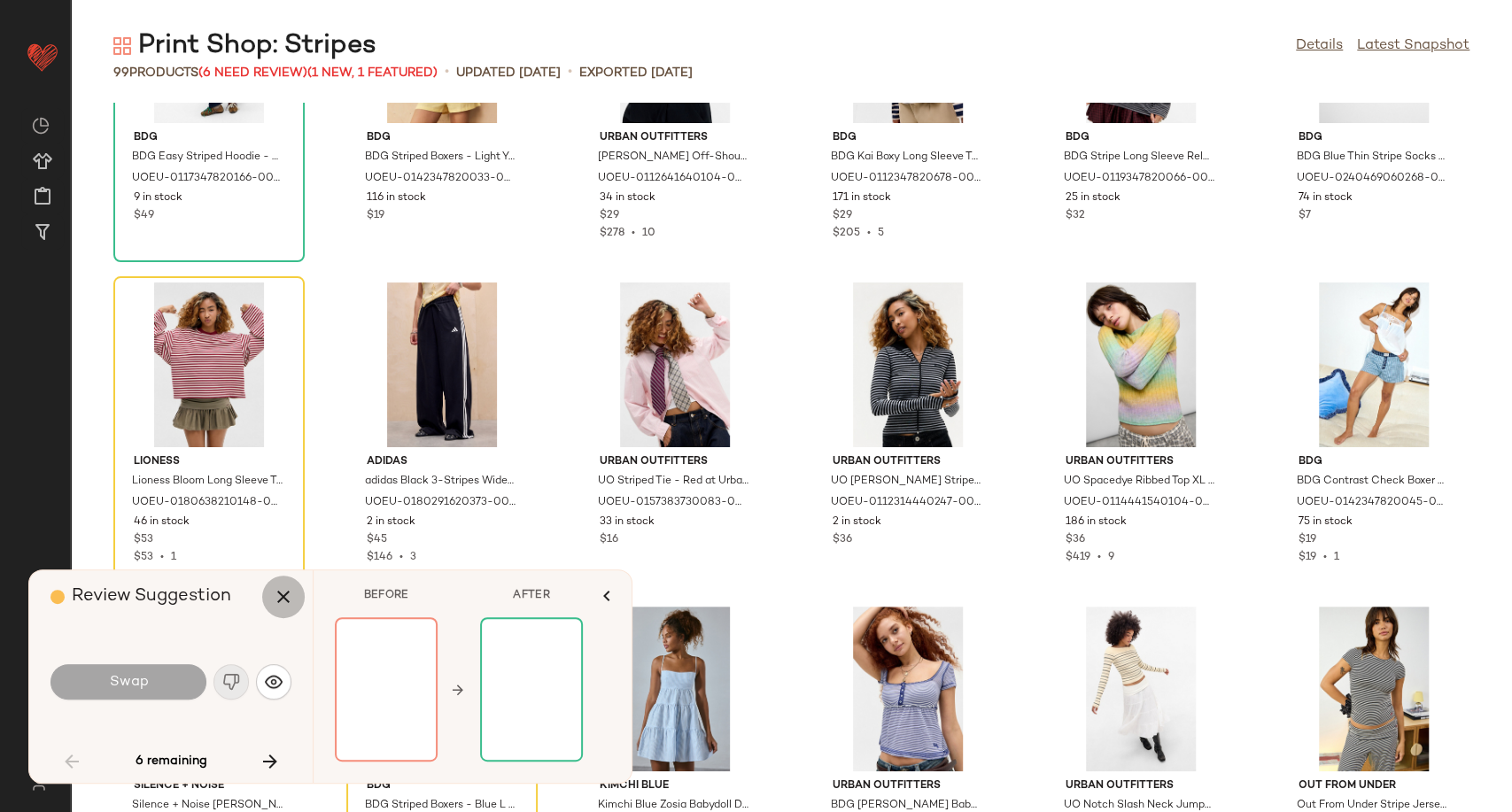
click at [273, 602] on icon "button" at bounding box center [283, 596] width 21 height 21
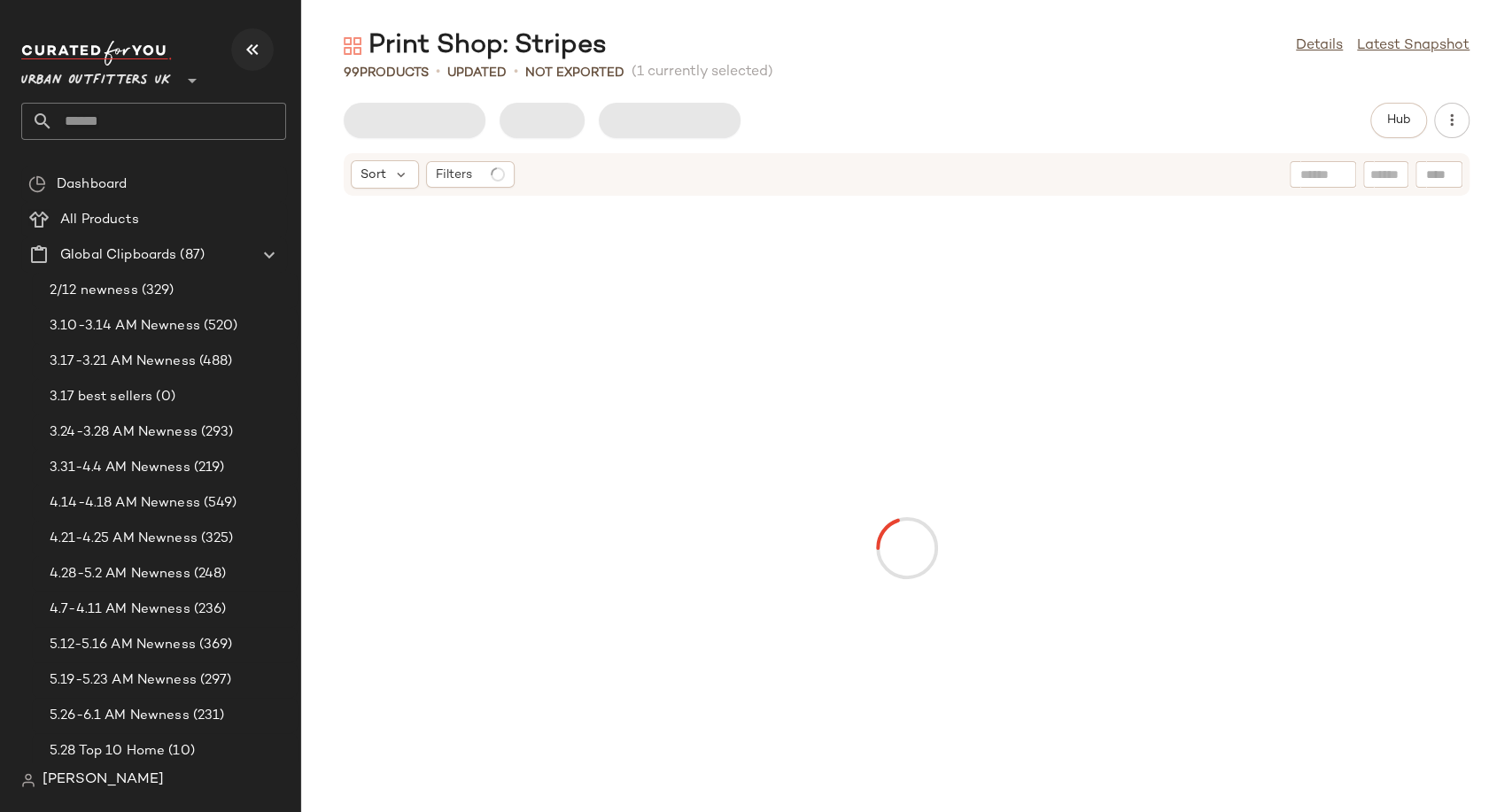
click at [245, 49] on icon "button" at bounding box center [252, 49] width 21 height 21
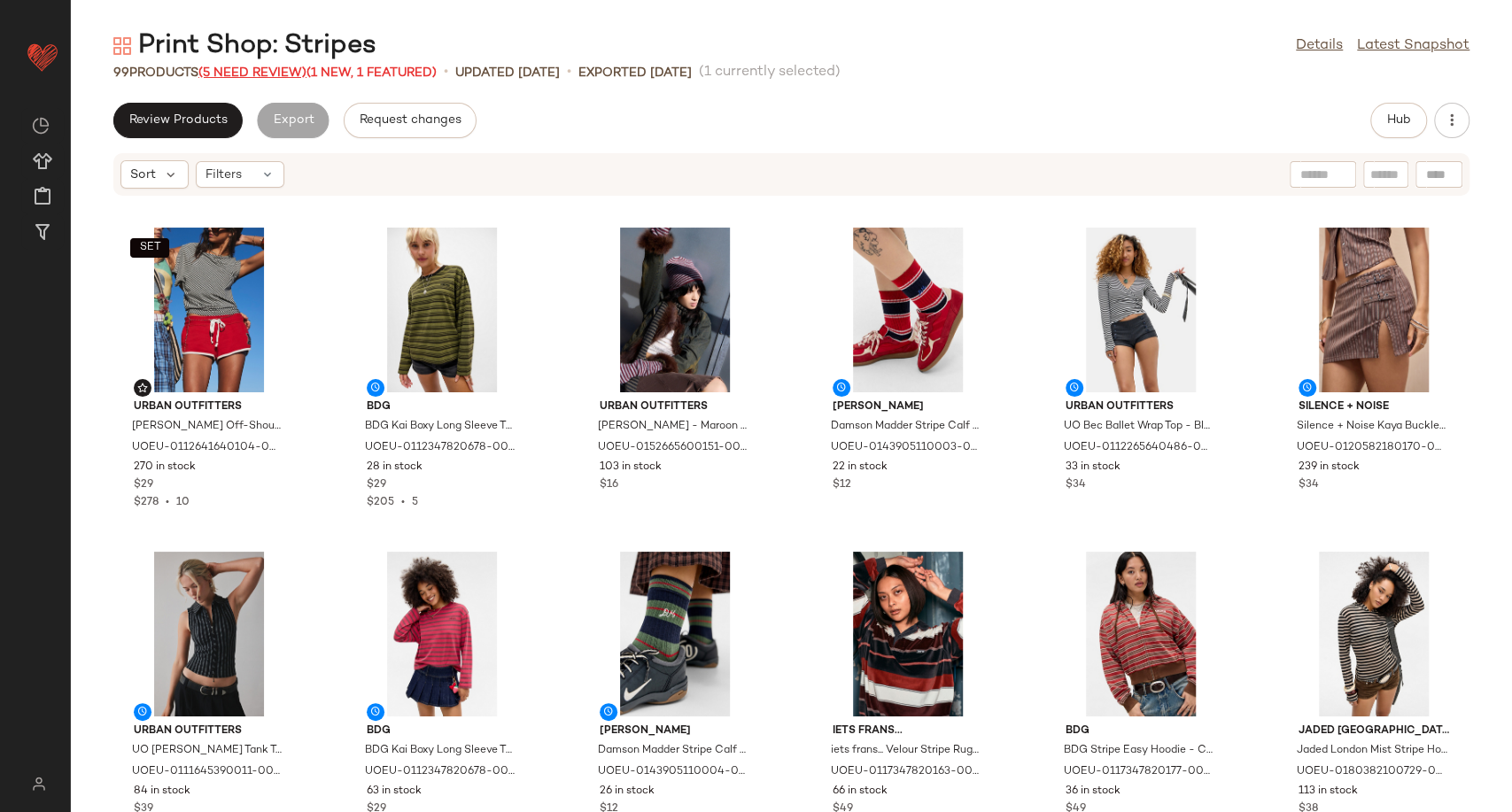
click at [253, 69] on span "(5 Need Review)" at bounding box center [252, 73] width 108 height 14
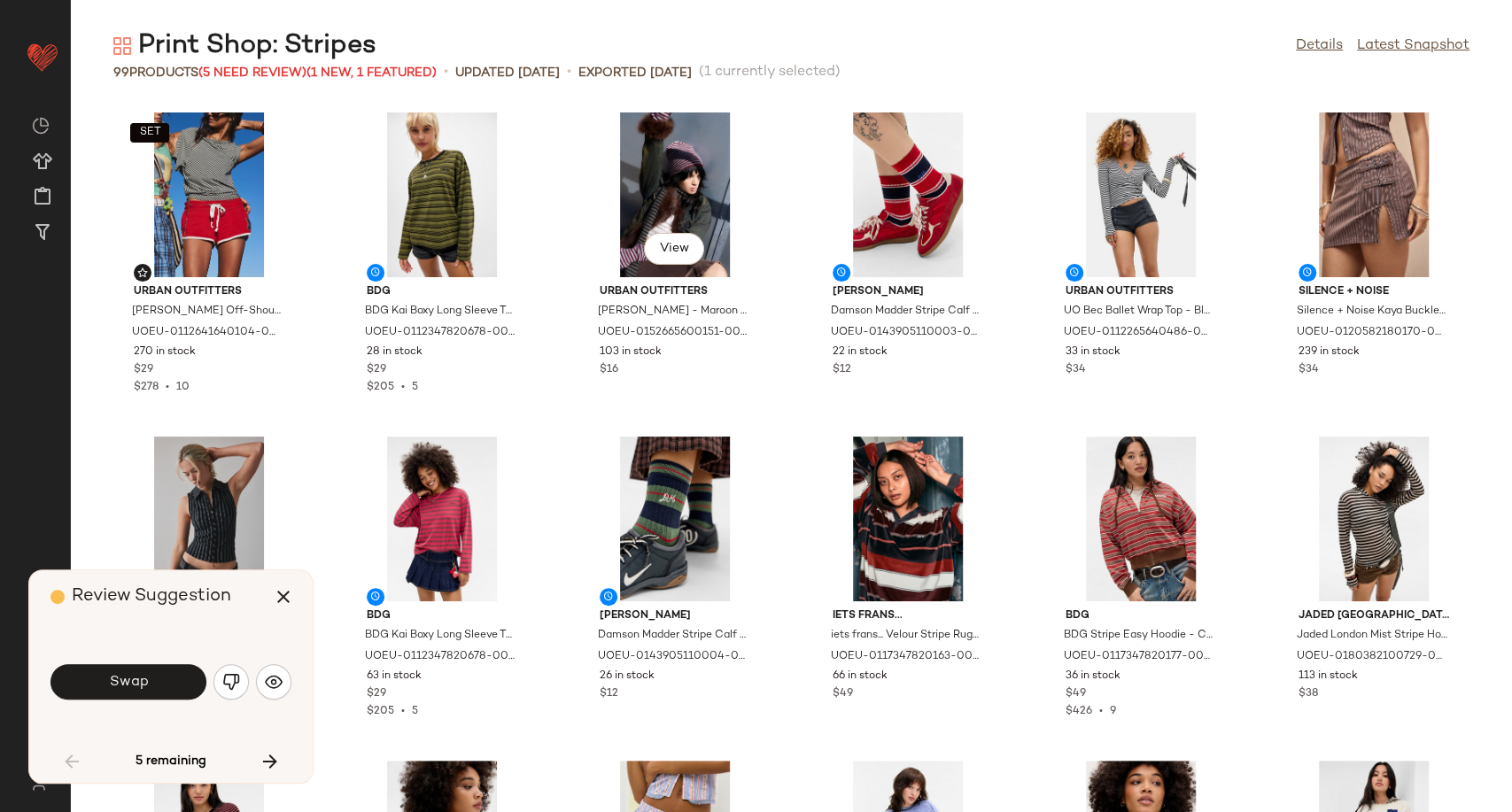
scroll to position [986, 0]
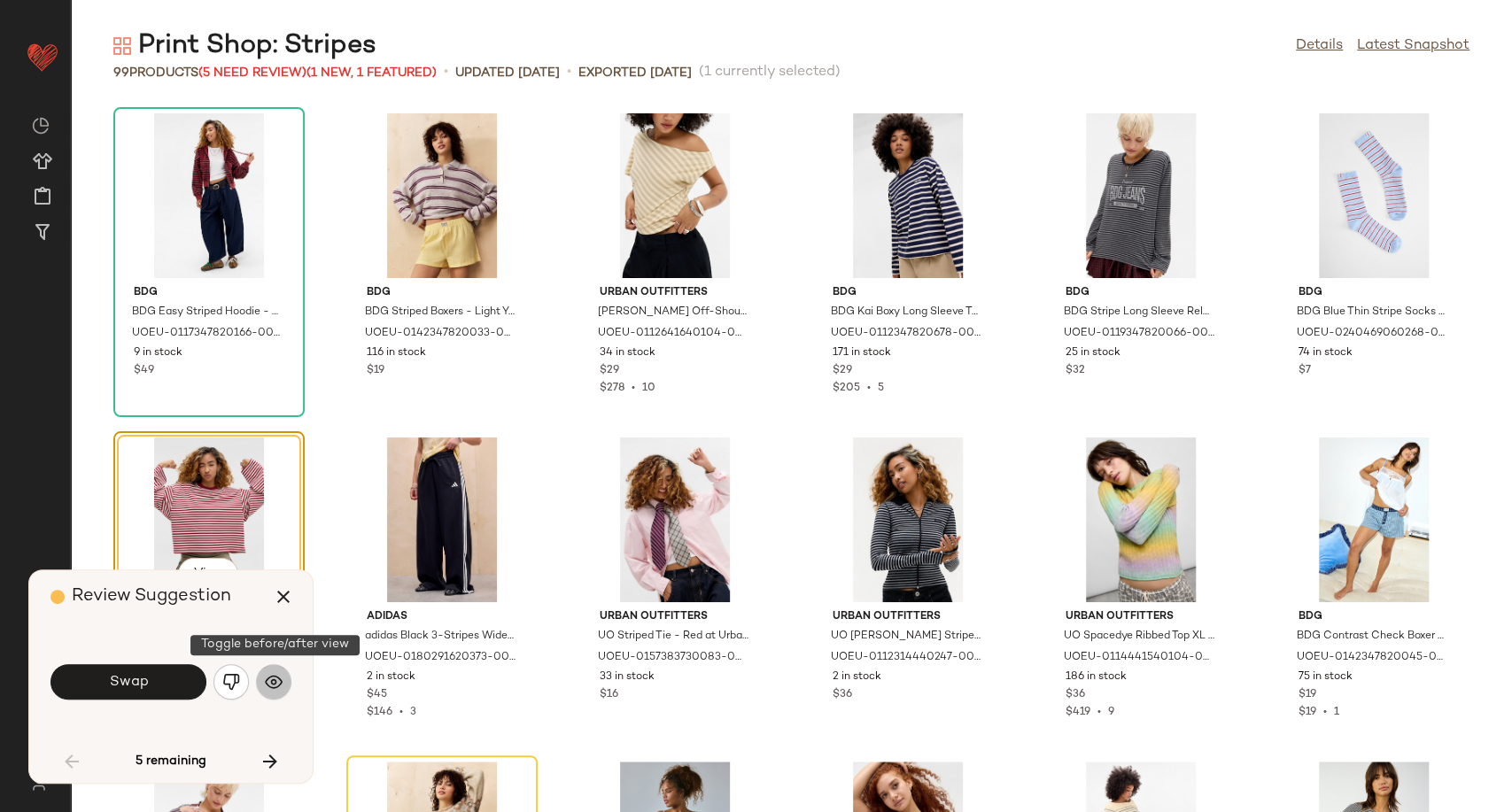
click at [280, 679] on img "button" at bounding box center [273, 681] width 17 height 17
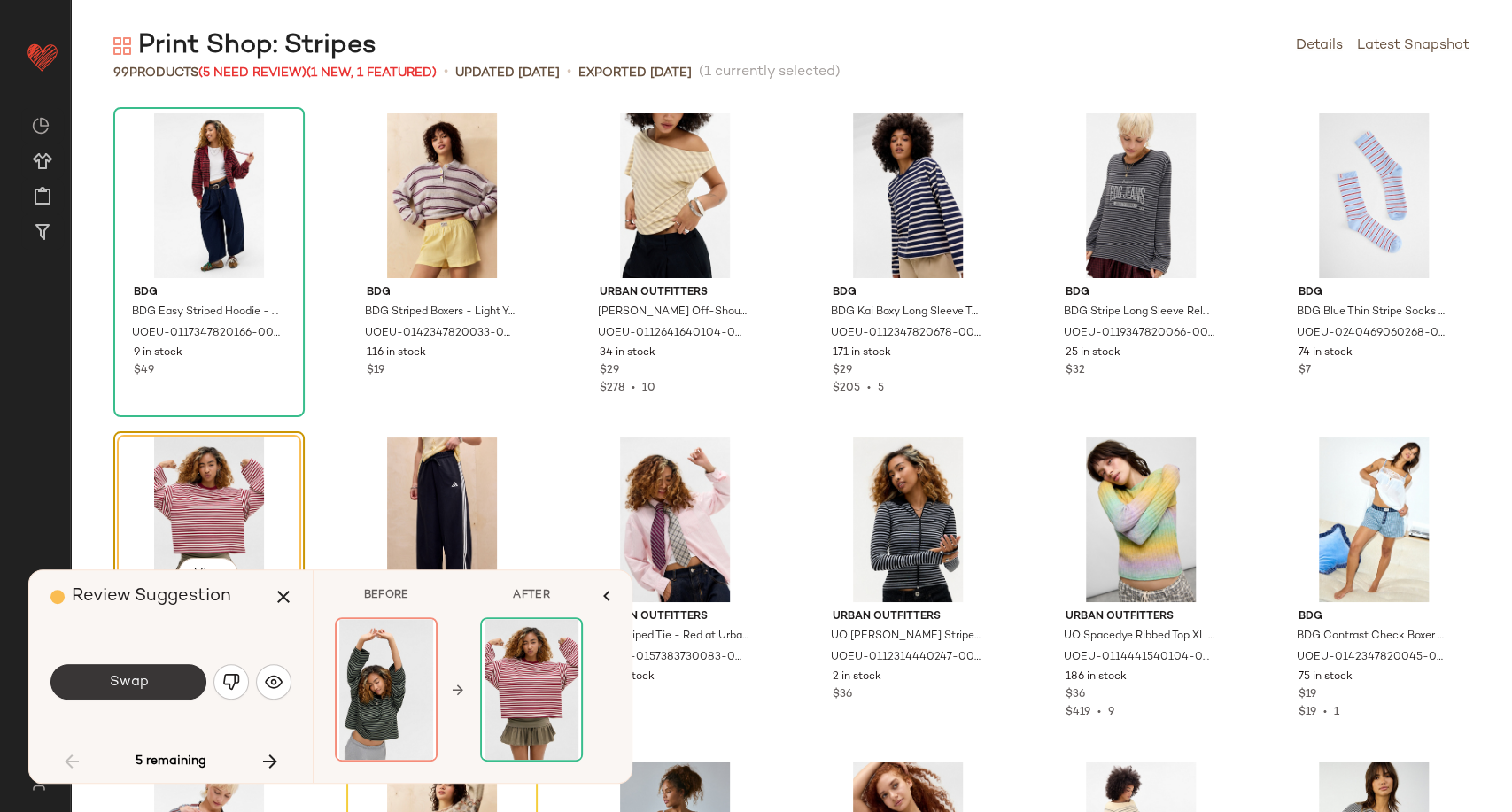
click at [144, 680] on span "Swap" at bounding box center [128, 682] width 40 height 16
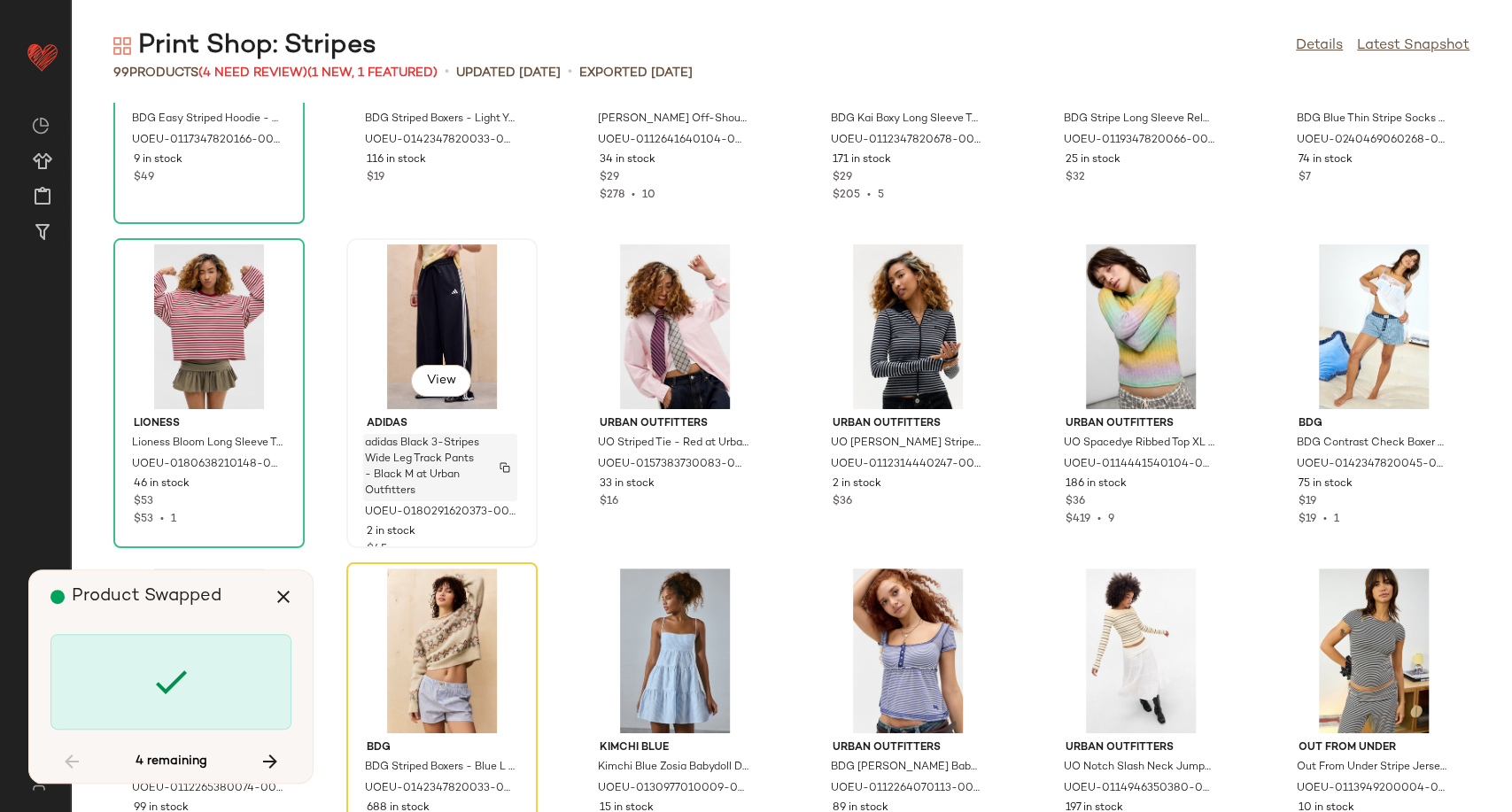
scroll to position [1183, 0]
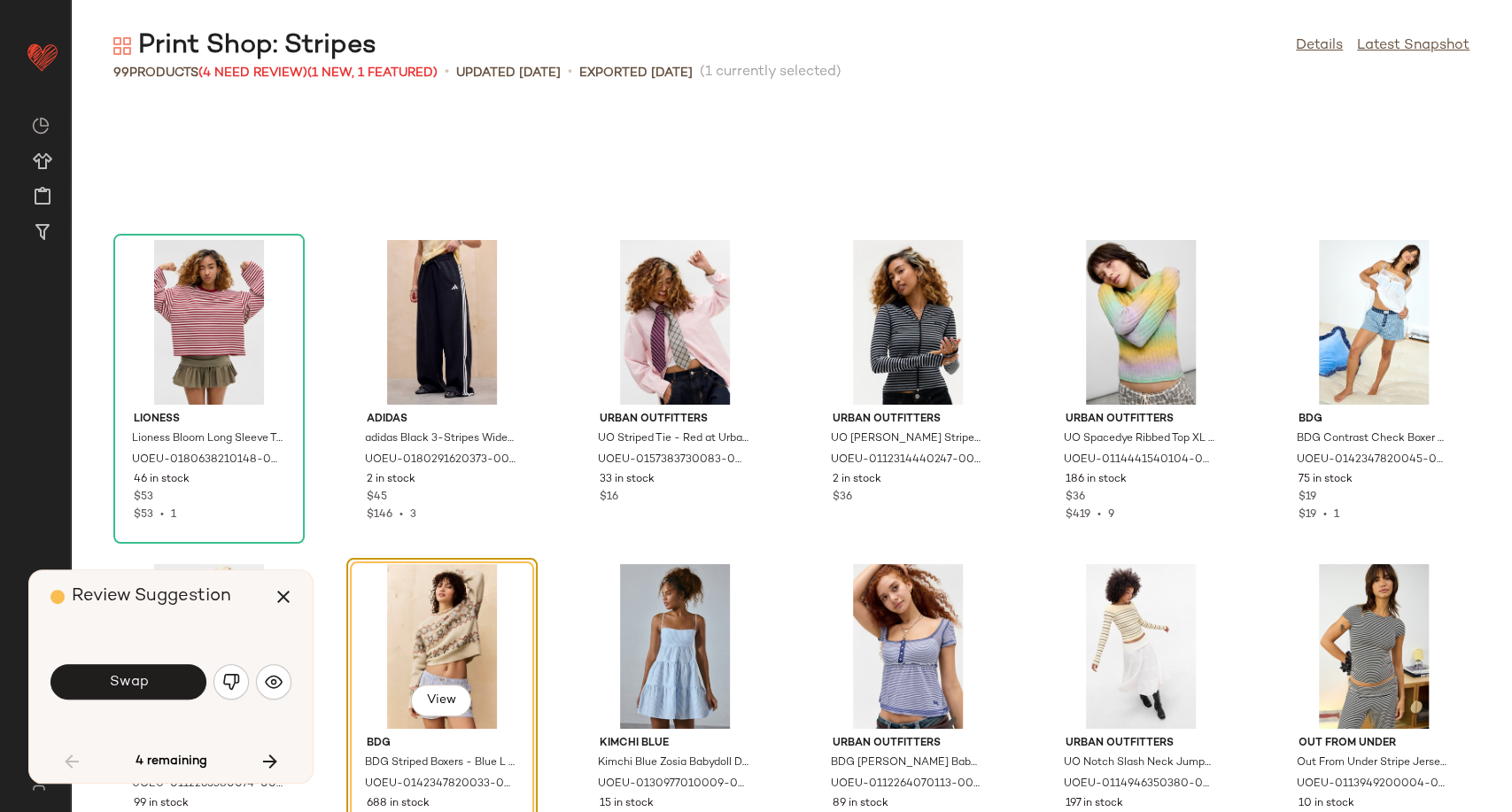
scroll to position [1297, 0]
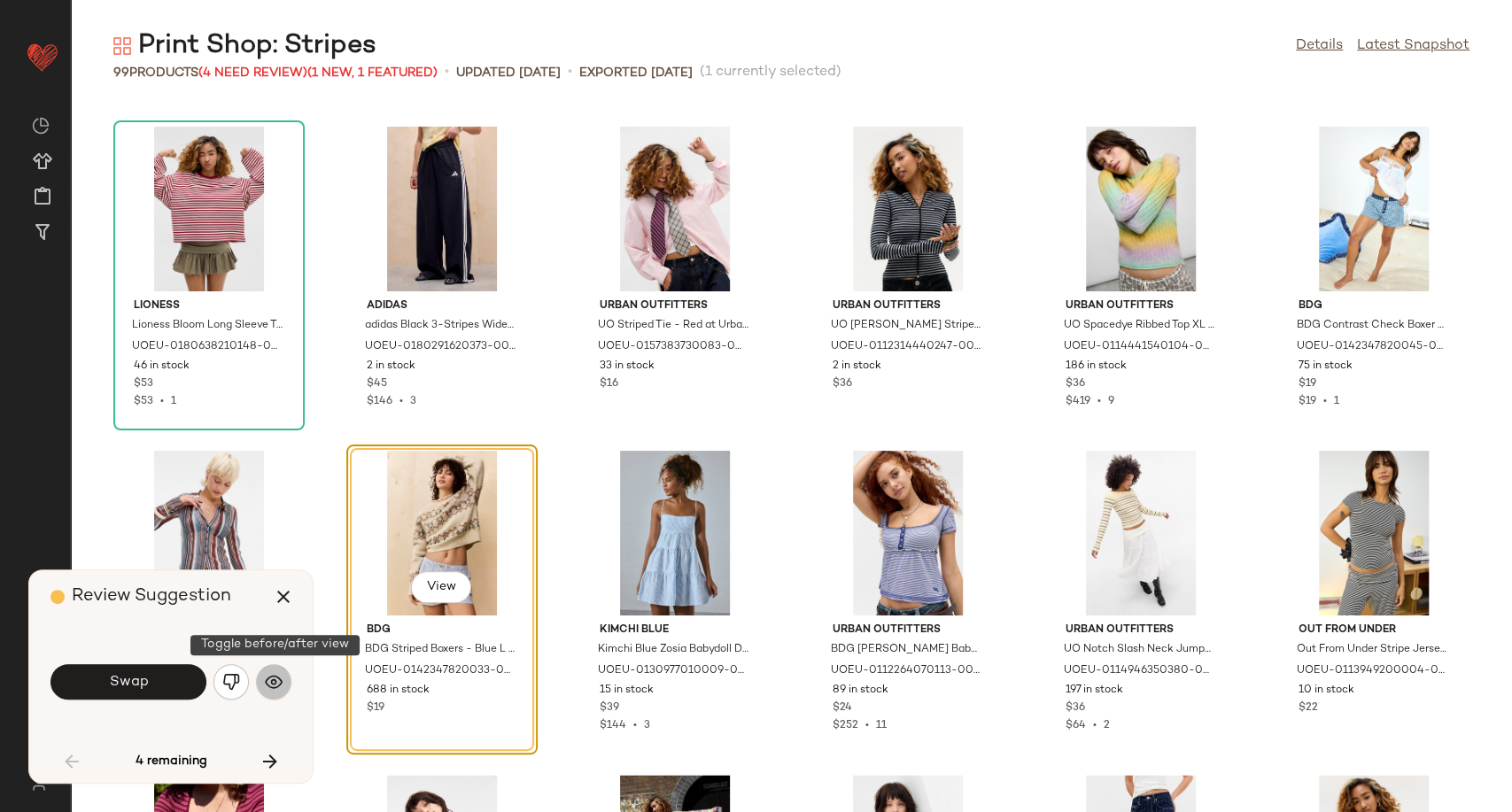
click at [263, 686] on button "button" at bounding box center [273, 681] width 36 height 36
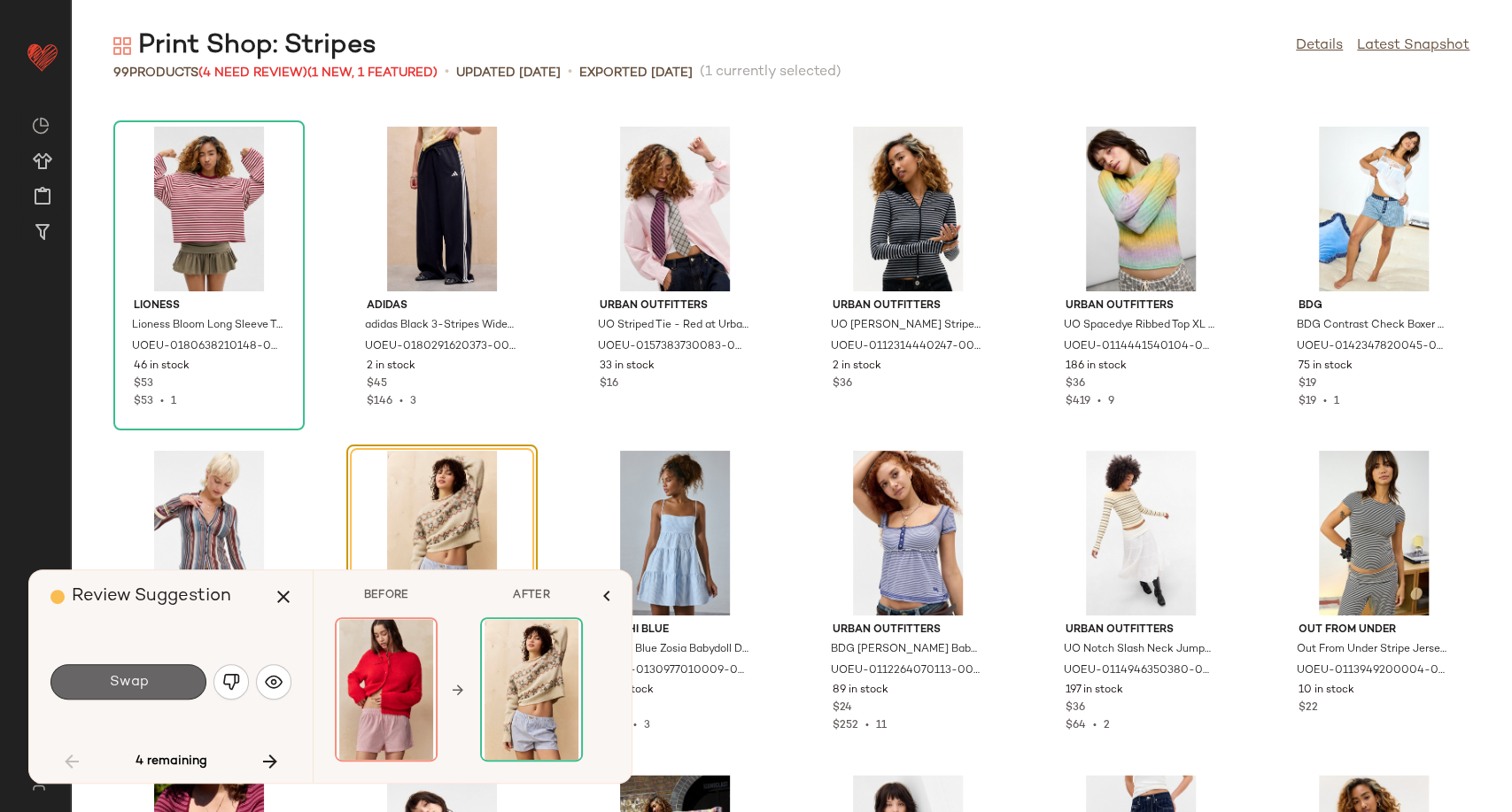
click at [158, 668] on button "Swap" at bounding box center [128, 681] width 155 height 36
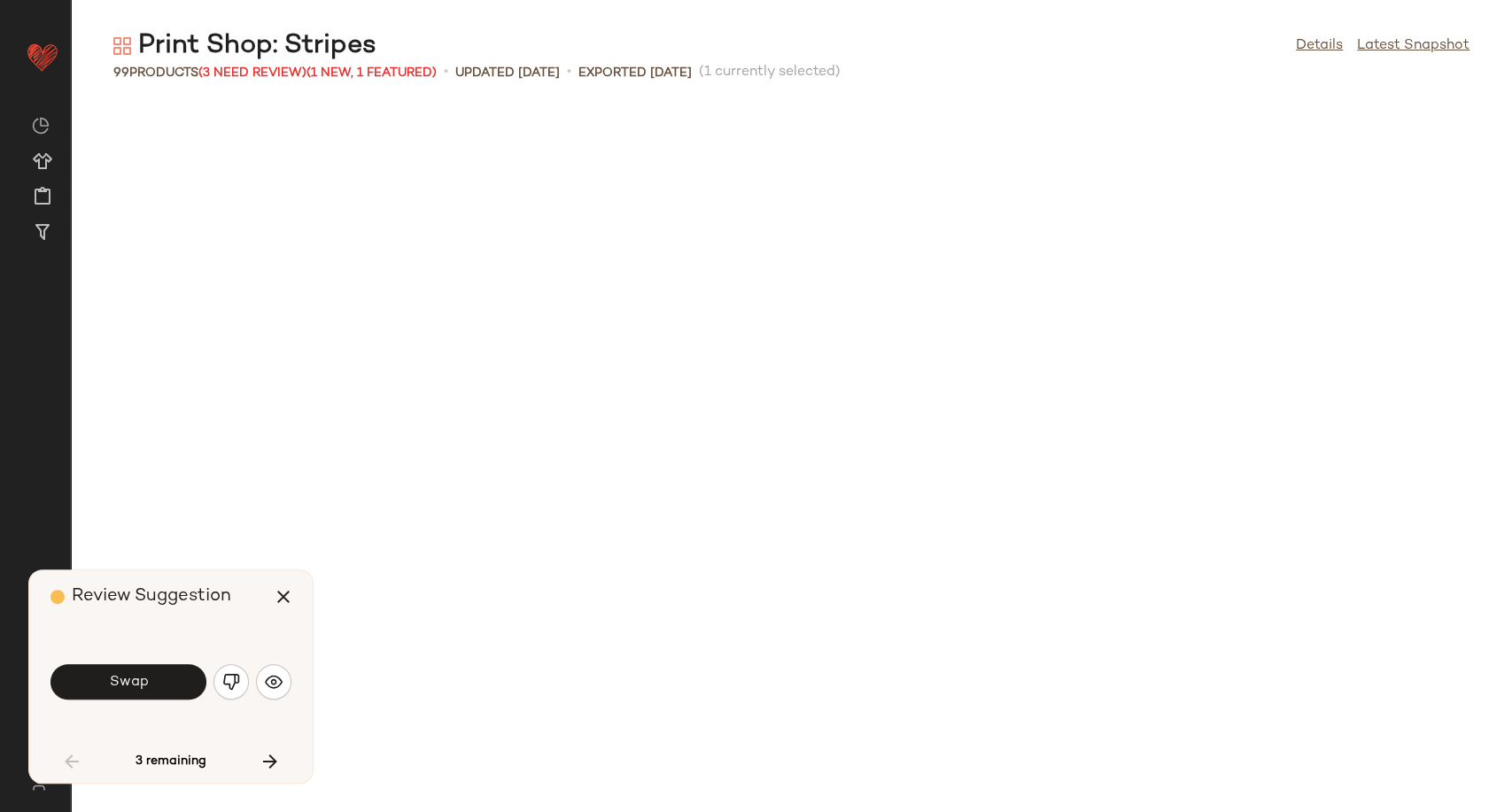
scroll to position [2268, 0]
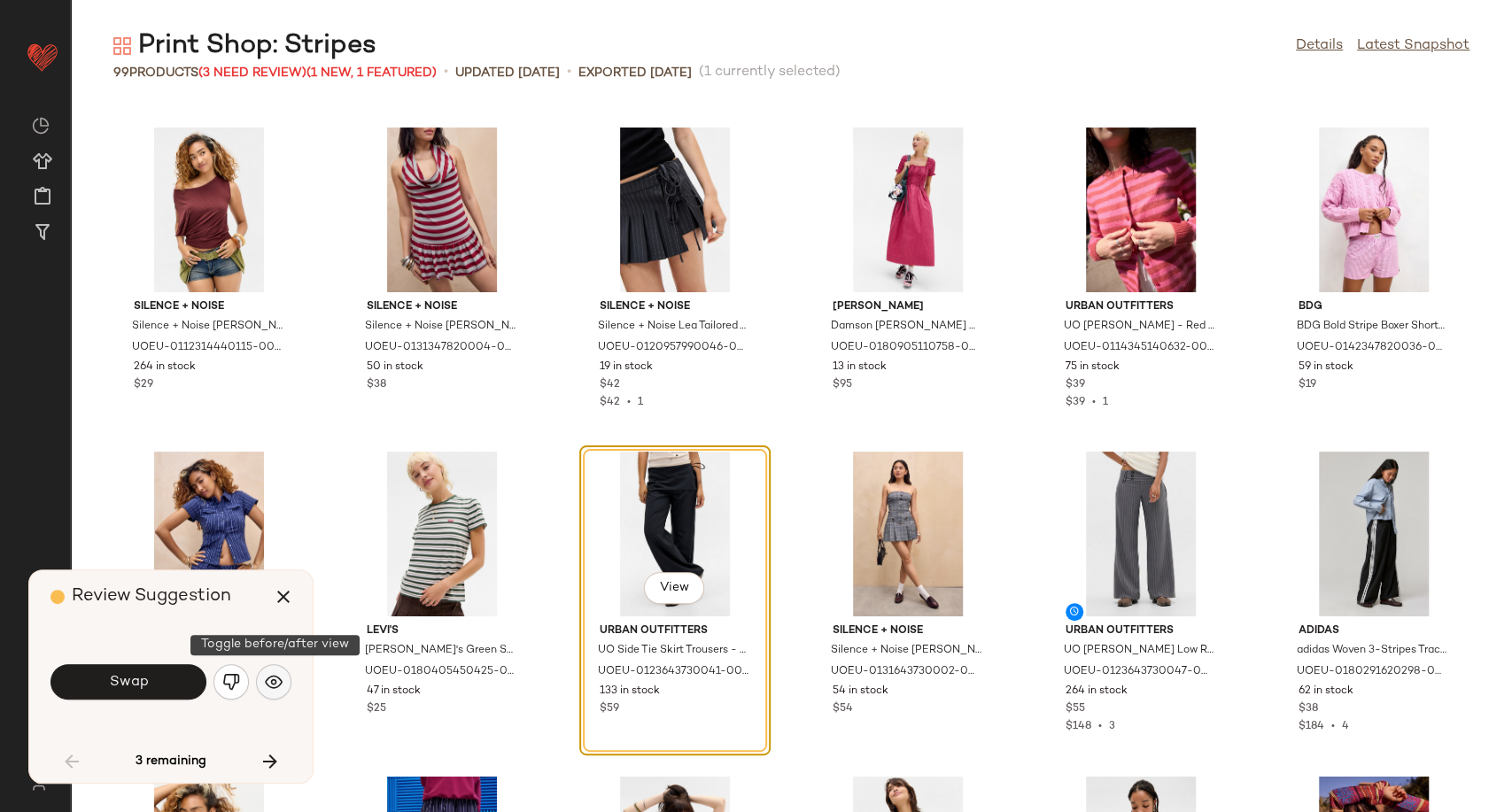
click at [266, 676] on img "button" at bounding box center [273, 681] width 17 height 17
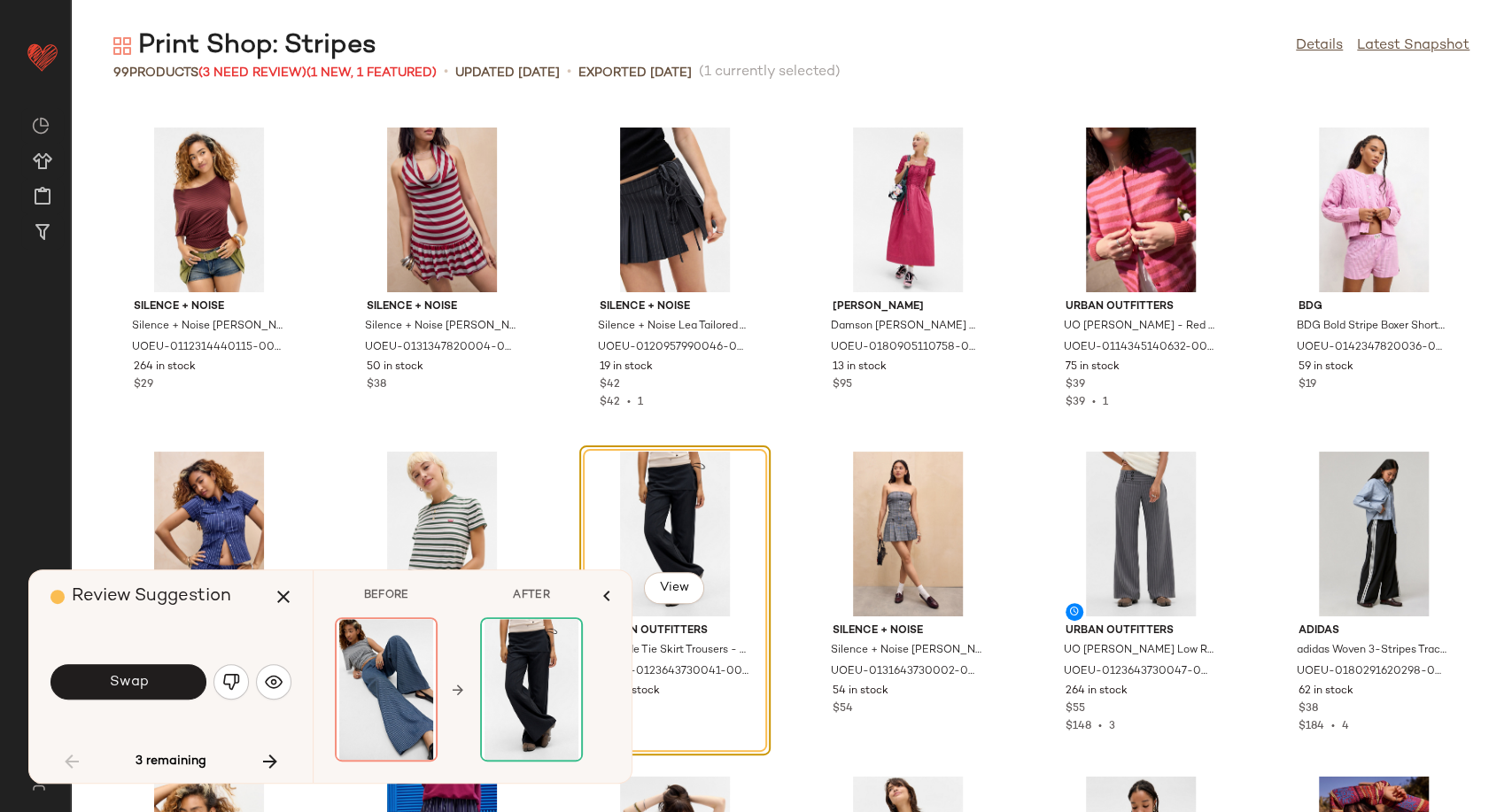
click at [232, 691] on button "button" at bounding box center [231, 681] width 36 height 36
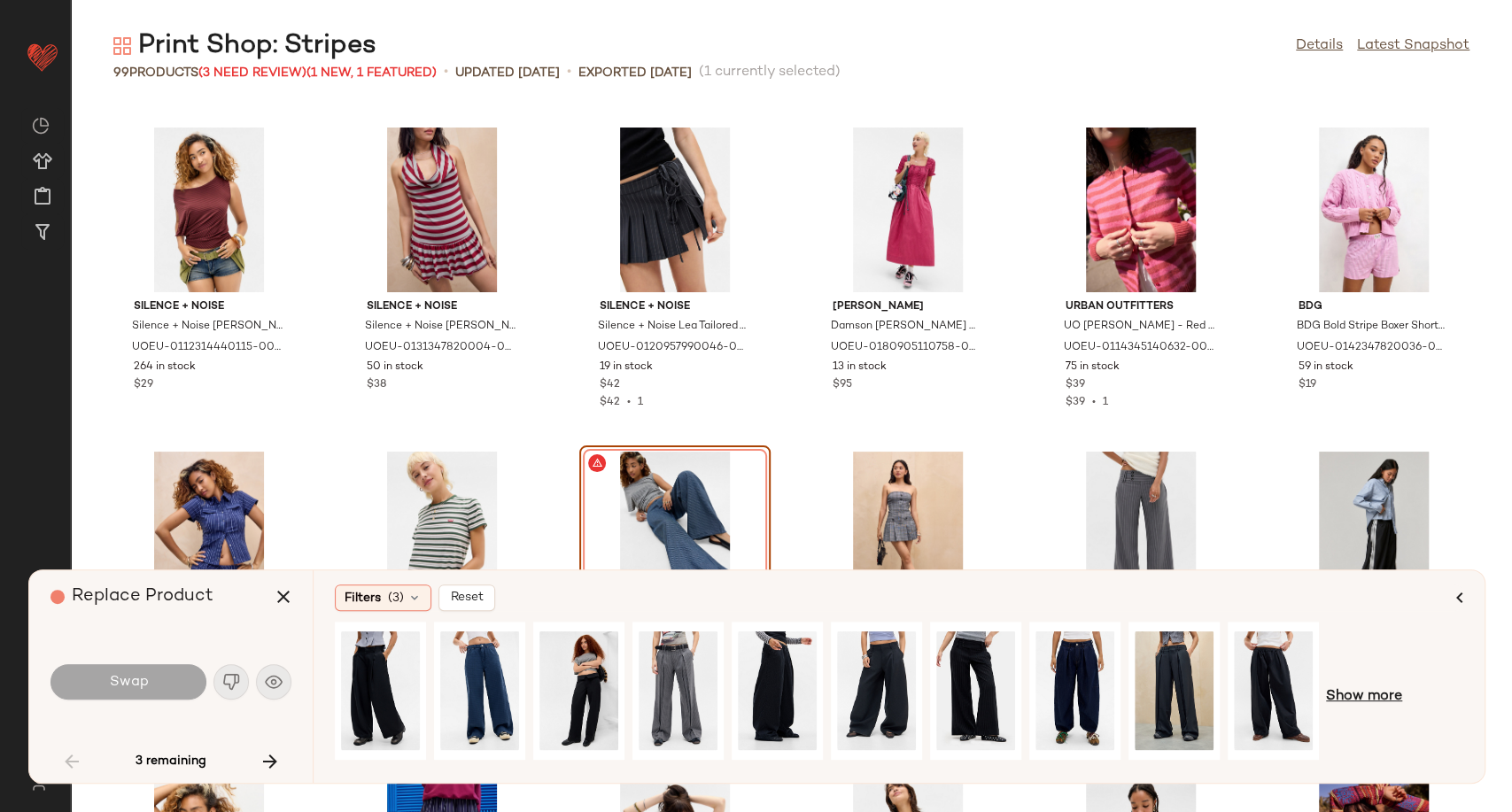
click at [1346, 701] on span "Show more" at bounding box center [1364, 696] width 76 height 21
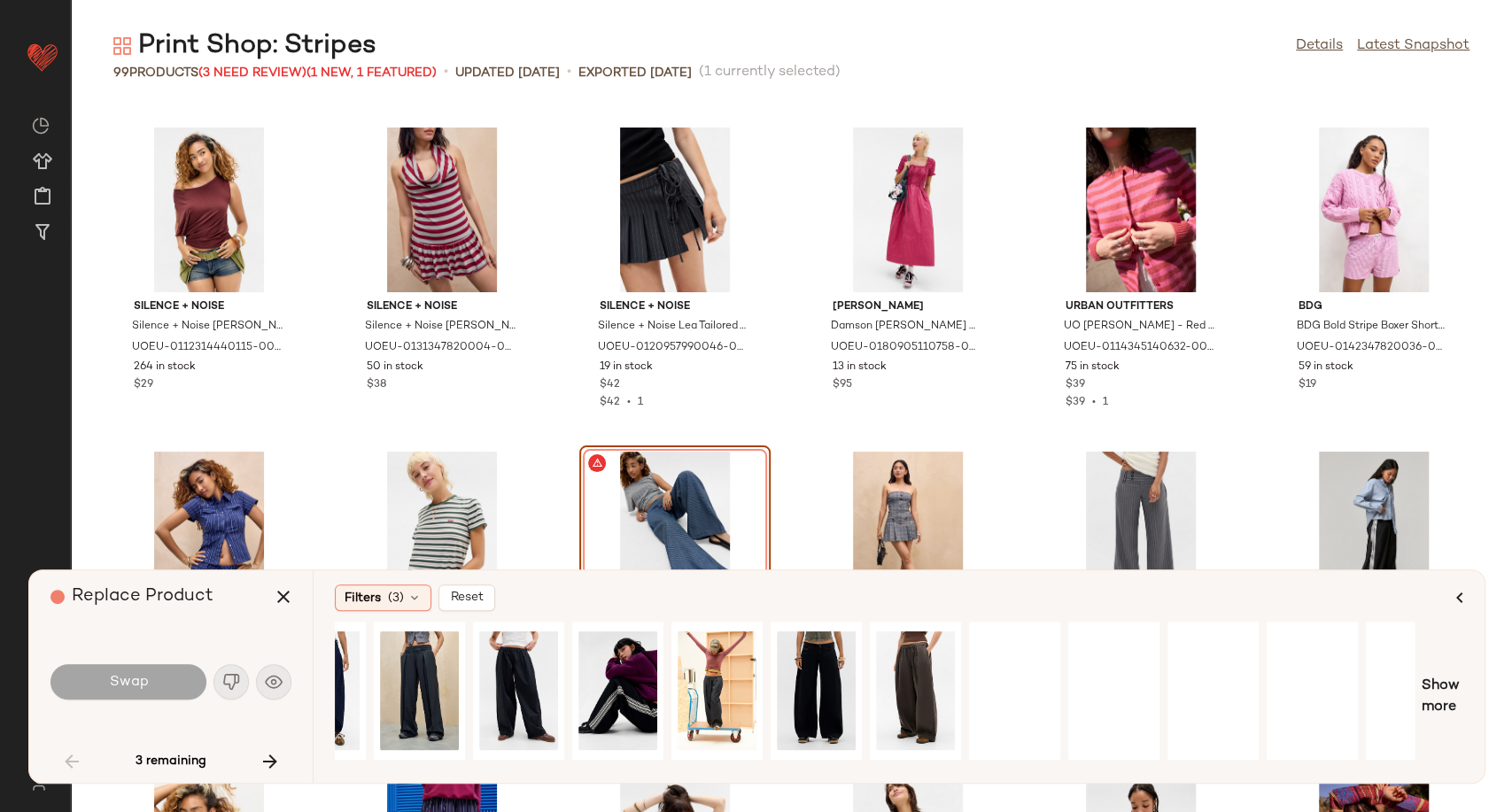
scroll to position [0, 895]
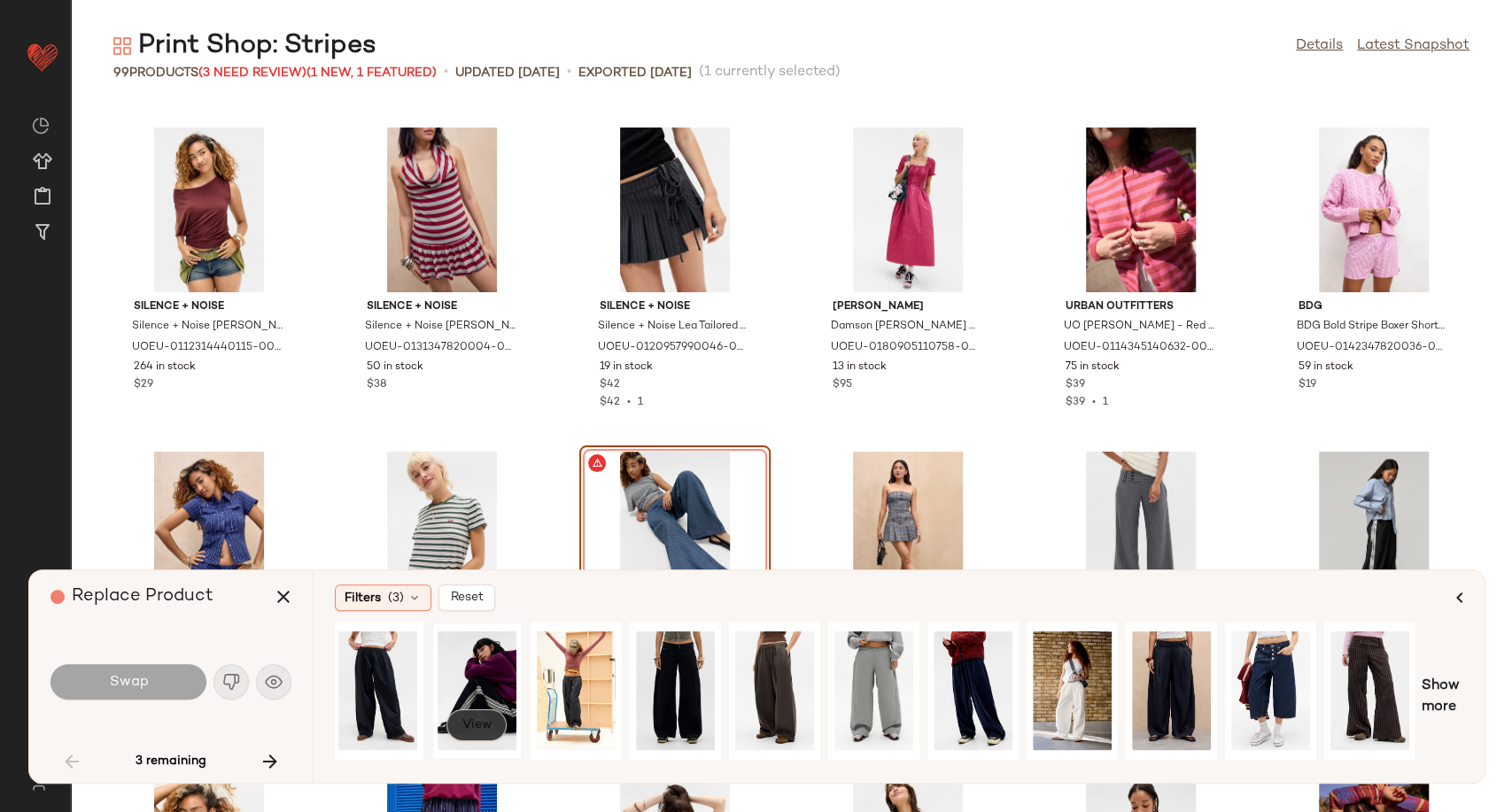
click at [480, 722] on span "View" at bounding box center [477, 724] width 30 height 14
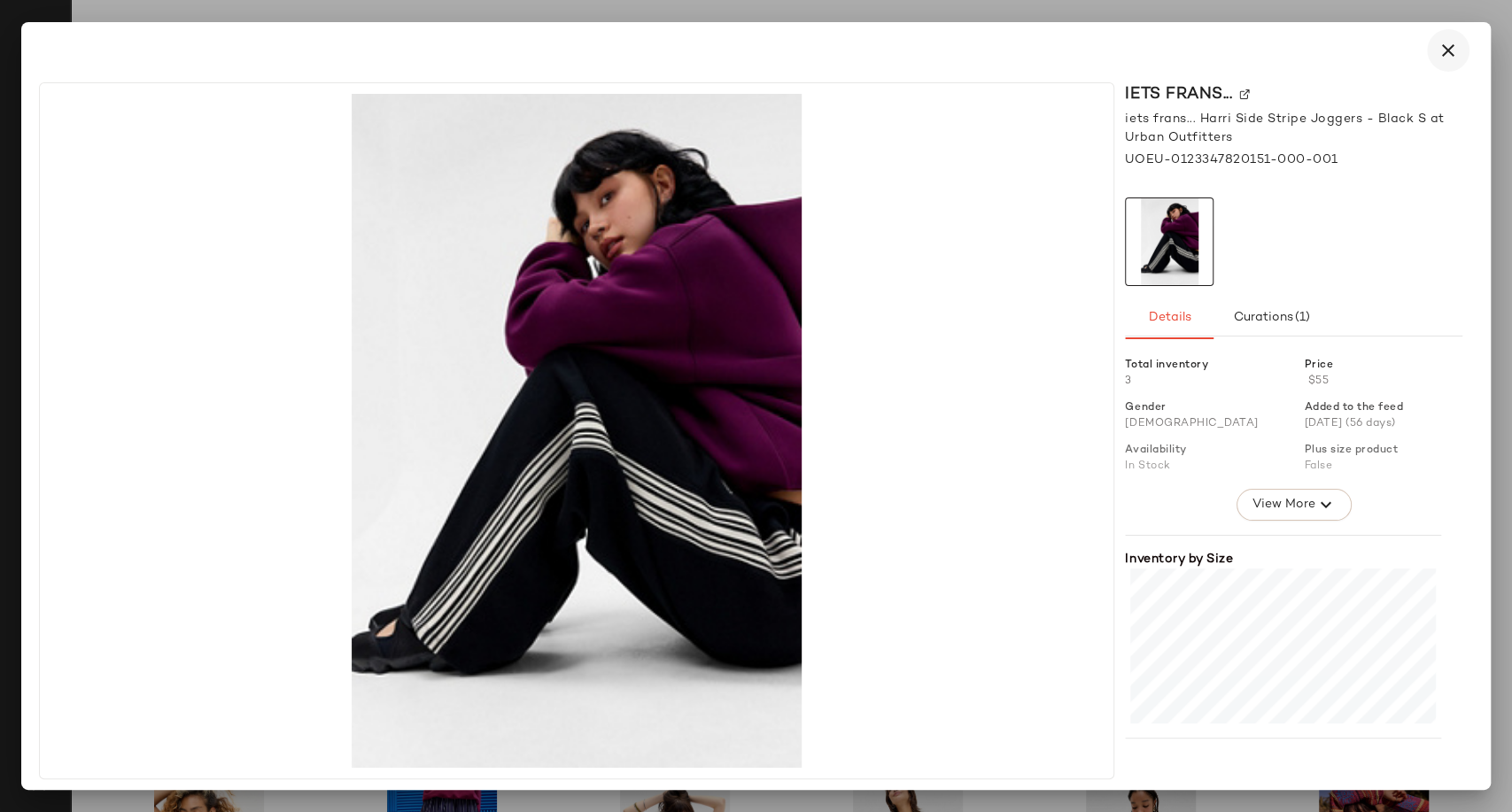
click at [1440, 47] on icon "button" at bounding box center [1448, 50] width 21 height 21
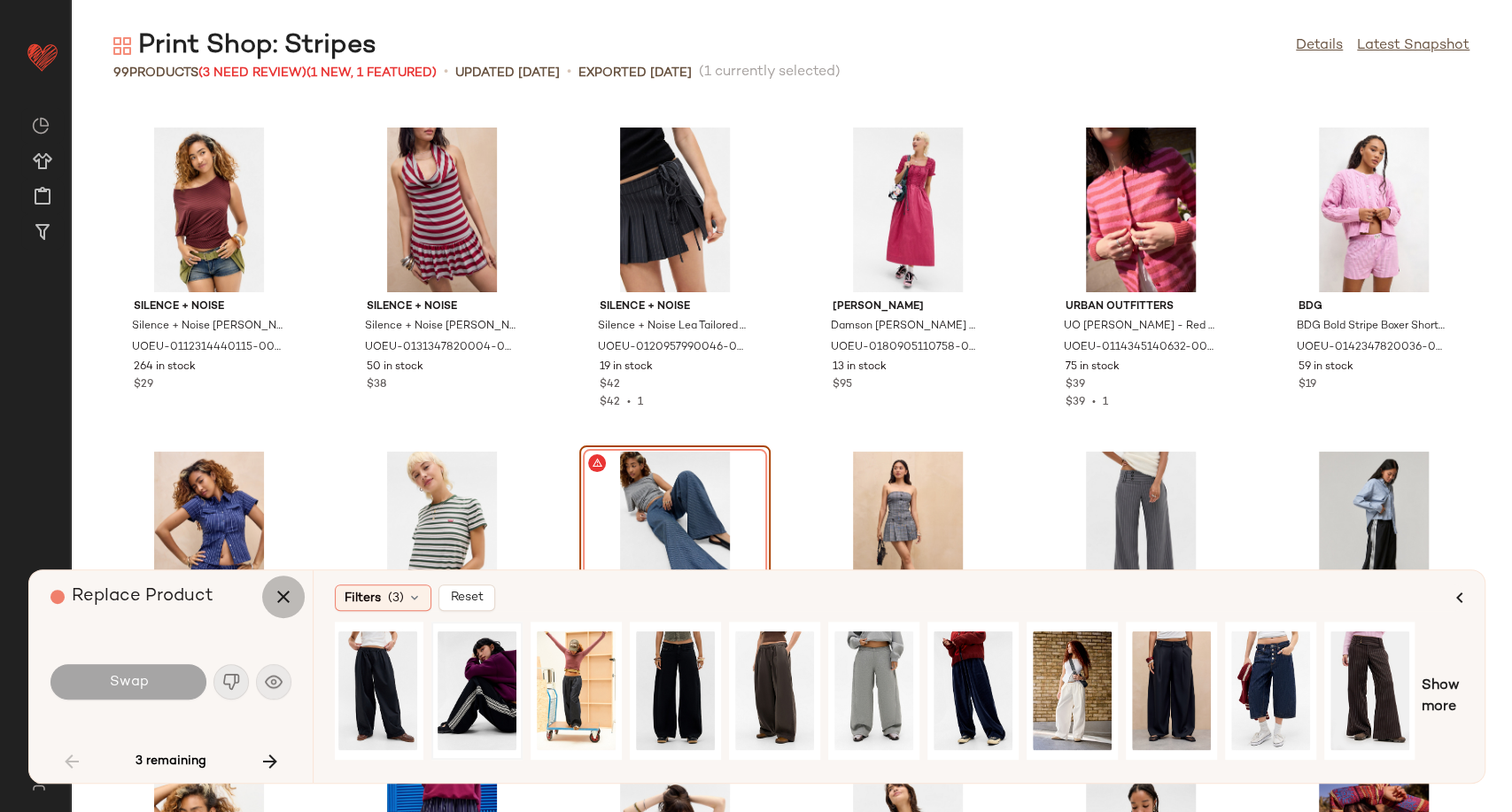
click at [282, 598] on icon "button" at bounding box center [283, 596] width 21 height 21
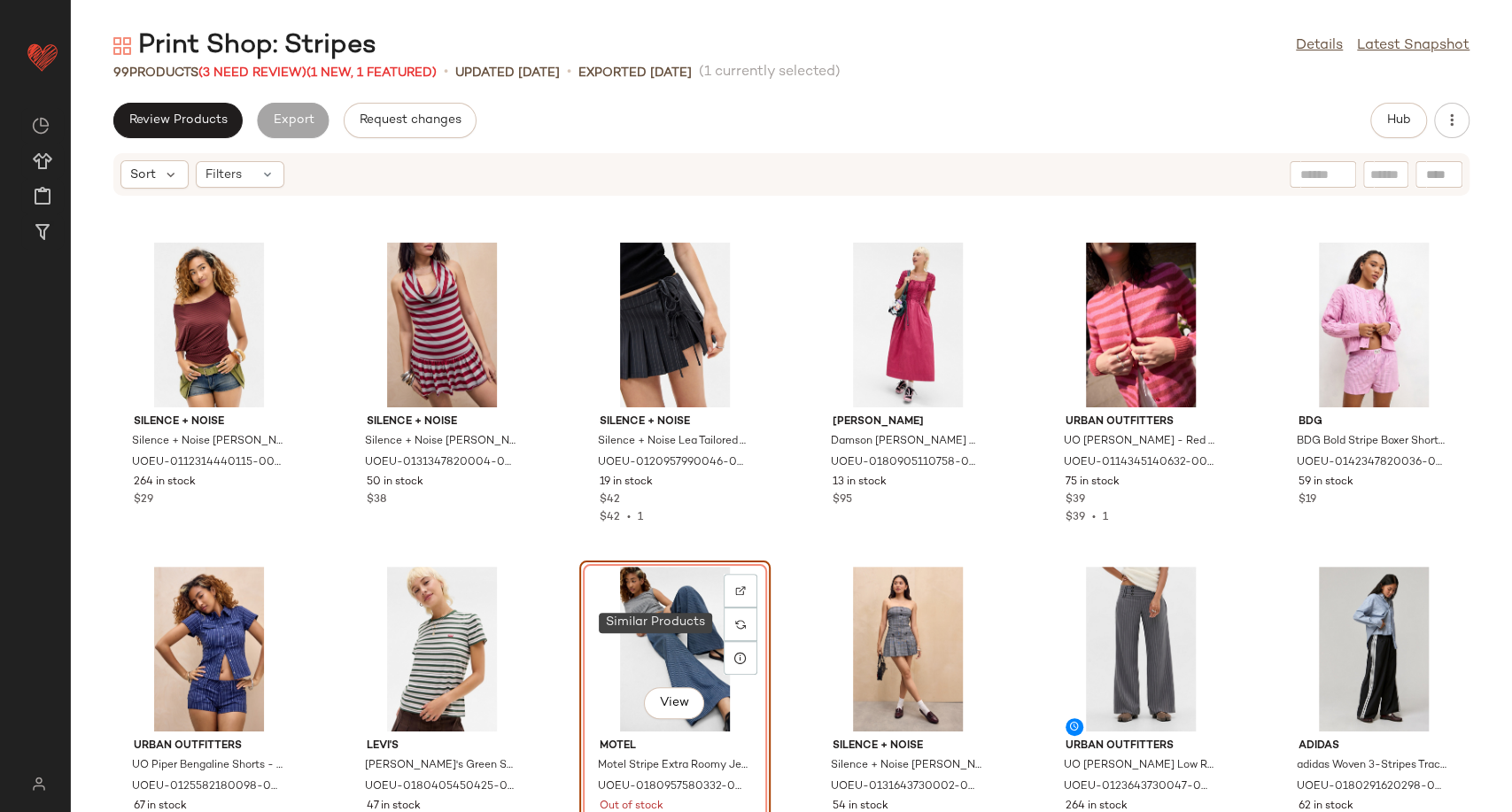
click at [645, 615] on div "View" at bounding box center [675, 649] width 179 height 165
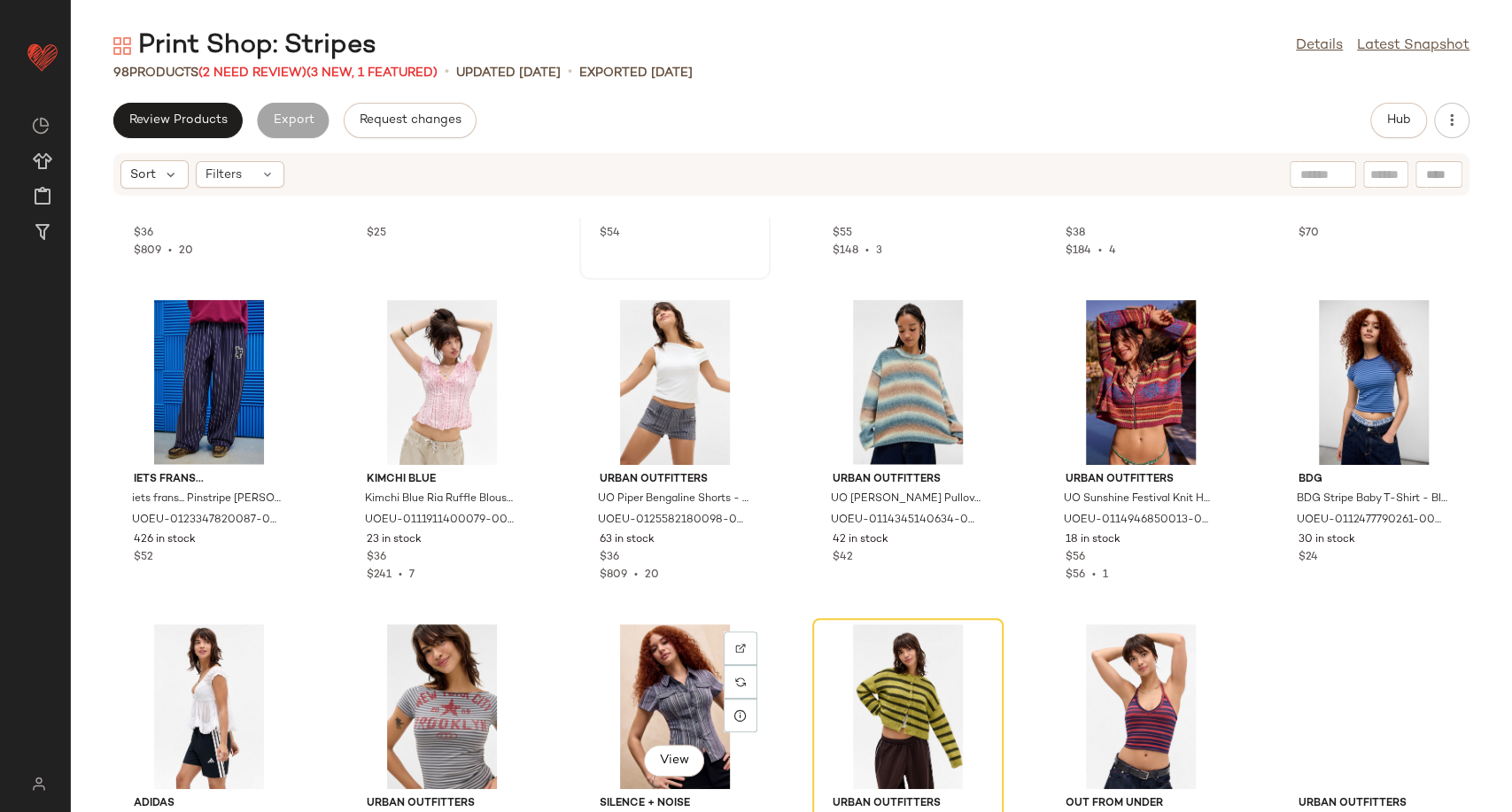
scroll to position [2366, 0]
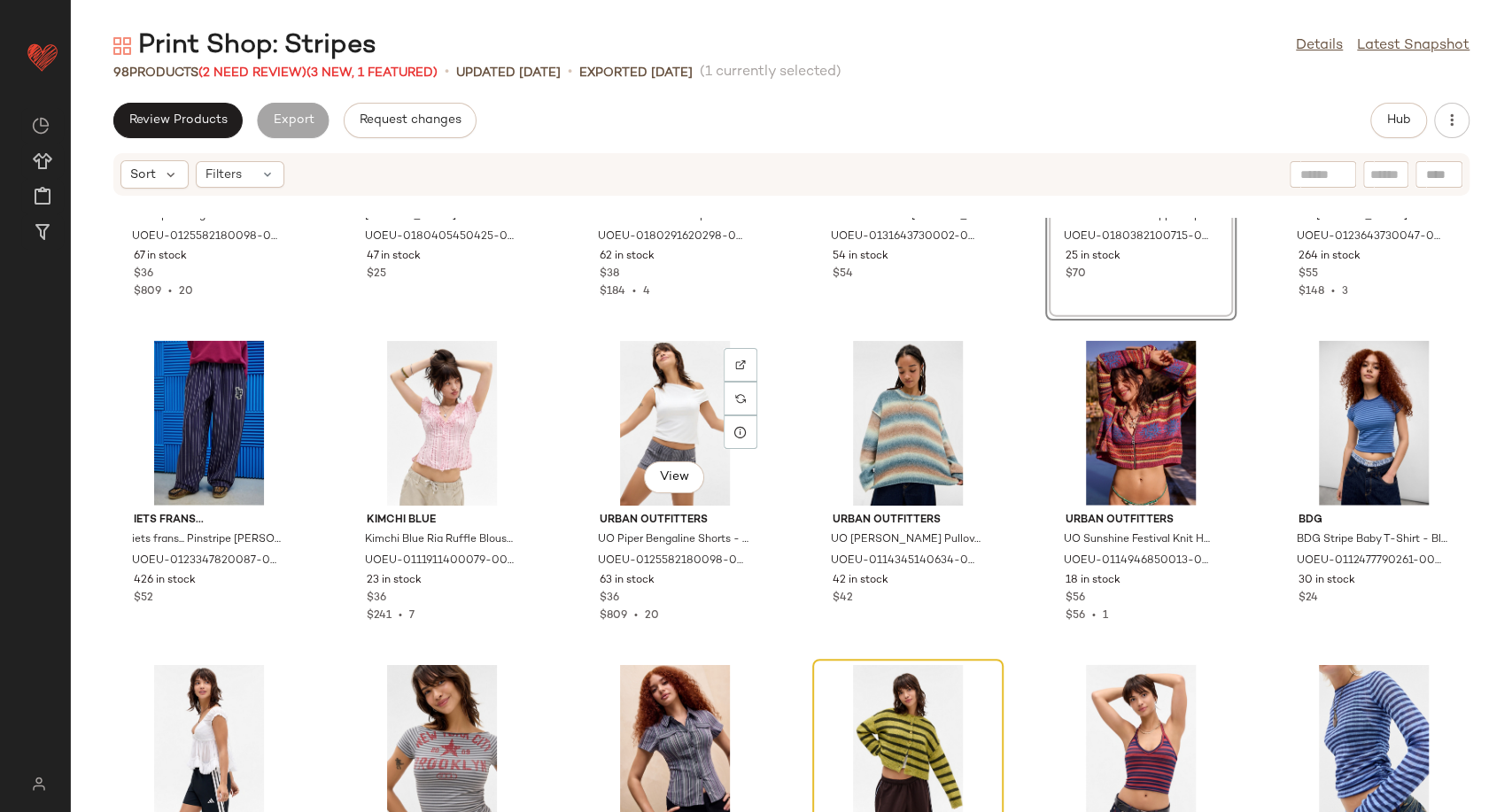
scroll to position [3055, 0]
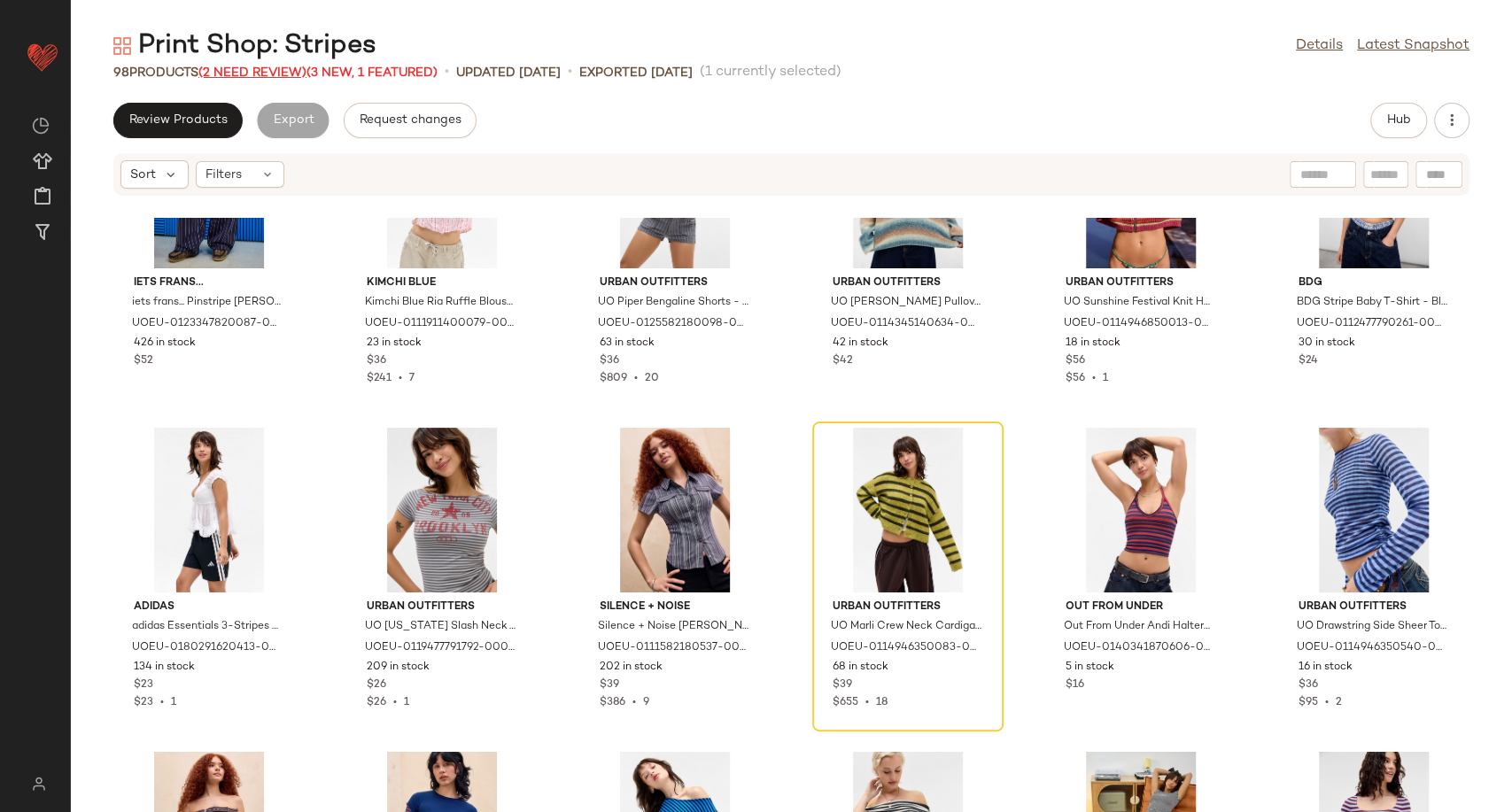
click at [260, 72] on span "(2 Need Review)" at bounding box center [252, 73] width 108 height 14
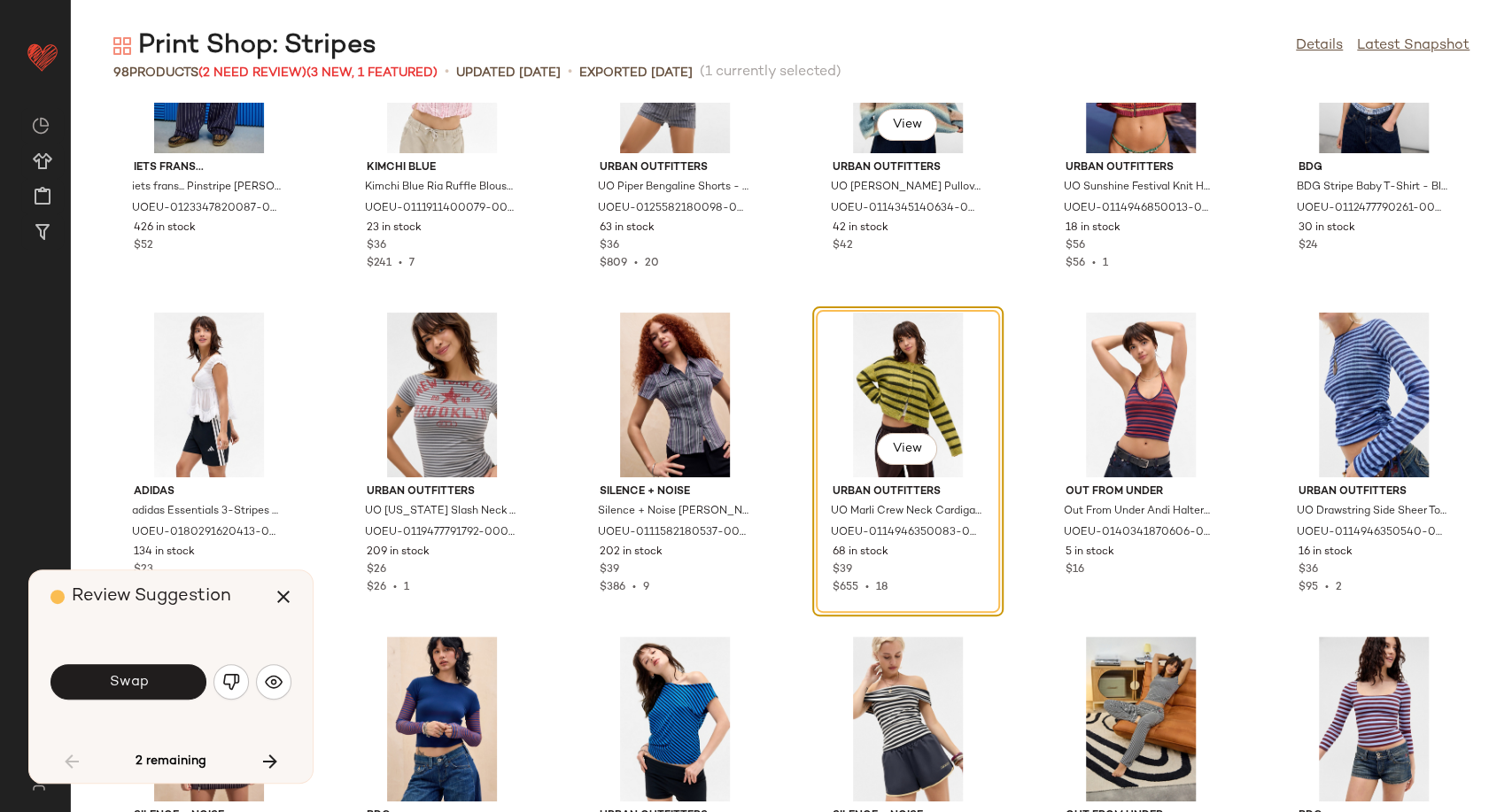
scroll to position [2917, 0]
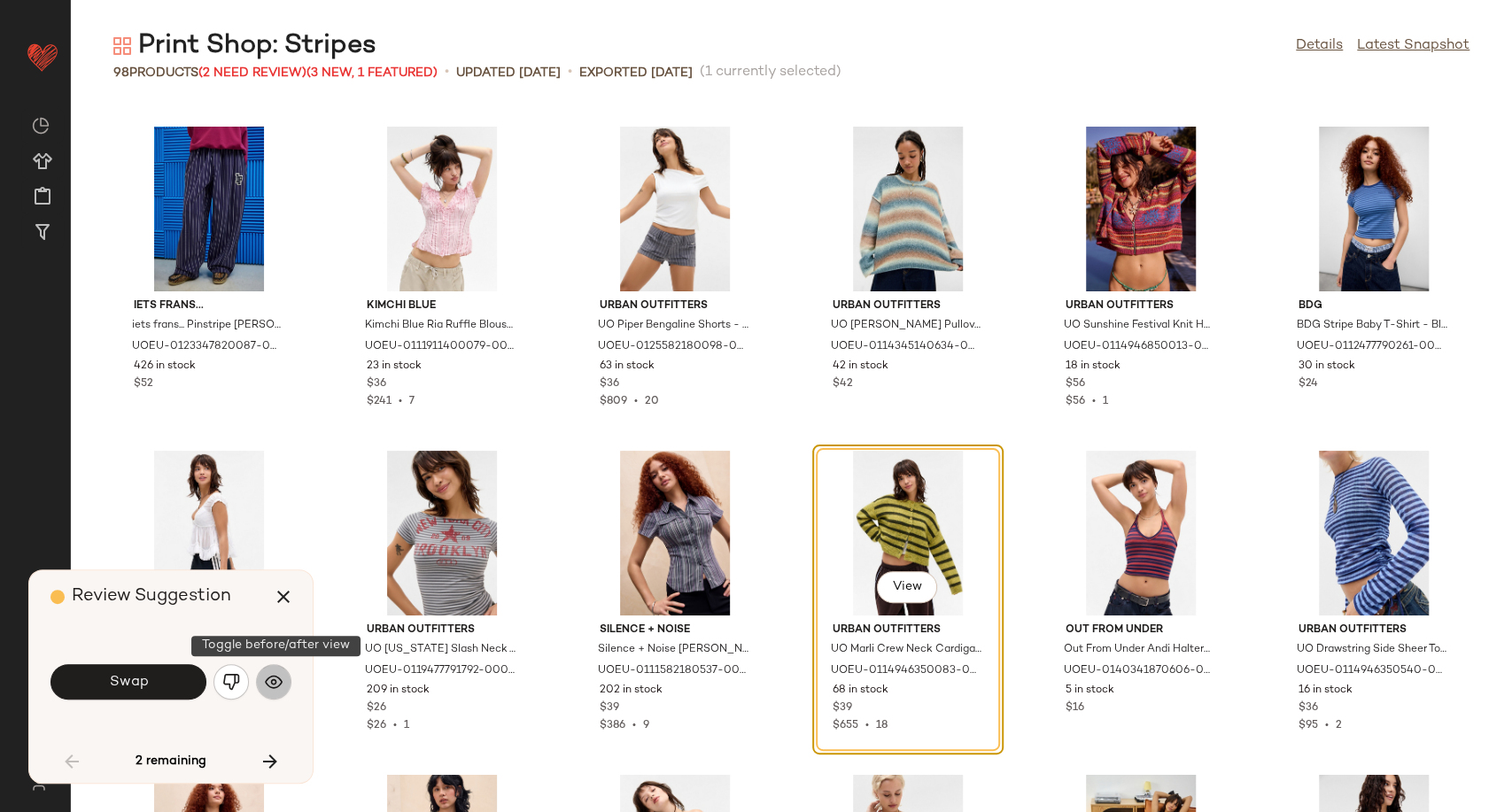
click at [266, 687] on img "button" at bounding box center [273, 681] width 17 height 17
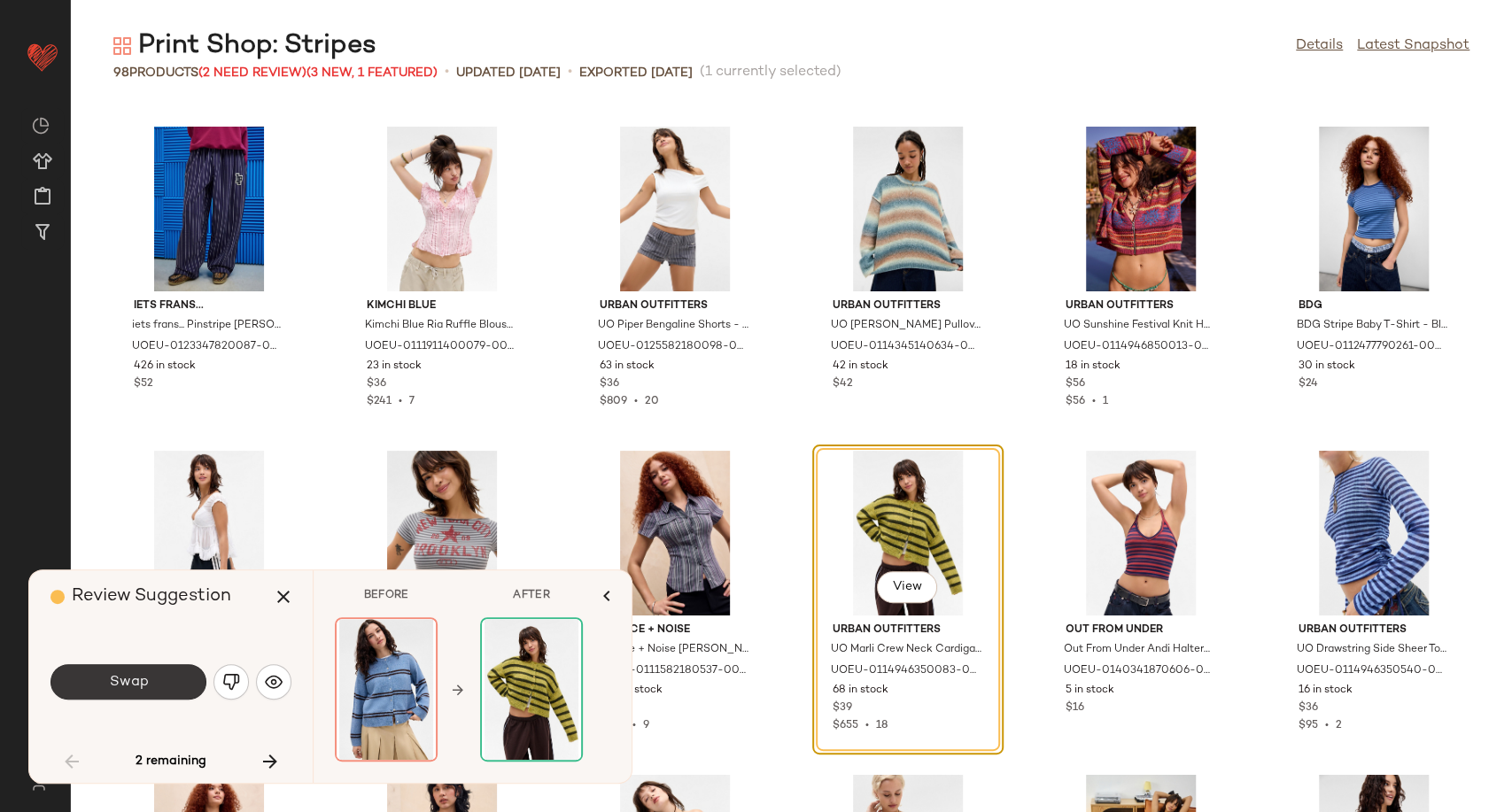
click at [155, 689] on button "Swap" at bounding box center [128, 681] width 155 height 36
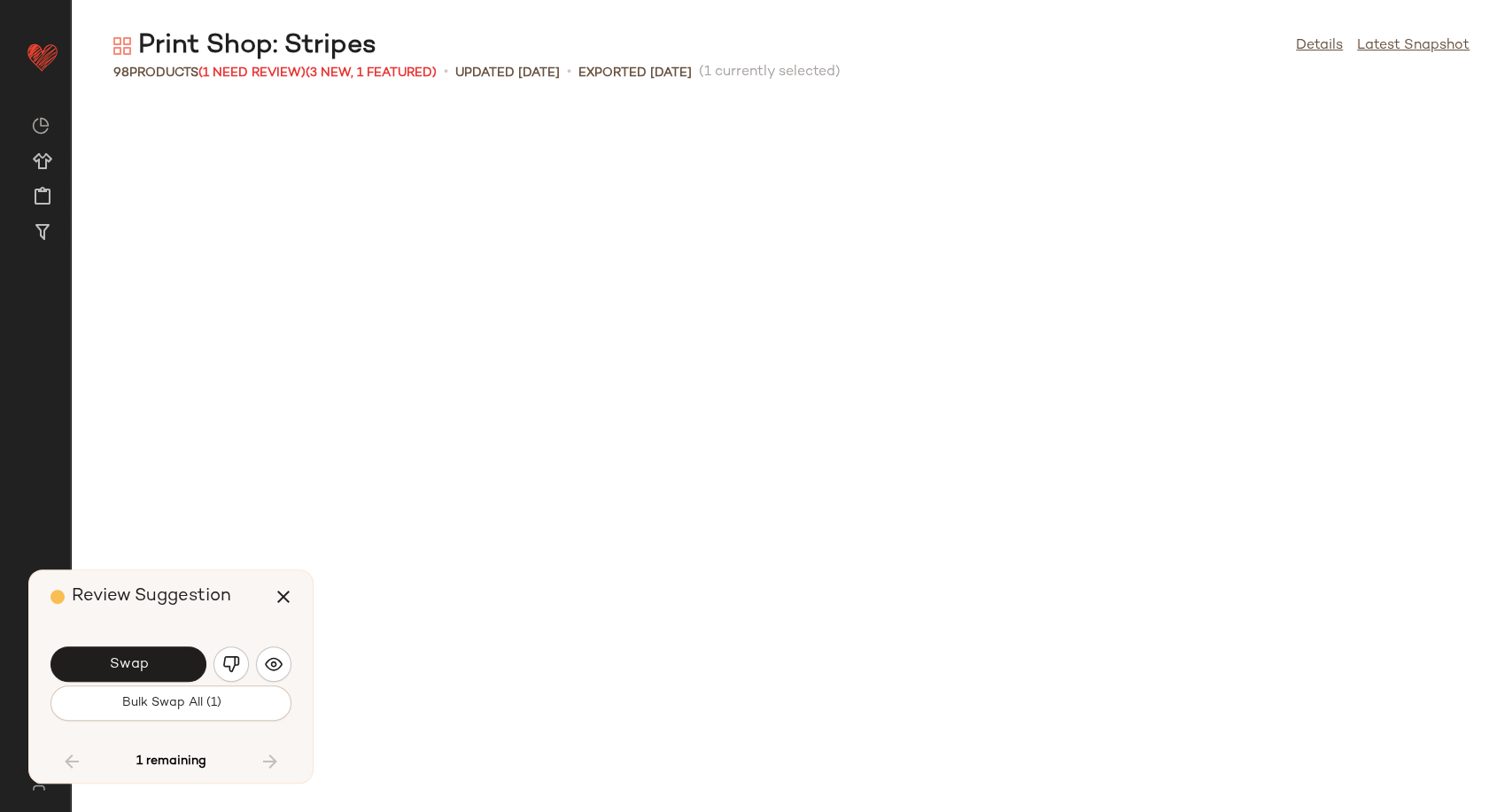
scroll to position [3889, 0]
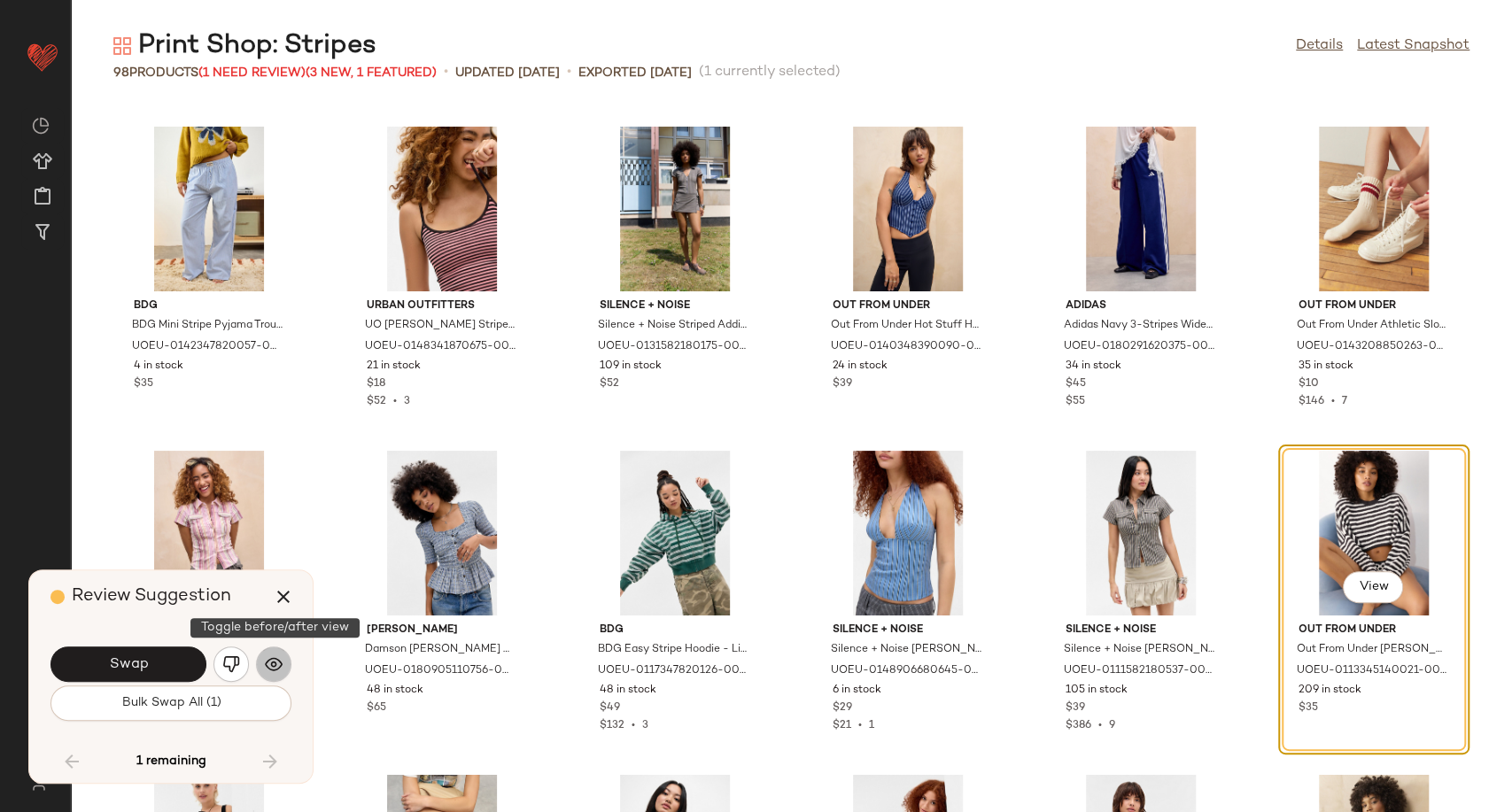
click at [268, 669] on img "button" at bounding box center [273, 664] width 17 height 17
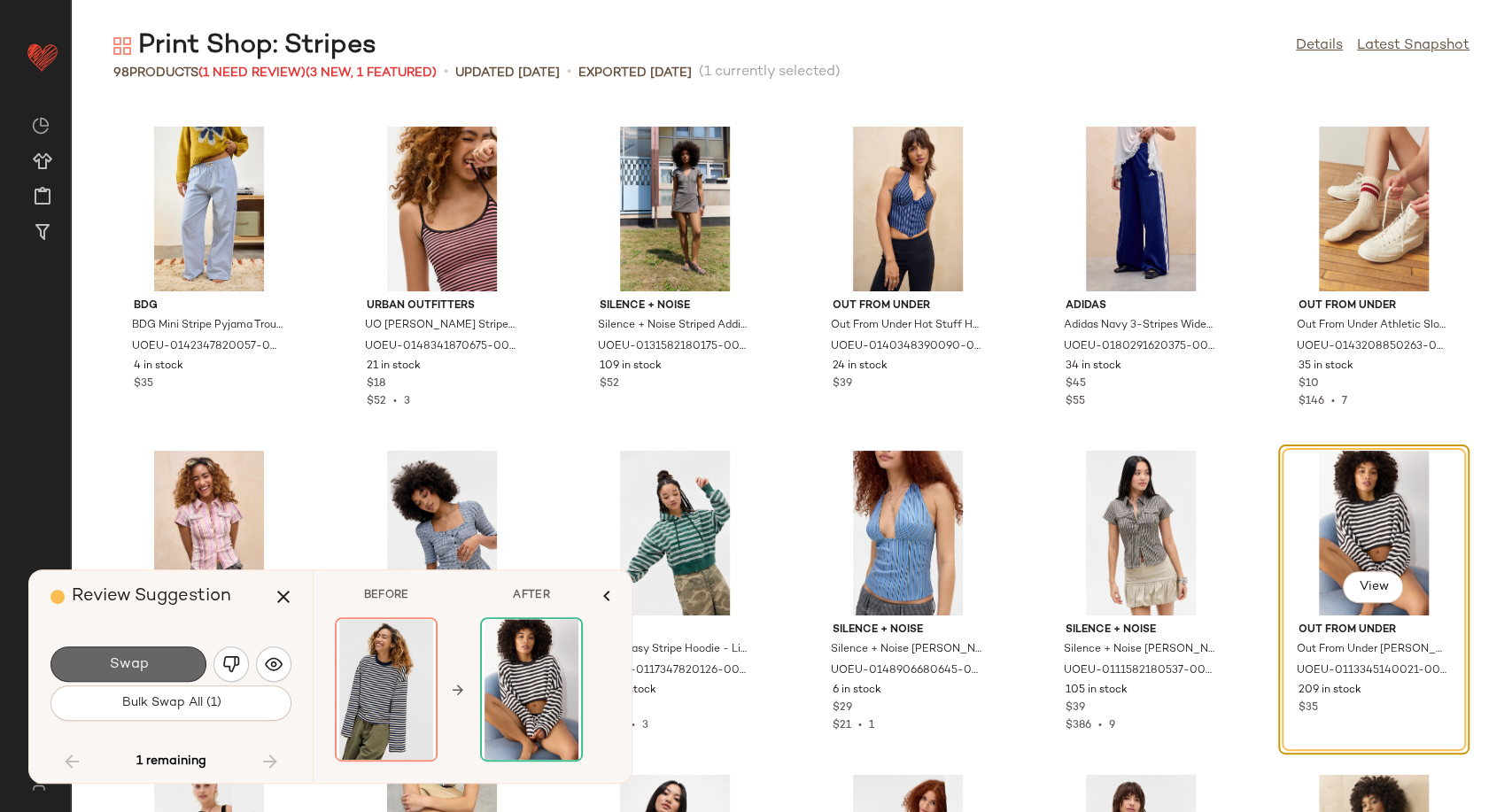
click at [158, 662] on button "Swap" at bounding box center [128, 664] width 155 height 36
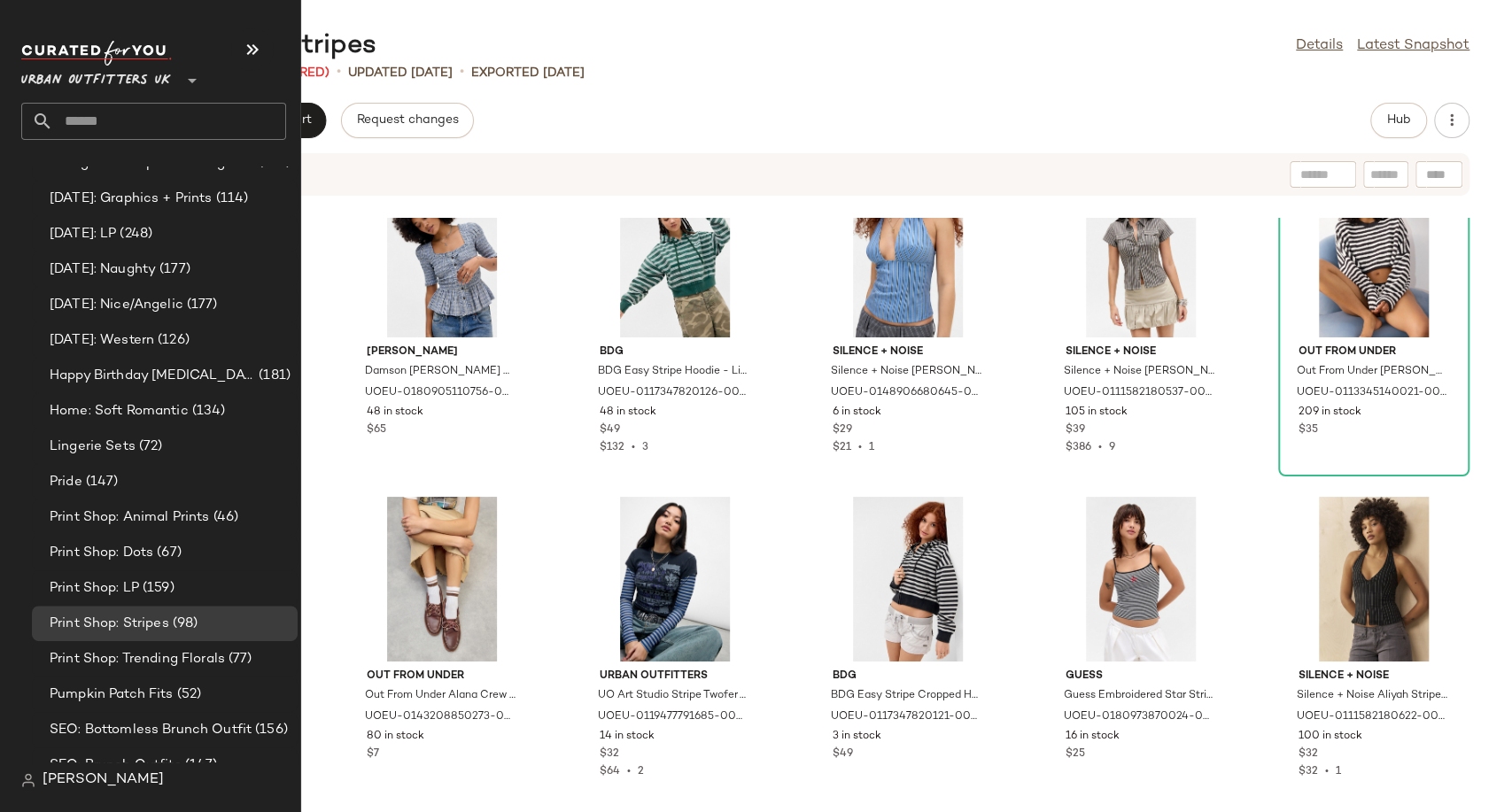
scroll to position [4830, 0]
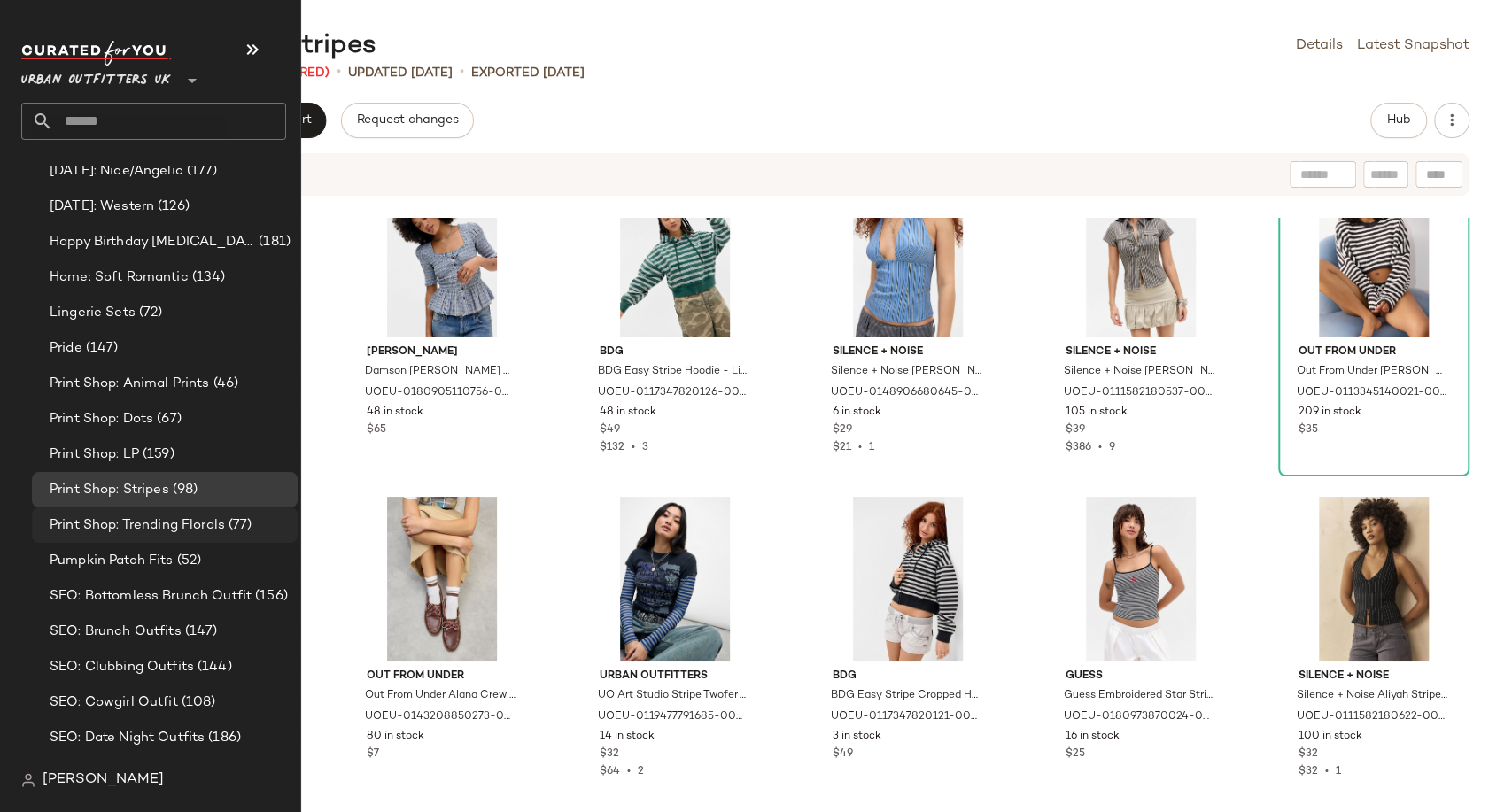
click at [98, 522] on span "Print Shop: Trending Florals" at bounding box center [137, 526] width 176 height 20
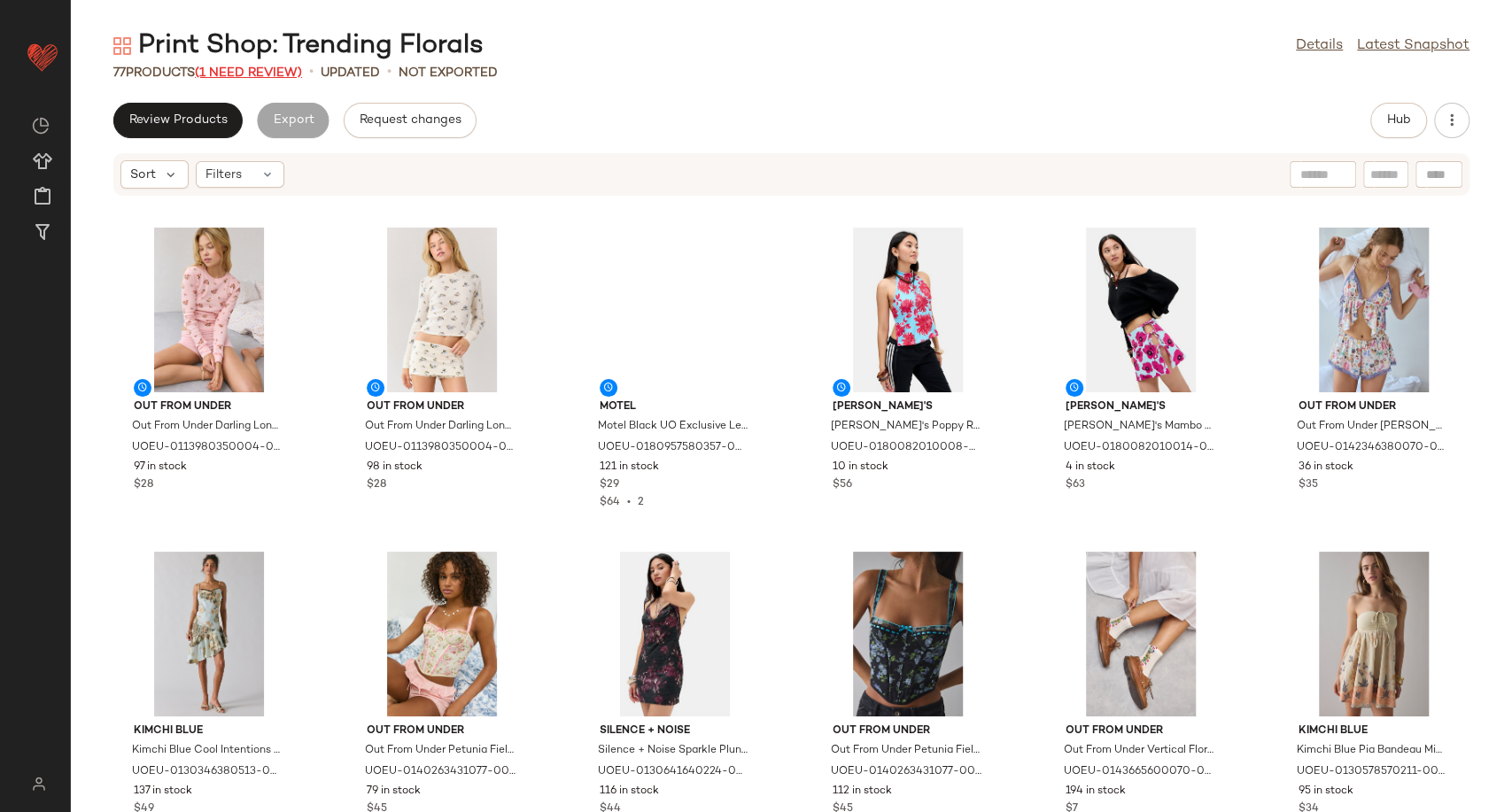
click at [241, 67] on span "(1 Need Review)" at bounding box center [248, 73] width 107 height 14
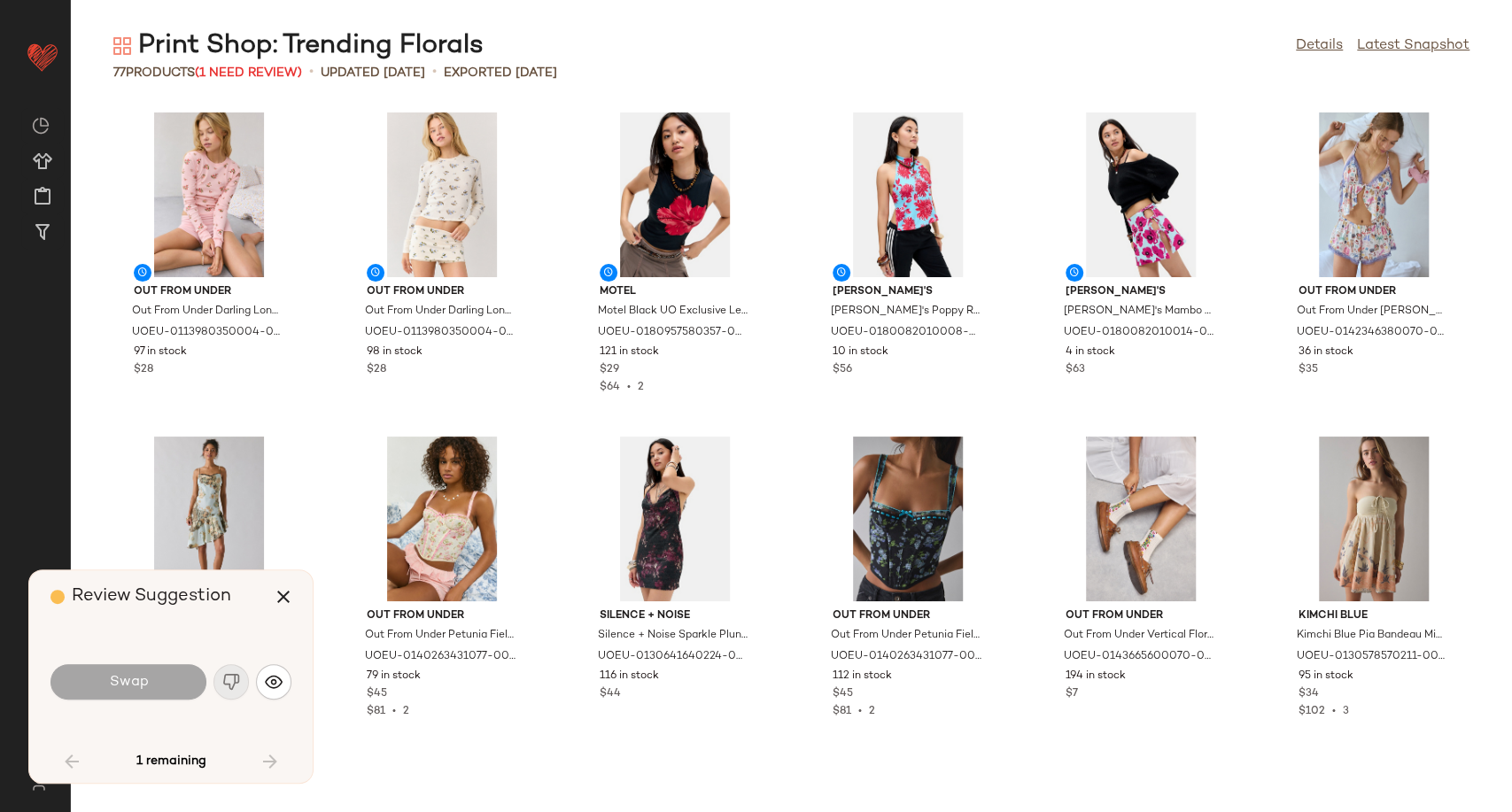
scroll to position [1620, 0]
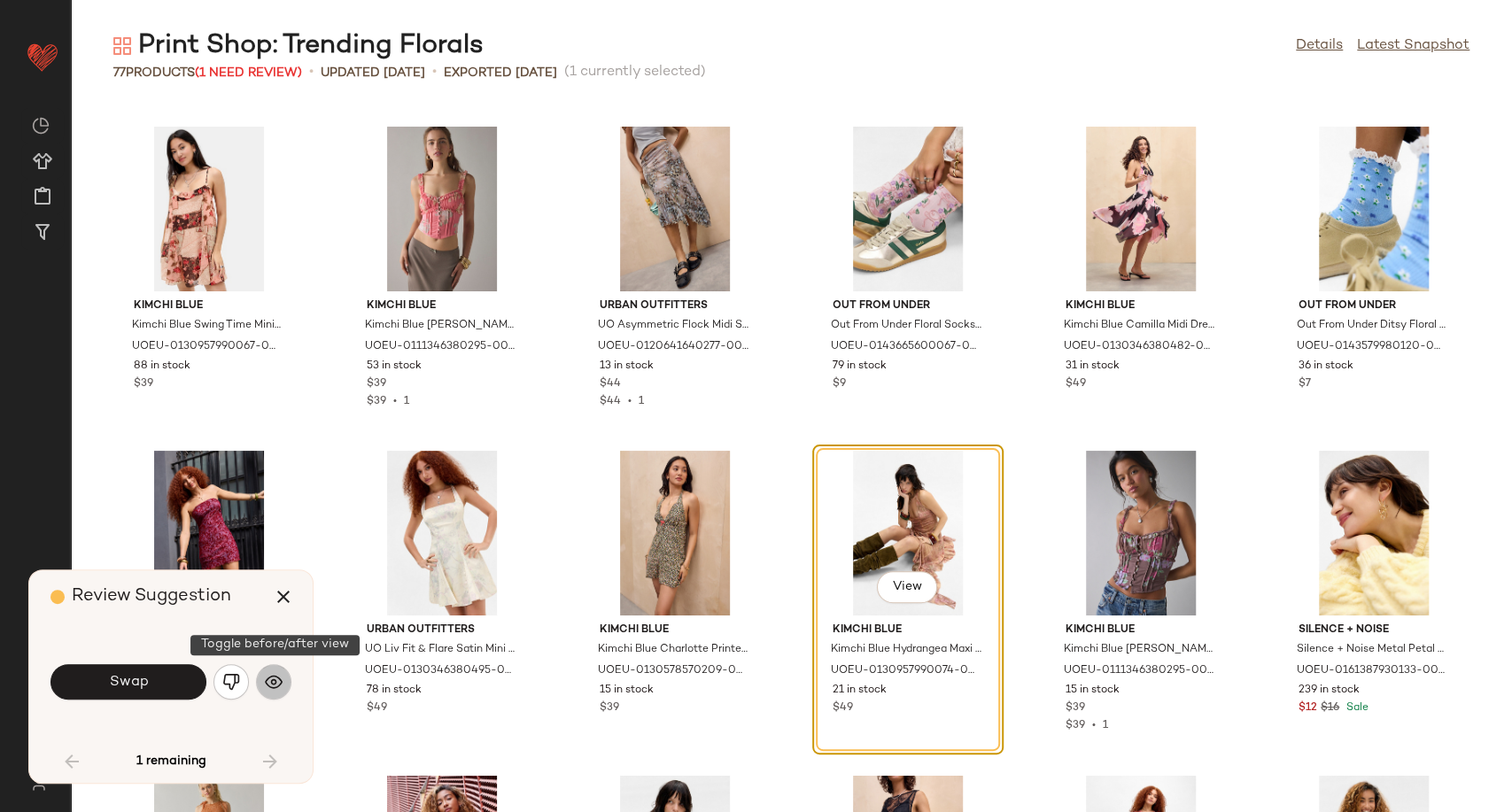
click at [269, 681] on img "button" at bounding box center [273, 681] width 17 height 17
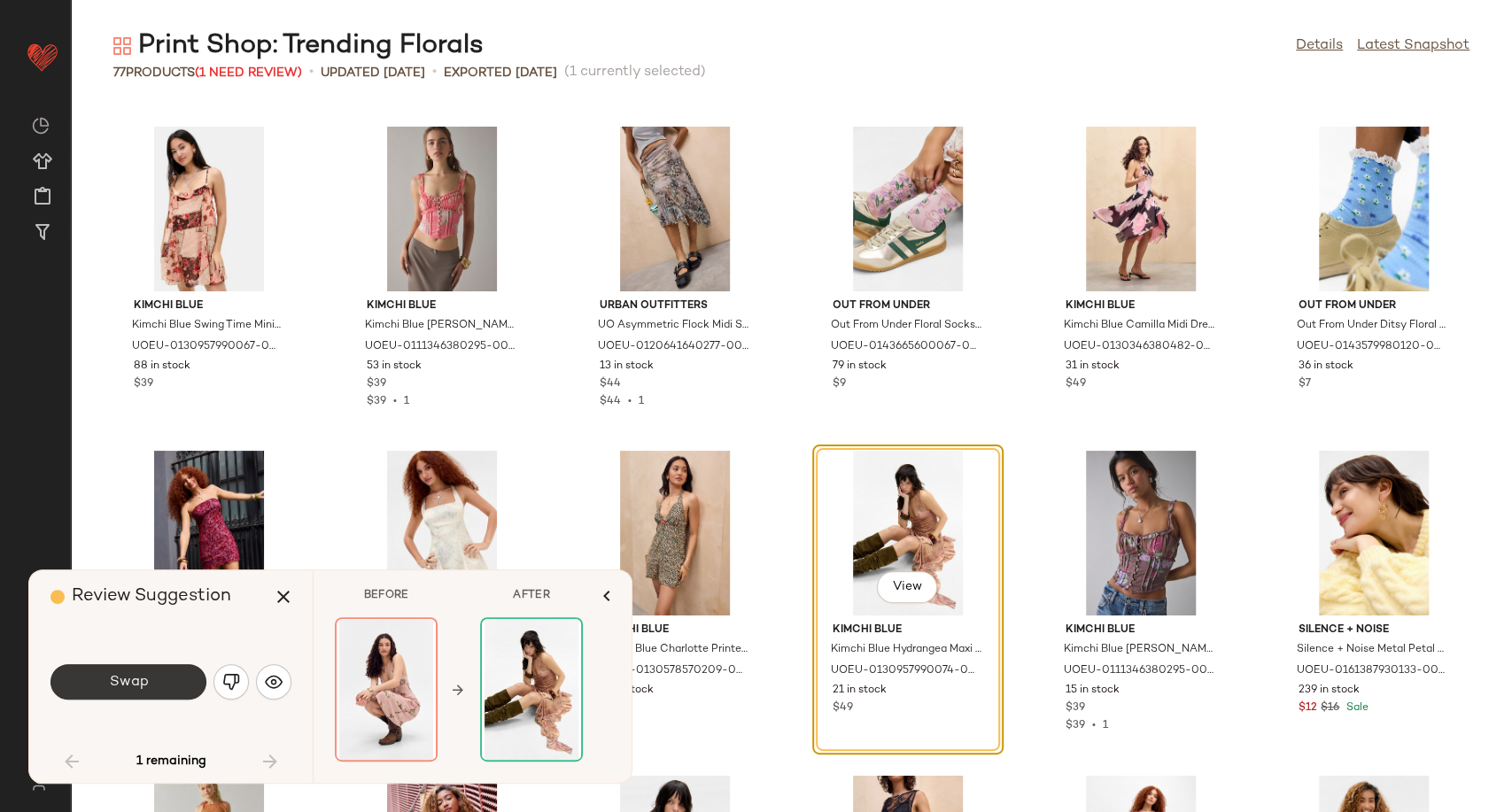
click at [142, 676] on span "Swap" at bounding box center [128, 682] width 40 height 16
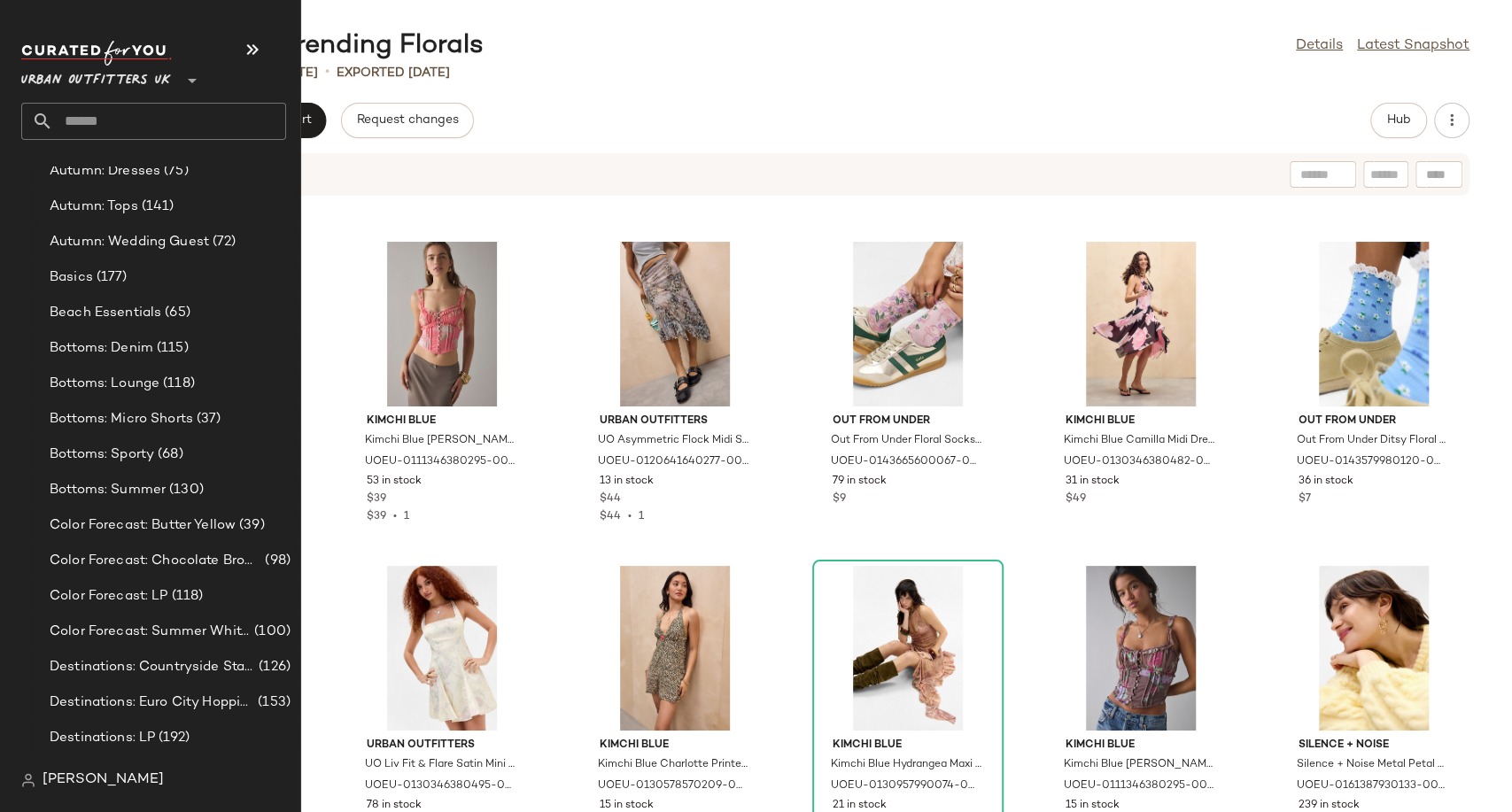
scroll to position [3153, 0]
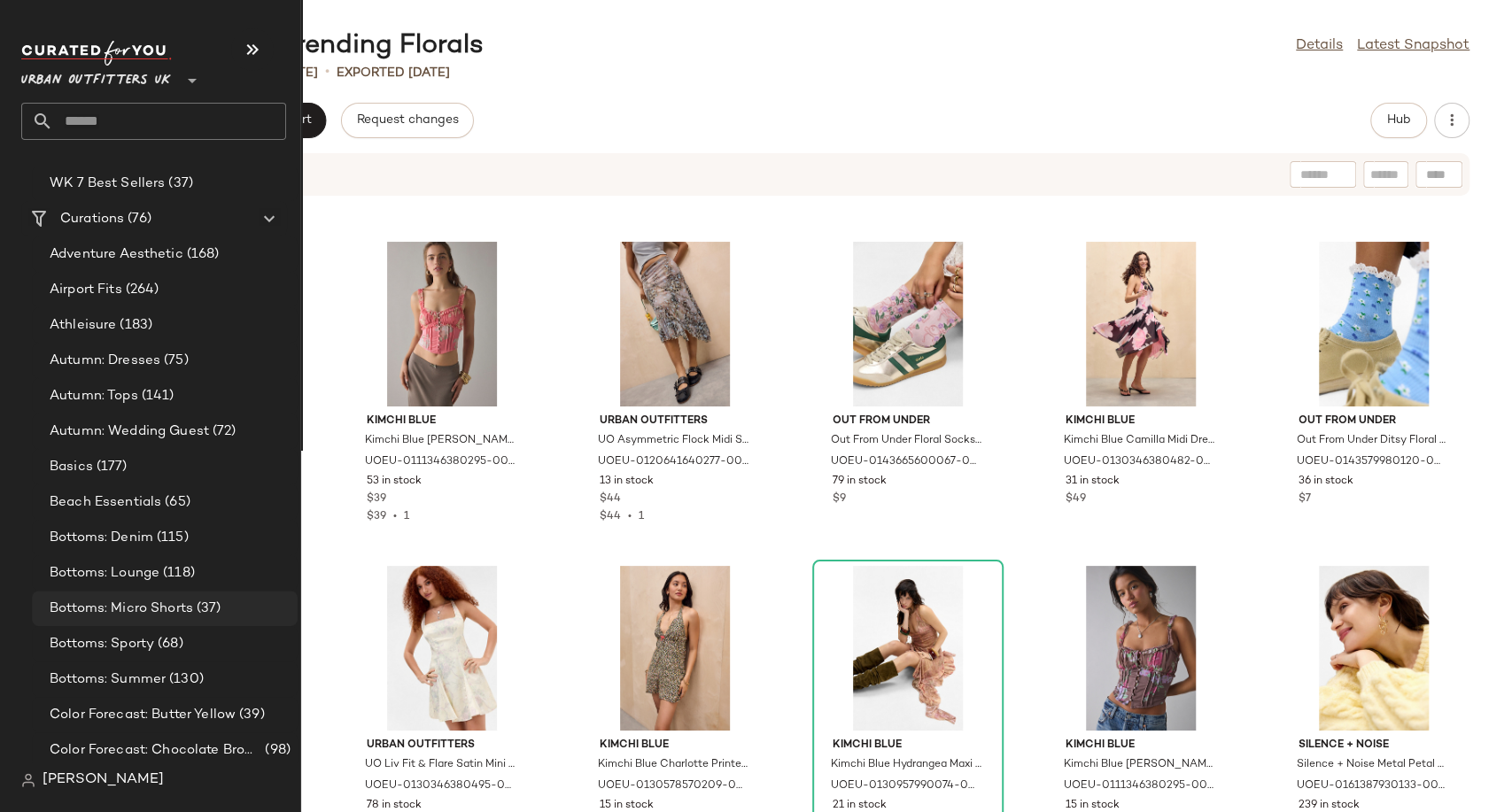
click at [163, 607] on span "Bottoms: Micro Shorts" at bounding box center [121, 609] width 144 height 20
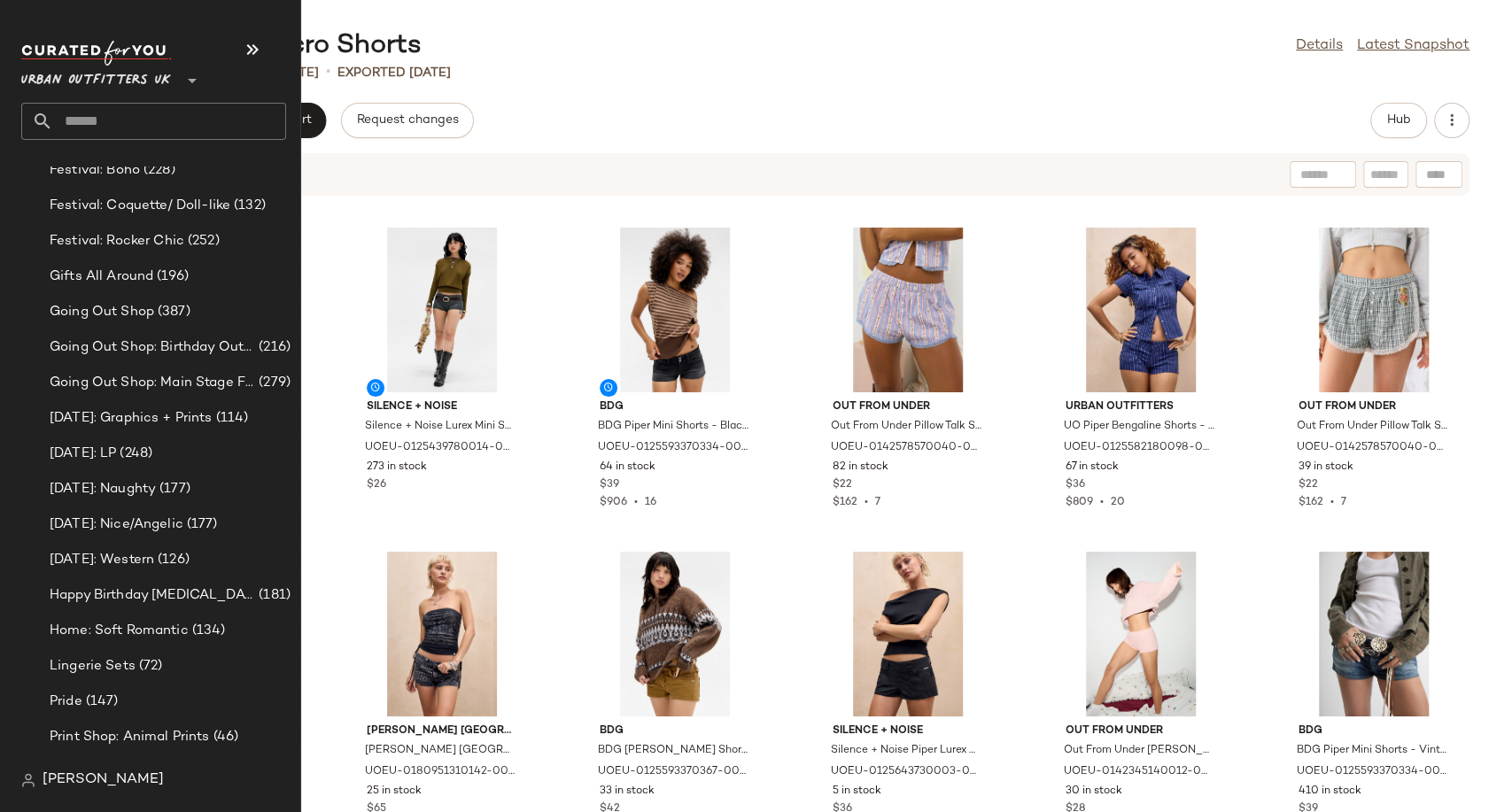
scroll to position [4525, 0]
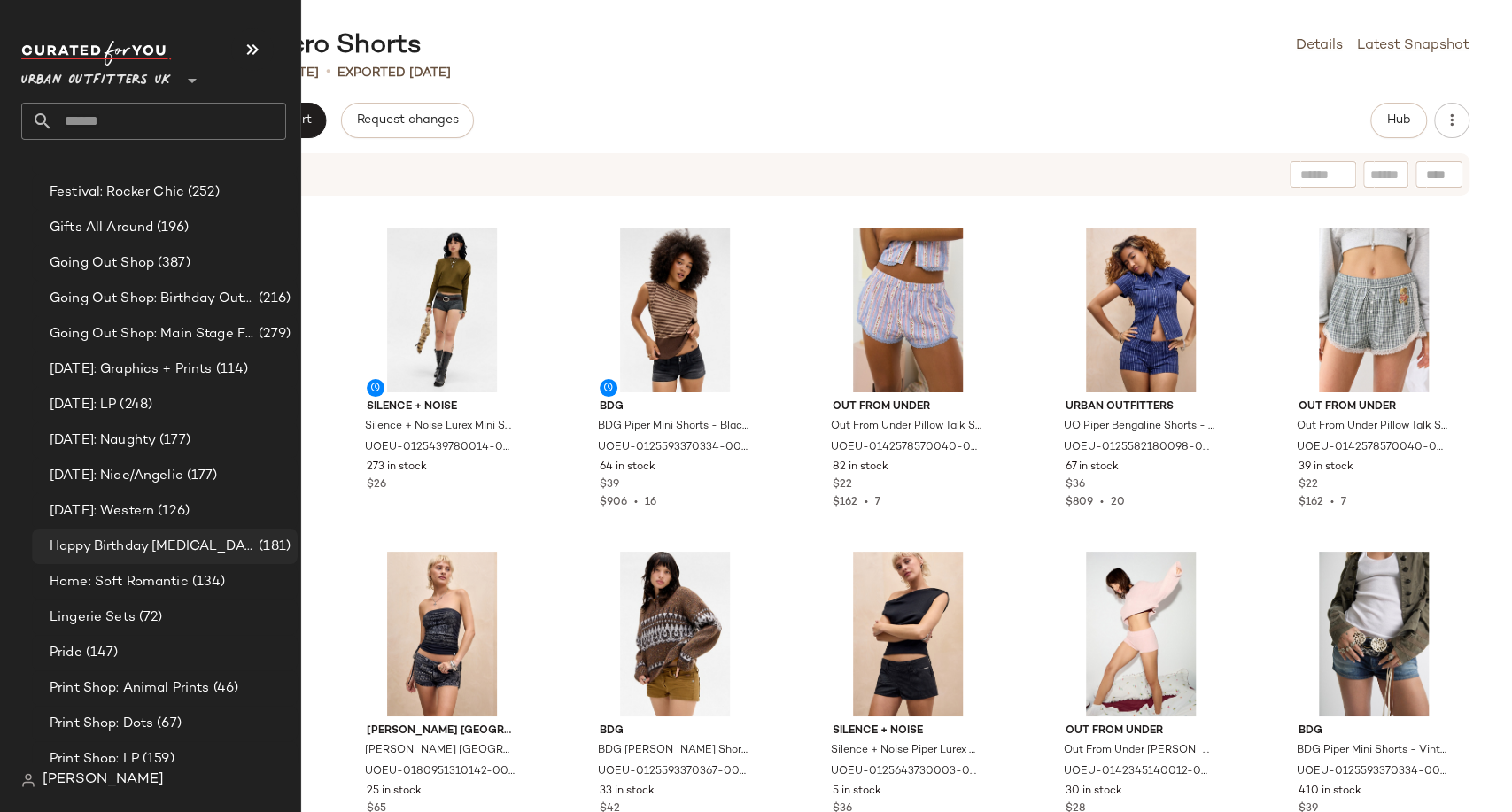
click at [151, 546] on span "Happy Birthday [MEDICAL_DATA]" at bounding box center [152, 547] width 206 height 20
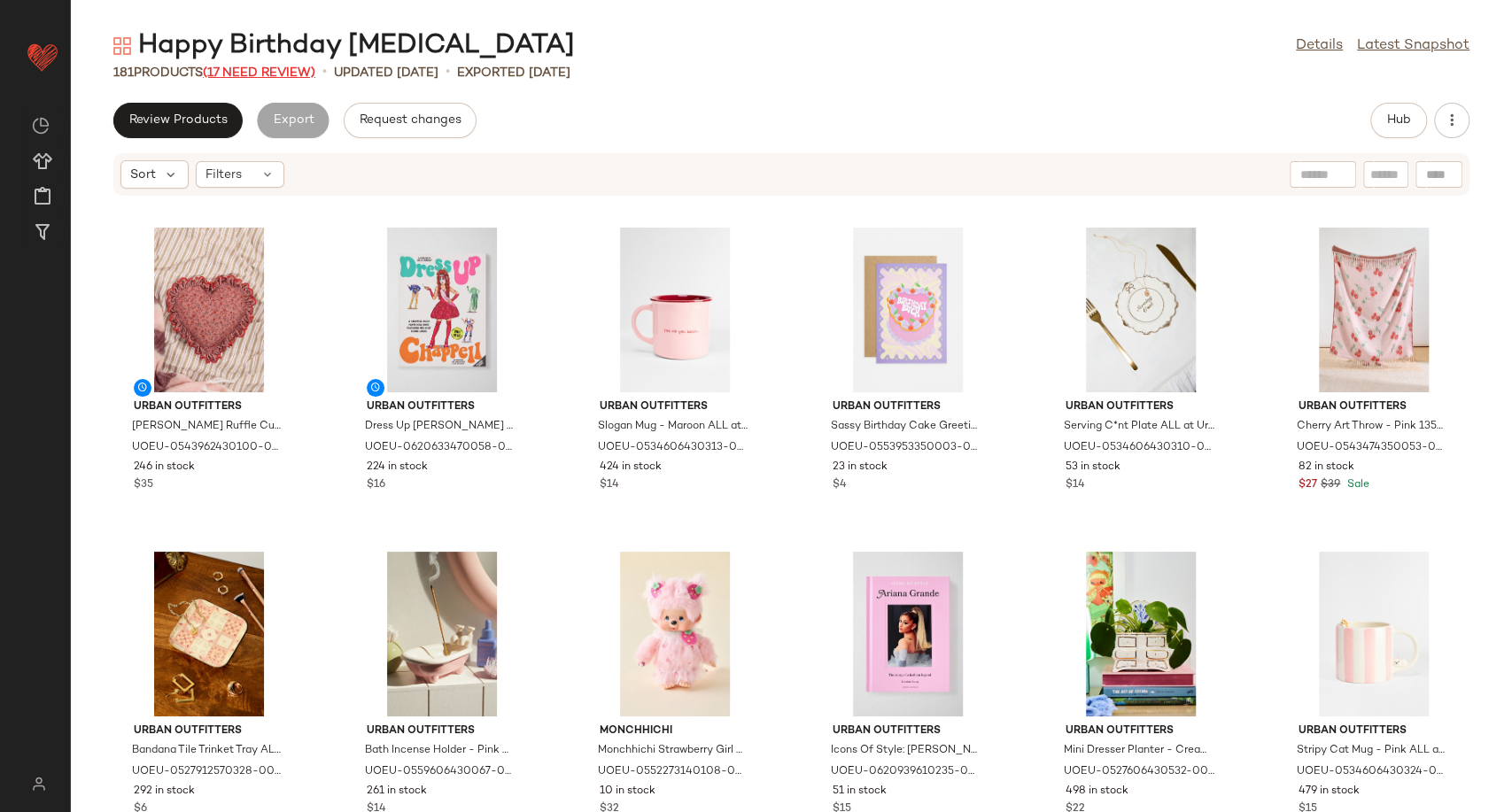
click at [291, 69] on span "(17 Need Review)" at bounding box center [259, 73] width 113 height 14
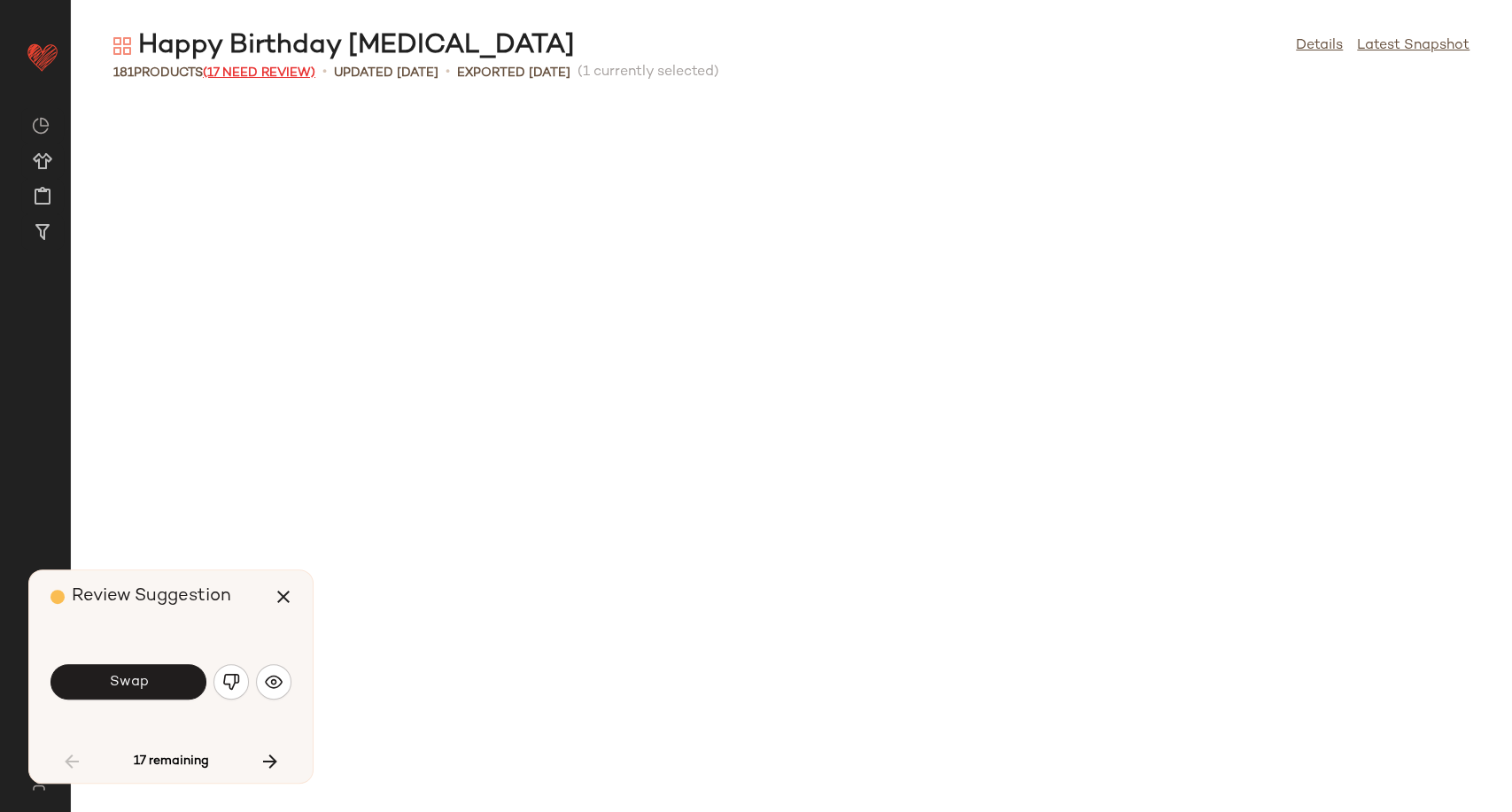
scroll to position [986, 0]
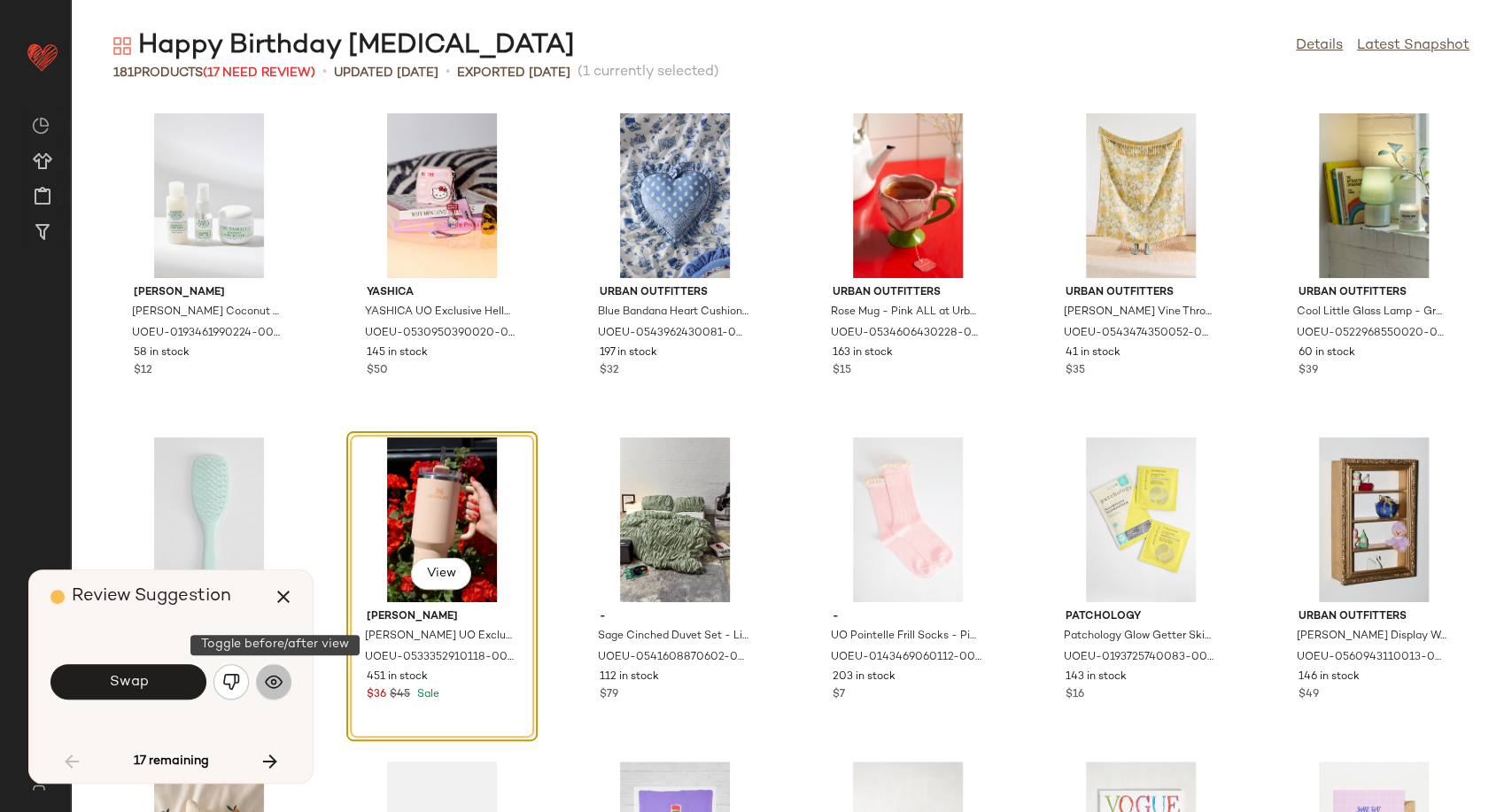
click at [284, 692] on button "button" at bounding box center [273, 681] width 36 height 36
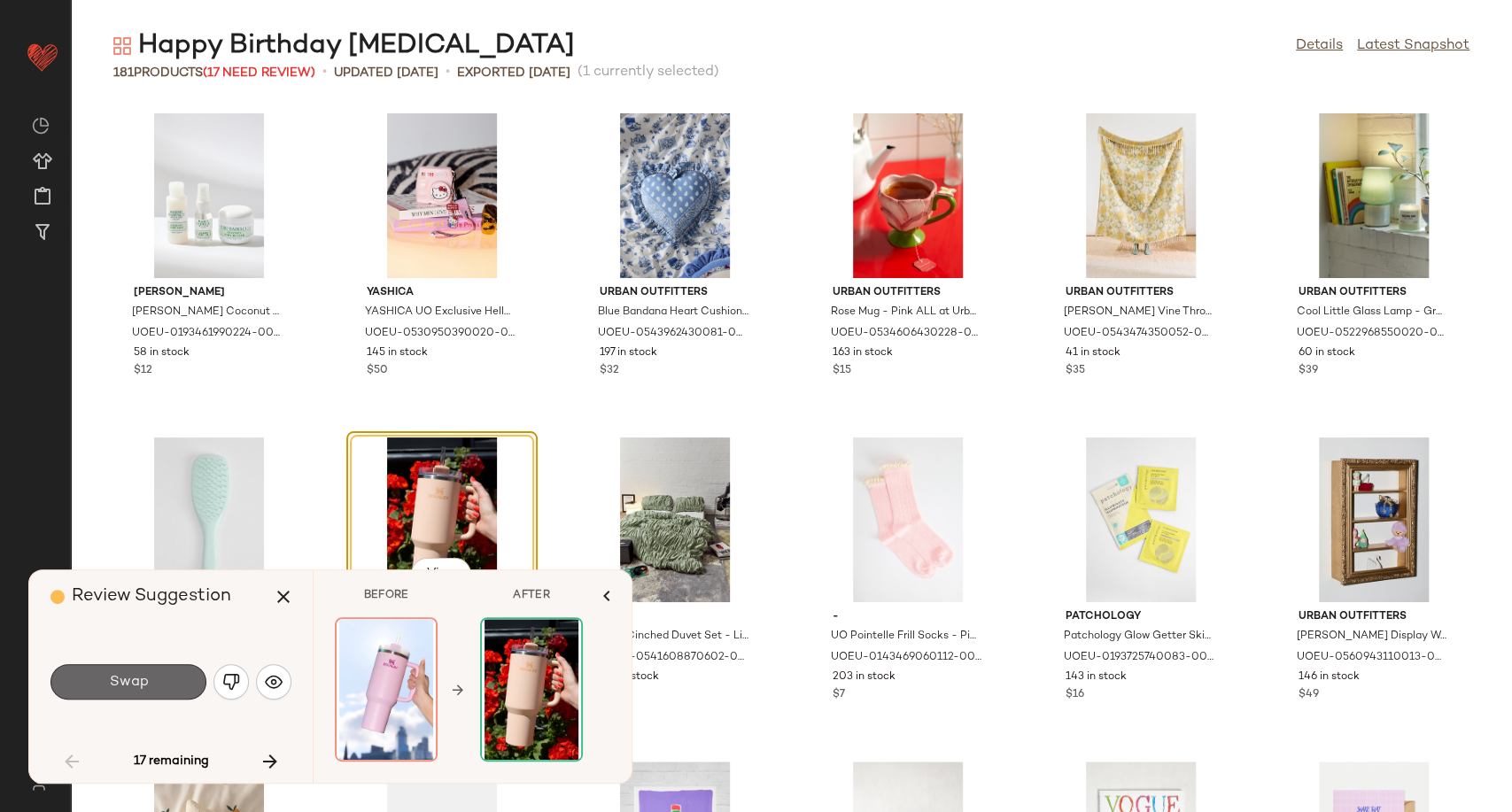
click at [168, 672] on button "Swap" at bounding box center [128, 681] width 155 height 36
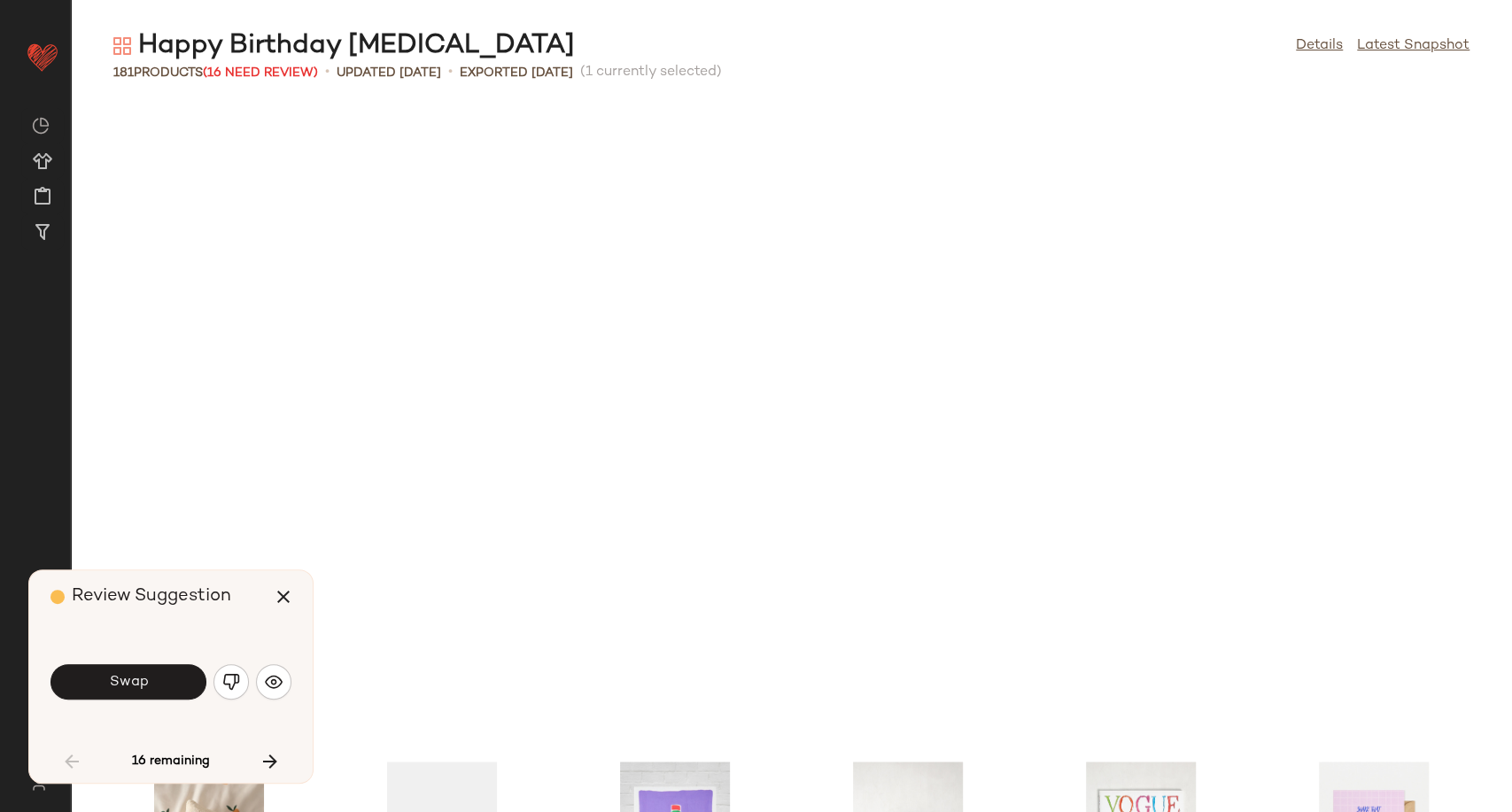
scroll to position [1620, 0]
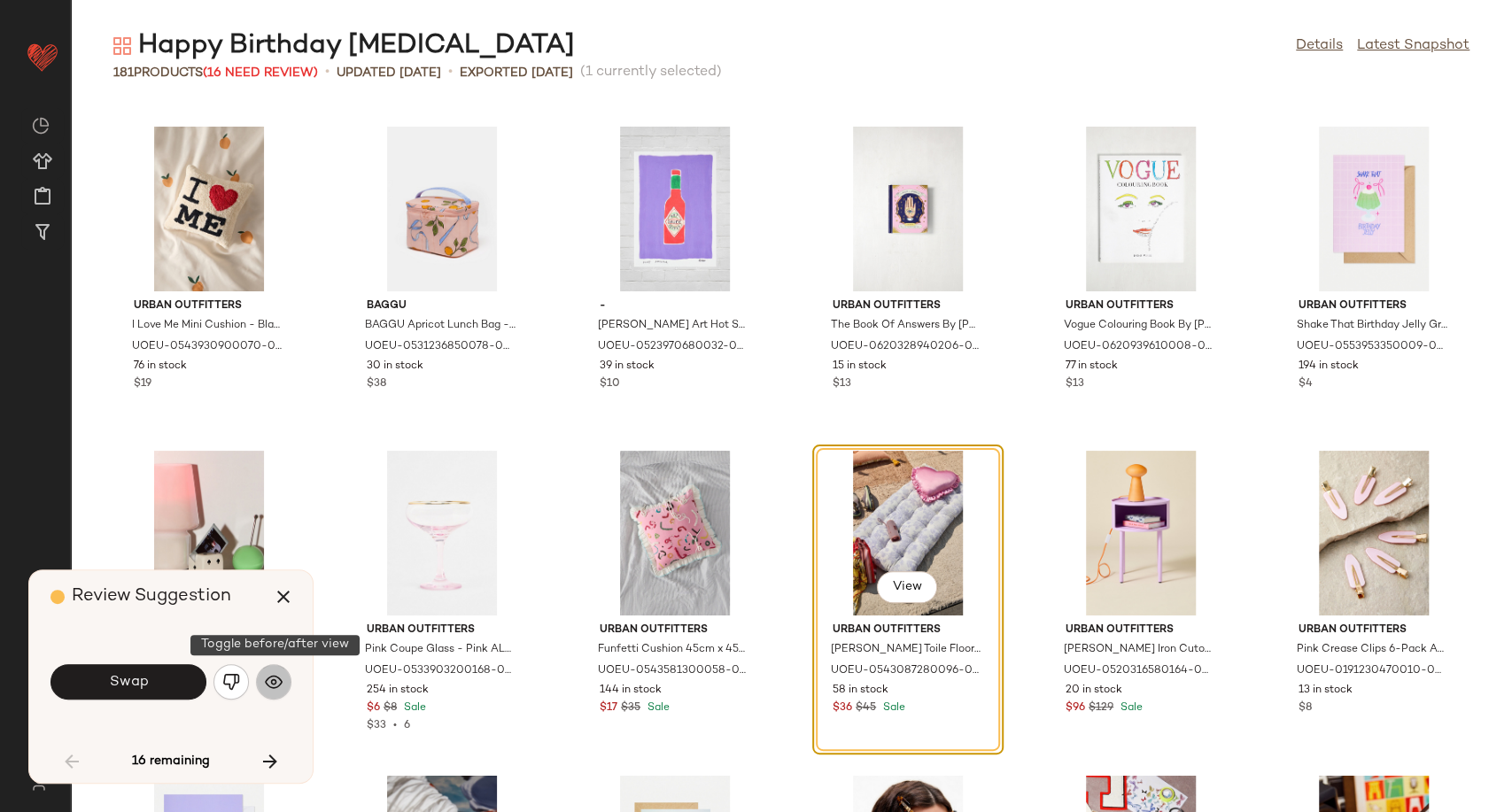
click at [271, 672] on button "button" at bounding box center [273, 681] width 36 height 36
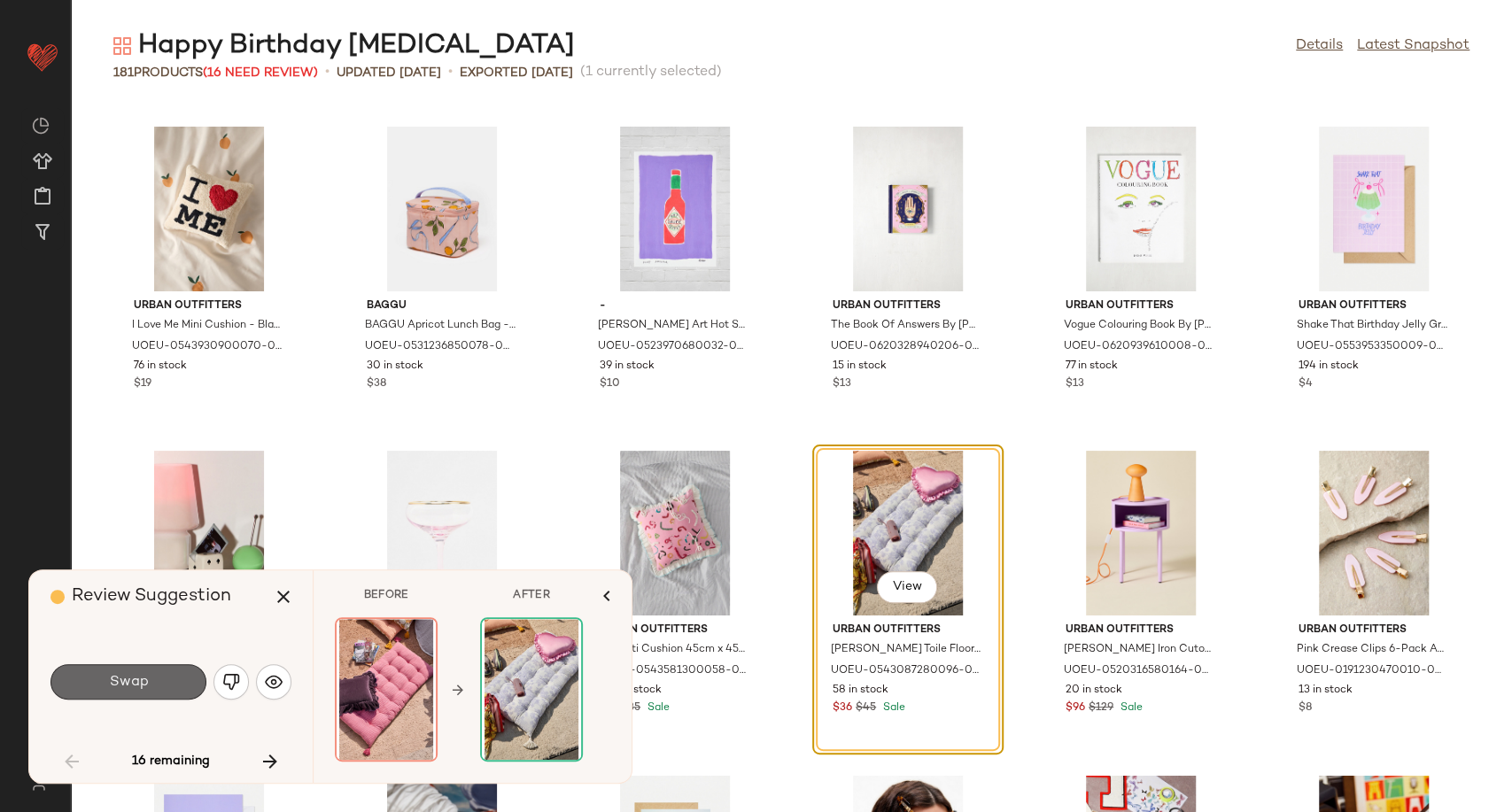
click at [182, 675] on button "Swap" at bounding box center [128, 681] width 155 height 36
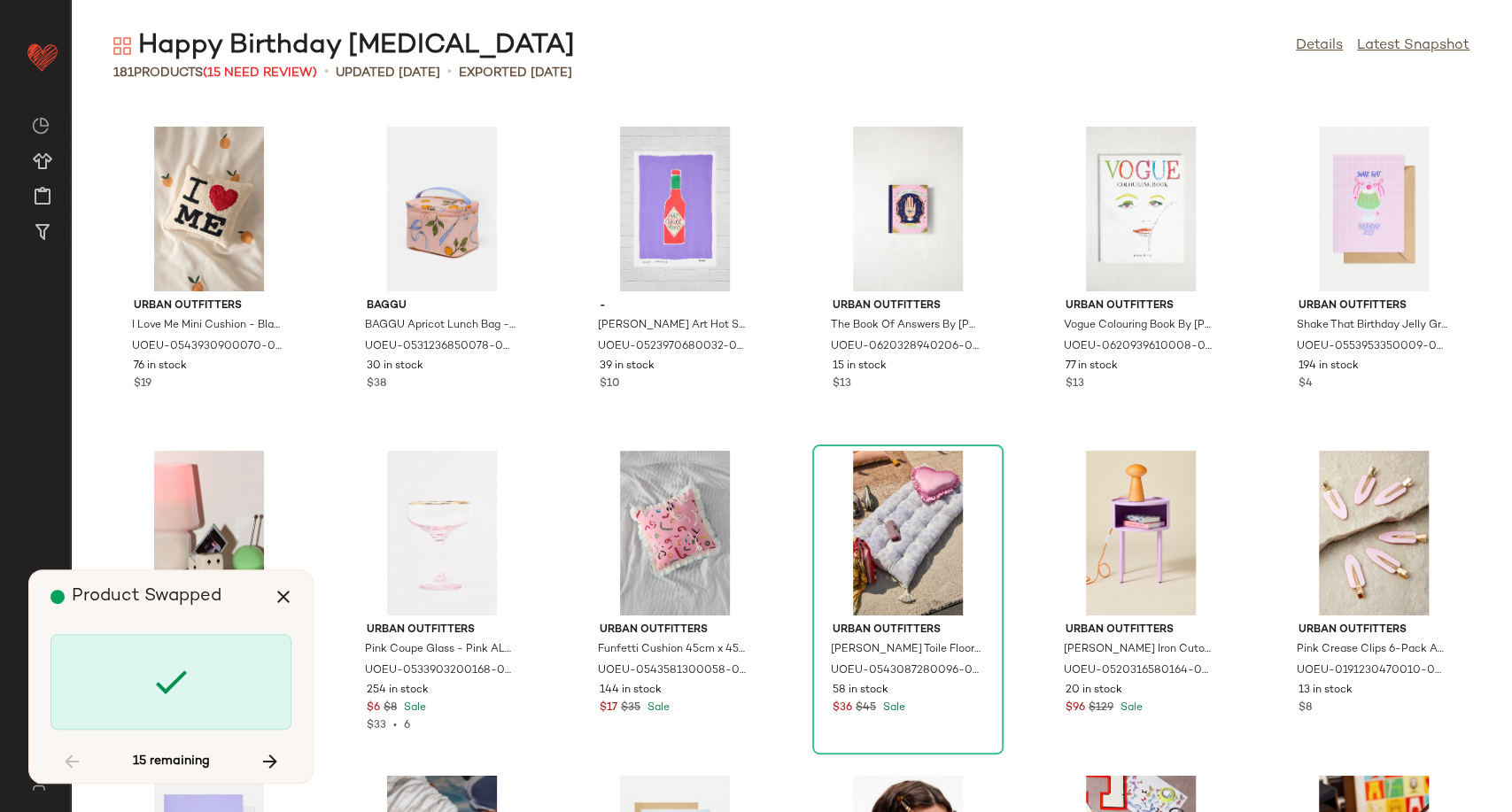
scroll to position [2592, 0]
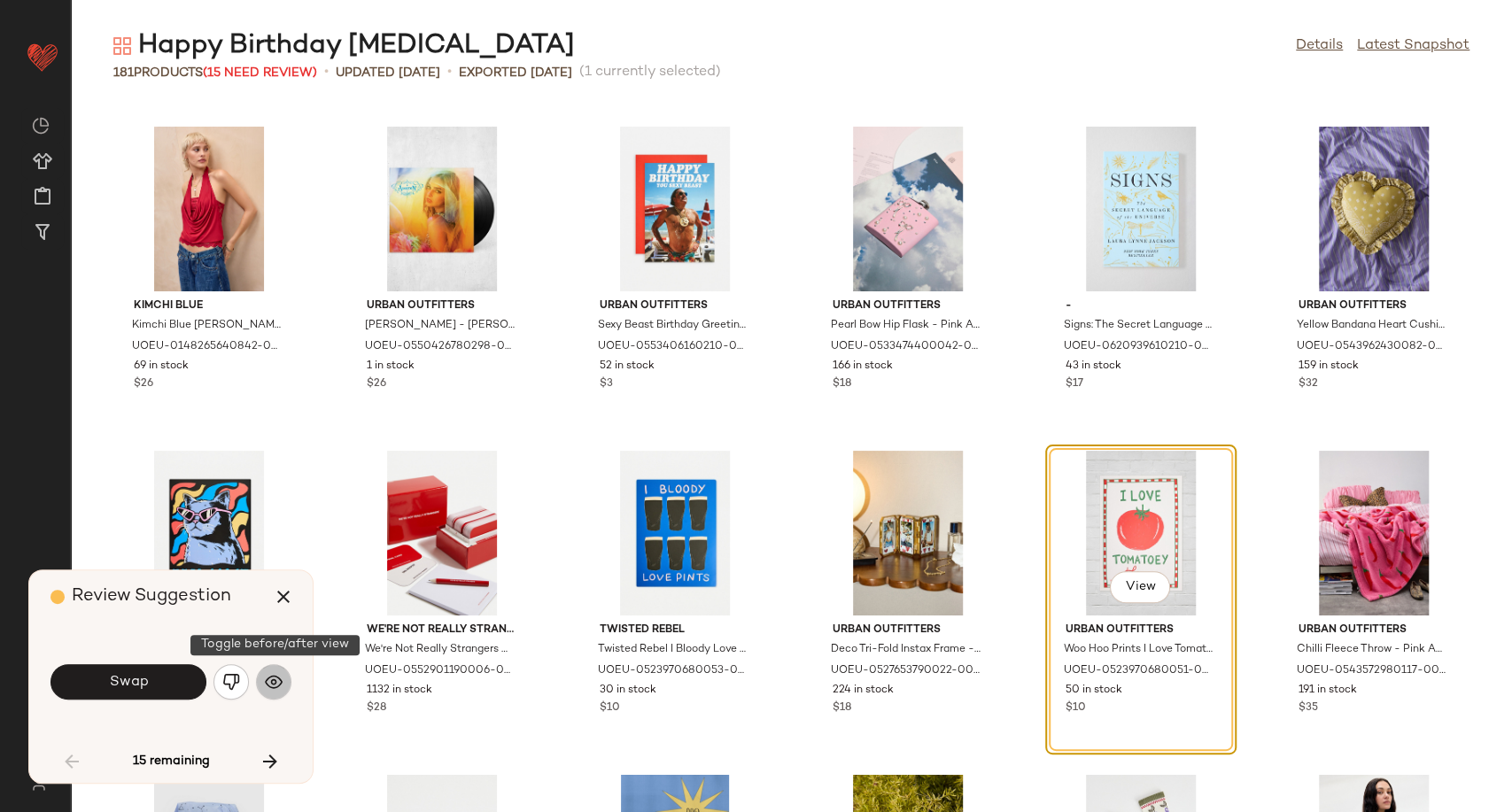
click at [272, 681] on img "button" at bounding box center [273, 681] width 17 height 17
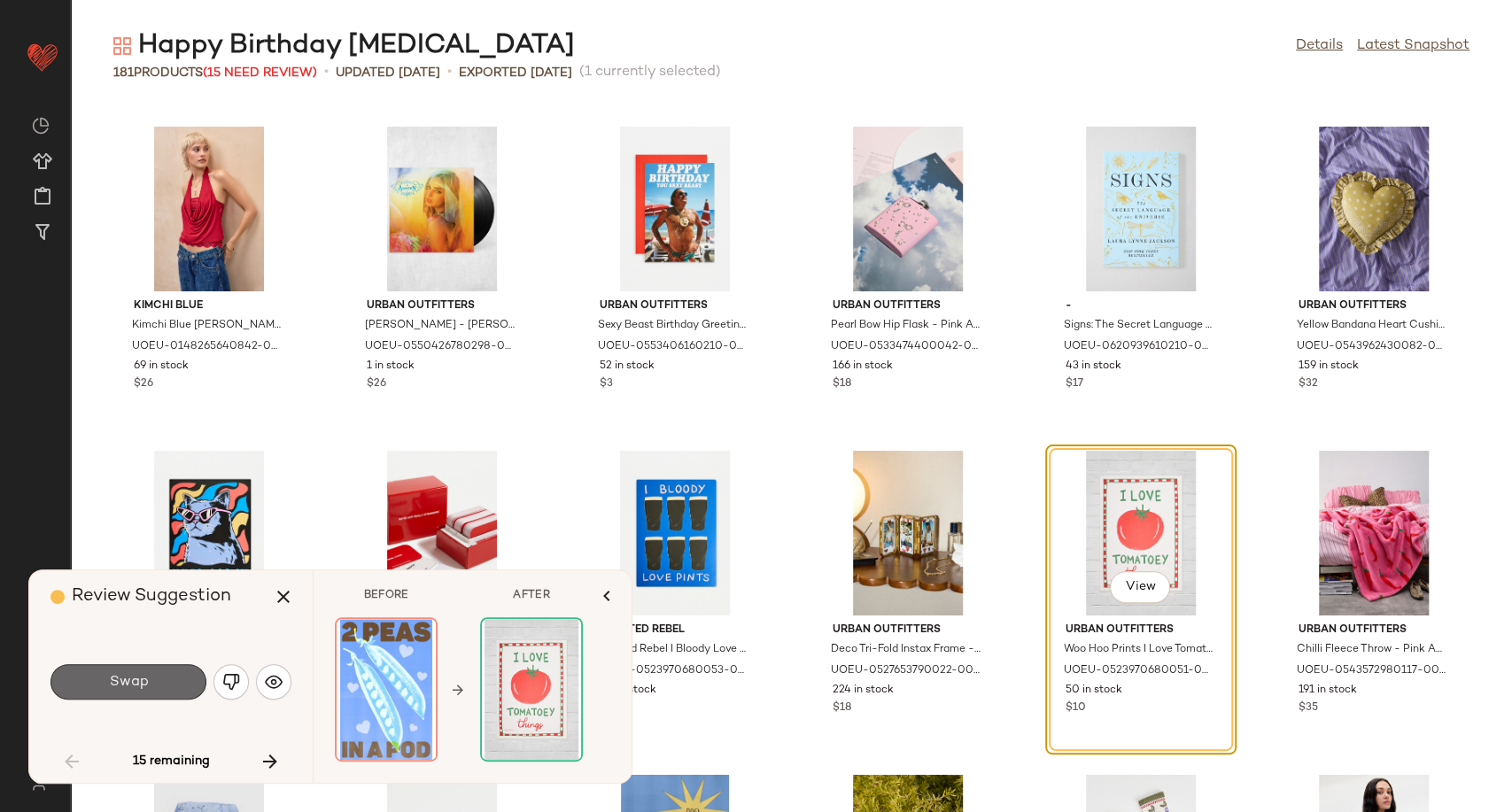
click at [89, 688] on button "Swap" at bounding box center [128, 681] width 155 height 36
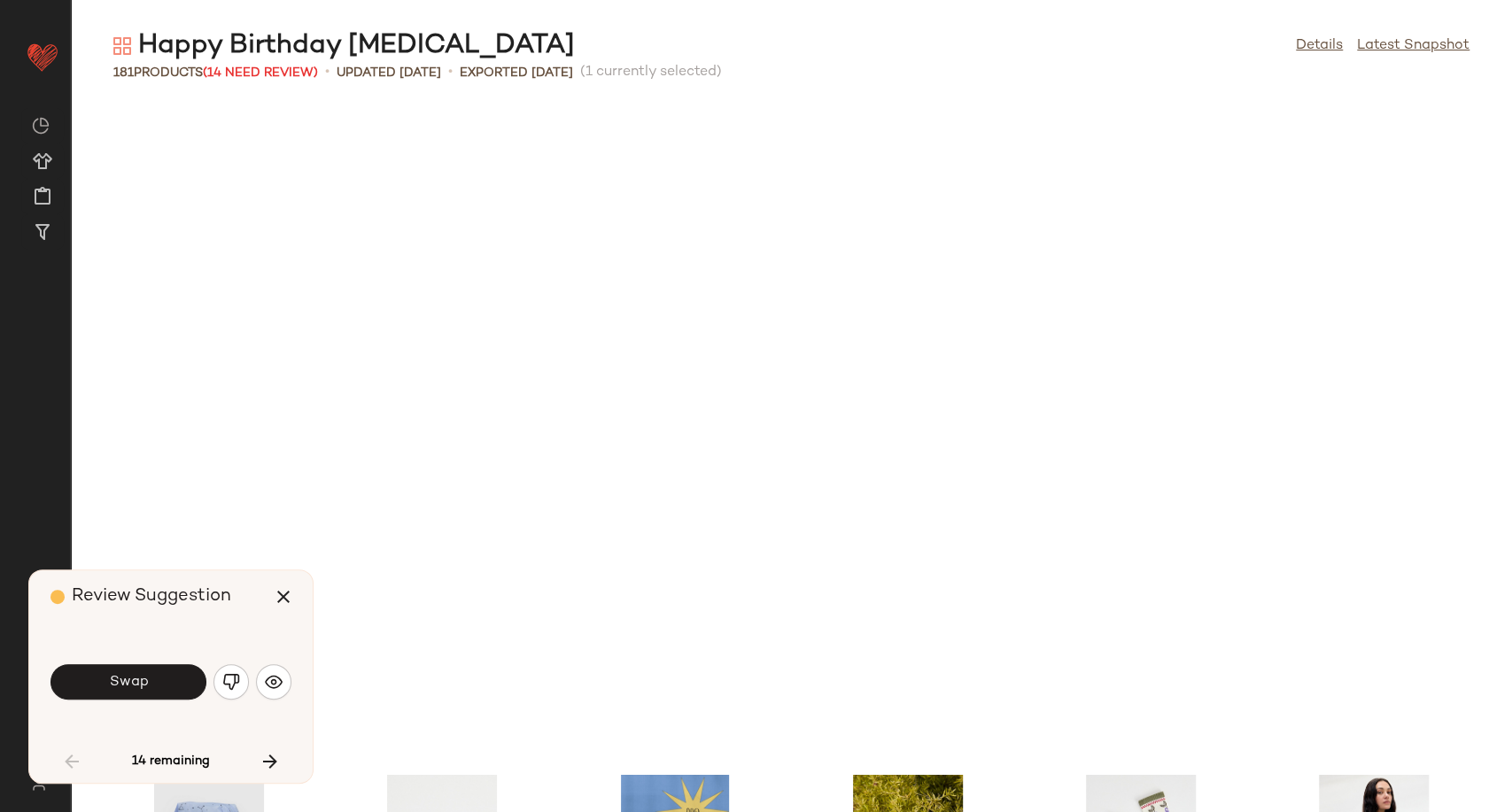
scroll to position [3241, 0]
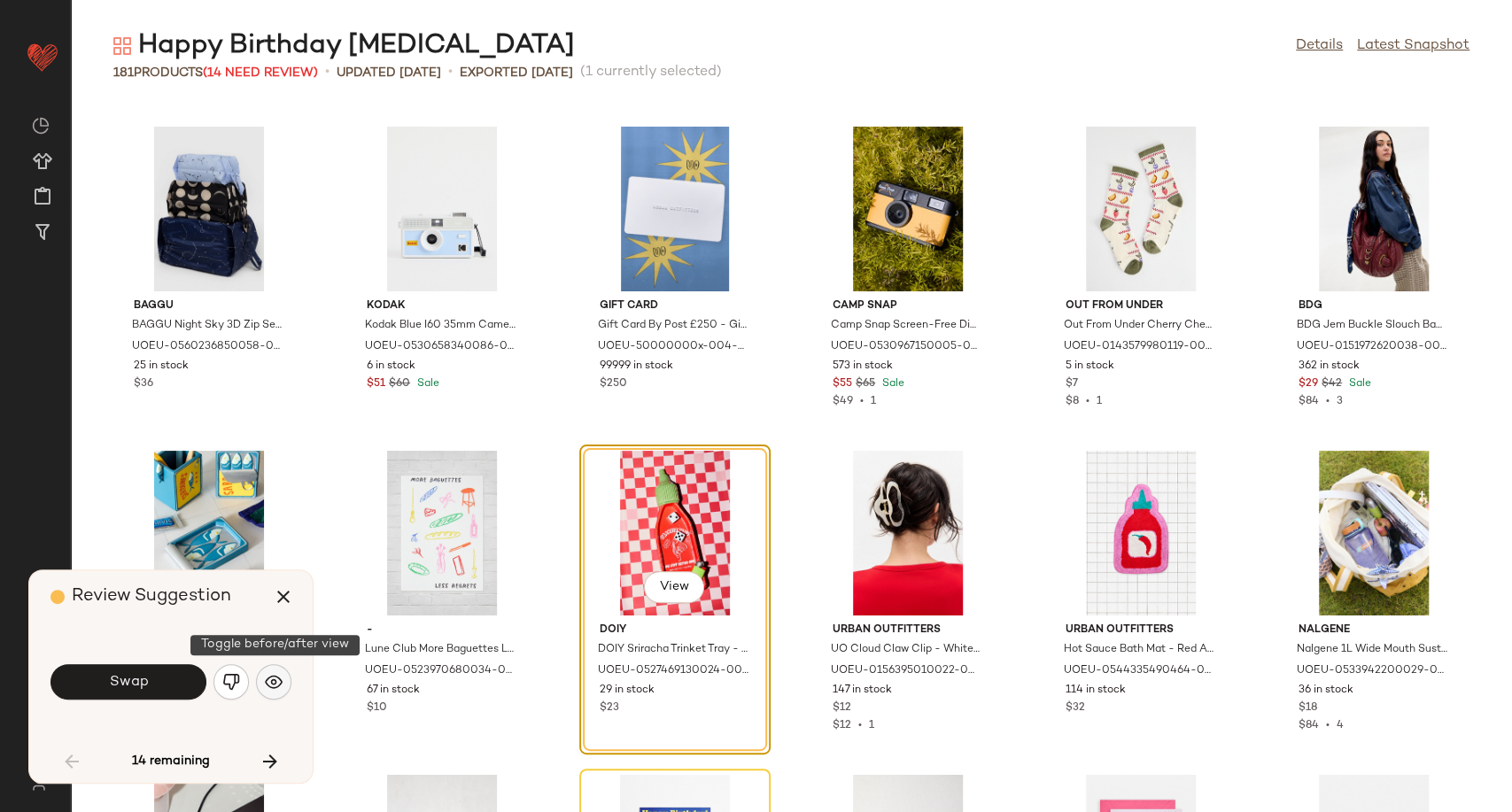
click at [273, 683] on img "button" at bounding box center [273, 681] width 17 height 17
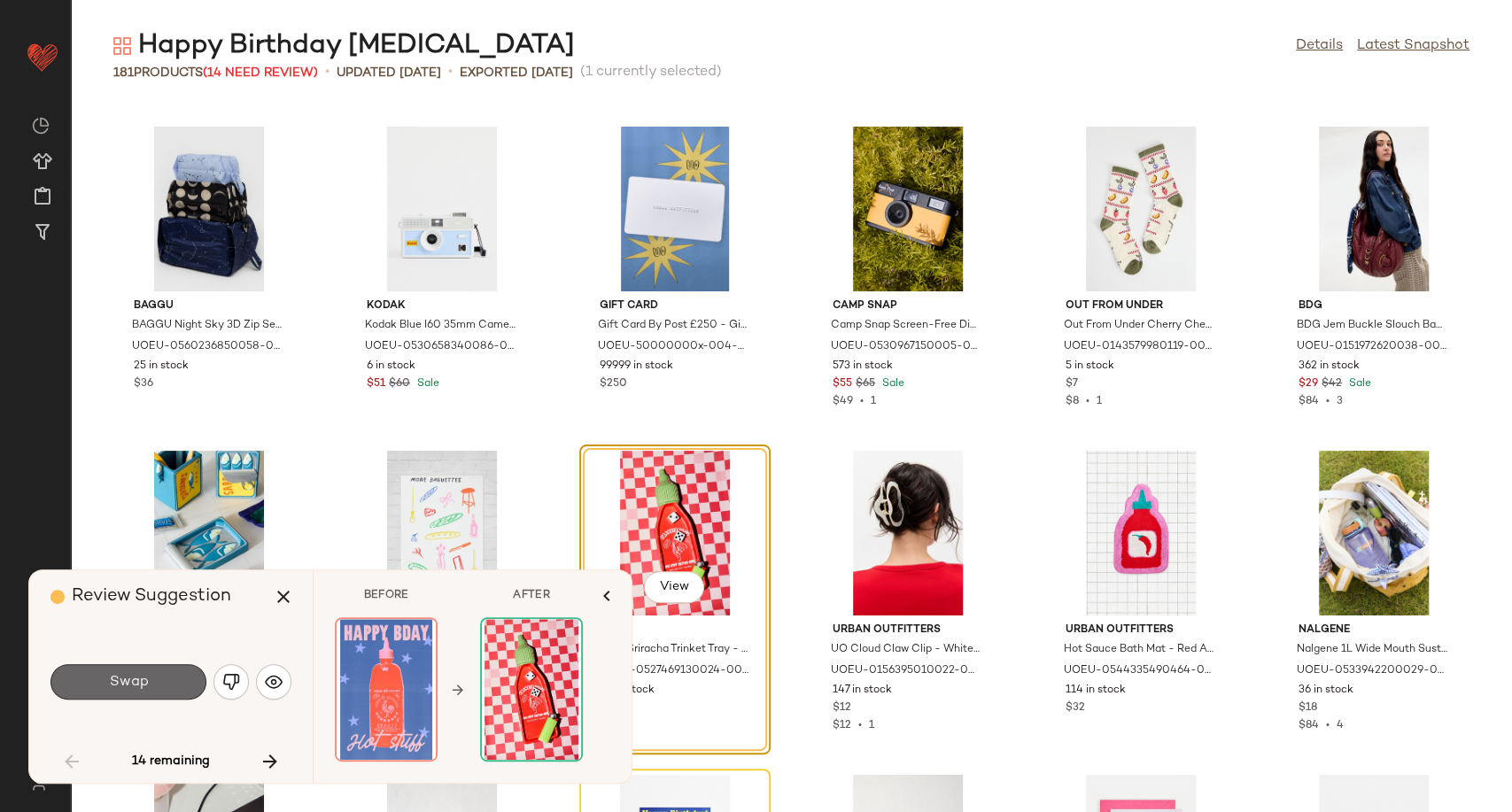
click at [148, 691] on button "Swap" at bounding box center [128, 681] width 155 height 36
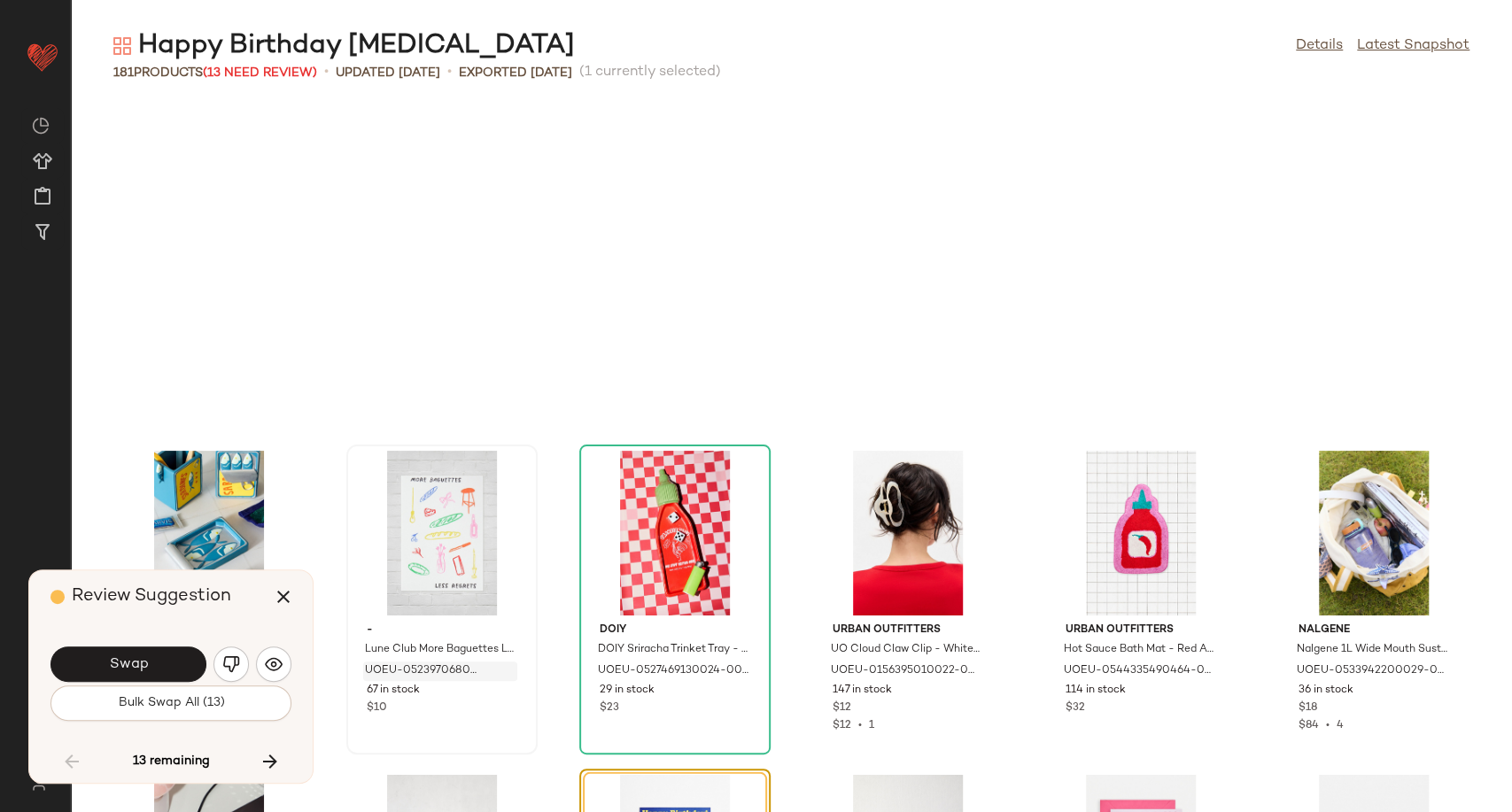
scroll to position [3564, 0]
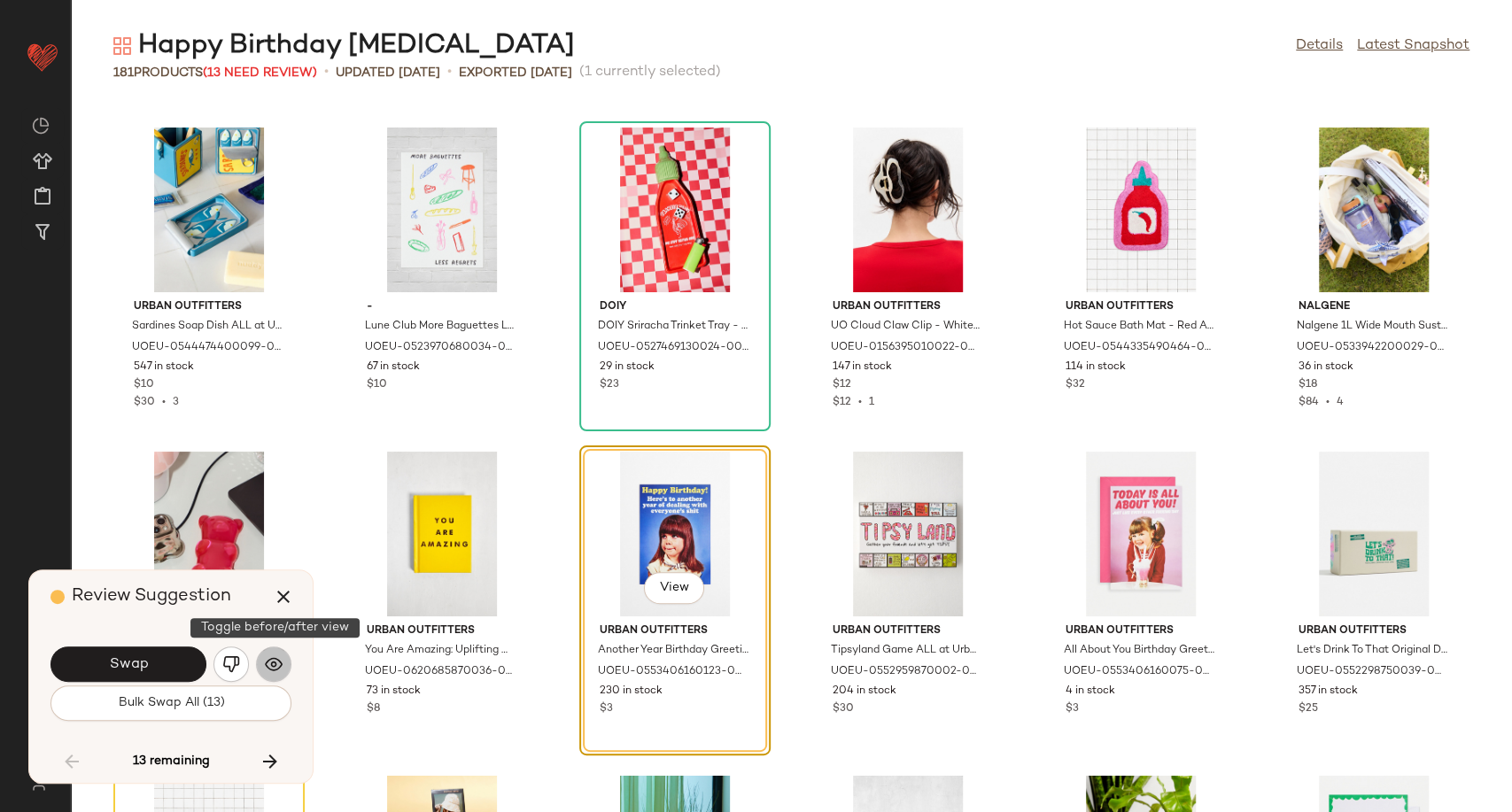
click at [267, 666] on img "button" at bounding box center [273, 664] width 17 height 17
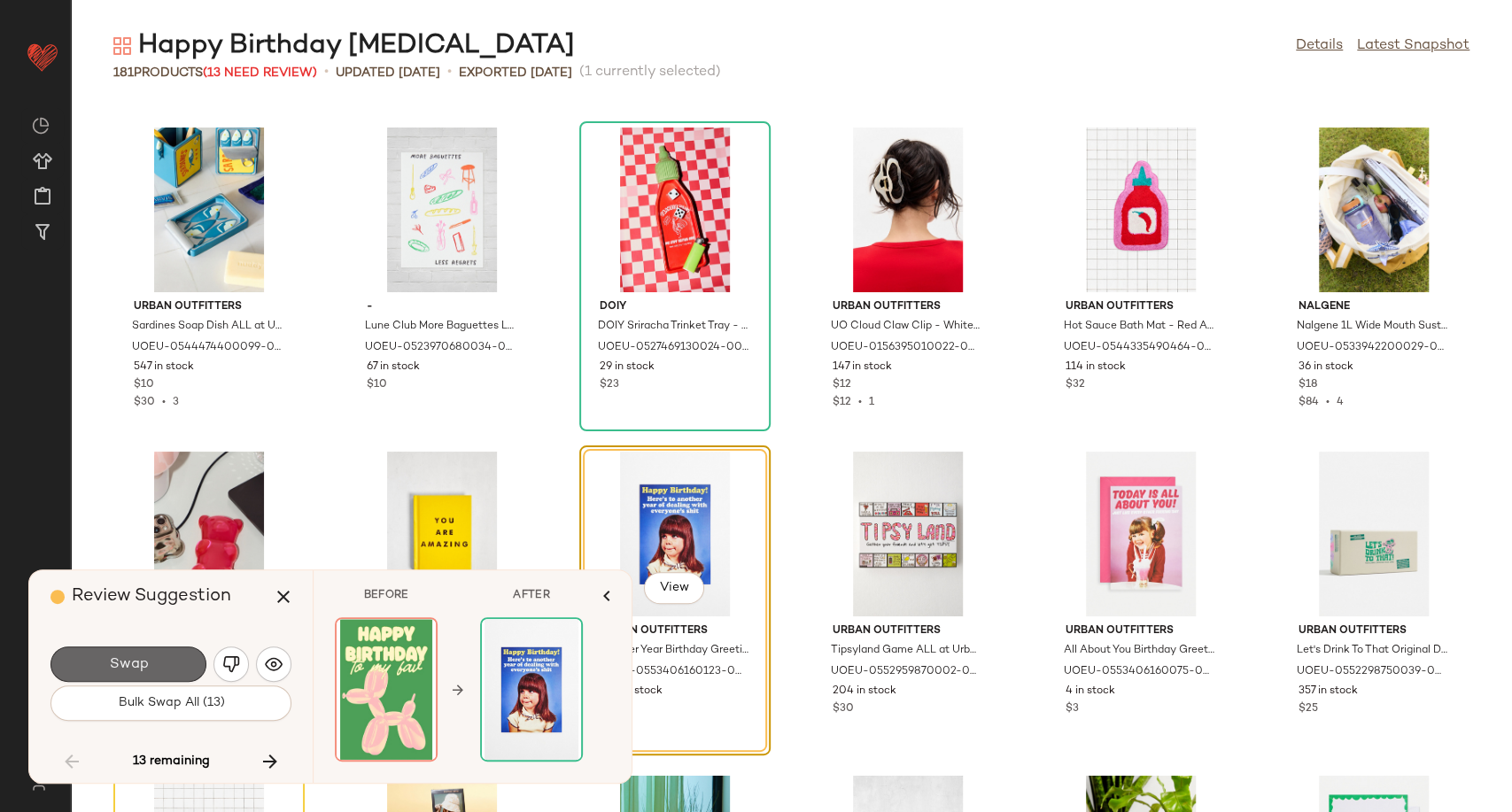
click at [179, 665] on button "Swap" at bounding box center [128, 664] width 155 height 36
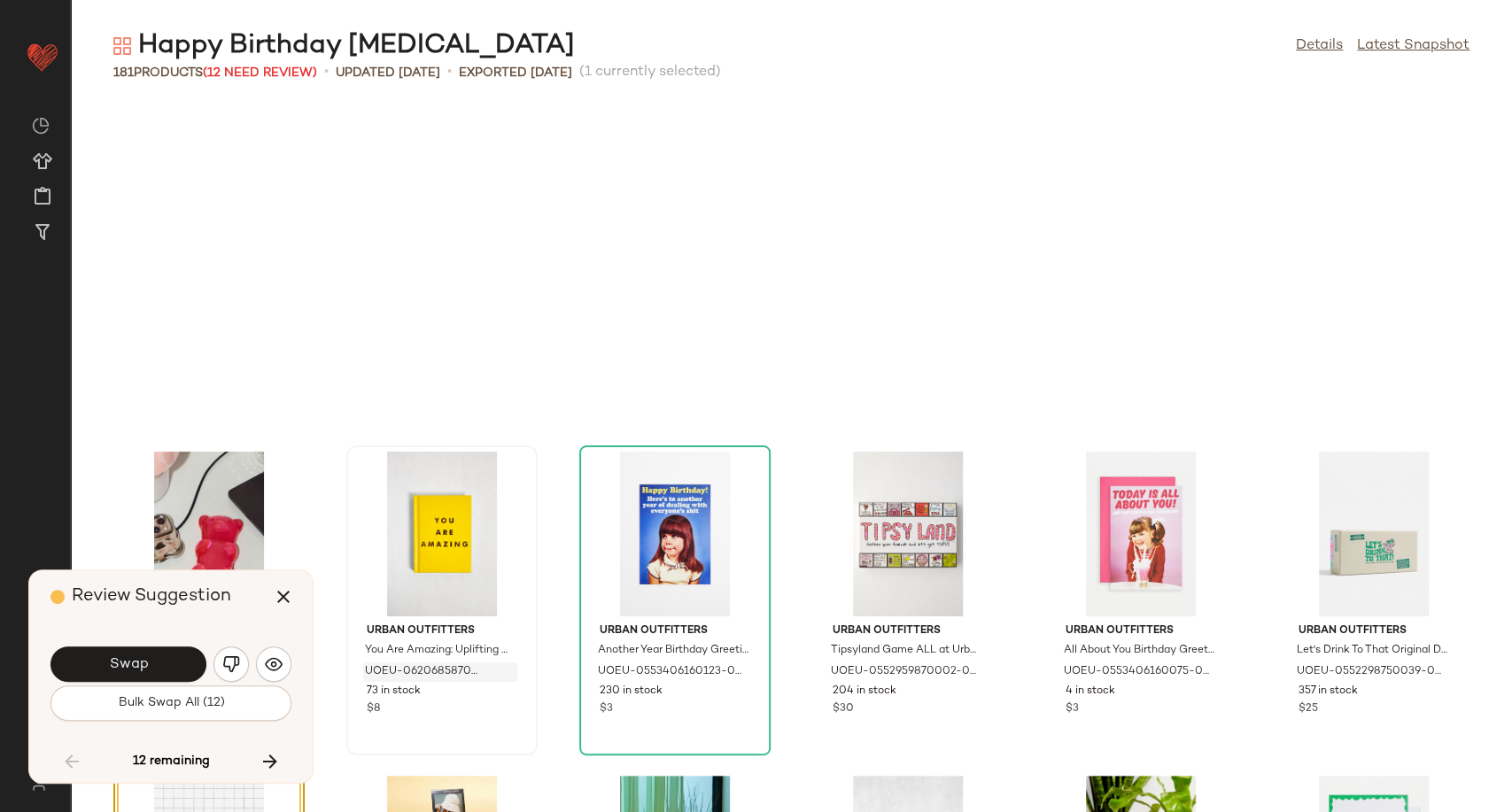
scroll to position [3889, 0]
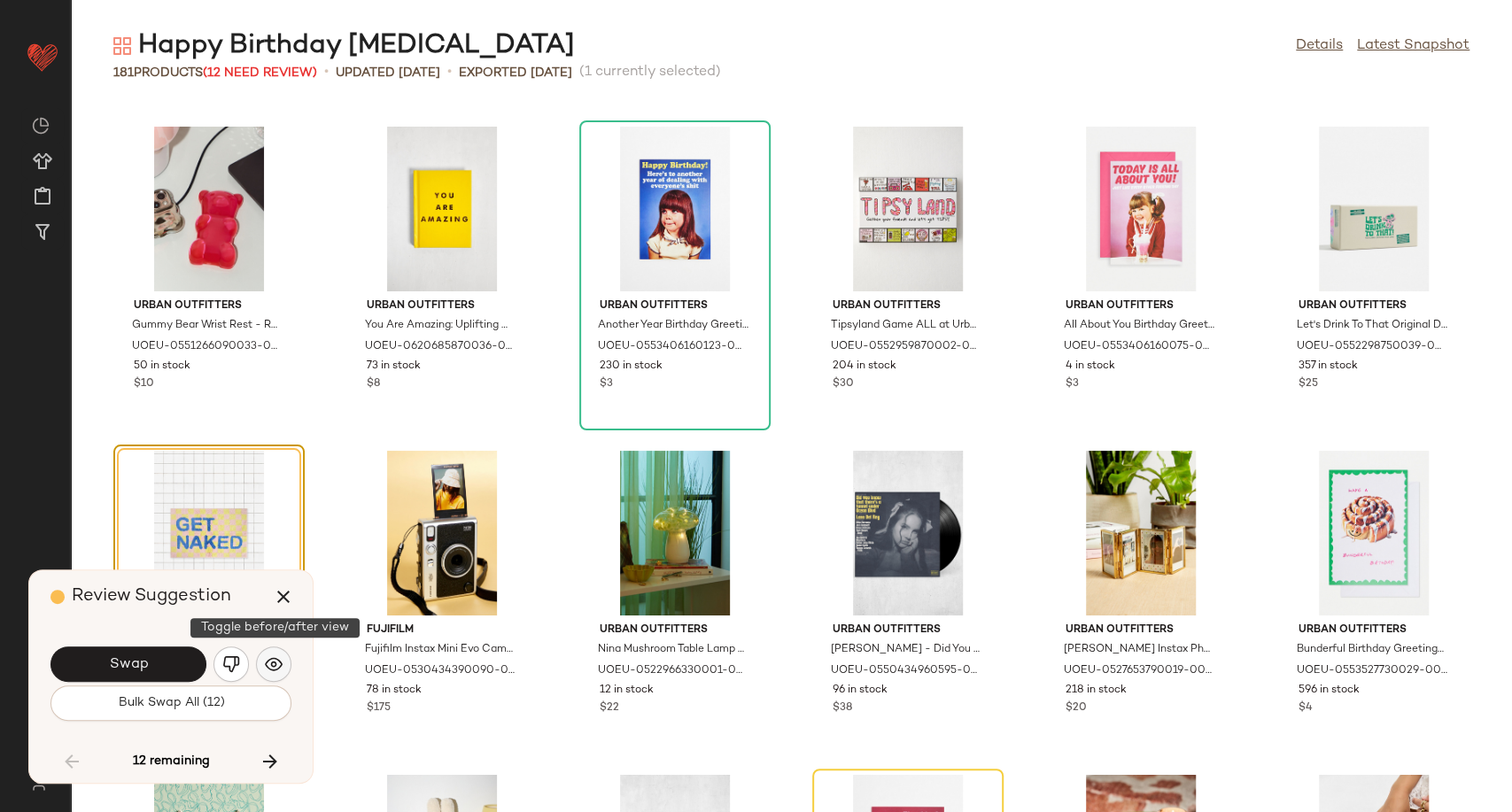
click at [275, 665] on img "button" at bounding box center [273, 664] width 17 height 17
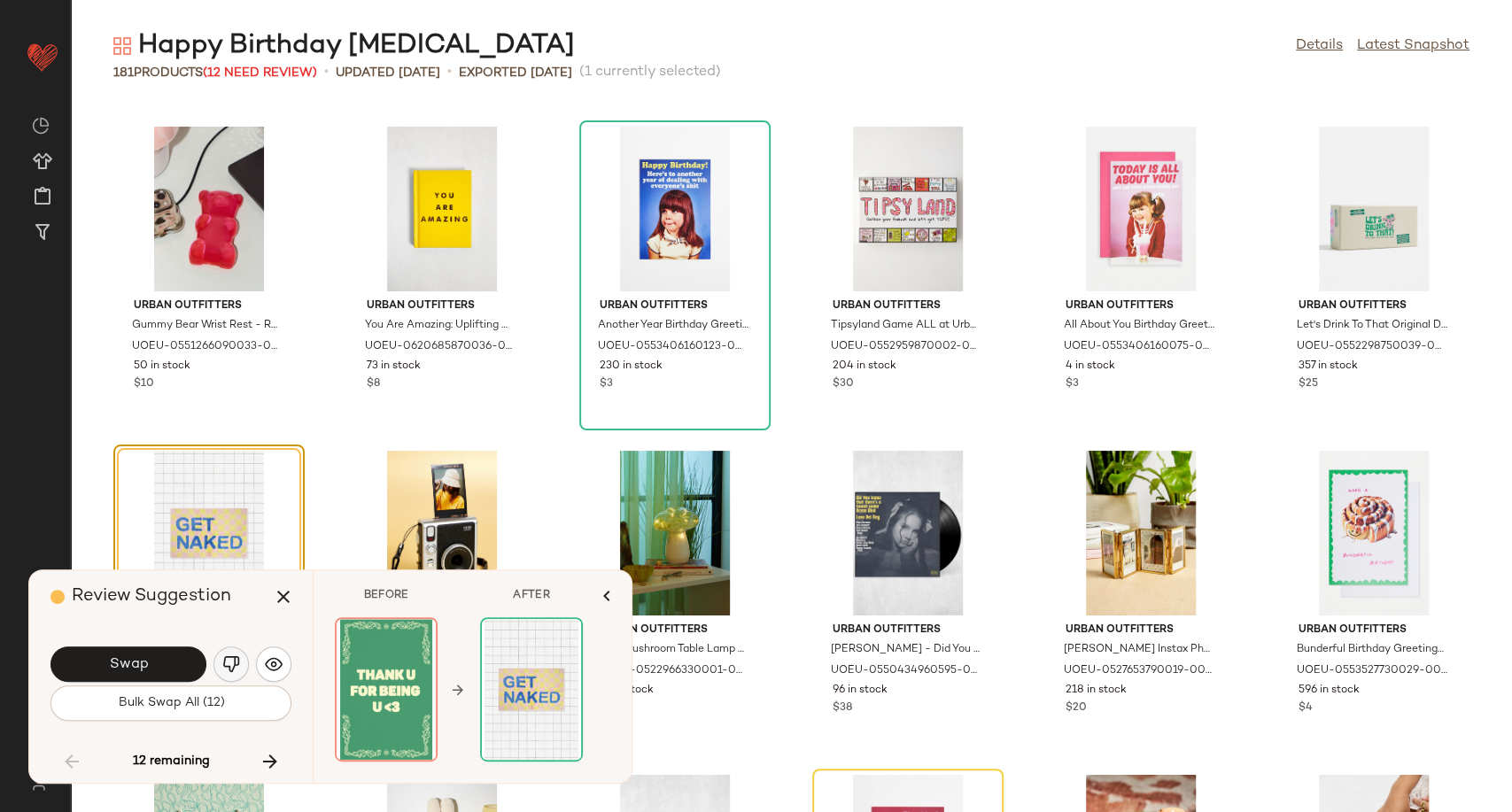
click at [226, 667] on img "button" at bounding box center [231, 664] width 17 height 17
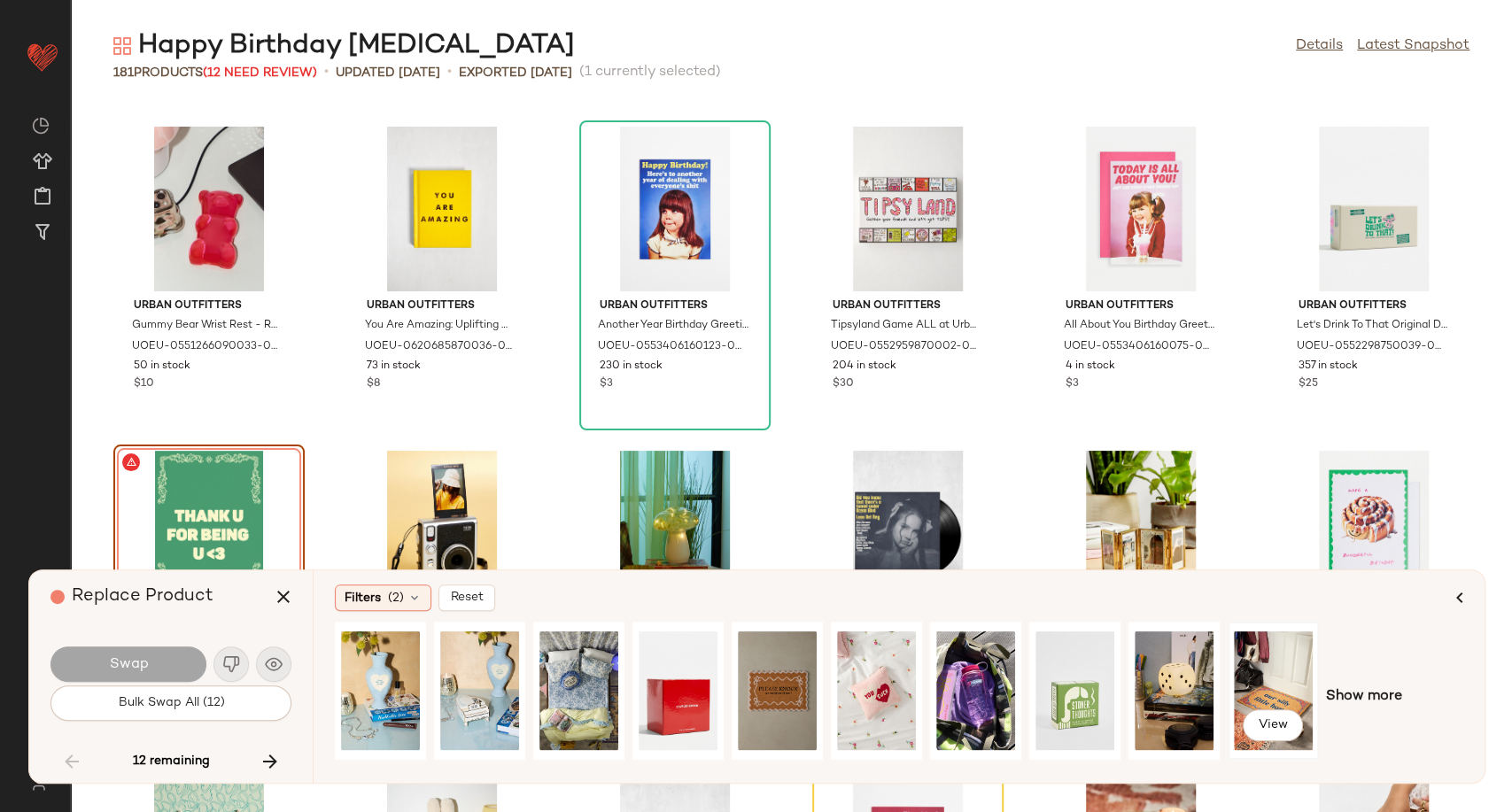
click at [1265, 689] on div "View" at bounding box center [1273, 691] width 79 height 126
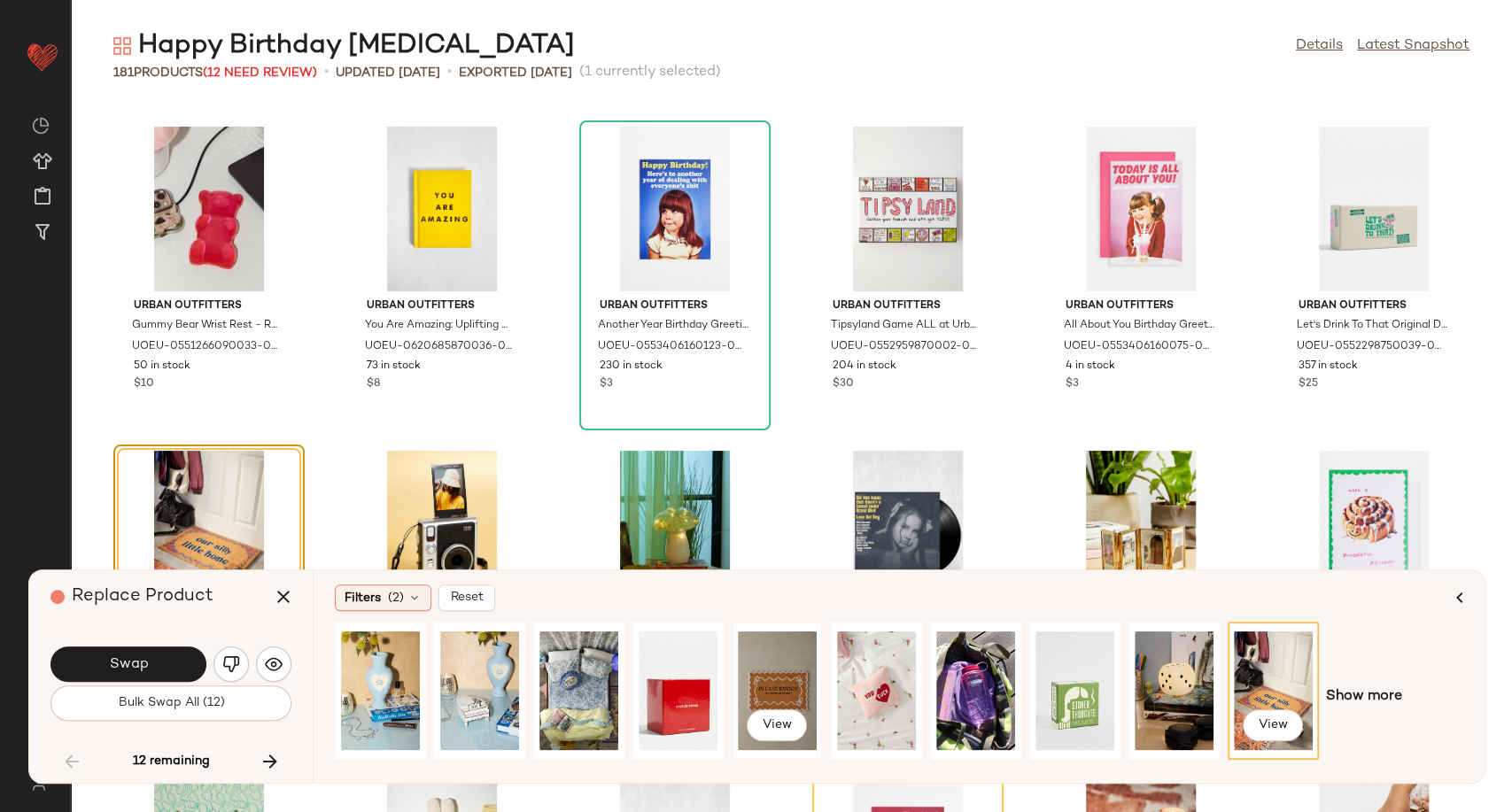
click at [787, 685] on div "View" at bounding box center [777, 691] width 79 height 126
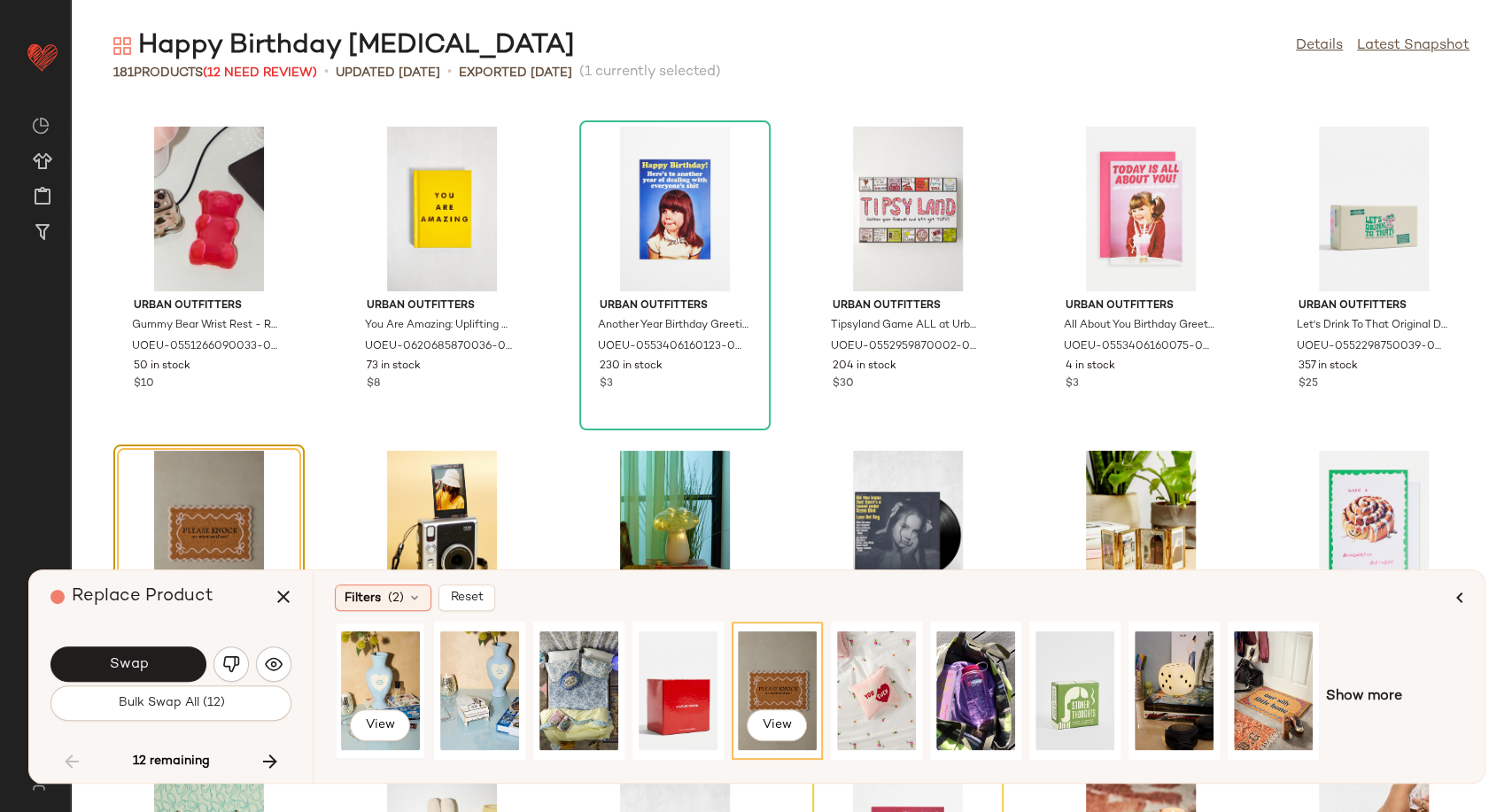
click at [374, 682] on div "View" at bounding box center [381, 691] width 79 height 126
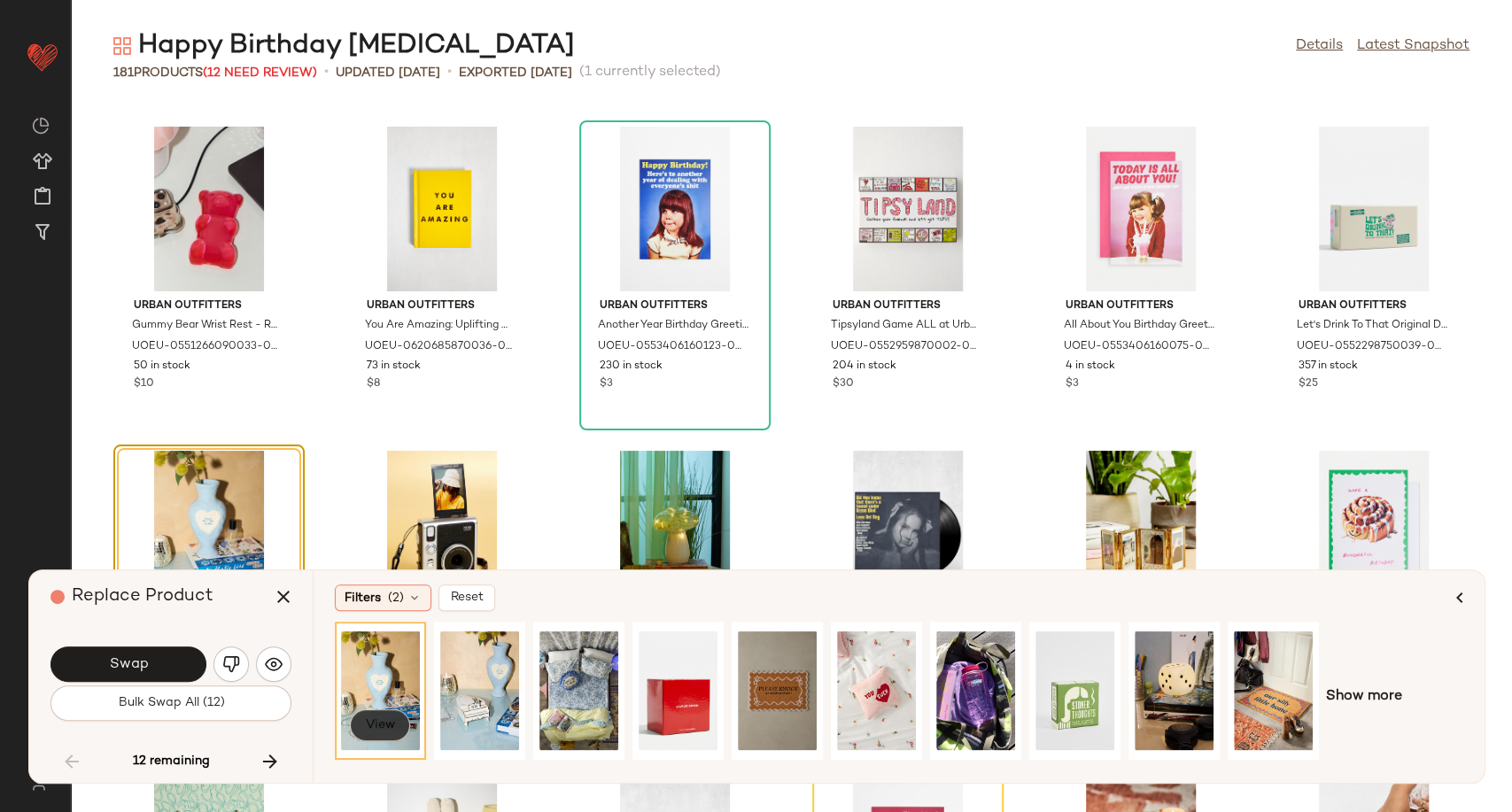
click at [387, 721] on span "View" at bounding box center [380, 724] width 30 height 14
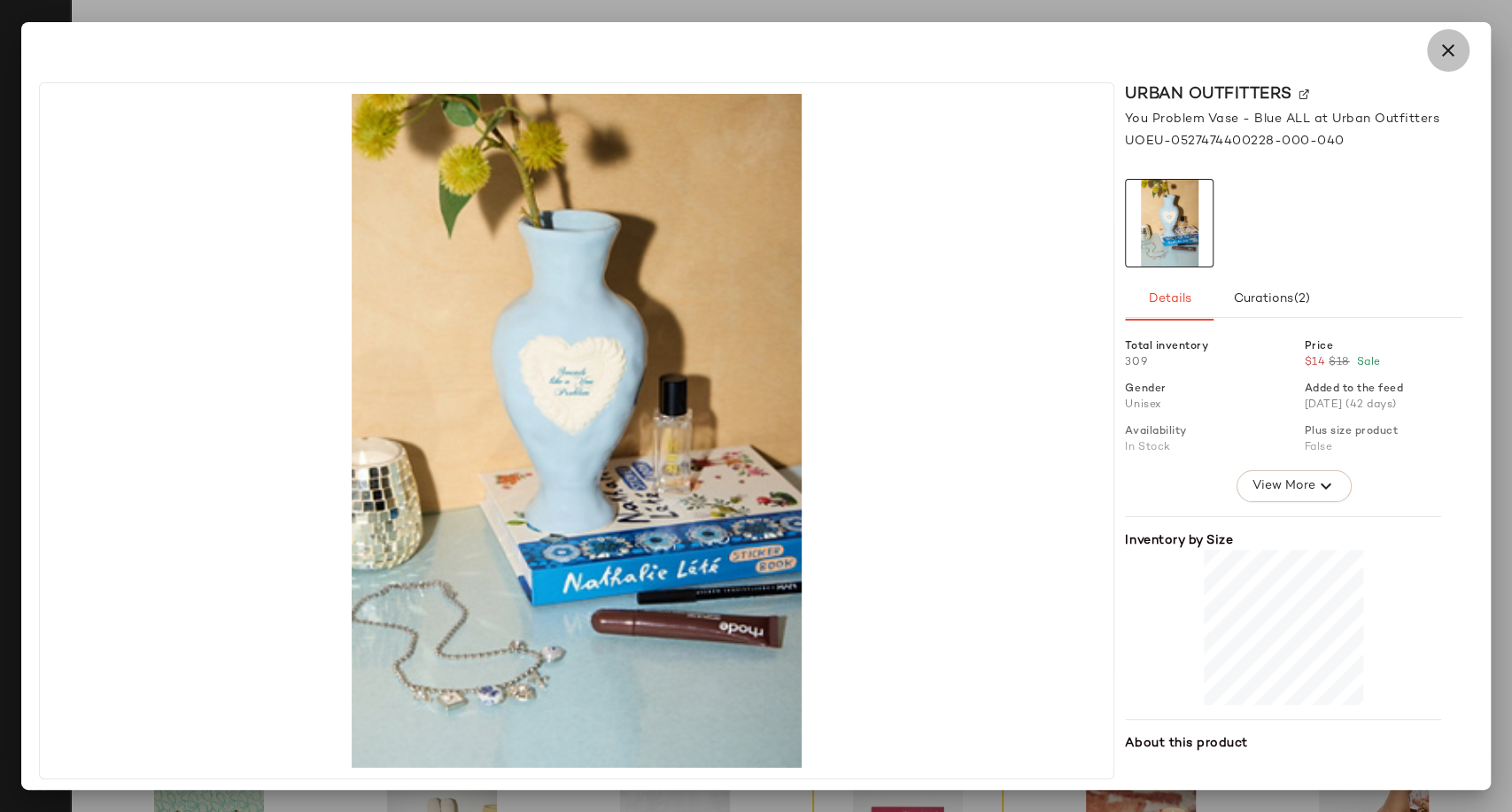
click at [1442, 51] on icon "button" at bounding box center [1448, 50] width 21 height 21
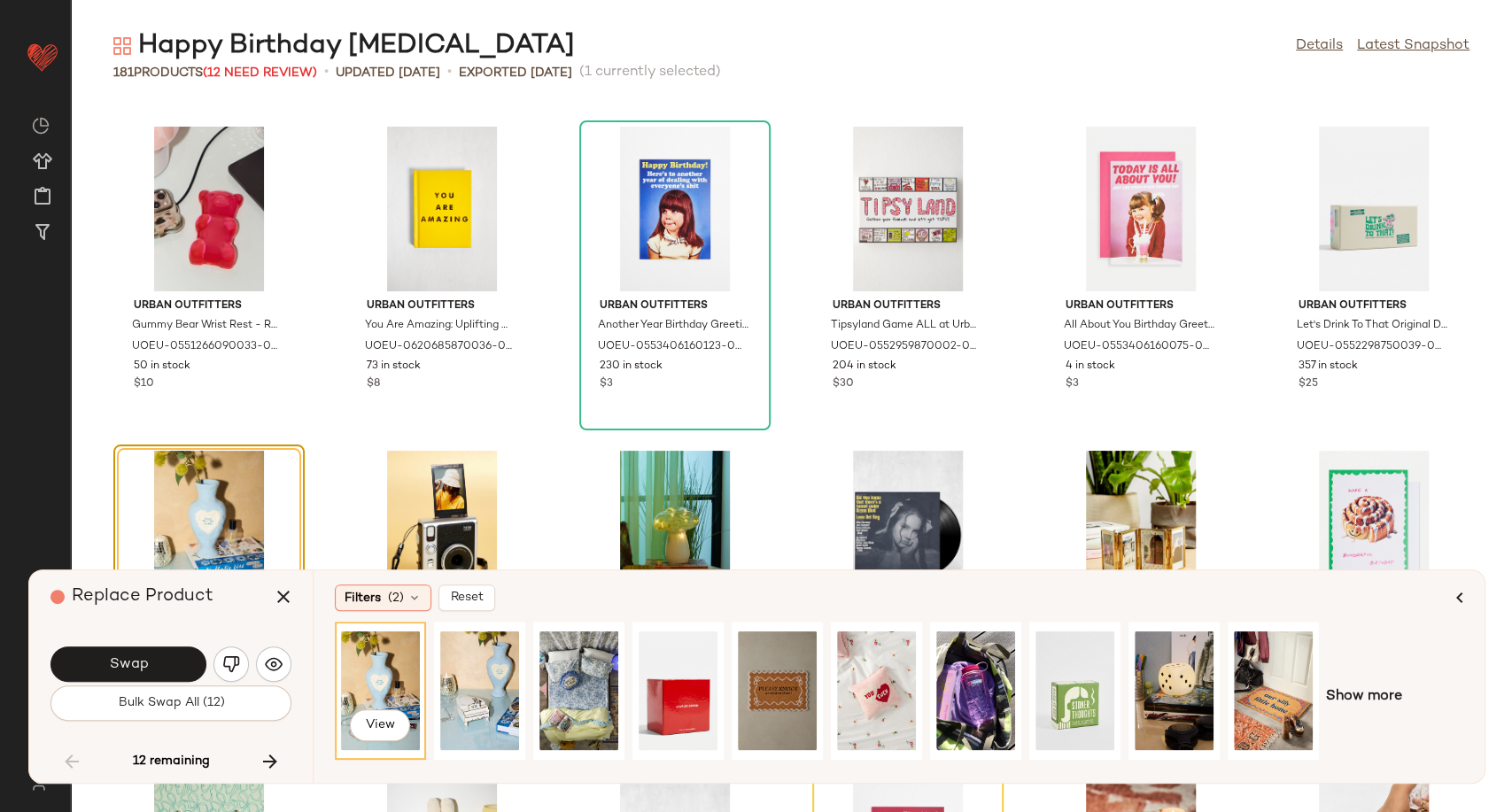
click at [370, 678] on div "View" at bounding box center [381, 691] width 79 height 126
click at [183, 663] on button "Swap" at bounding box center [128, 664] width 155 height 36
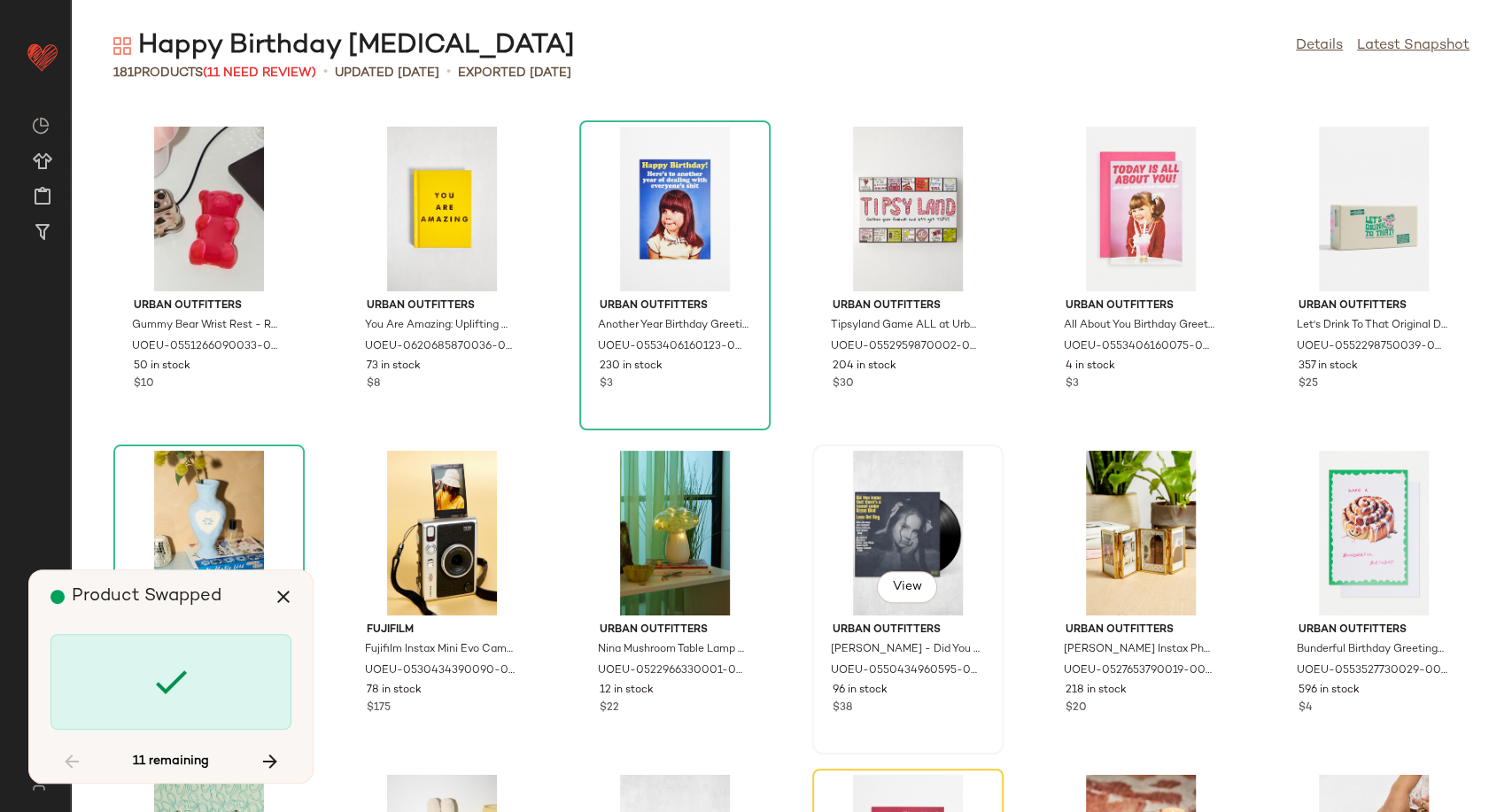
scroll to position [4213, 0]
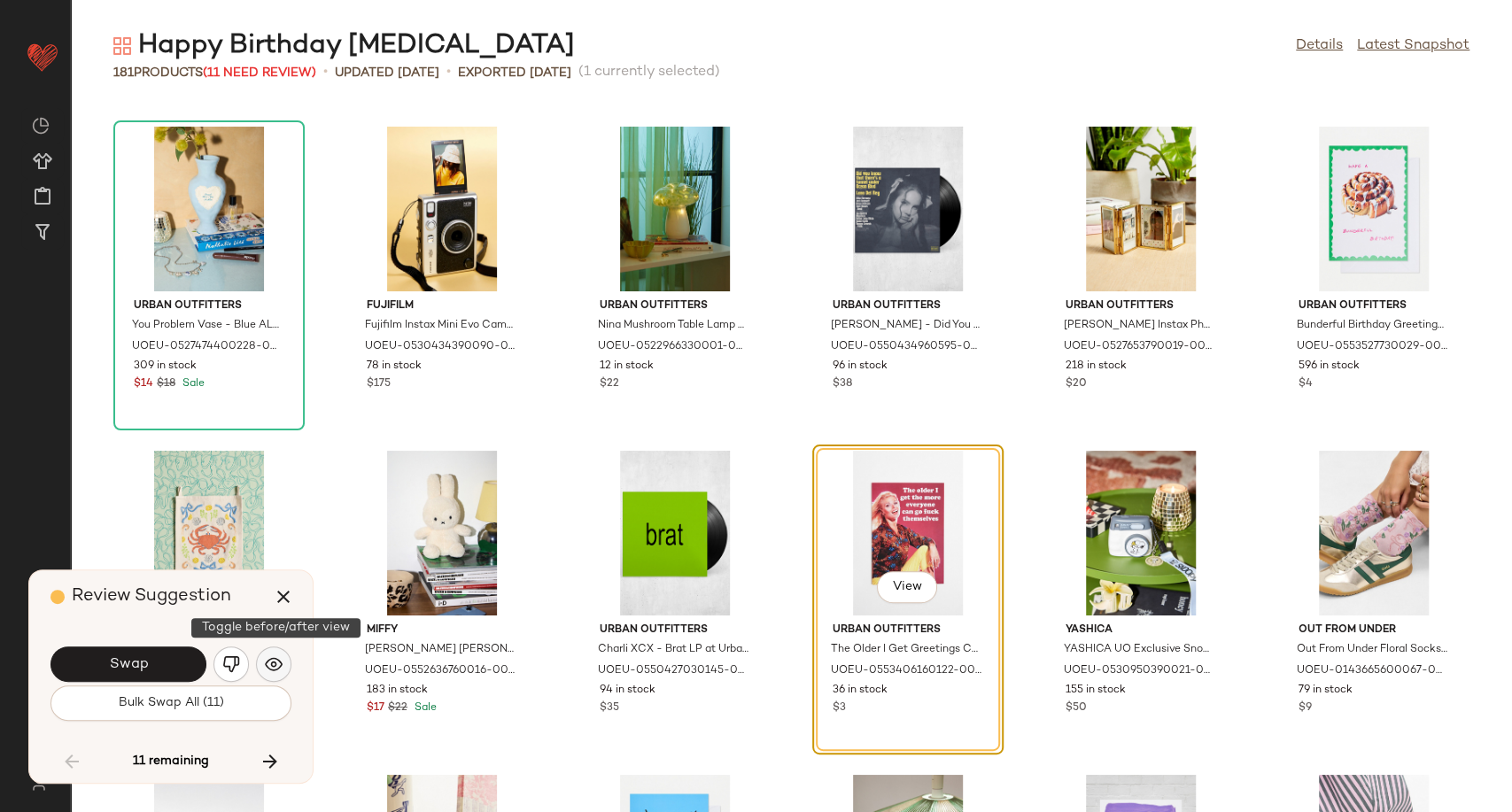
click at [280, 656] on img "button" at bounding box center [273, 664] width 17 height 17
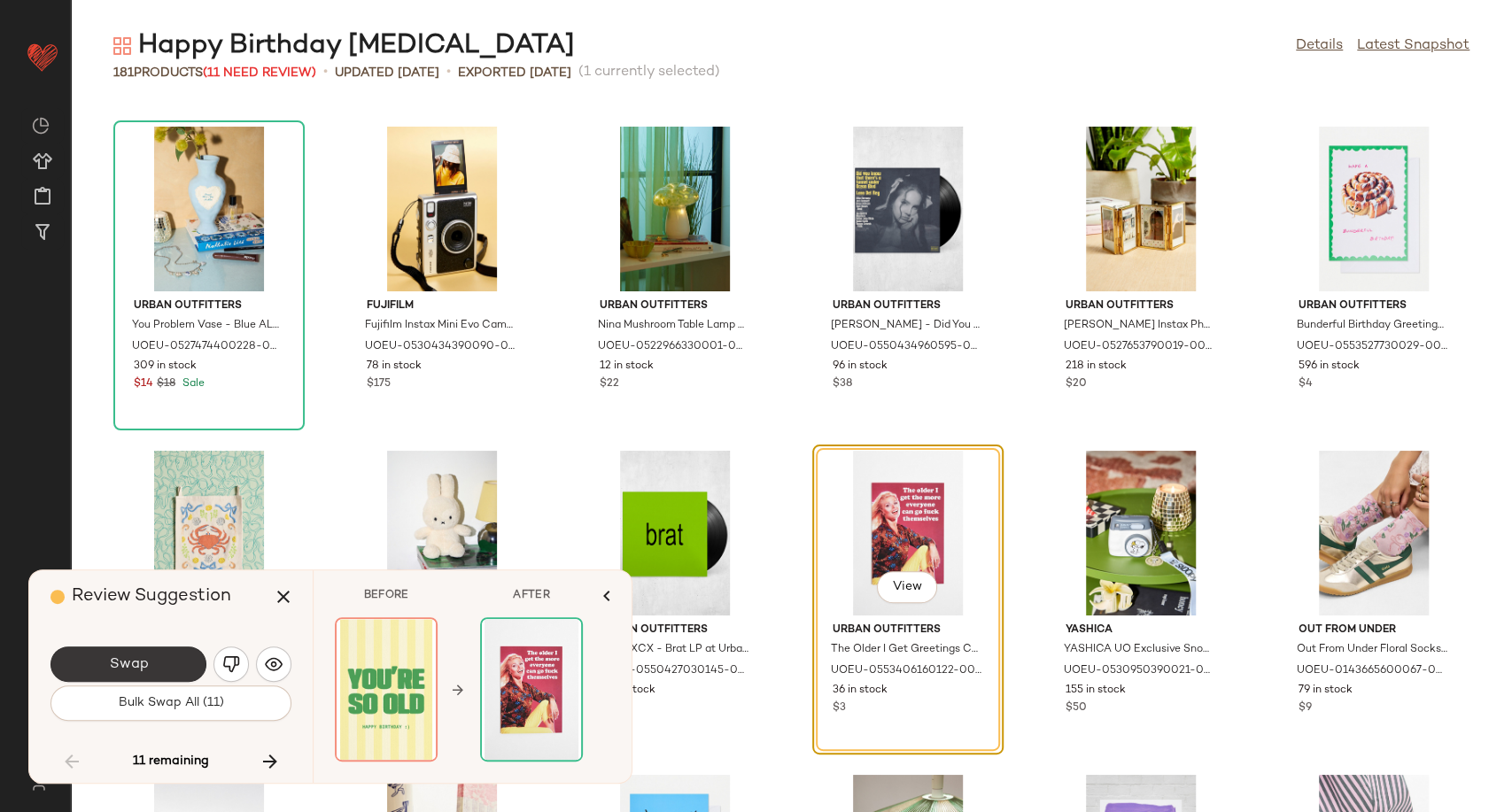
click at [149, 657] on button "Swap" at bounding box center [128, 664] width 155 height 36
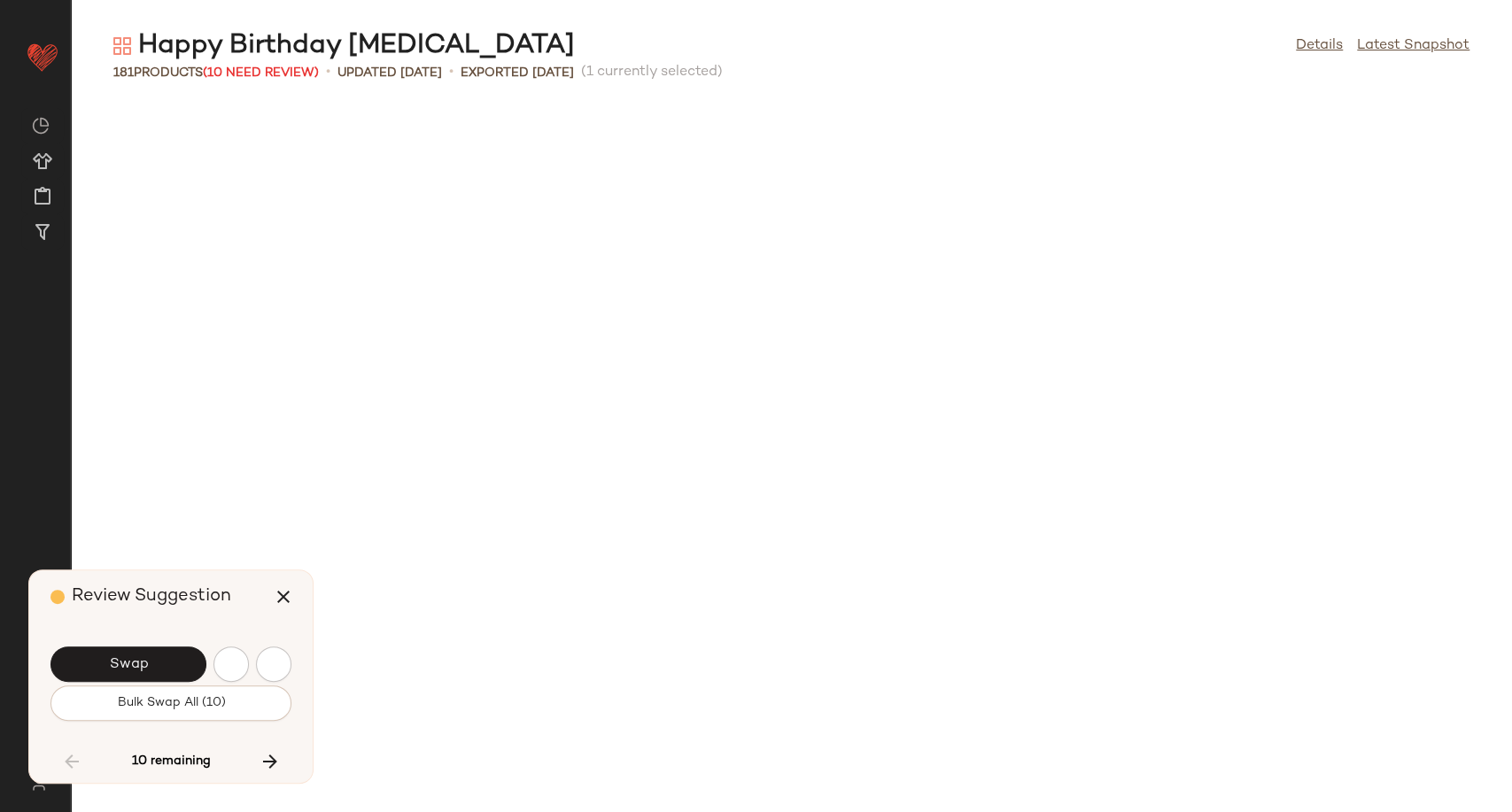
scroll to position [5186, 0]
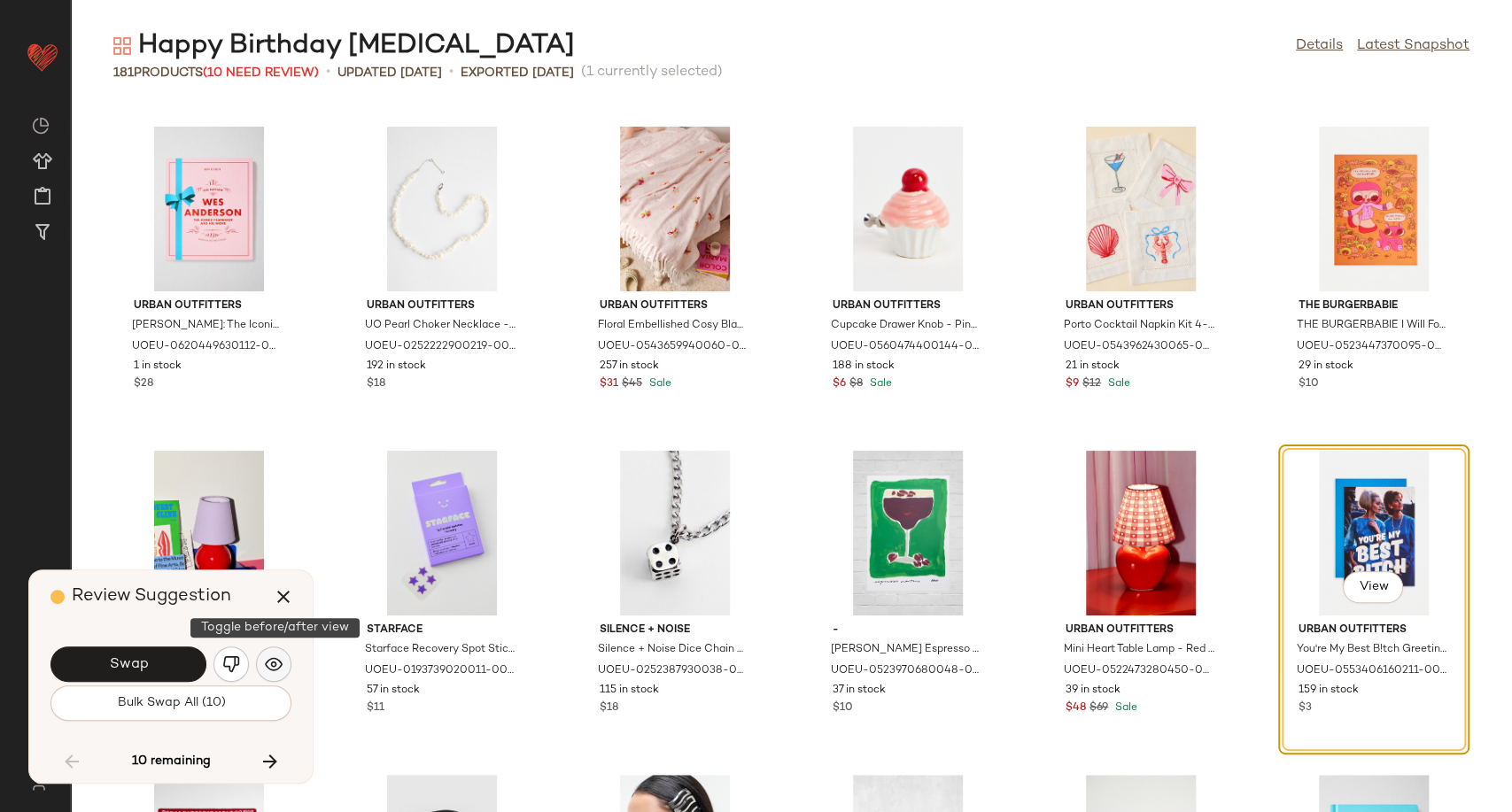
click at [273, 664] on img "button" at bounding box center [273, 664] width 17 height 17
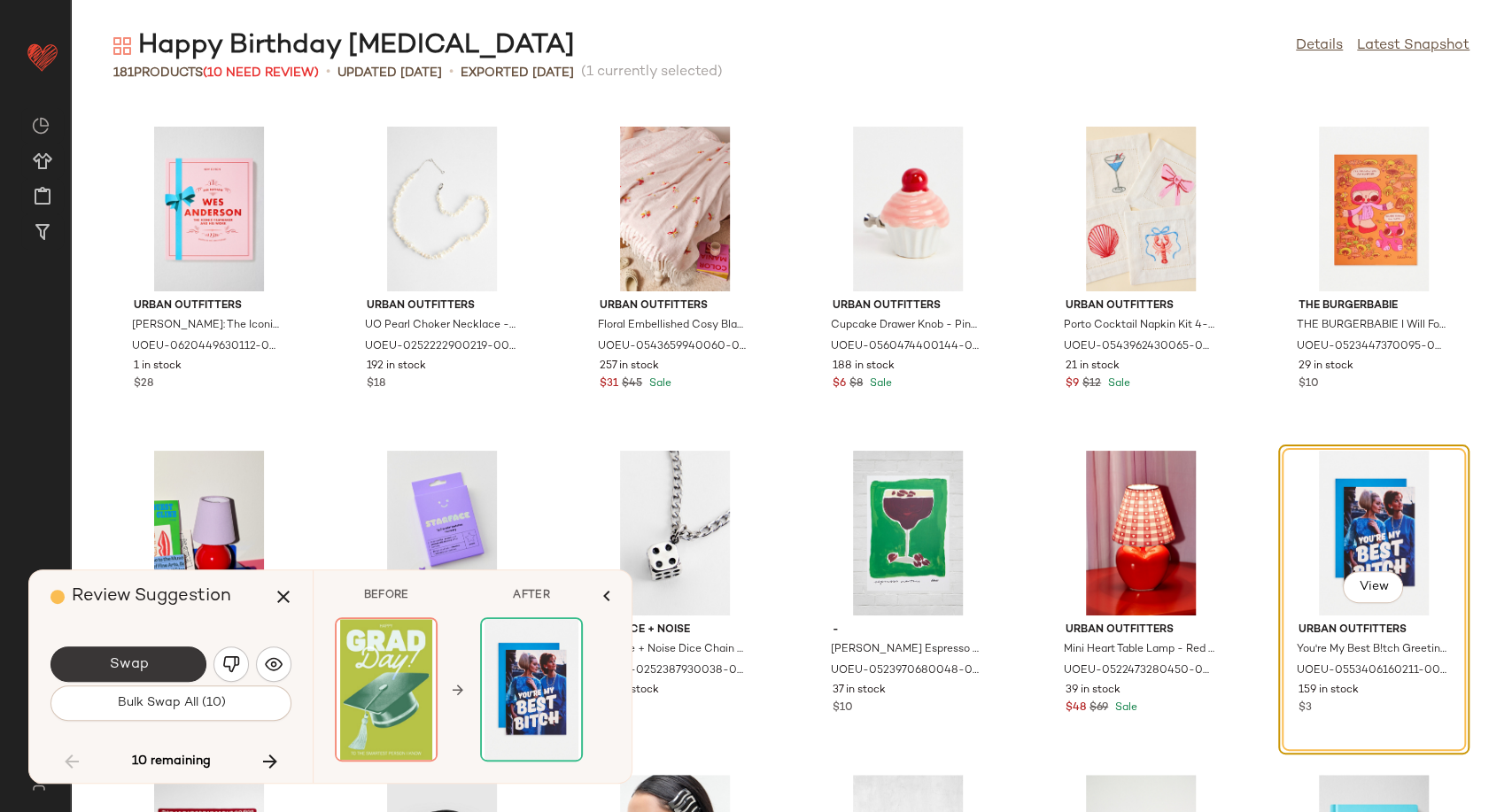
click at [170, 667] on button "Swap" at bounding box center [128, 664] width 155 height 36
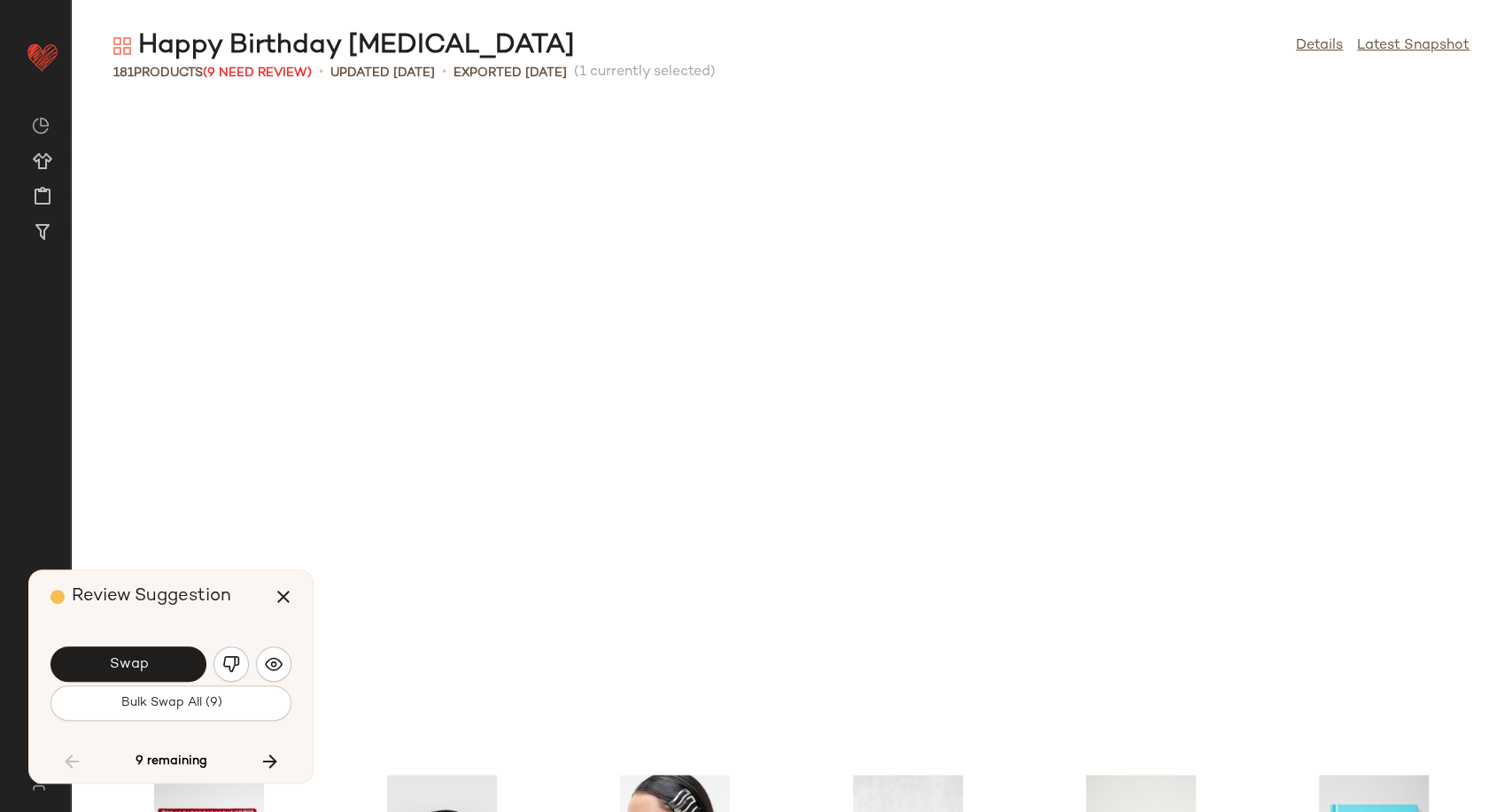
scroll to position [5834, 0]
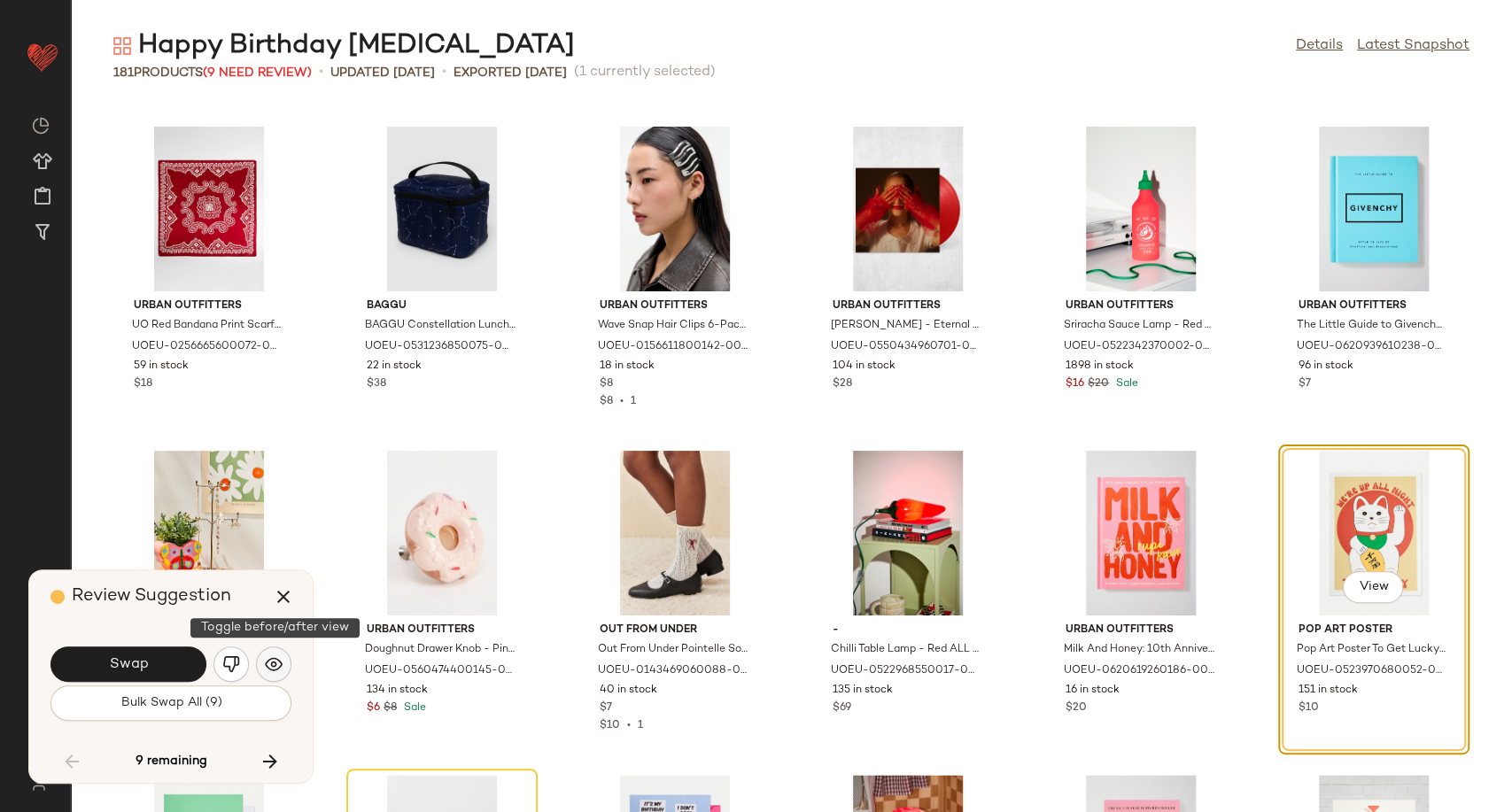
click at [276, 668] on img "button" at bounding box center [273, 664] width 17 height 17
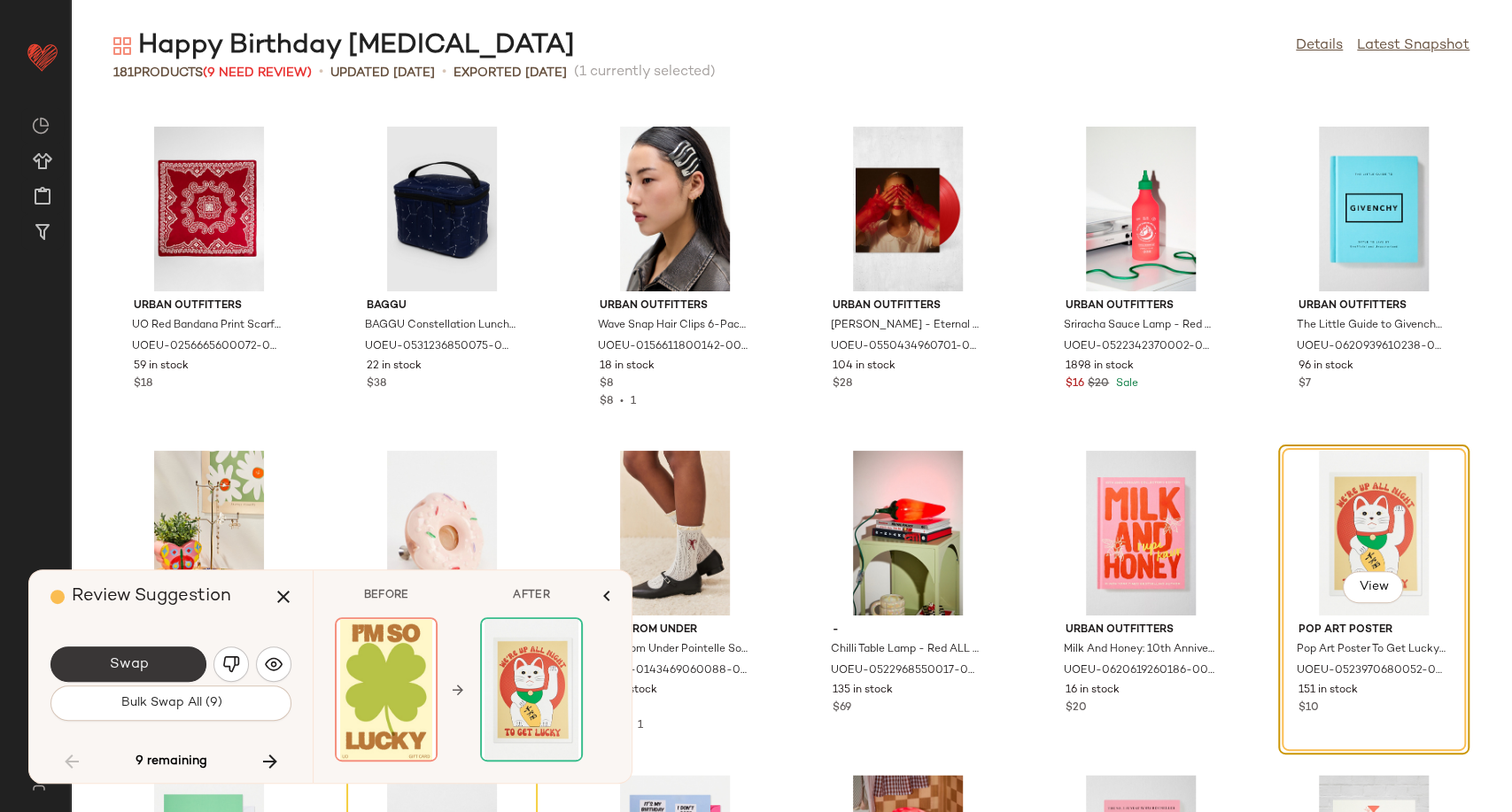
click at [176, 669] on button "Swap" at bounding box center [128, 664] width 155 height 36
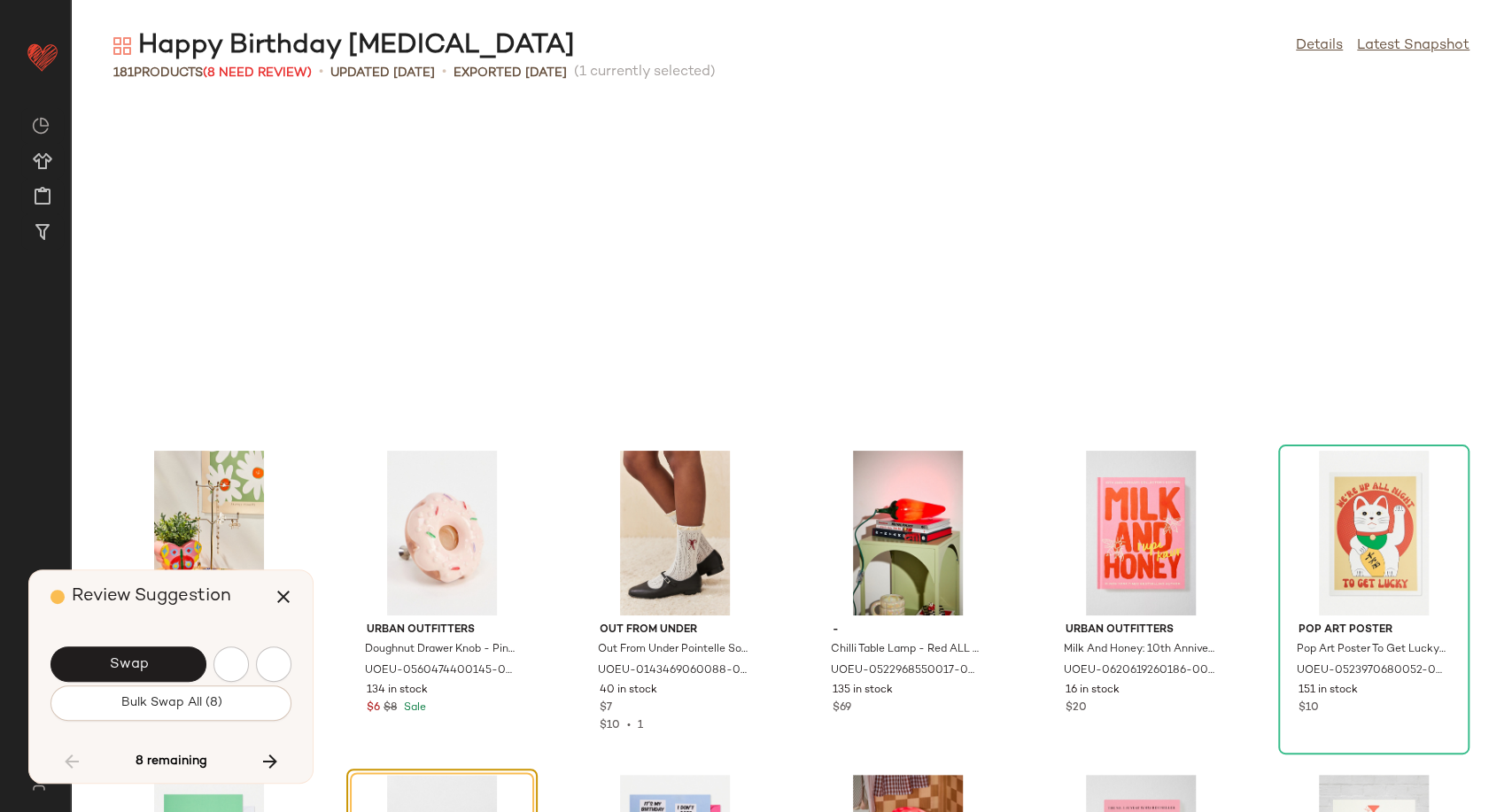
scroll to position [6157, 0]
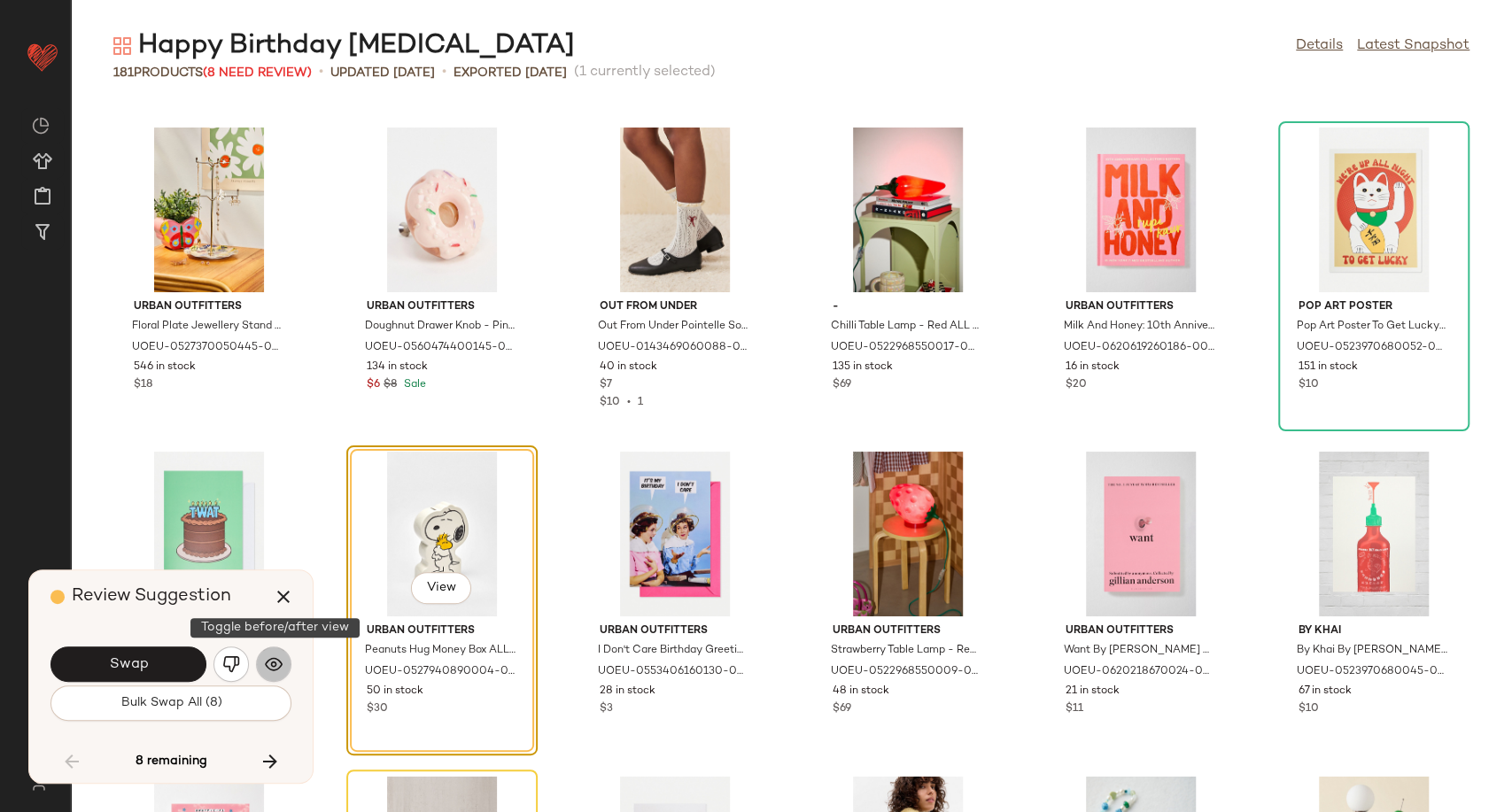
click at [269, 662] on img "button" at bounding box center [273, 664] width 17 height 17
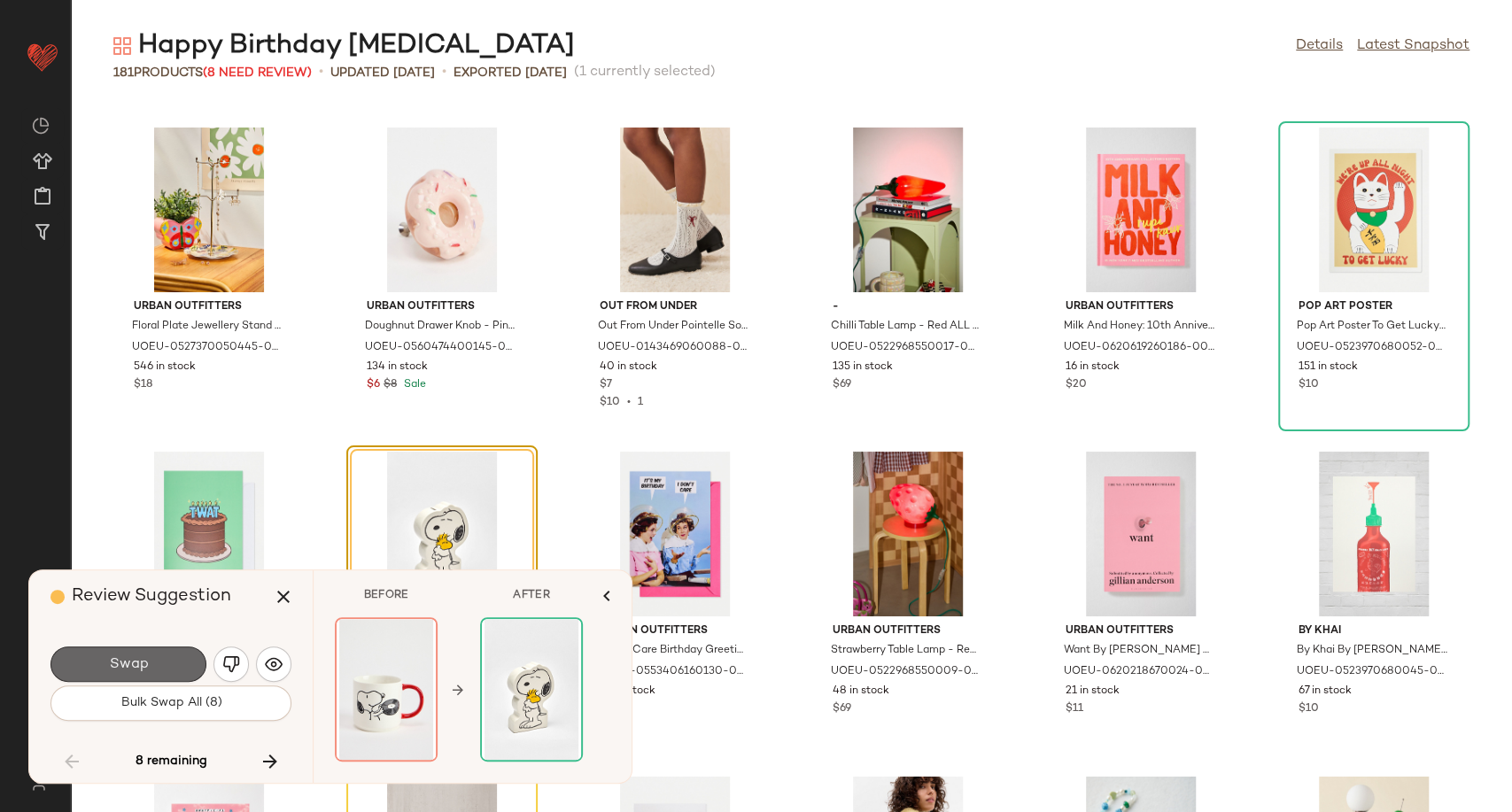
click at [171, 668] on button "Swap" at bounding box center [128, 664] width 155 height 36
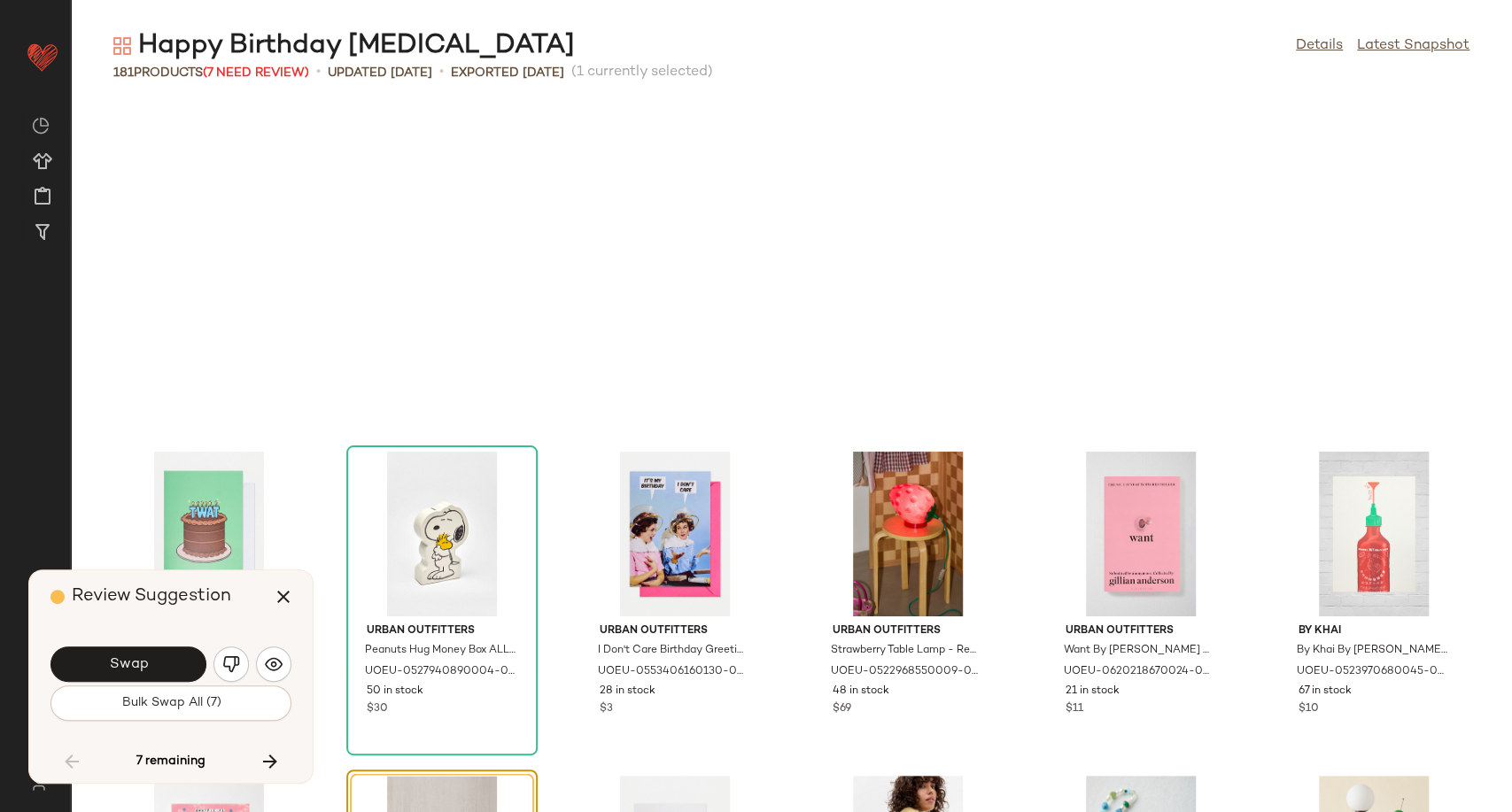
scroll to position [6481, 0]
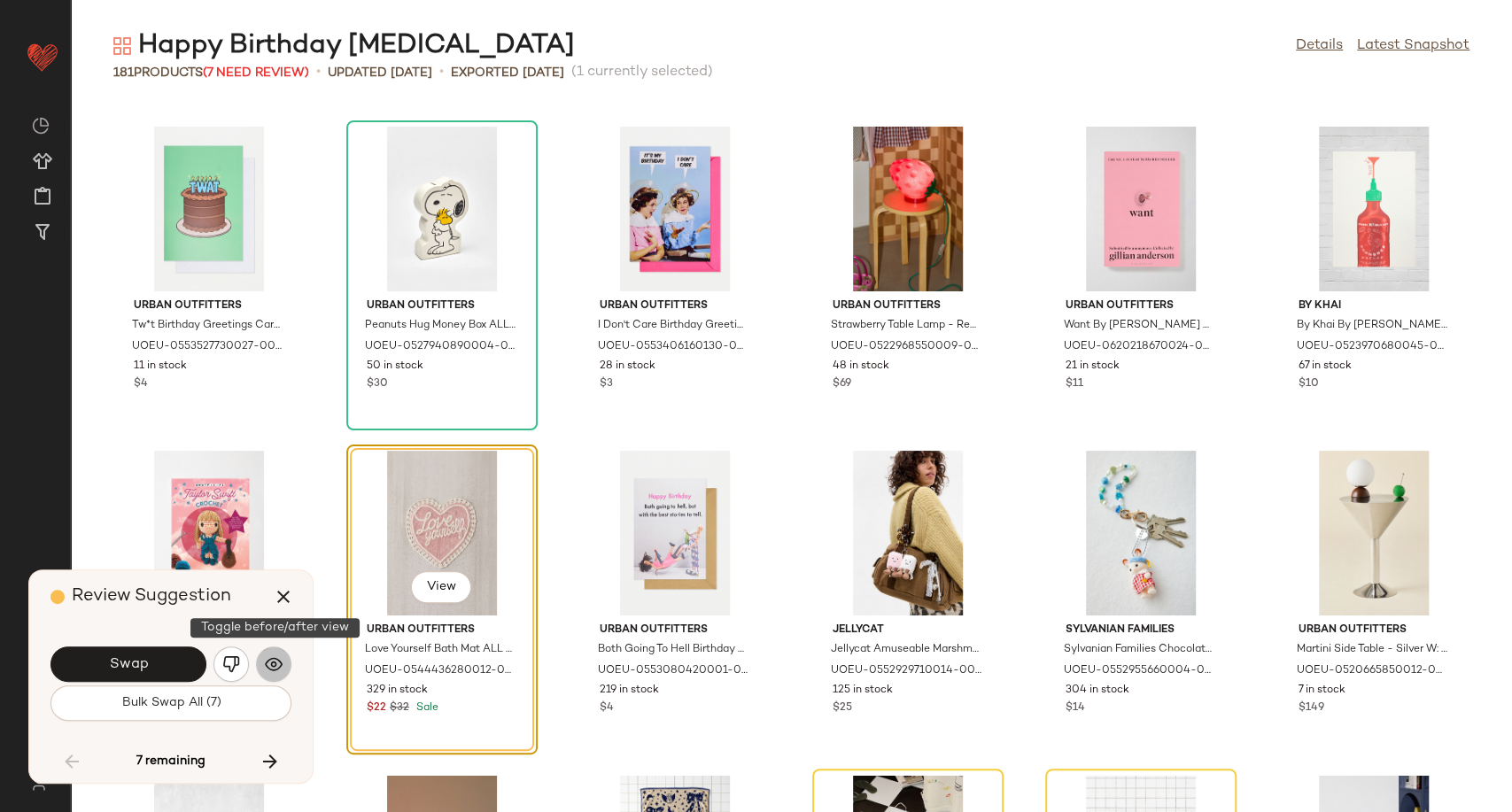
click at [273, 659] on img "button" at bounding box center [273, 664] width 17 height 17
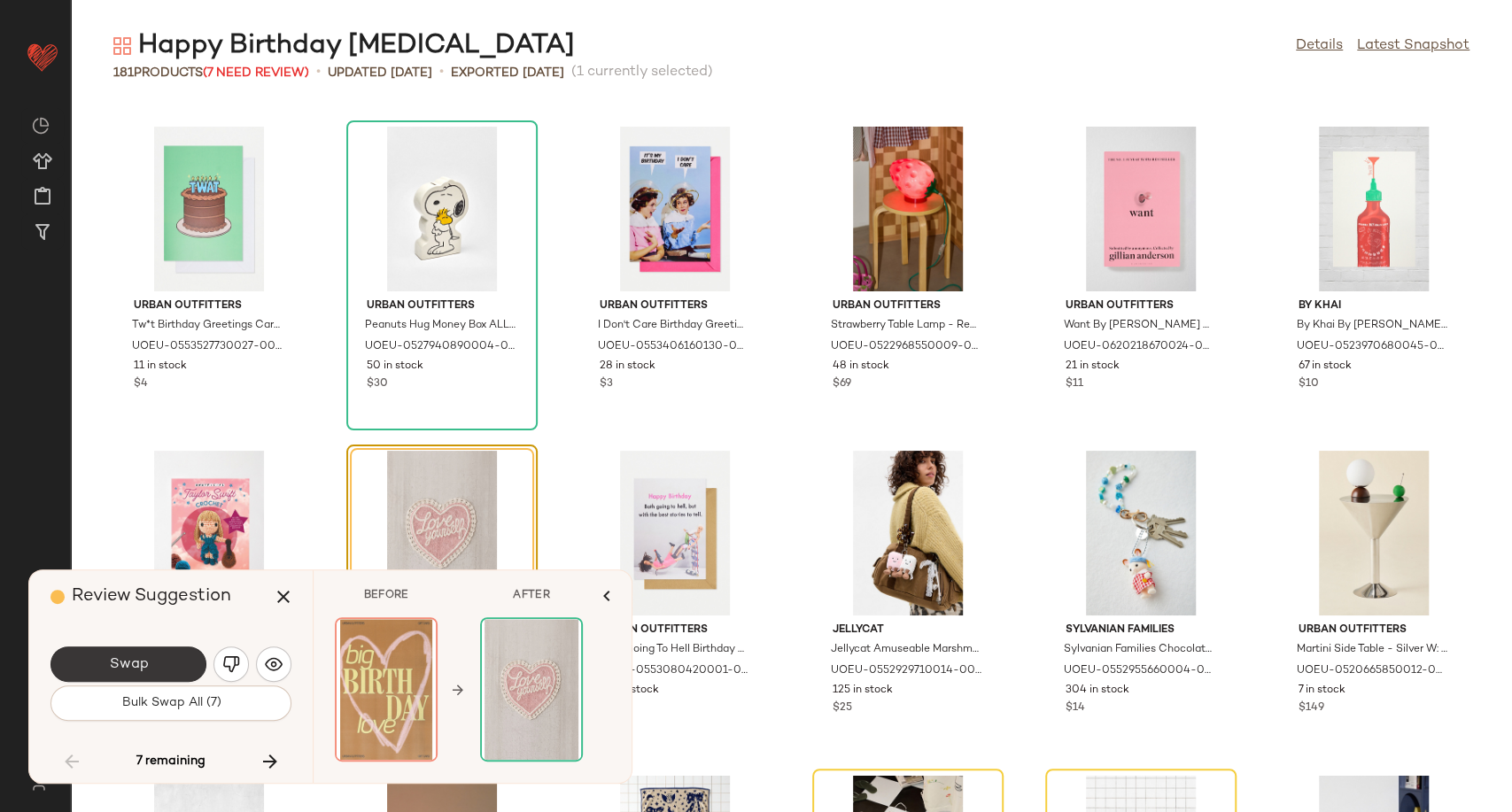
click at [132, 669] on span "Swap" at bounding box center [128, 665] width 40 height 16
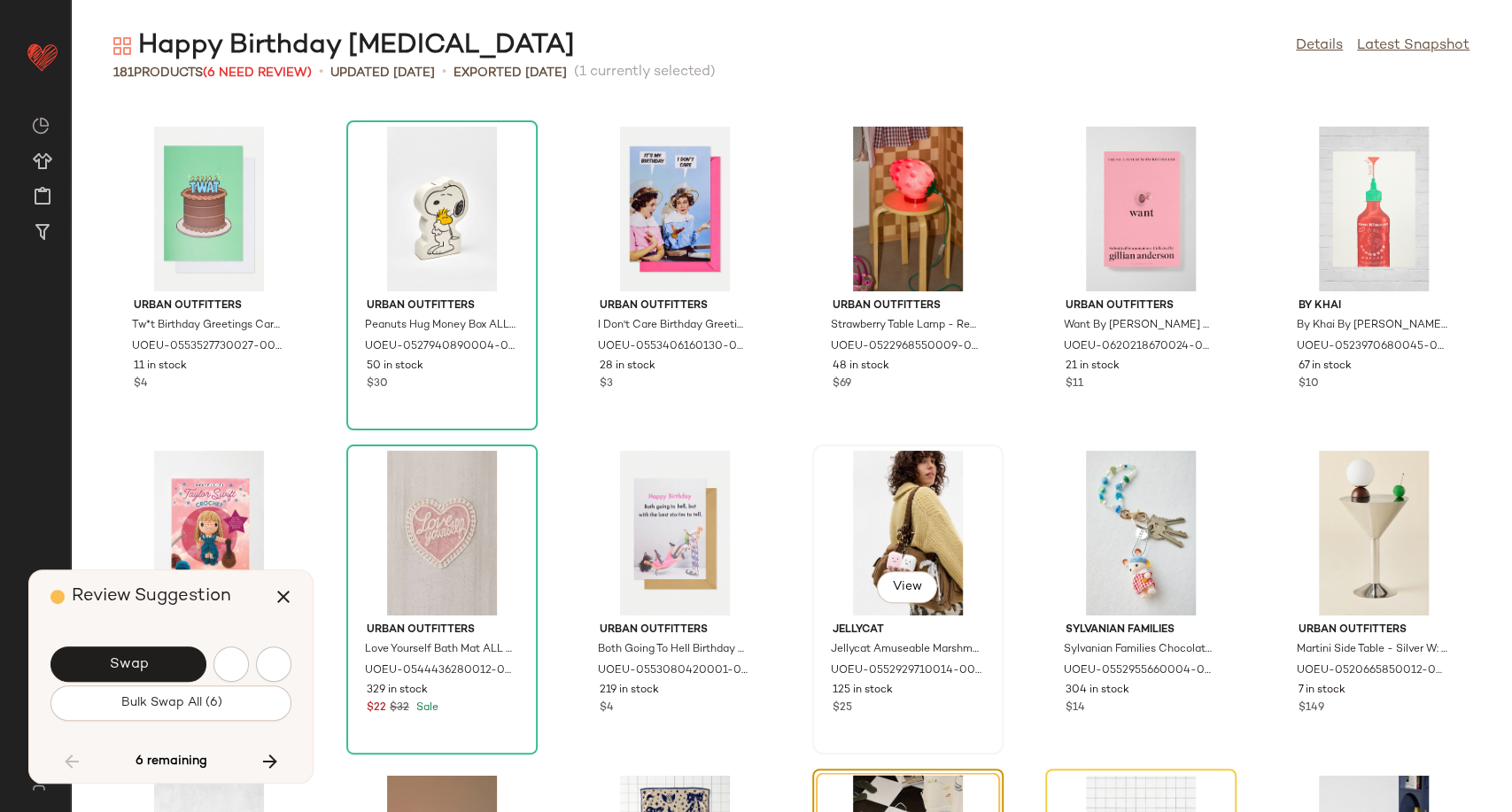
scroll to position [6806, 0]
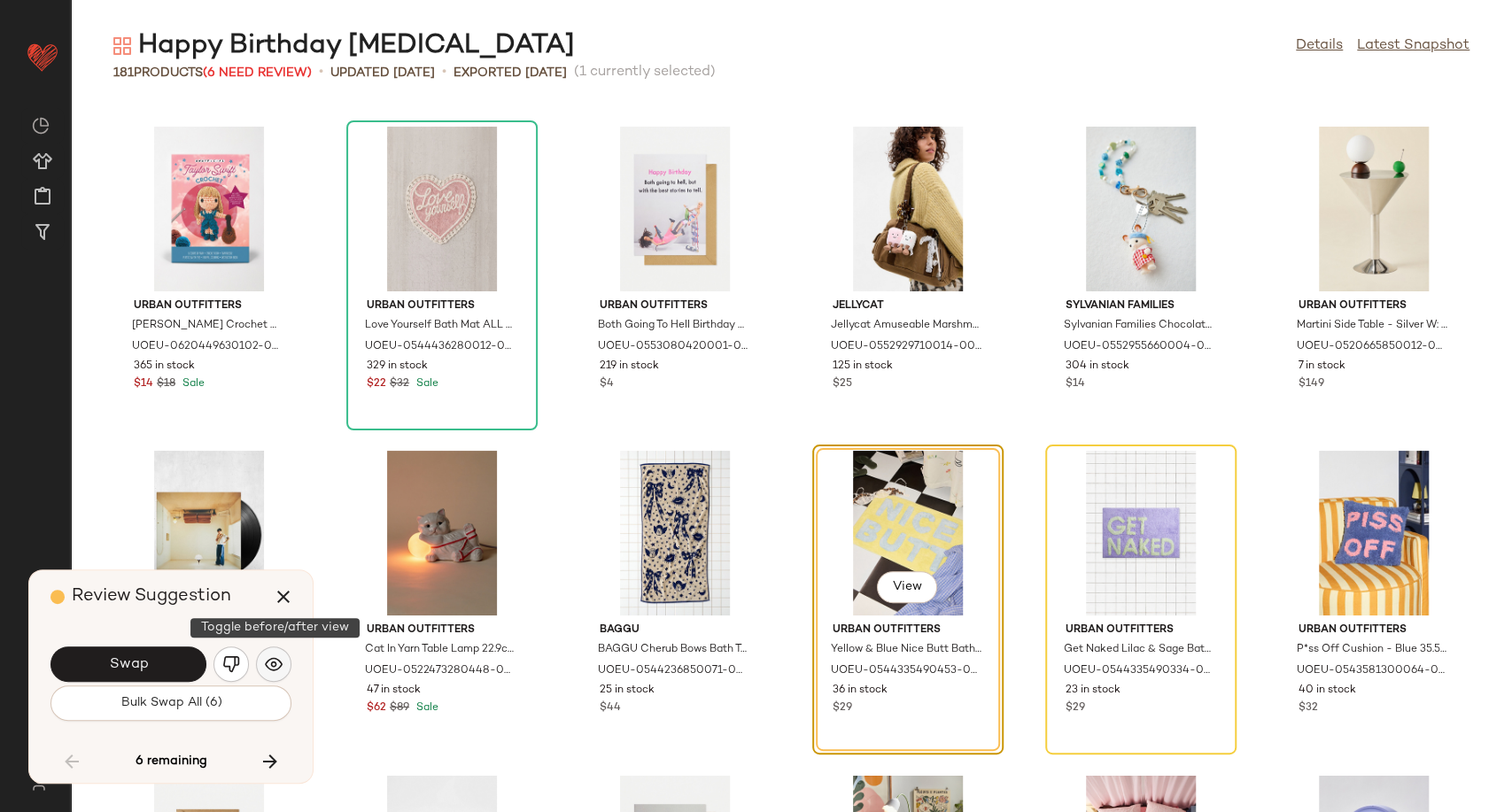
click at [276, 657] on img "button" at bounding box center [273, 664] width 17 height 17
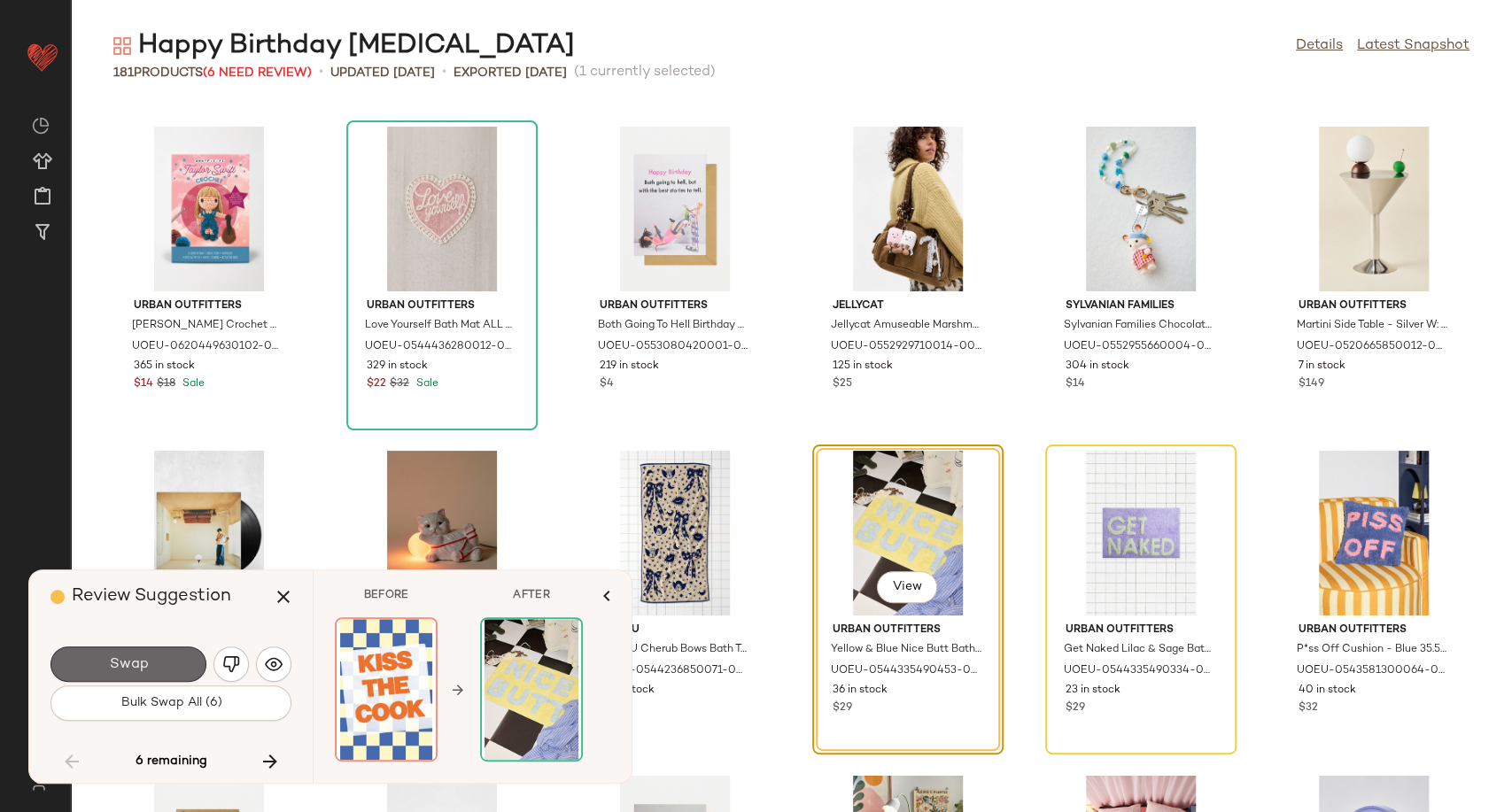
click at [151, 664] on button "Swap" at bounding box center [128, 664] width 155 height 36
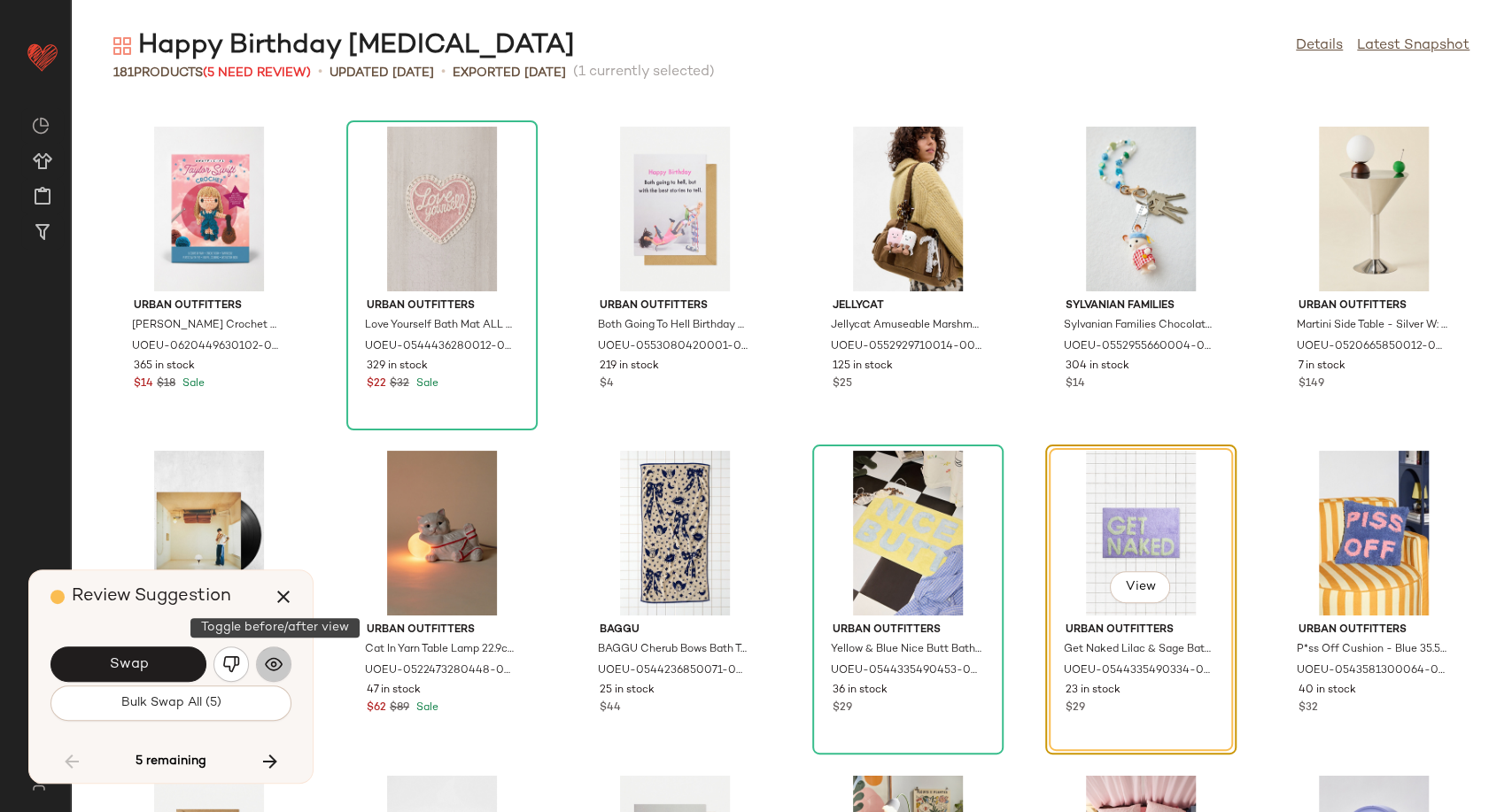
click at [269, 664] on img "button" at bounding box center [273, 664] width 17 height 17
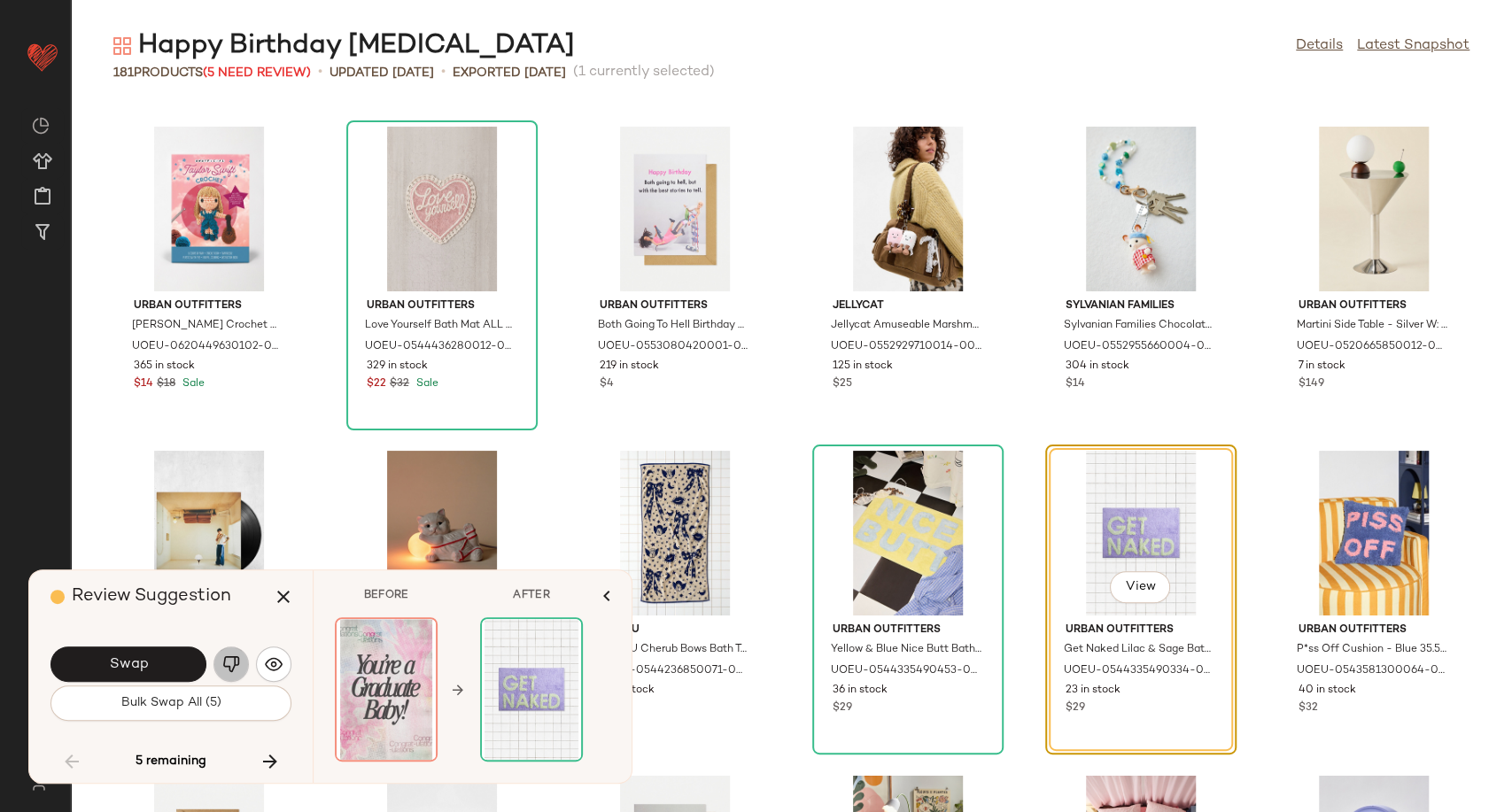
click at [237, 664] on img "button" at bounding box center [231, 664] width 17 height 17
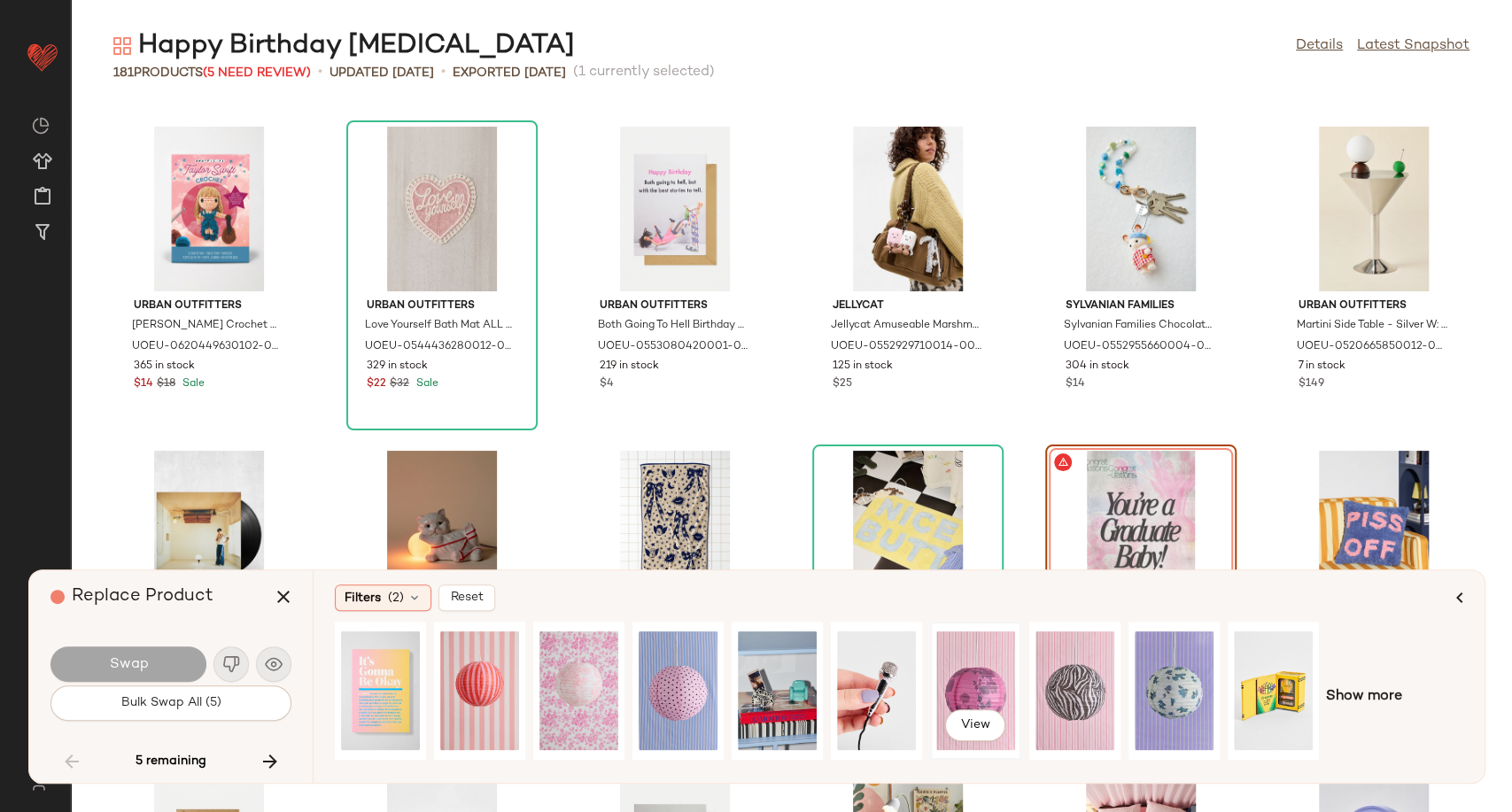
click at [970, 687] on div "View" at bounding box center [976, 691] width 79 height 126
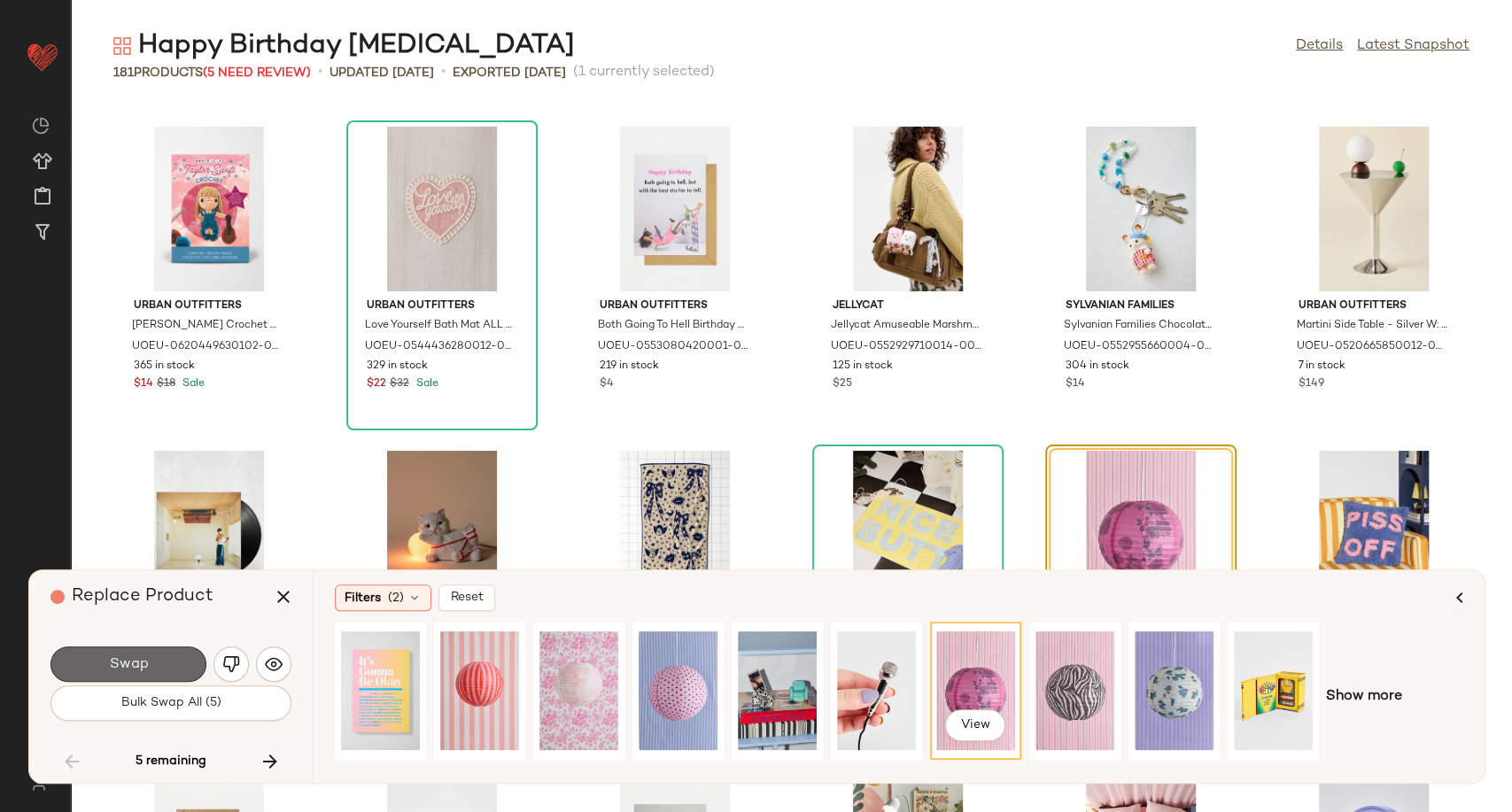
click at [163, 680] on button "Swap" at bounding box center [128, 664] width 155 height 36
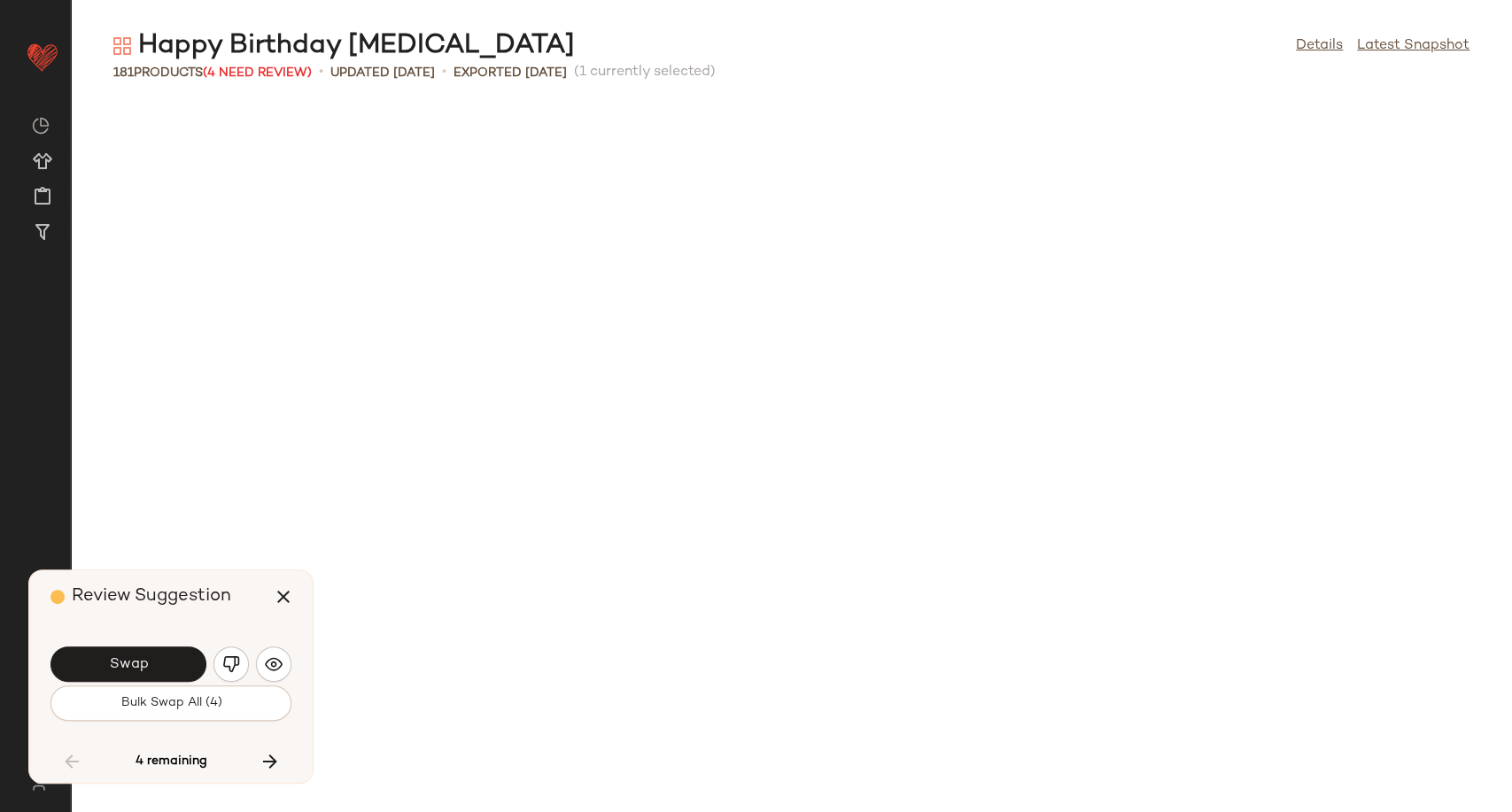
scroll to position [7778, 0]
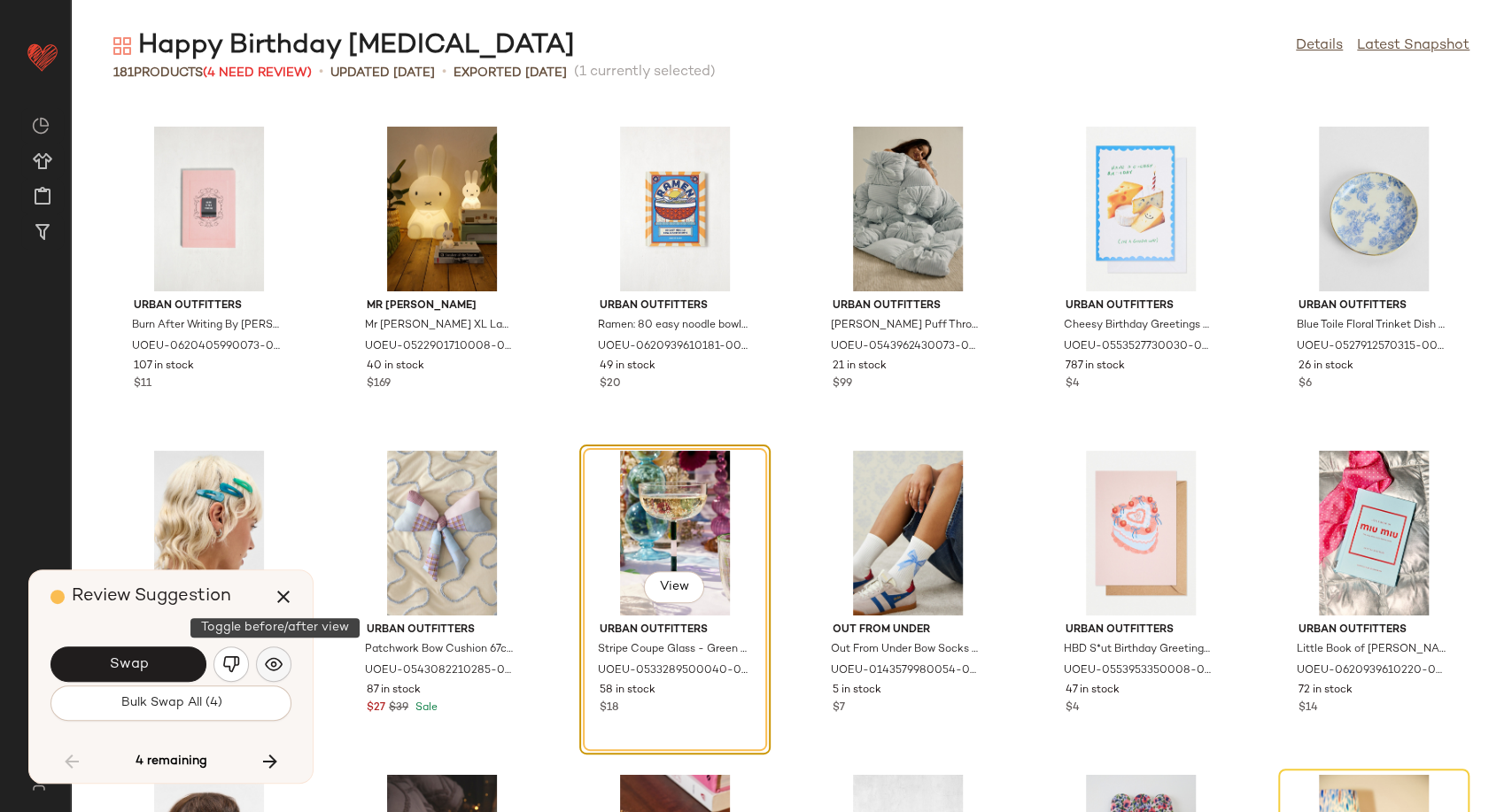
click at [270, 657] on img "button" at bounding box center [273, 664] width 17 height 17
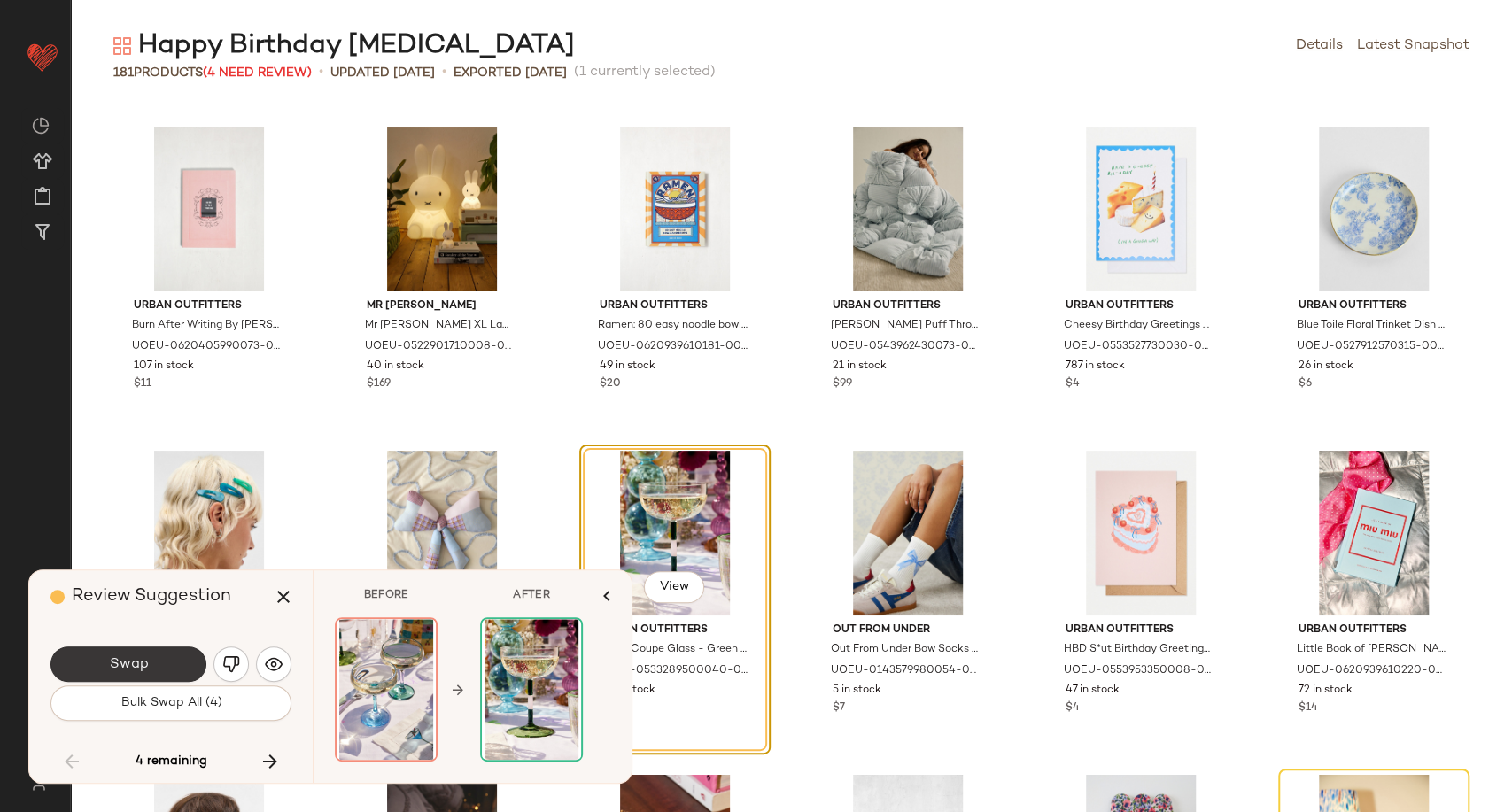
click at [136, 659] on span "Swap" at bounding box center [128, 665] width 40 height 16
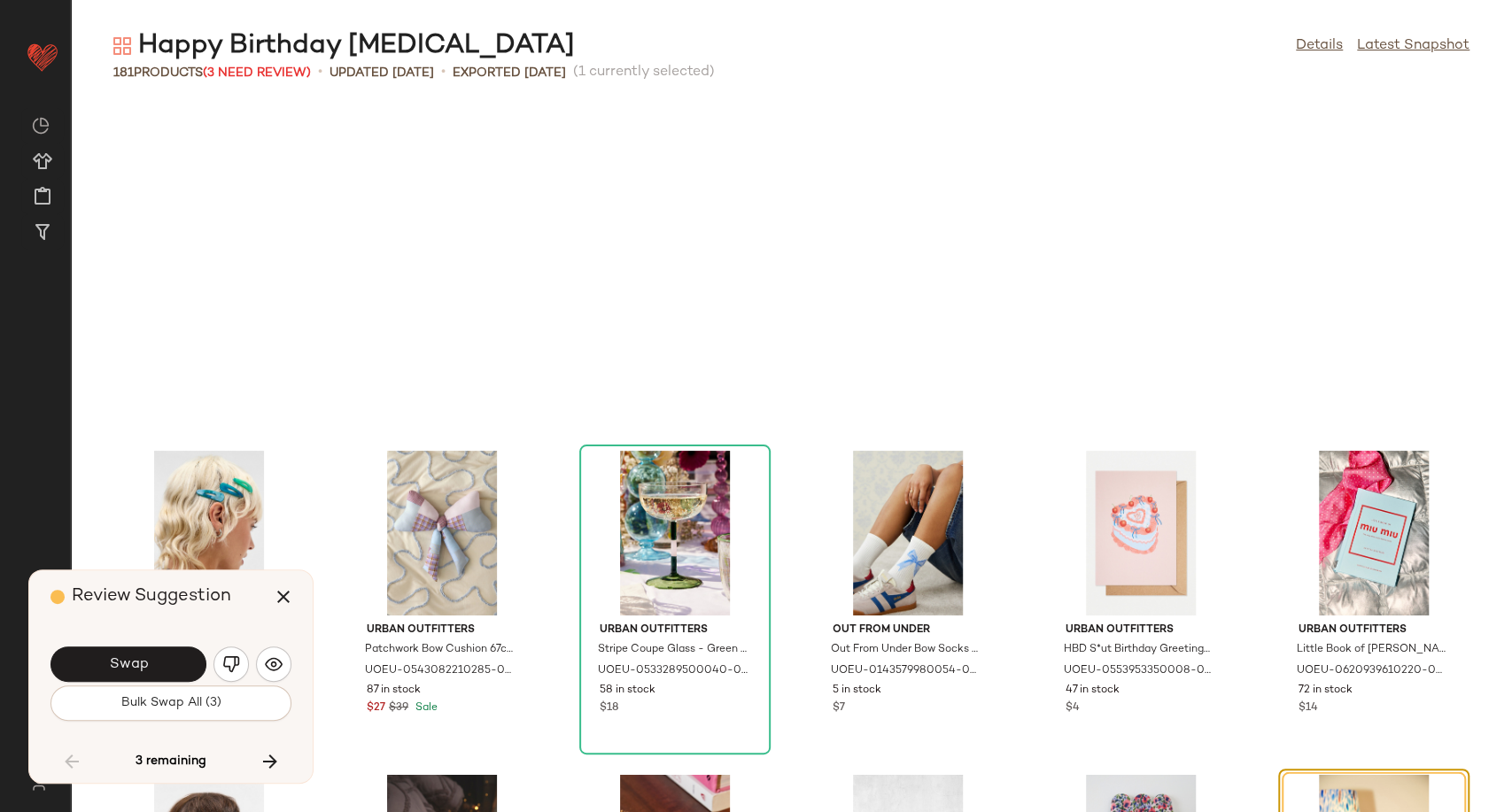
scroll to position [8102, 0]
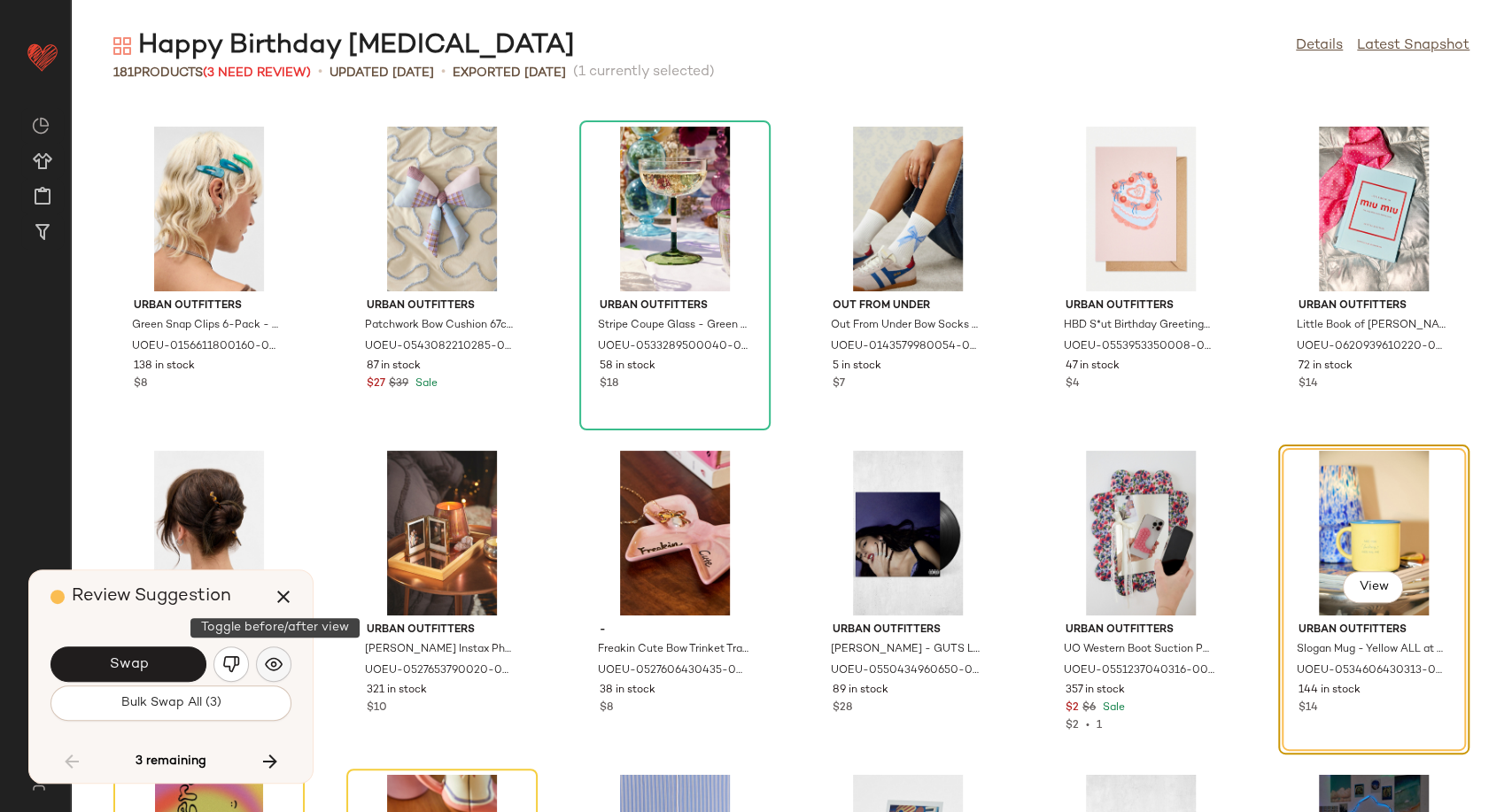
click at [275, 660] on img "button" at bounding box center [273, 664] width 17 height 17
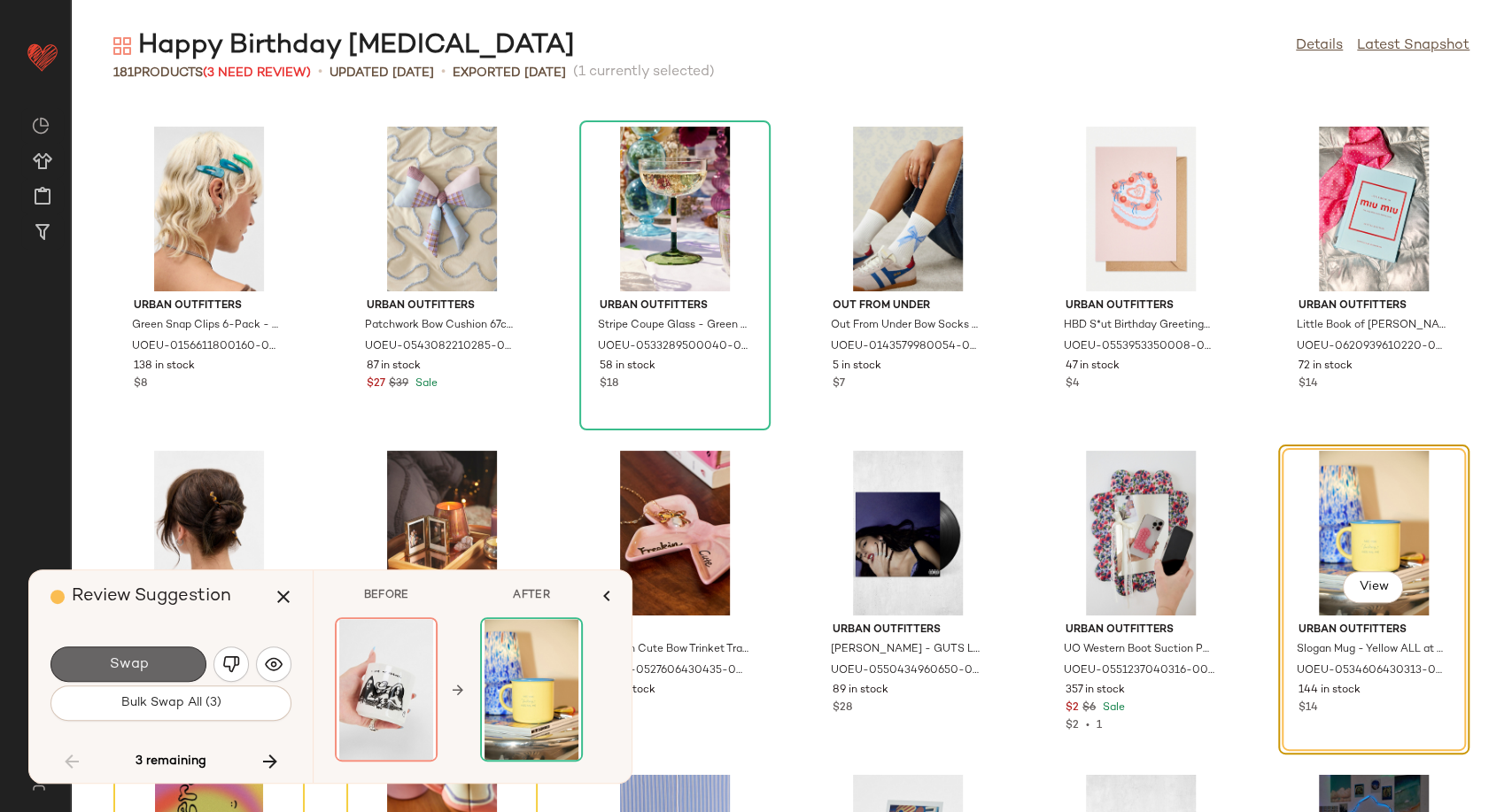
click at [141, 664] on span "Swap" at bounding box center [128, 665] width 40 height 16
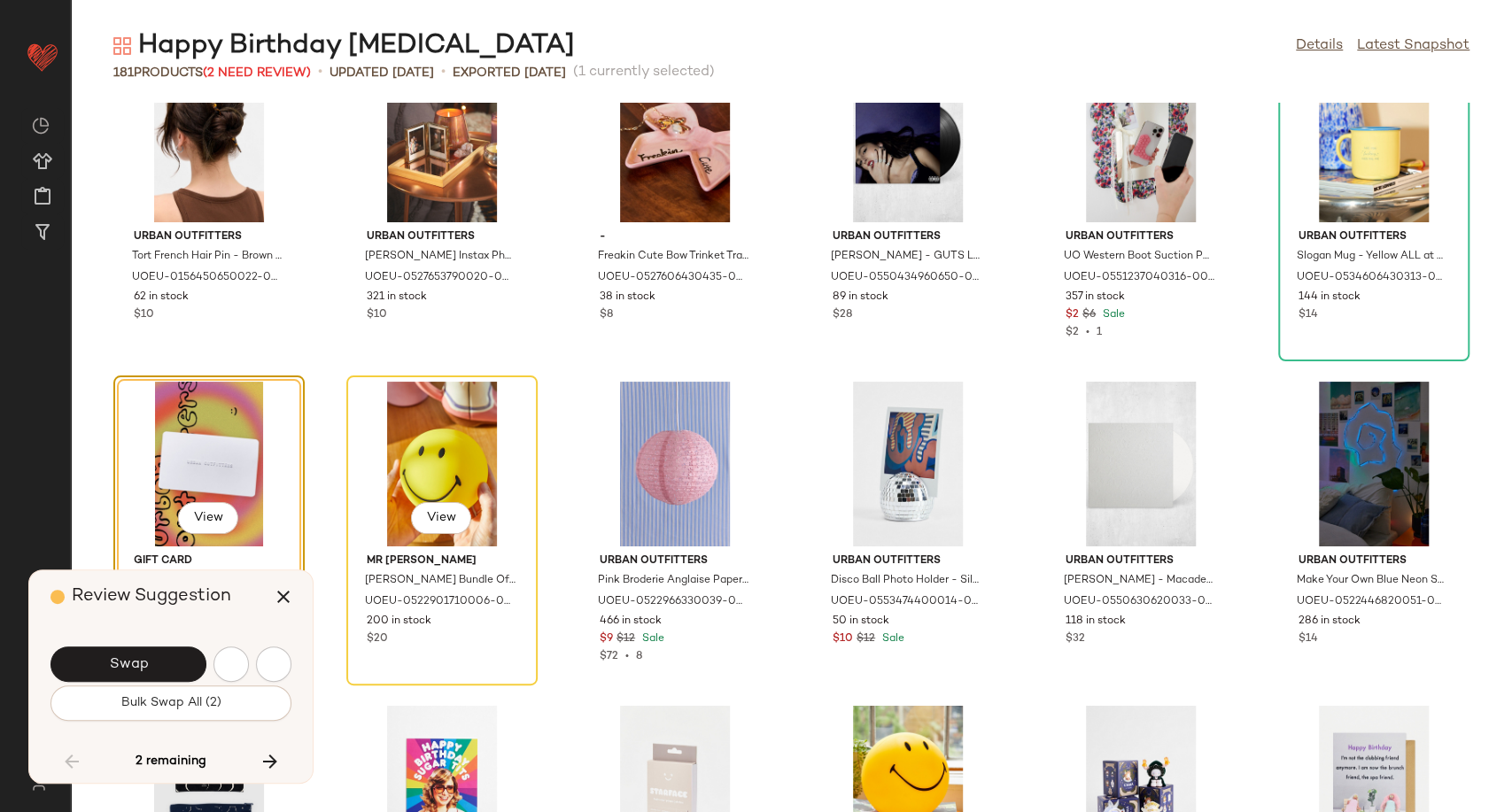
scroll to position [8426, 0]
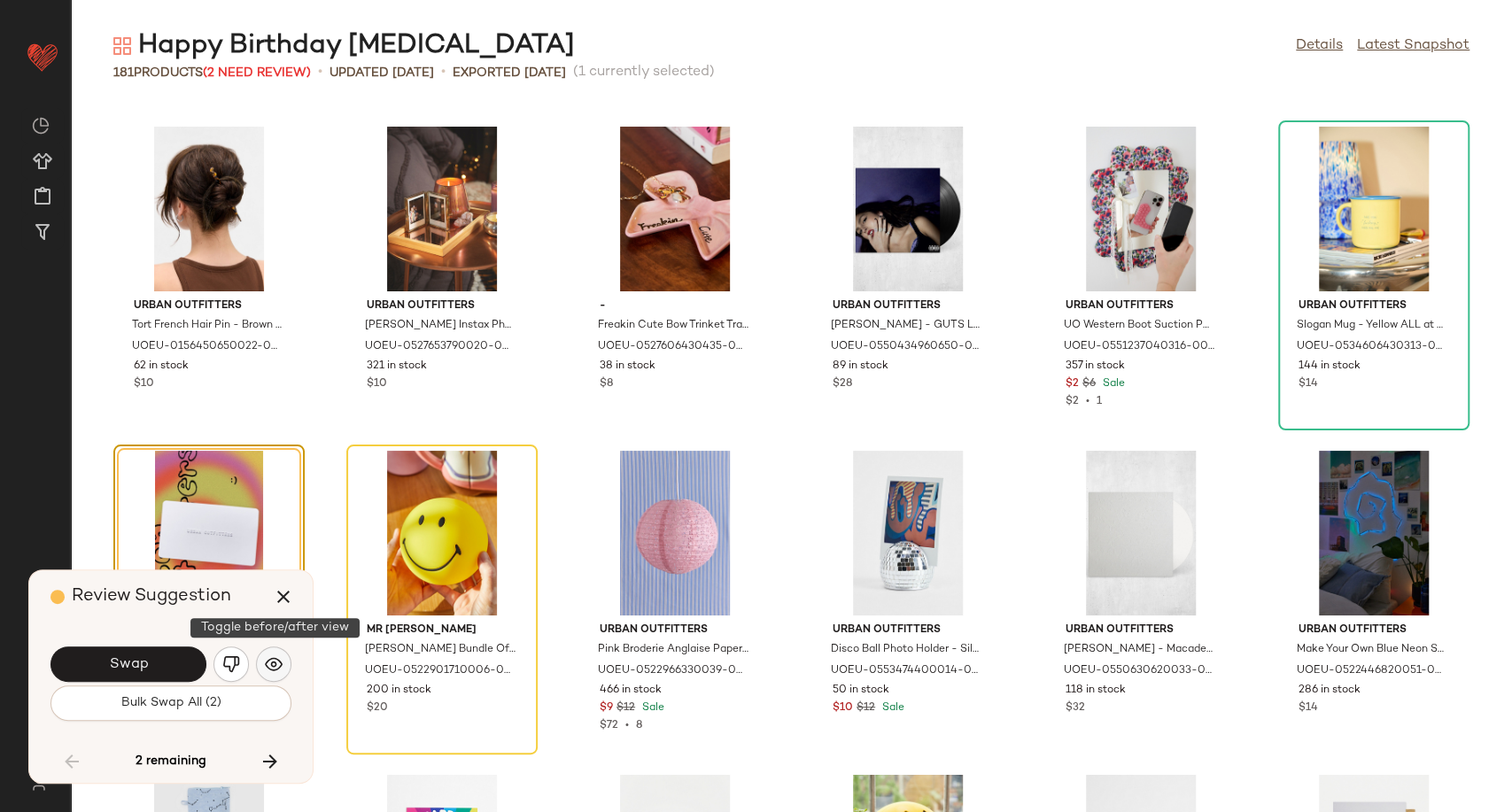
click at [284, 658] on button "button" at bounding box center [273, 664] width 36 height 36
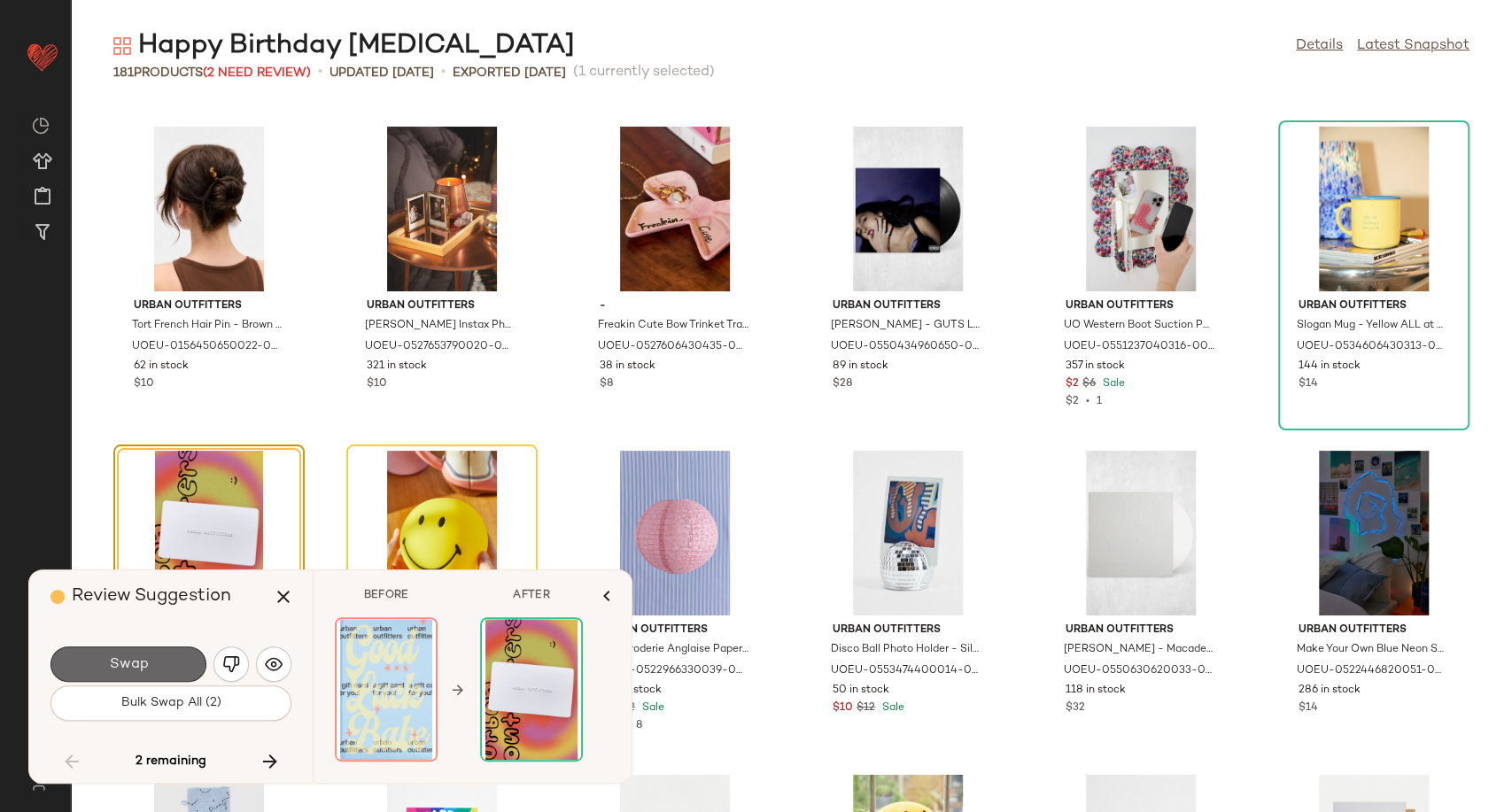
click at [151, 666] on button "Swap" at bounding box center [128, 664] width 155 height 36
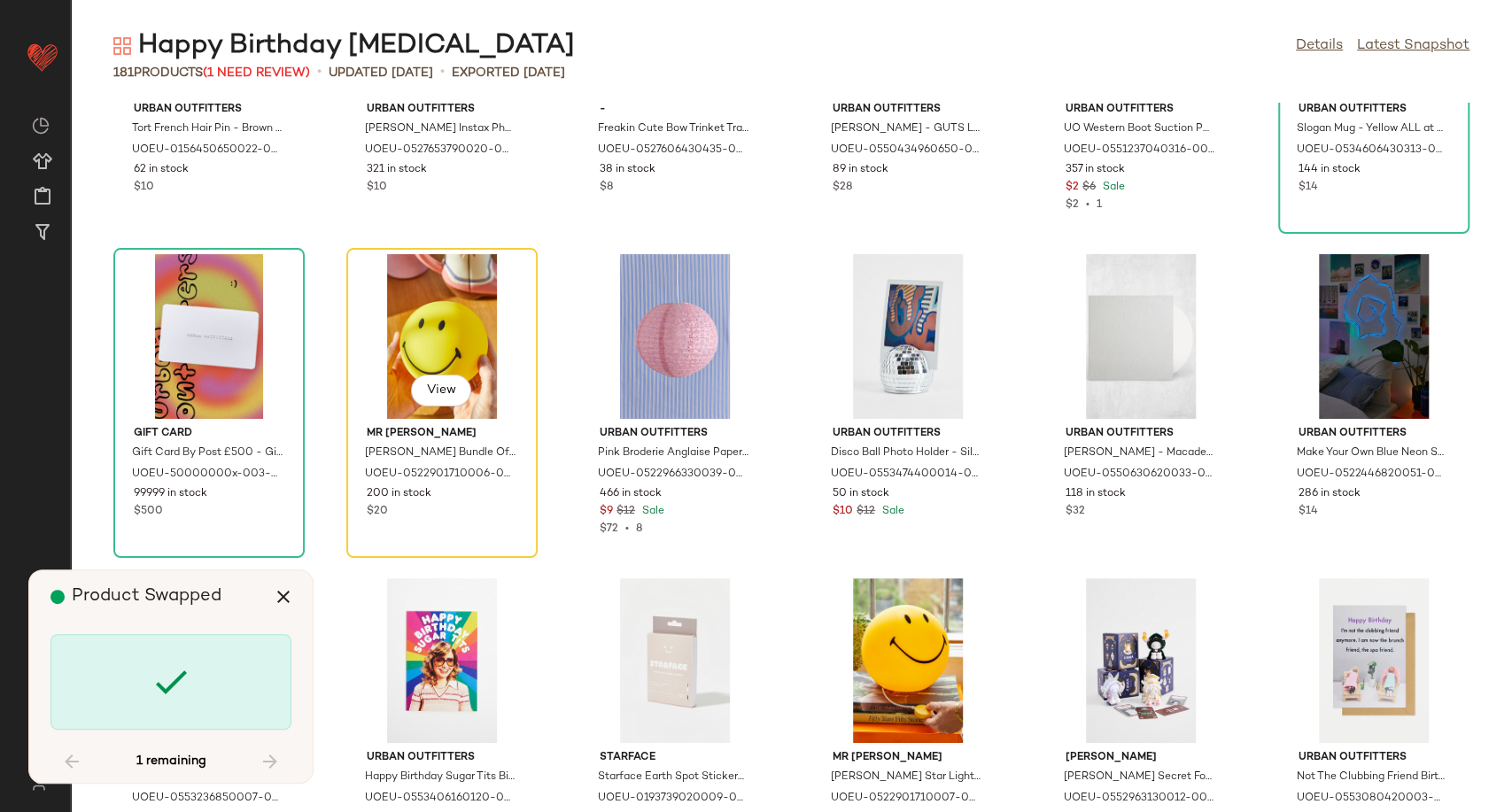
scroll to position [8426, 0]
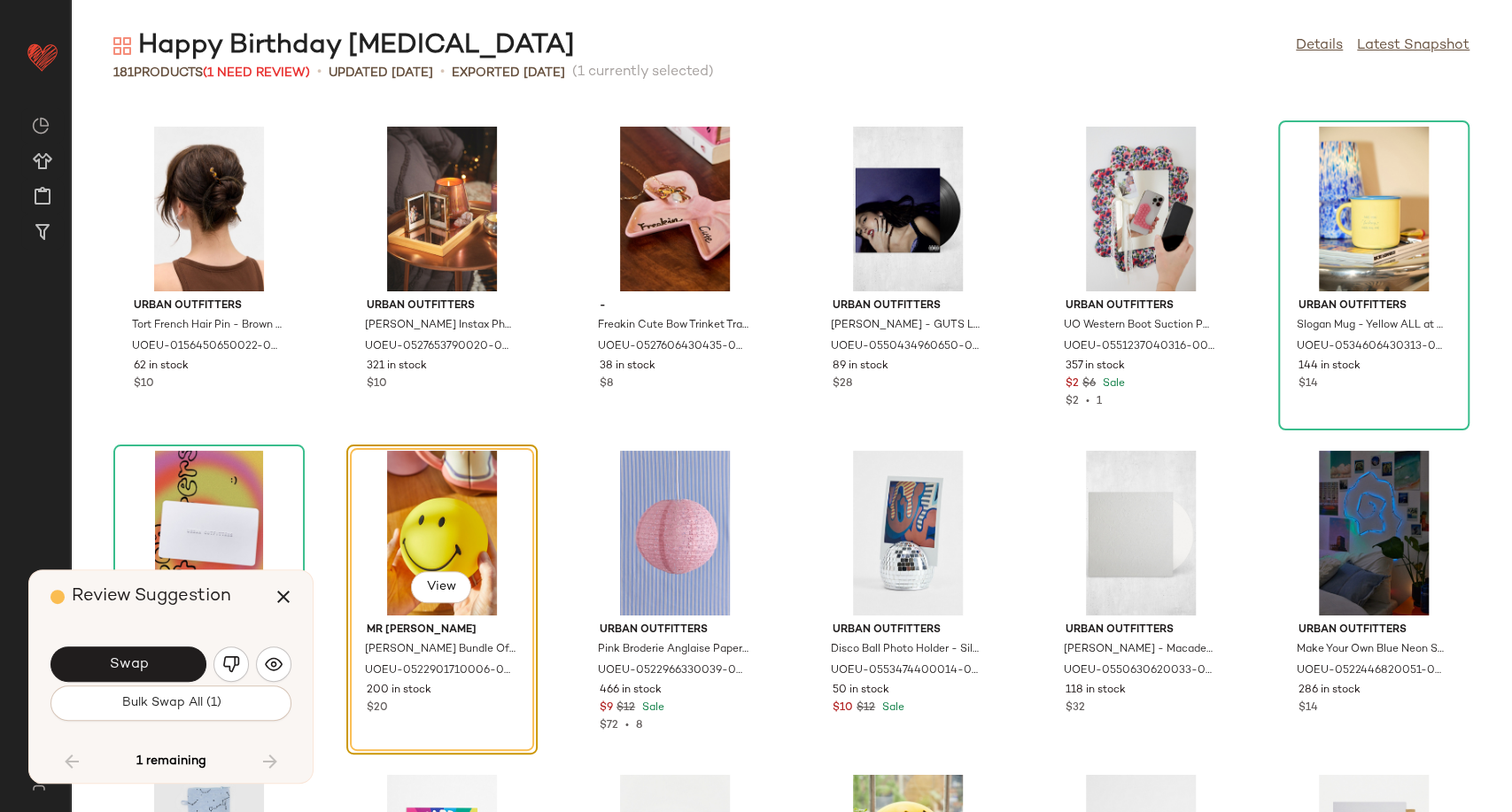
click at [257, 676] on div "Swap" at bounding box center [170, 664] width 241 height 42
click at [269, 671] on img "button" at bounding box center [273, 664] width 17 height 17
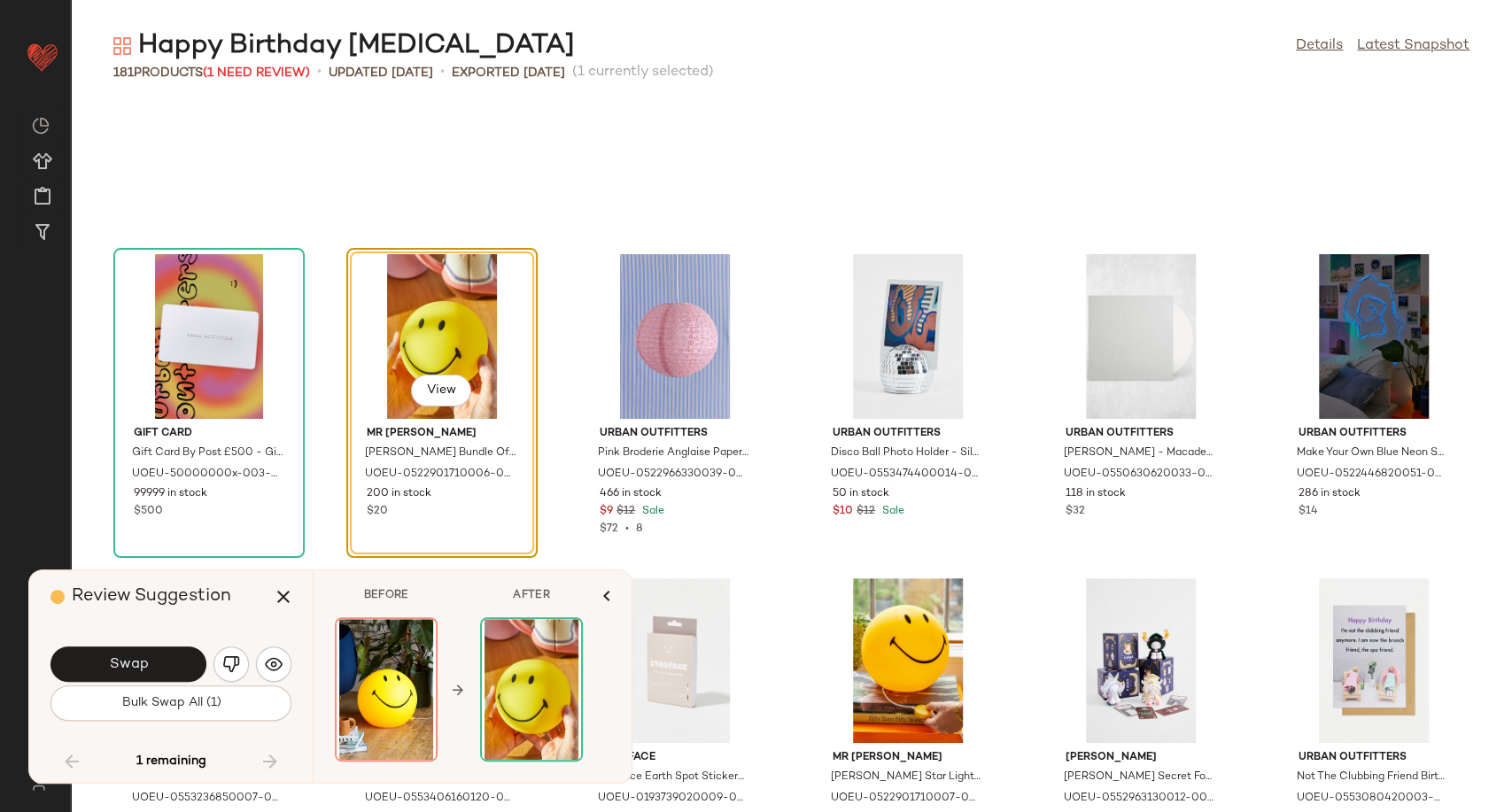
scroll to position [8524, 0]
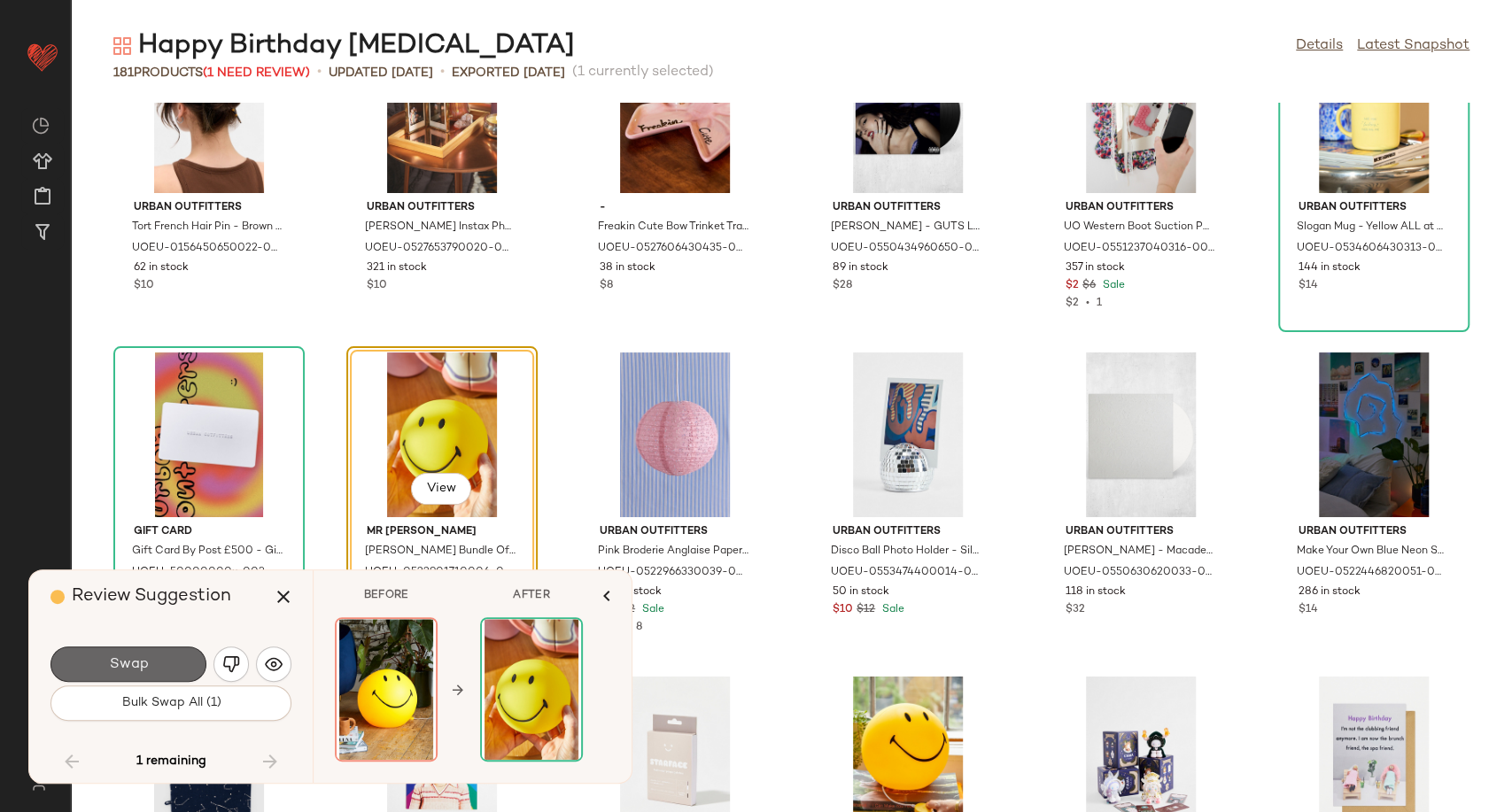
click at [166, 665] on button "Swap" at bounding box center [128, 664] width 155 height 36
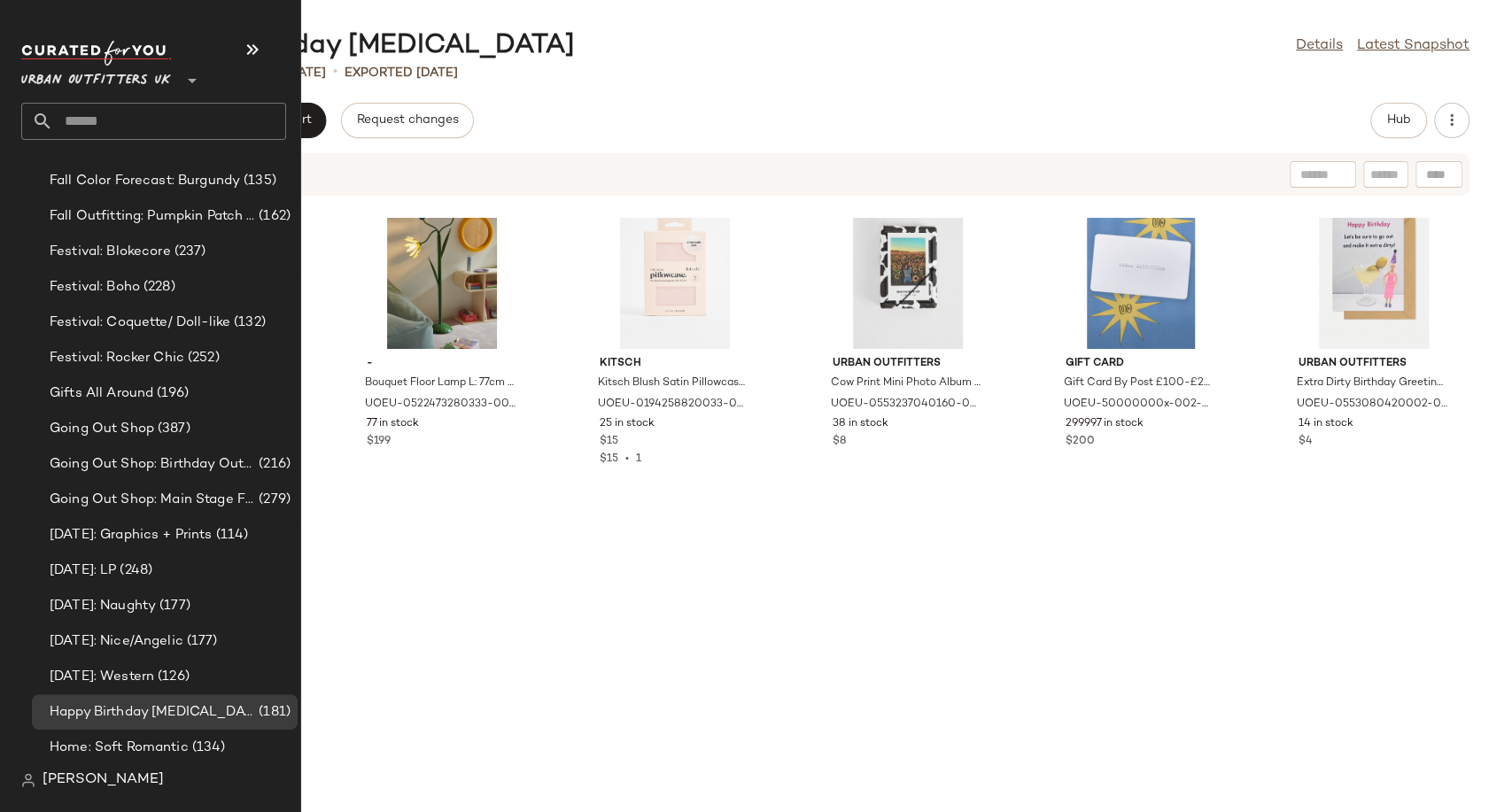
scroll to position [4328, 0]
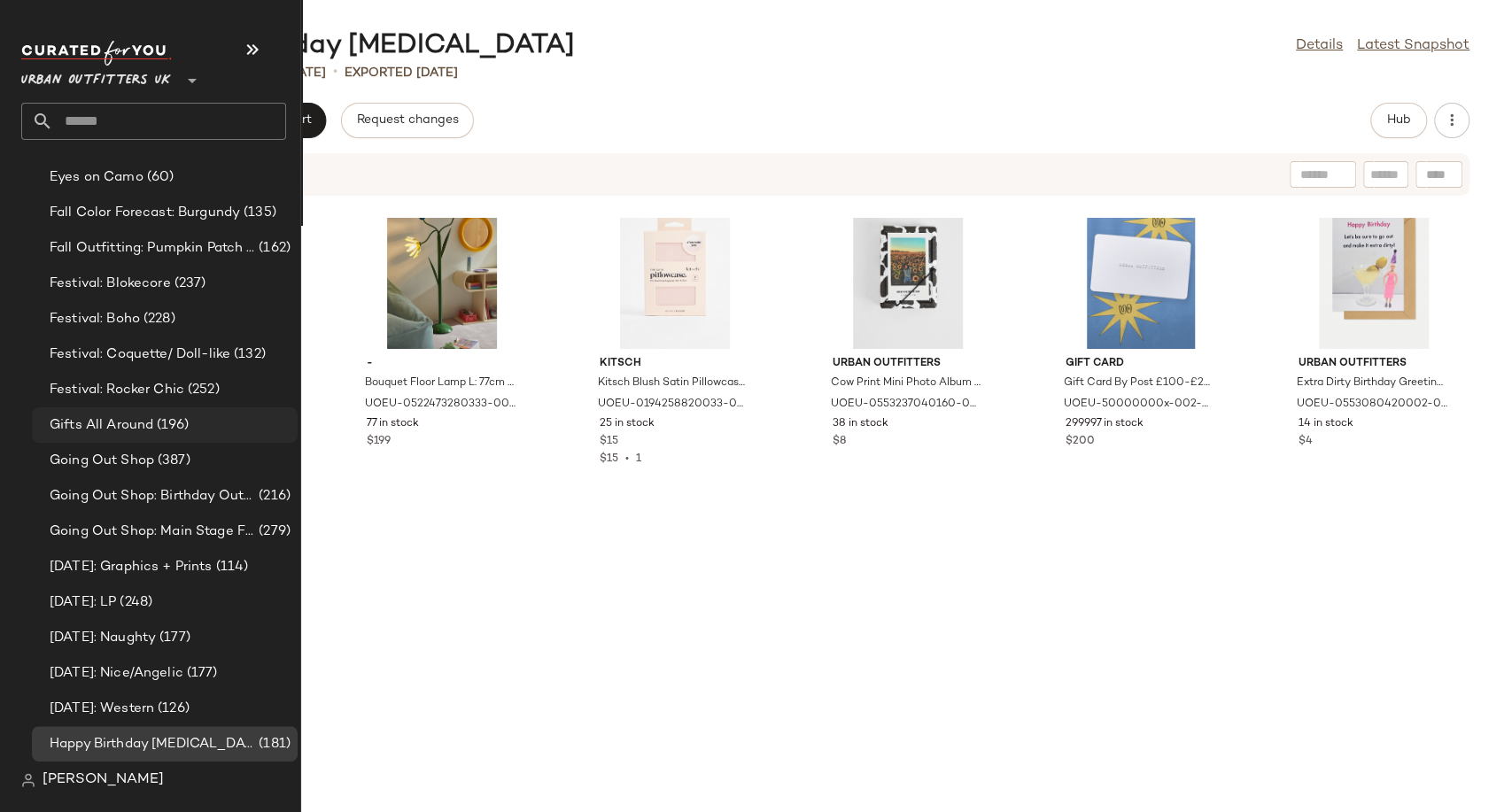
click at [140, 420] on span "Gifts All Around" at bounding box center [101, 425] width 103 height 20
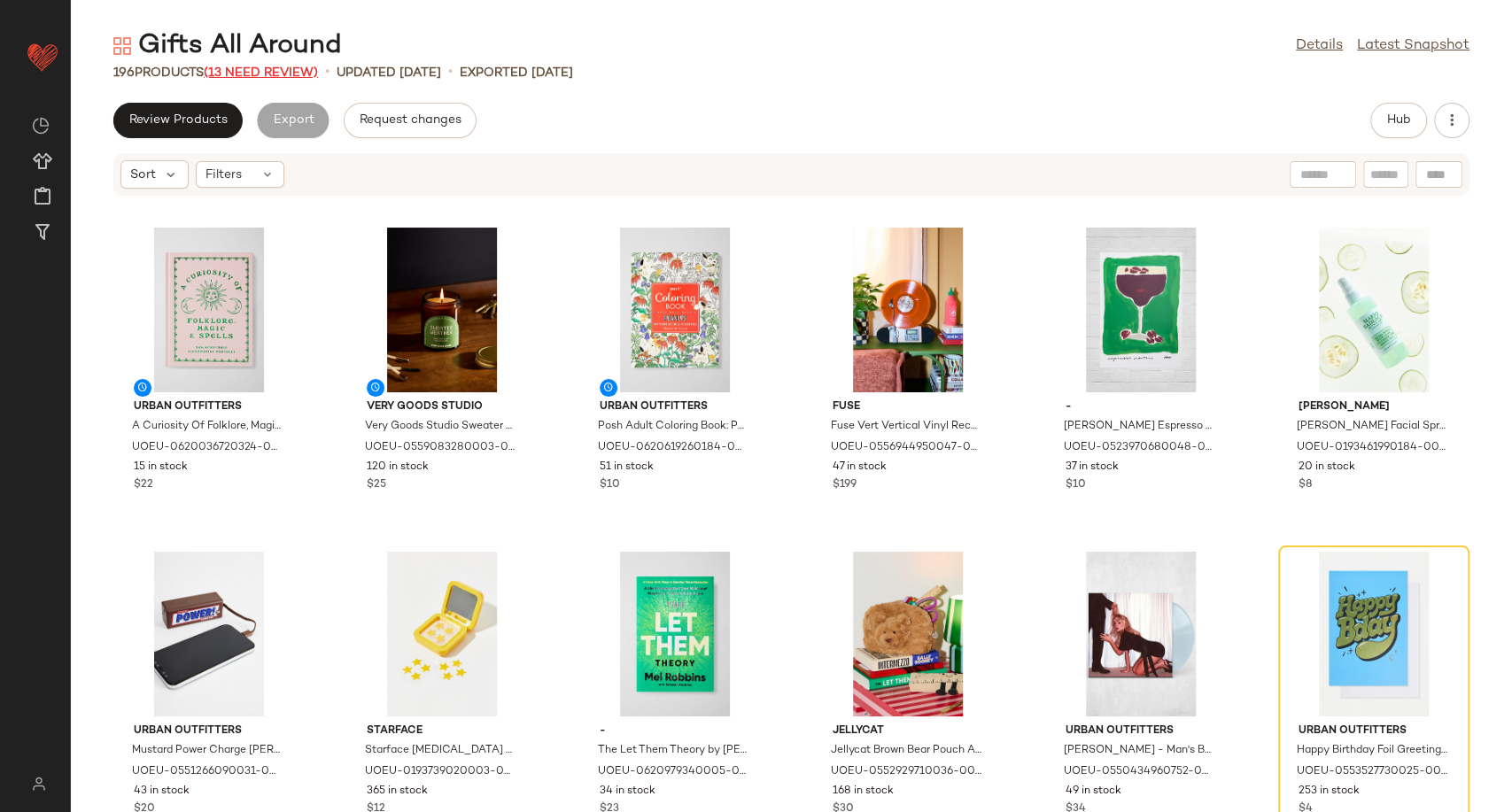
click at [271, 67] on span "(13 Need Review)" at bounding box center [261, 73] width 114 height 14
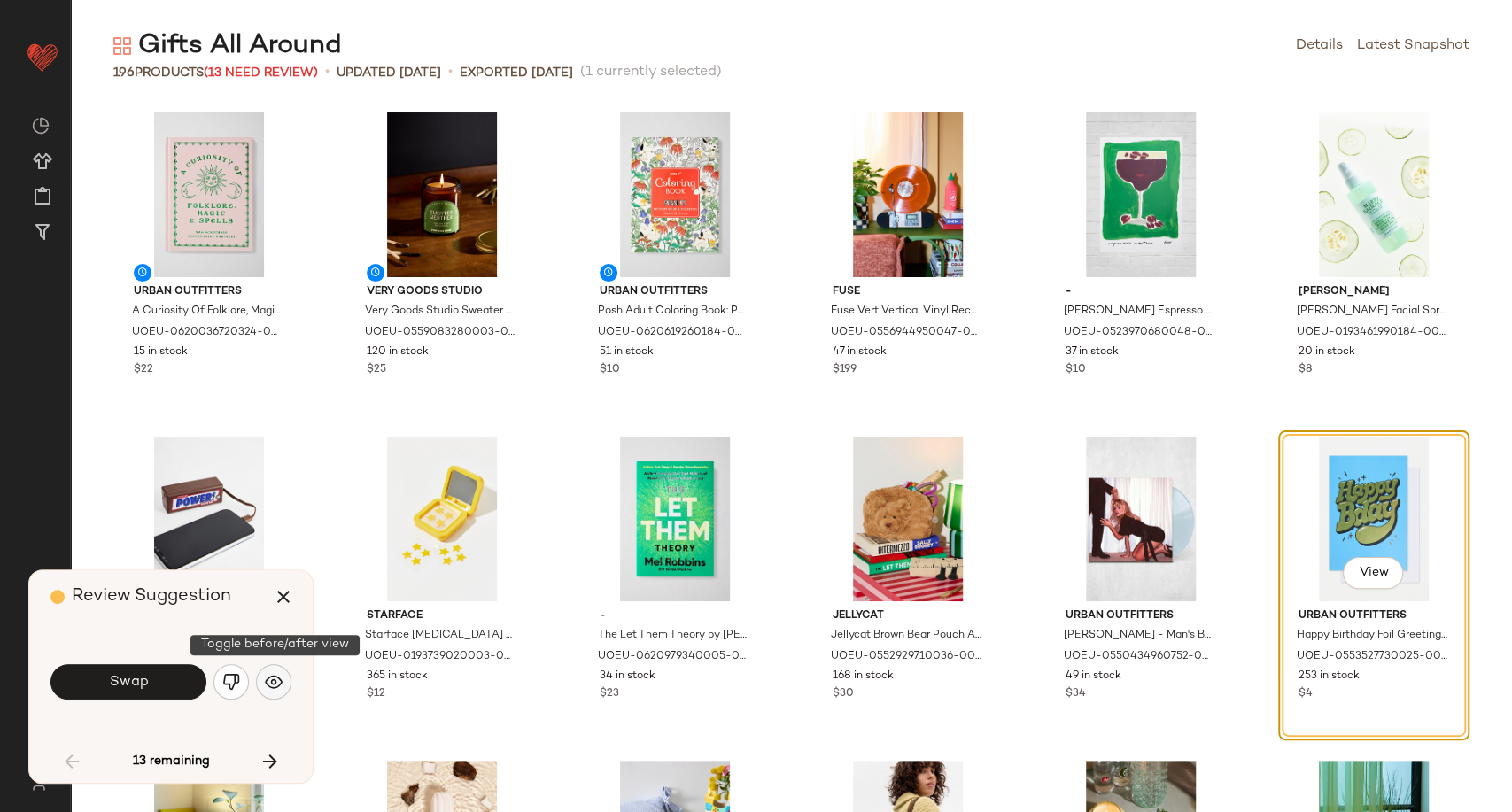
click at [273, 683] on img "button" at bounding box center [273, 681] width 17 height 17
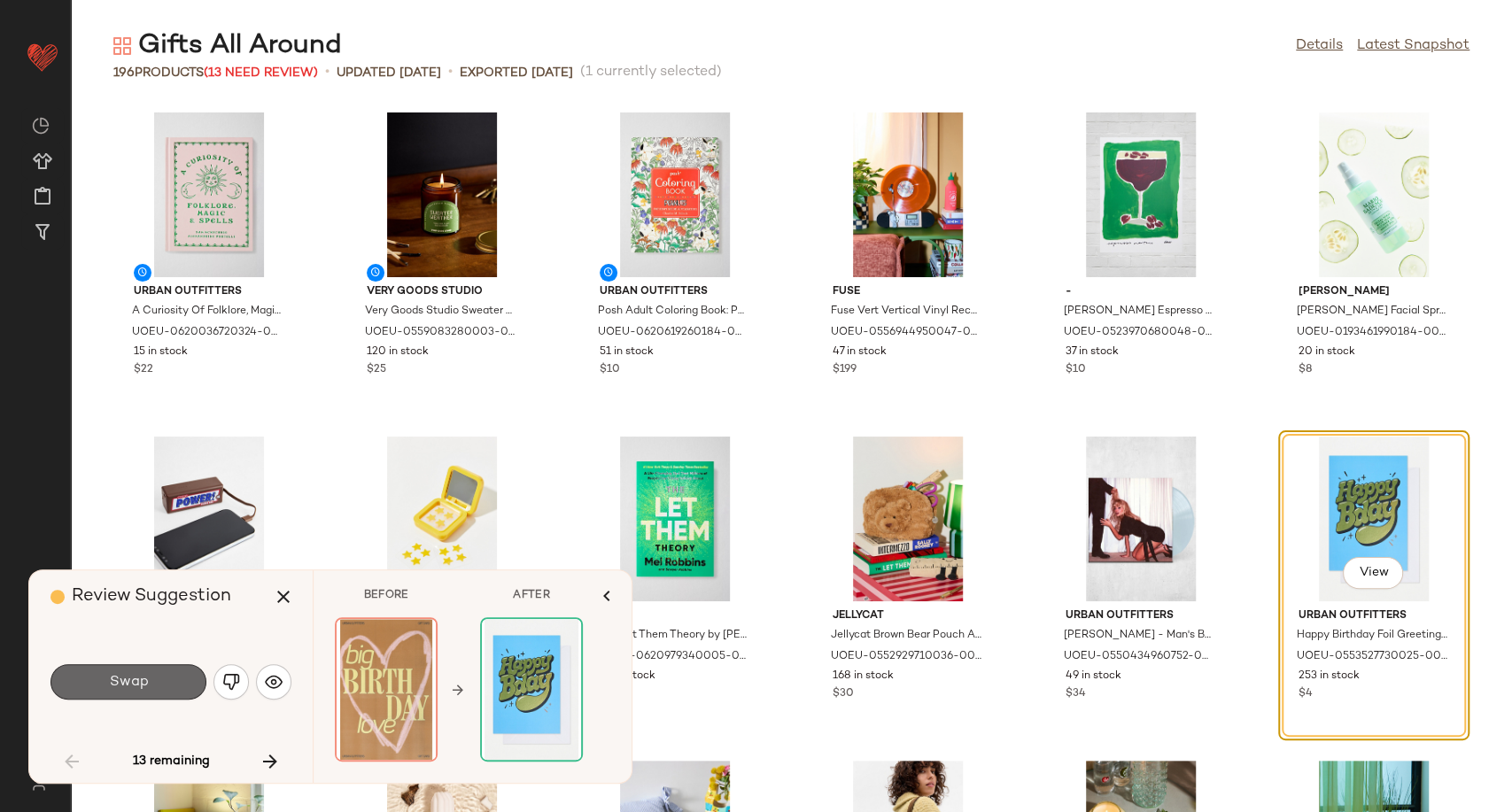
click at [139, 682] on span "Swap" at bounding box center [128, 682] width 40 height 16
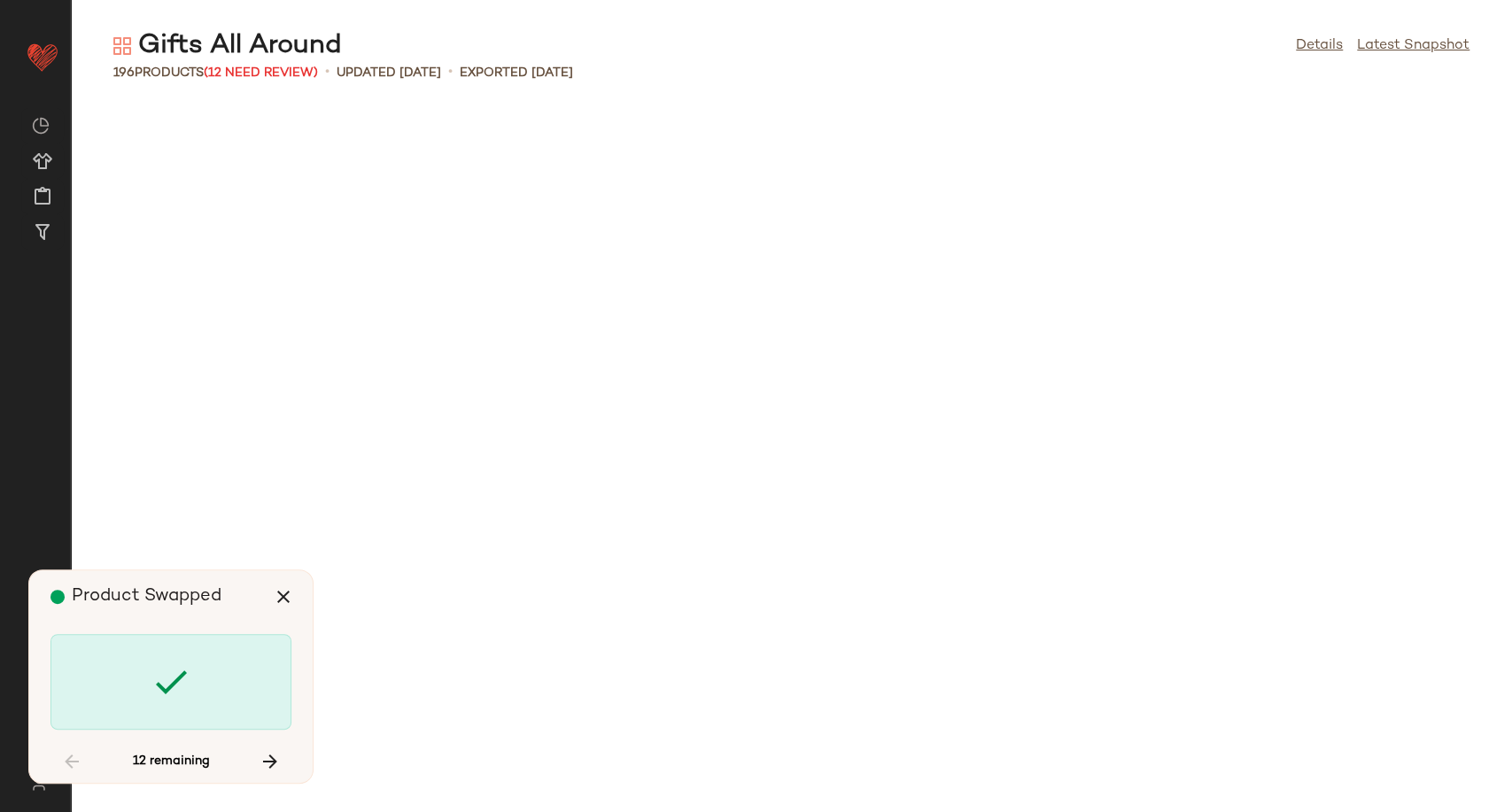
scroll to position [1620, 0]
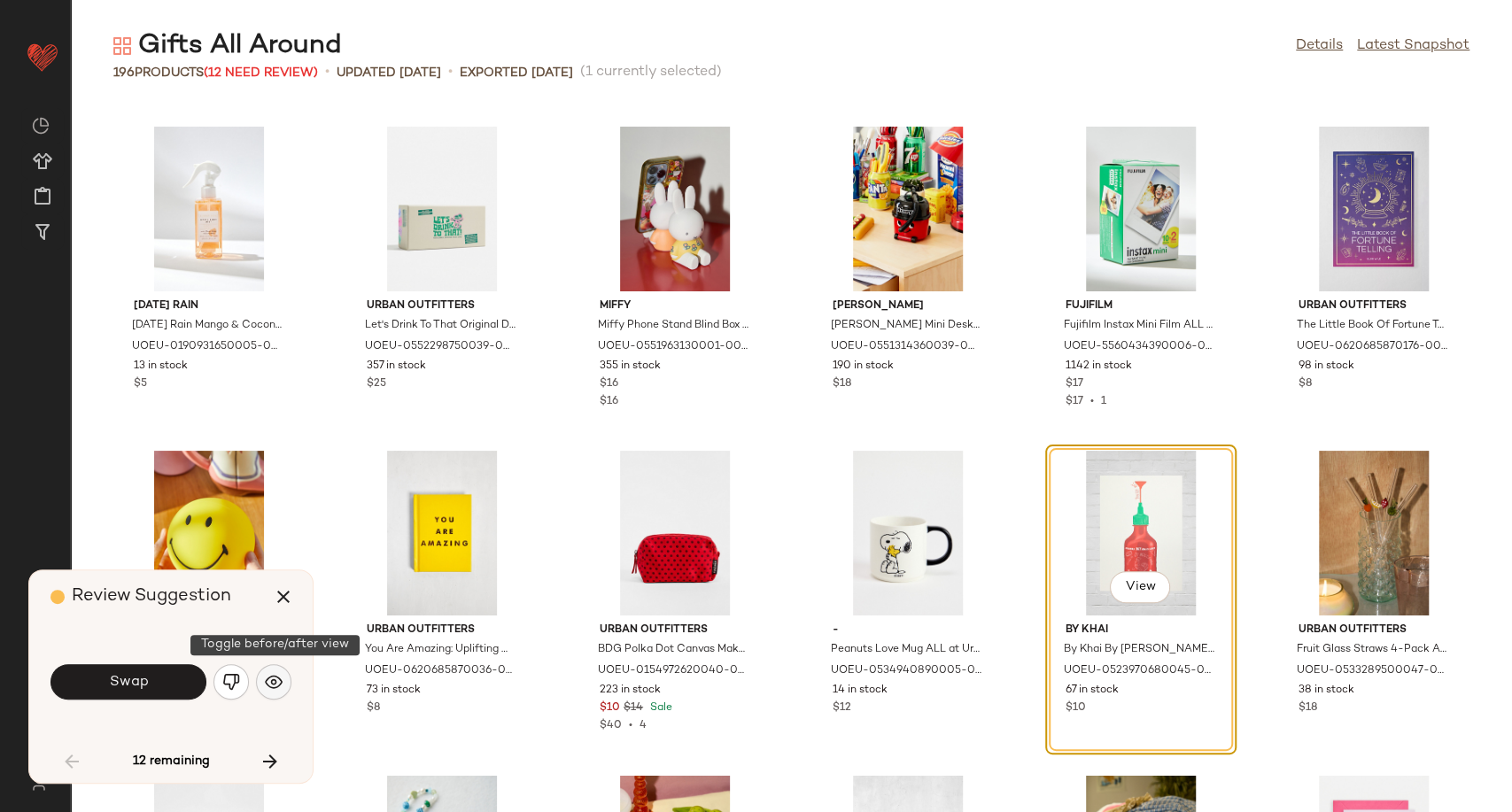
click at [276, 683] on img "button" at bounding box center [273, 681] width 17 height 17
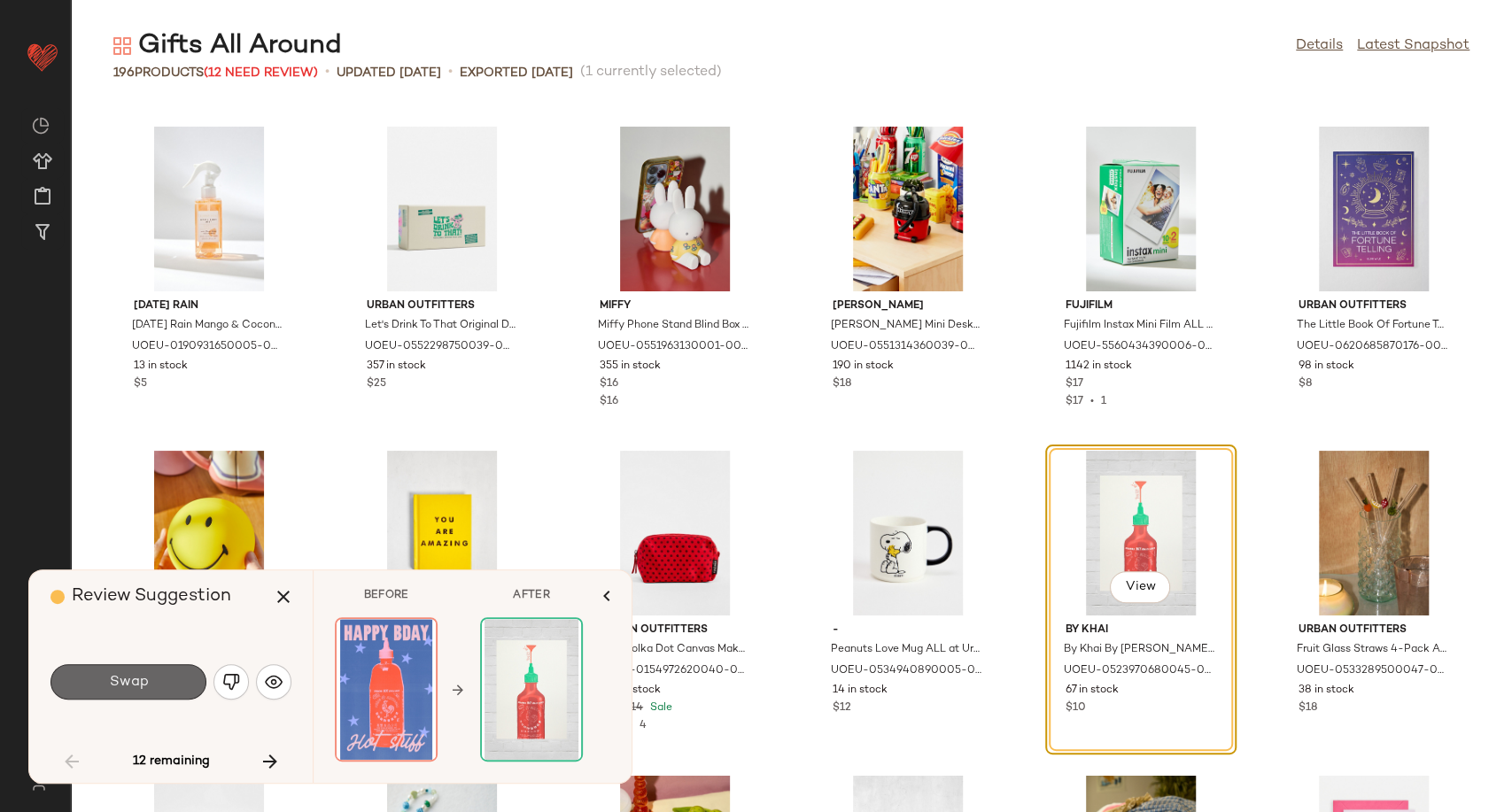
click at [150, 678] on button "Swap" at bounding box center [128, 681] width 155 height 36
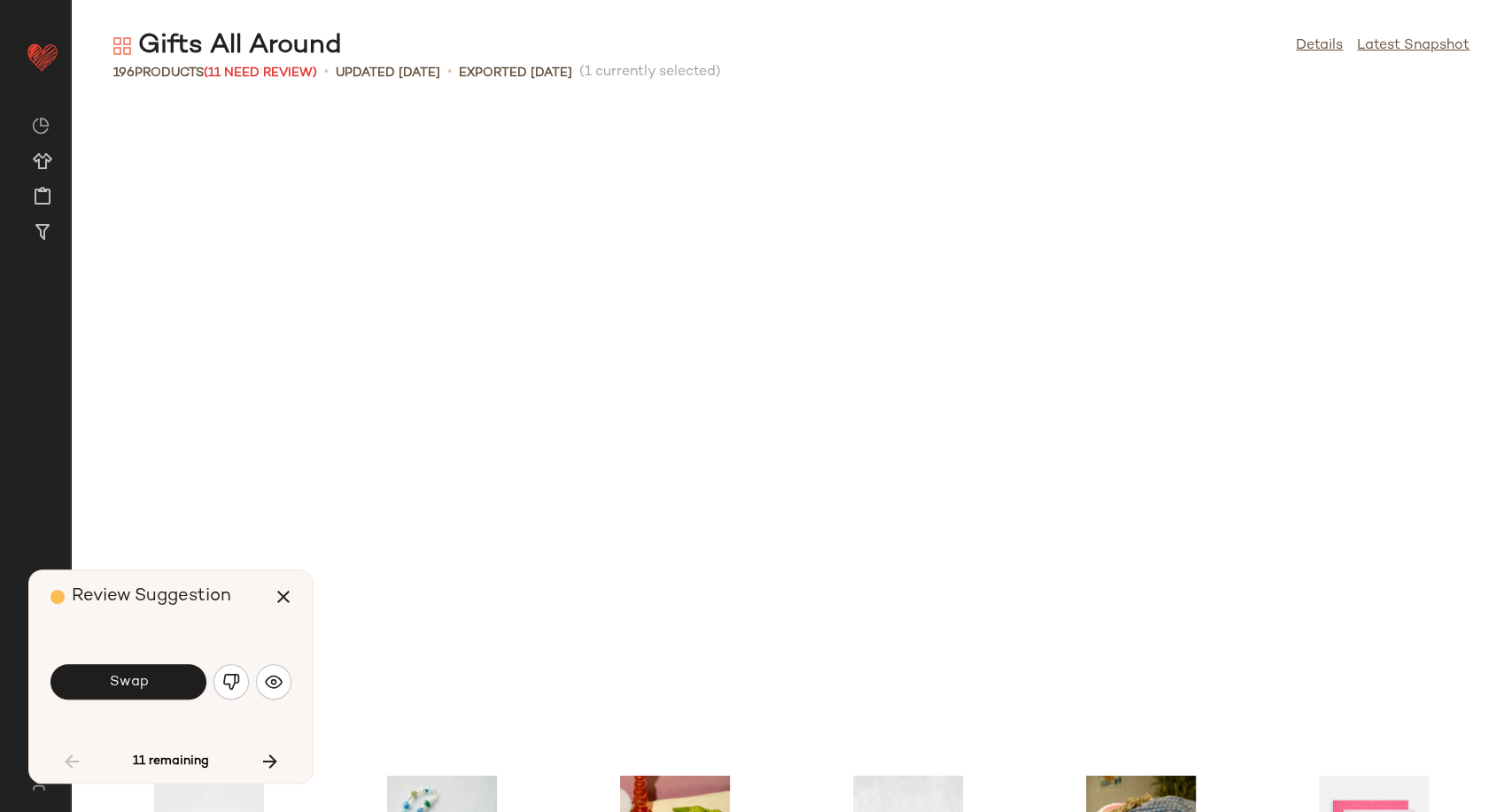
scroll to position [2268, 0]
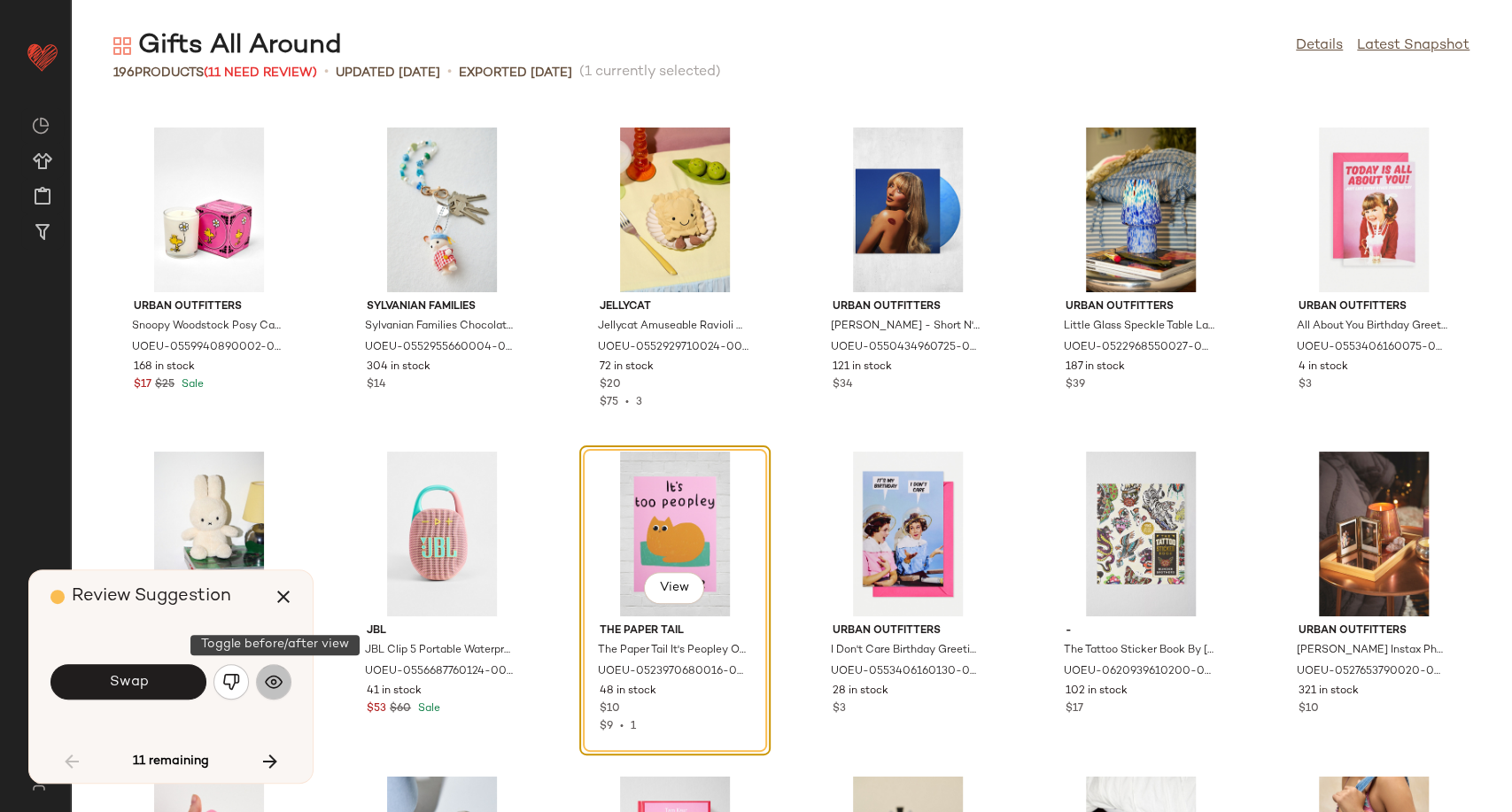
click at [284, 683] on button "button" at bounding box center [273, 681] width 36 height 36
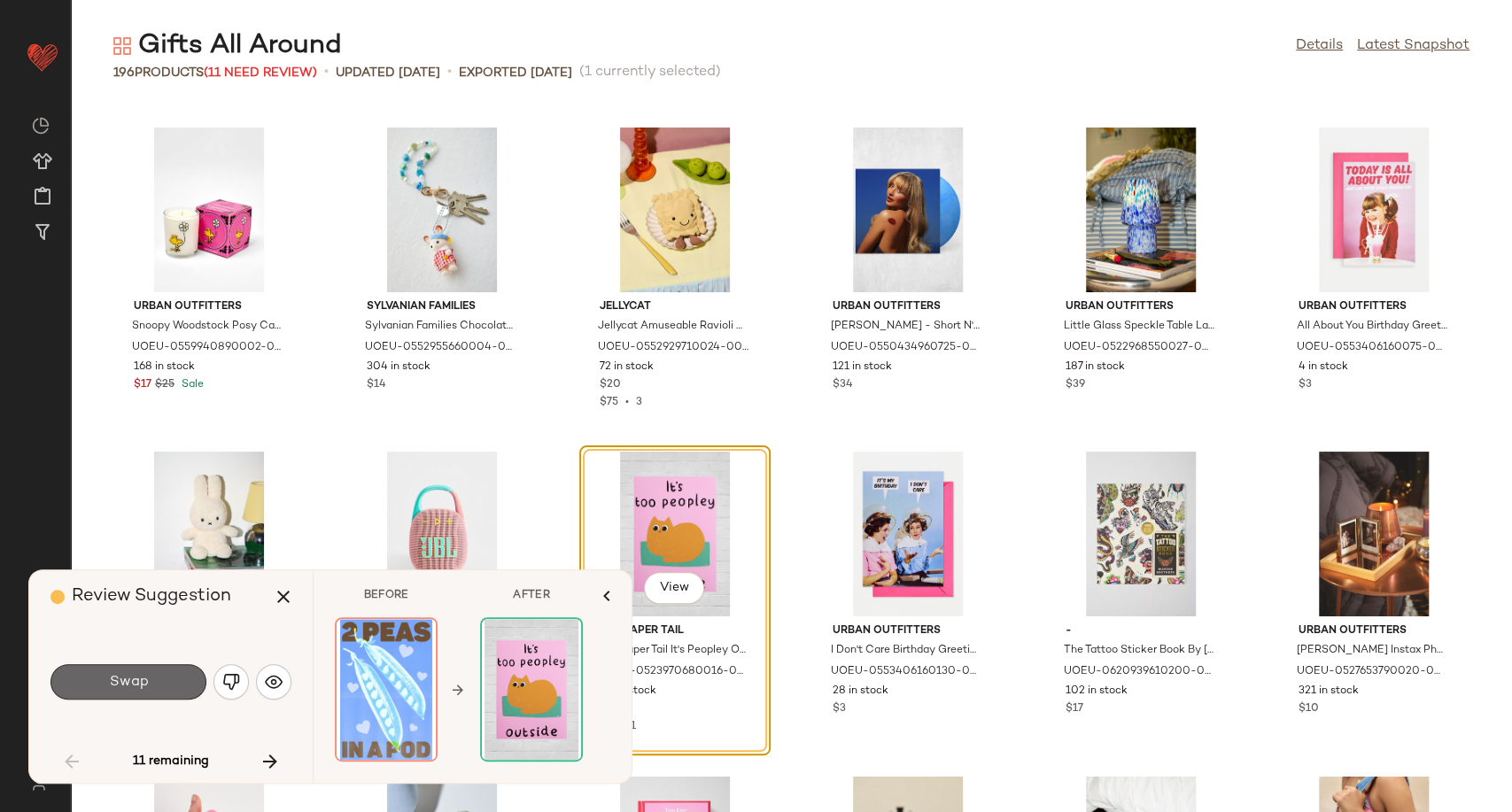
click at [143, 676] on span "Swap" at bounding box center [128, 682] width 40 height 16
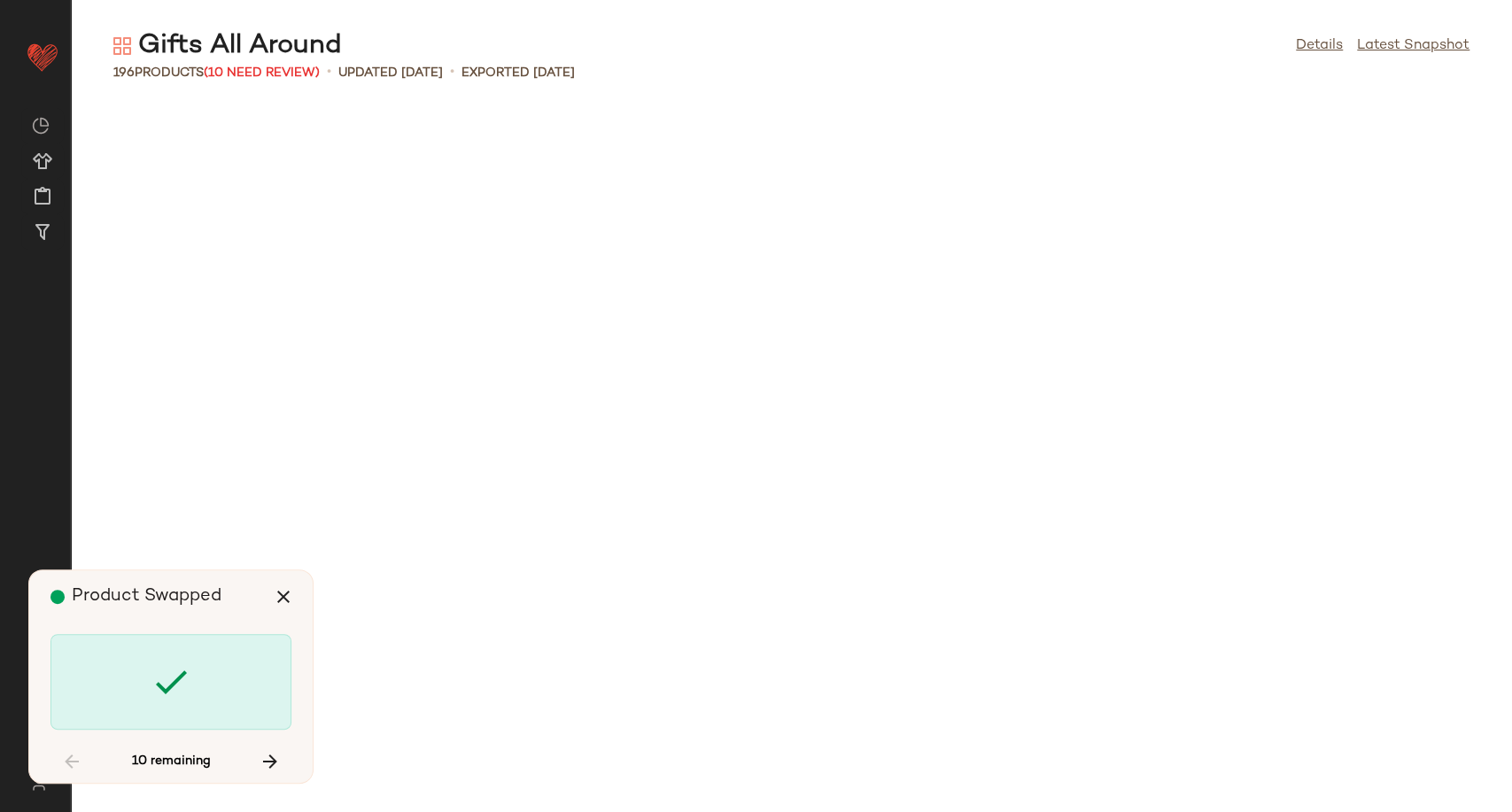
scroll to position [3889, 0]
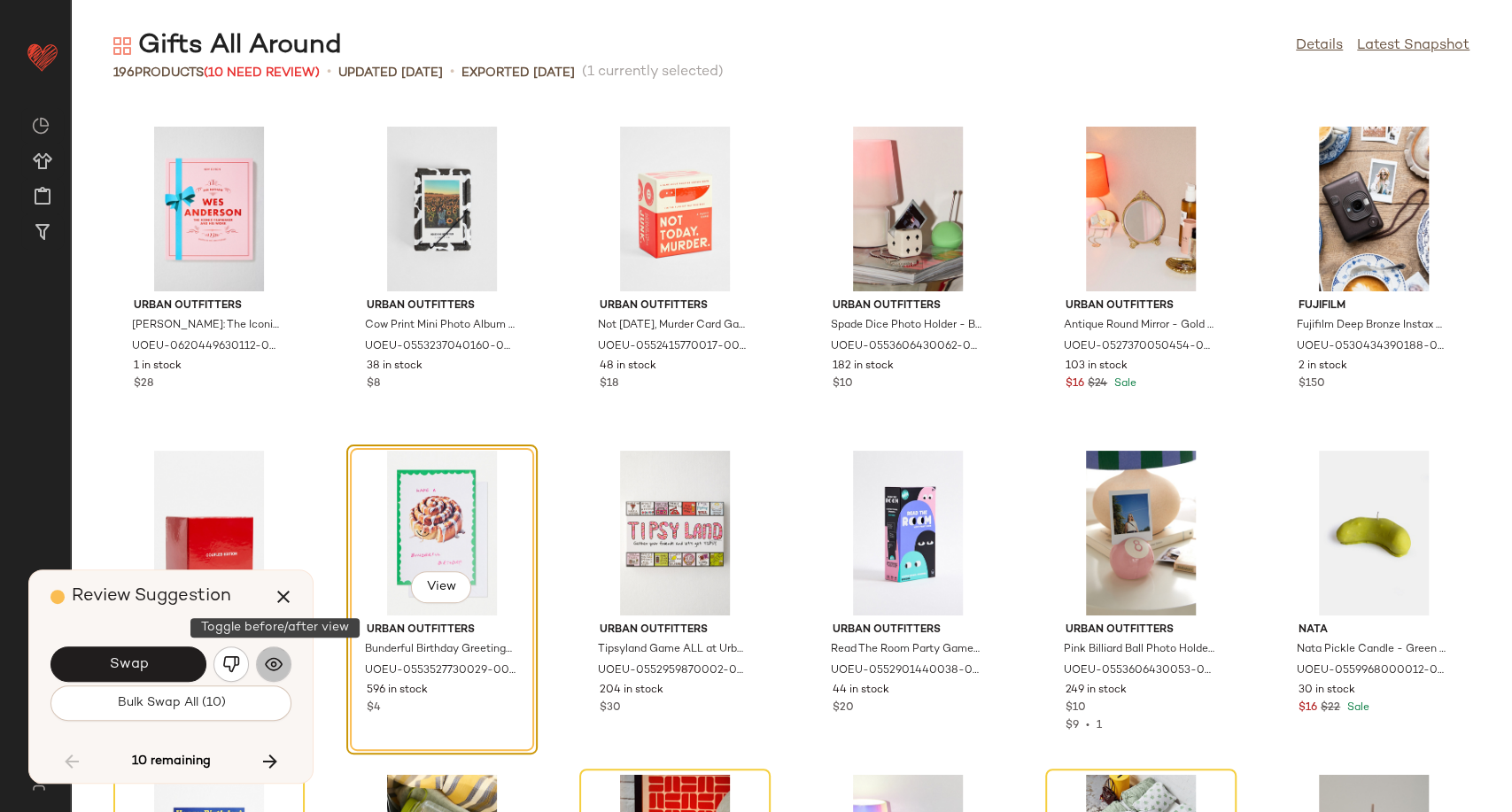
click at [276, 665] on img "button" at bounding box center [273, 664] width 17 height 17
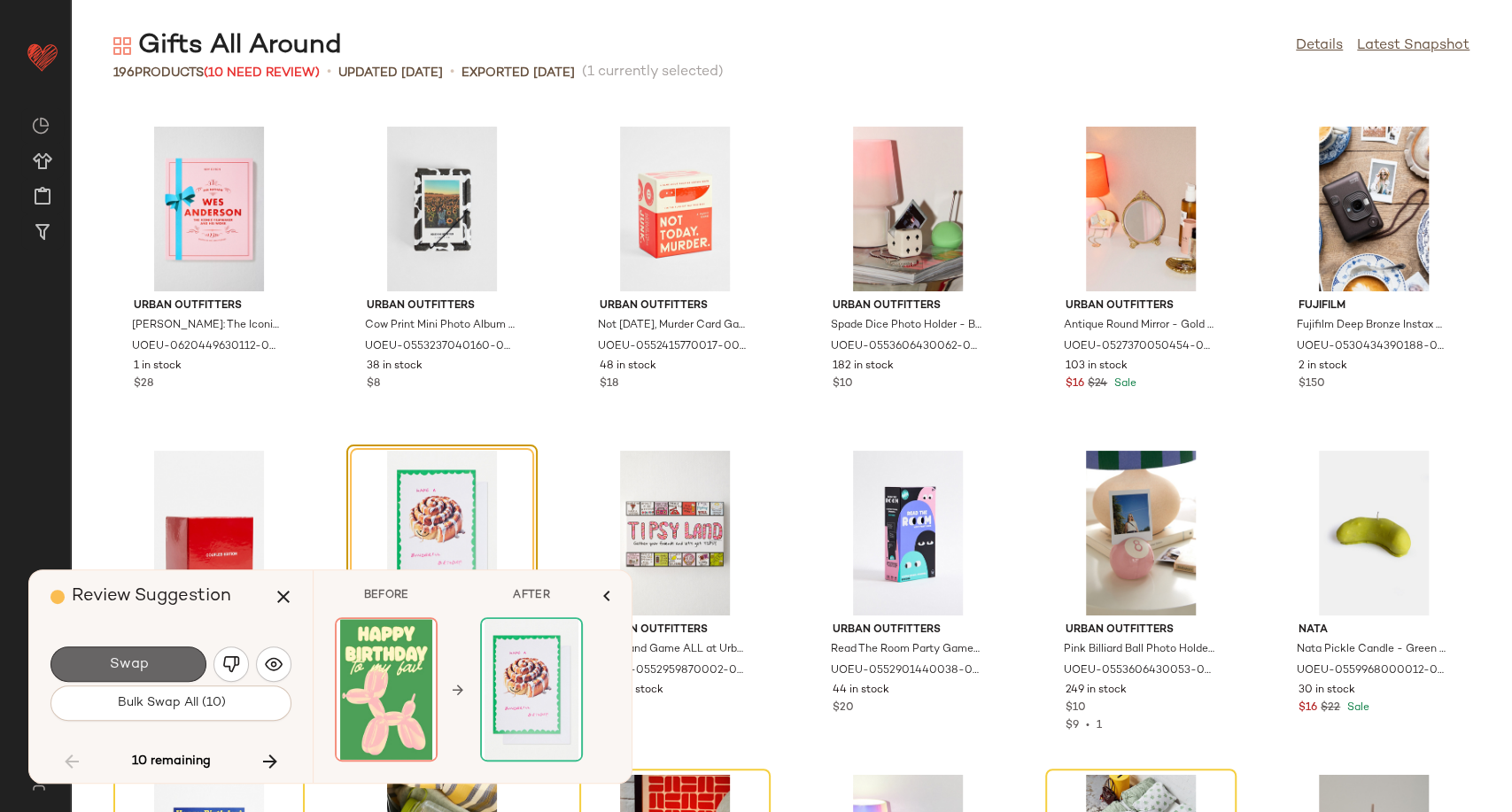
click at [134, 676] on button "Swap" at bounding box center [128, 664] width 155 height 36
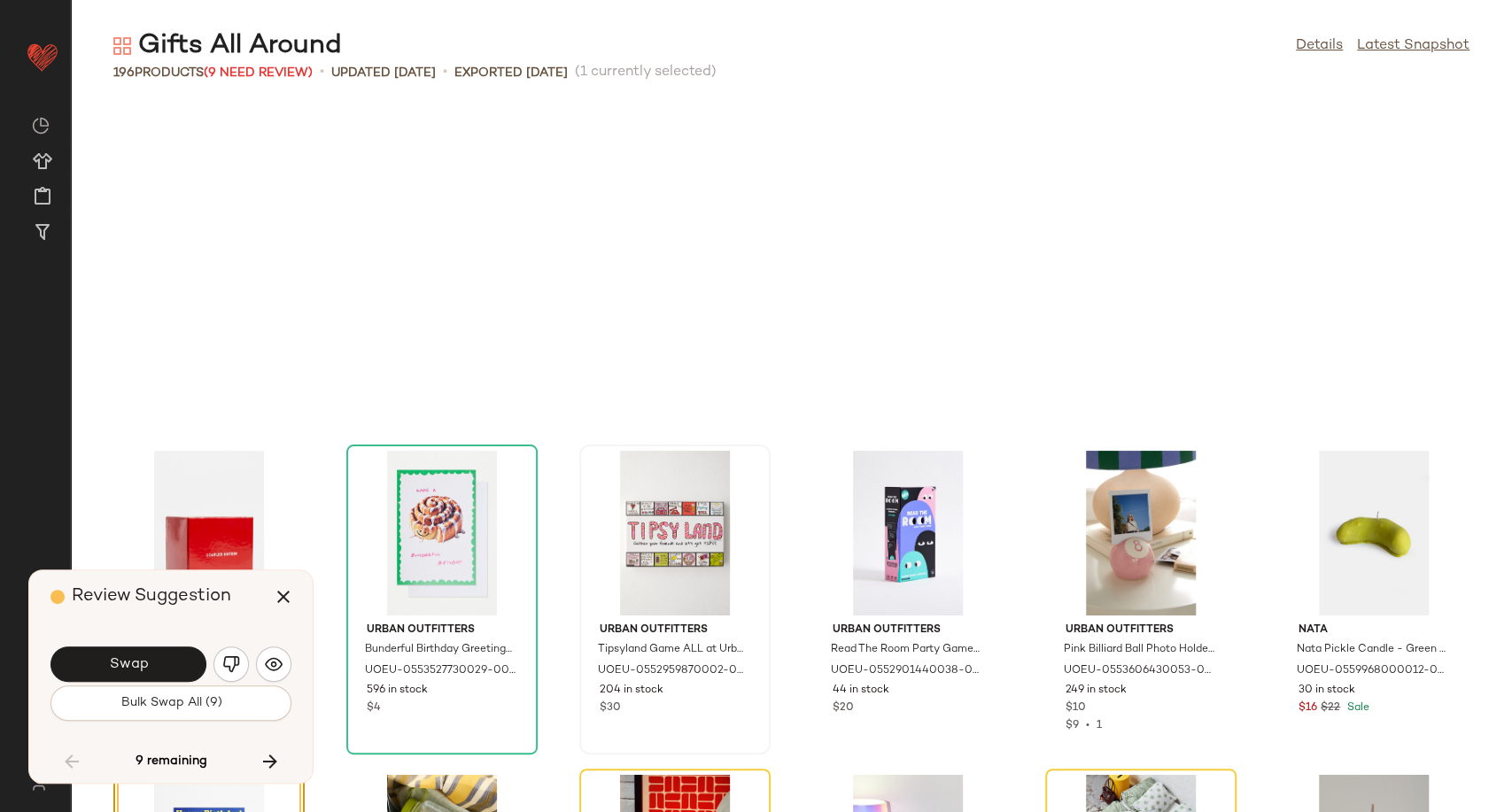
scroll to position [4213, 0]
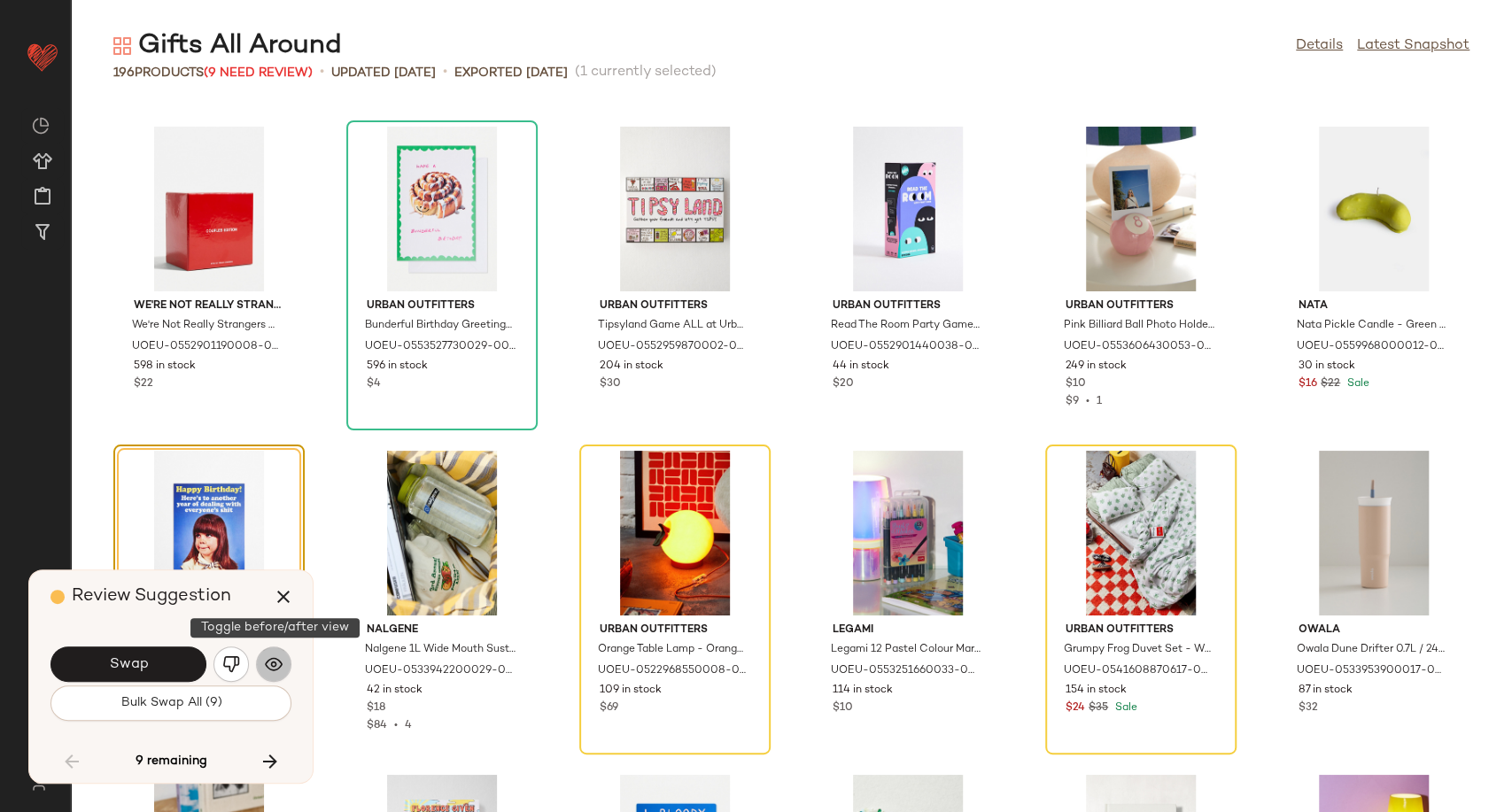
click at [266, 668] on img "button" at bounding box center [273, 664] width 17 height 17
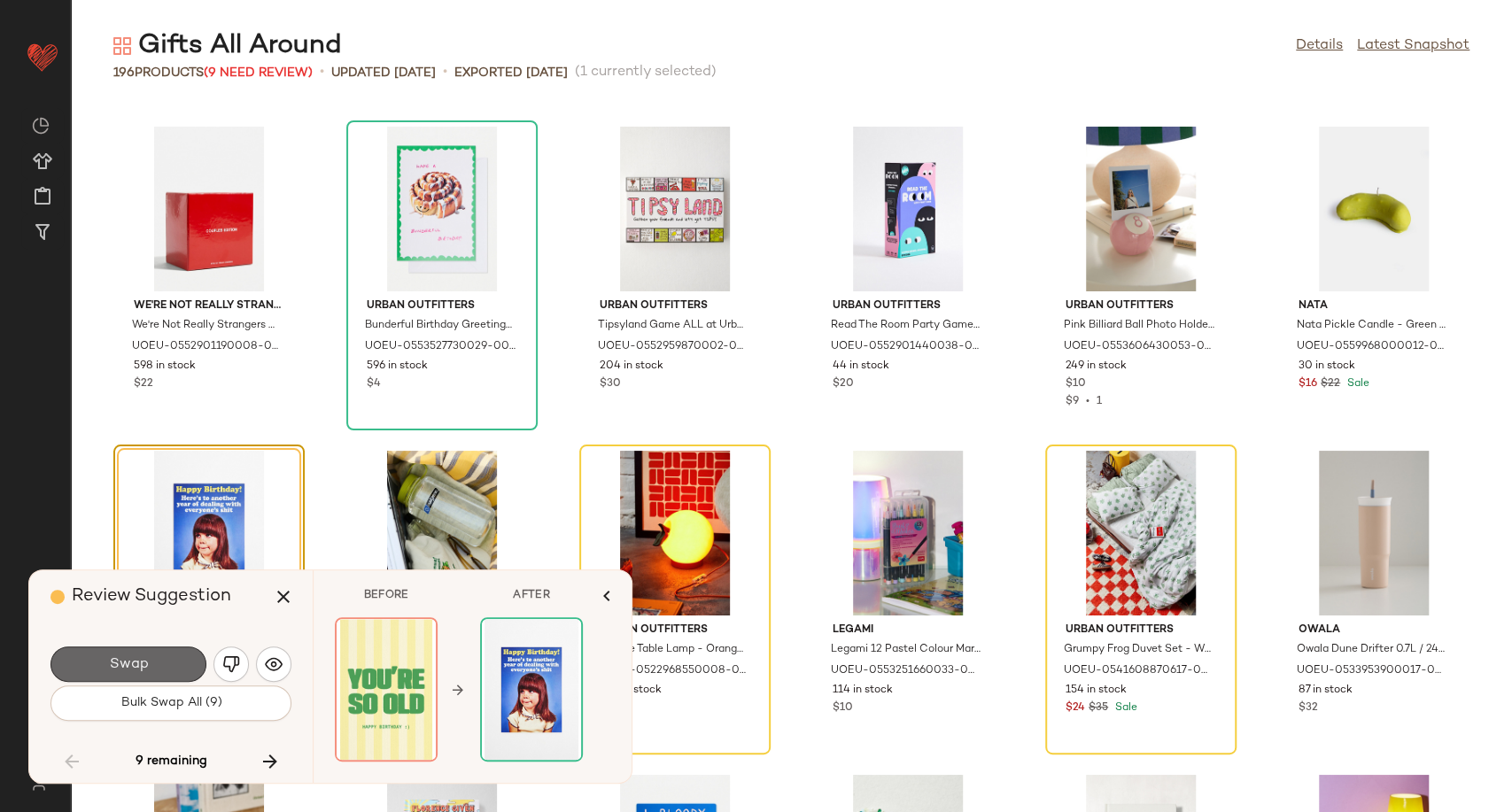
click at [167, 668] on button "Swap" at bounding box center [128, 664] width 155 height 36
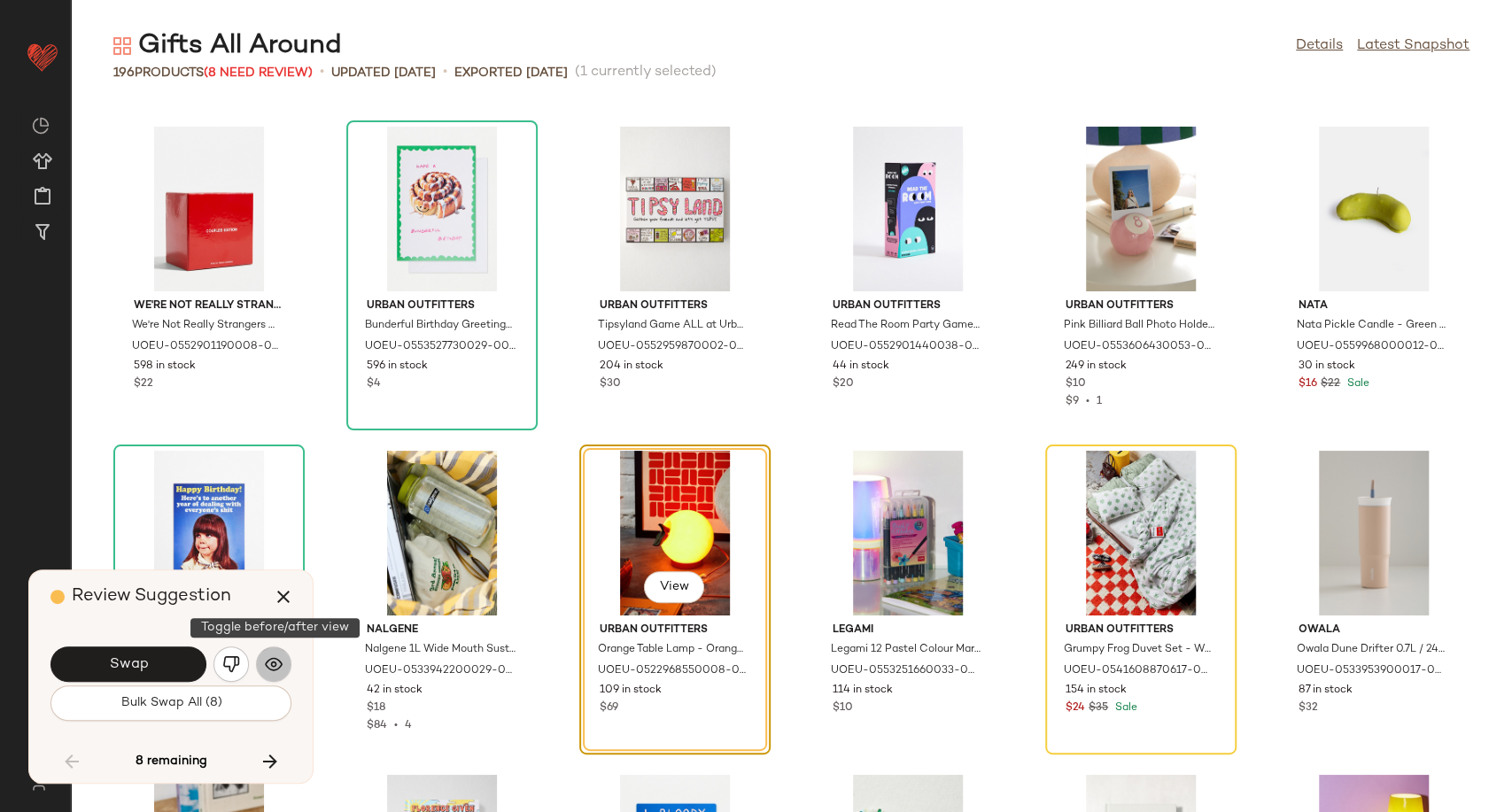
click at [276, 660] on img "button" at bounding box center [273, 664] width 17 height 17
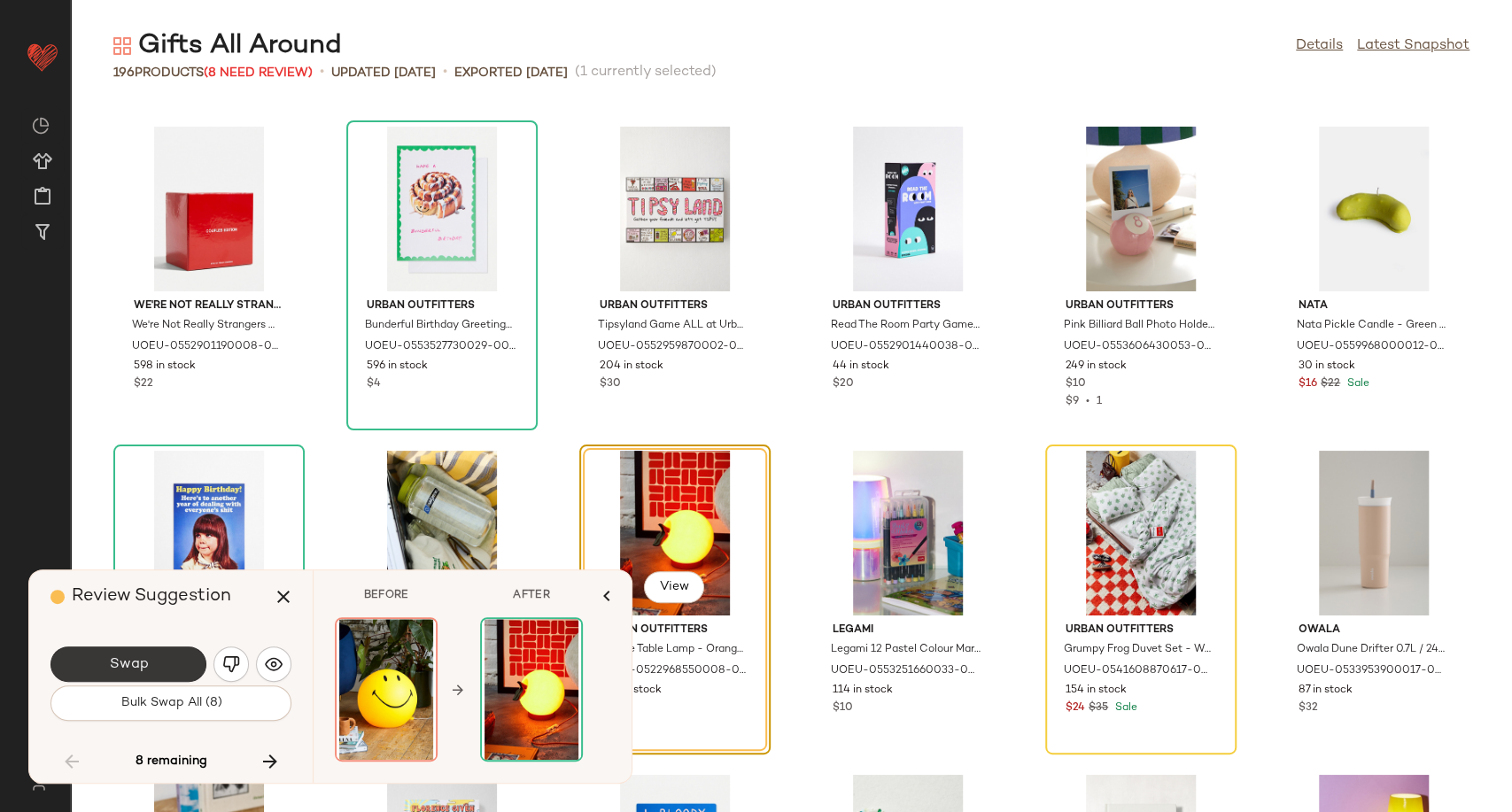
click at [166, 670] on button "Swap" at bounding box center [128, 664] width 155 height 36
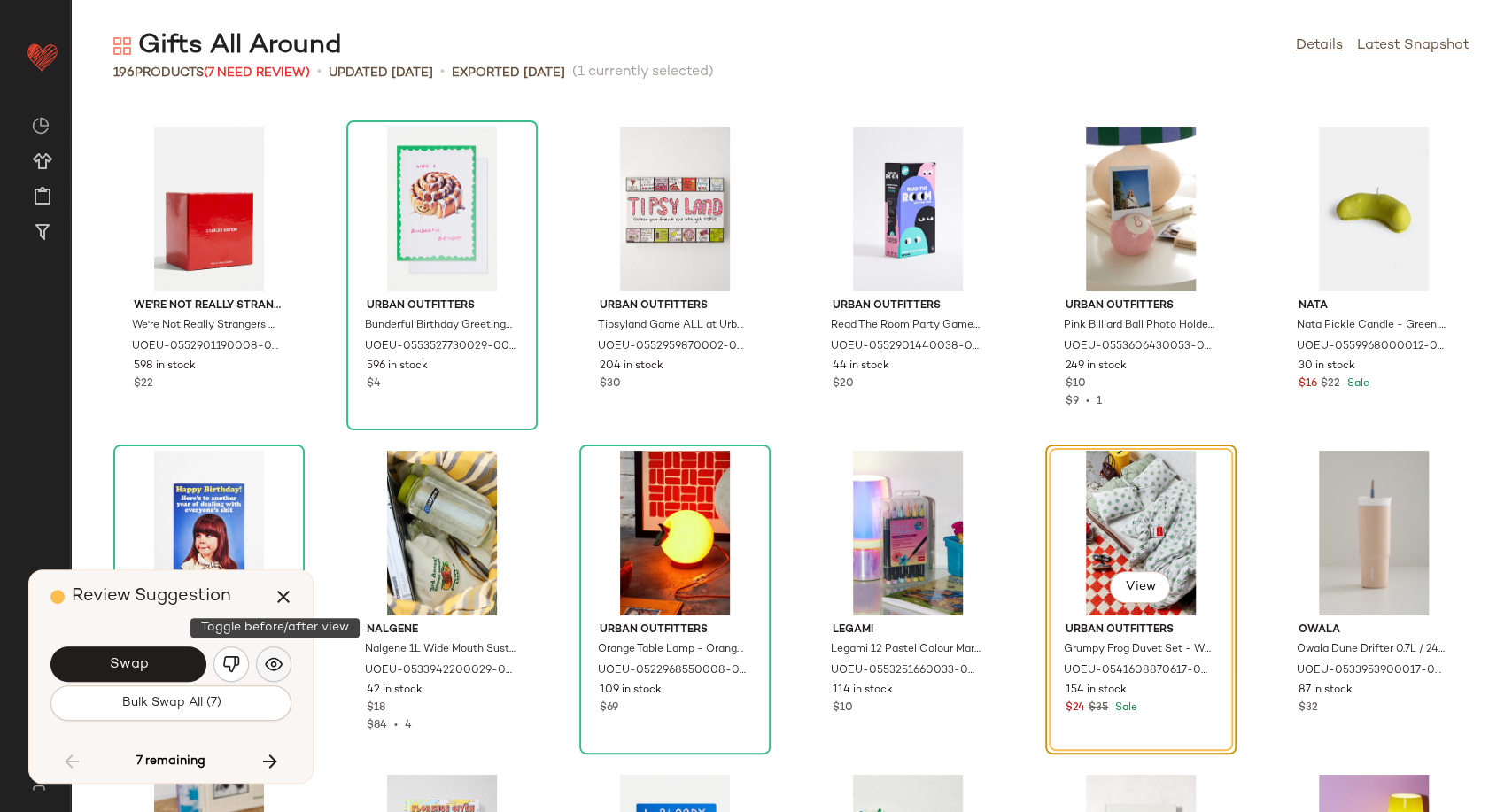
click at [283, 665] on button "button" at bounding box center [273, 664] width 36 height 36
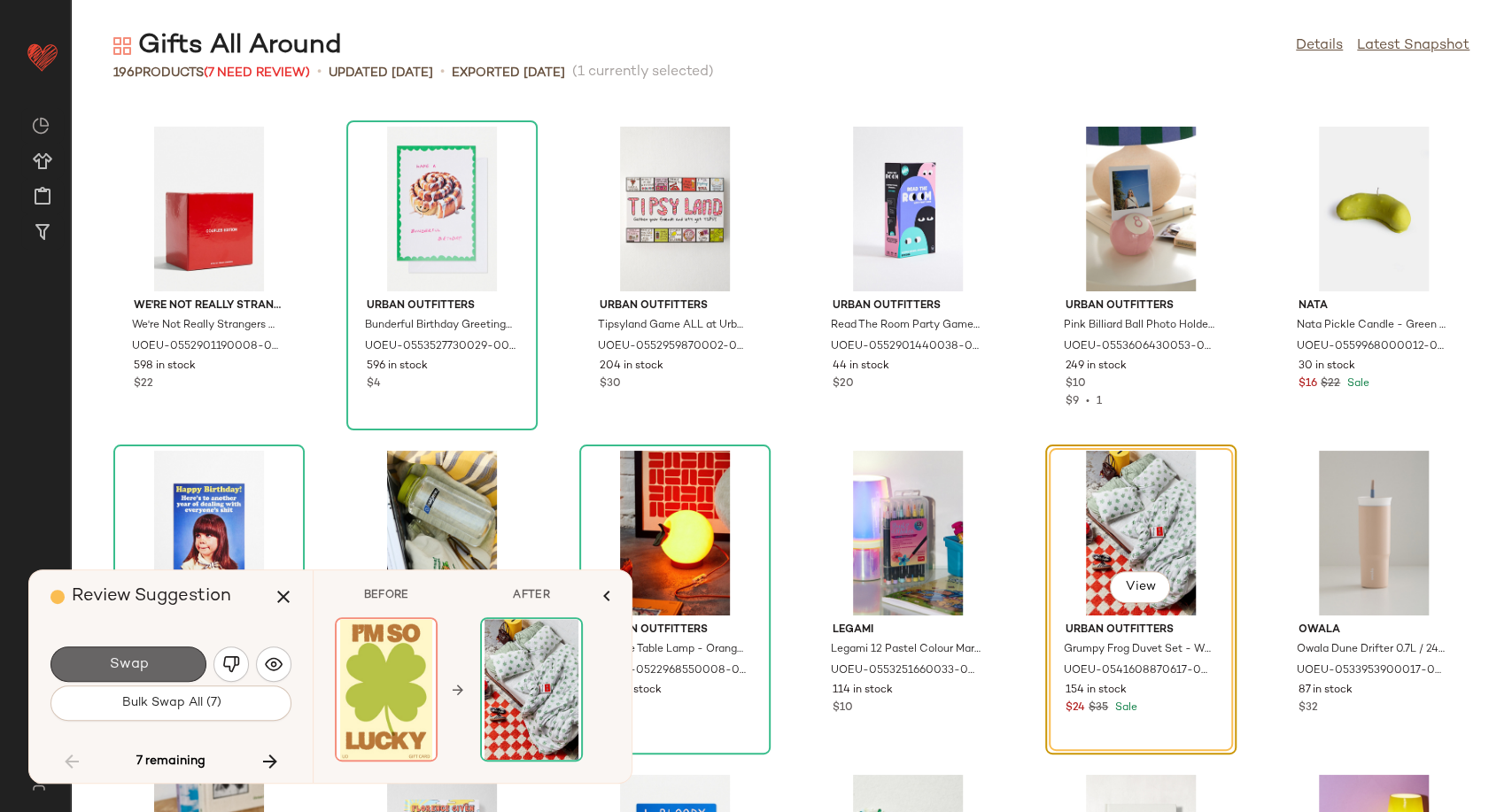
click at [163, 665] on button "Swap" at bounding box center [128, 664] width 155 height 36
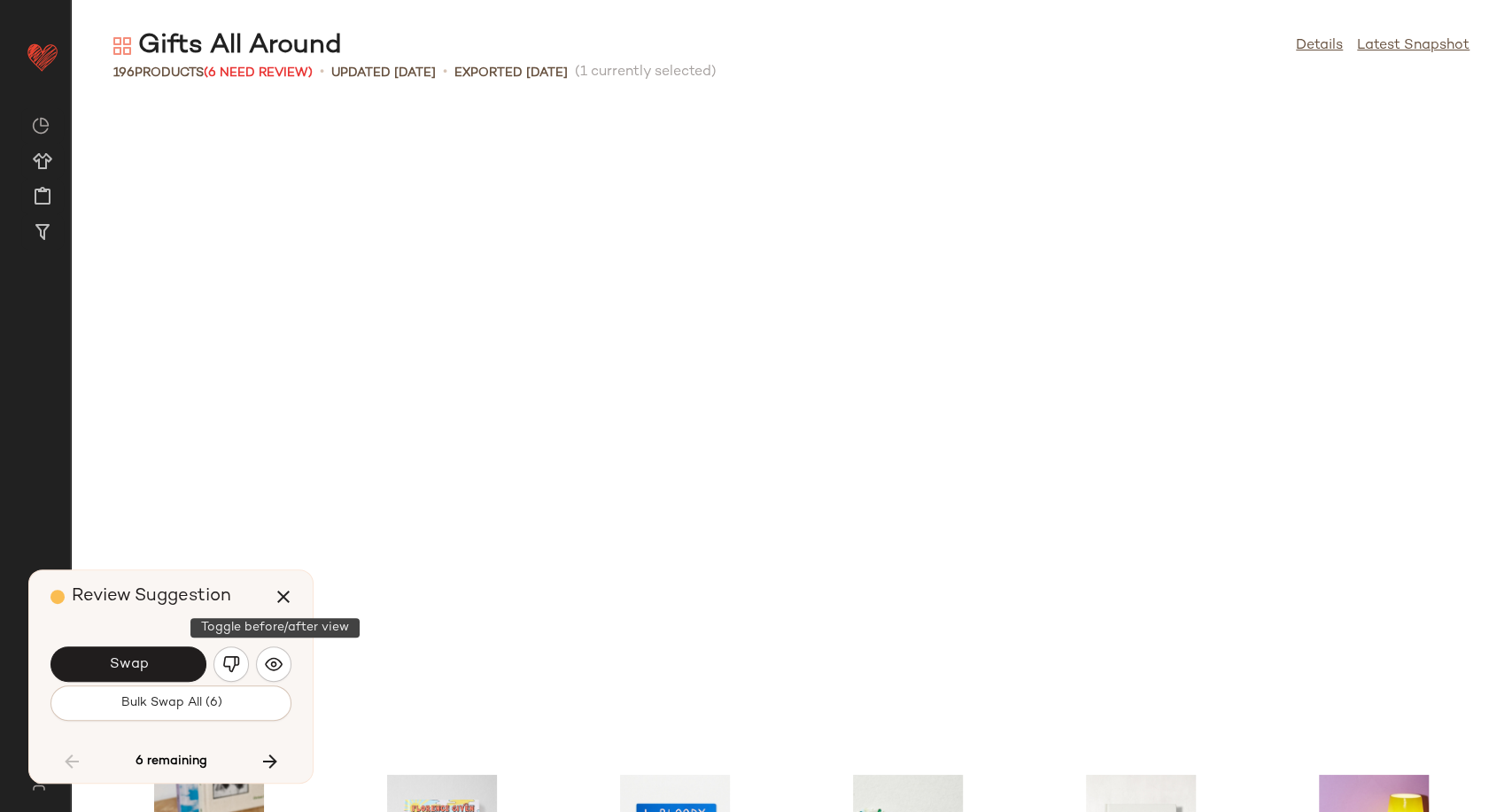
scroll to position [4860, 0]
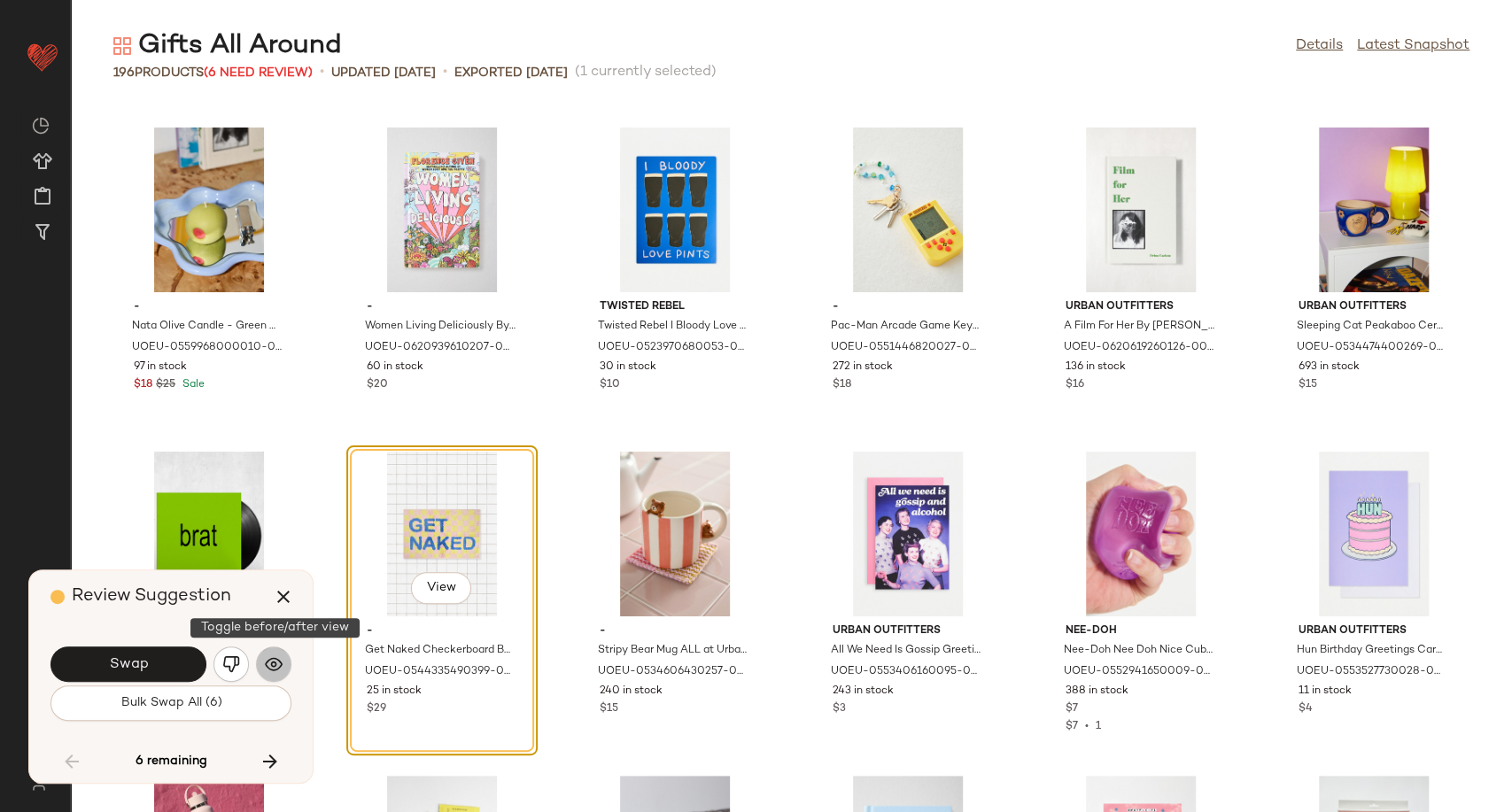
click at [269, 657] on img "button" at bounding box center [273, 664] width 17 height 17
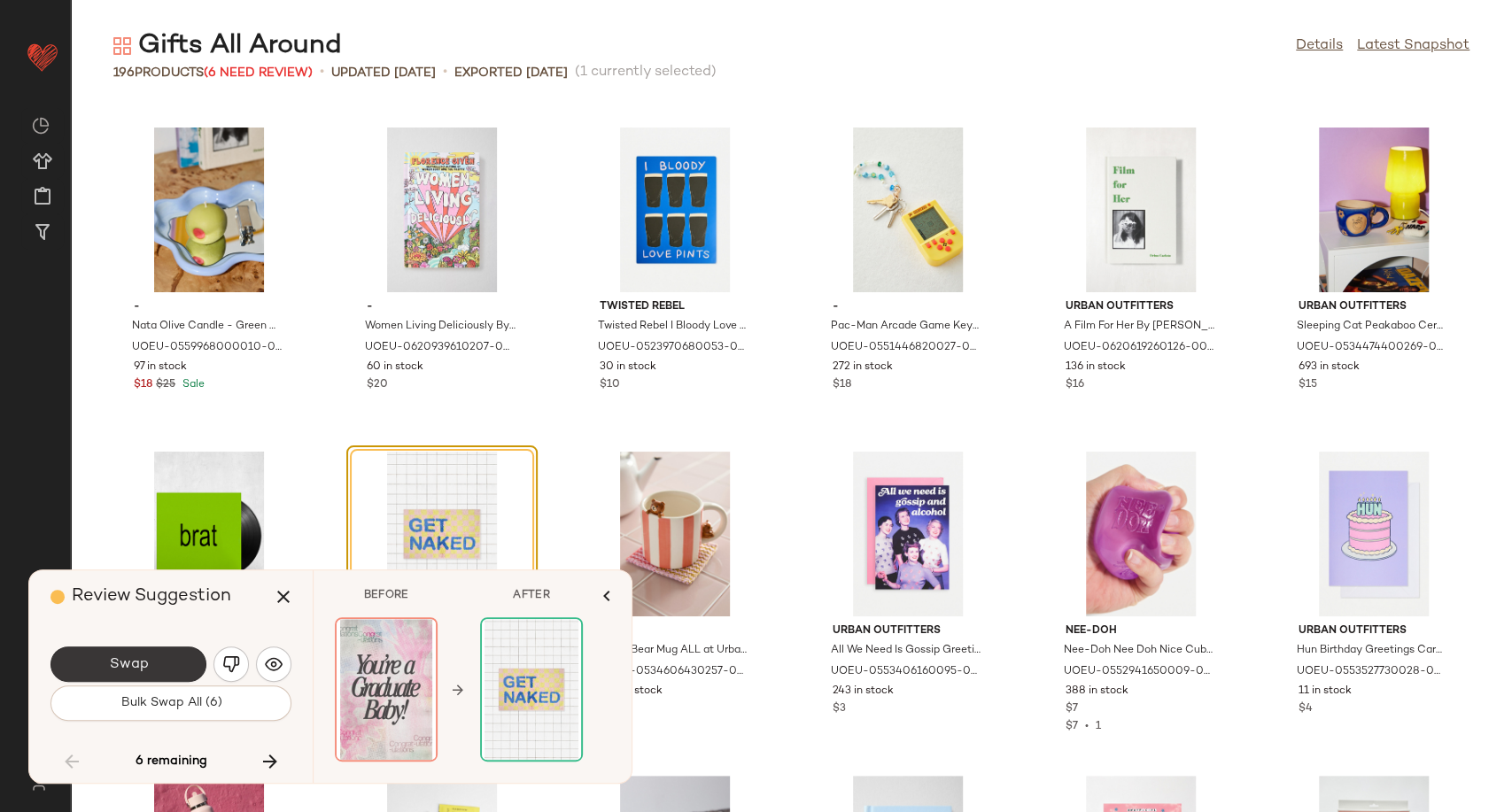
click at [137, 660] on span "Swap" at bounding box center [128, 665] width 40 height 16
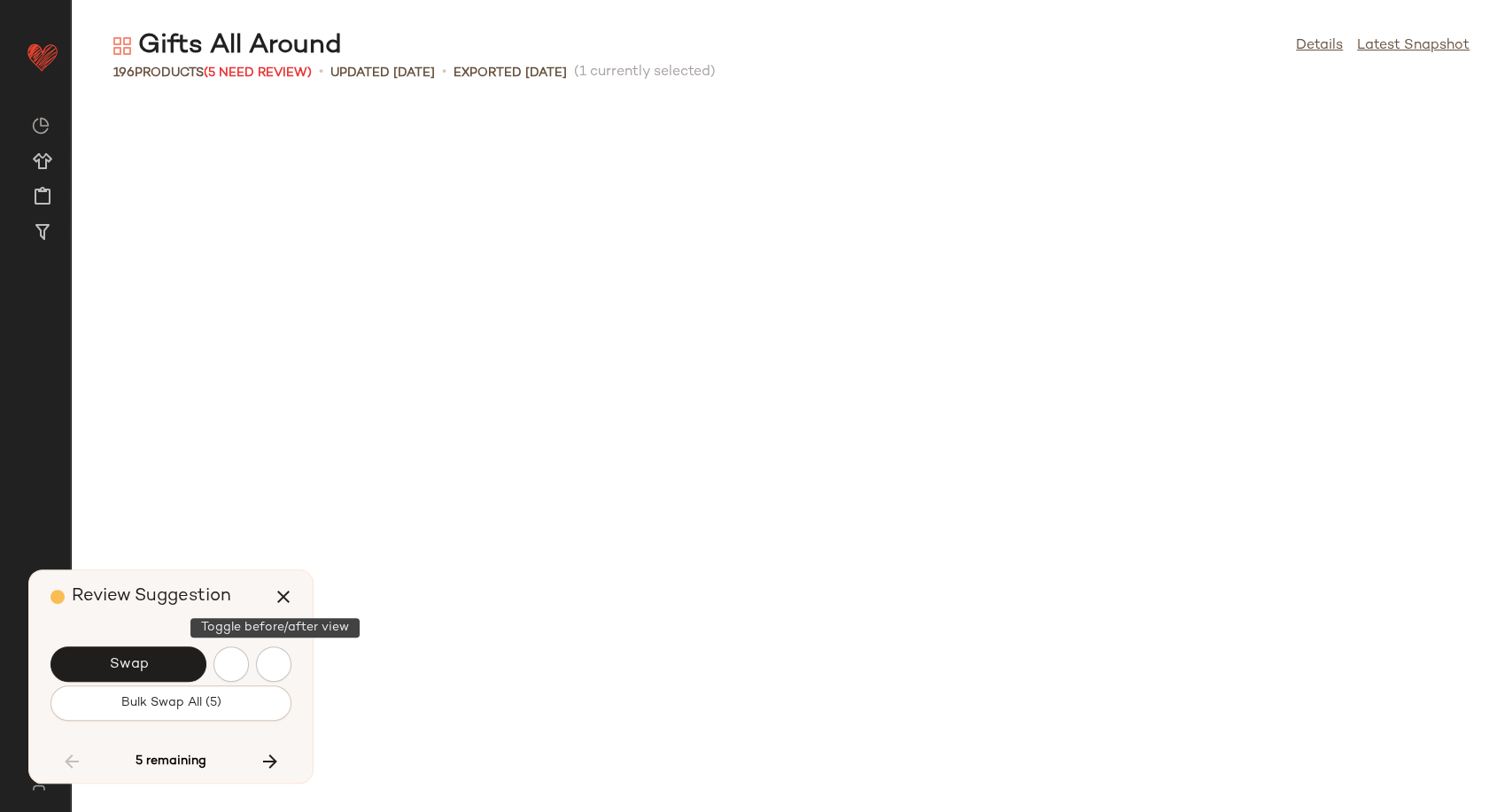
scroll to position [5834, 0]
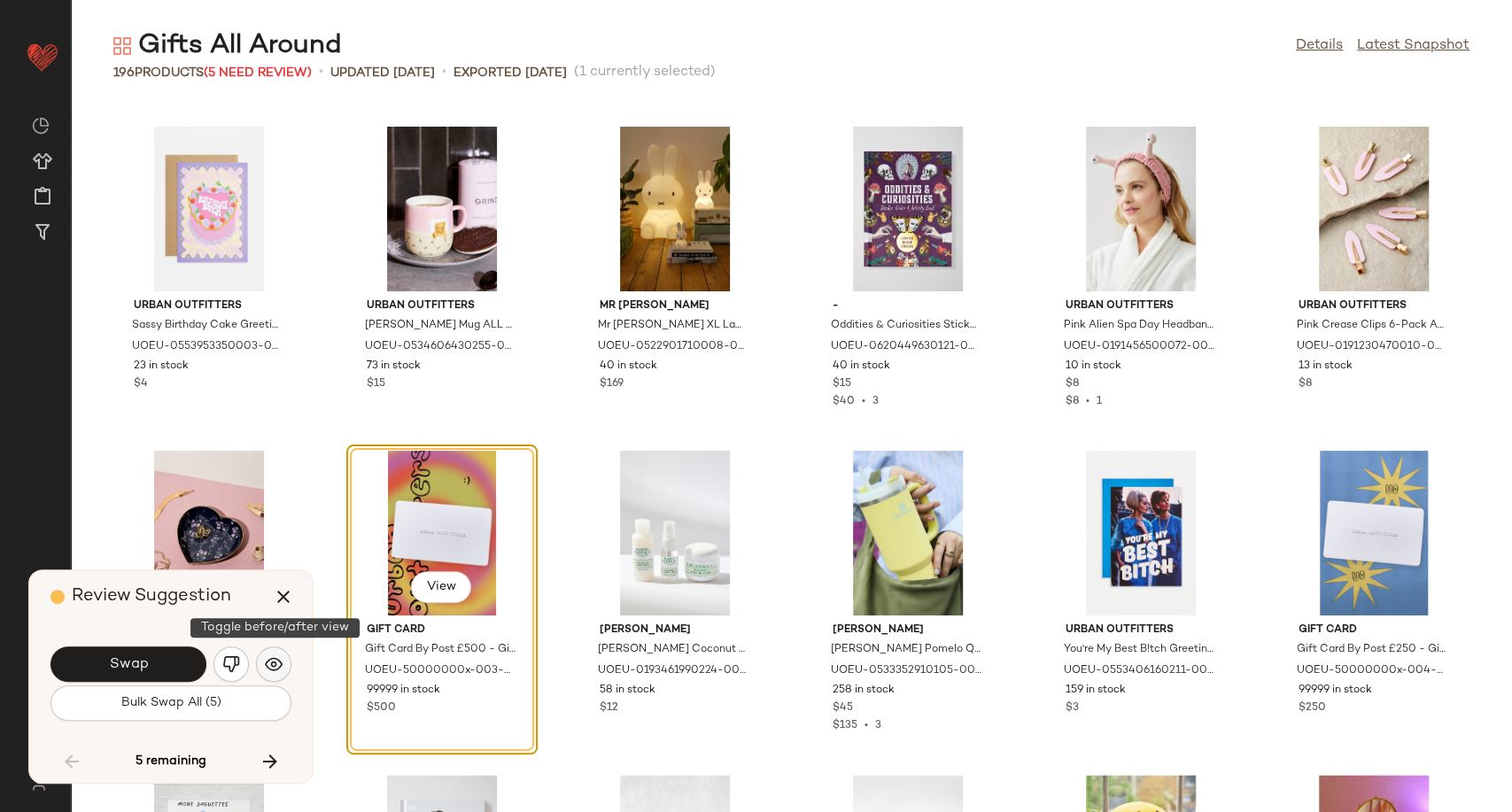
click at [276, 668] on img "button" at bounding box center [273, 664] width 17 height 17
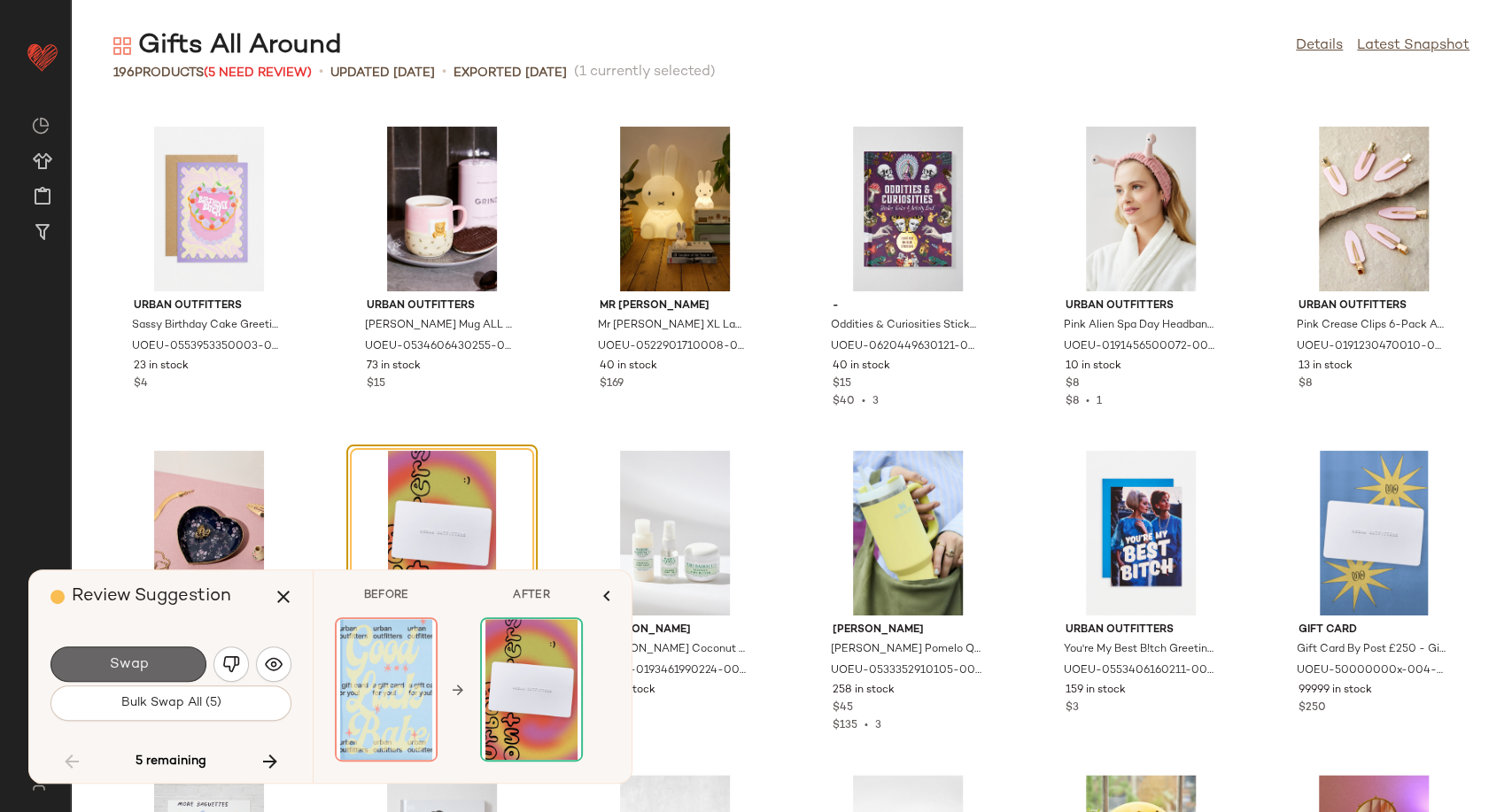
click at [139, 668] on span "Swap" at bounding box center [128, 665] width 40 height 16
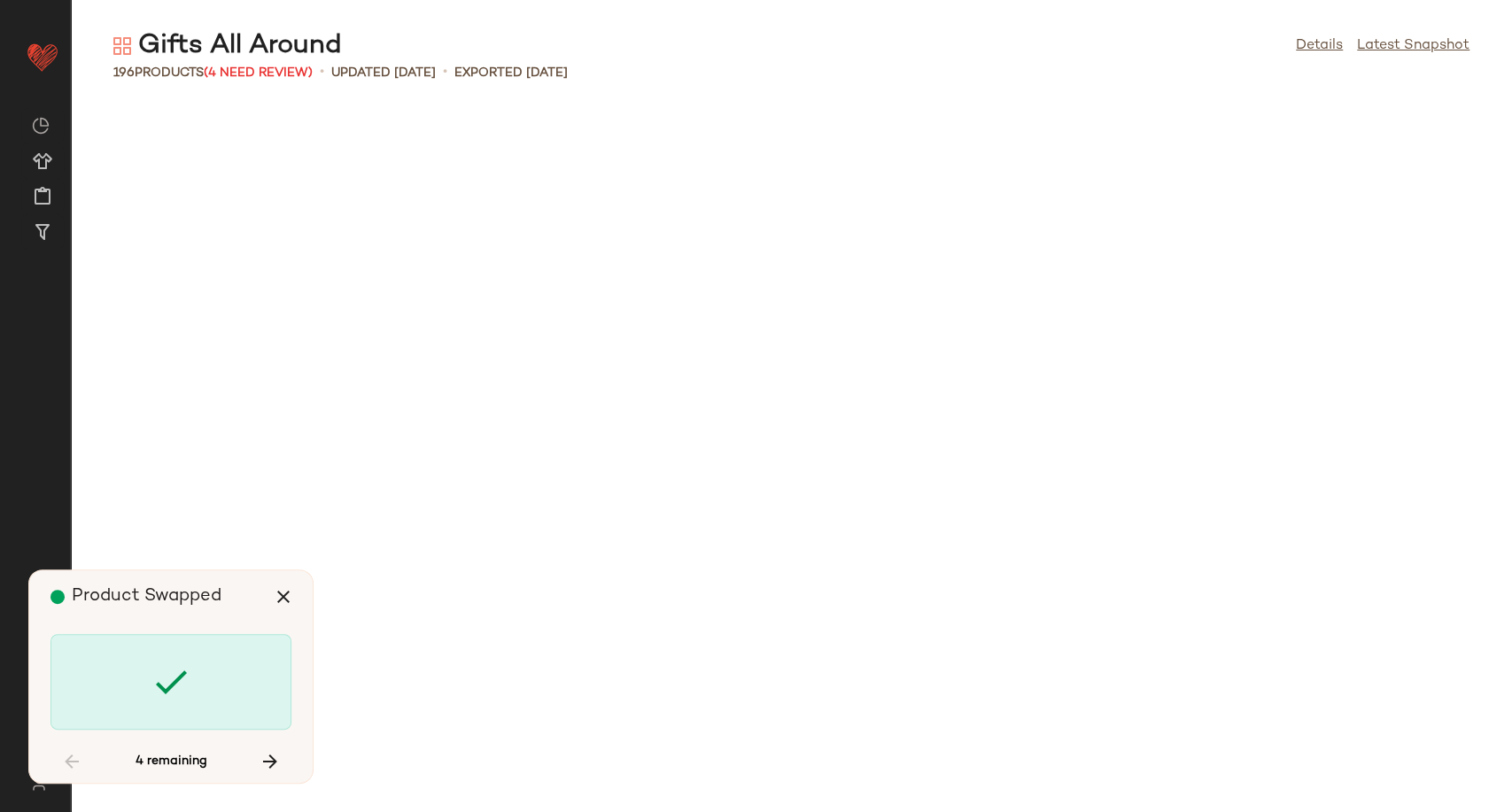
scroll to position [7778, 0]
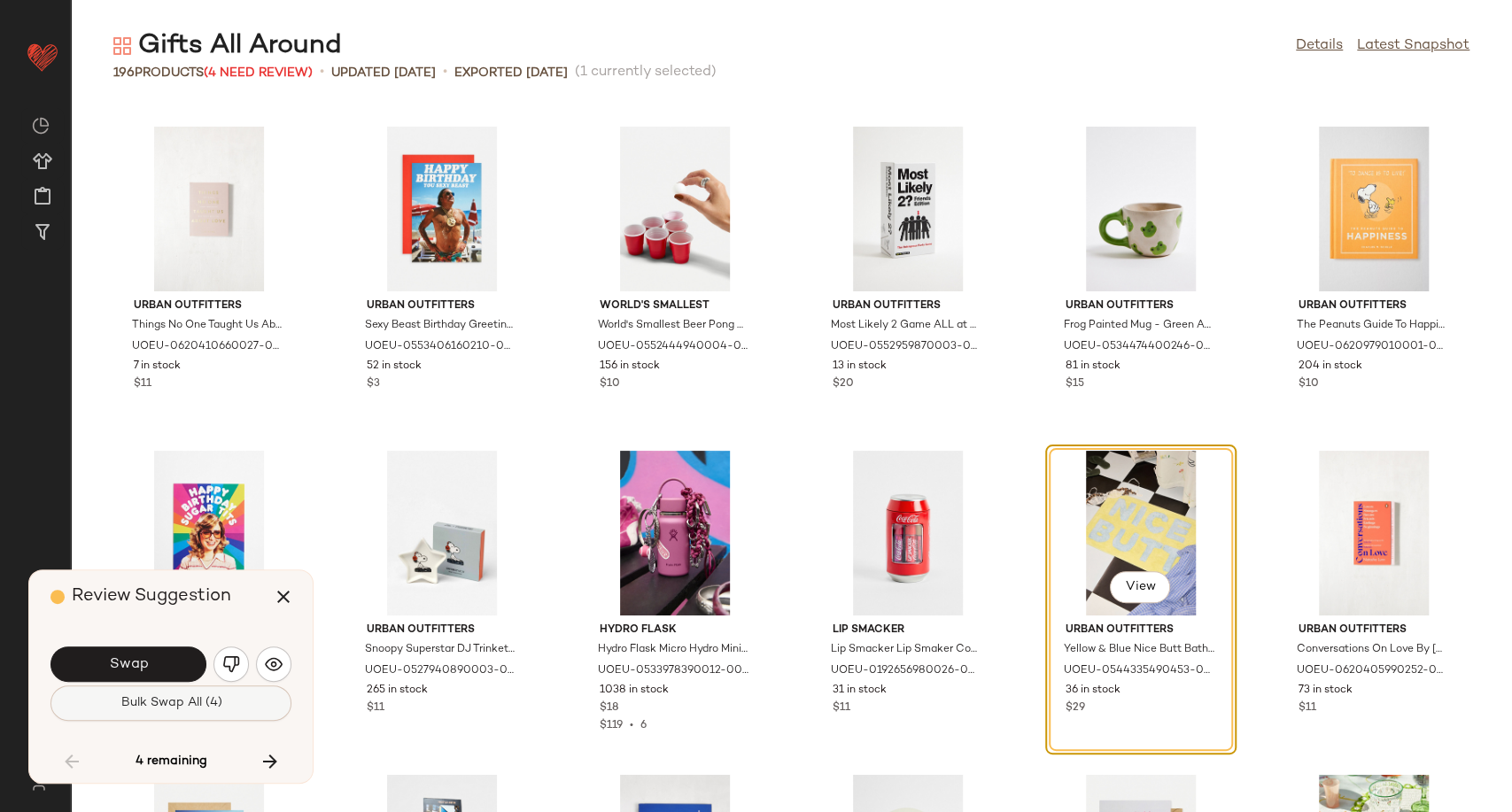
click at [222, 700] on button "Bulk Swap All (4)" at bounding box center [170, 703] width 241 height 36
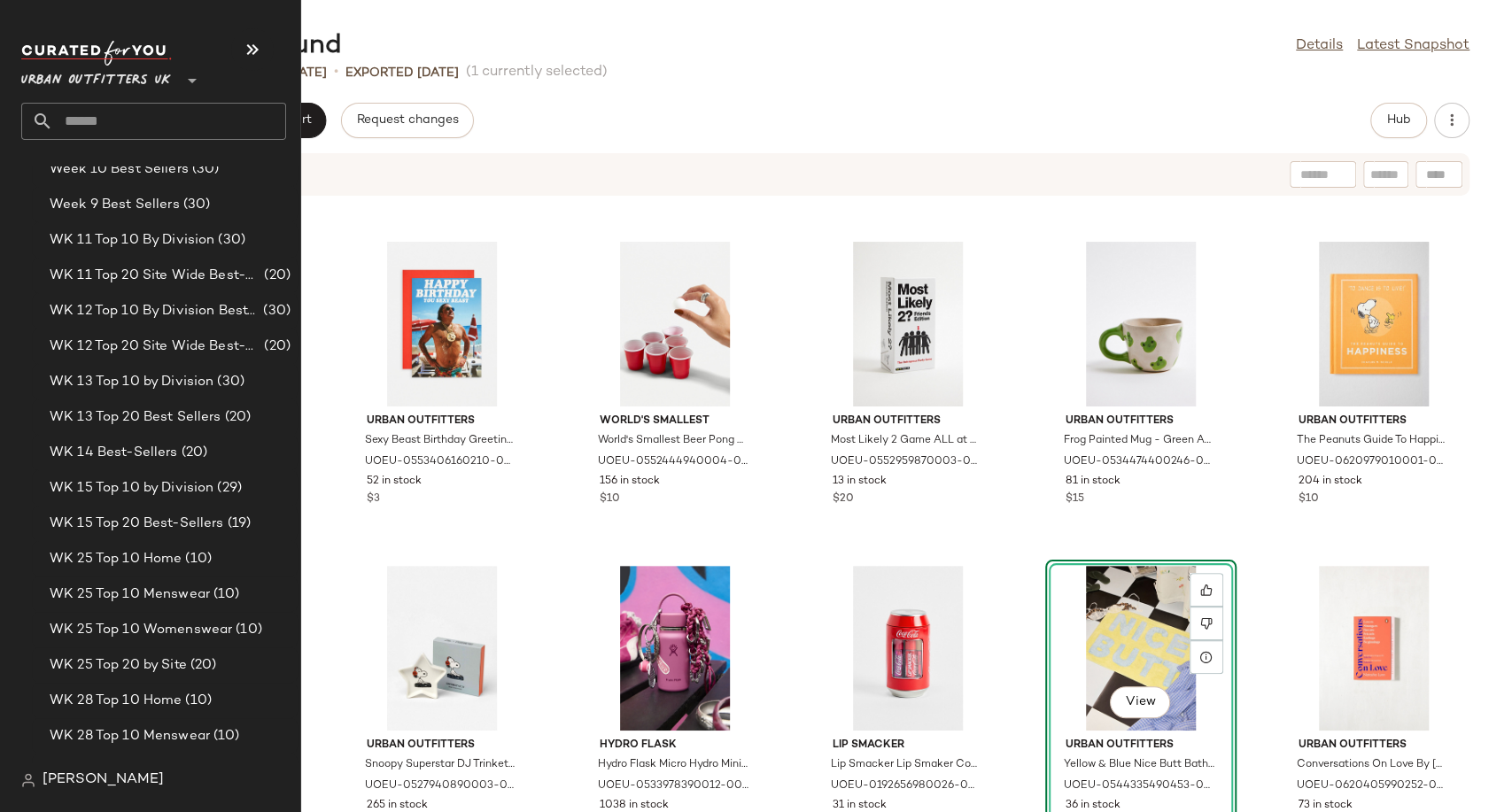
scroll to position [2952, 0]
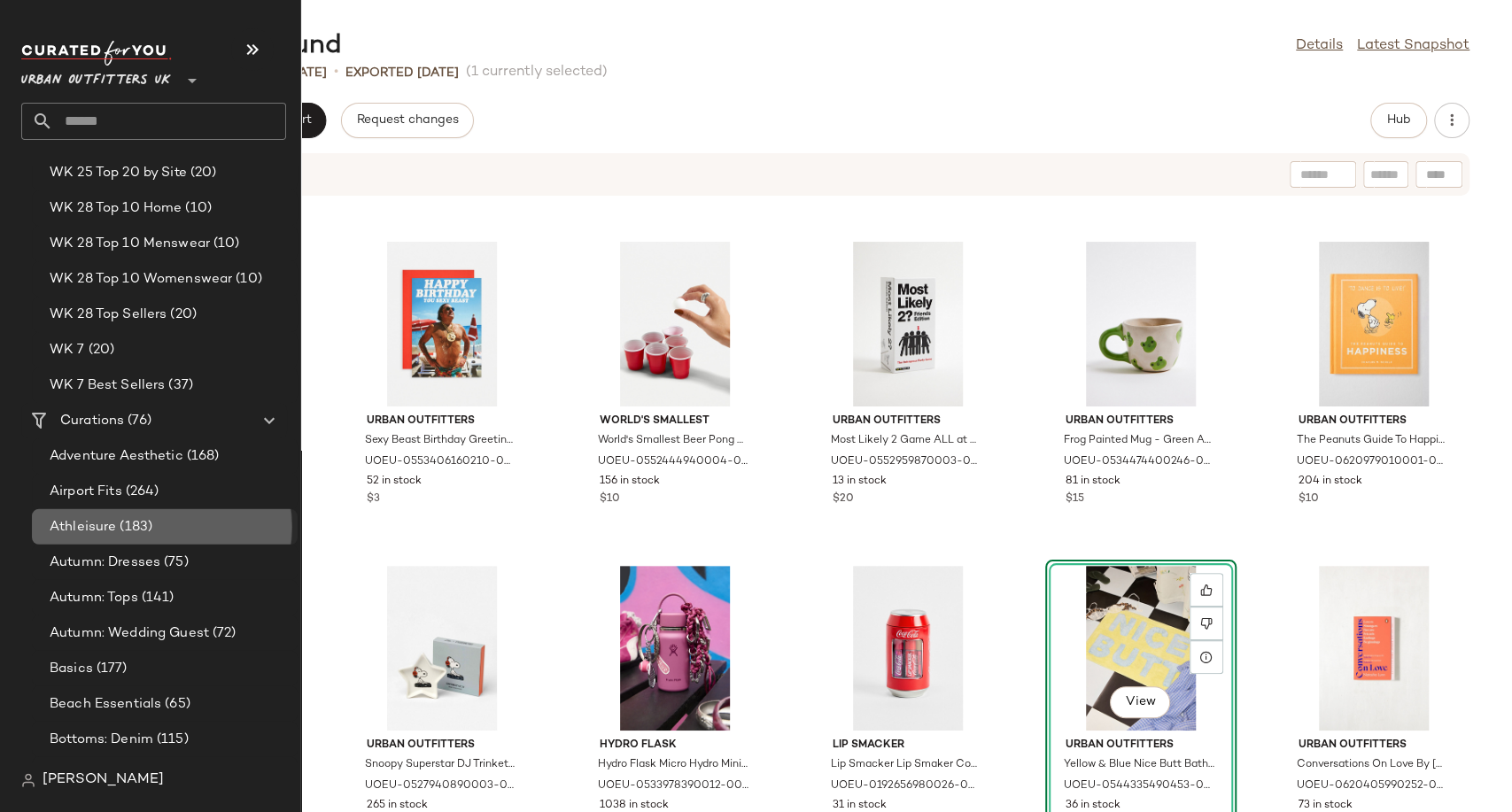
click at [74, 525] on span "Athleisure" at bounding box center [82, 528] width 67 height 20
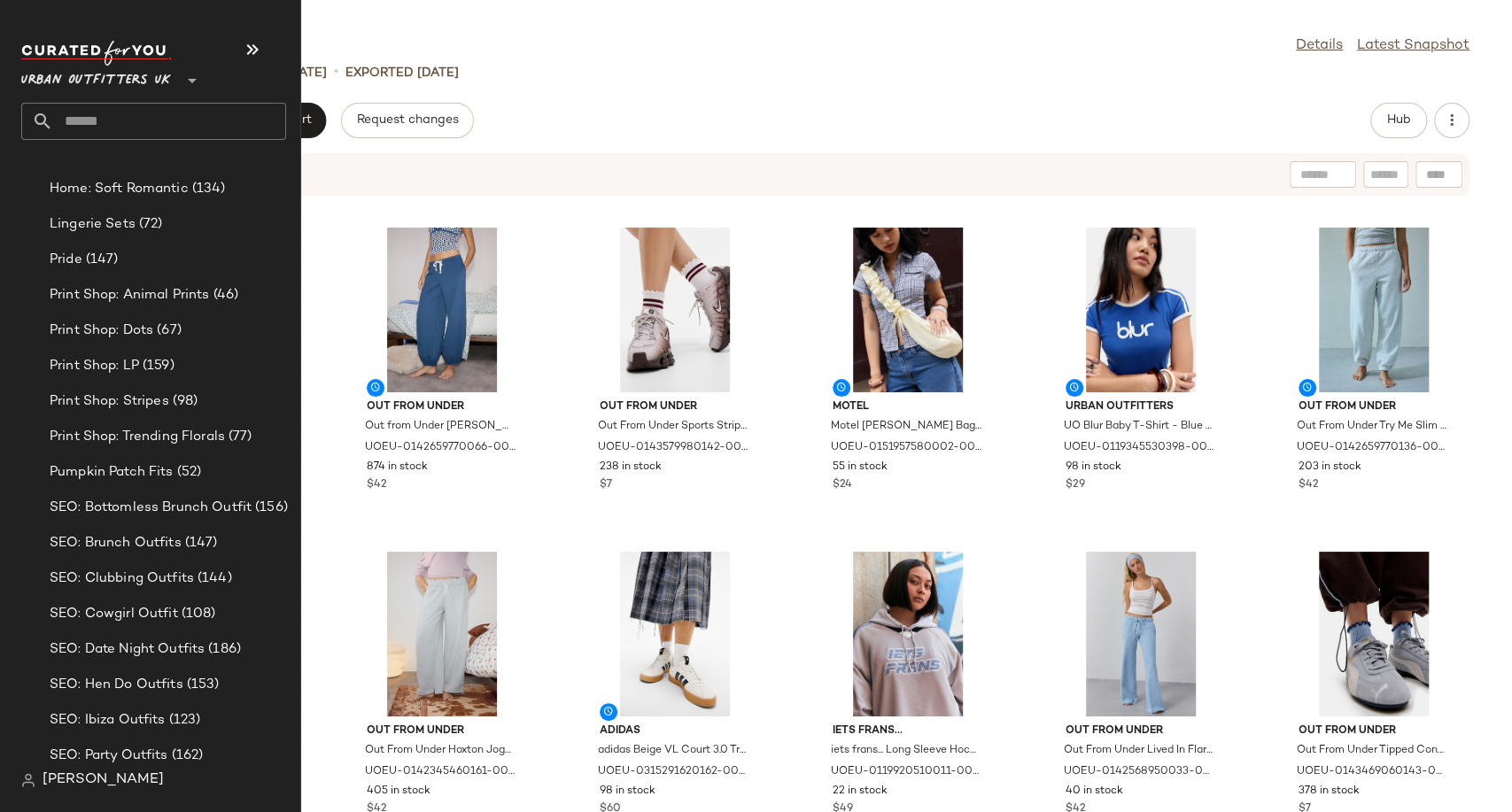
scroll to position [5318, 0]
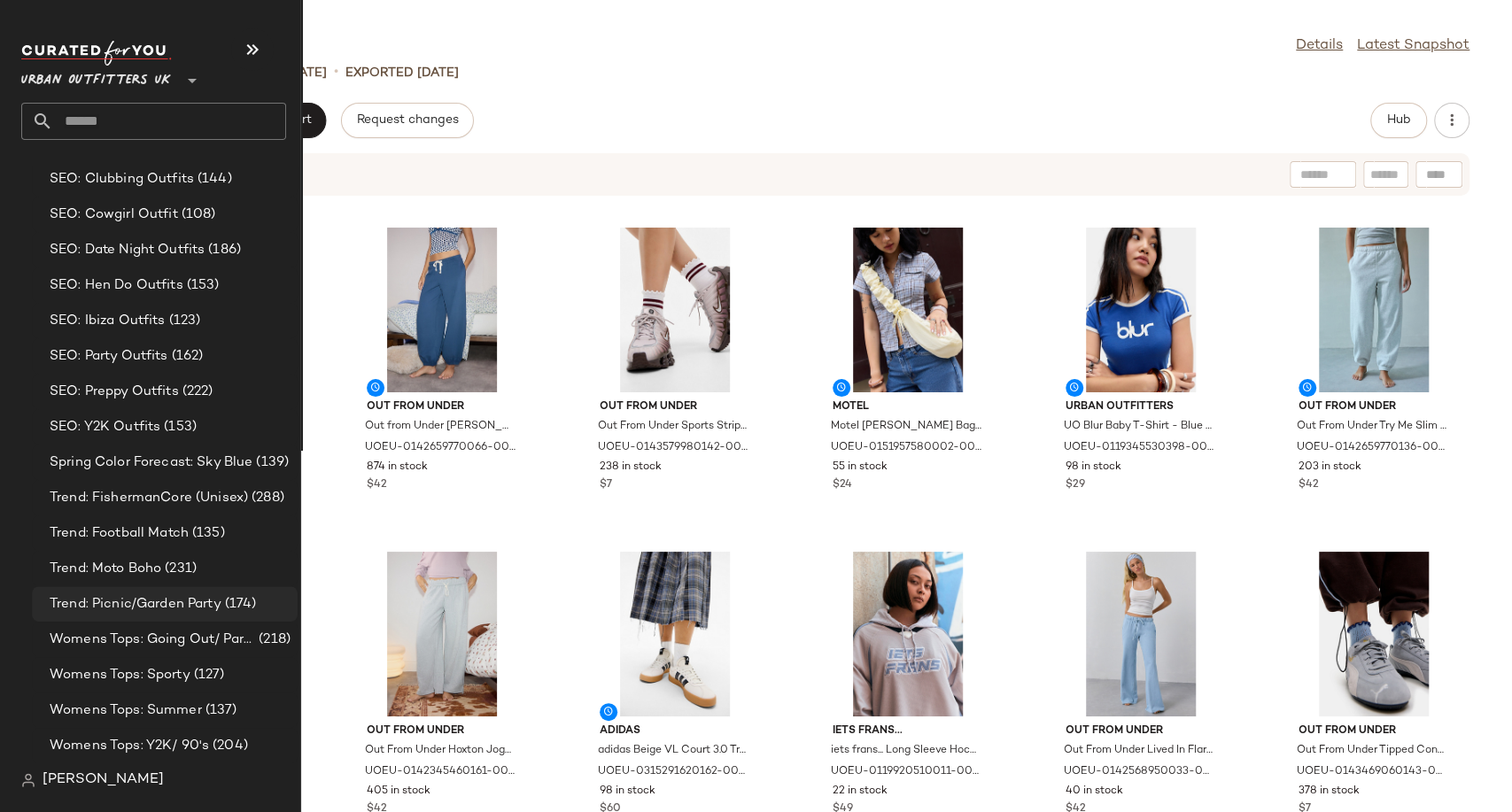
click at [80, 604] on span "Trend: Picnic/Garden Party" at bounding box center [135, 604] width 172 height 20
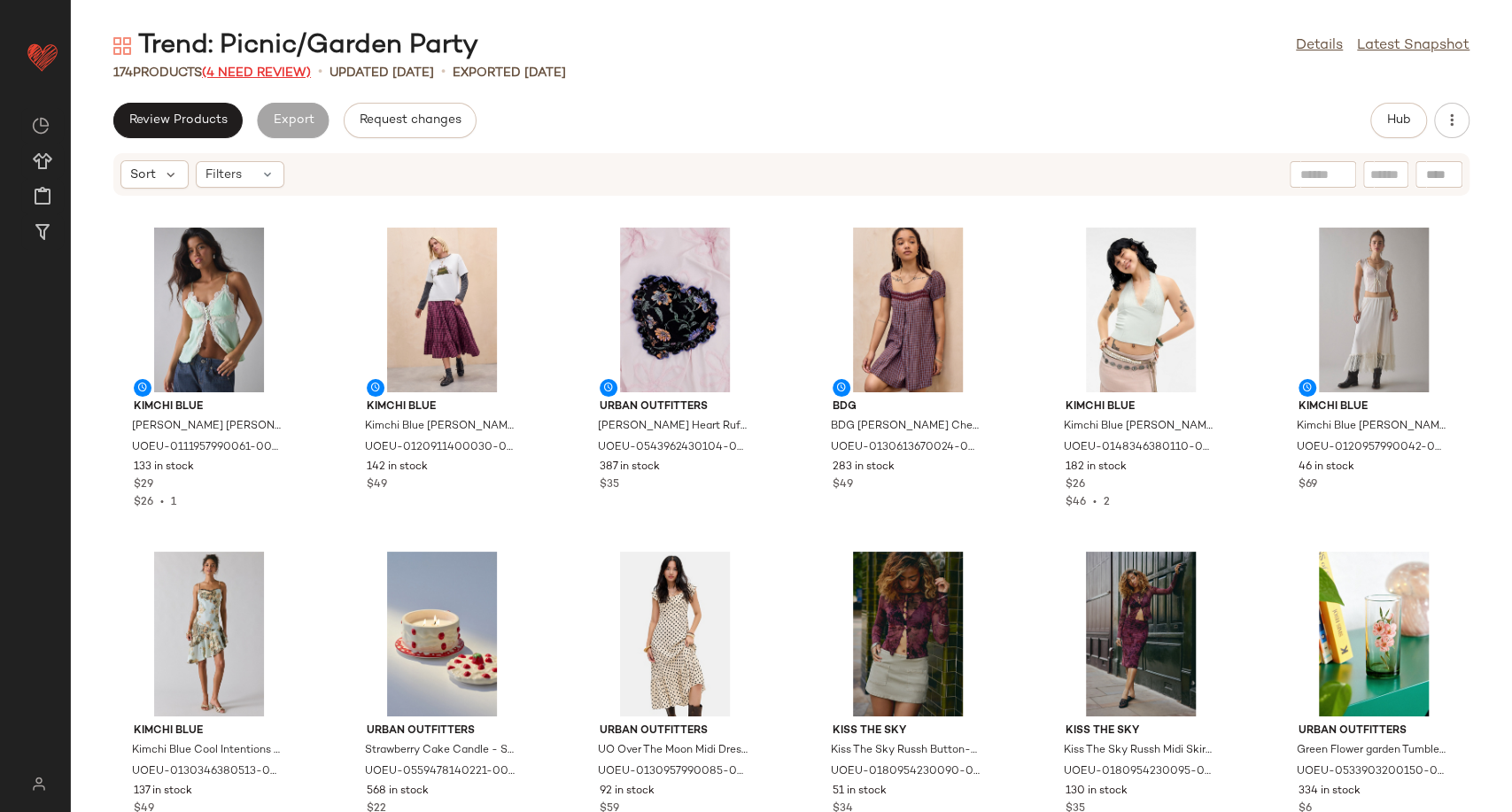
click at [234, 74] on span "(4 Need Review)" at bounding box center [256, 73] width 109 height 14
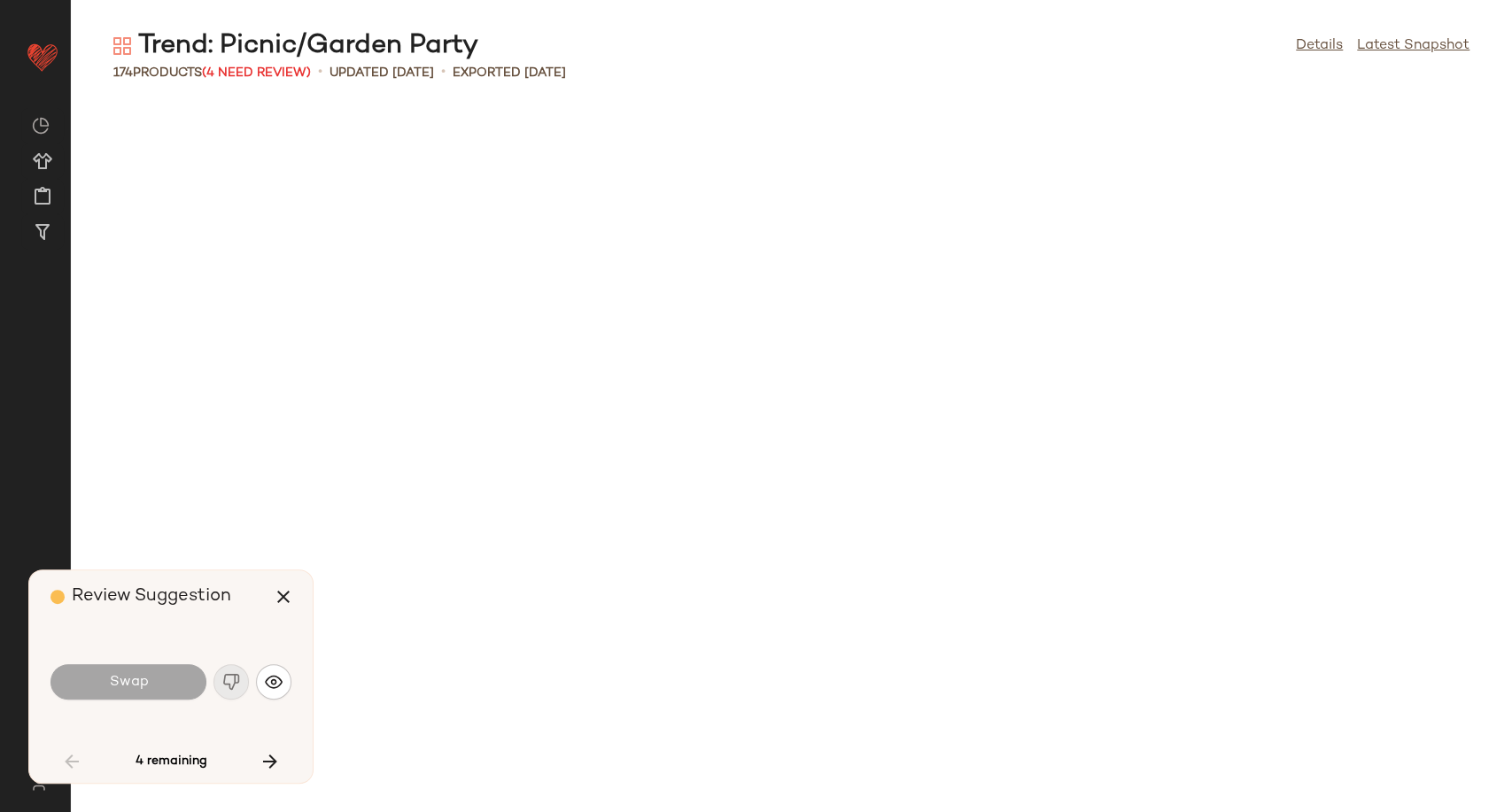
scroll to position [1620, 0]
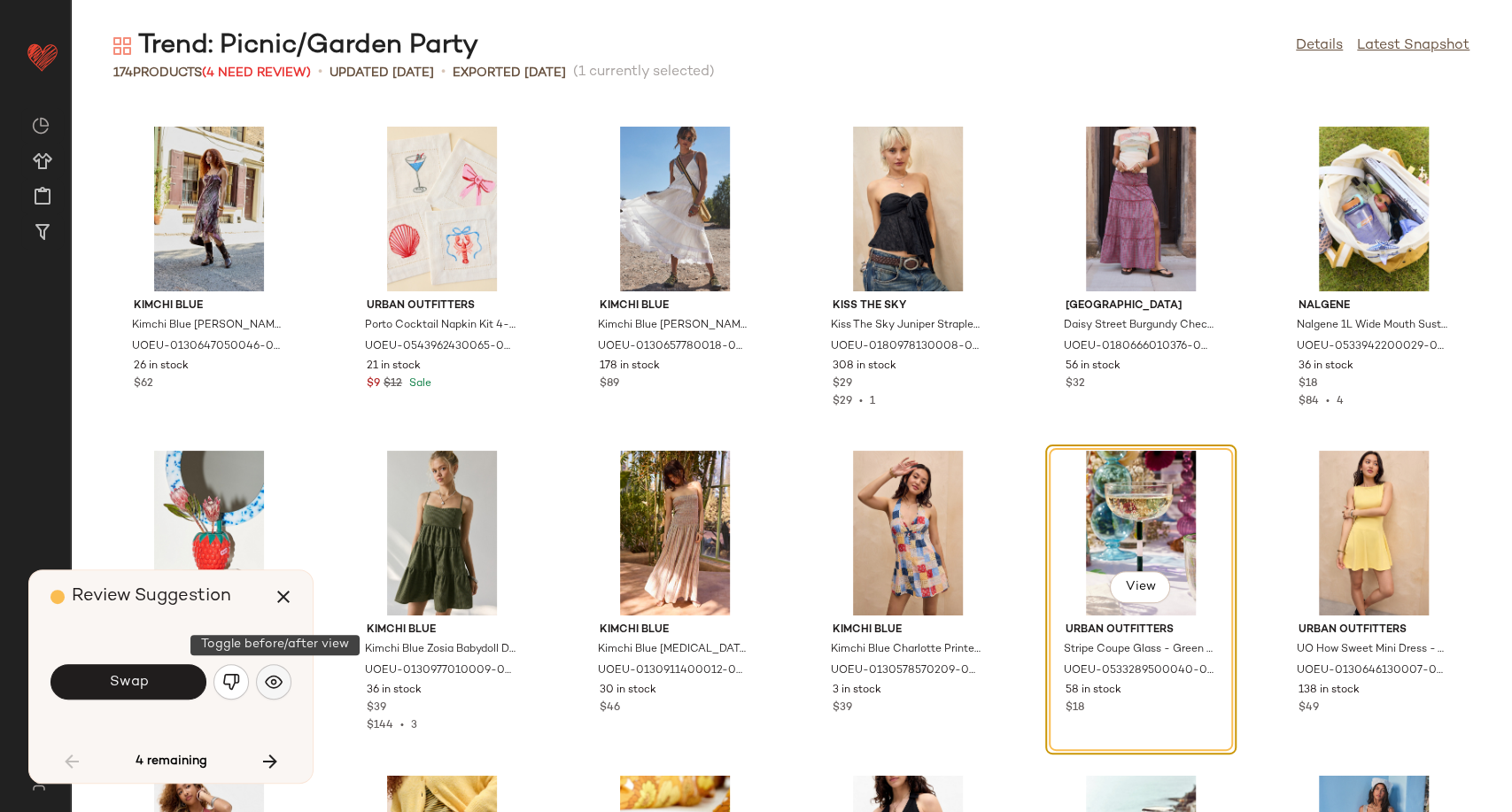
click at [259, 683] on button "button" at bounding box center [273, 681] width 36 height 36
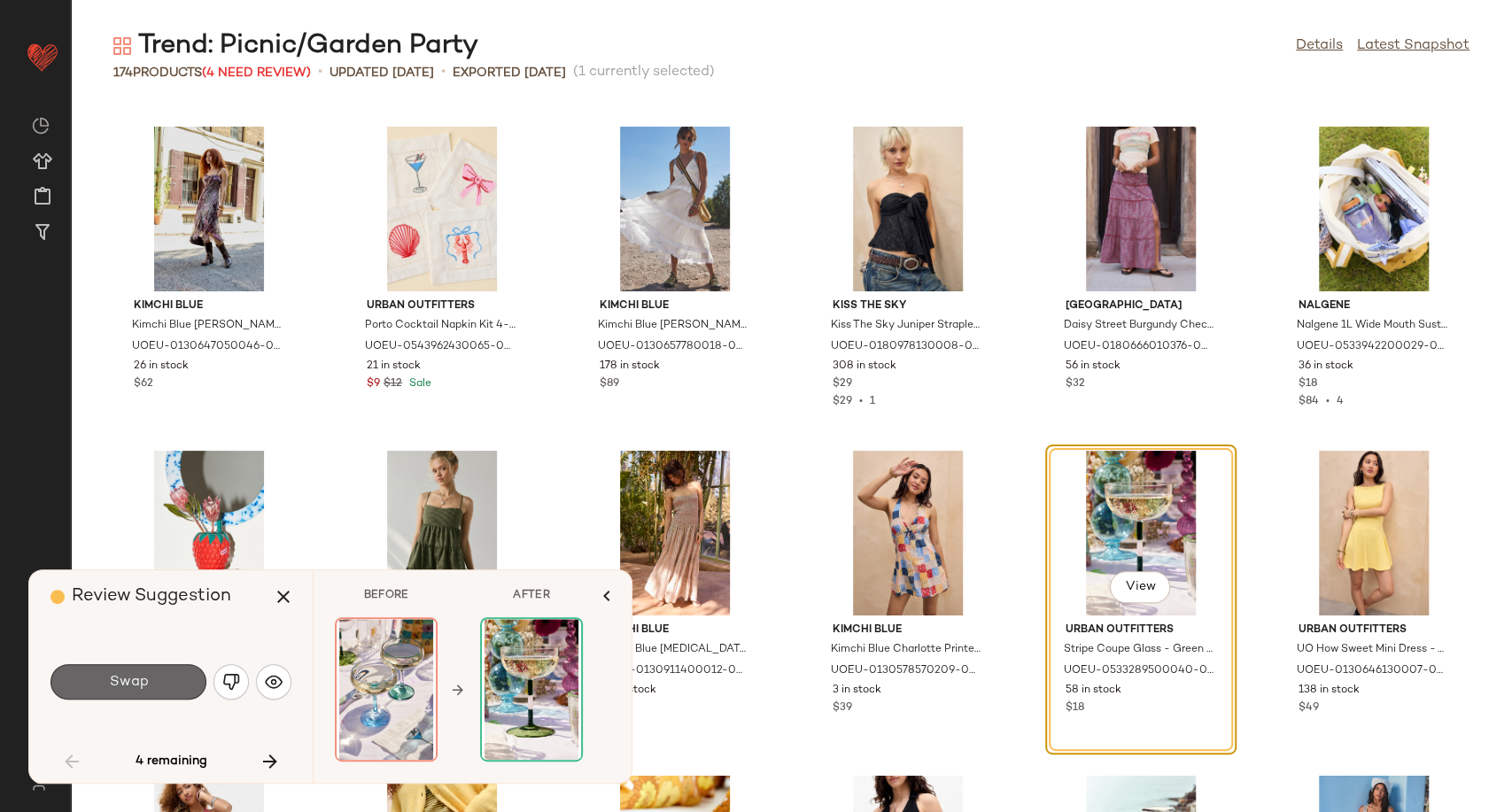
click at [123, 688] on span "Swap" at bounding box center [128, 682] width 40 height 16
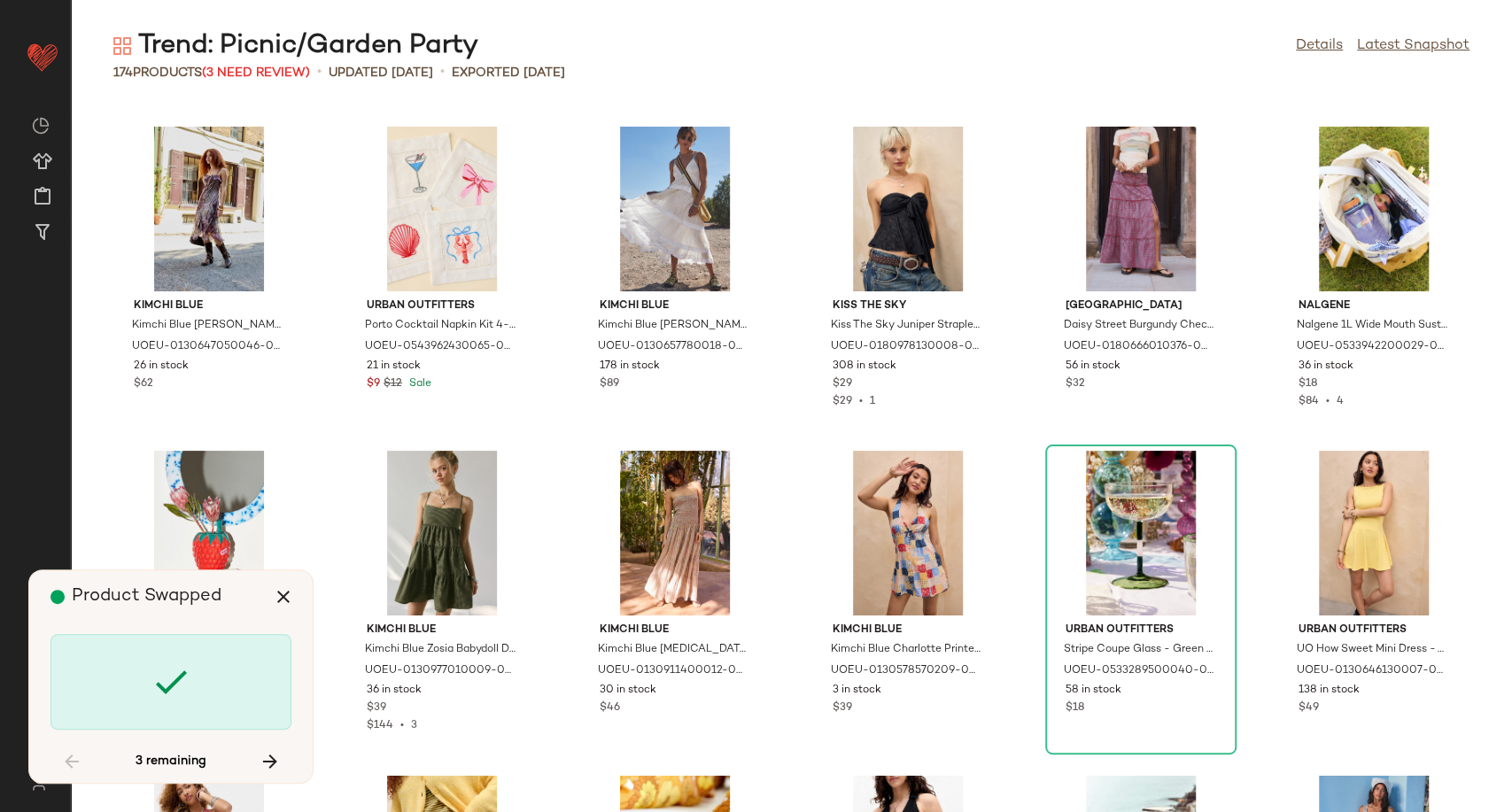
scroll to position [5186, 0]
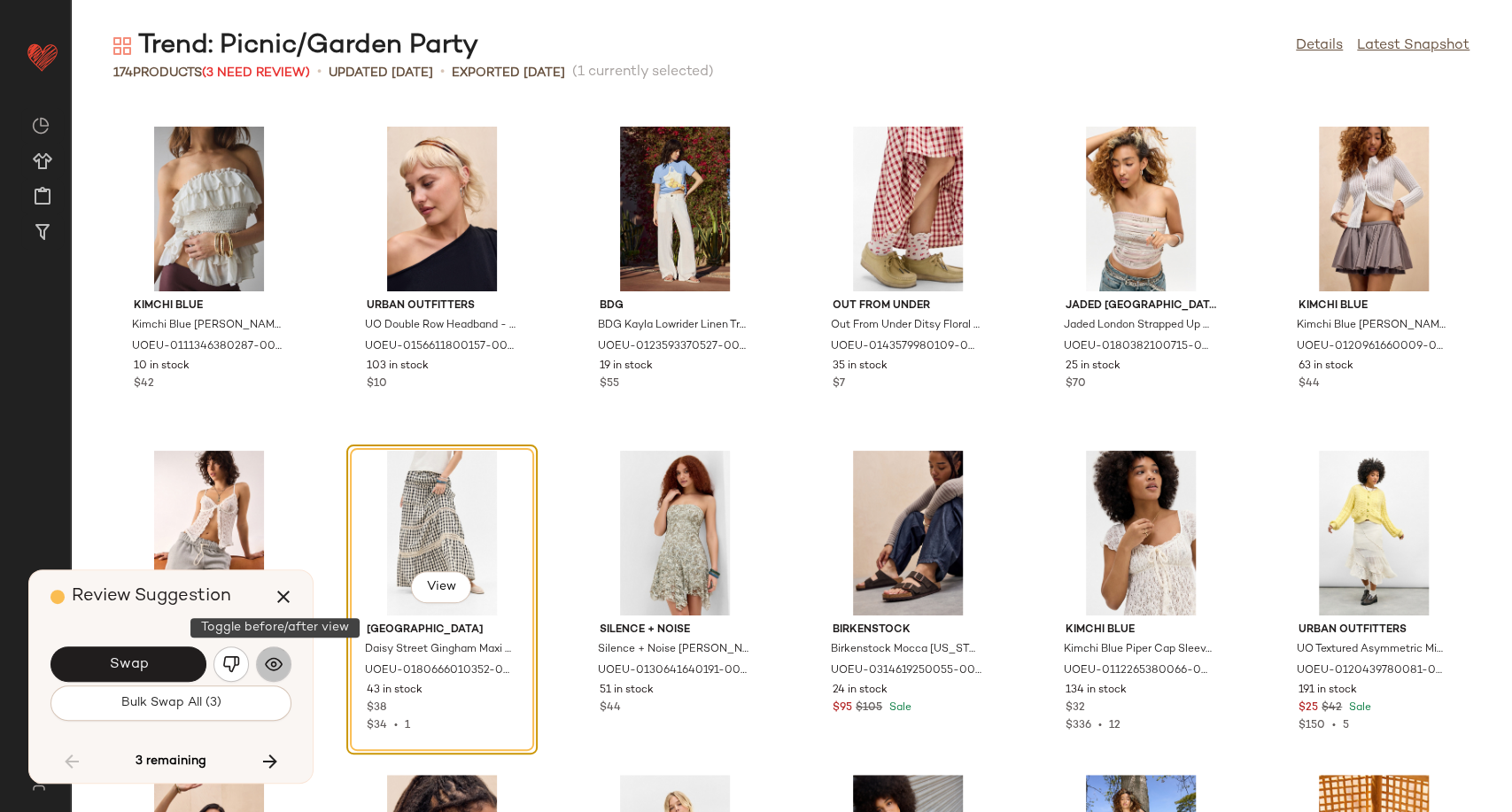
click at [273, 667] on img "button" at bounding box center [273, 664] width 17 height 17
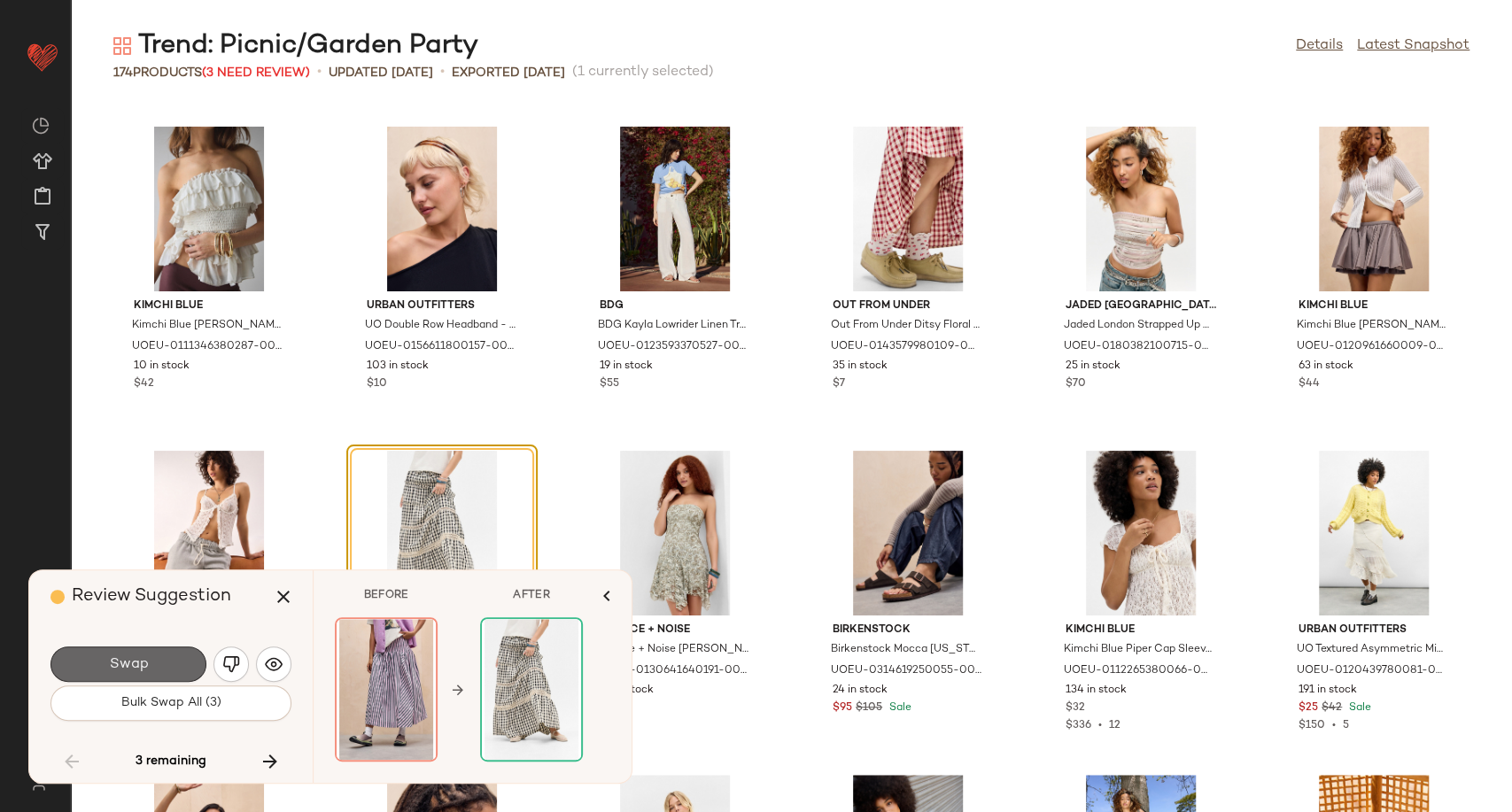
click at [169, 669] on button "Swap" at bounding box center [128, 664] width 155 height 36
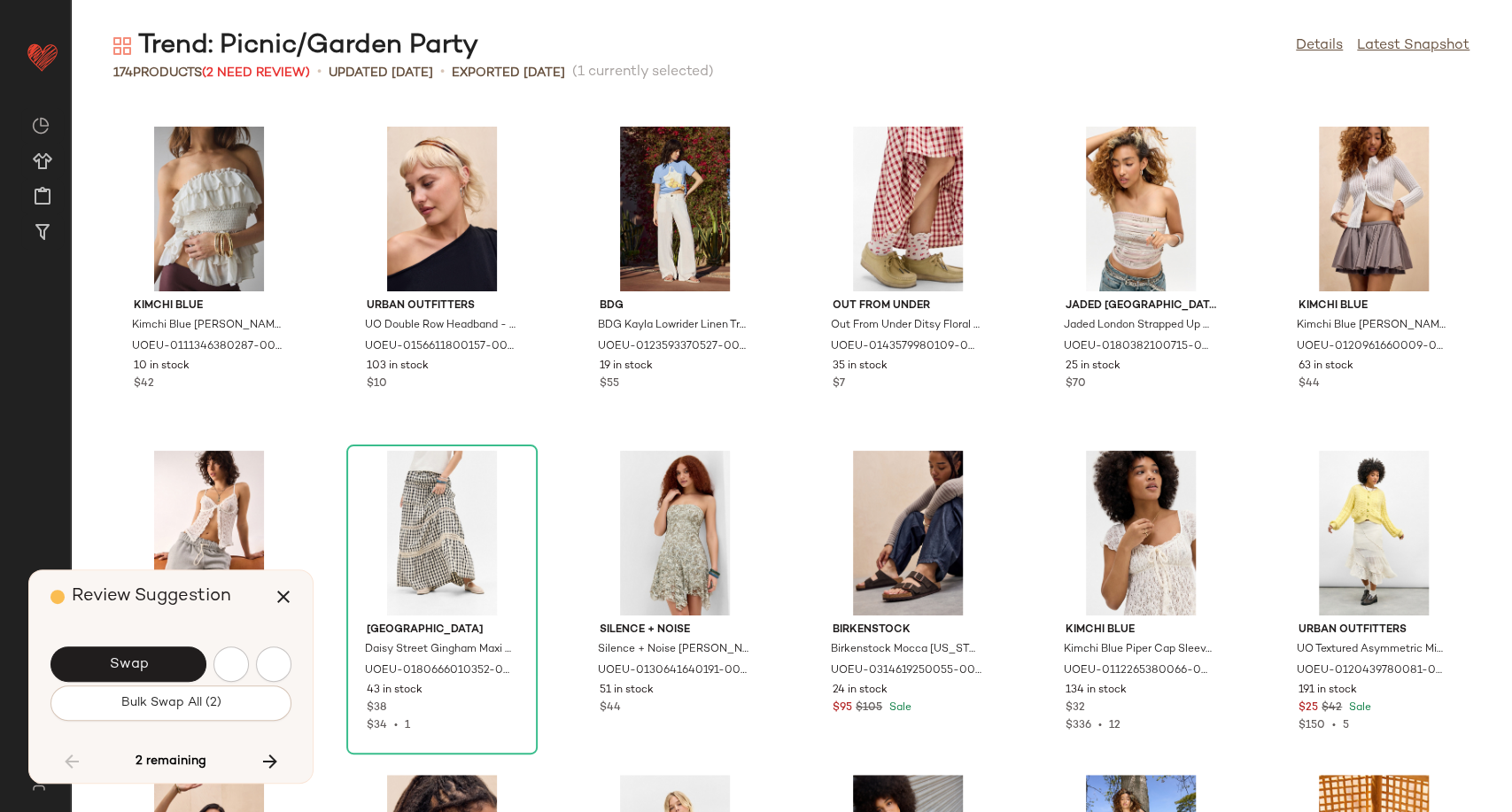
scroll to position [5834, 0]
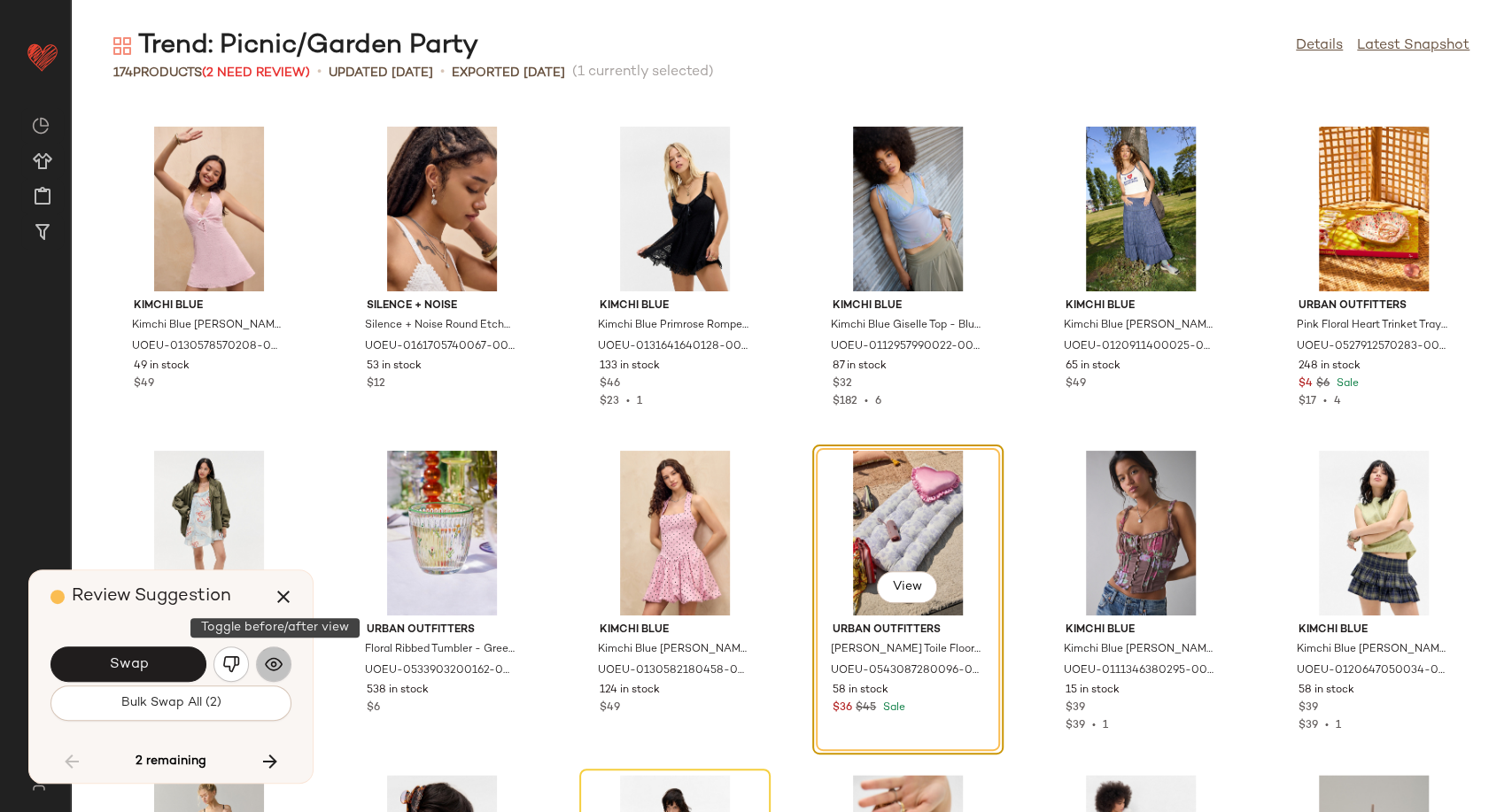
click at [284, 667] on button "button" at bounding box center [273, 664] width 36 height 36
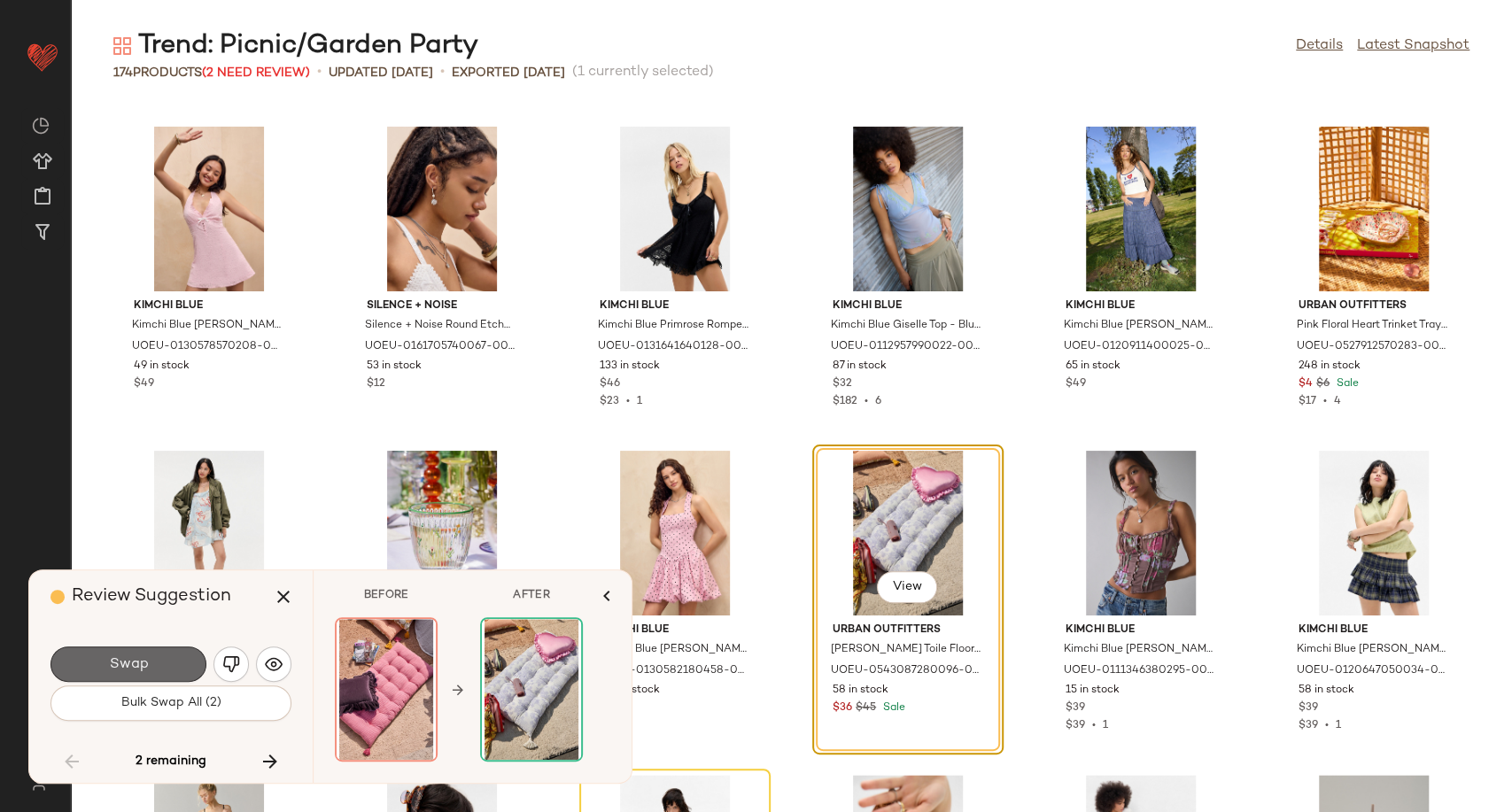
click at [183, 661] on button "Swap" at bounding box center [128, 664] width 155 height 36
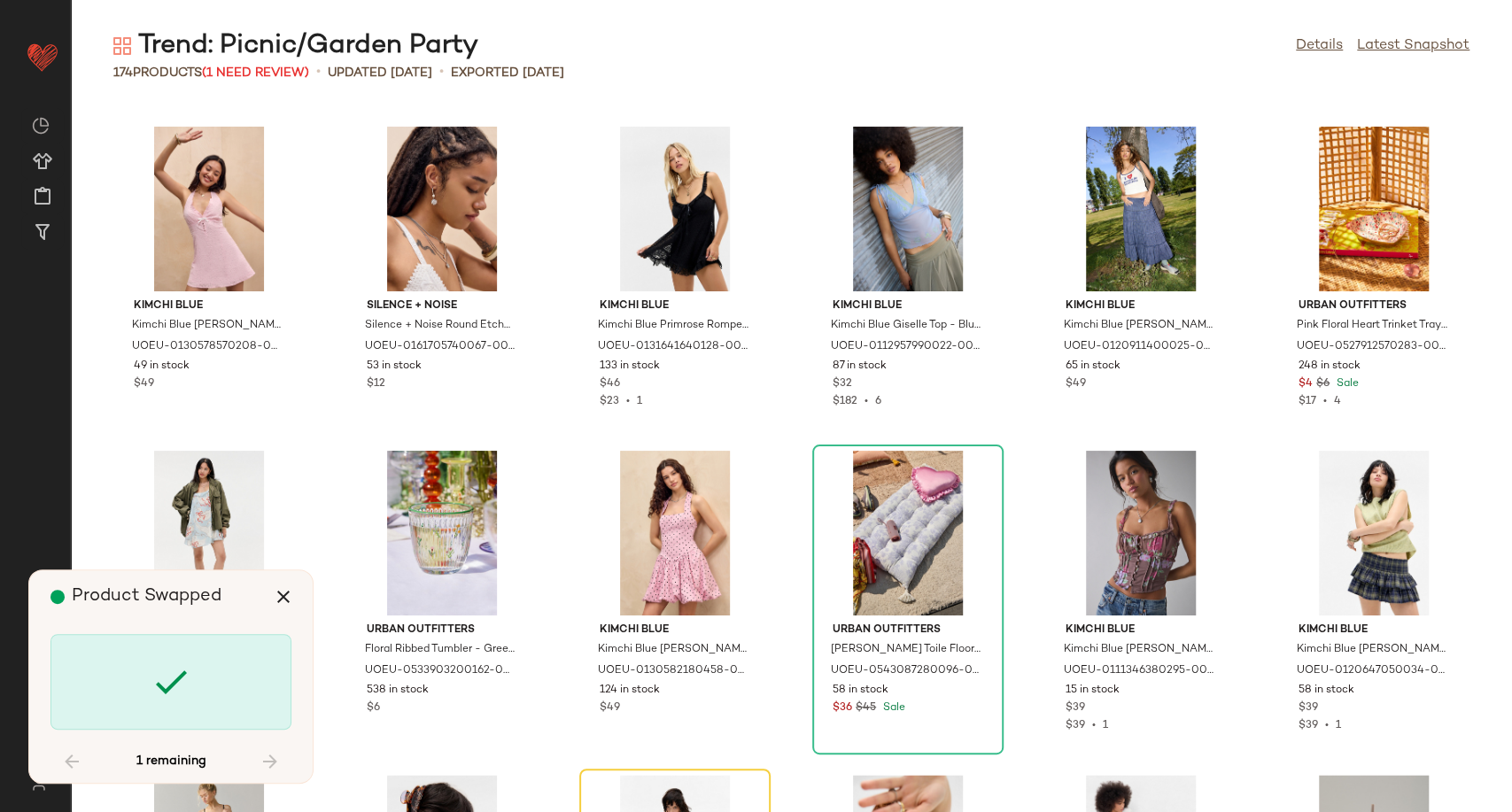
scroll to position [6157, 0]
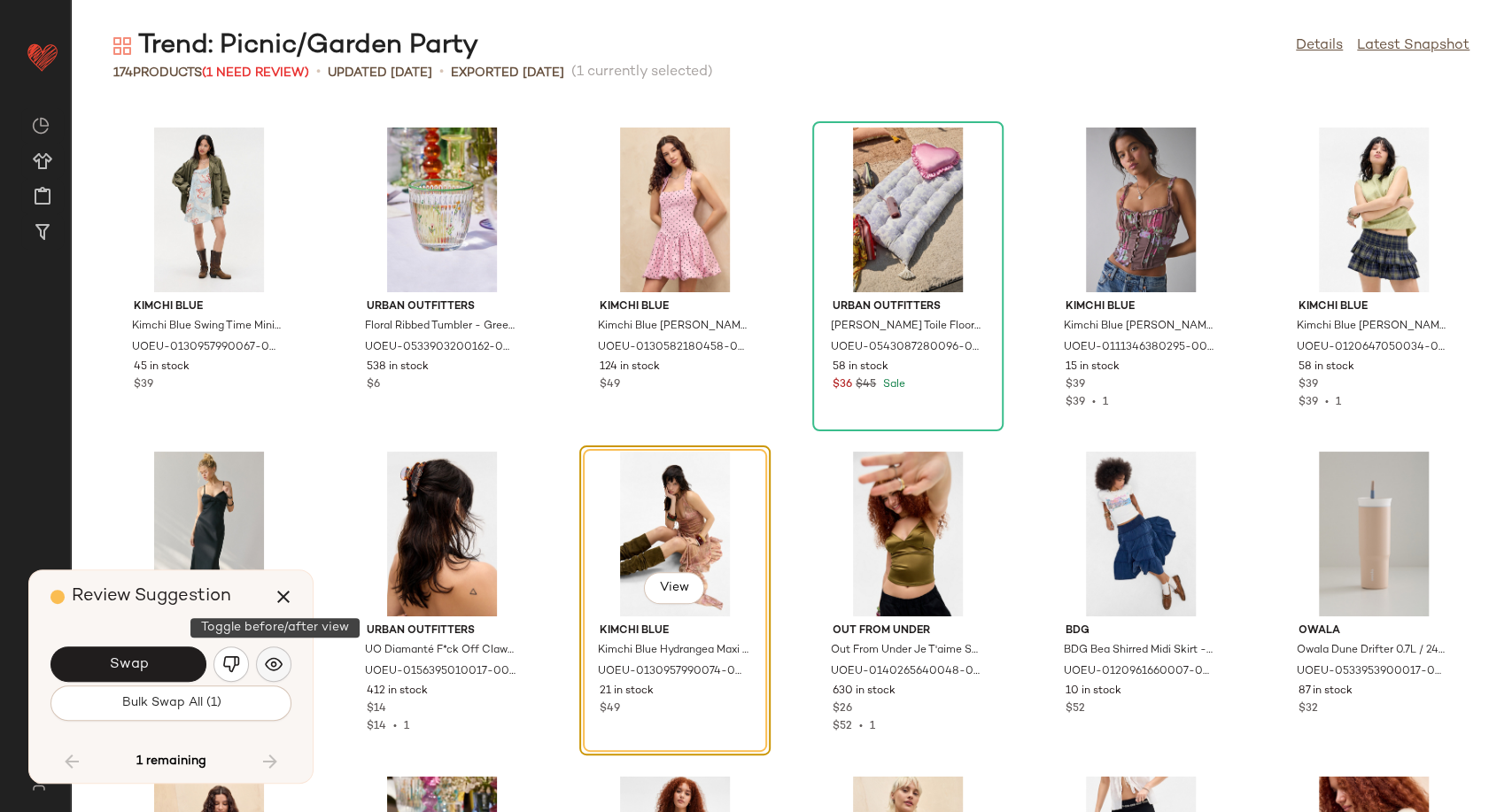
click at [271, 666] on img "button" at bounding box center [273, 664] width 17 height 17
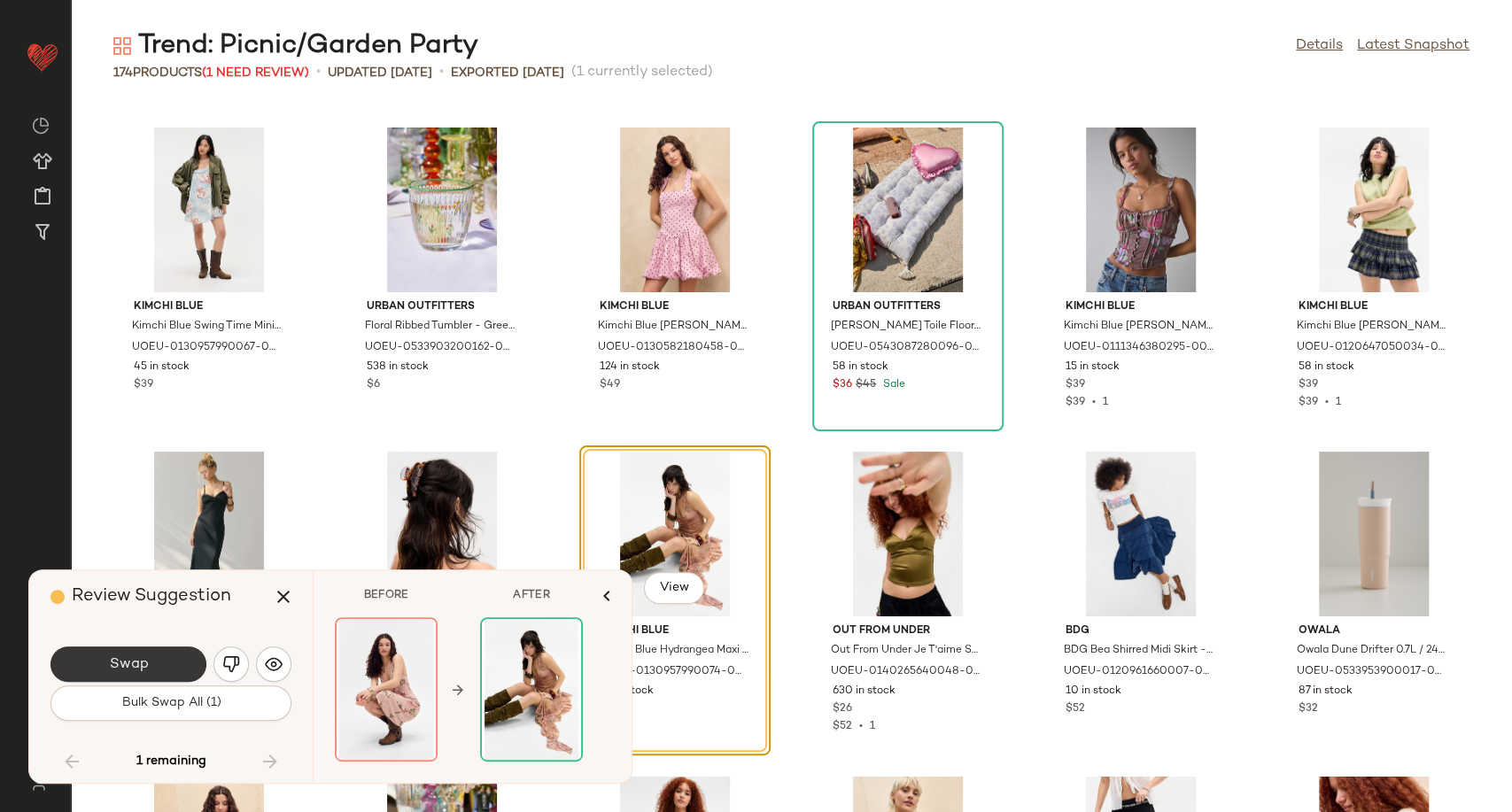
click at [185, 664] on button "Swap" at bounding box center [128, 664] width 155 height 36
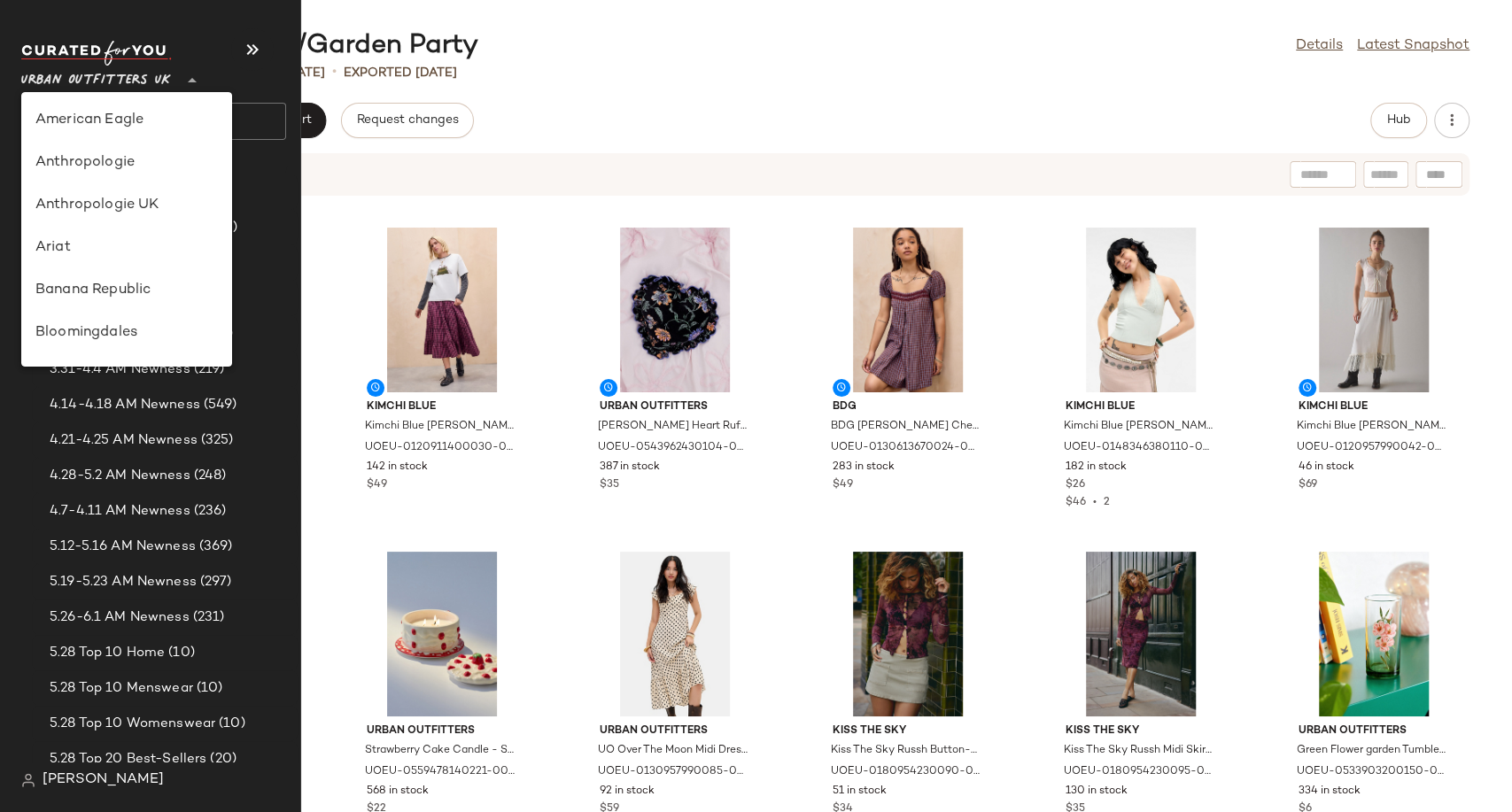
scroll to position [1014, 0]
click at [98, 88] on span "Urban Outfitters UK" at bounding box center [96, 76] width 150 height 32
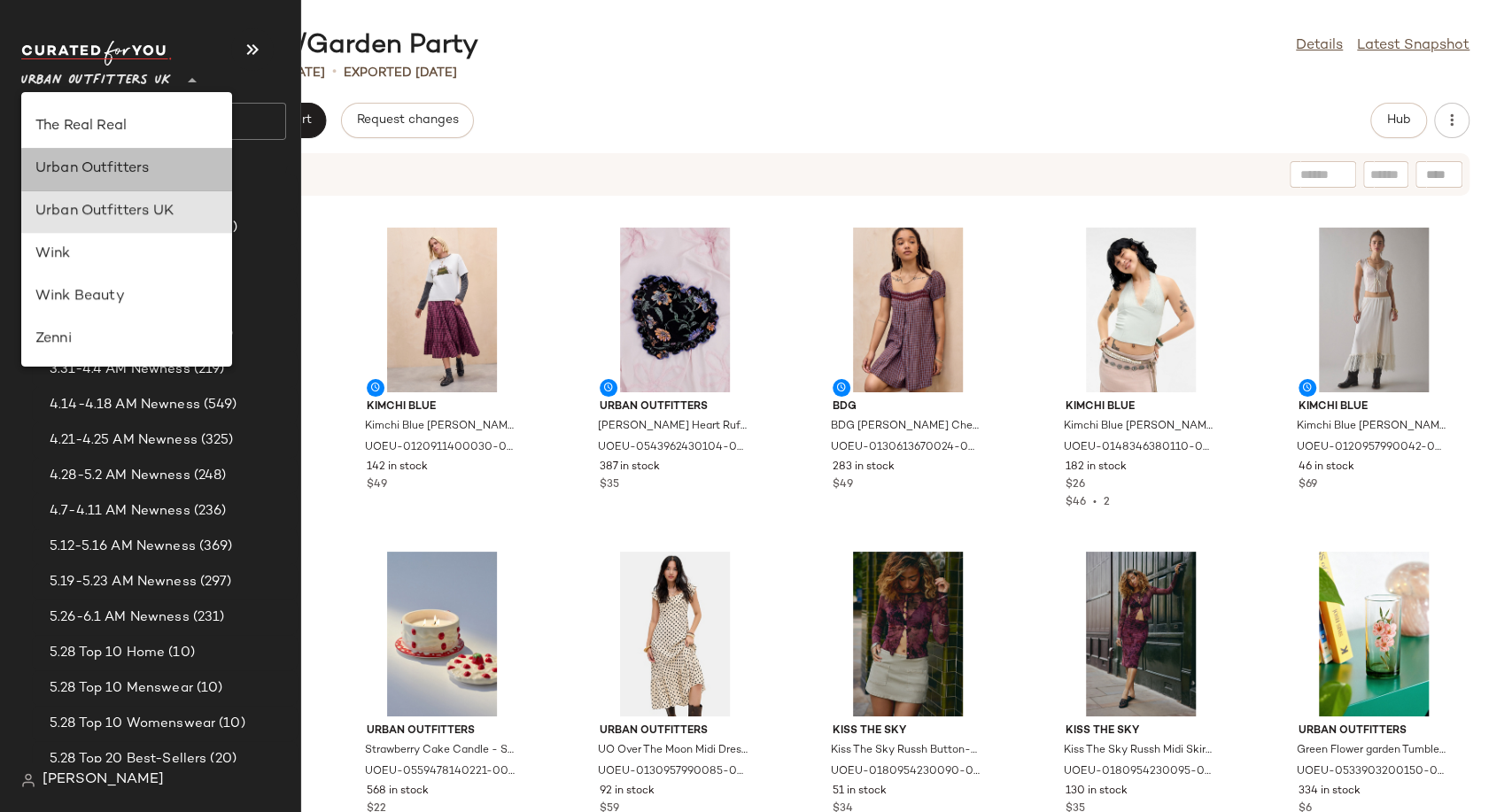
click at [129, 167] on div "Urban Outfitters" at bounding box center [126, 168] width 182 height 21
type input "**"
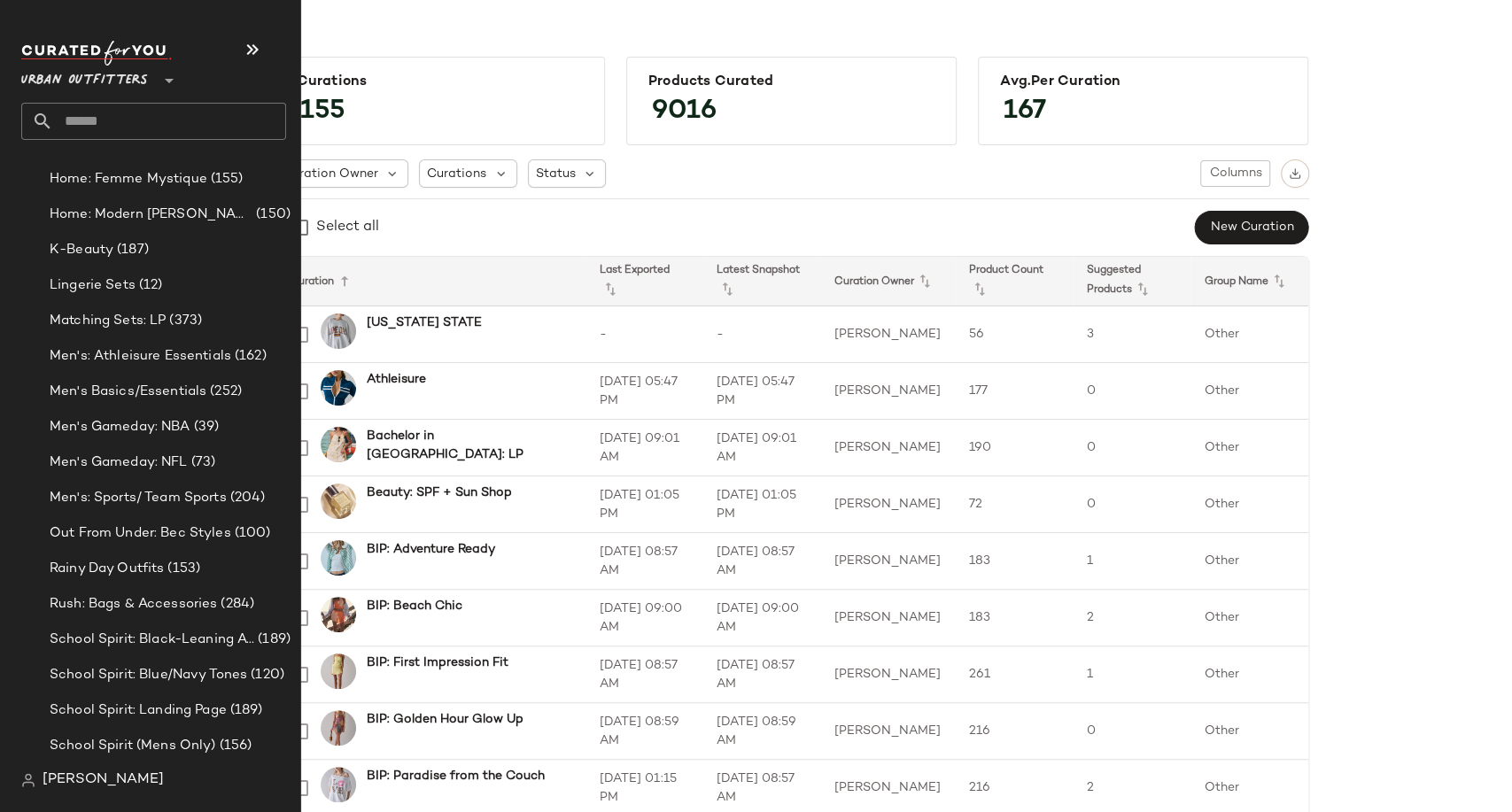
scroll to position [4082, 0]
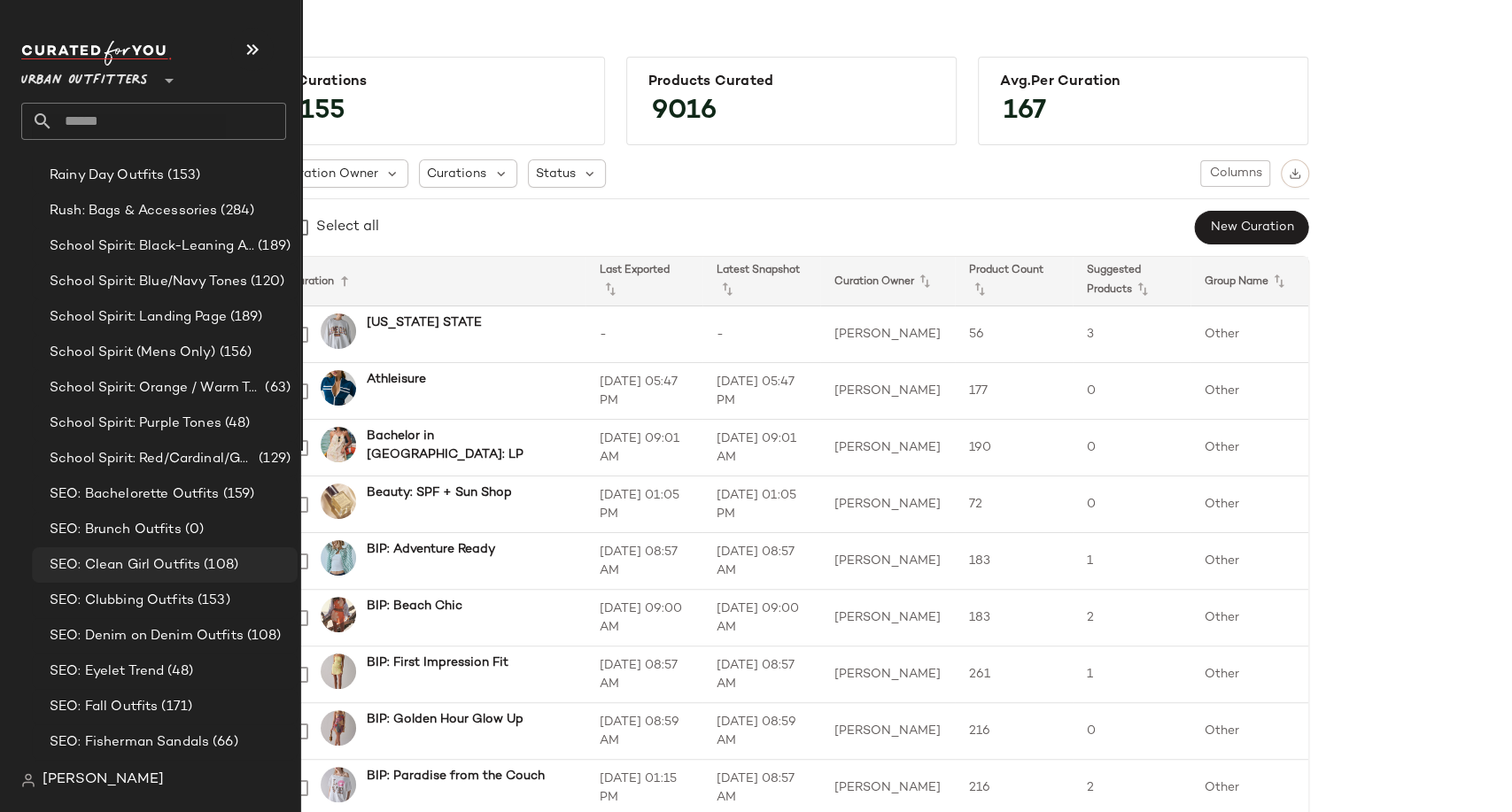
click at [138, 552] on div "SEO: Clean Girl Outfits (108)" at bounding box center [165, 564] width 266 height 36
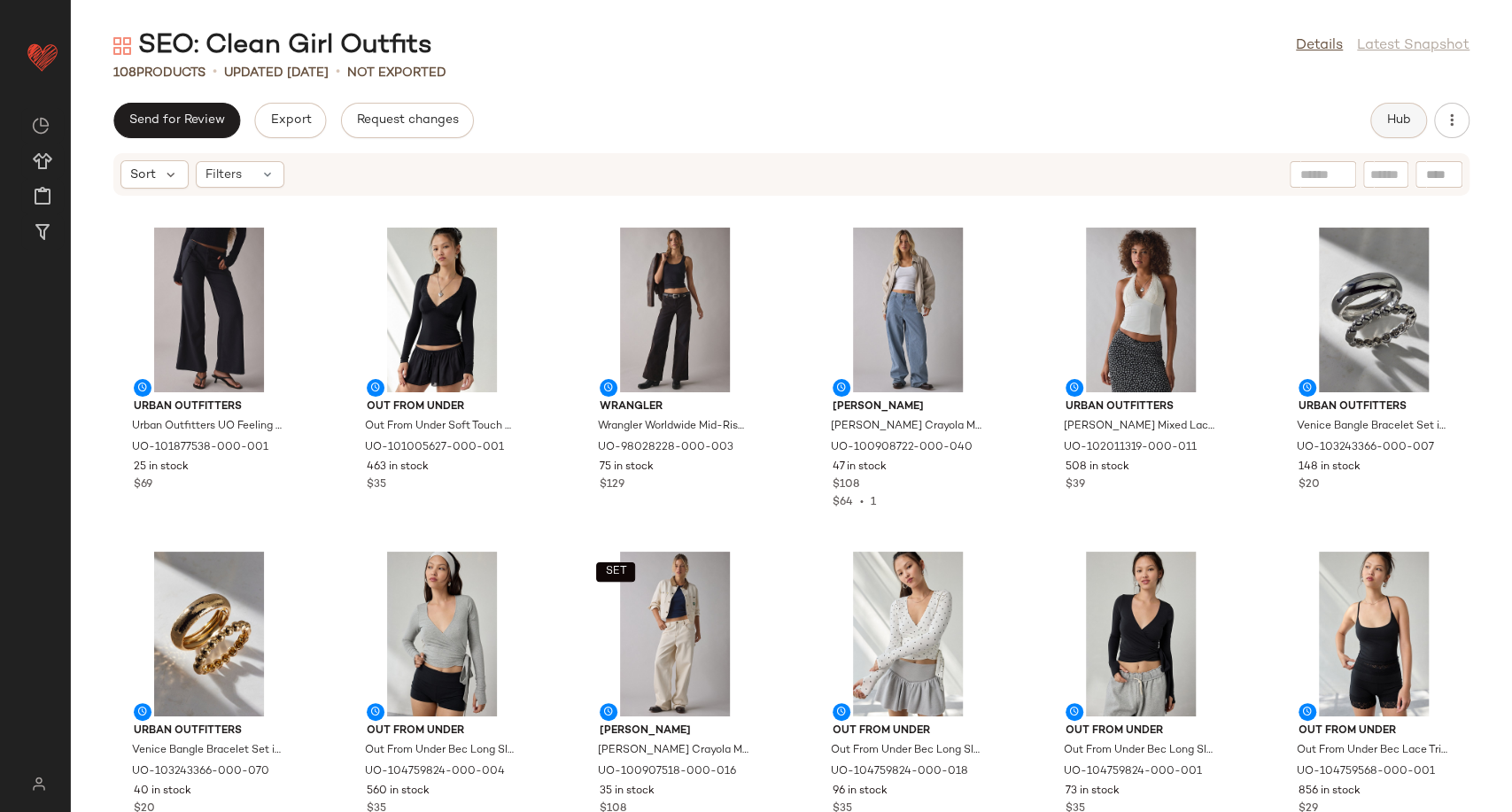
click at [1405, 108] on button "Hub" at bounding box center [1399, 120] width 57 height 36
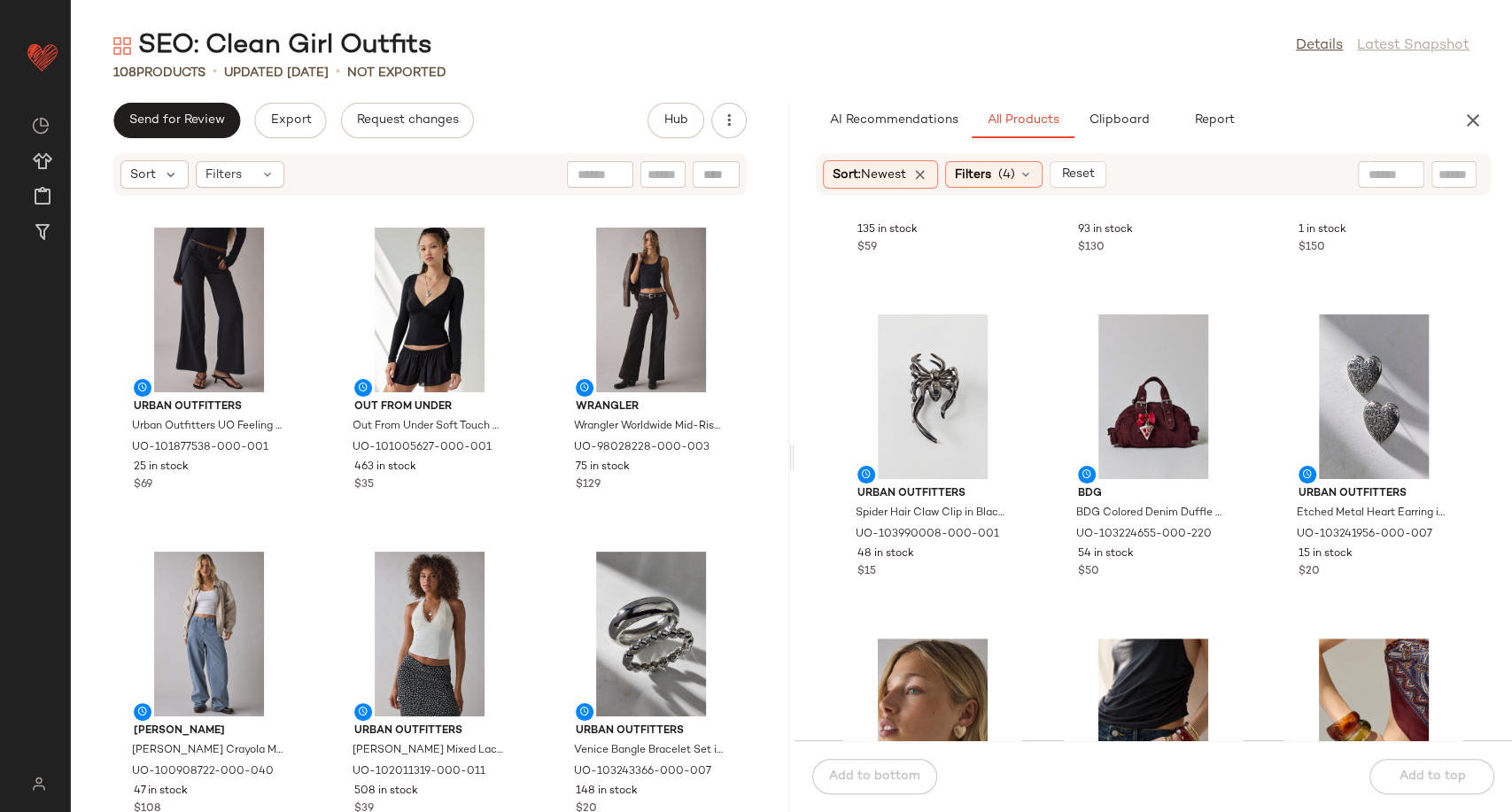
scroll to position [506, 0]
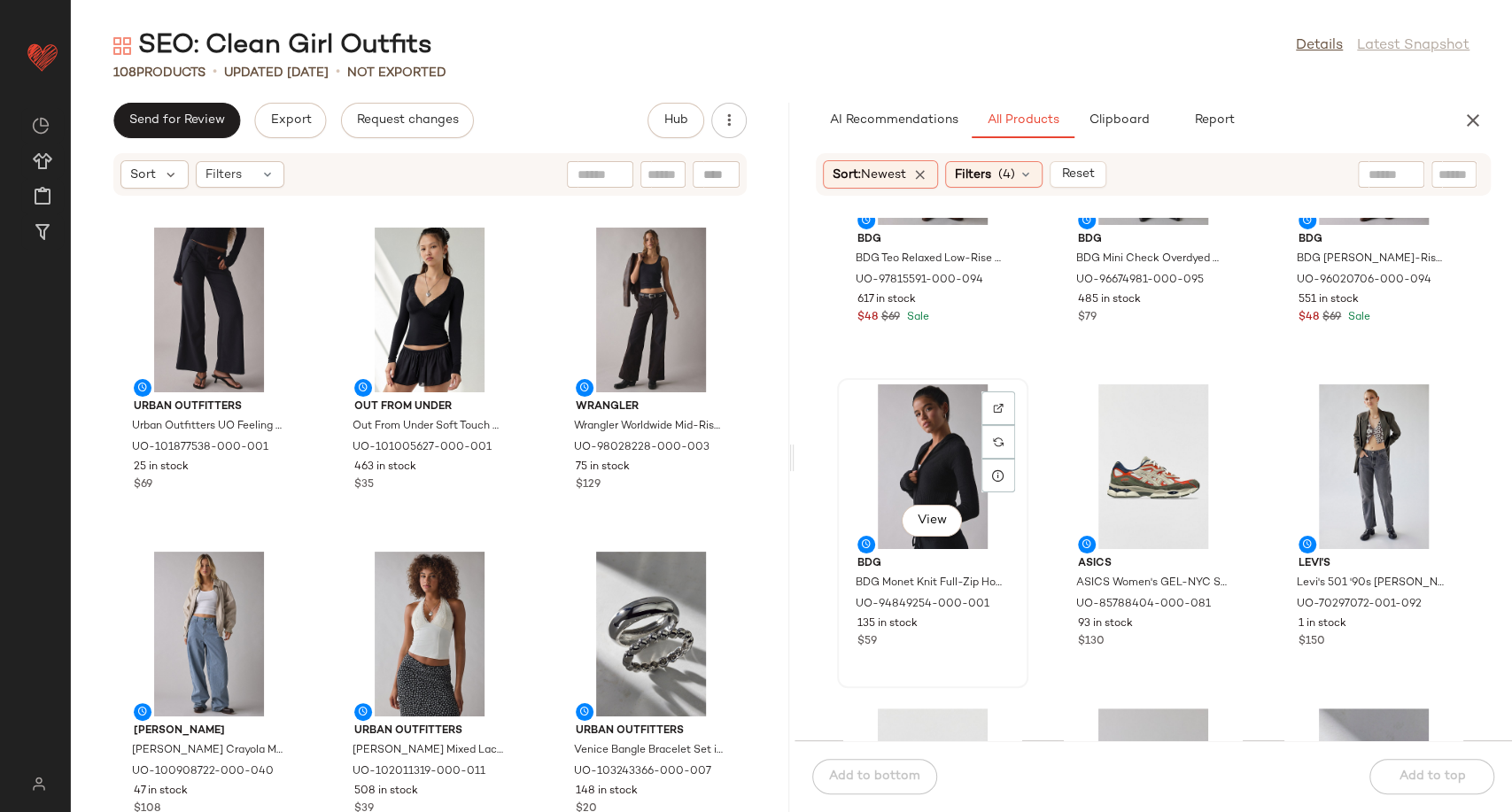
click at [955, 475] on div "View" at bounding box center [933, 466] width 179 height 165
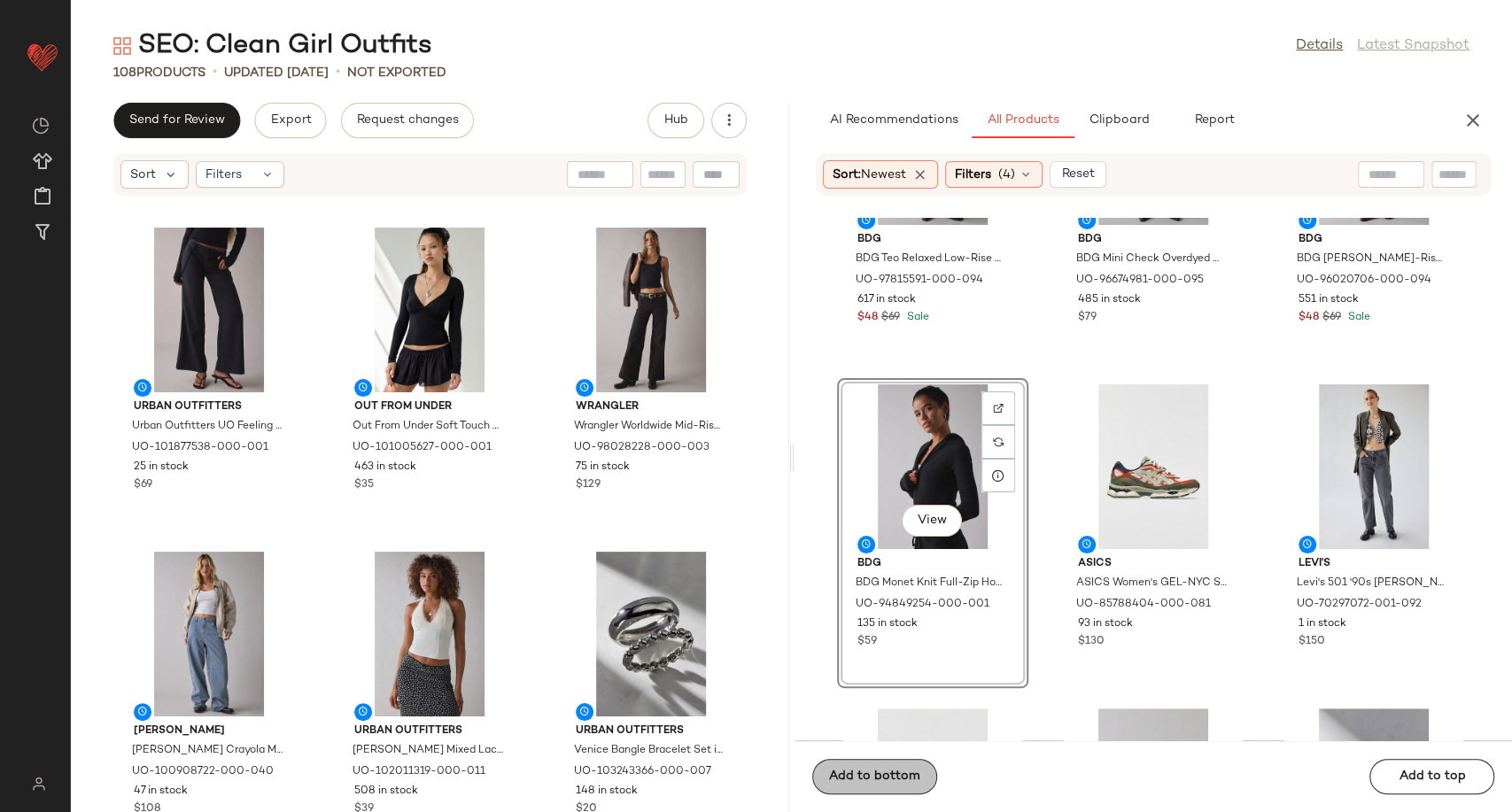
click at [905, 777] on span "Add to bottom" at bounding box center [874, 776] width 92 height 14
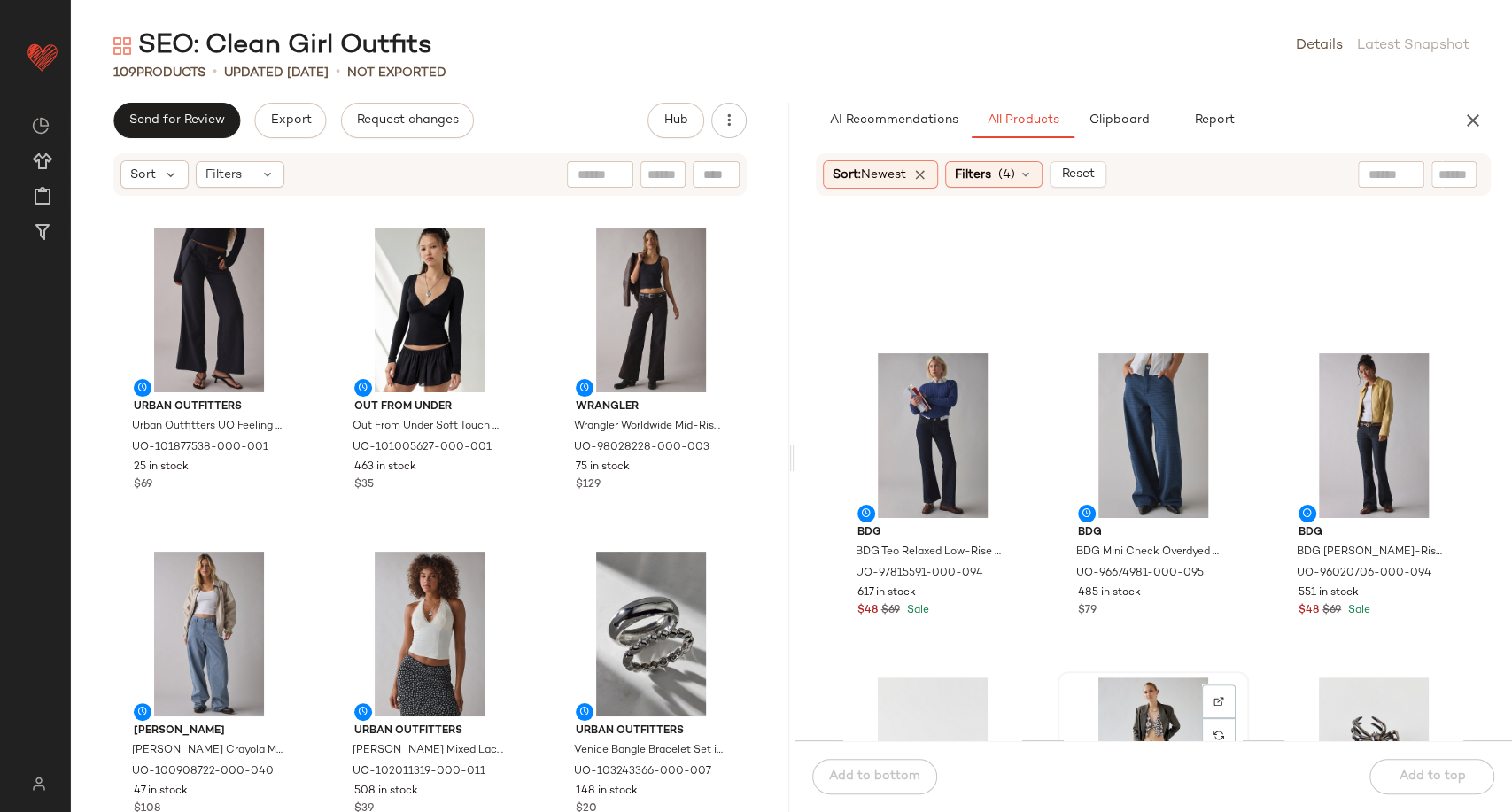
scroll to position [210, 0]
click at [1141, 427] on div "View" at bounding box center [1153, 437] width 179 height 165
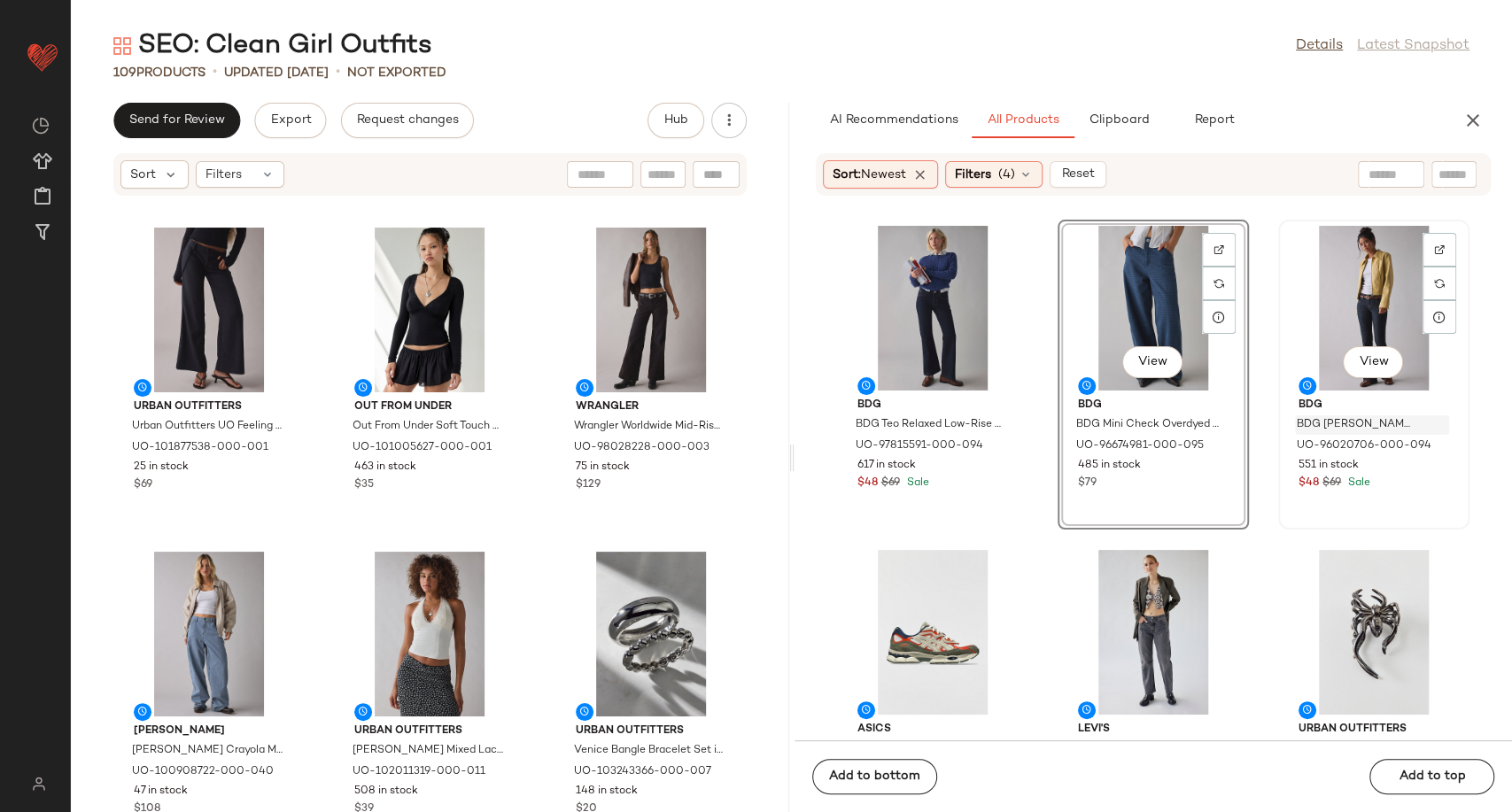
scroll to position [294, 0]
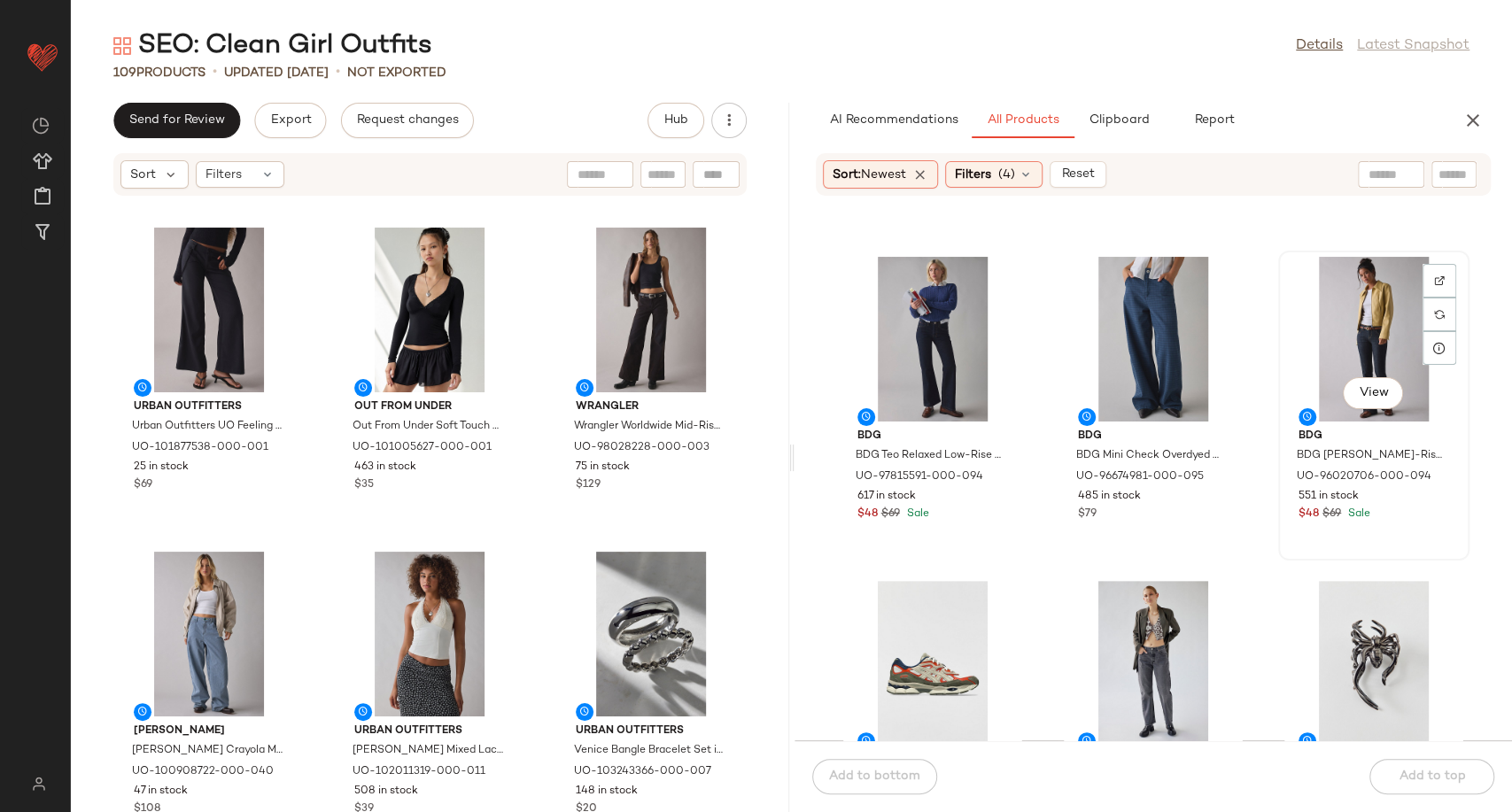
click at [1368, 313] on div "View" at bounding box center [1374, 339] width 179 height 165
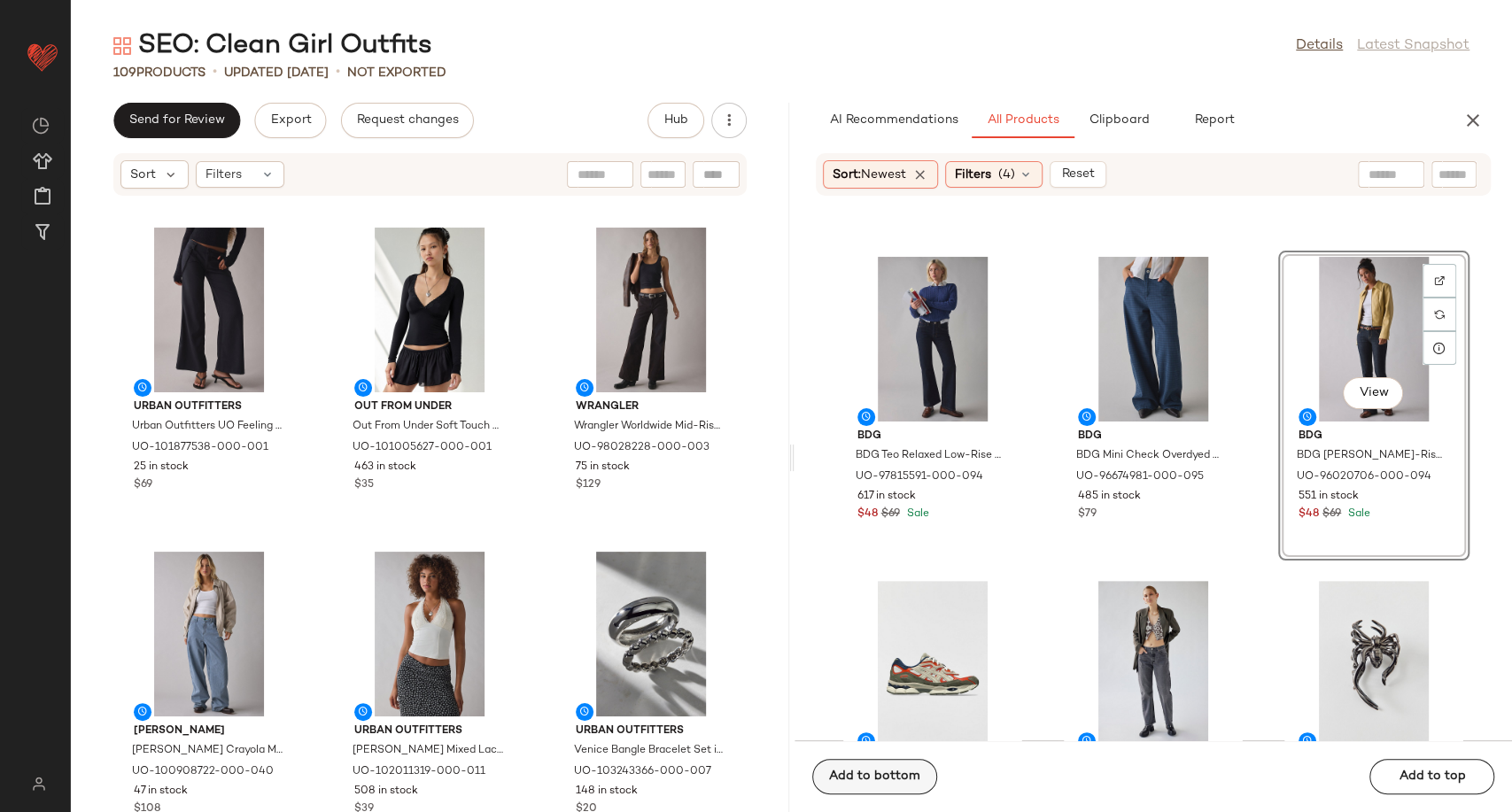
click at [850, 773] on span "Add to bottom" at bounding box center [874, 776] width 92 height 14
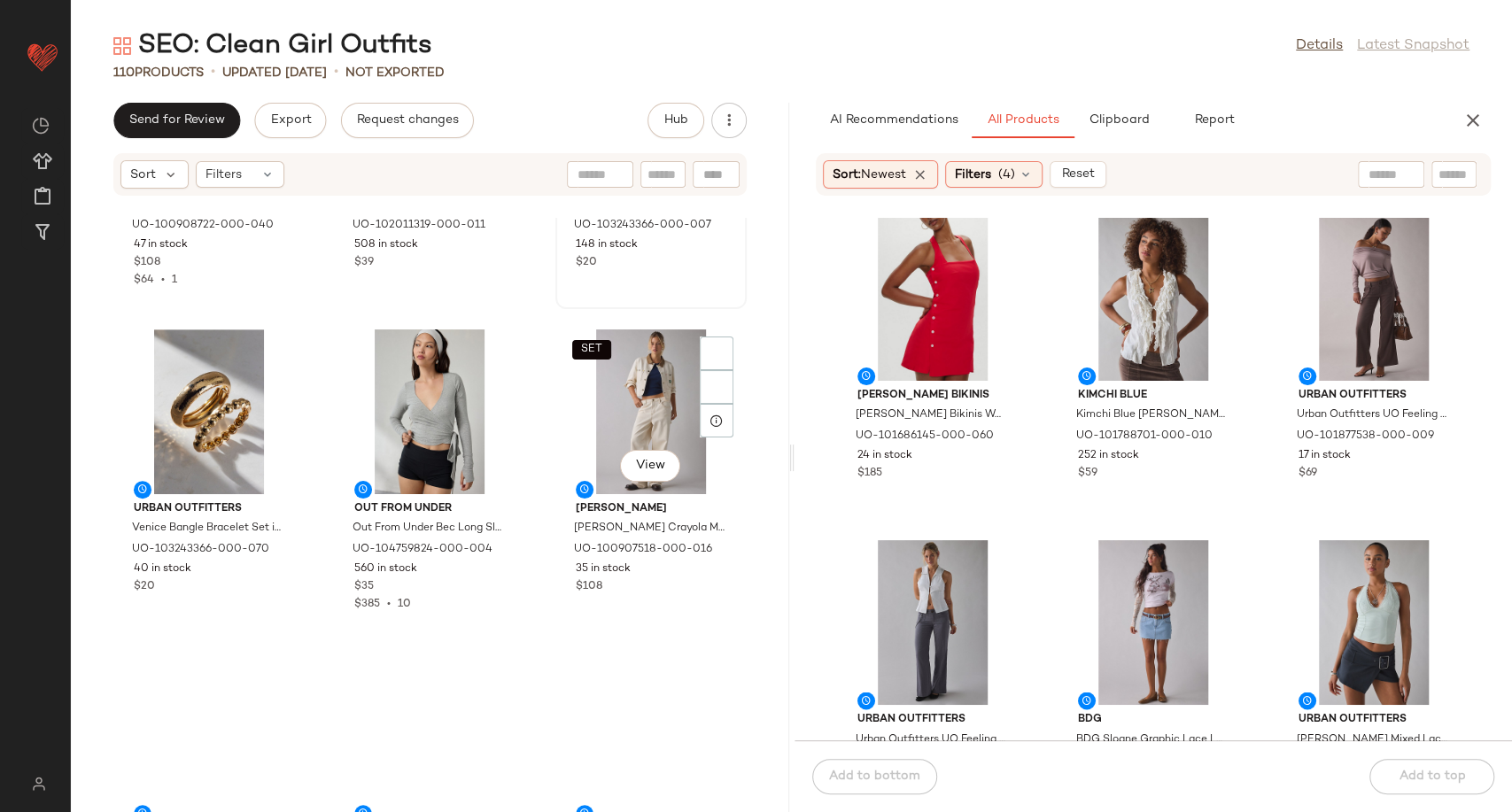
scroll to position [604, 0]
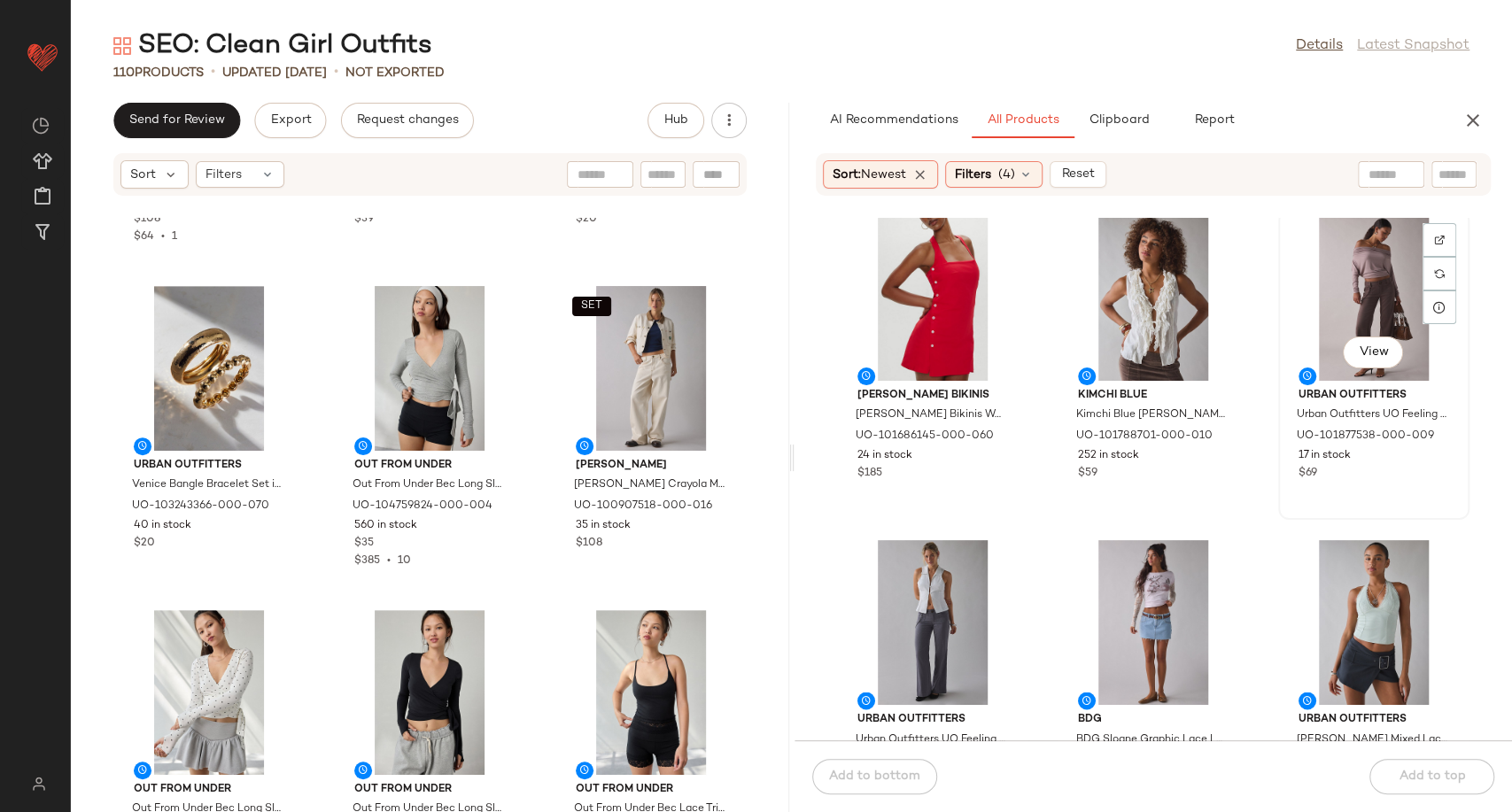
click at [1341, 288] on div "View" at bounding box center [1374, 298] width 179 height 165
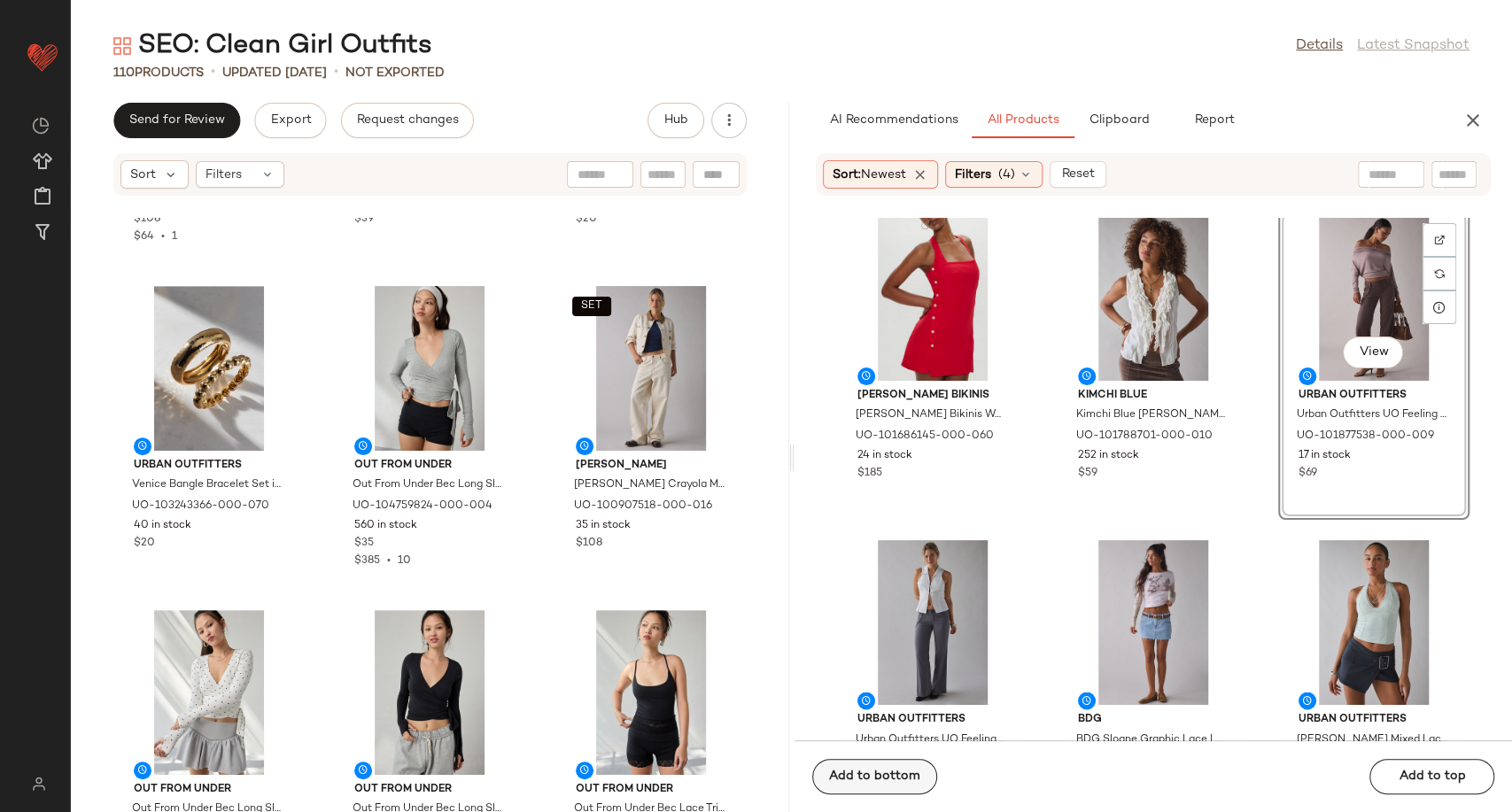
click at [885, 785] on button "Add to bottom" at bounding box center [874, 776] width 125 height 36
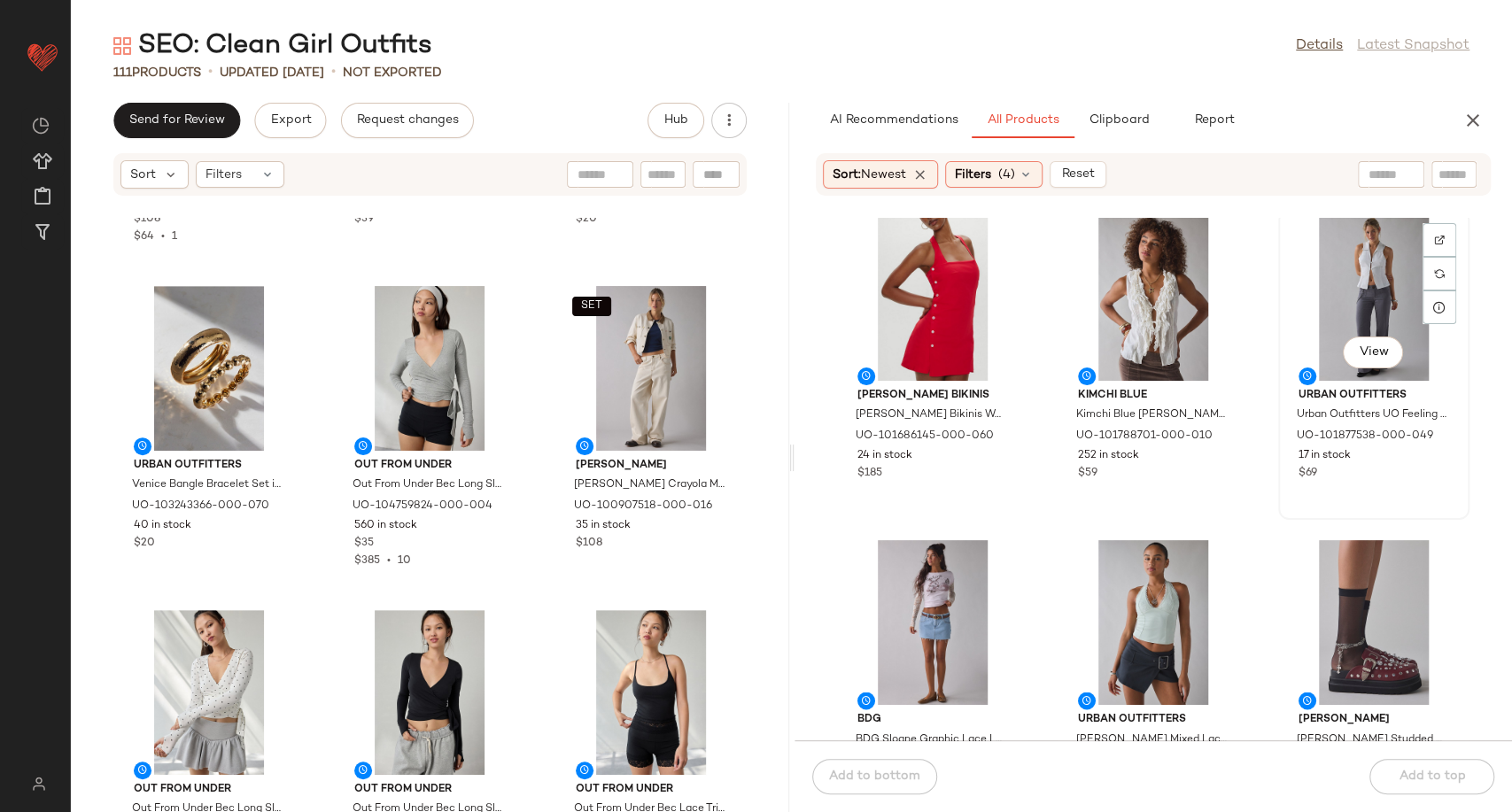
click at [1355, 258] on div "View" at bounding box center [1374, 298] width 179 height 165
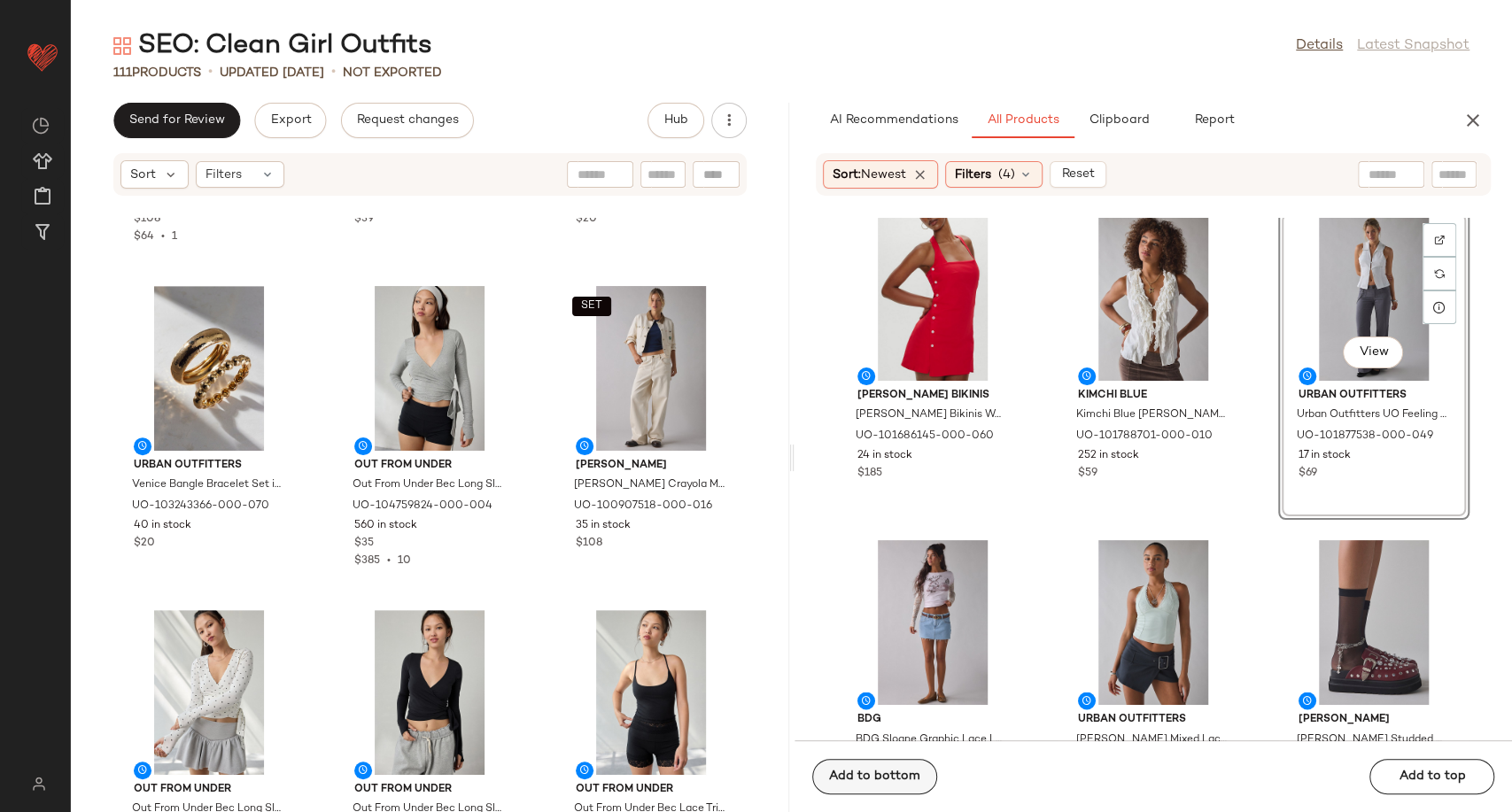
click at [903, 766] on button "Add to bottom" at bounding box center [874, 776] width 125 height 36
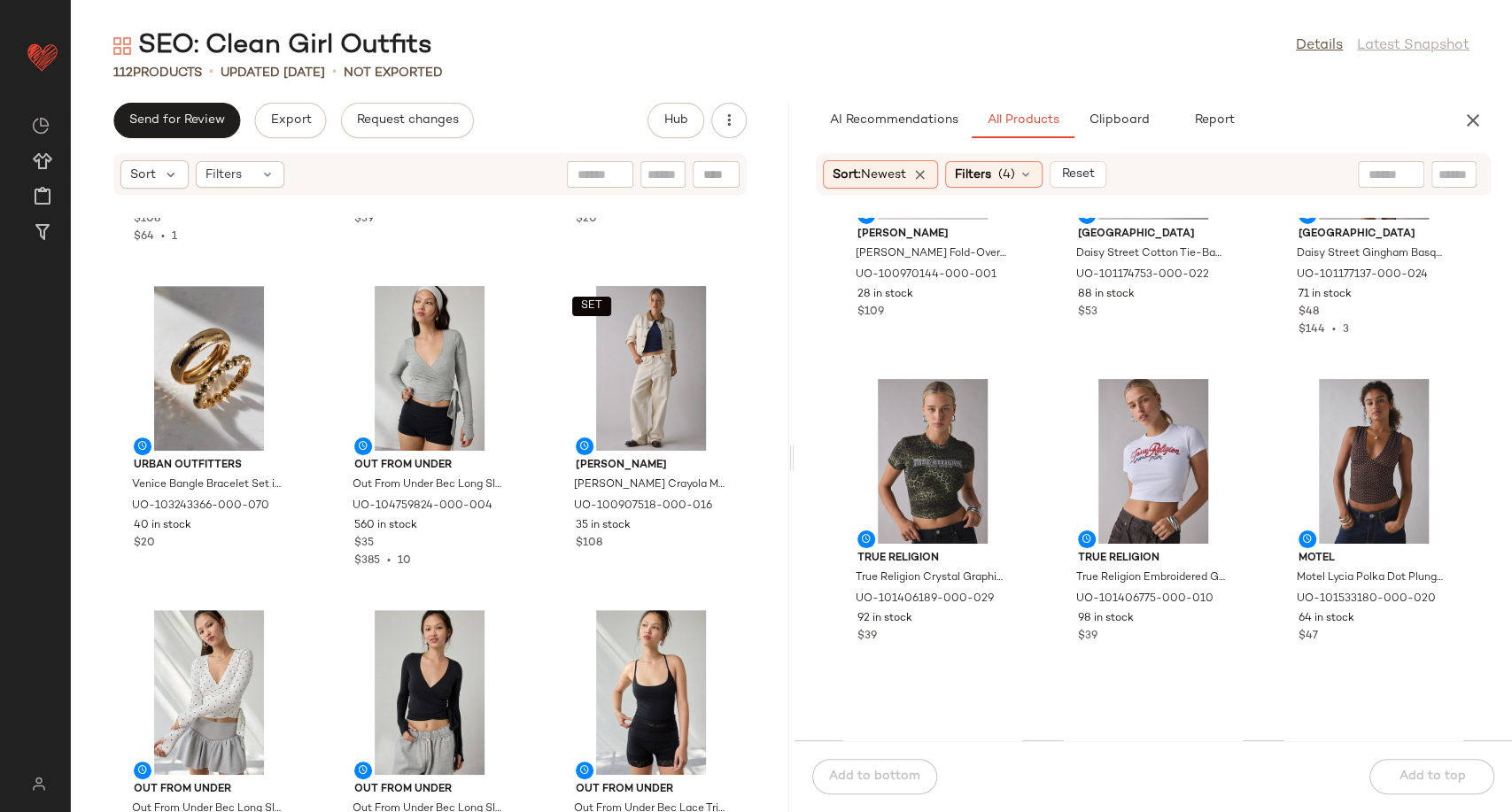
scroll to position [7393, 0]
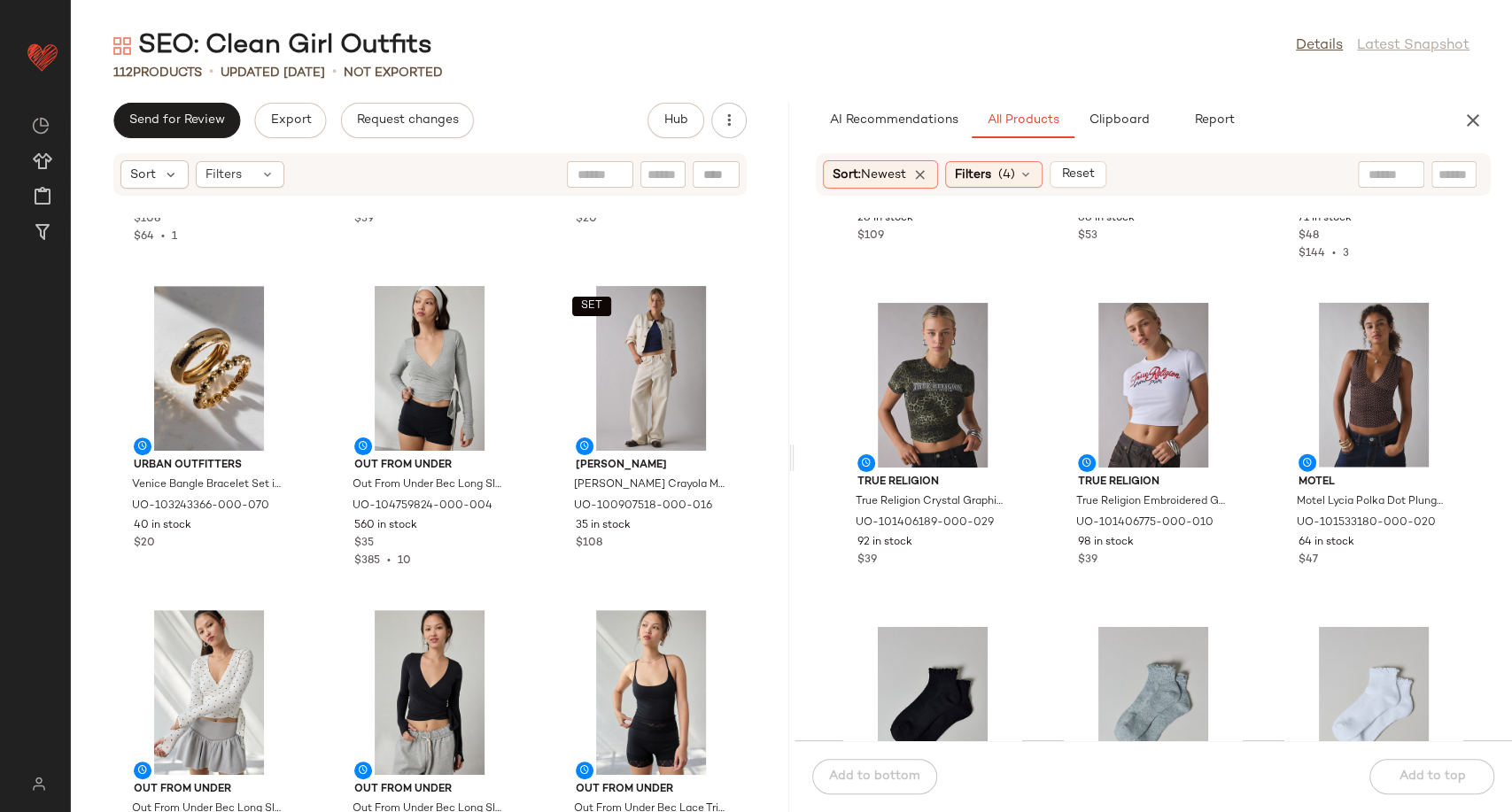
click at [1043, 582] on div "Azalea Wang Azalea Wang Elliot Grommet Fold-Over Boot in Black, Women's at Urba…" at bounding box center [1153, 478] width 718 height 522
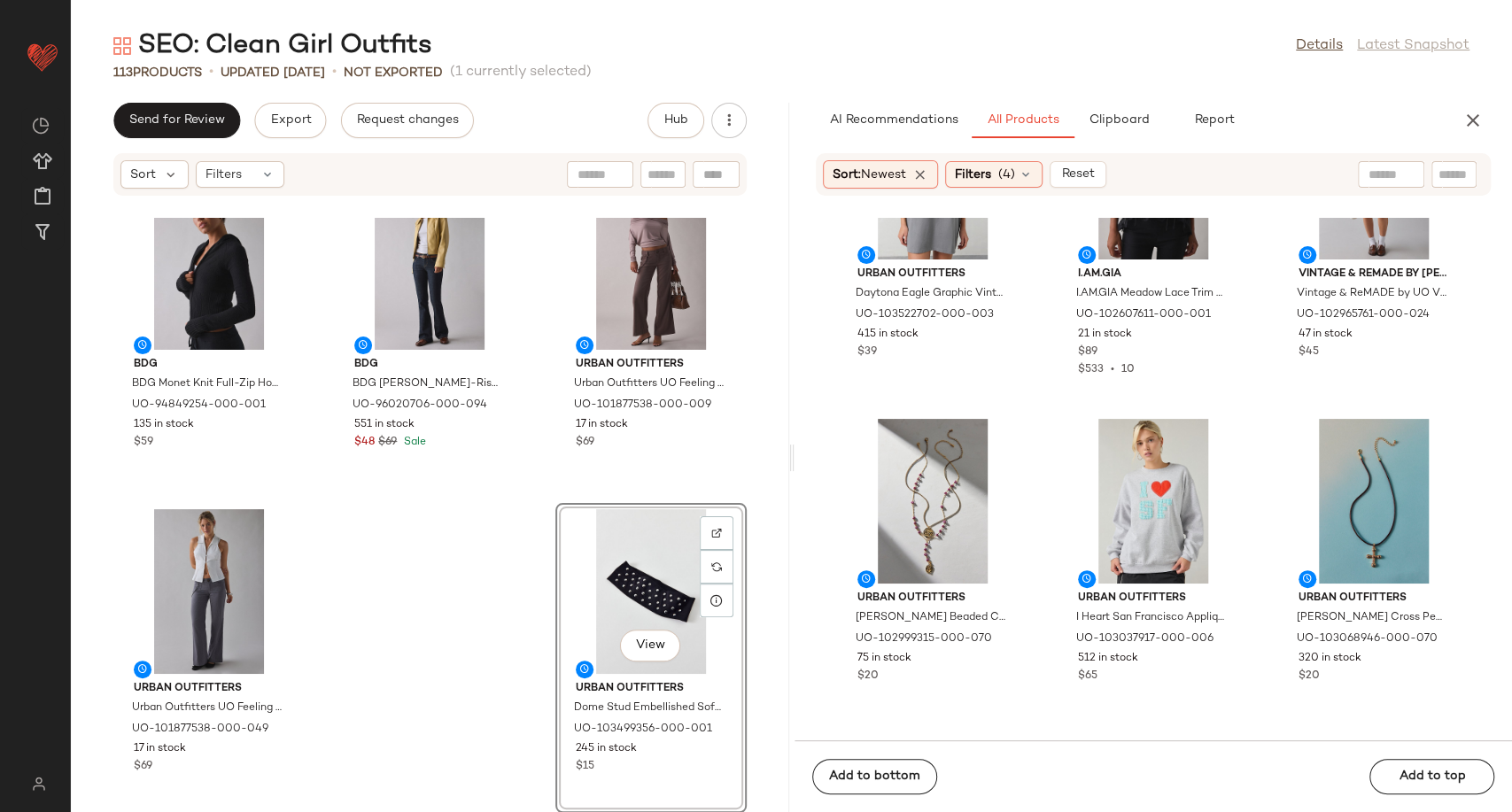
scroll to position [22151, 0]
